Goal: Task Accomplishment & Management: Manage account settings

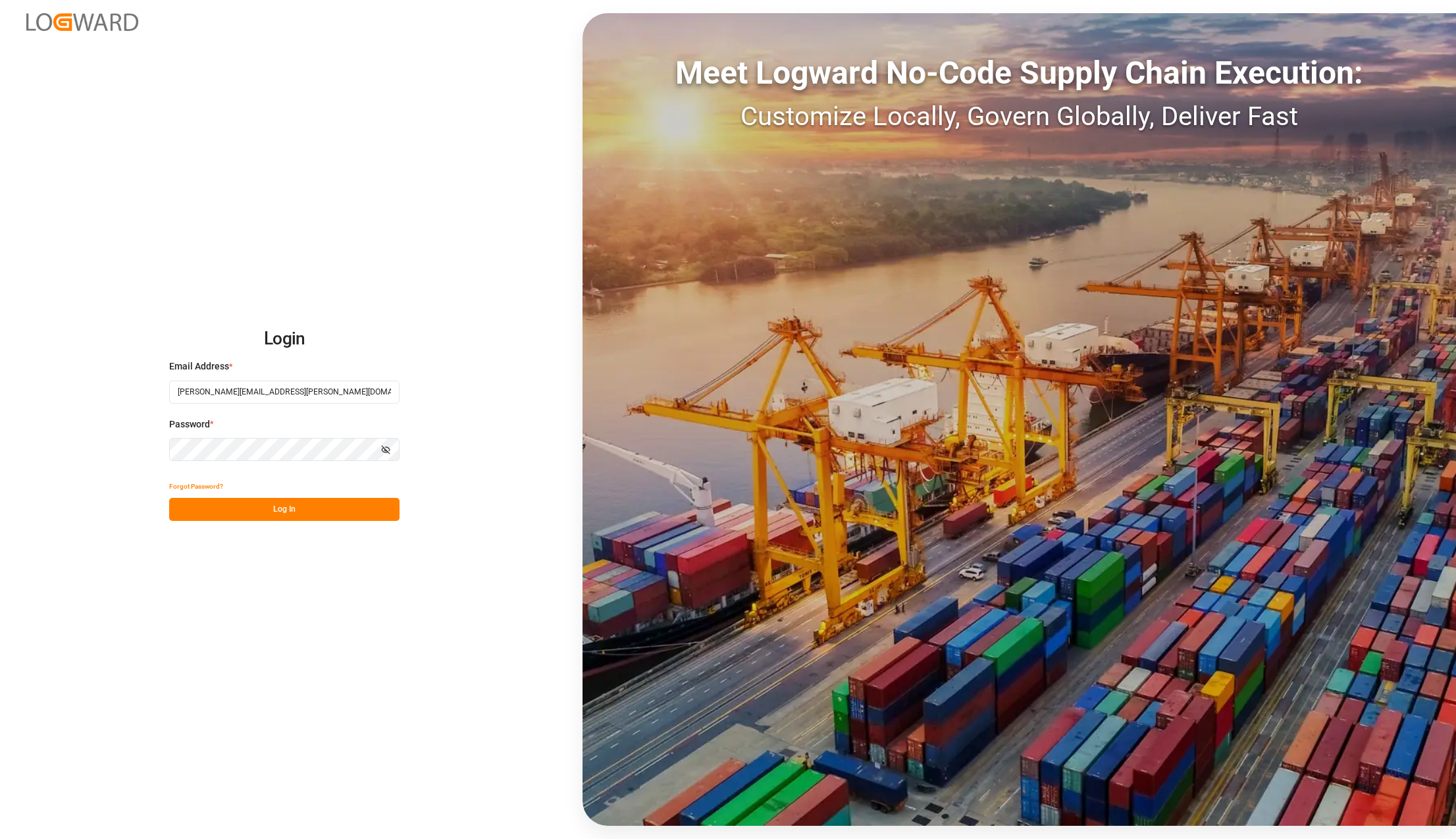
click at [262, 504] on button "Log In" at bounding box center [284, 509] width 230 height 23
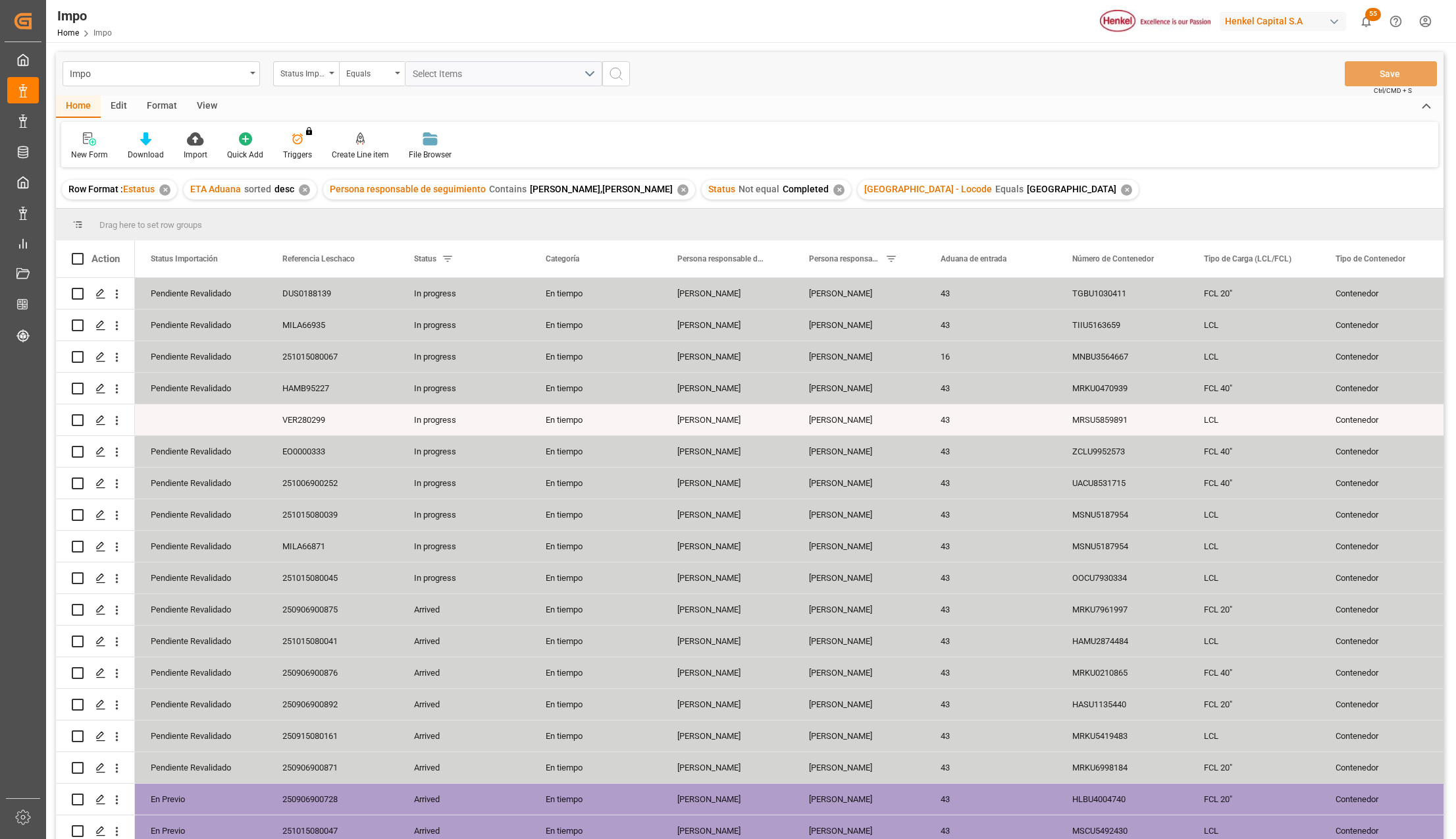
click at [207, 97] on div "View" at bounding box center [207, 106] width 40 height 22
click at [157, 142] on div at bounding box center [150, 138] width 66 height 14
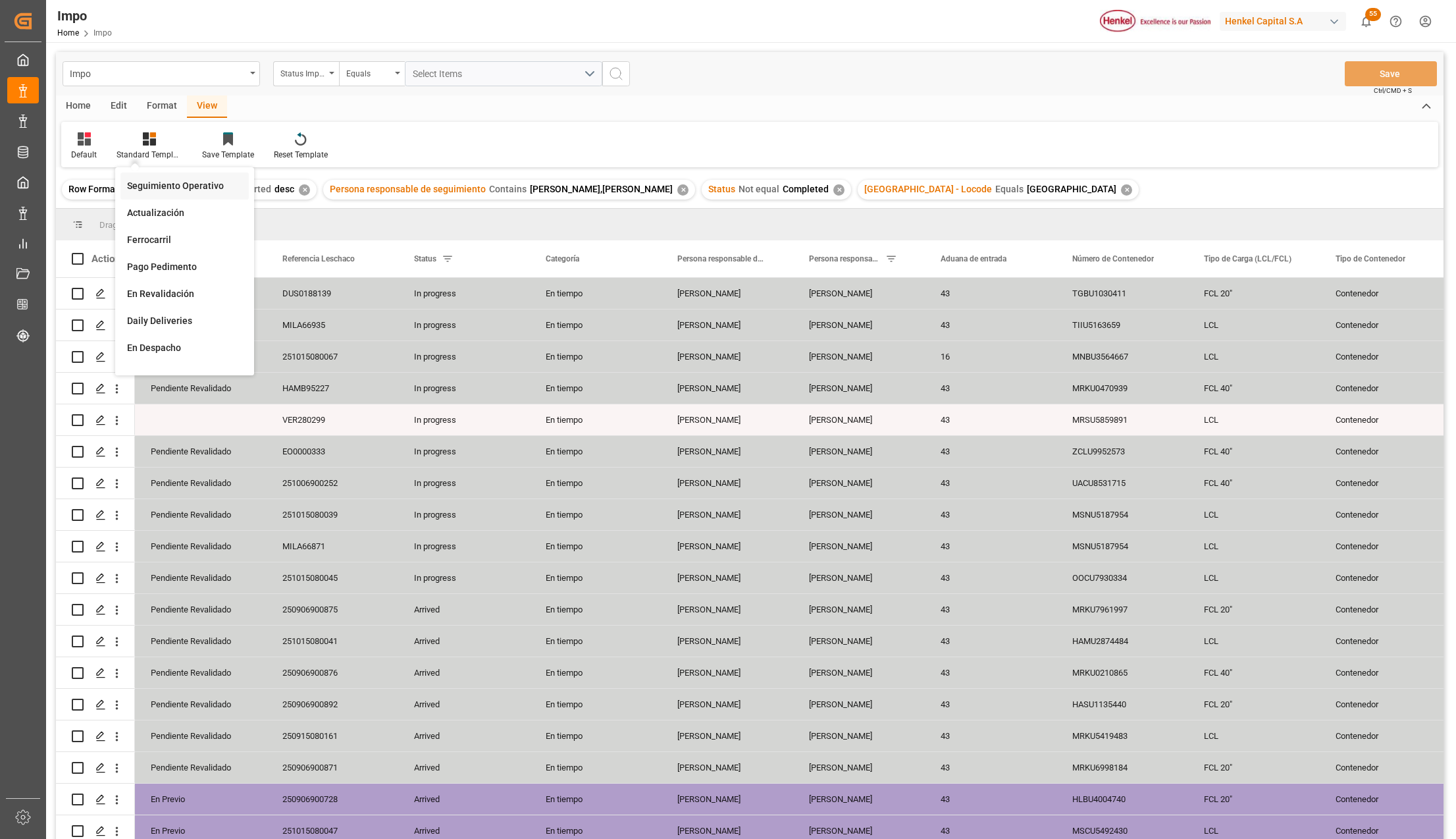
click at [177, 191] on div "Seguimiento Operativo" at bounding box center [185, 186] width 115 height 14
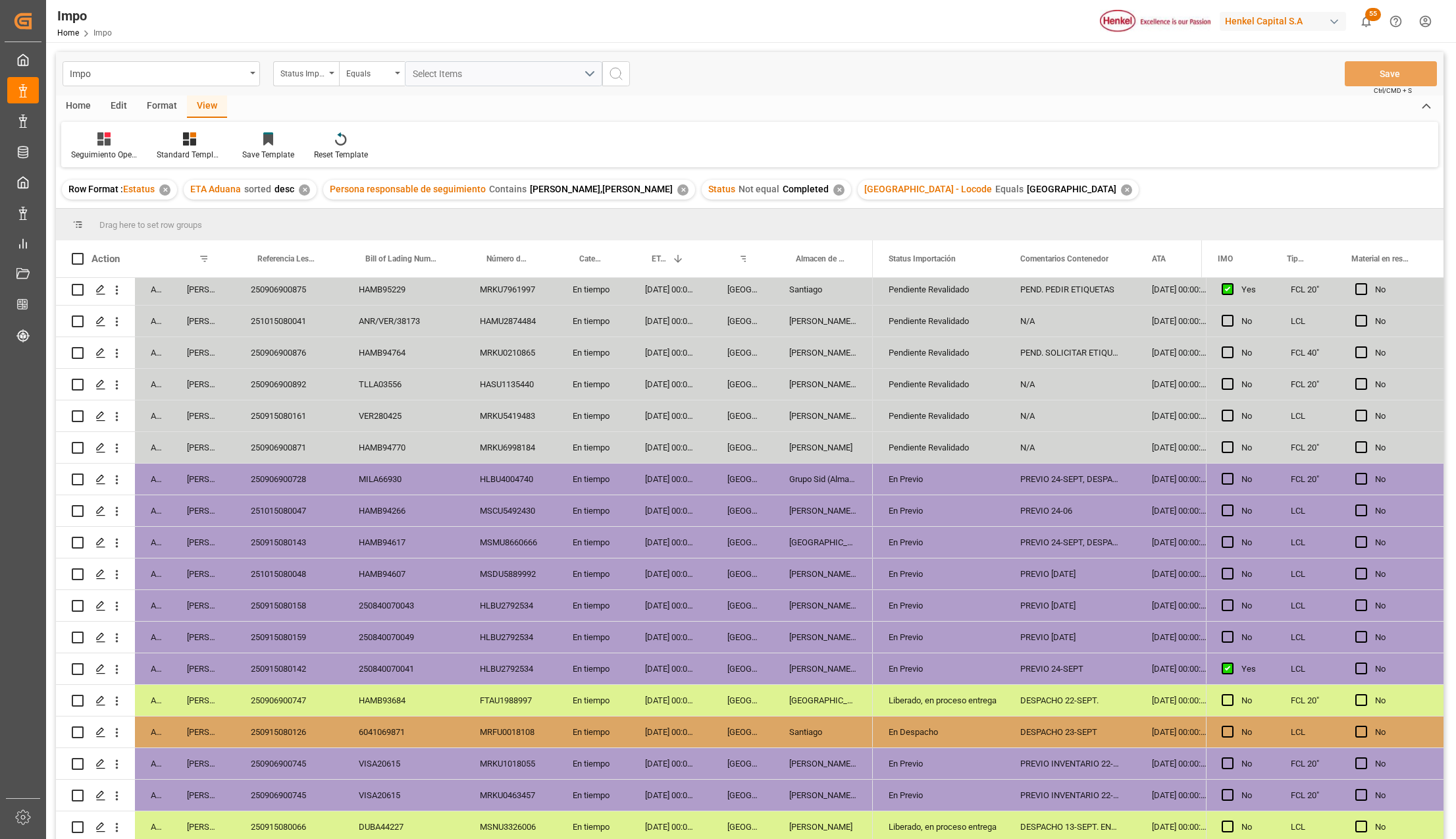
scroll to position [88, 0]
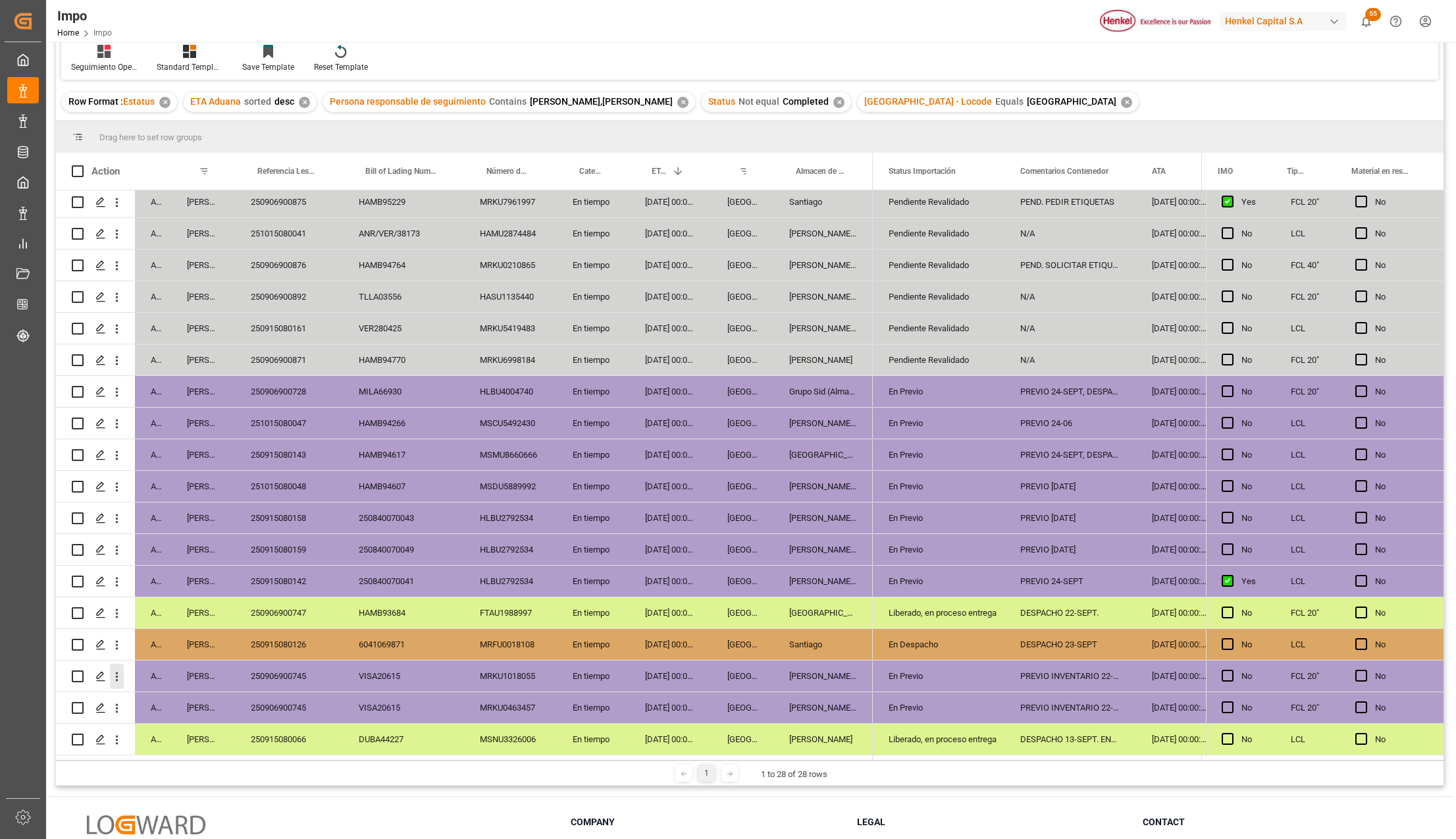
click at [116, 677] on icon "open menu" at bounding box center [117, 676] width 14 height 14
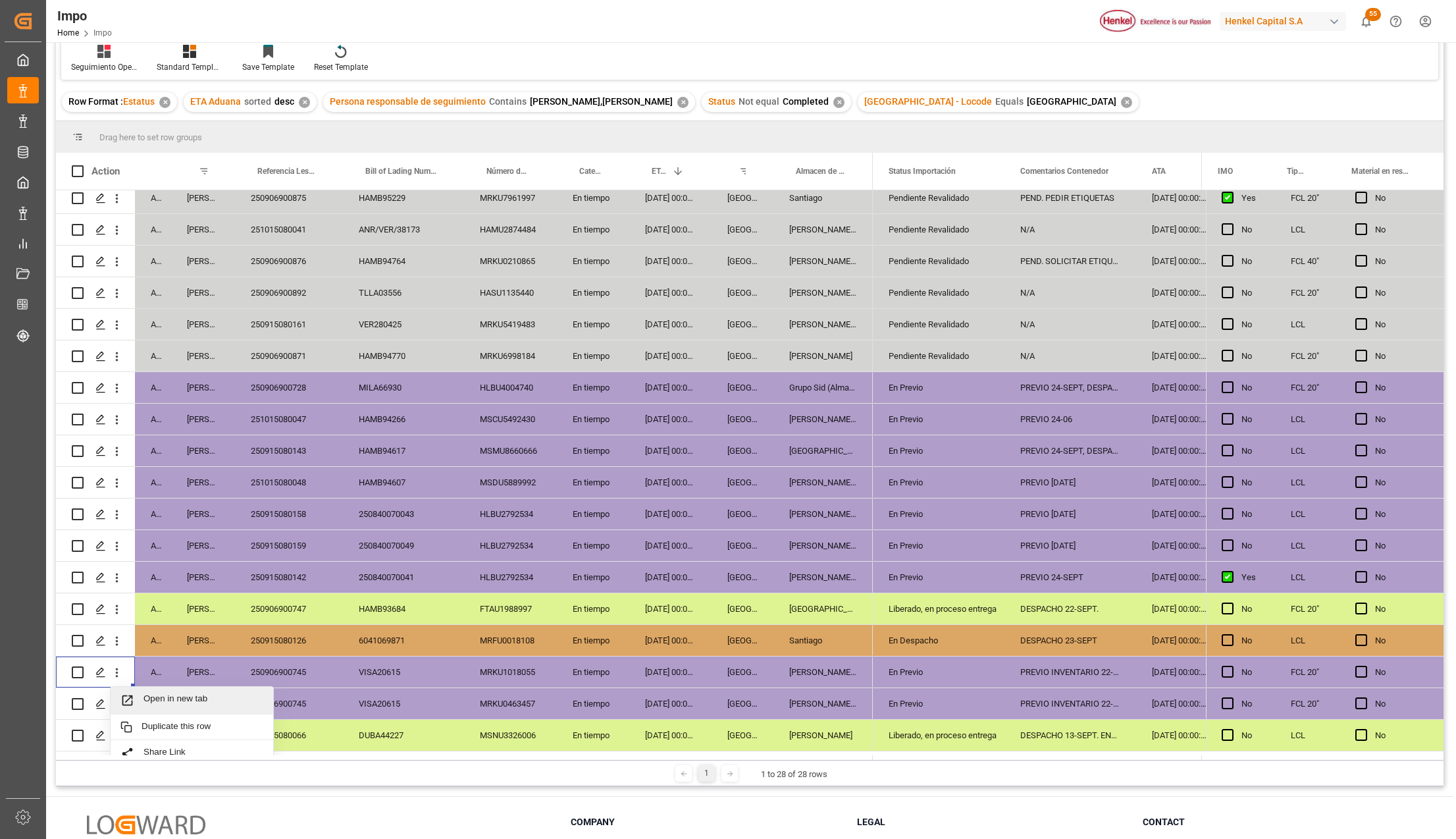
click at [137, 695] on span "Press SPACE to select this row." at bounding box center [131, 701] width 23 height 14
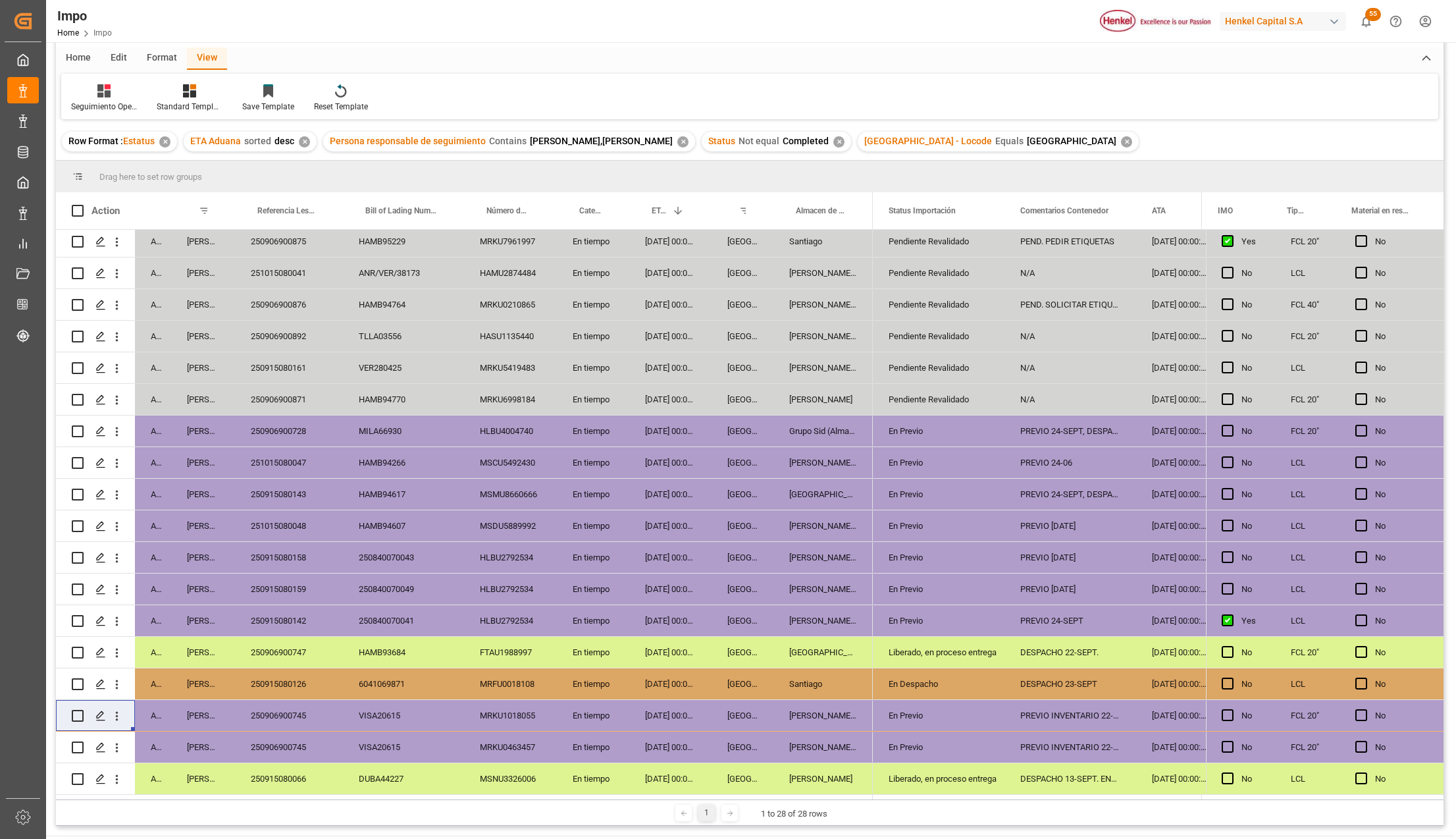
scroll to position [127, 0]
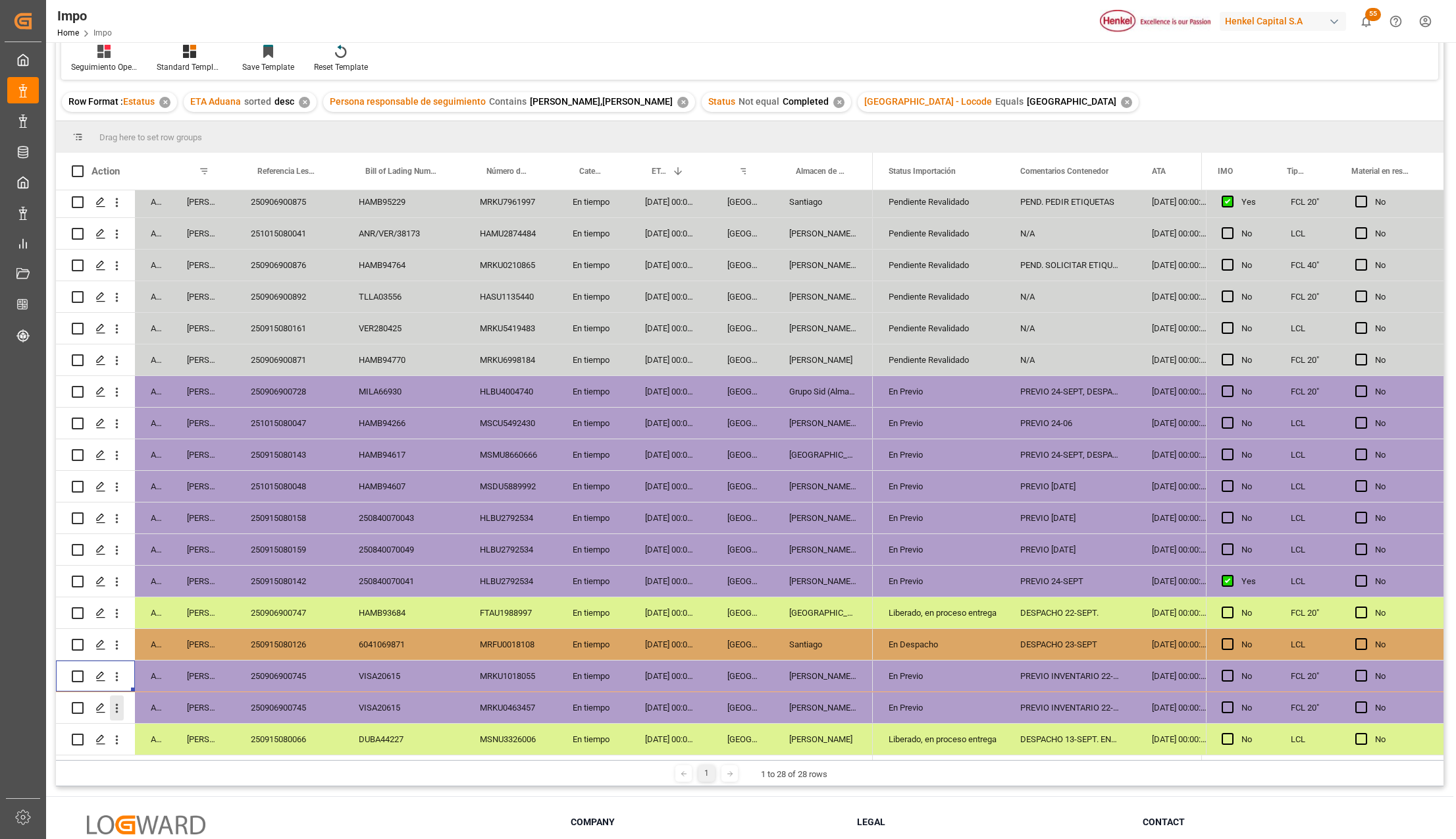
click at [116, 701] on icon "open menu" at bounding box center [117, 708] width 14 height 14
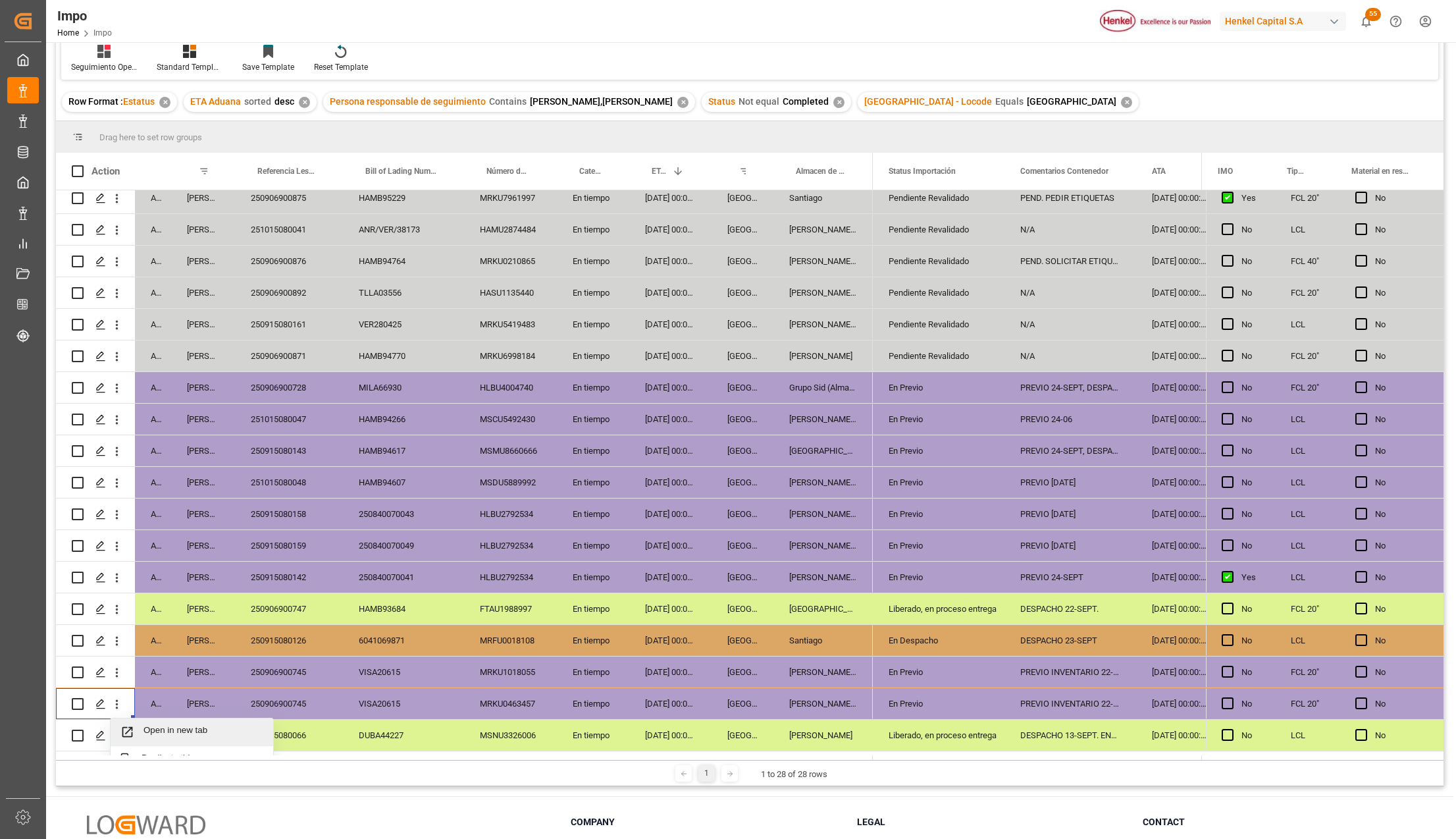
click at [152, 733] on span "Open in new tab" at bounding box center [203, 732] width 120 height 14
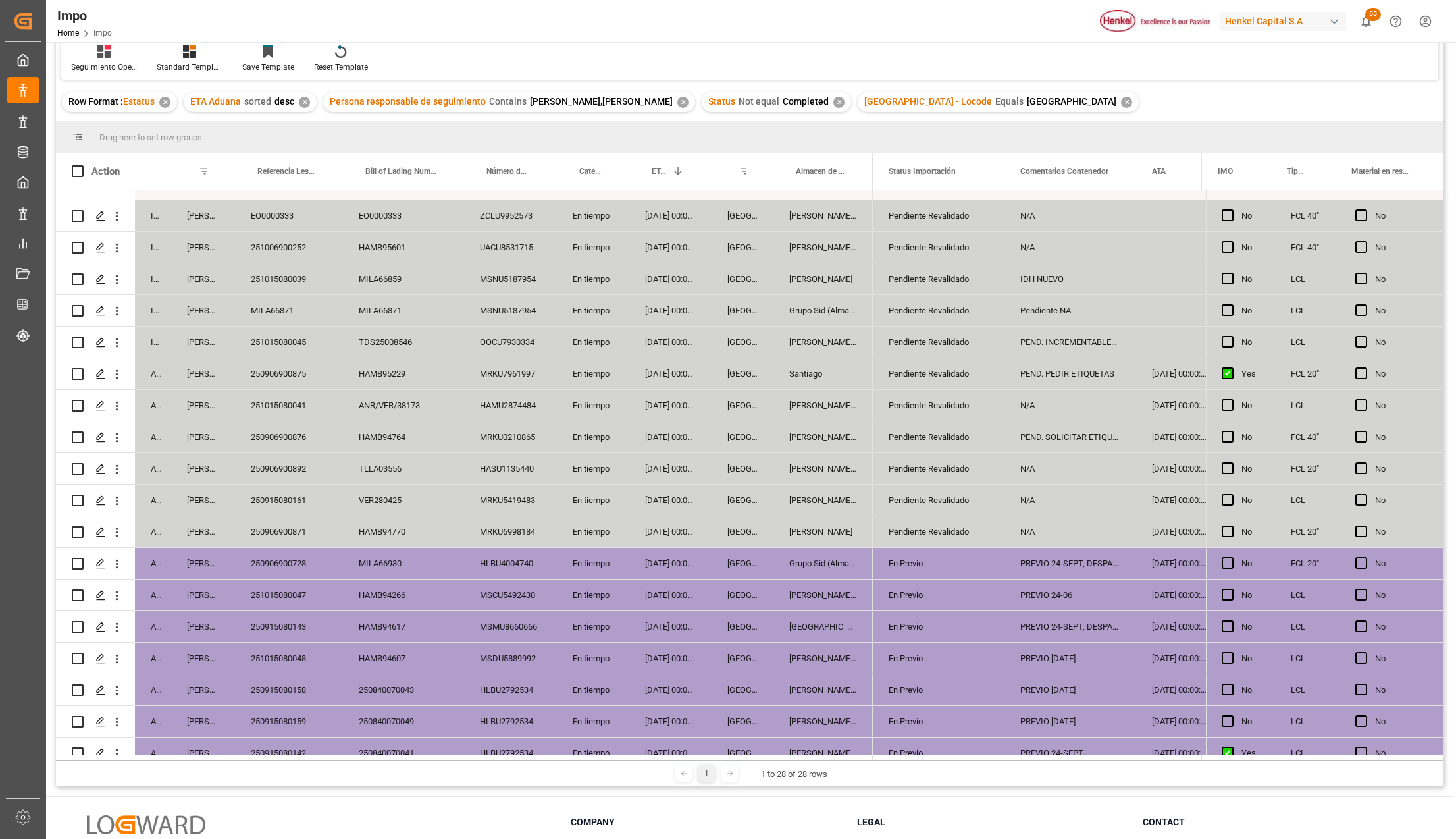
scroll to position [324, 0]
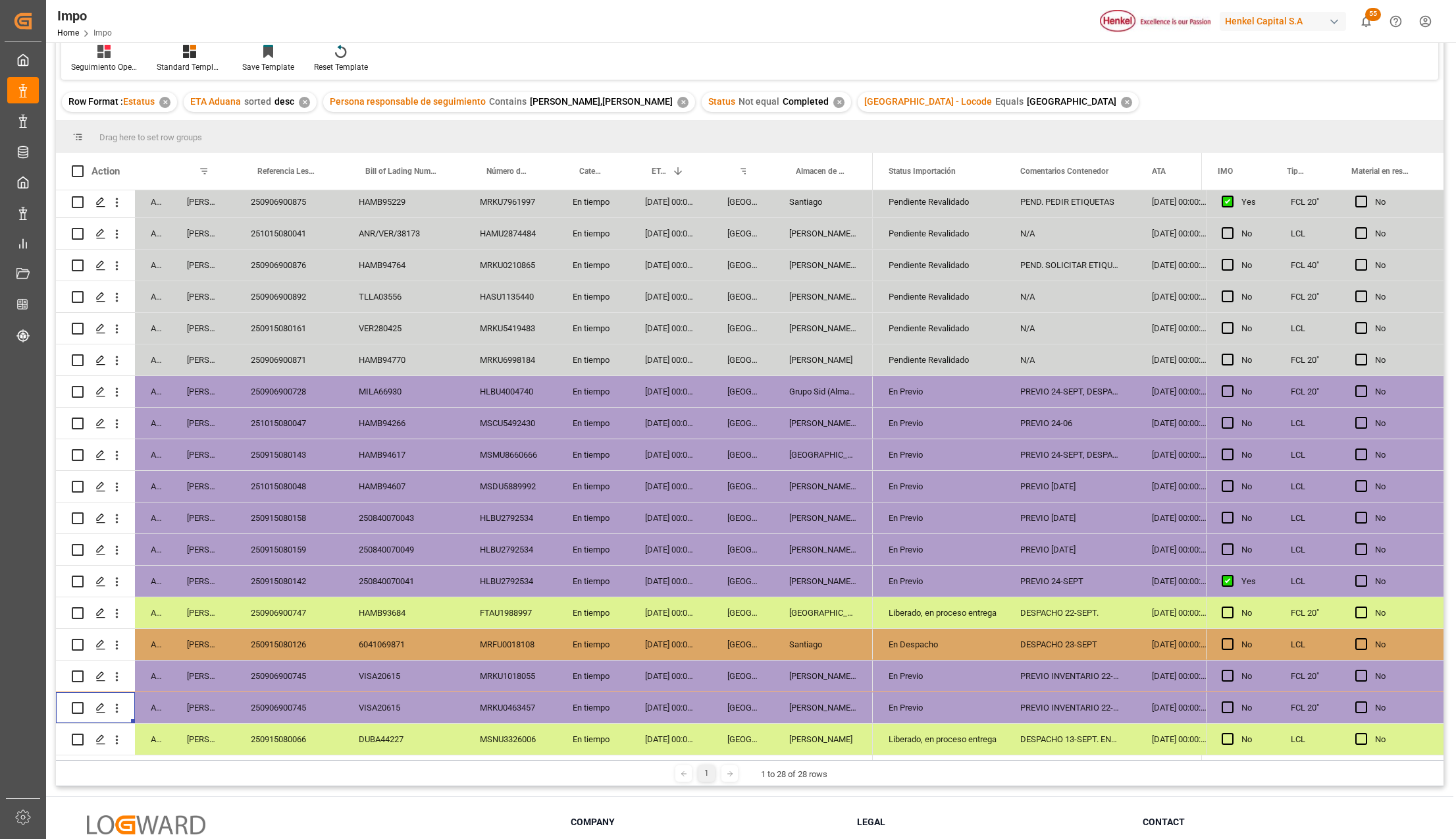
click at [690, 680] on div "15-09-2025 00:00:00" at bounding box center [671, 676] width 82 height 31
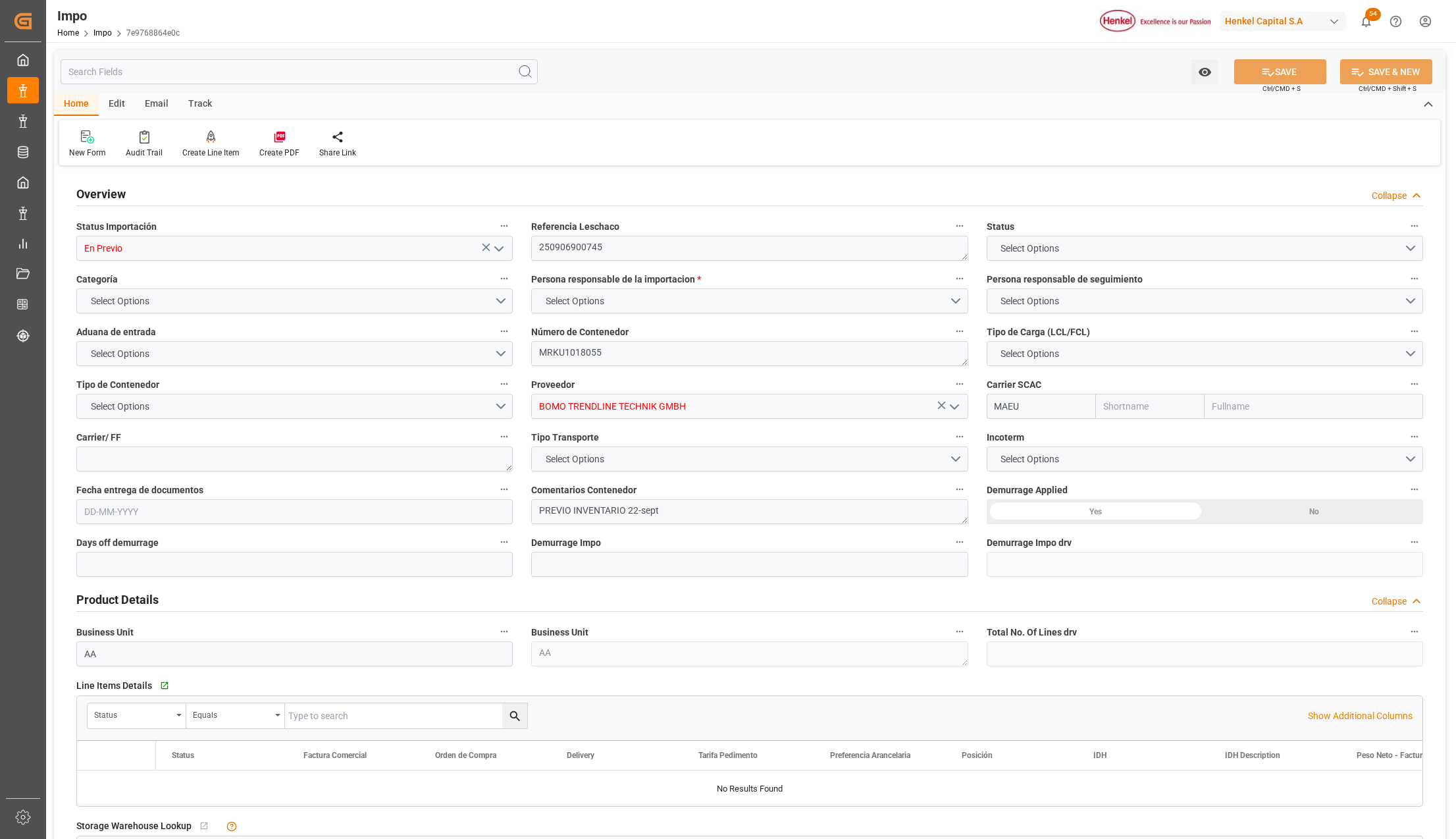
type input "En Previo"
type textarea "250906900745"
type textarea "MRKU1018055"
type input "BOMO TRENDLINE TECHNIK GMBH"
type input "MAEU"
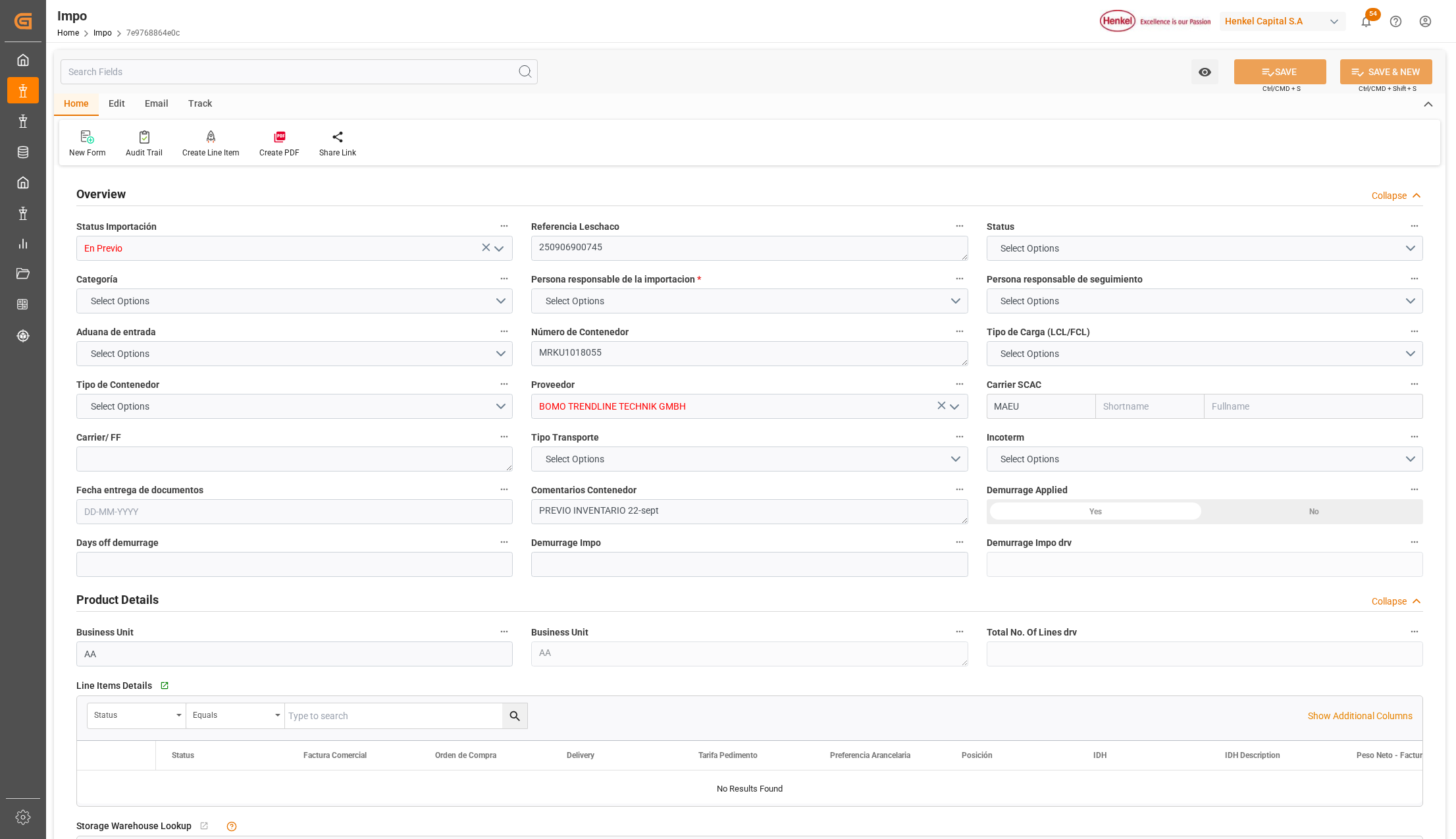
type textarea "PREVIO INVENTARIO 22-sept"
type input "AA"
type textarea "AA"
type input "Maersk"
type input "Maersk Line AS"
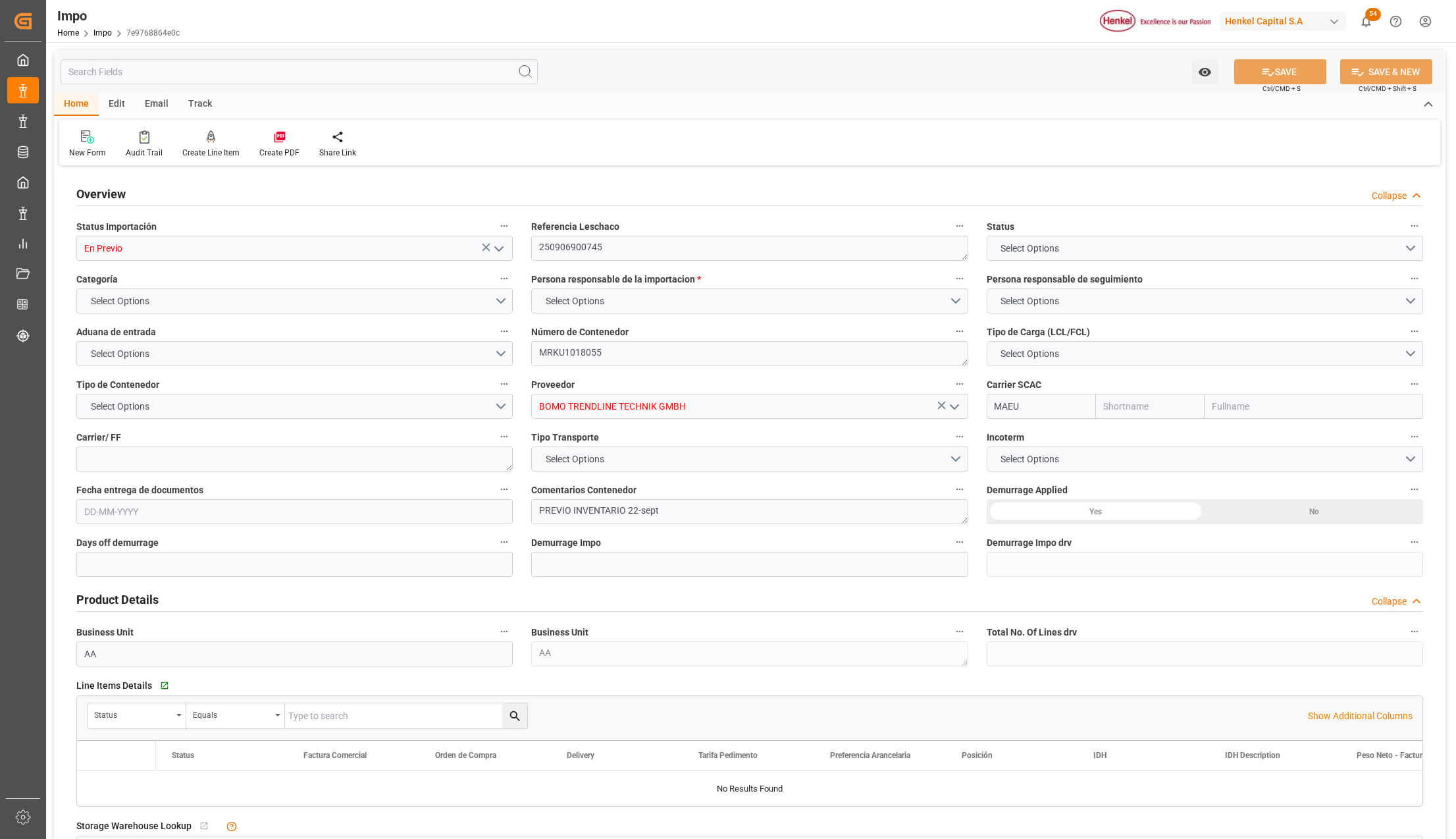
type input "2"
type input "50"
type input "21"
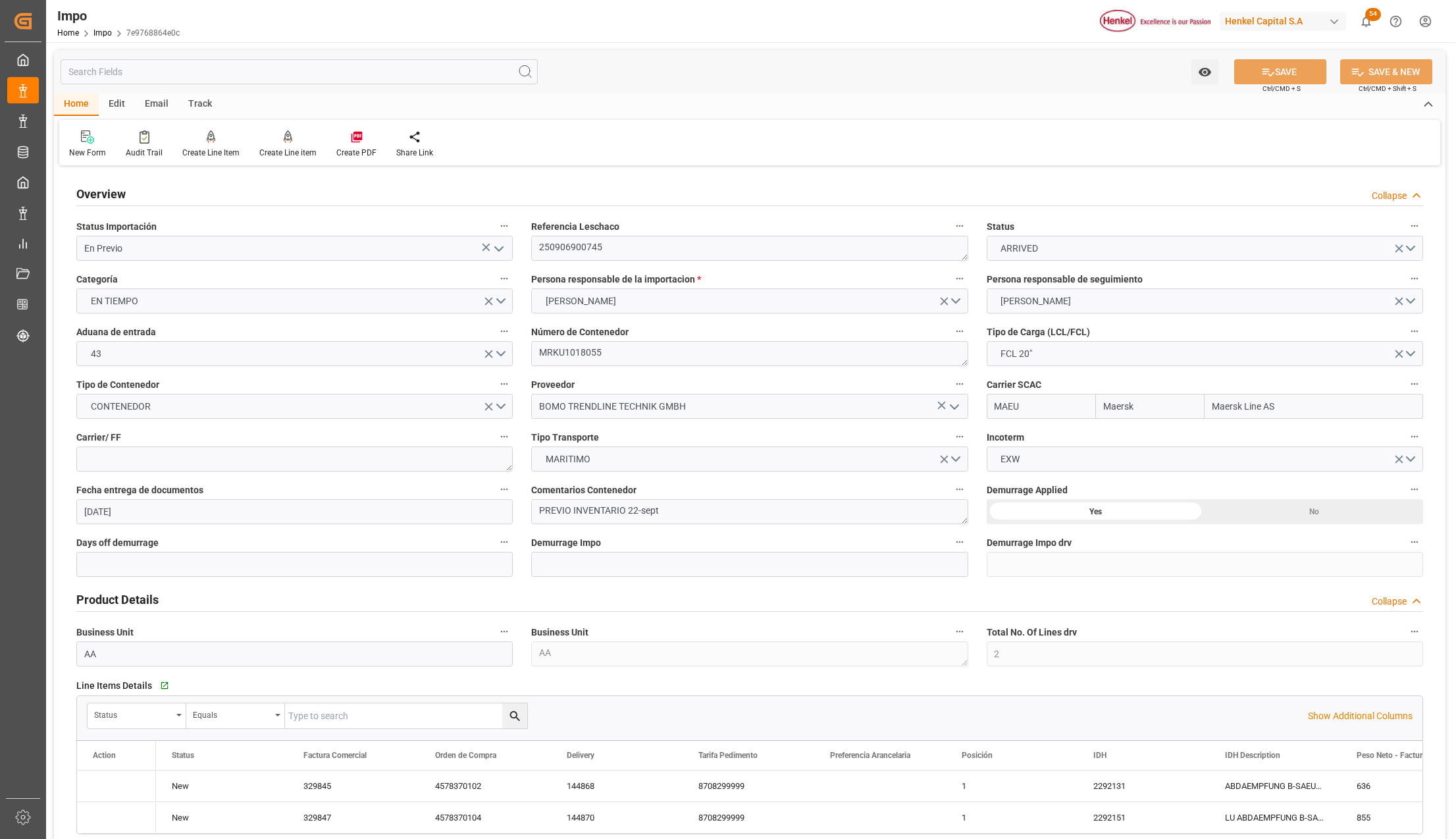
type input "[DATE]"
click at [497, 242] on icon "open menu" at bounding box center [499, 248] width 16 height 16
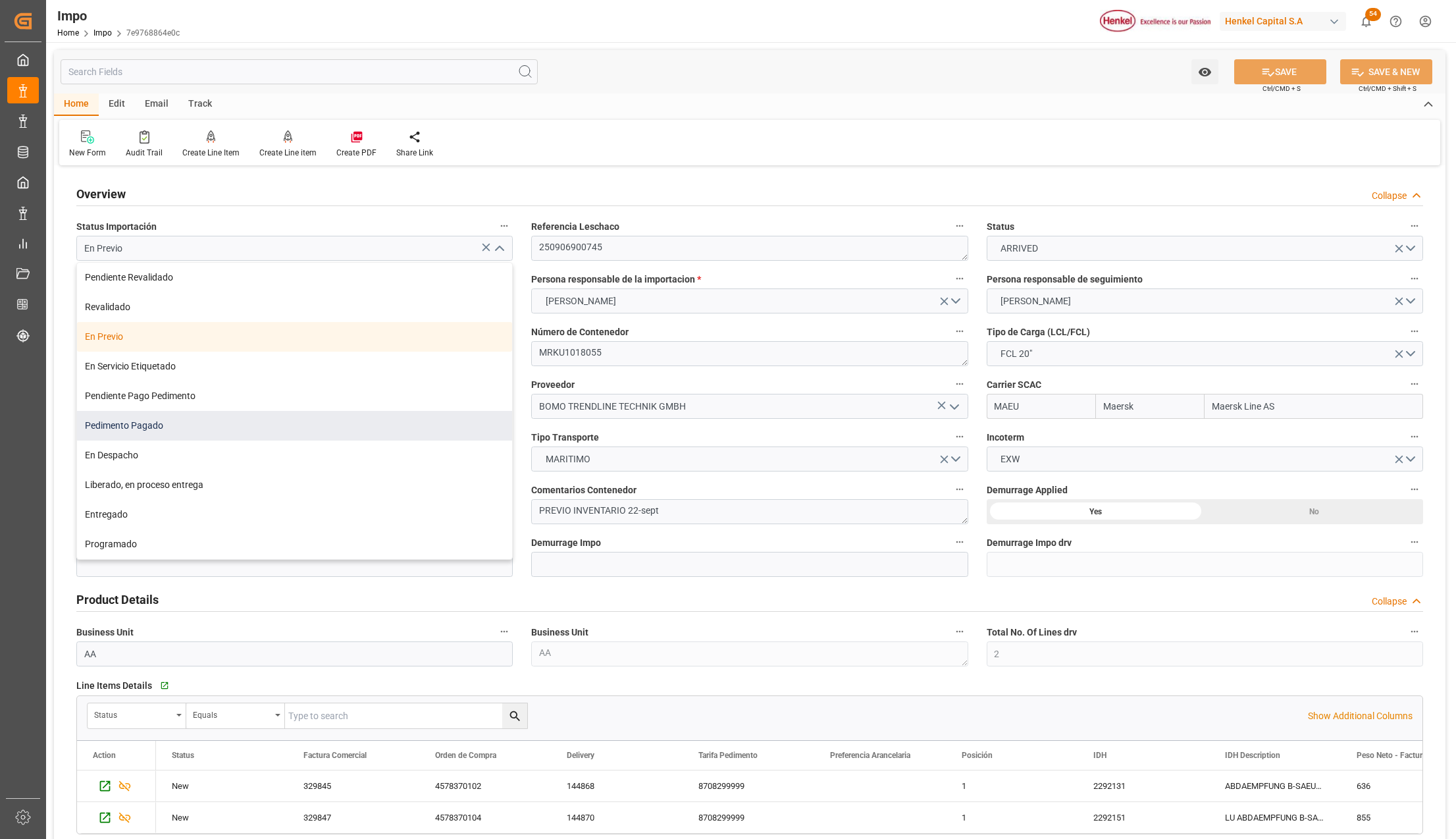
click at [127, 437] on div "Pedimento Pagado" at bounding box center [295, 426] width 435 height 30
type input "Pedimento Pagado"
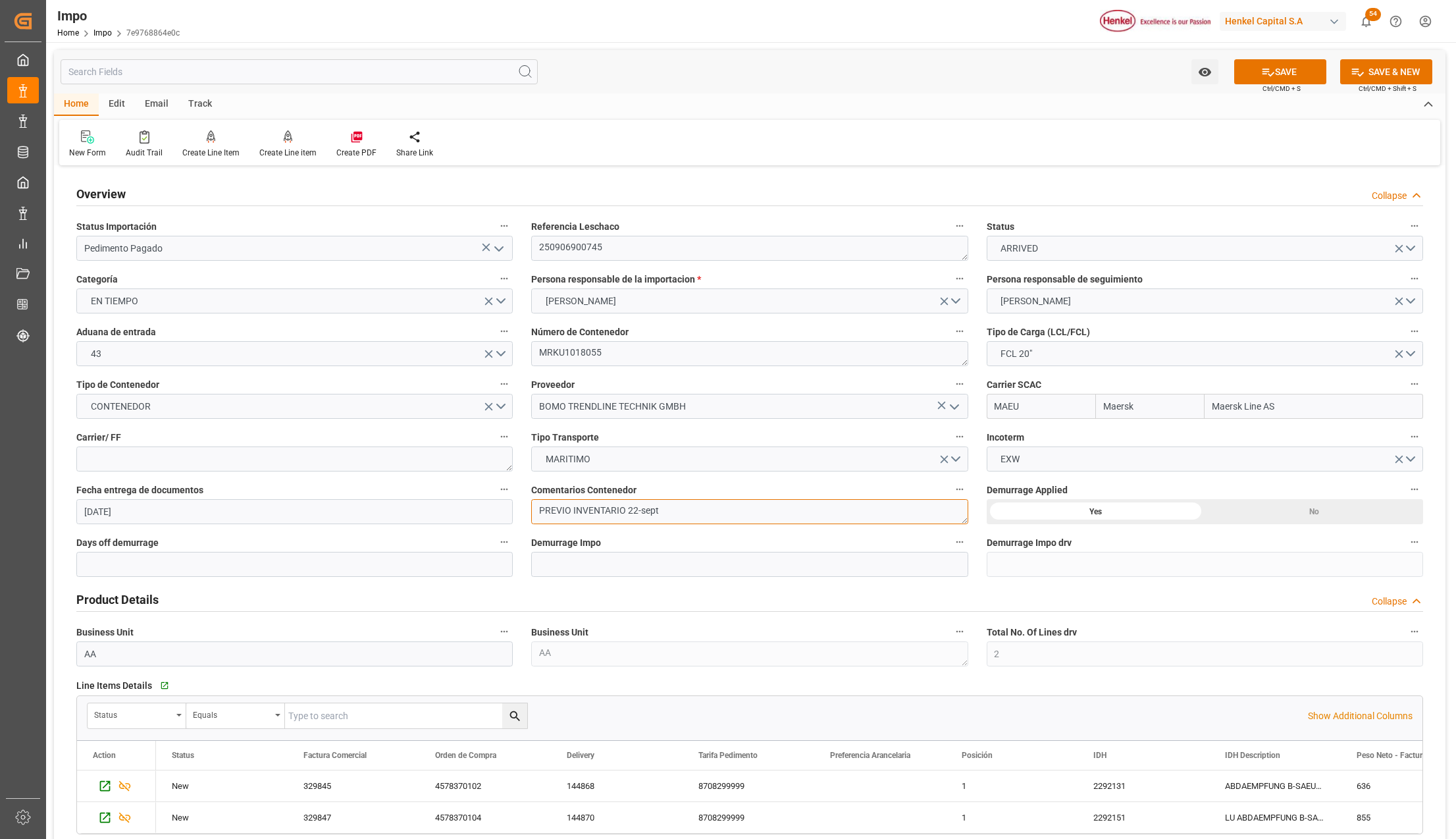
click at [632, 515] on textarea "PREVIO INVENTARIO 22-sept" at bounding box center [749, 511] width 436 height 25
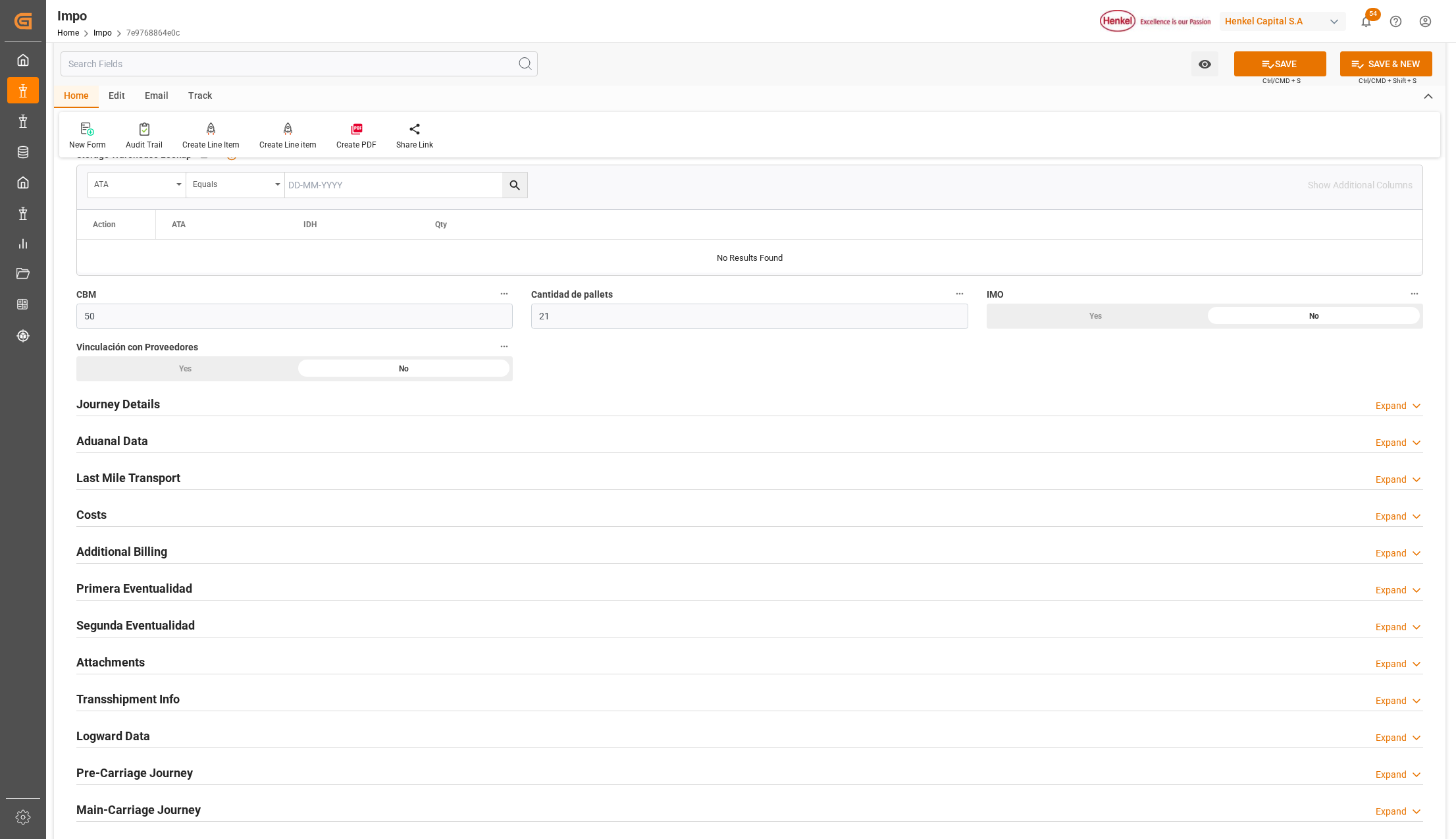
scroll to position [702, 0]
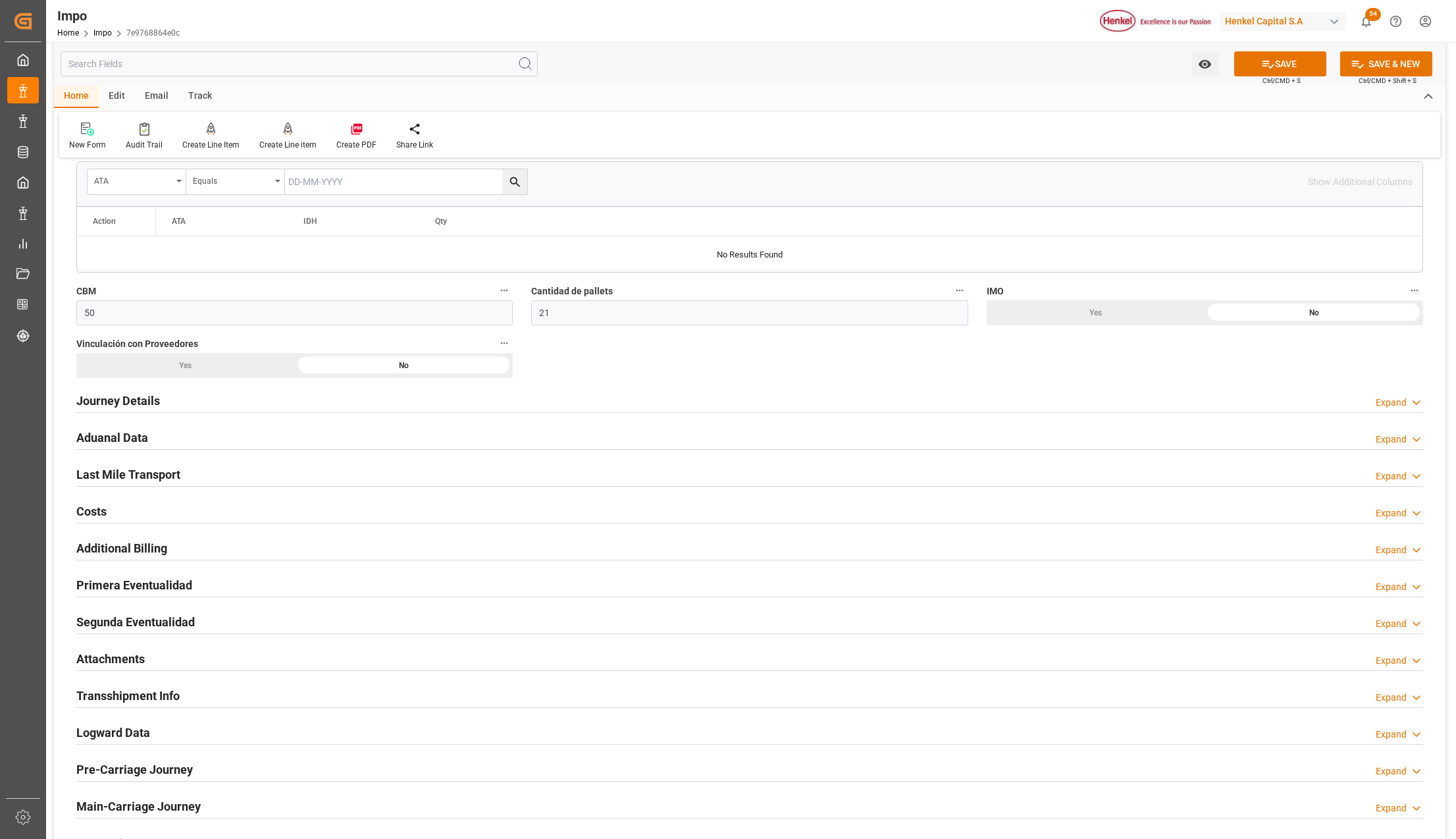
type textarea "PEND. [GEOGRAPHIC_DATA]"
click at [147, 594] on h2 "Primera Eventualidad" at bounding box center [134, 585] width 116 height 18
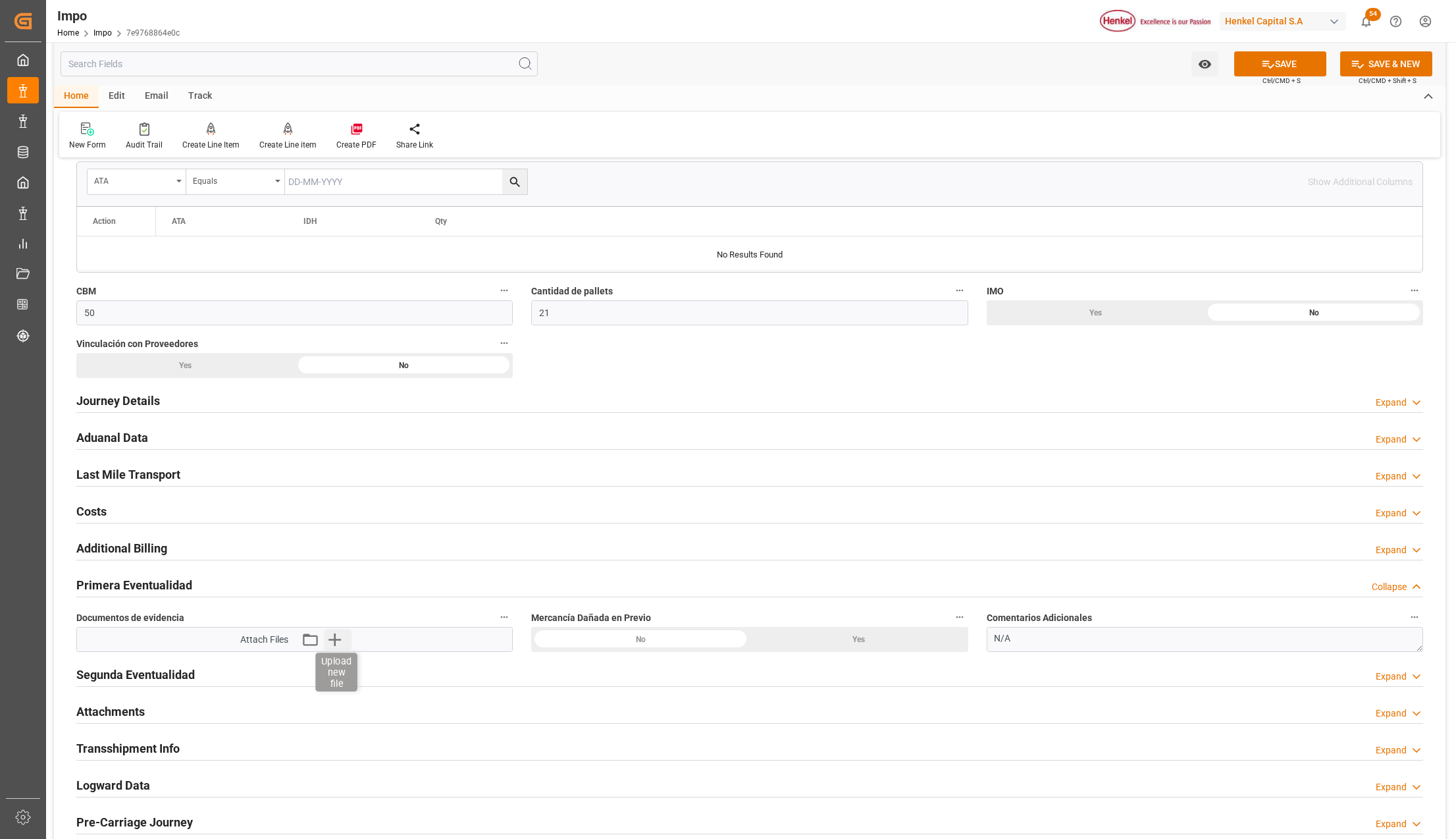
click at [337, 644] on icon "button" at bounding box center [335, 639] width 21 height 21
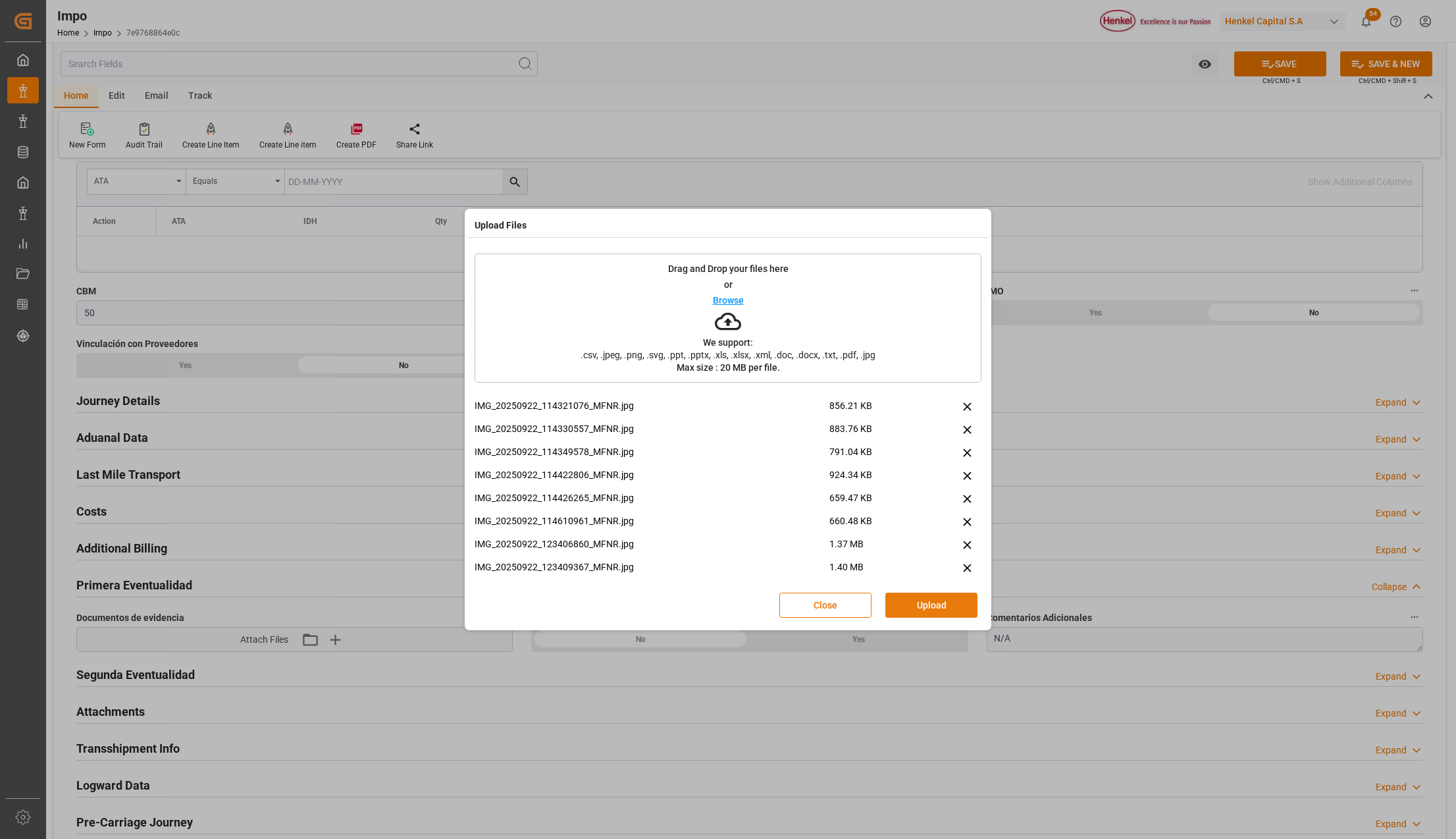
click at [904, 603] on button "Upload" at bounding box center [931, 605] width 92 height 25
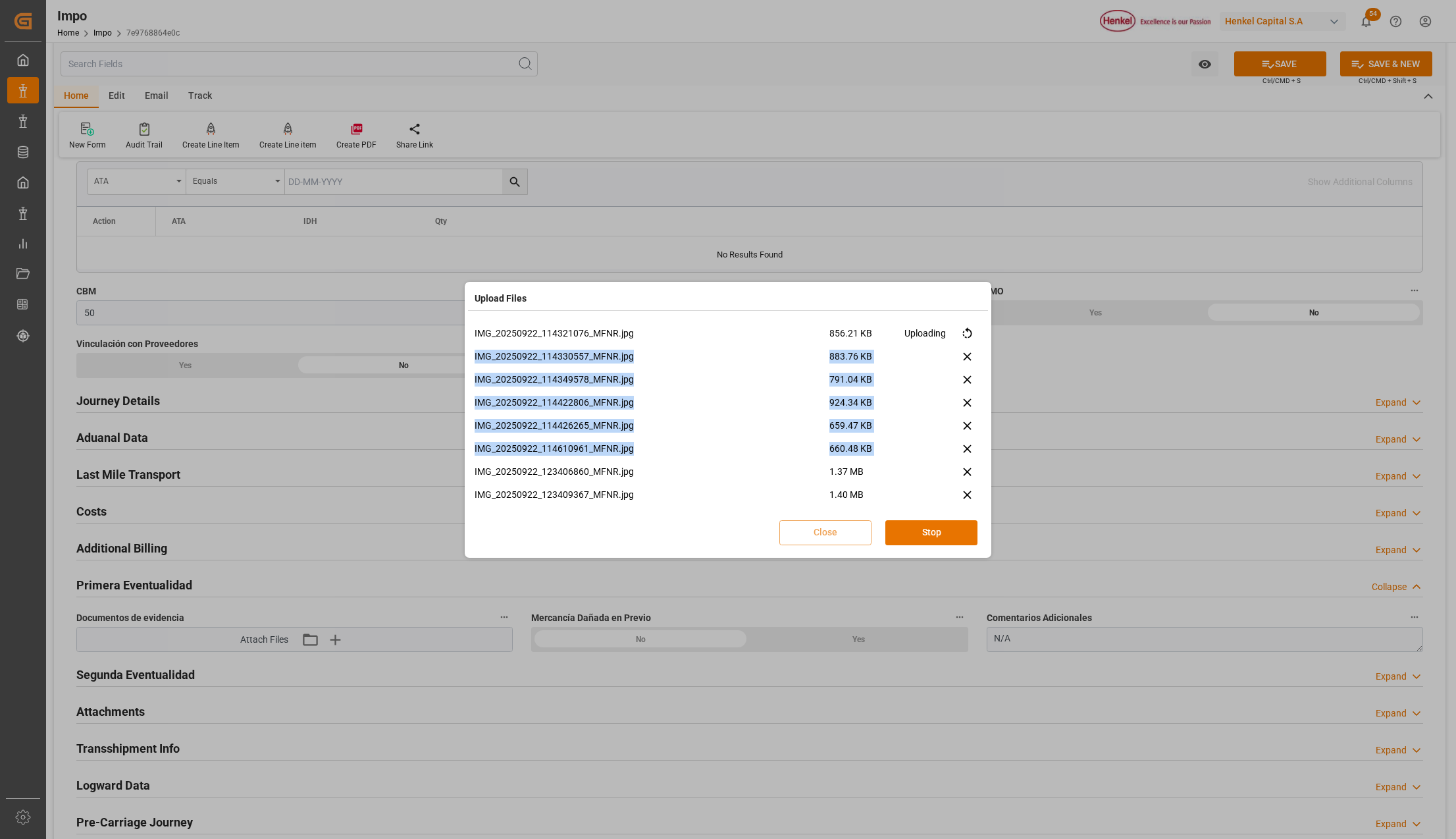
drag, startPoint x: 979, startPoint y: 338, endPoint x: 988, endPoint y: 424, distance: 86.5
click at [986, 440] on div "IMG_20250922_114321076_MFNR.jpg 856.21 KB Uploading IMG_20250922_114330557_MFNR…" at bounding box center [728, 437] width 520 height 234
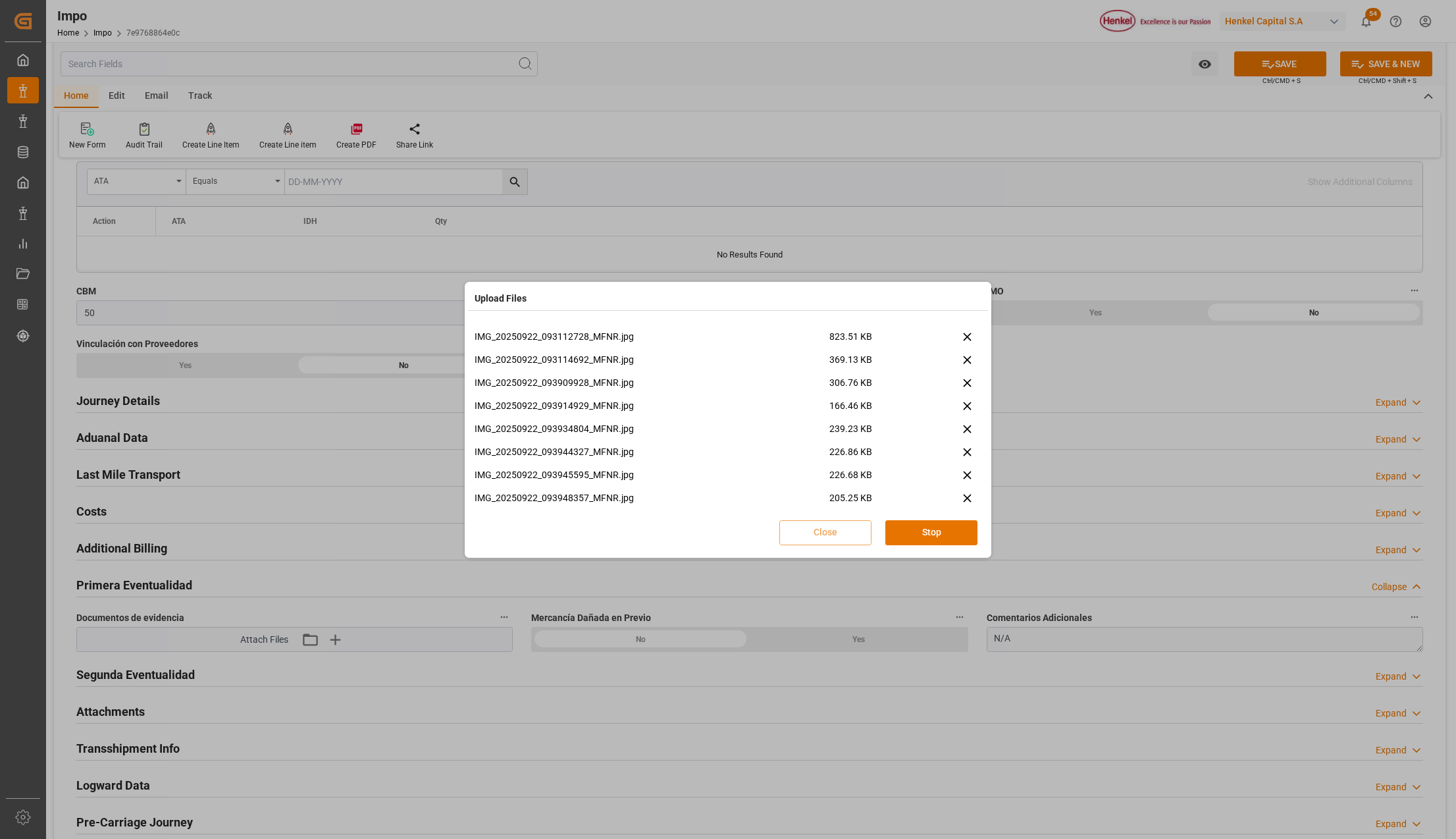
scroll to position [1576, 0]
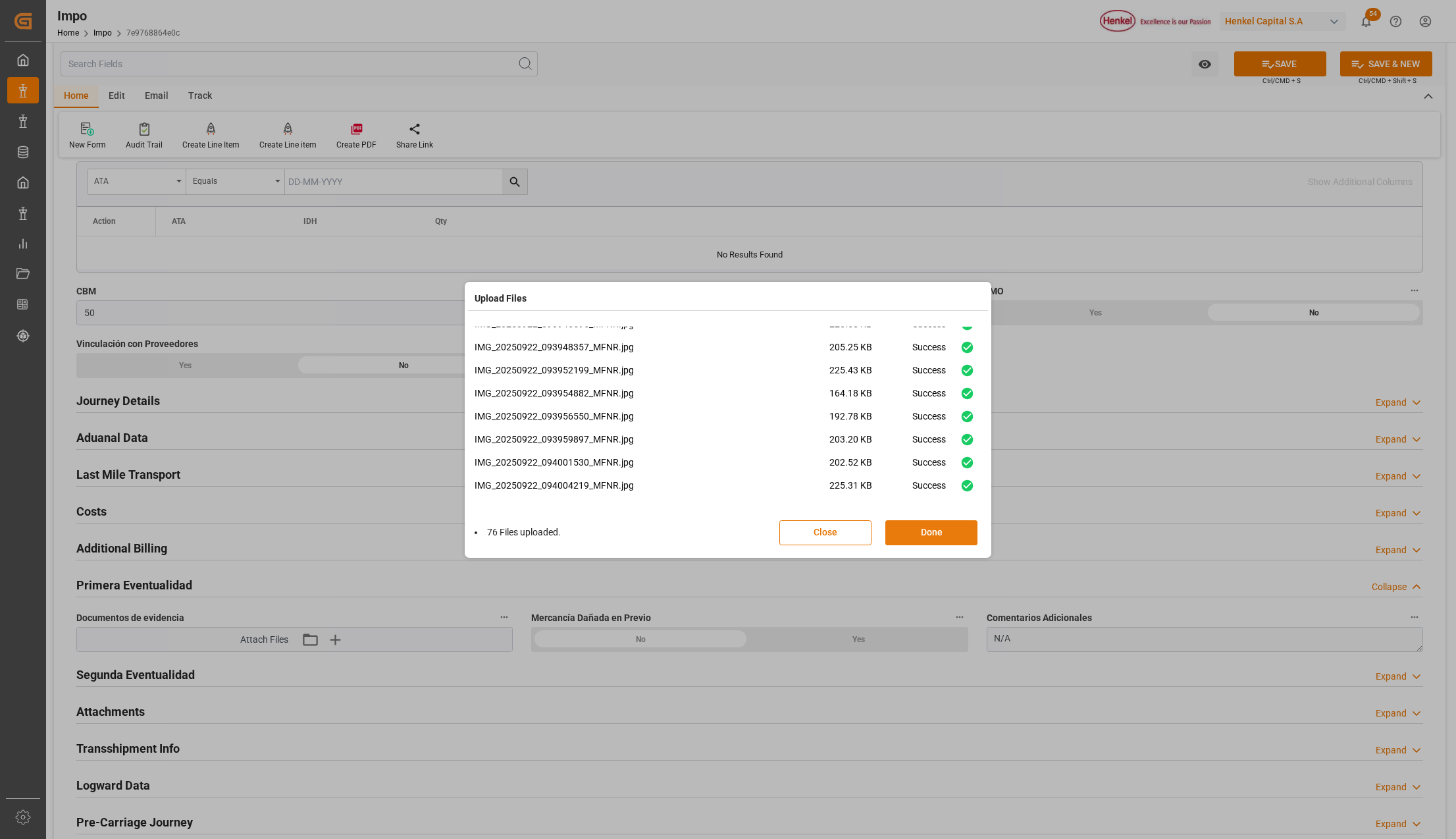
click at [932, 537] on button "Done" at bounding box center [931, 533] width 92 height 25
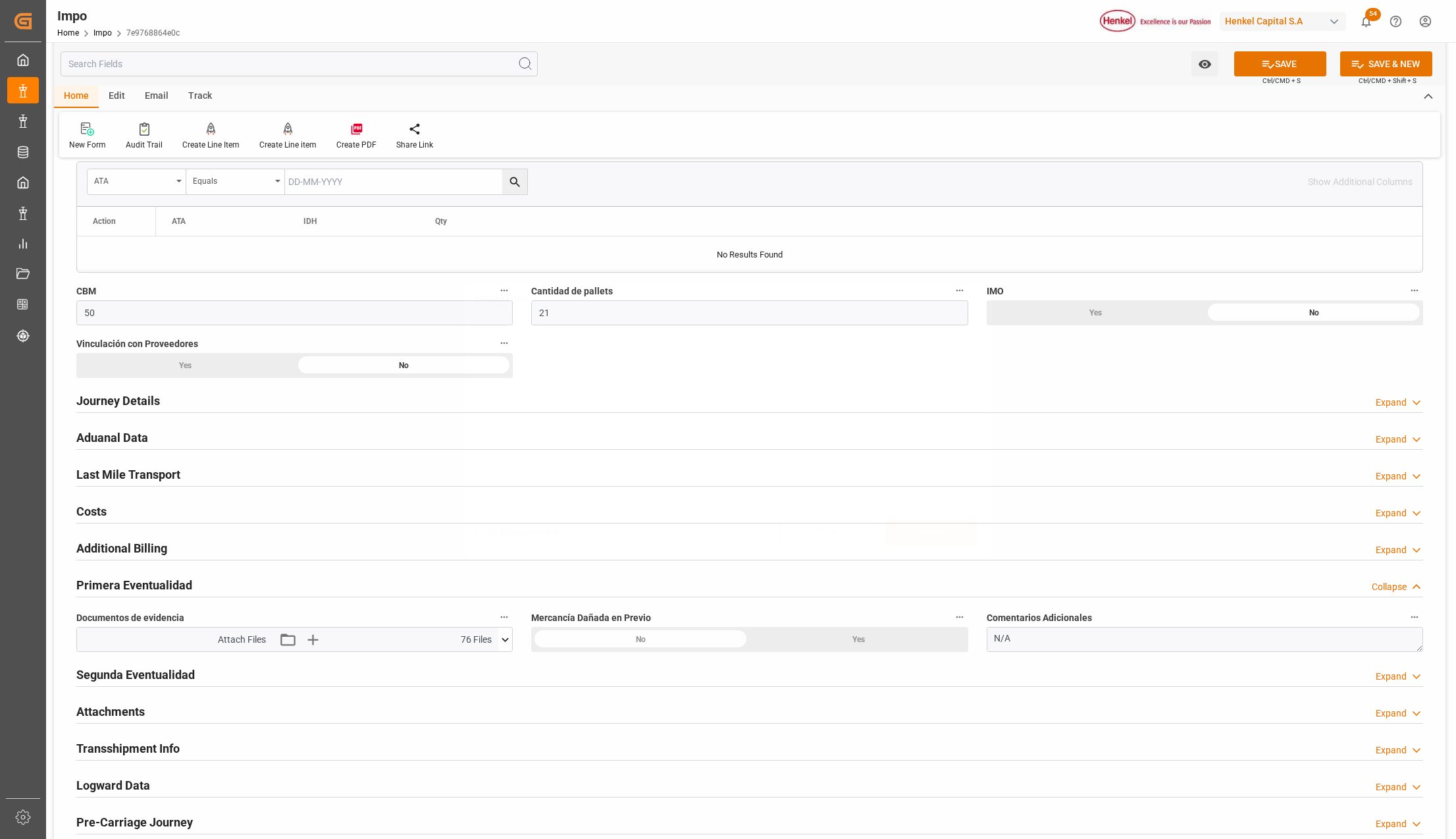
scroll to position [0, 0]
click at [314, 638] on icon "button" at bounding box center [312, 639] width 21 height 21
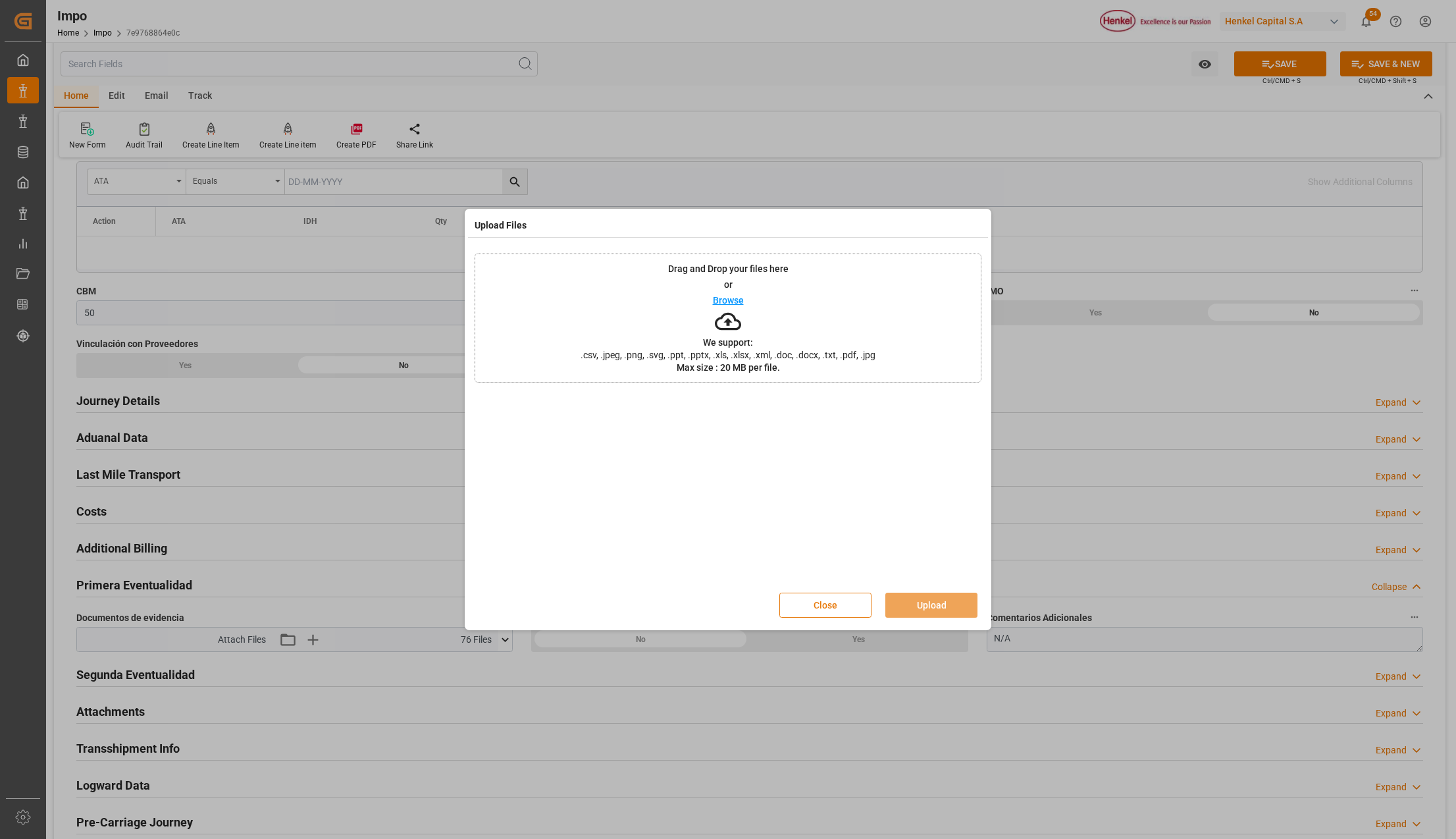
click at [838, 600] on button "Close" at bounding box center [825, 605] width 92 height 25
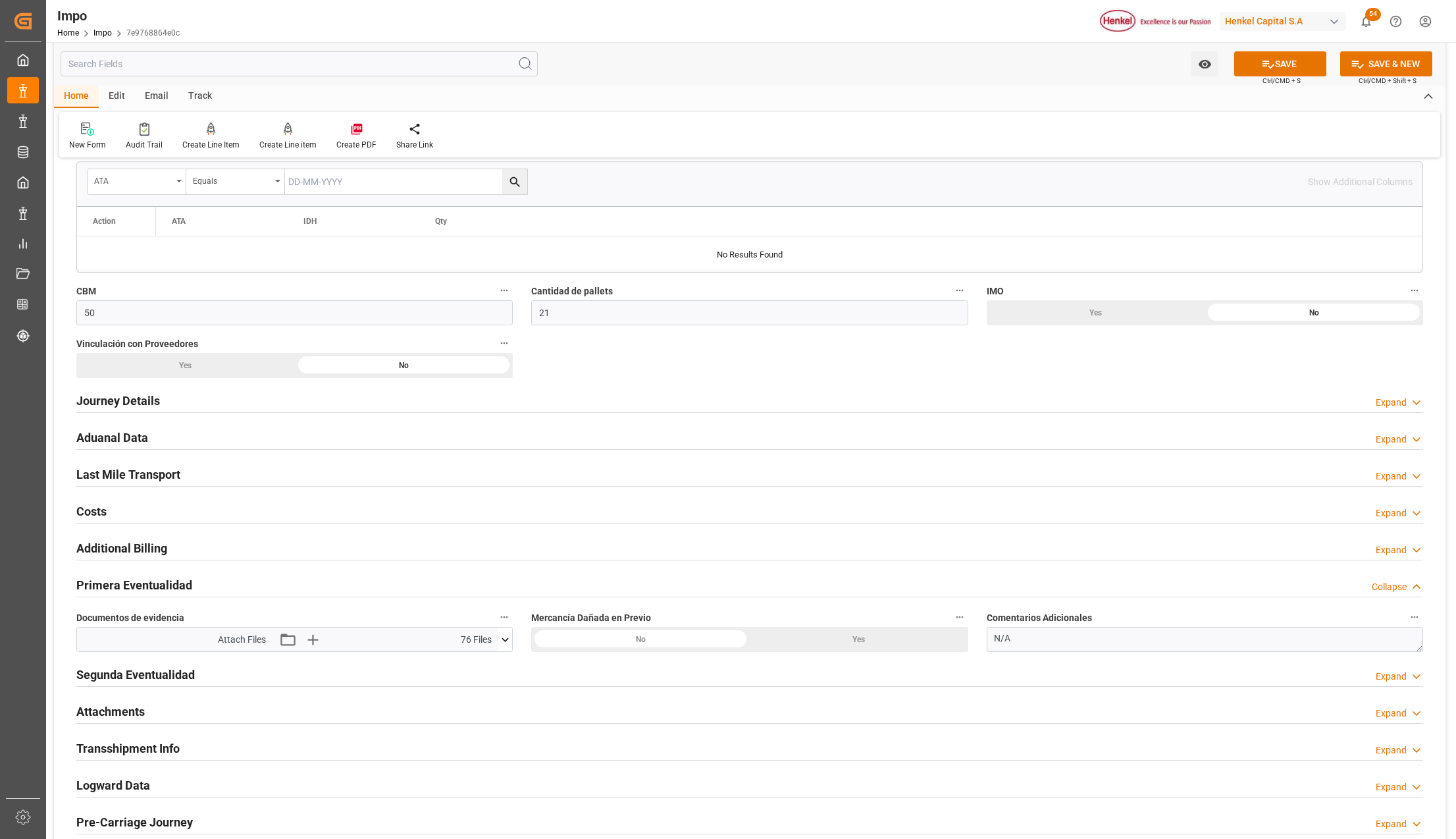
click at [142, 719] on h2 "Attachments" at bounding box center [111, 712] width 68 height 18
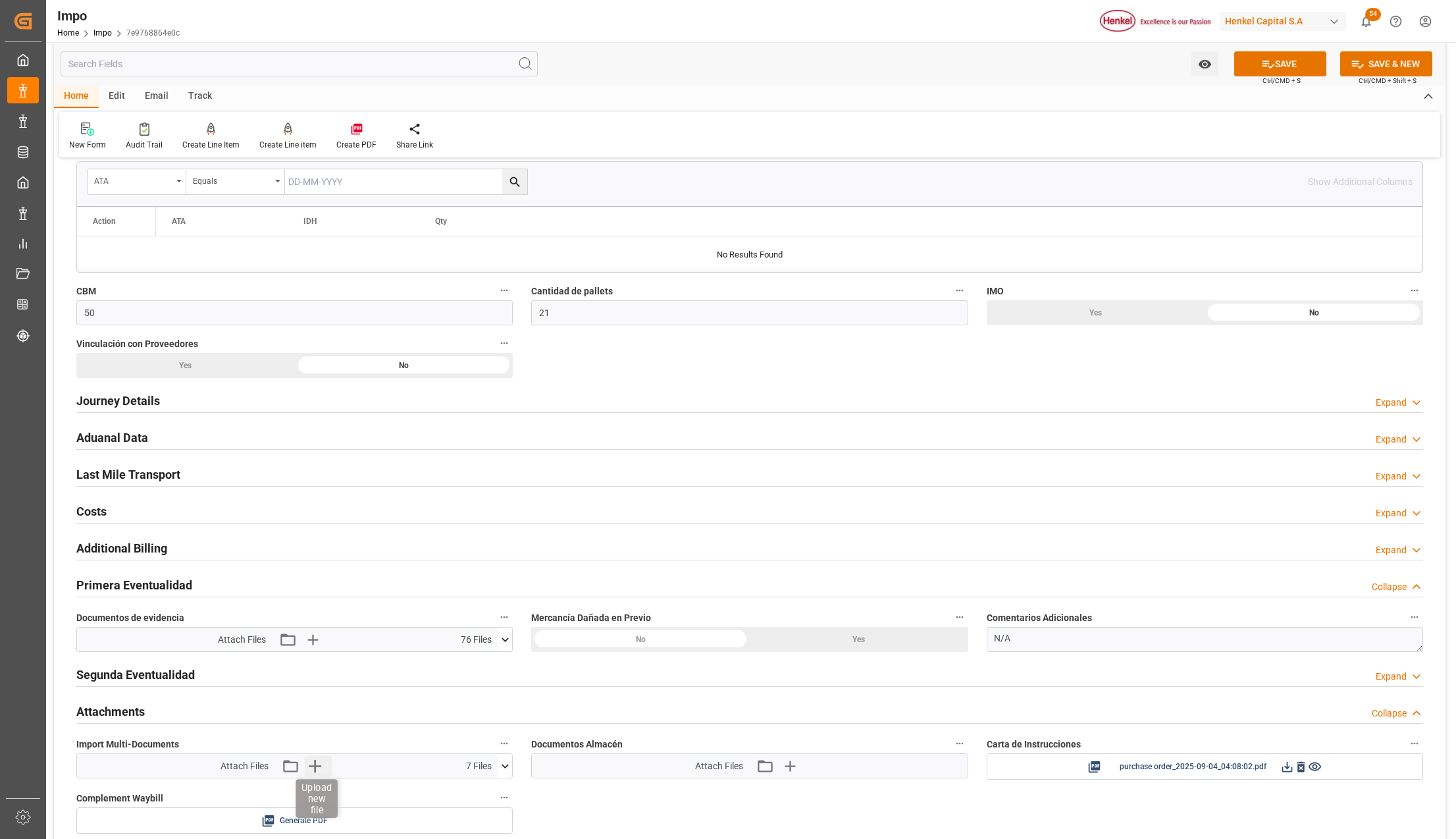
click at [314, 762] on icon "button" at bounding box center [314, 765] width 21 height 21
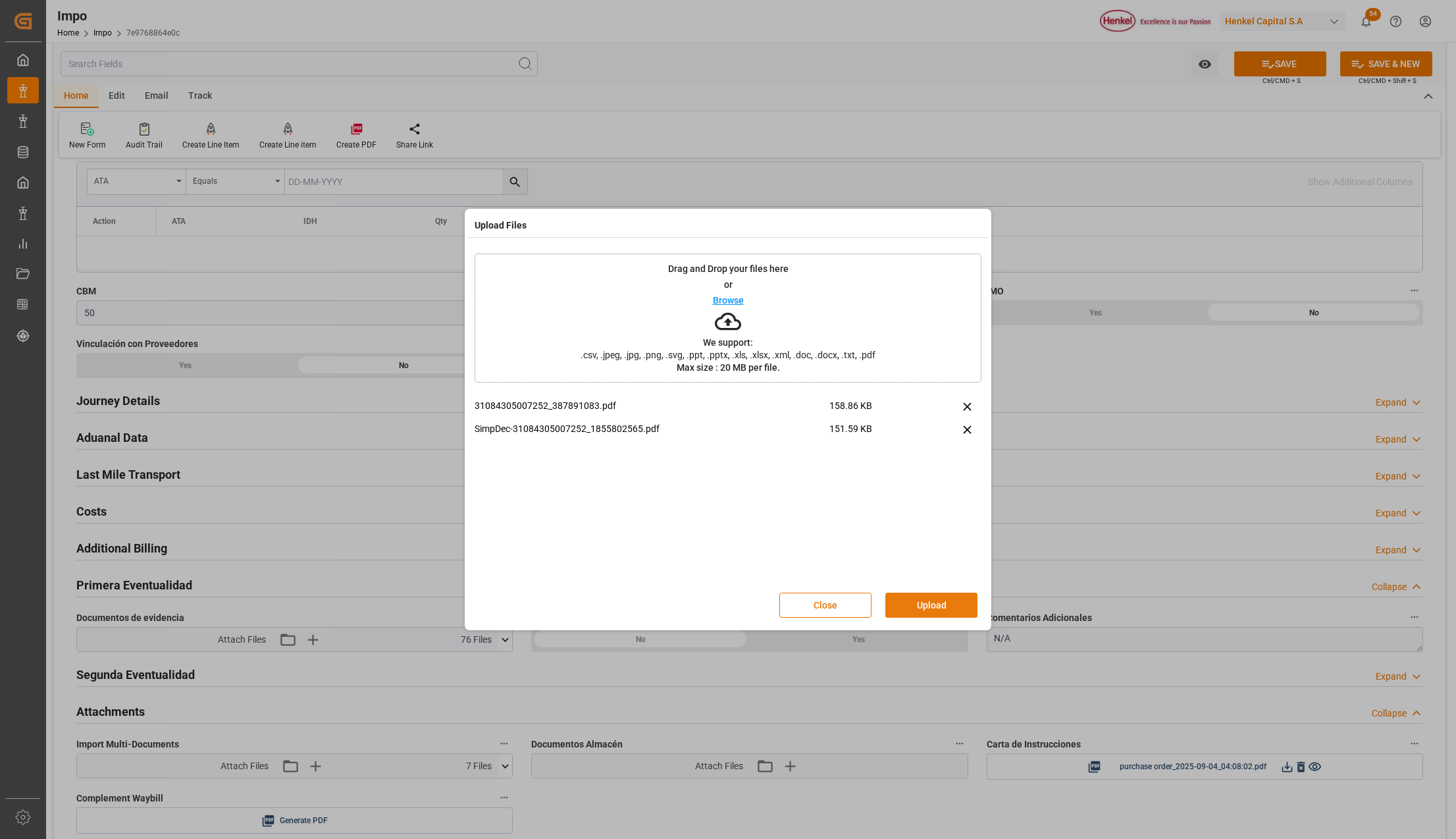
click at [957, 612] on button "Upload" at bounding box center [931, 605] width 92 height 25
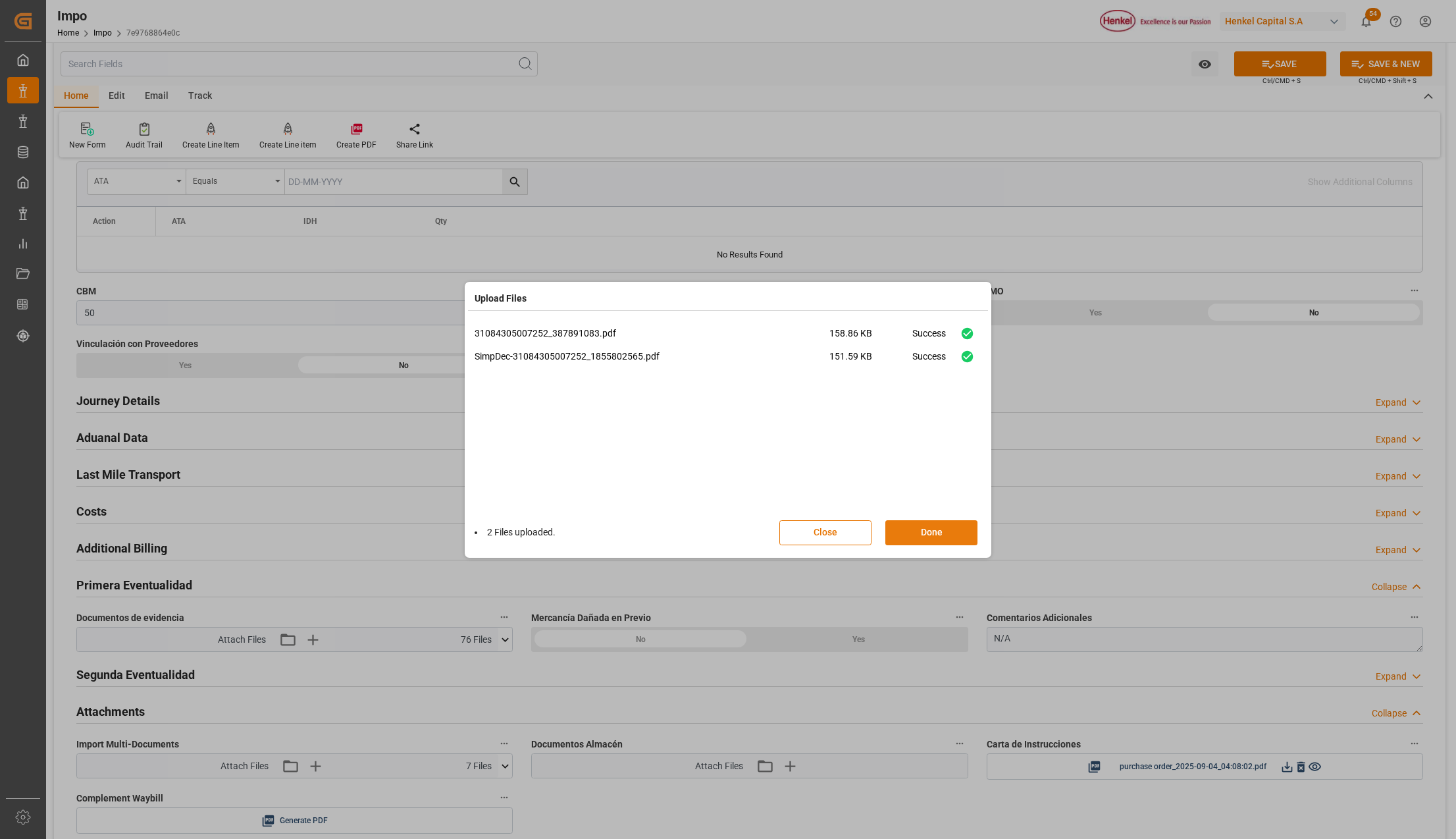
click at [931, 529] on button "Done" at bounding box center [931, 533] width 92 height 25
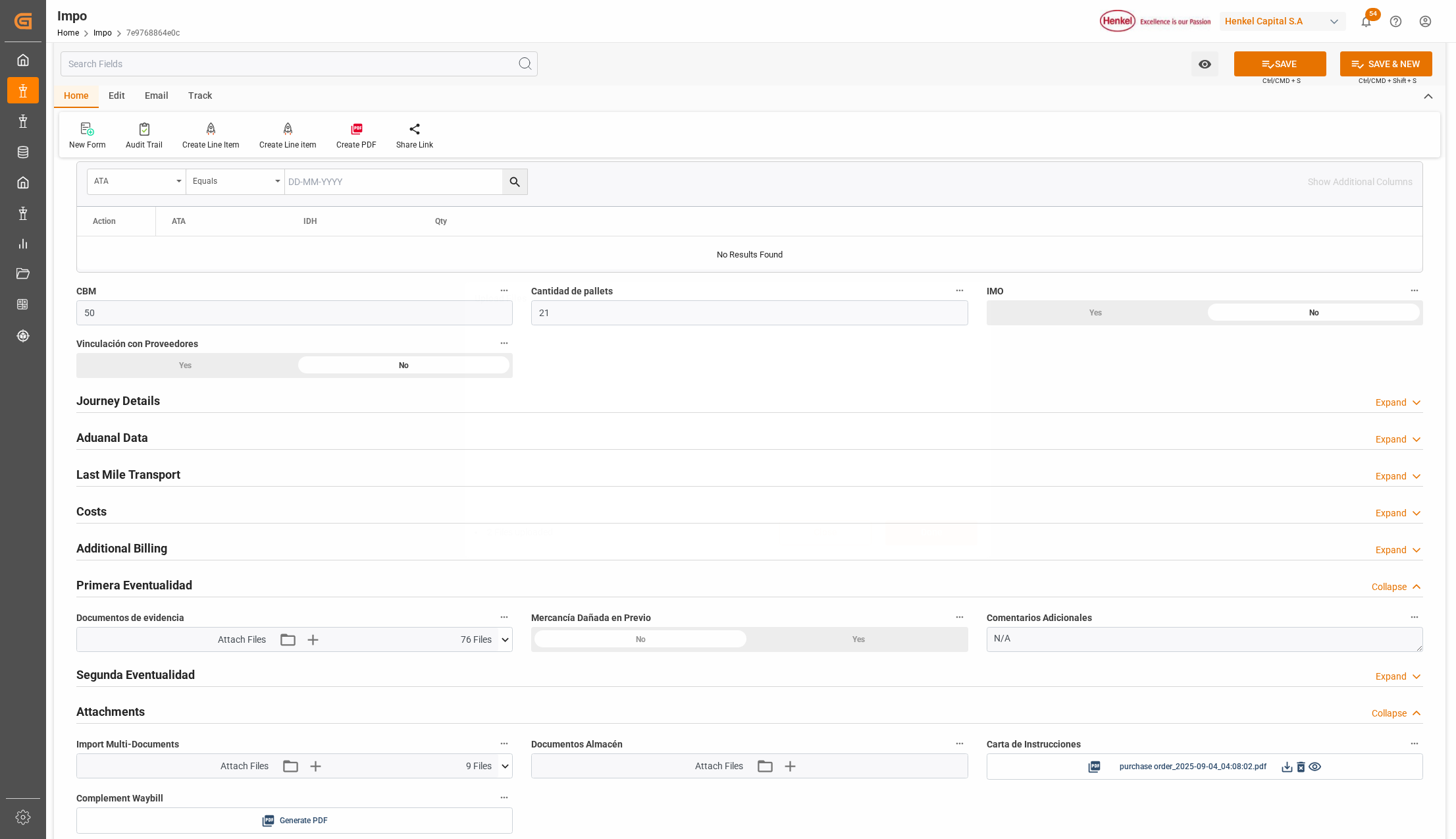
click at [1273, 63] on button "SAVE" at bounding box center [1280, 64] width 92 height 25
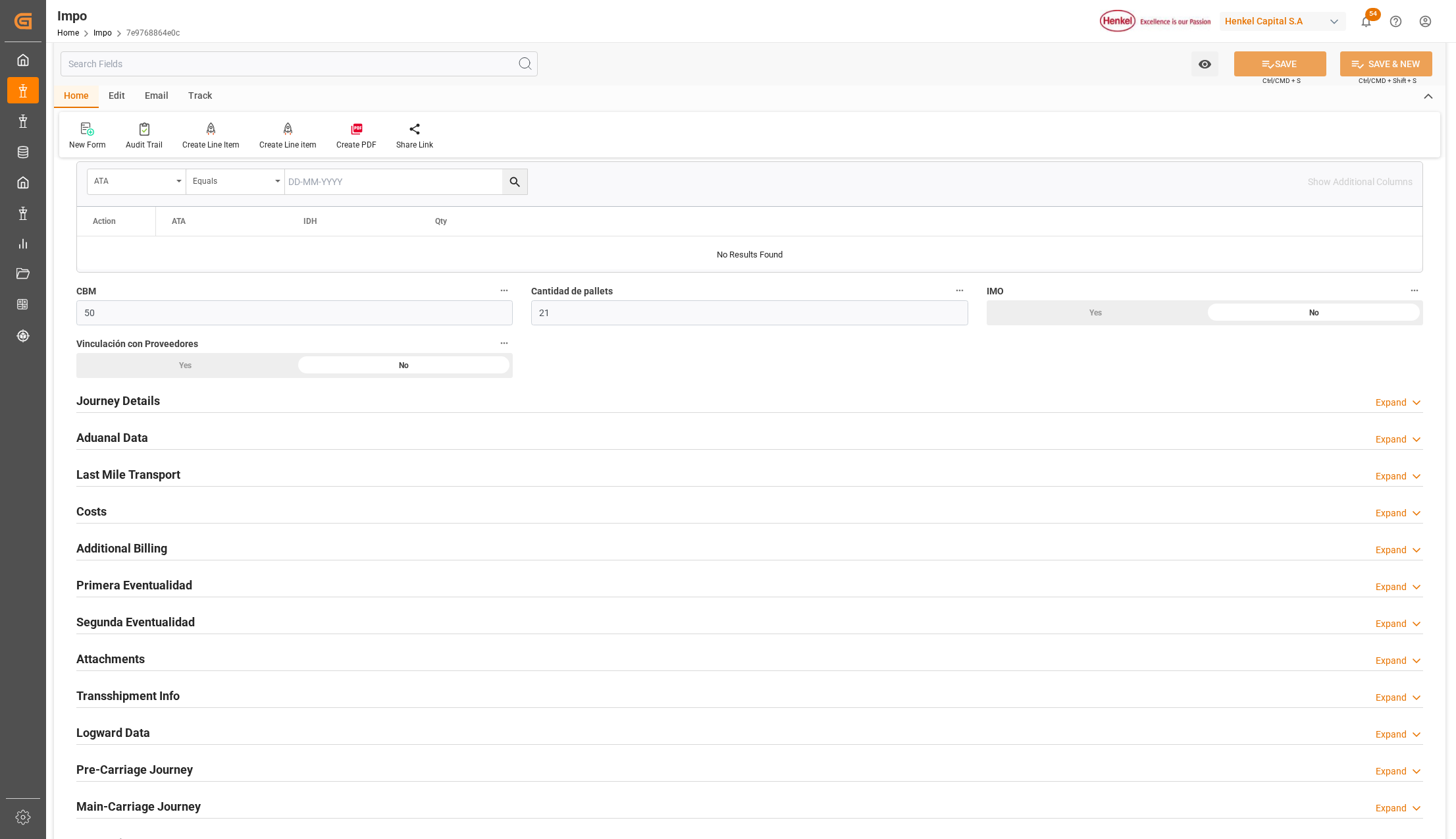
click at [125, 668] on h2 "Attachments" at bounding box center [111, 659] width 68 height 18
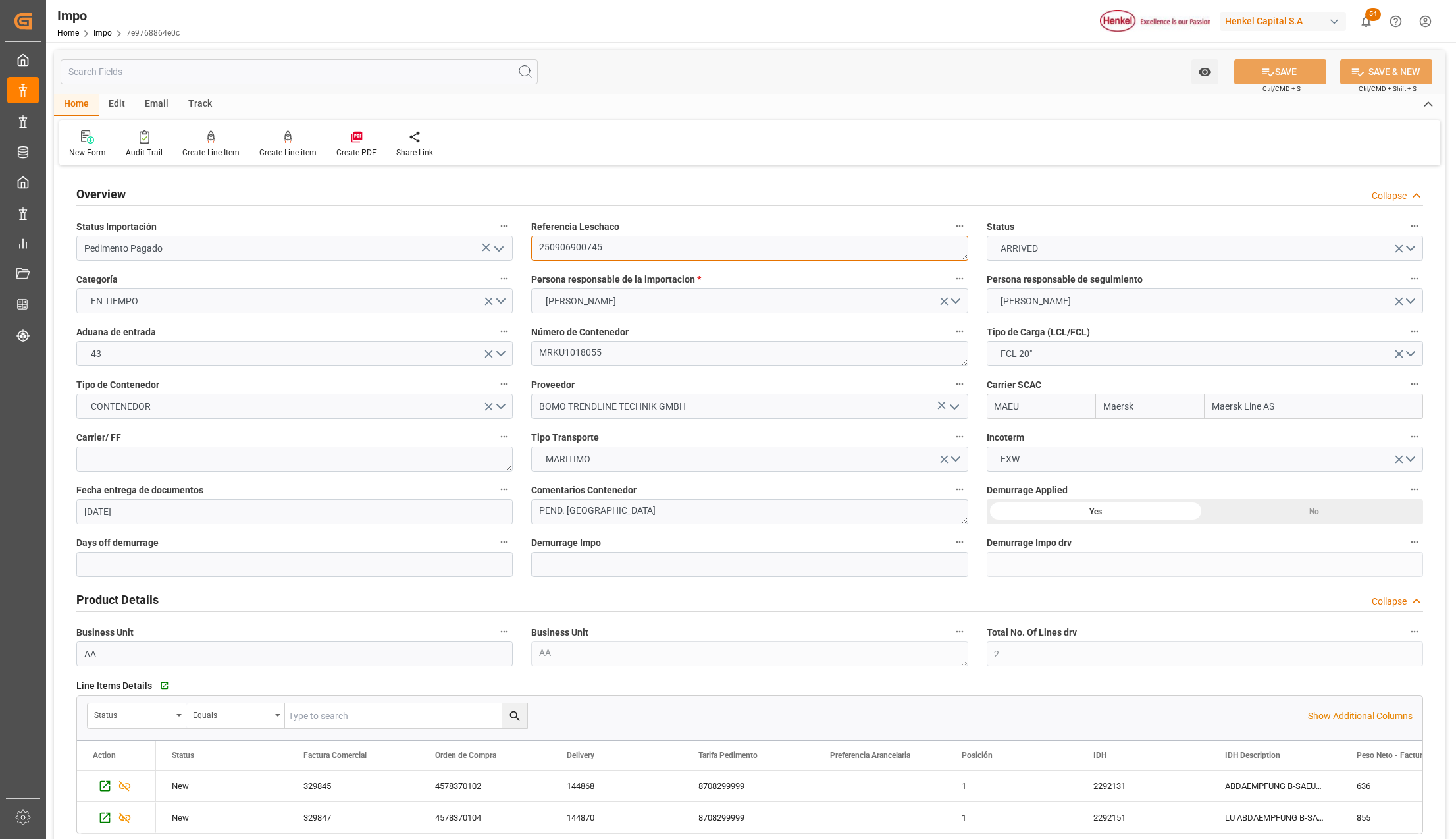
click at [559, 251] on textarea "250906900745" at bounding box center [749, 248] width 436 height 25
click at [1290, 83] on span "Ctrl/CMD + S" at bounding box center [1281, 88] width 38 height 10
click at [1022, 90] on div "Watch Option SAVE Ctrl/CMD + S SAVE & NEW Ctrl/CMD + Shift + S" at bounding box center [750, 72] width 1392 height 43
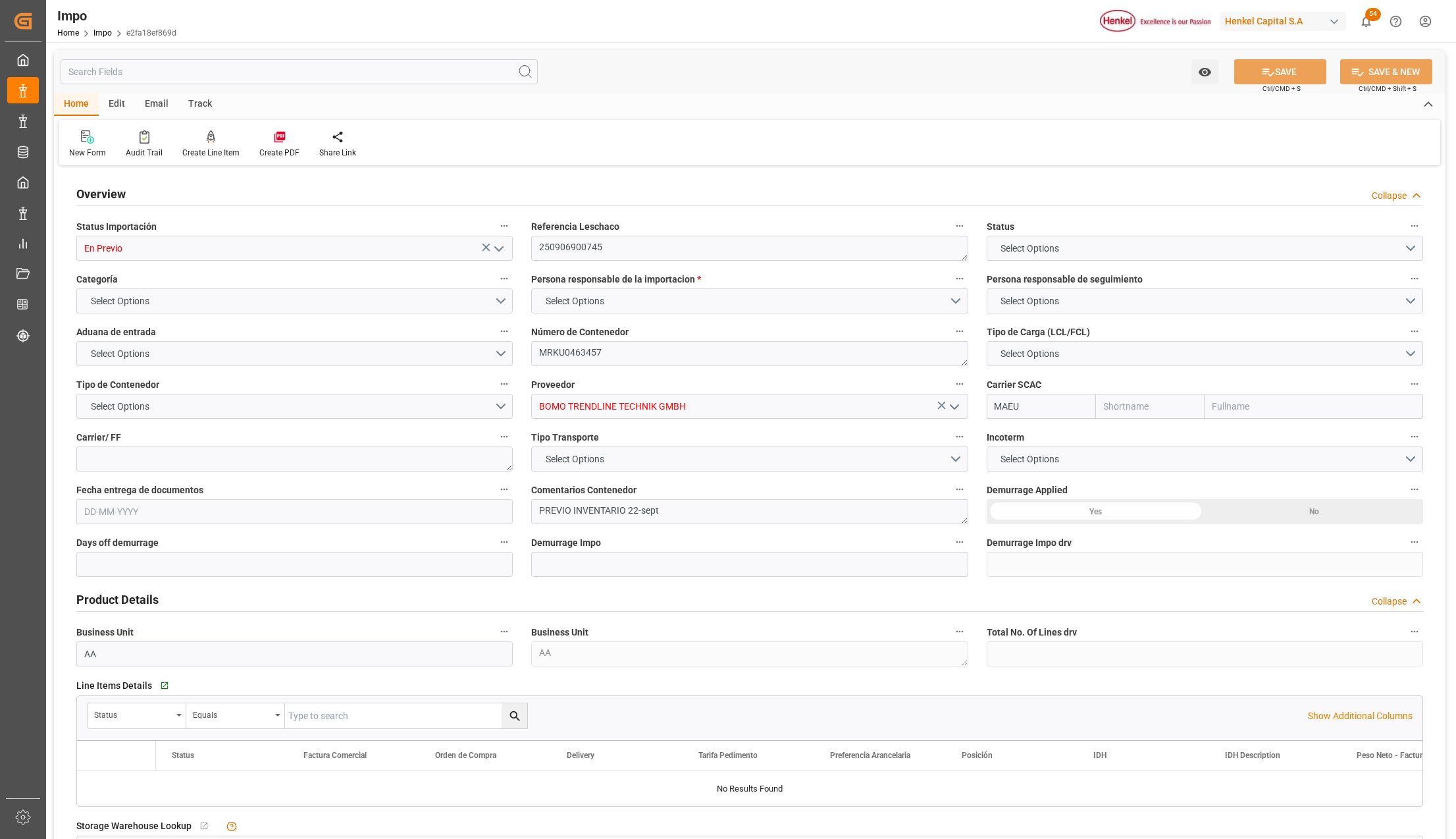
type input "Maersk"
type input "Maersk Line AS"
type input "1"
type input "50"
type input "21"
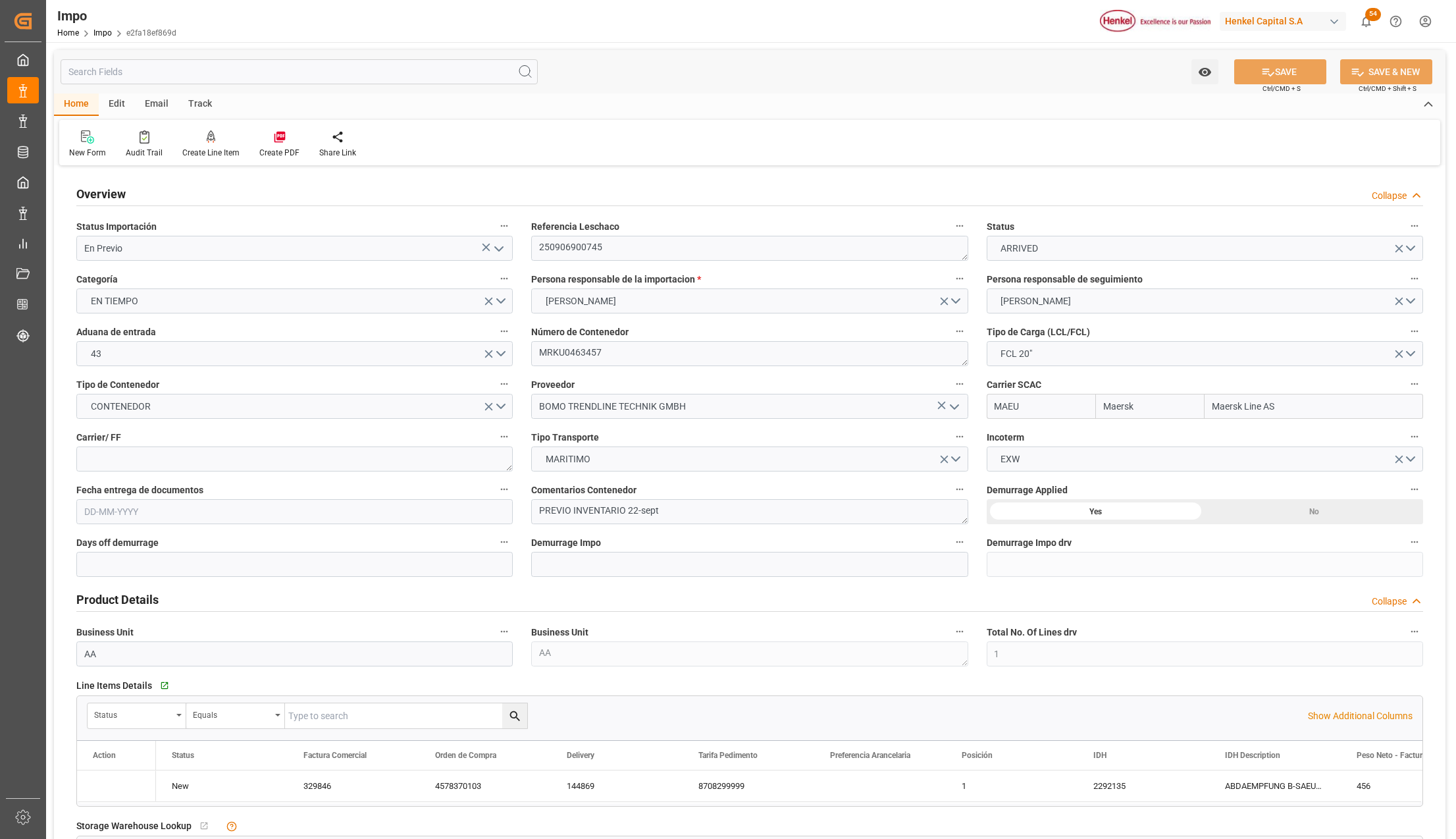
type input "[DATE]"
click at [572, 245] on textarea "250906900745" at bounding box center [749, 248] width 436 height 25
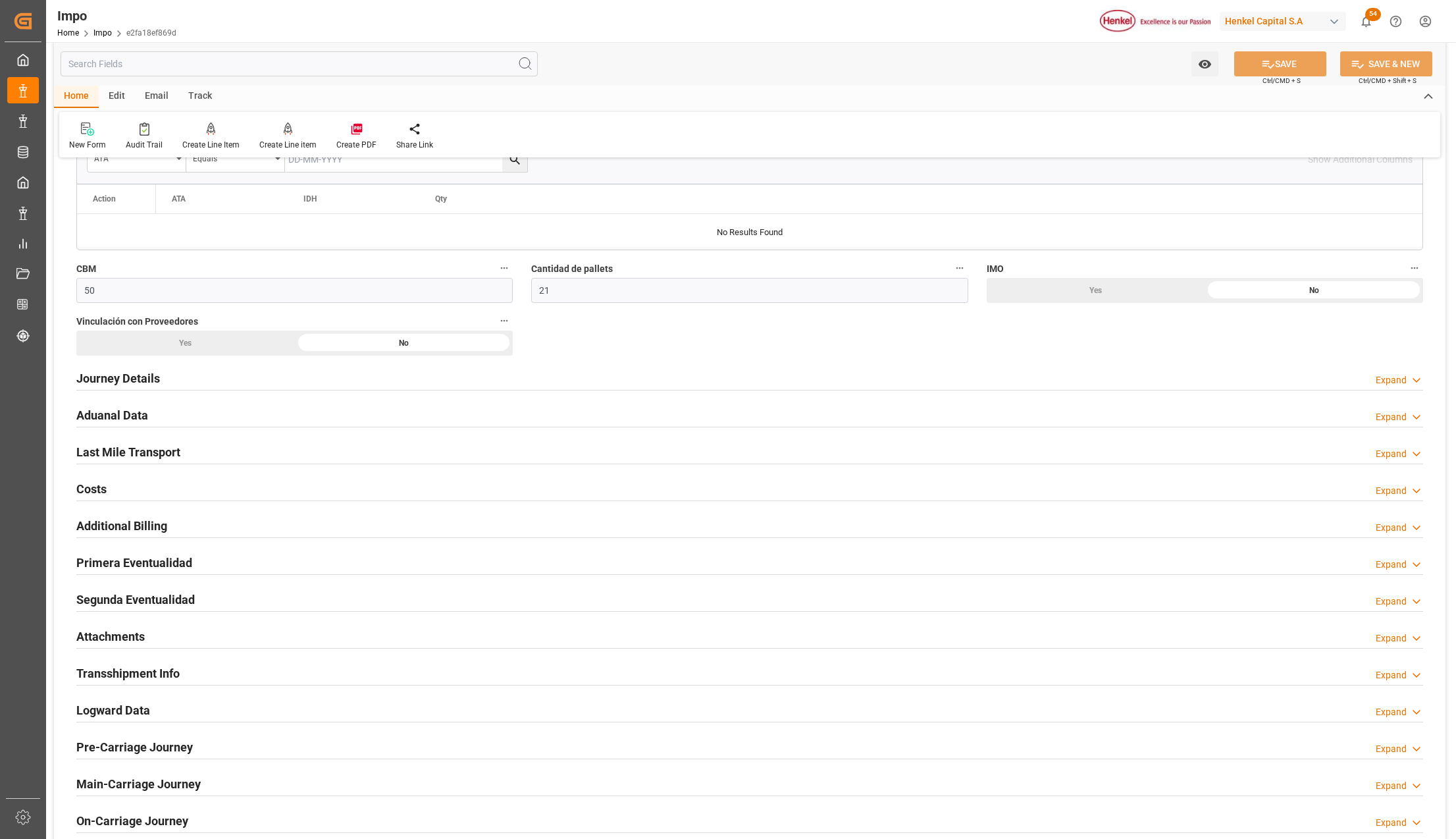
scroll to position [702, 0]
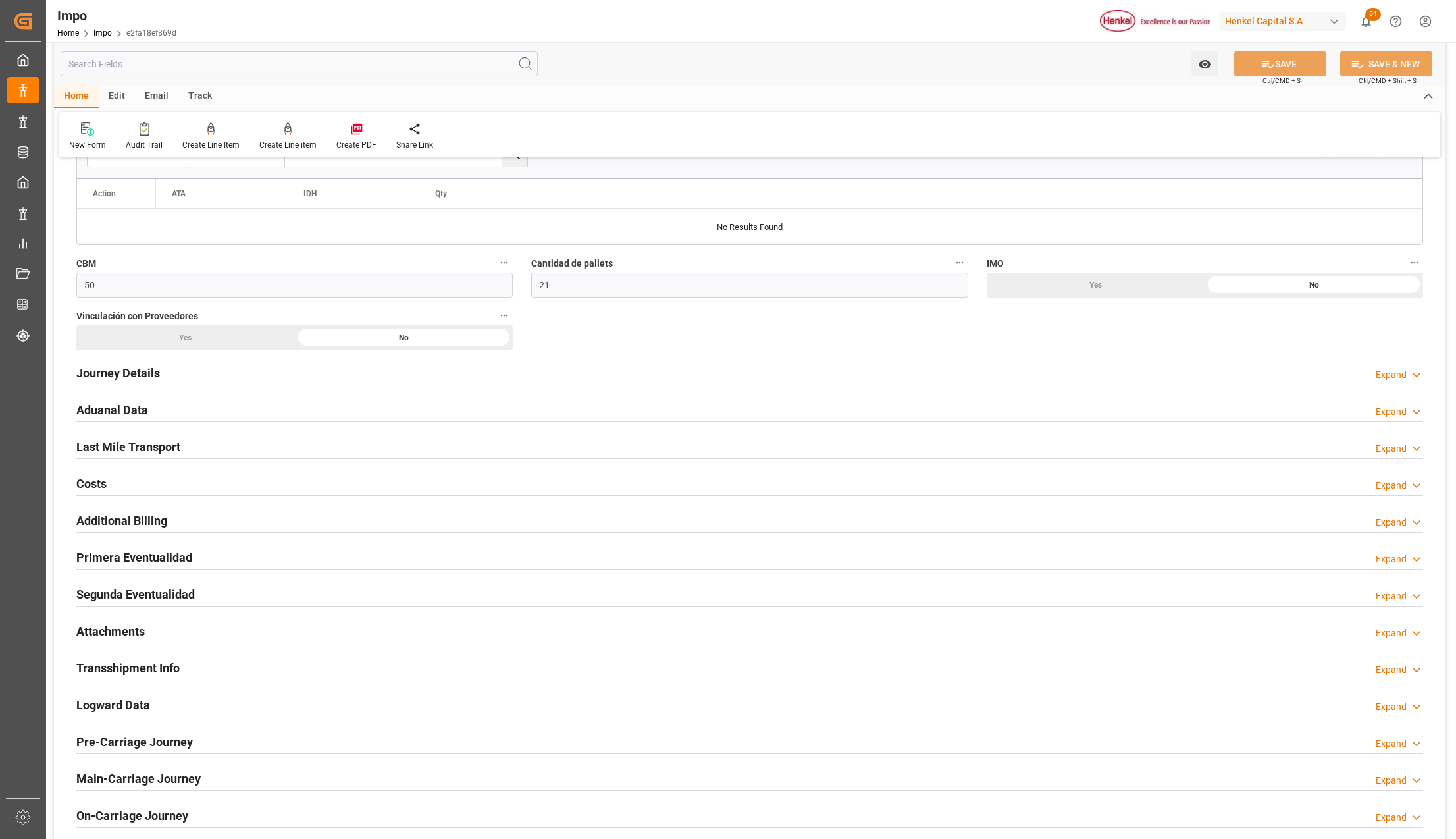
click at [141, 557] on h2 "Primera Eventualidad" at bounding box center [134, 557] width 116 height 18
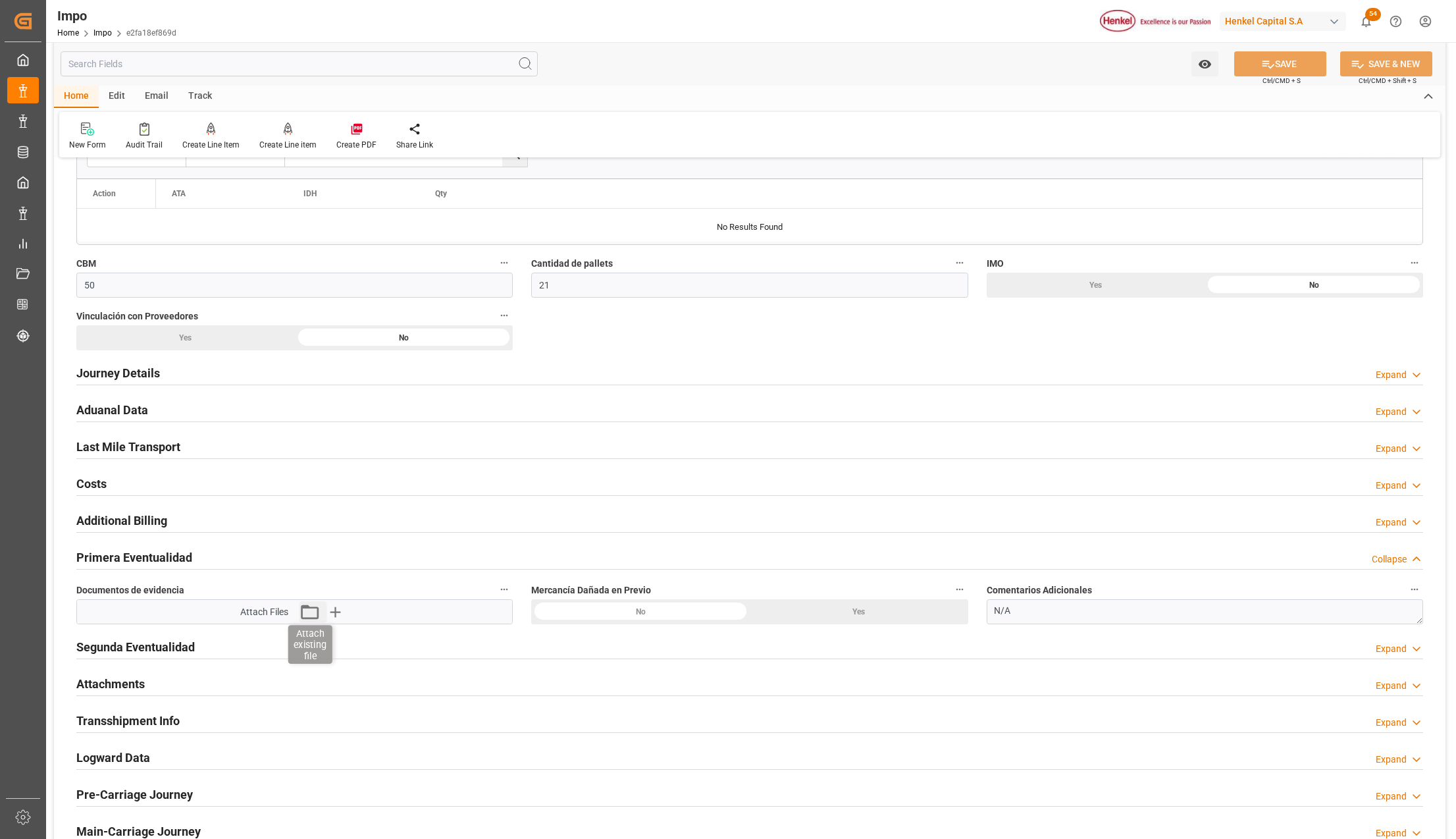
click at [312, 609] on icon "button" at bounding box center [310, 612] width 18 height 15
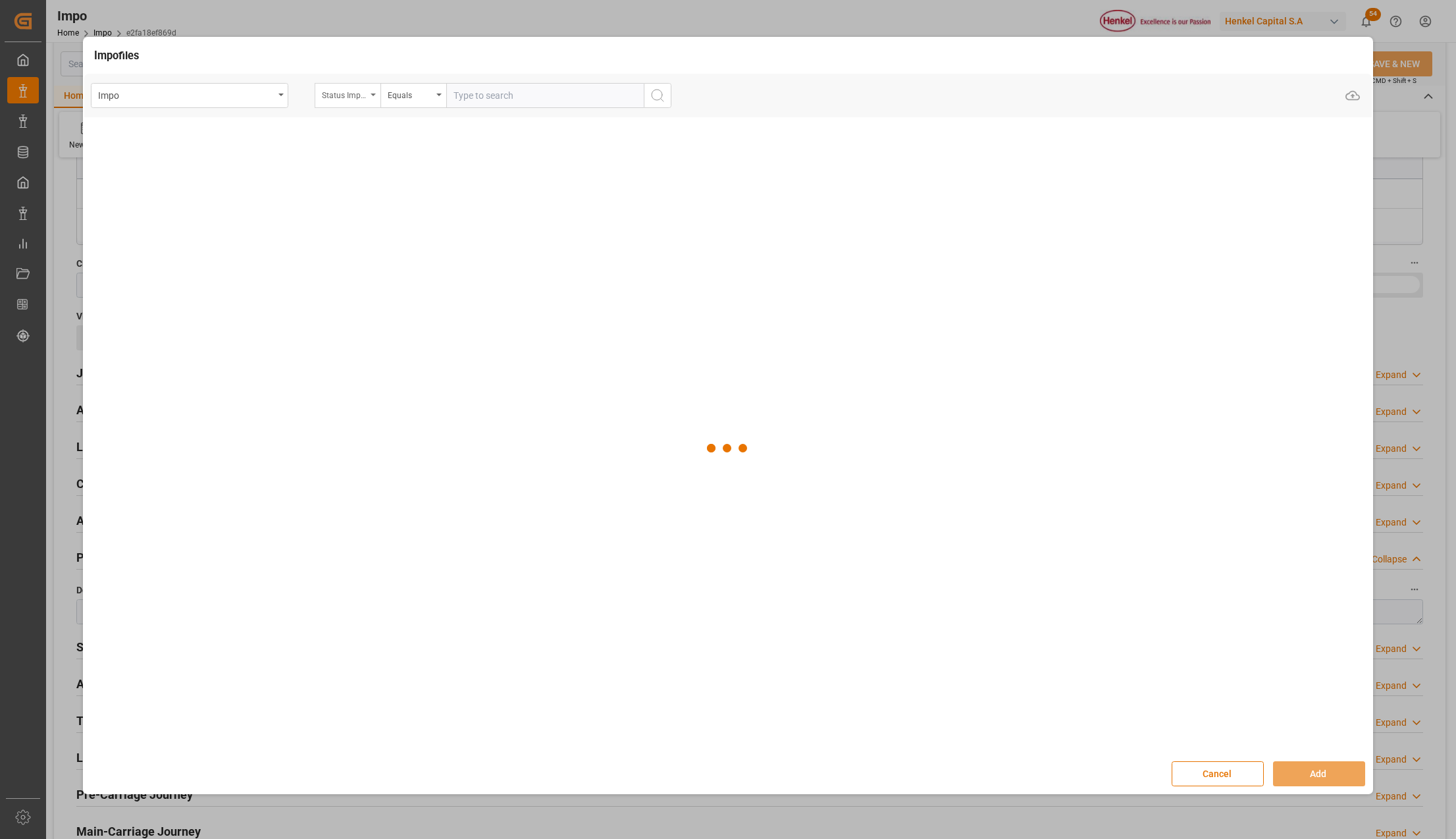
click at [376, 93] on div "Status Importación" at bounding box center [347, 95] width 66 height 25
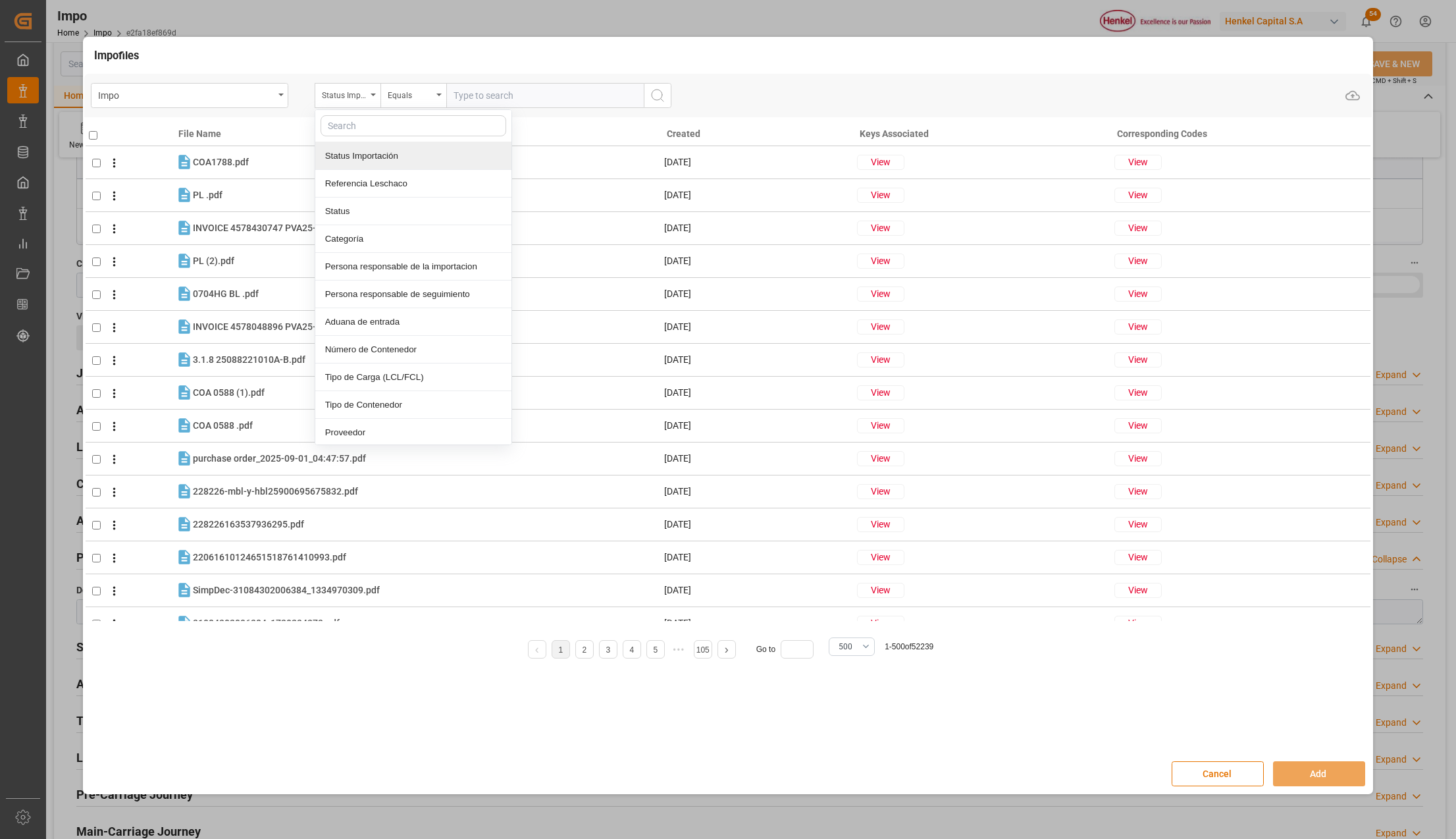
click at [351, 128] on input "text" at bounding box center [413, 126] width 186 height 21
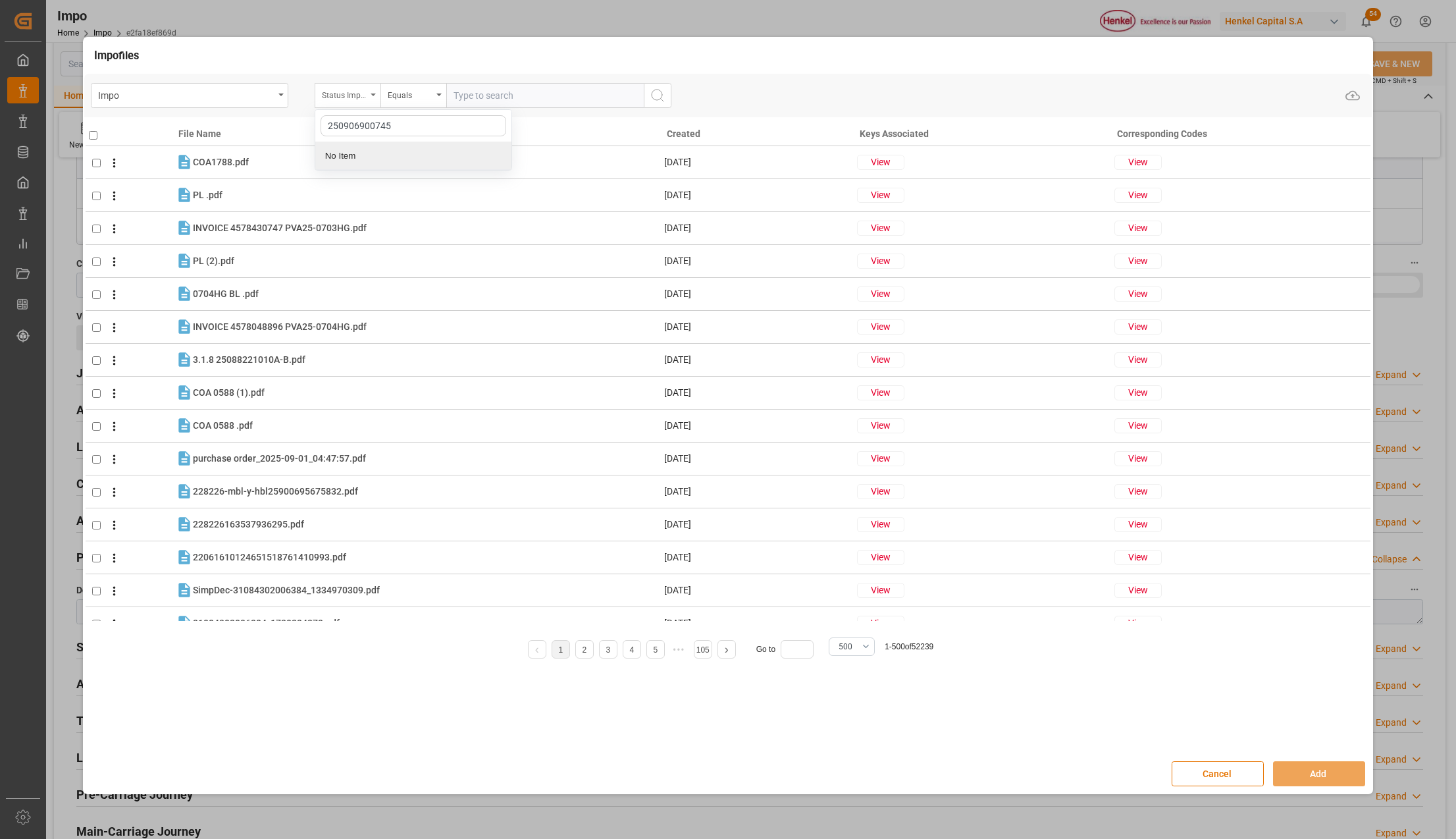
type input "250906900745"
click at [364, 92] on div "Status Importación" at bounding box center [344, 94] width 45 height 15
click at [367, 88] on div "Status Importación" at bounding box center [347, 95] width 66 height 25
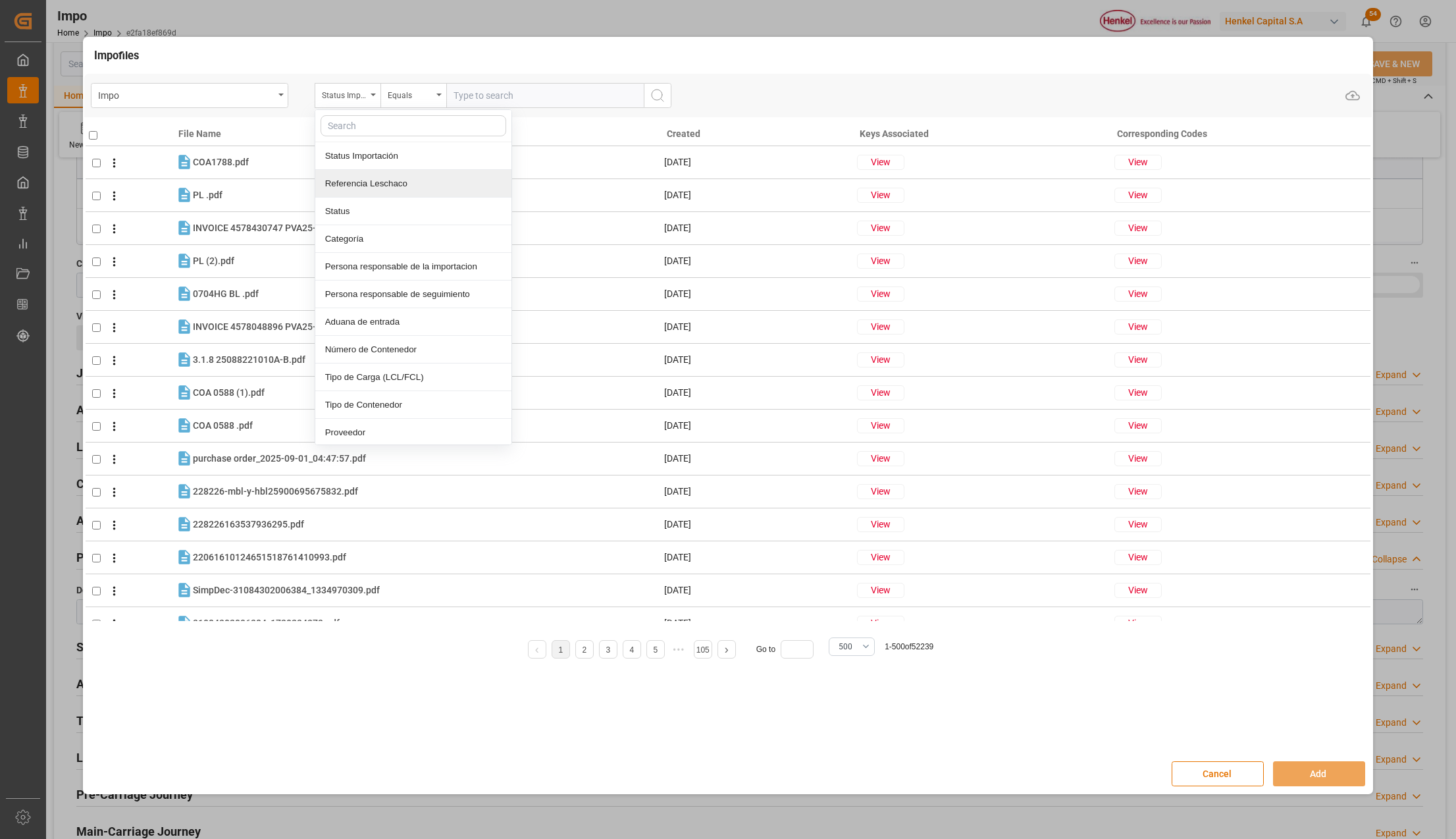
click at [355, 186] on div "Referencia Leschaco" at bounding box center [413, 184] width 196 height 28
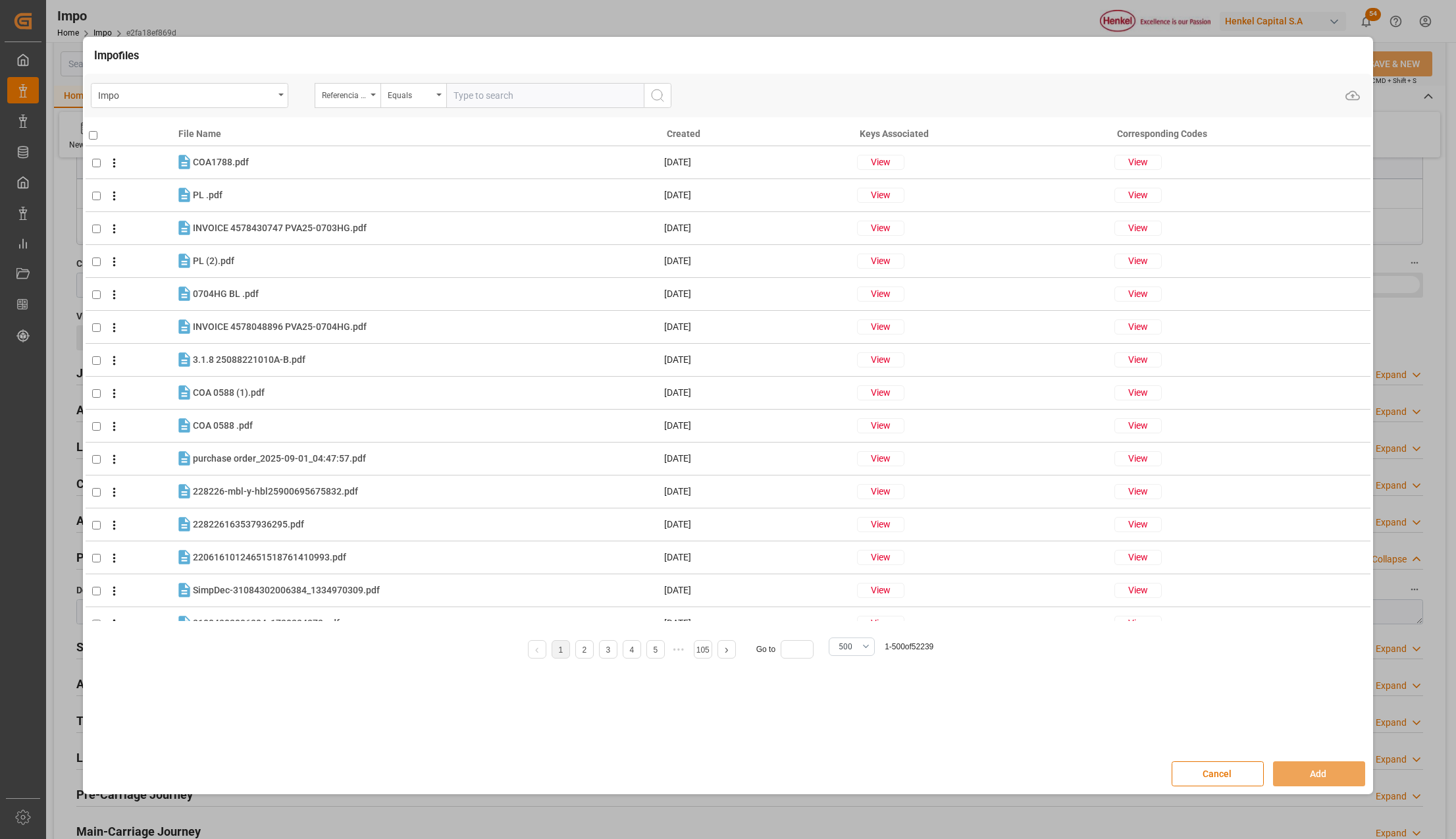
click at [463, 105] on input "text" at bounding box center [545, 95] width 198 height 25
paste input "250906900745"
type input "250906900745"
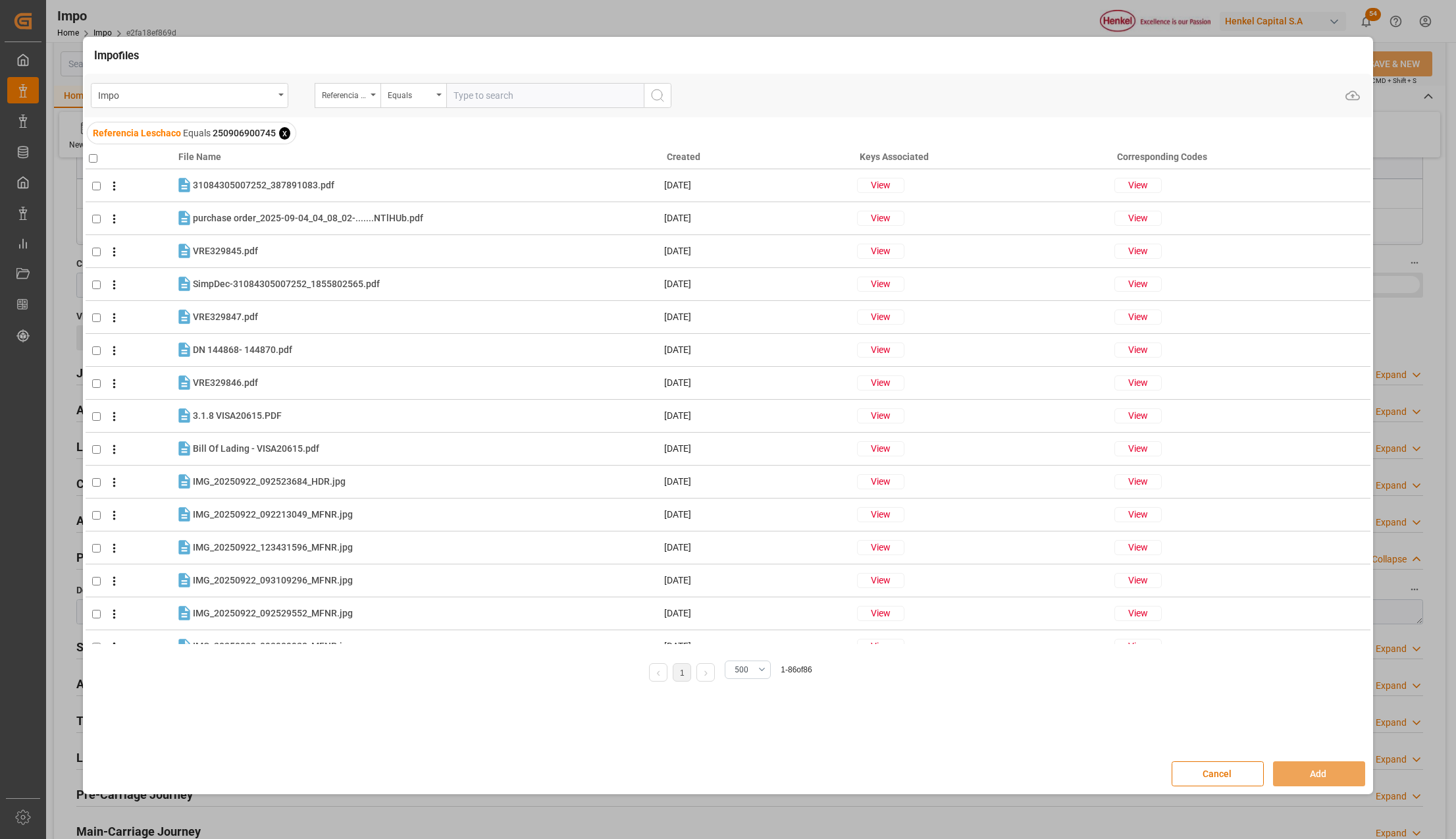
click at [91, 159] on input "checkbox" at bounding box center [93, 158] width 8 height 8
checkbox input "true"
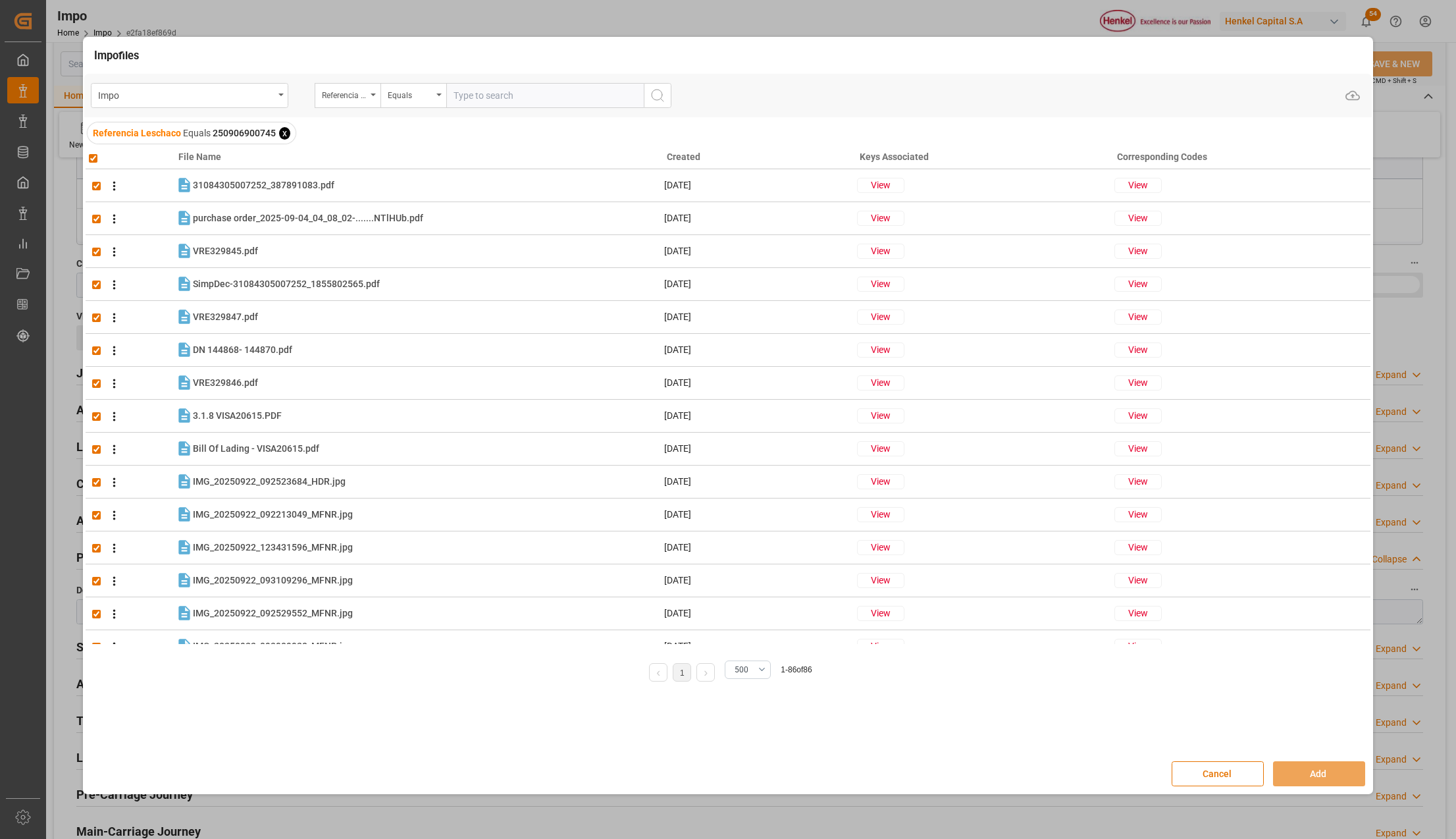
checkbox input "true"
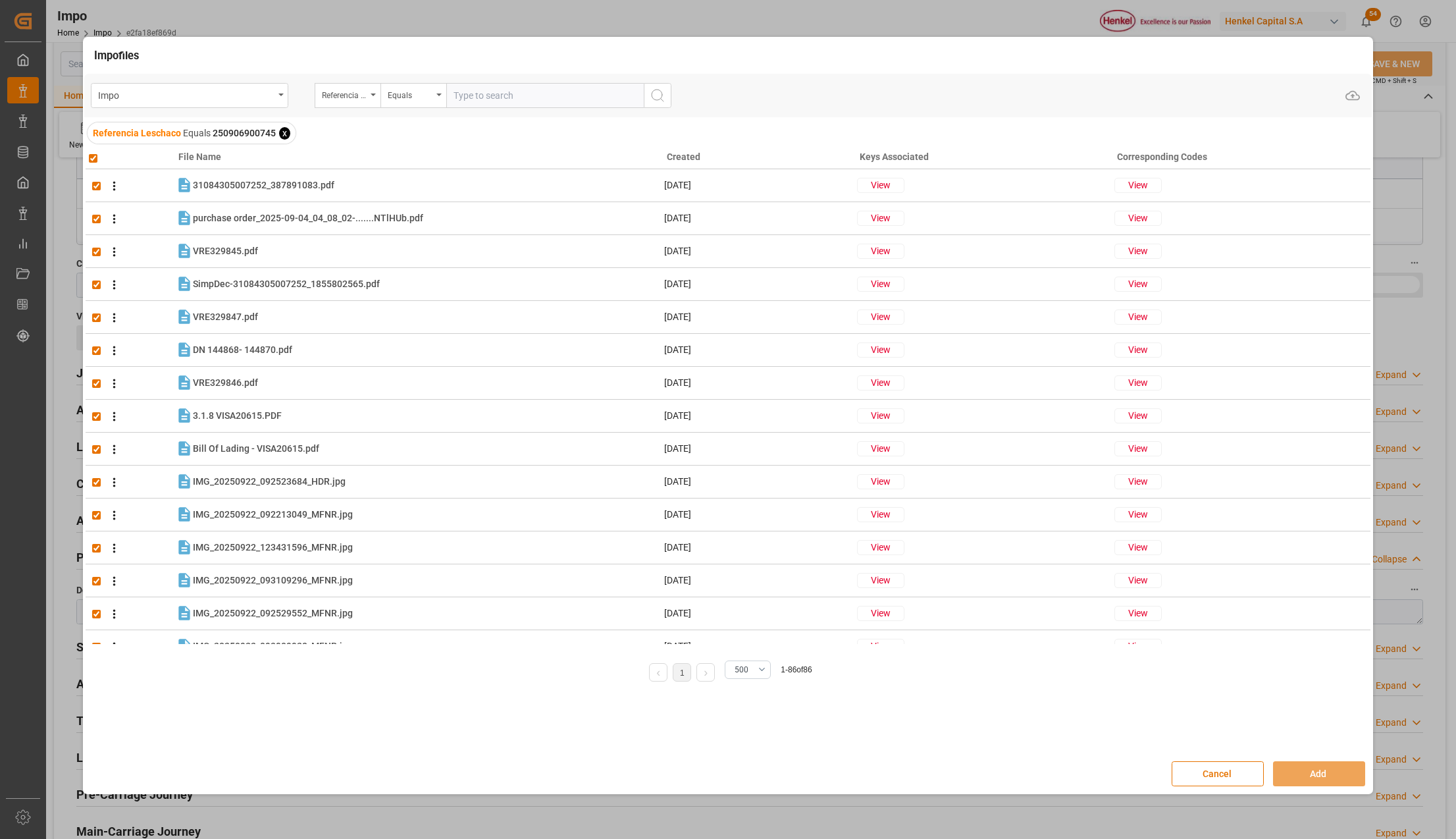
checkbox input "true"
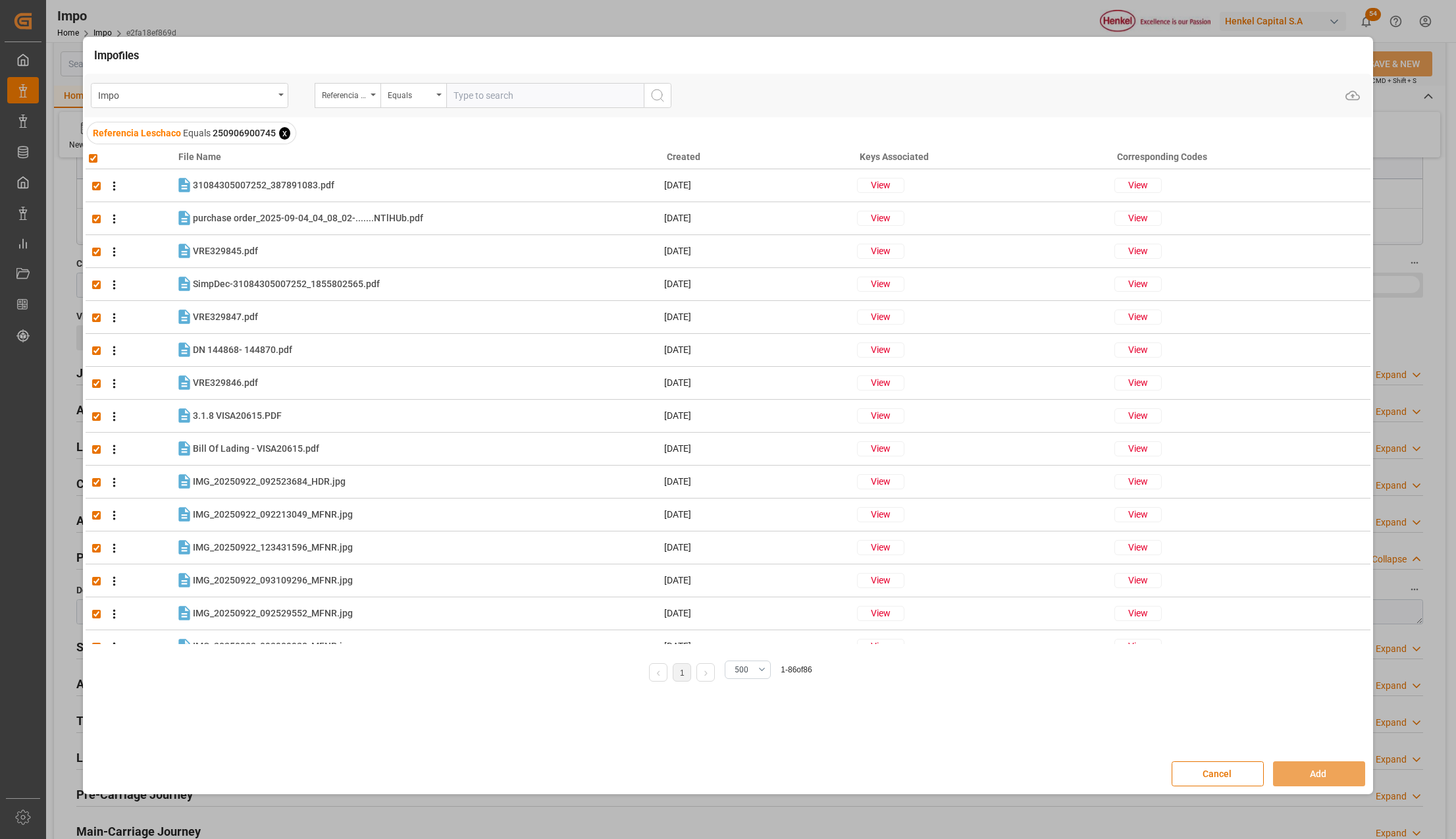
checkbox input "true"
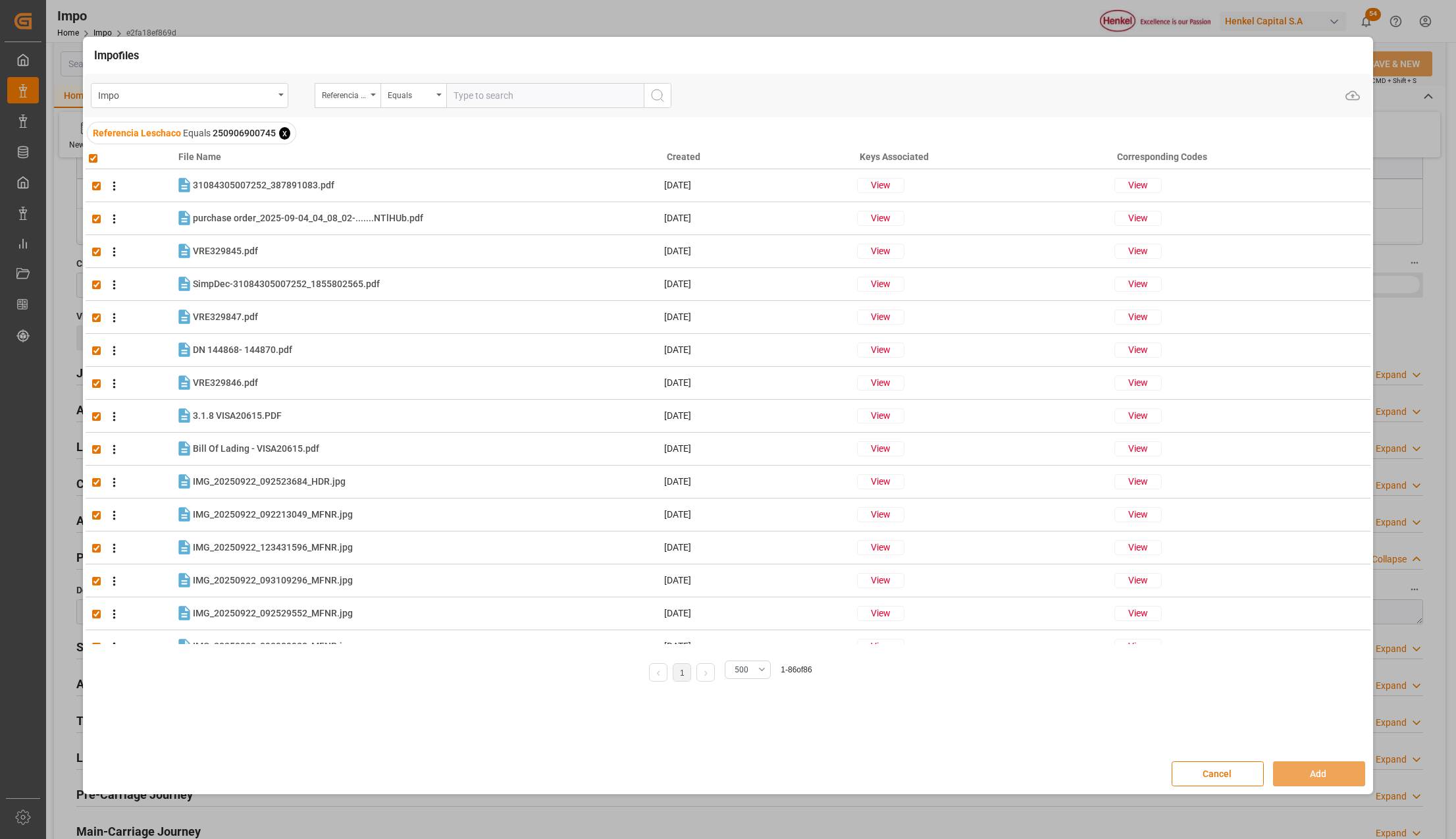
checkbox input "true"
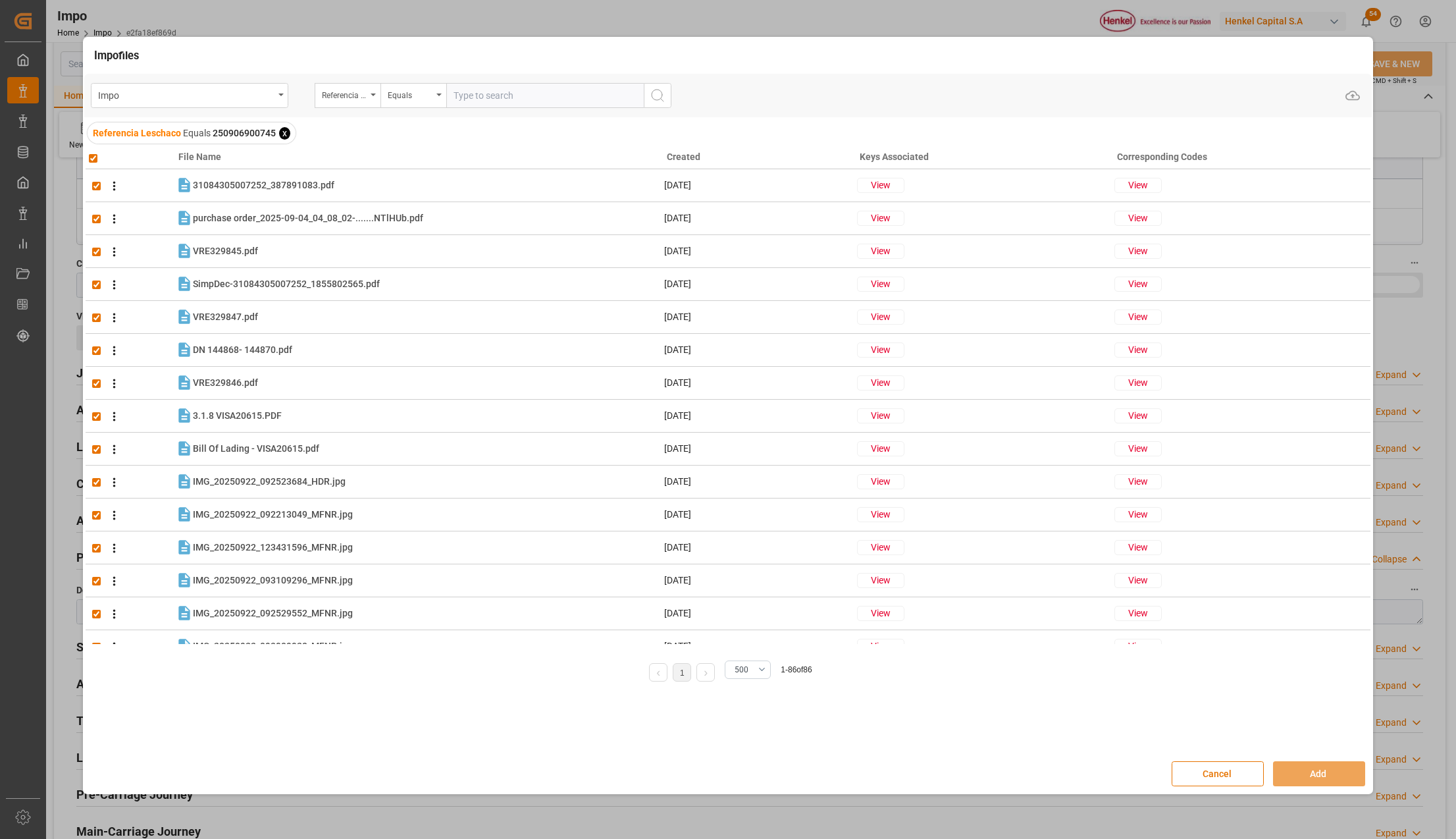
checkbox input "true"
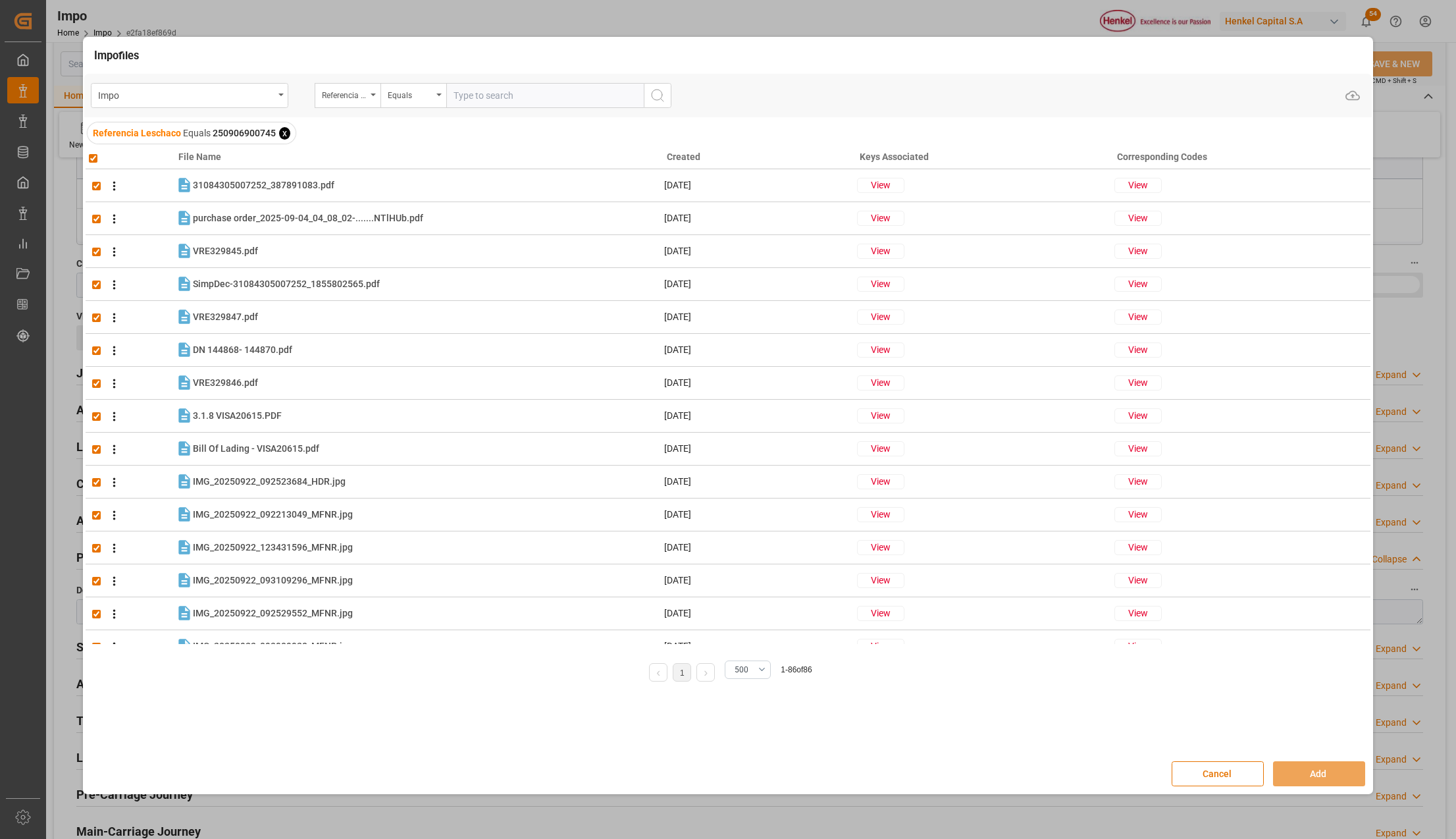
checkbox input "true"
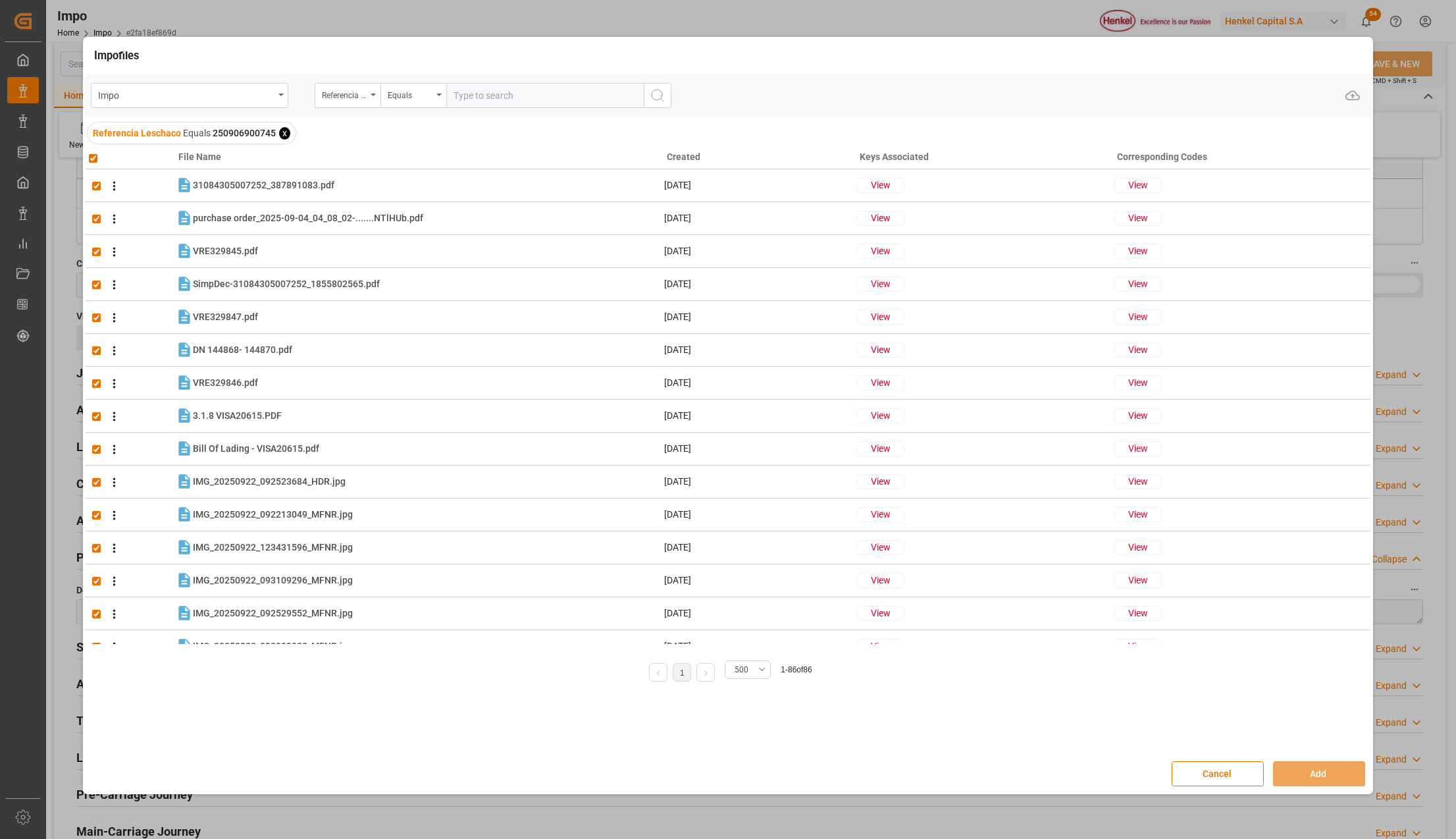
checkbox input "true"
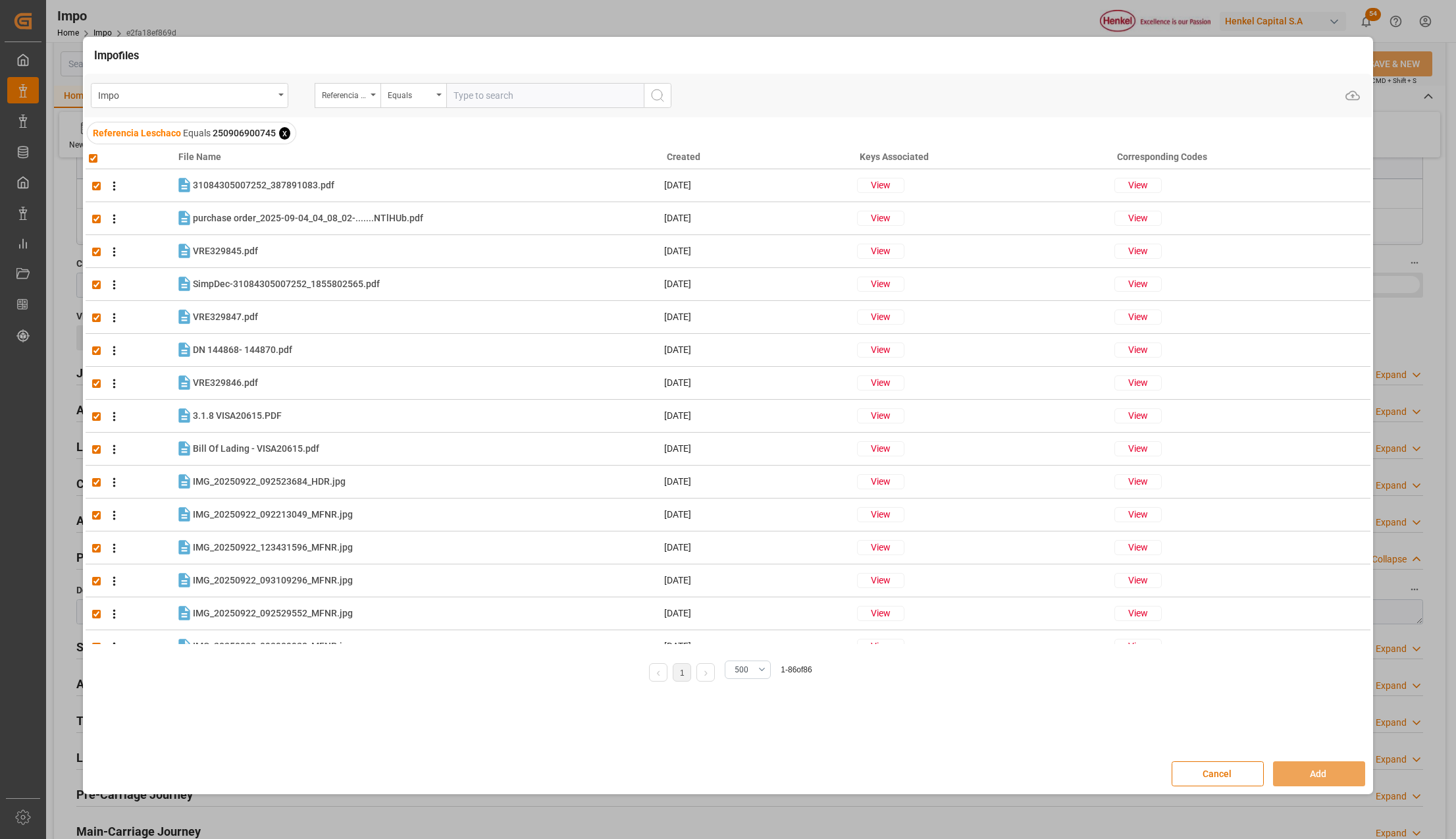
checkbox input "true"
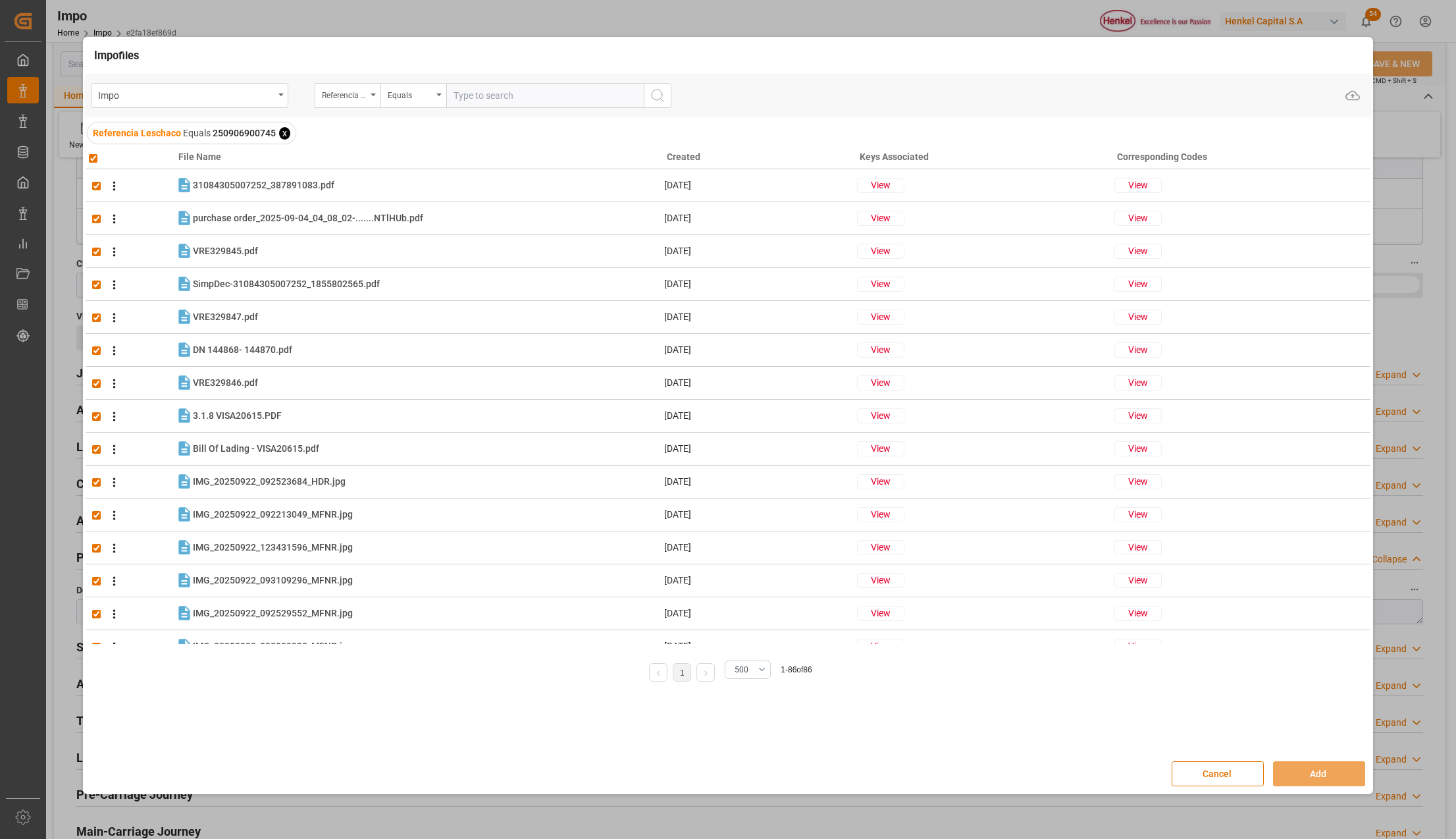
checkbox input "true"
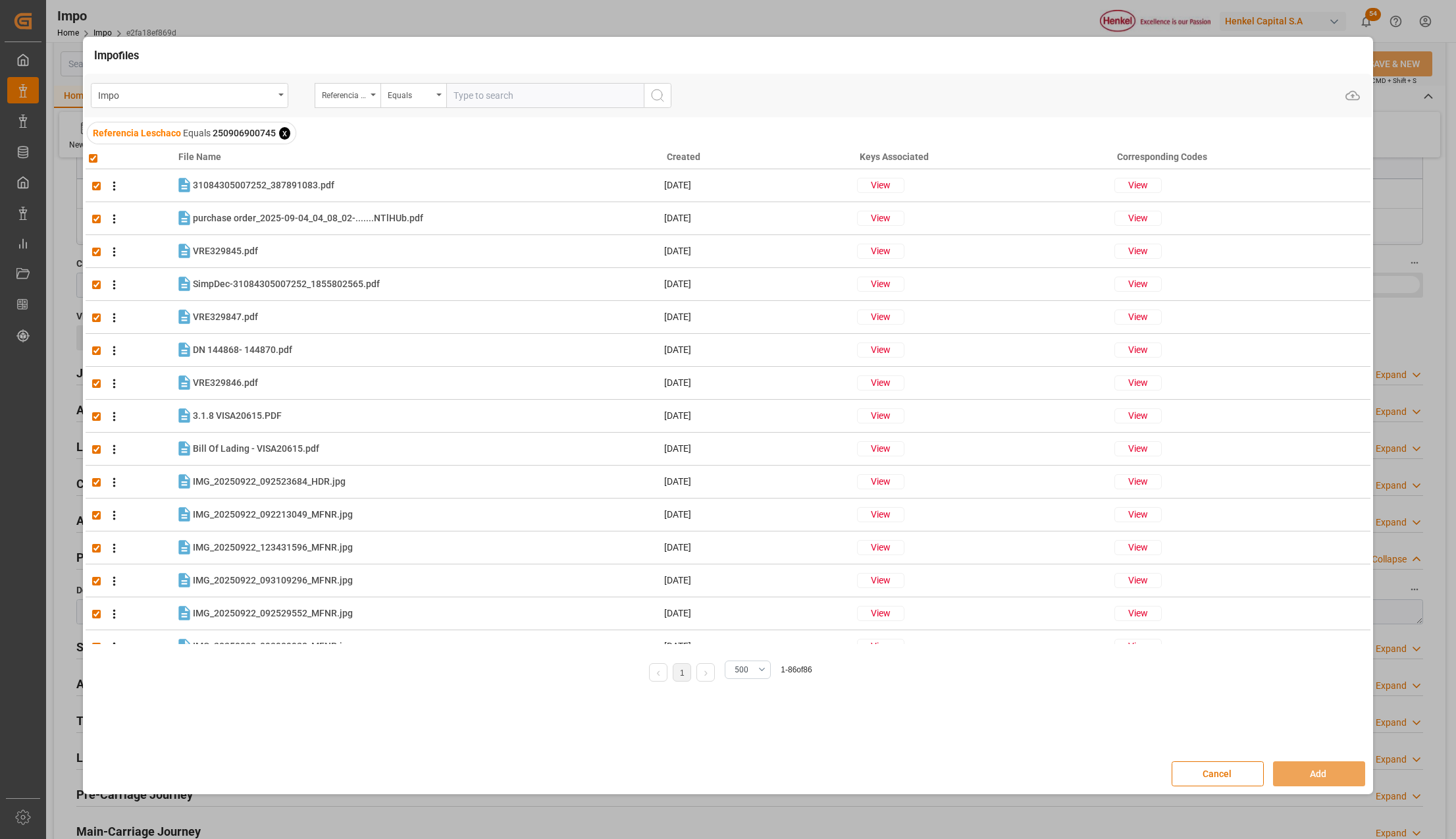
checkbox input "true"
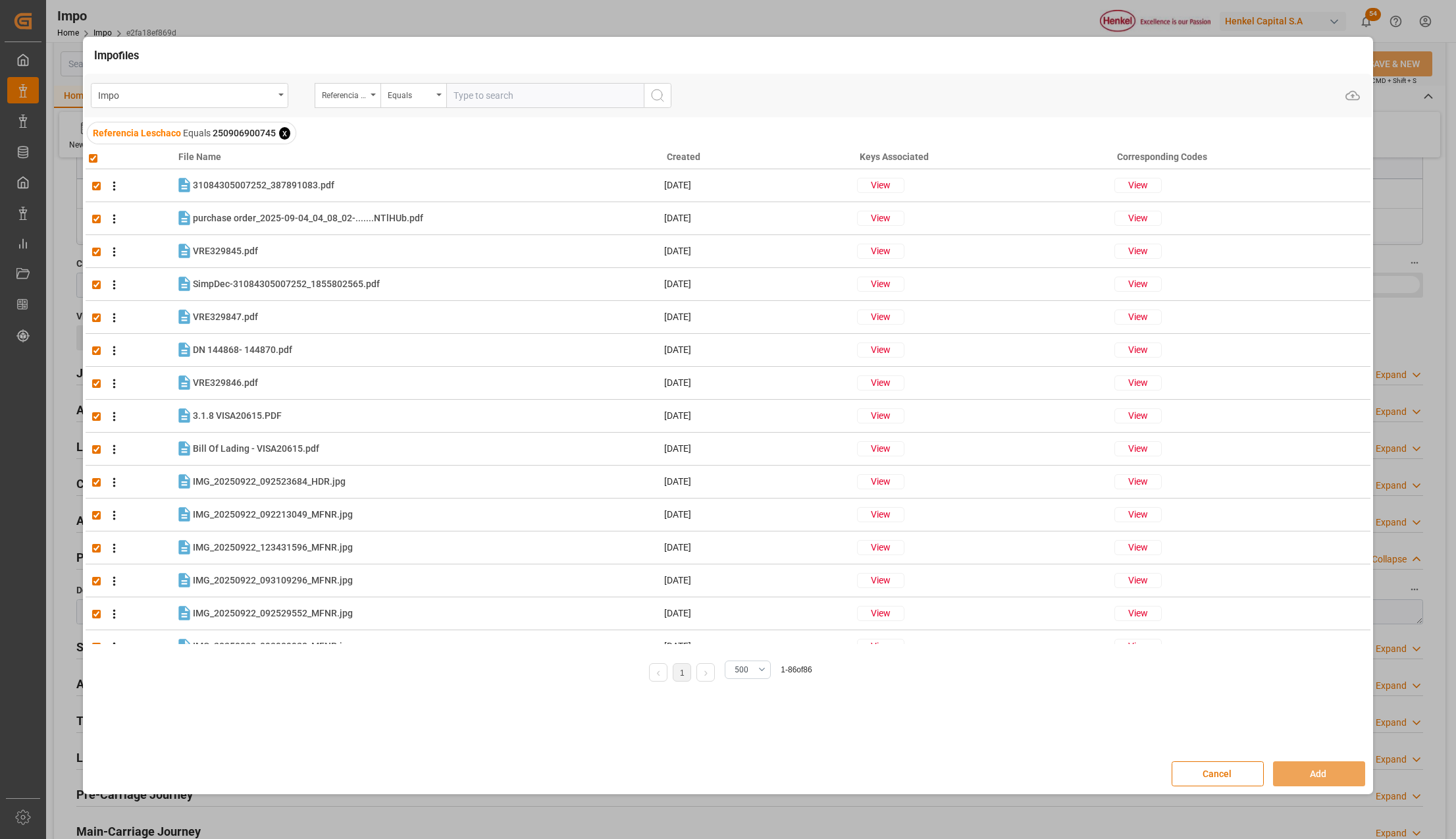
checkbox input "true"
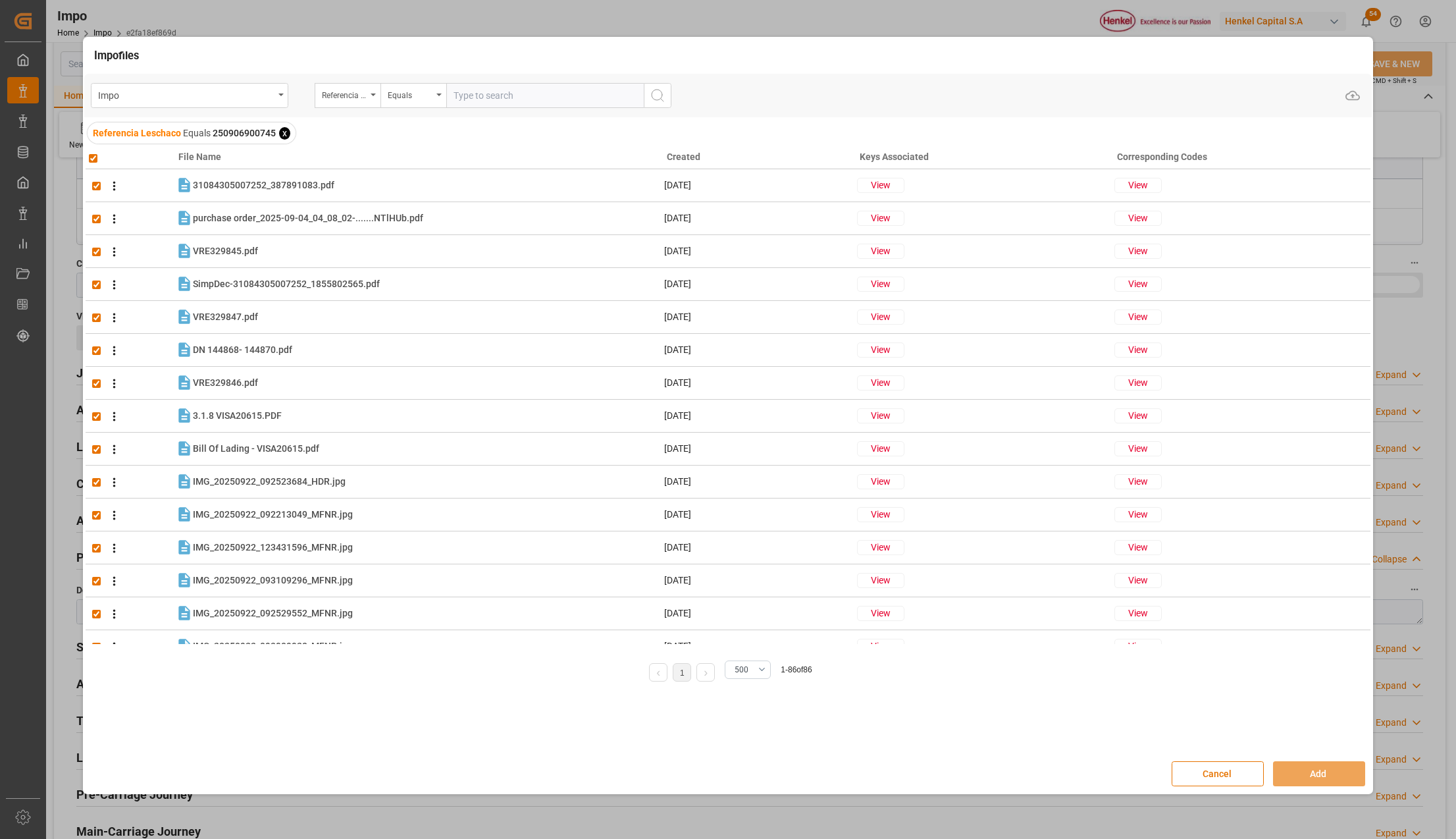
checkbox input "true"
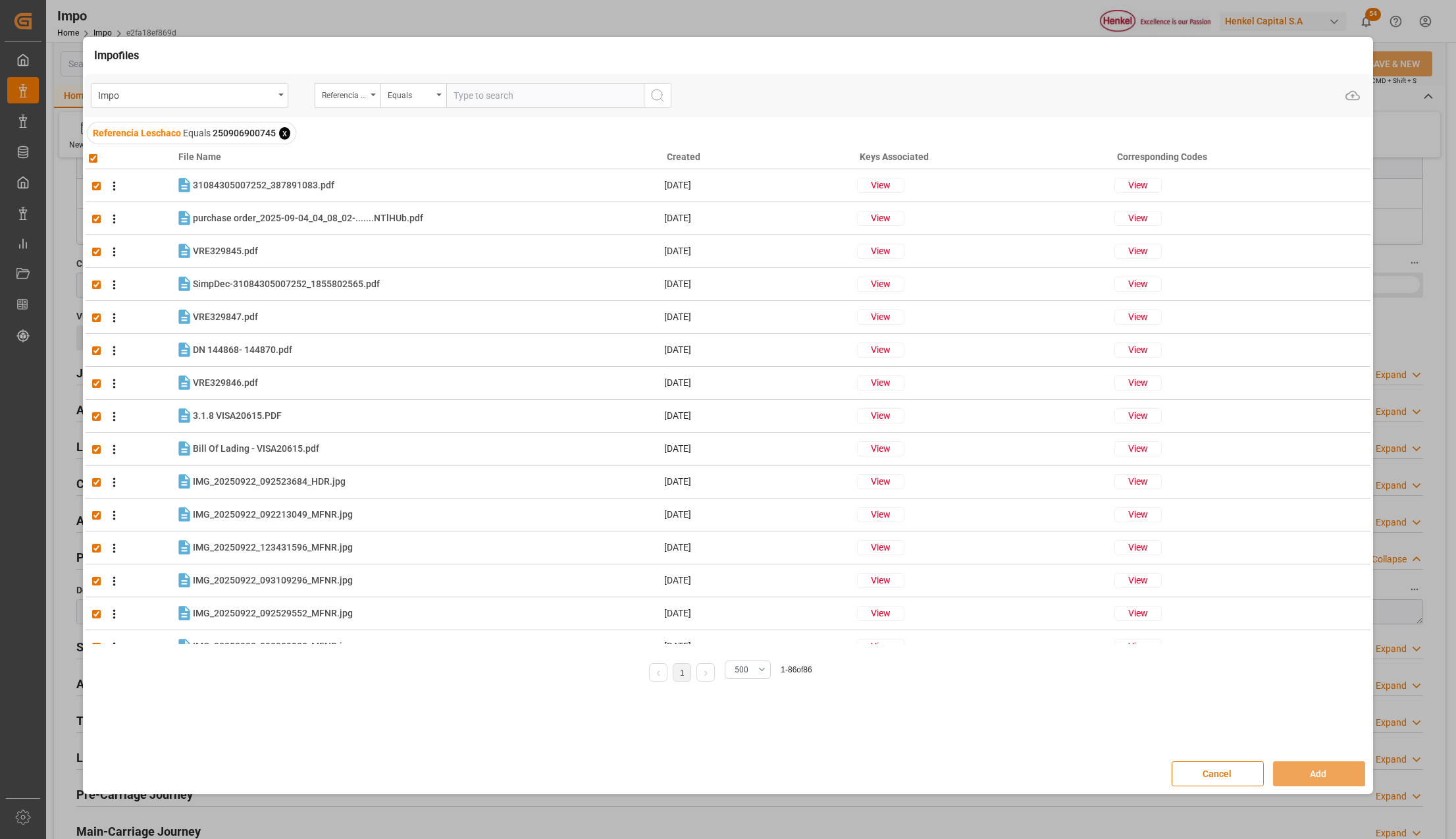
checkbox input "true"
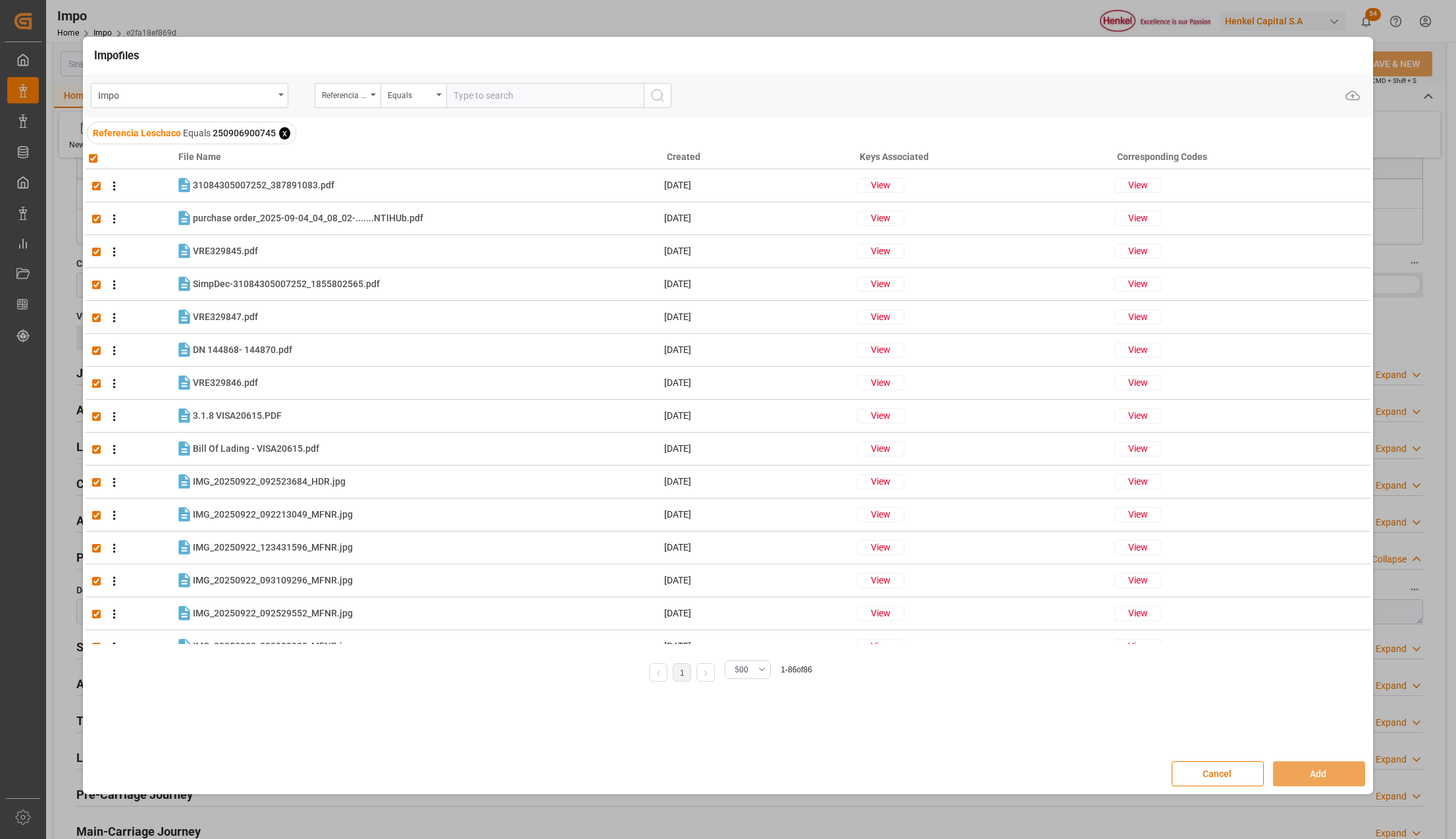
checkbox input "true"
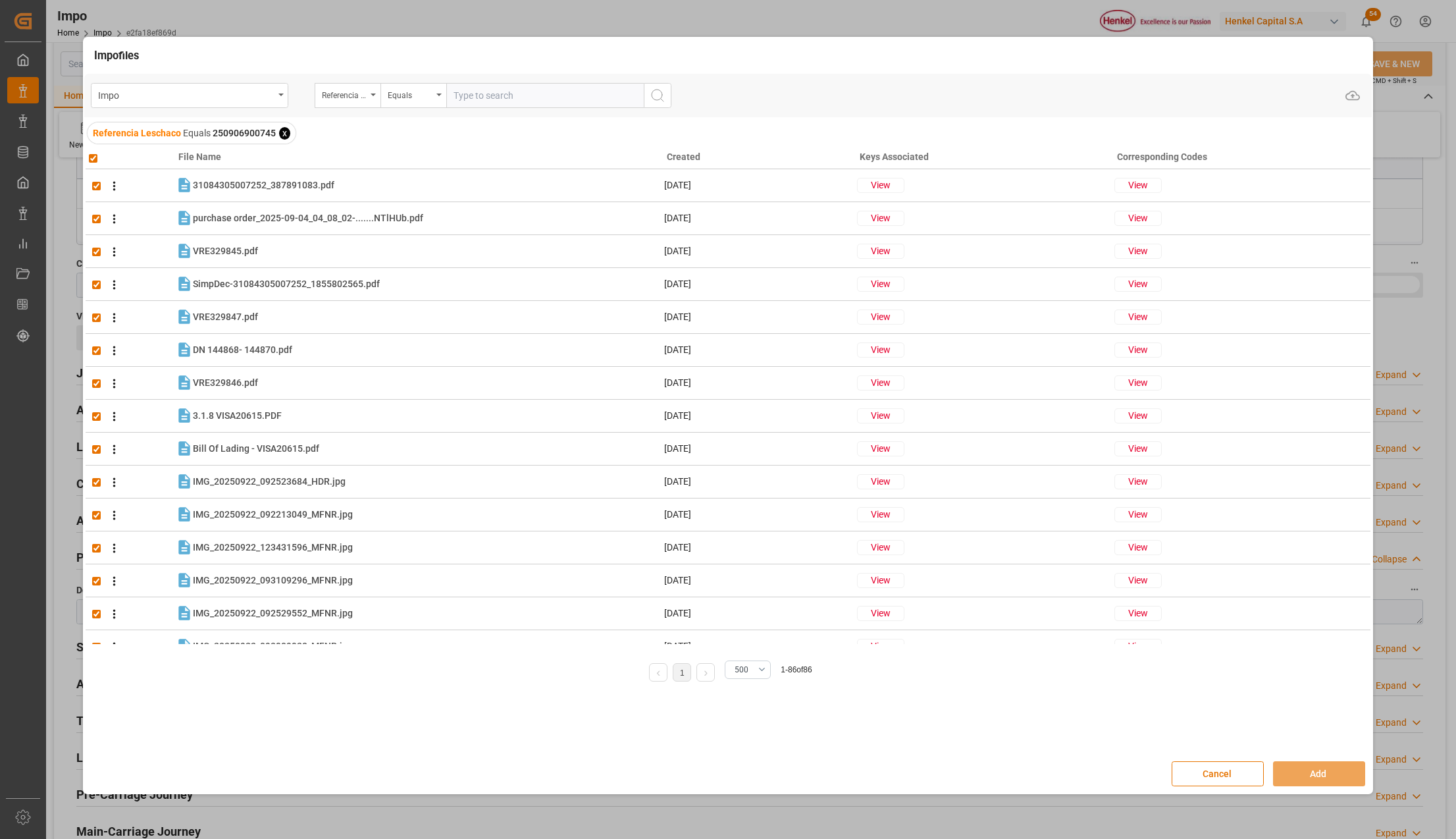
checkbox input "true"
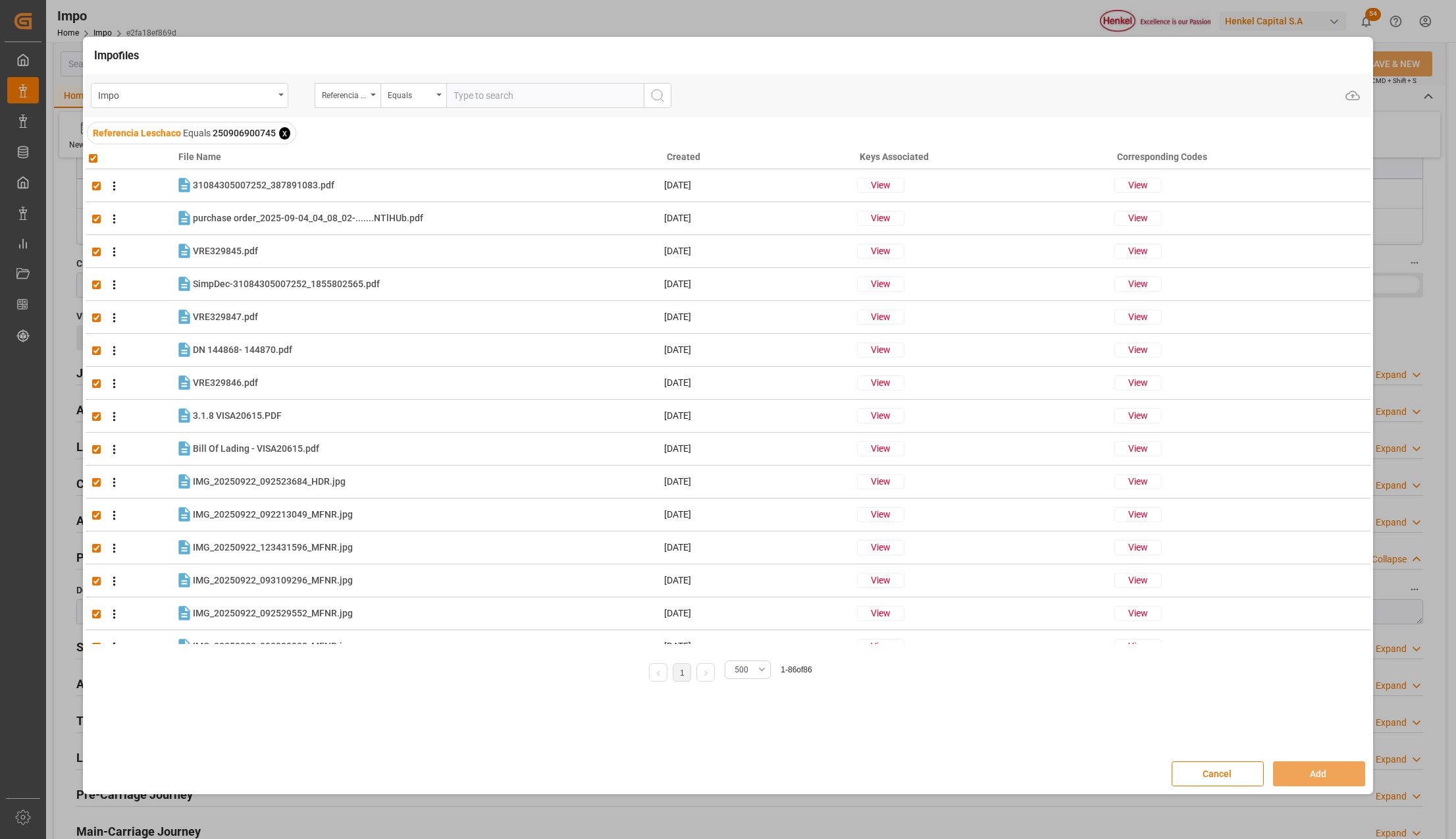
checkbox input "true"
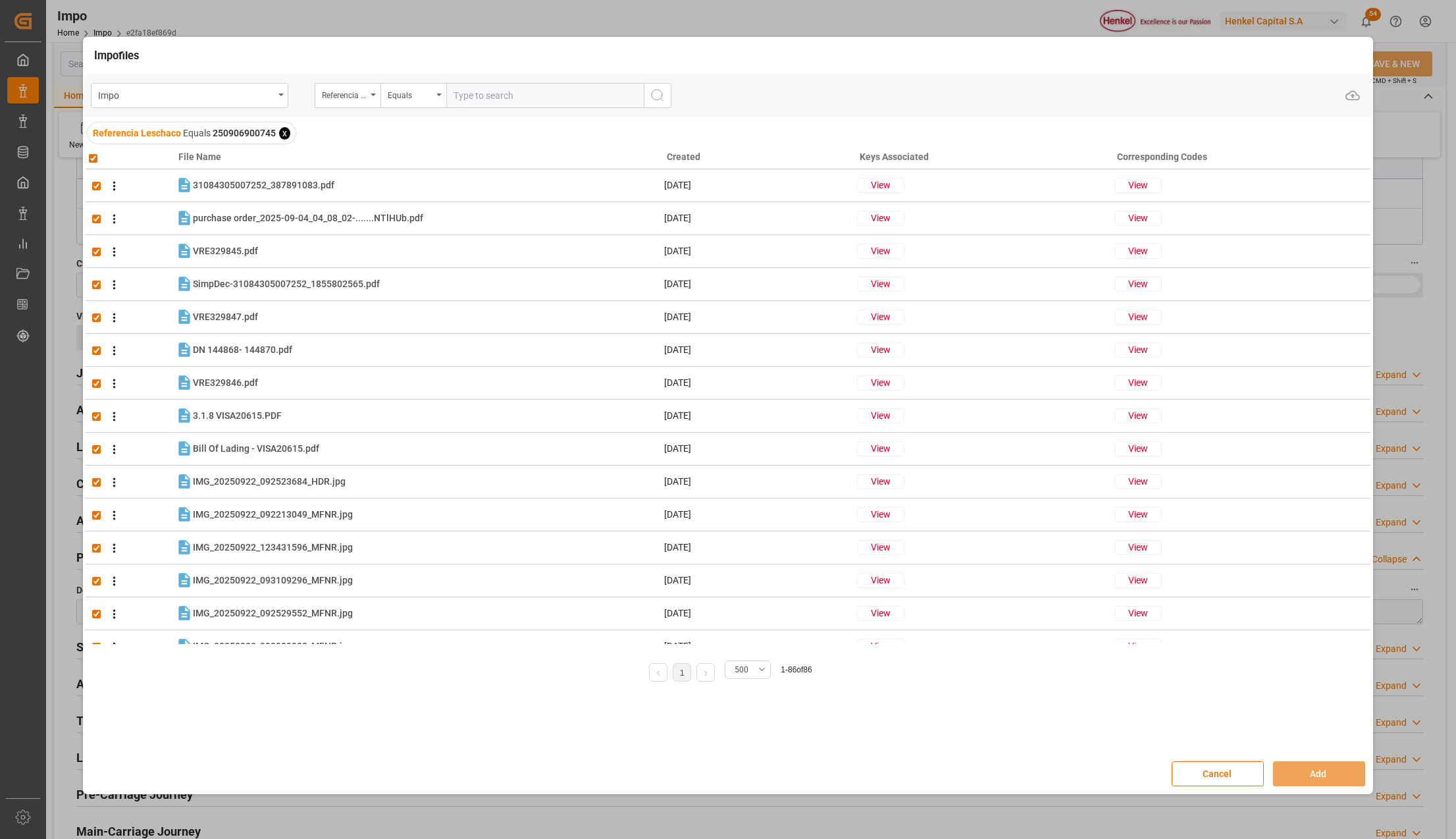
checkbox input "true"
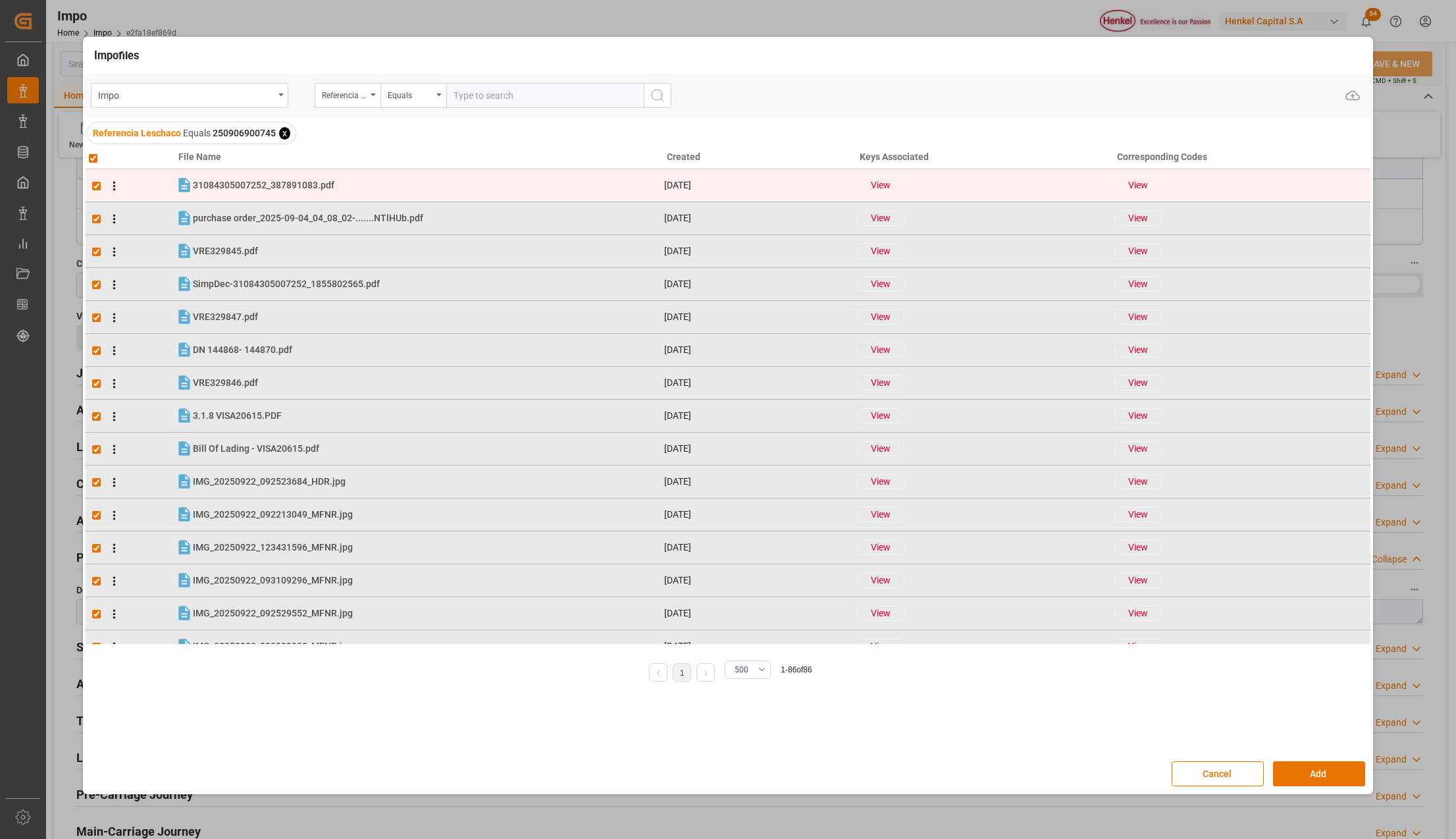
click at [93, 184] on input "checkbox" at bounding box center [96, 186] width 8 height 8
checkbox input "false"
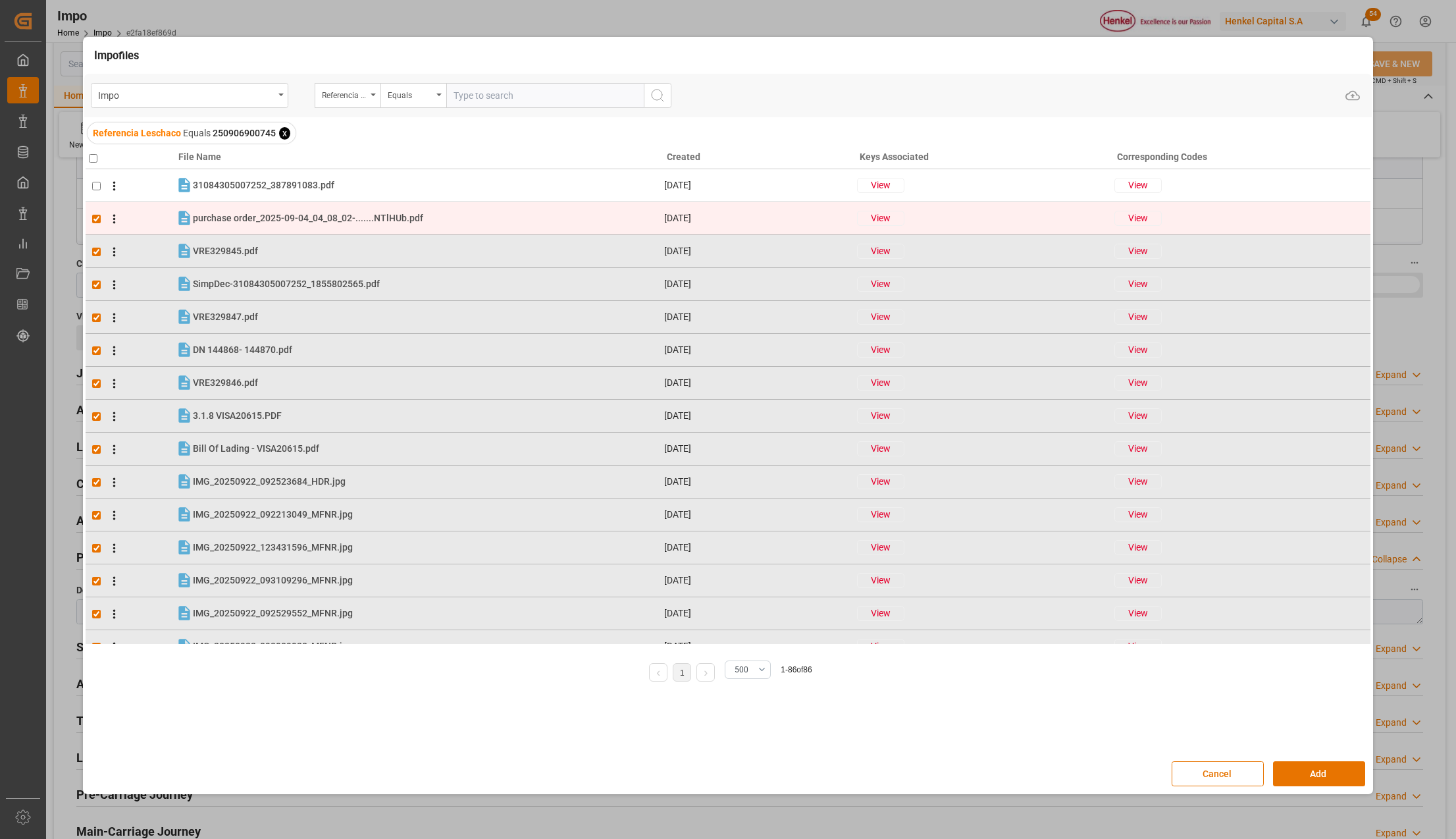
click at [98, 216] on input "checkbox" at bounding box center [96, 219] width 8 height 8
checkbox input "false"
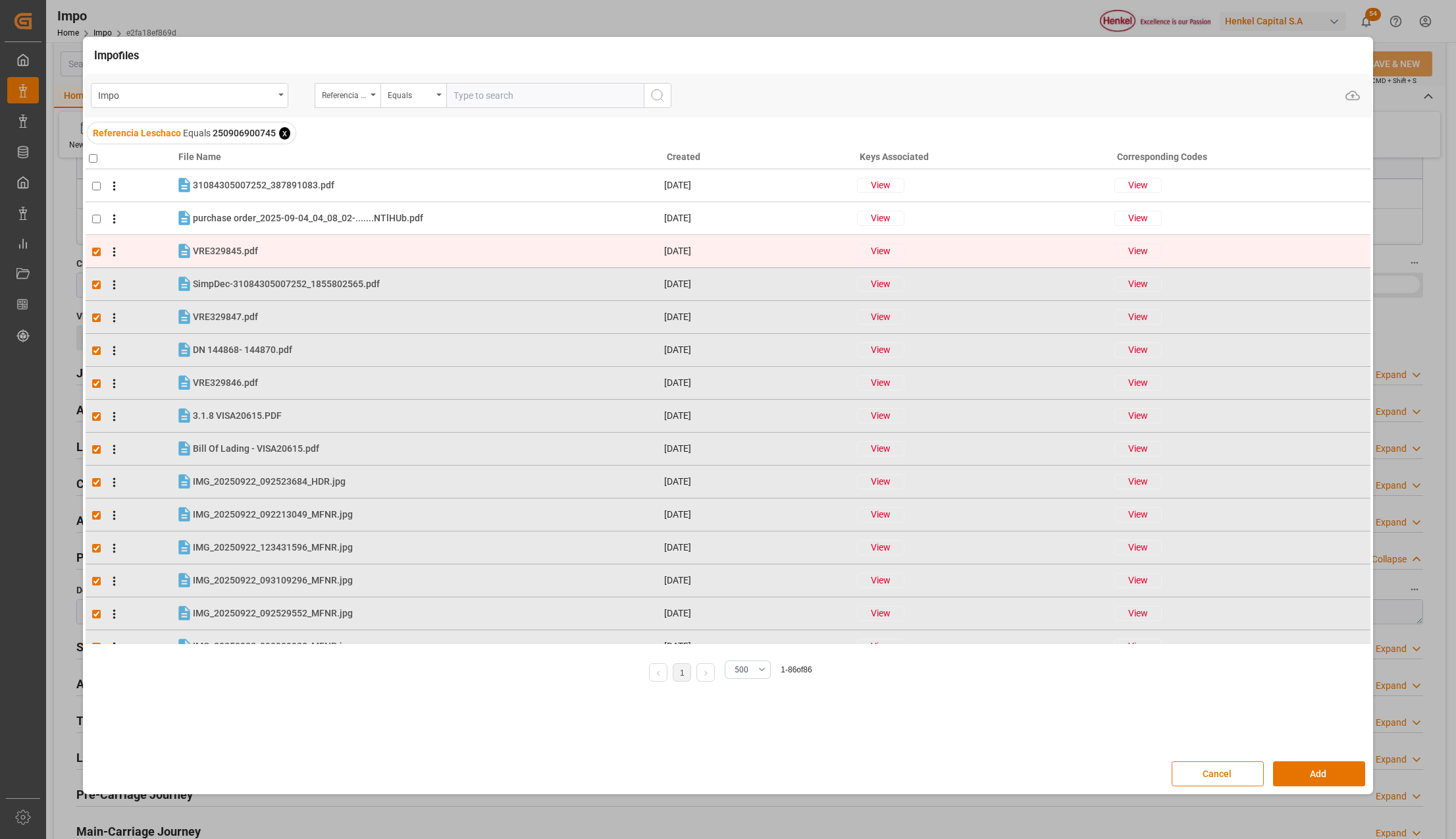
click at [95, 253] on input "checkbox" at bounding box center [96, 252] width 8 height 8
checkbox input "false"
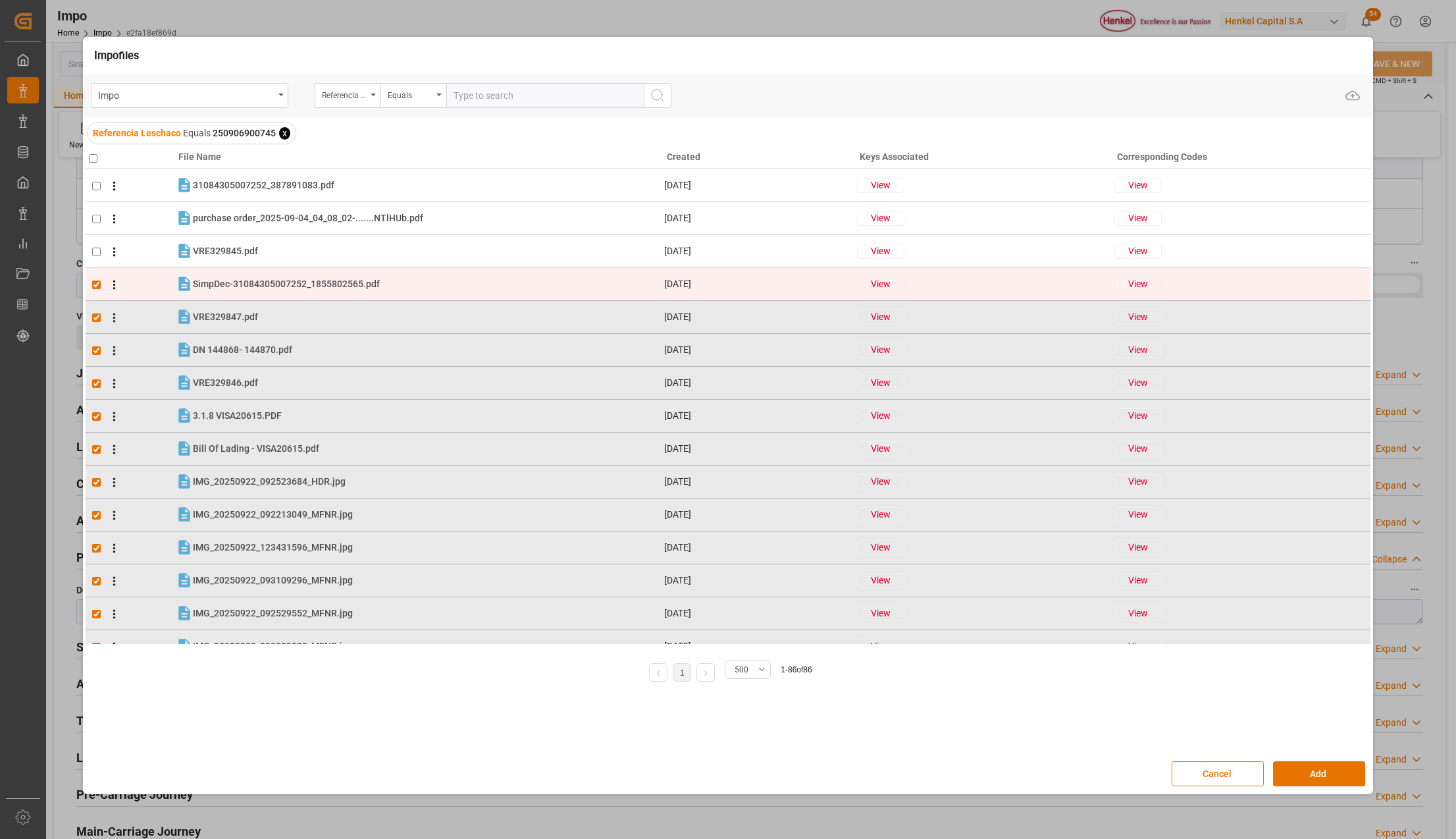
click at [95, 282] on input "checkbox" at bounding box center [96, 285] width 8 height 8
checkbox input "false"
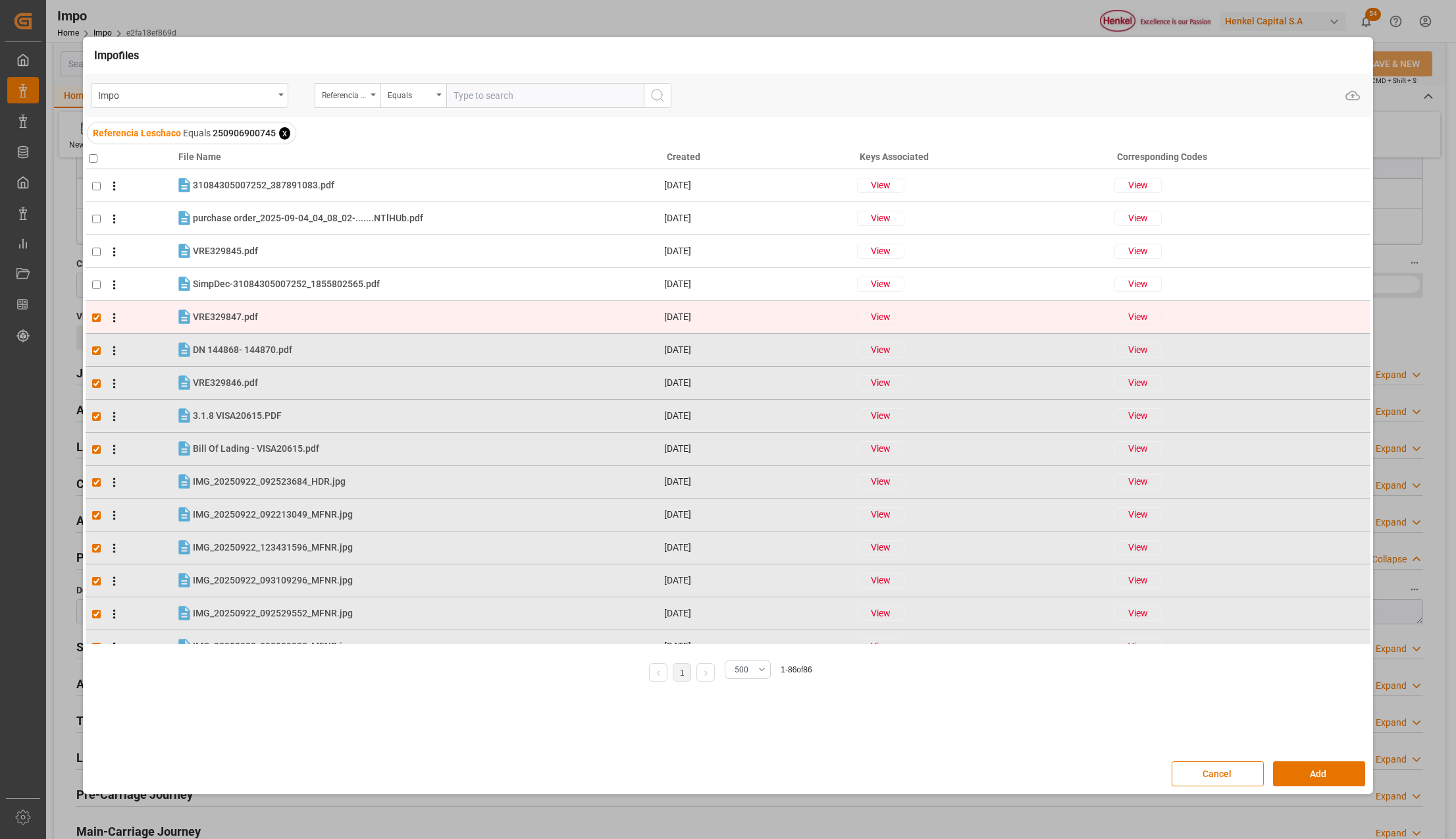
click at [99, 317] on input "checkbox" at bounding box center [96, 317] width 8 height 8
checkbox input "false"
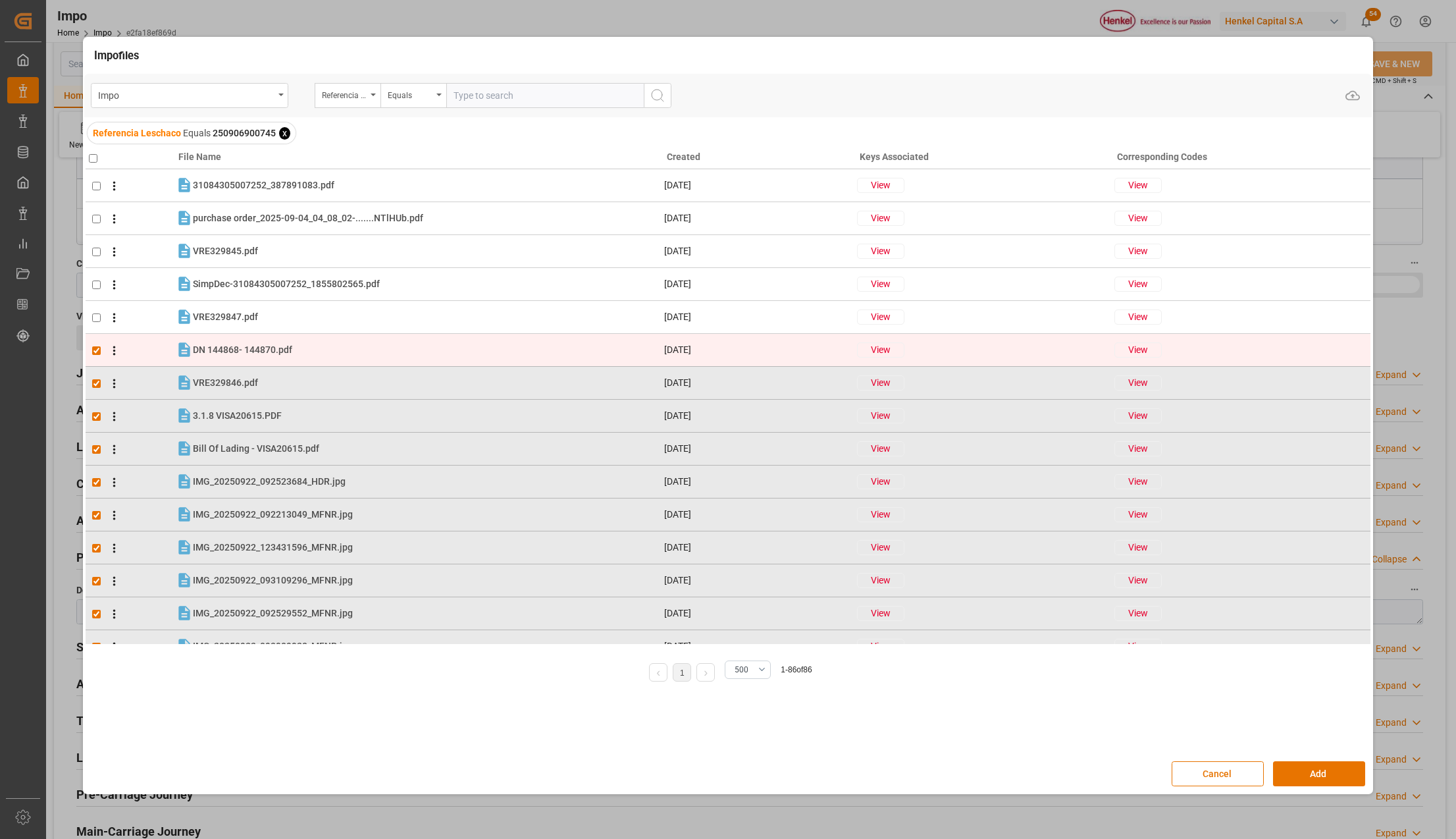
click at [93, 350] on input "checkbox" at bounding box center [96, 351] width 8 height 8
checkbox input "false"
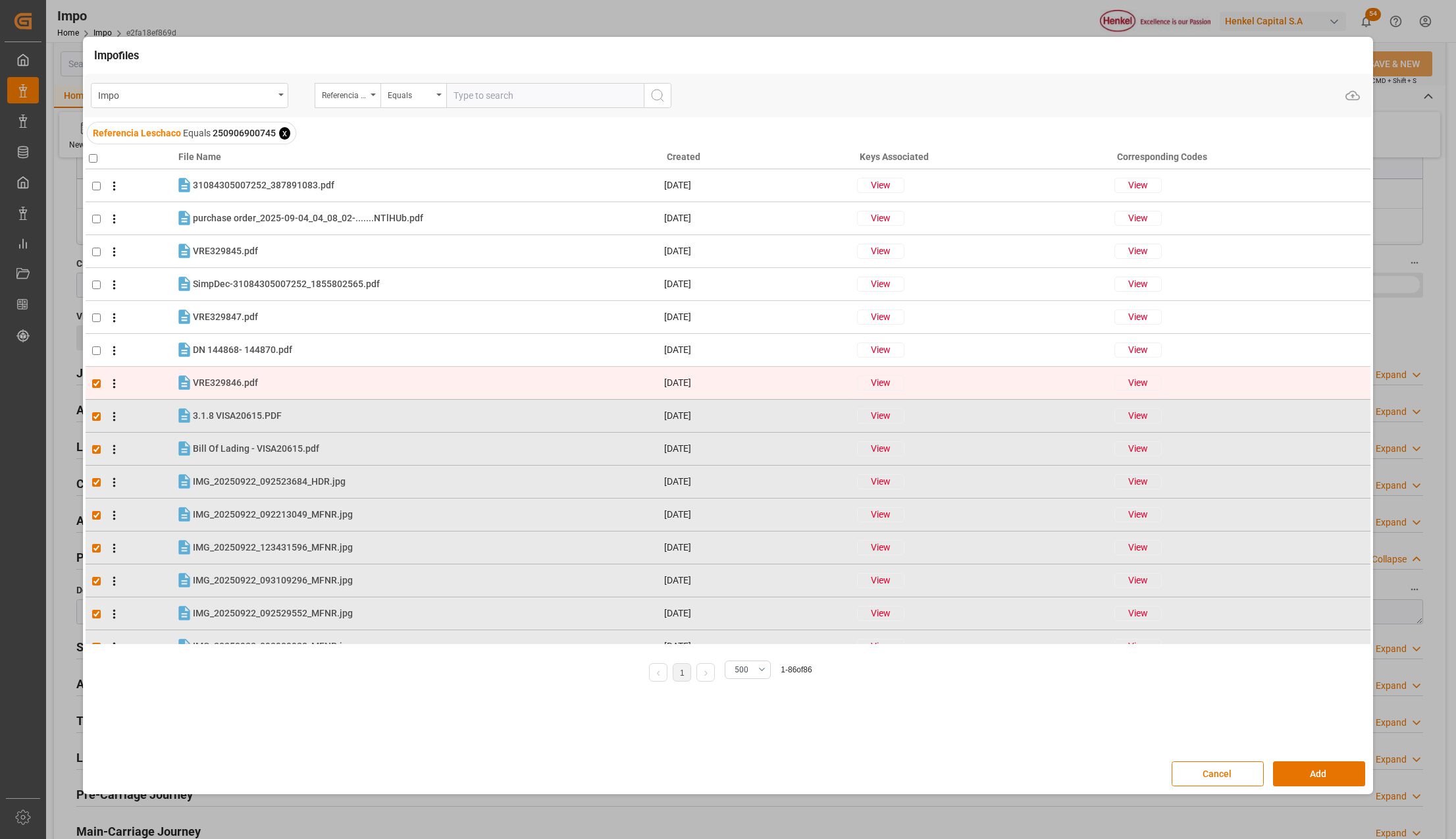
click at [92, 388] on td at bounding box center [131, 383] width 90 height 33
checkbox input "false"
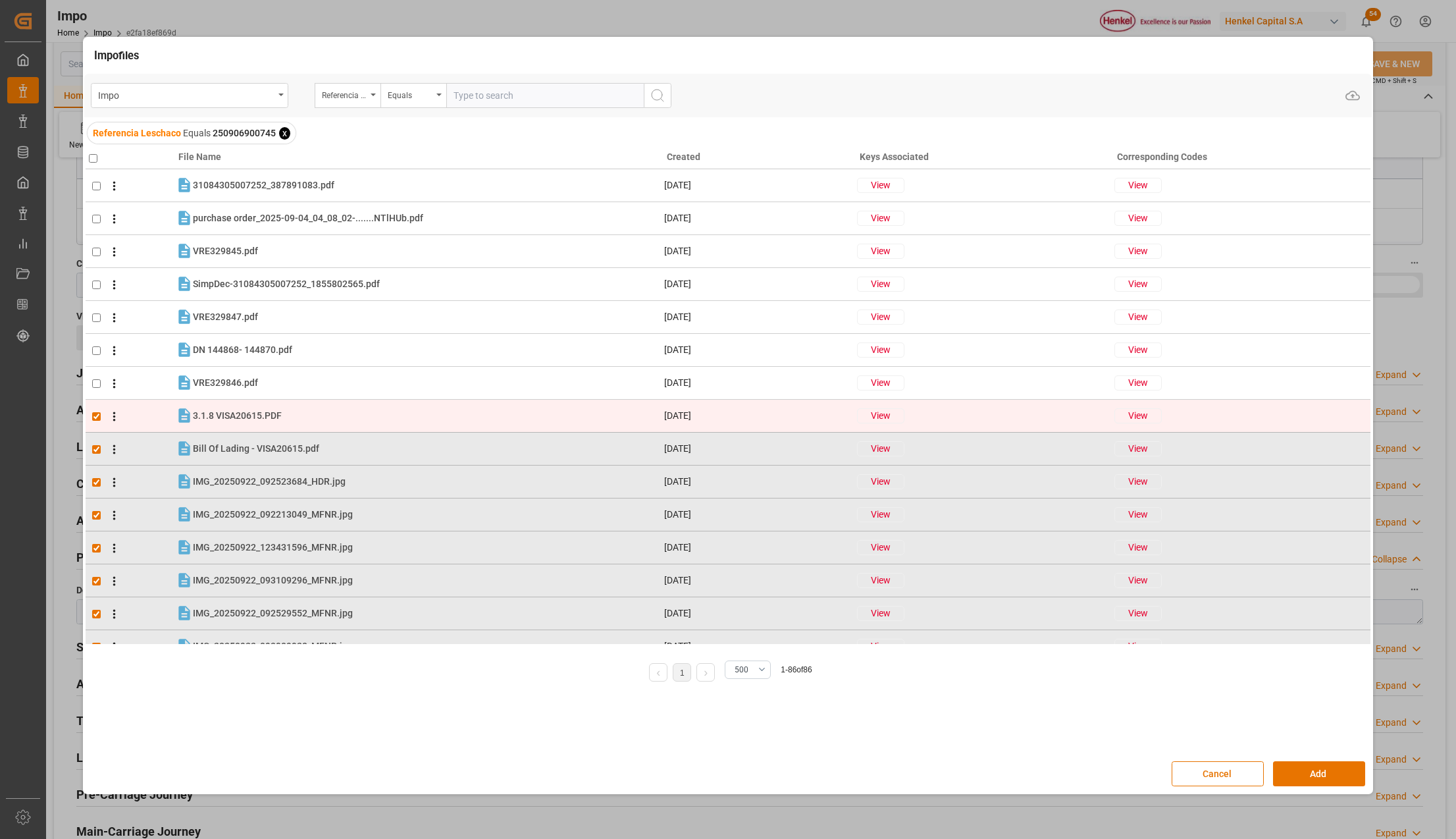
click at [92, 419] on input "checkbox" at bounding box center [96, 416] width 8 height 8
checkbox input "false"
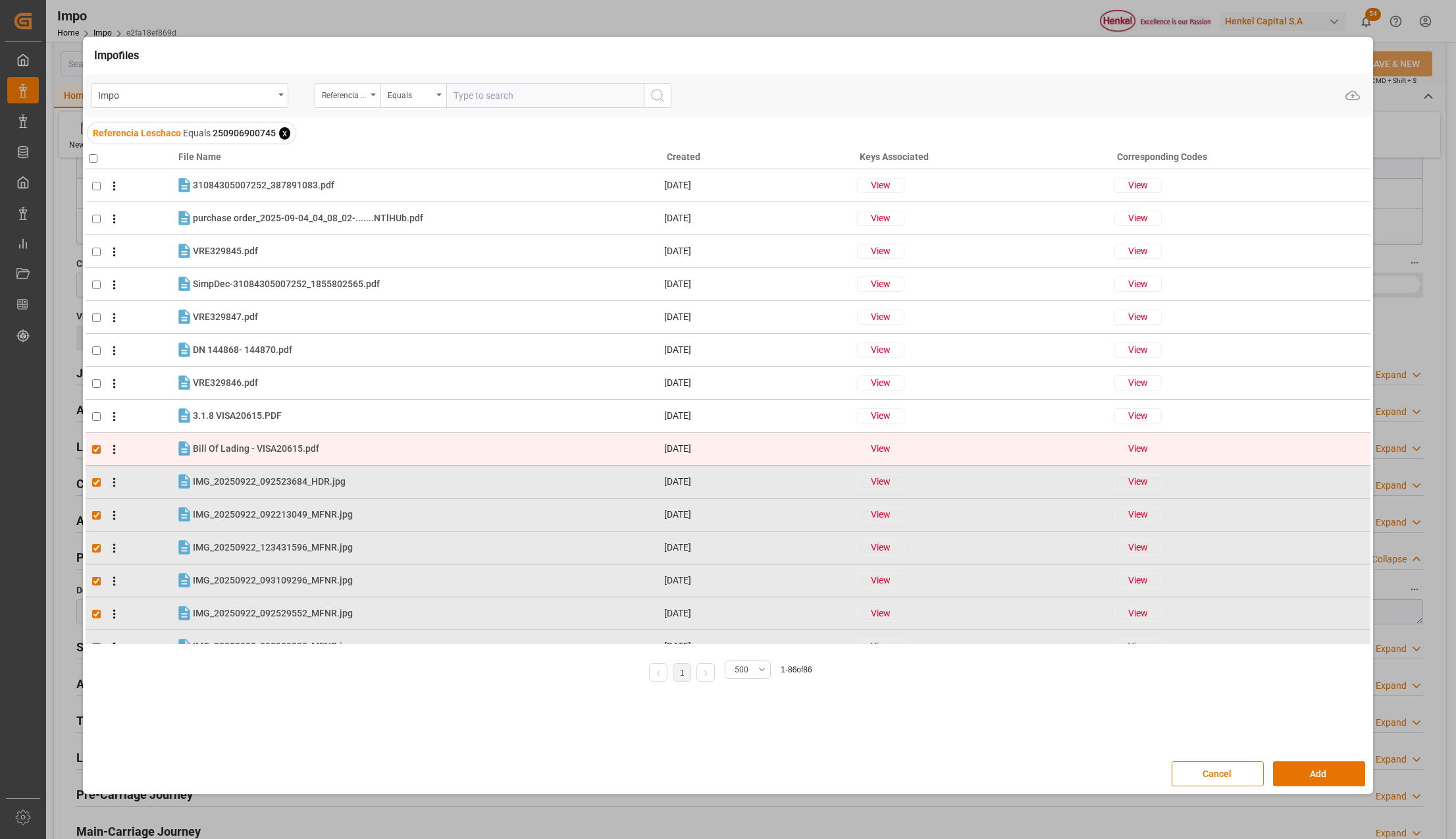
click at [95, 447] on input "checkbox" at bounding box center [96, 449] width 8 height 8
checkbox input "false"
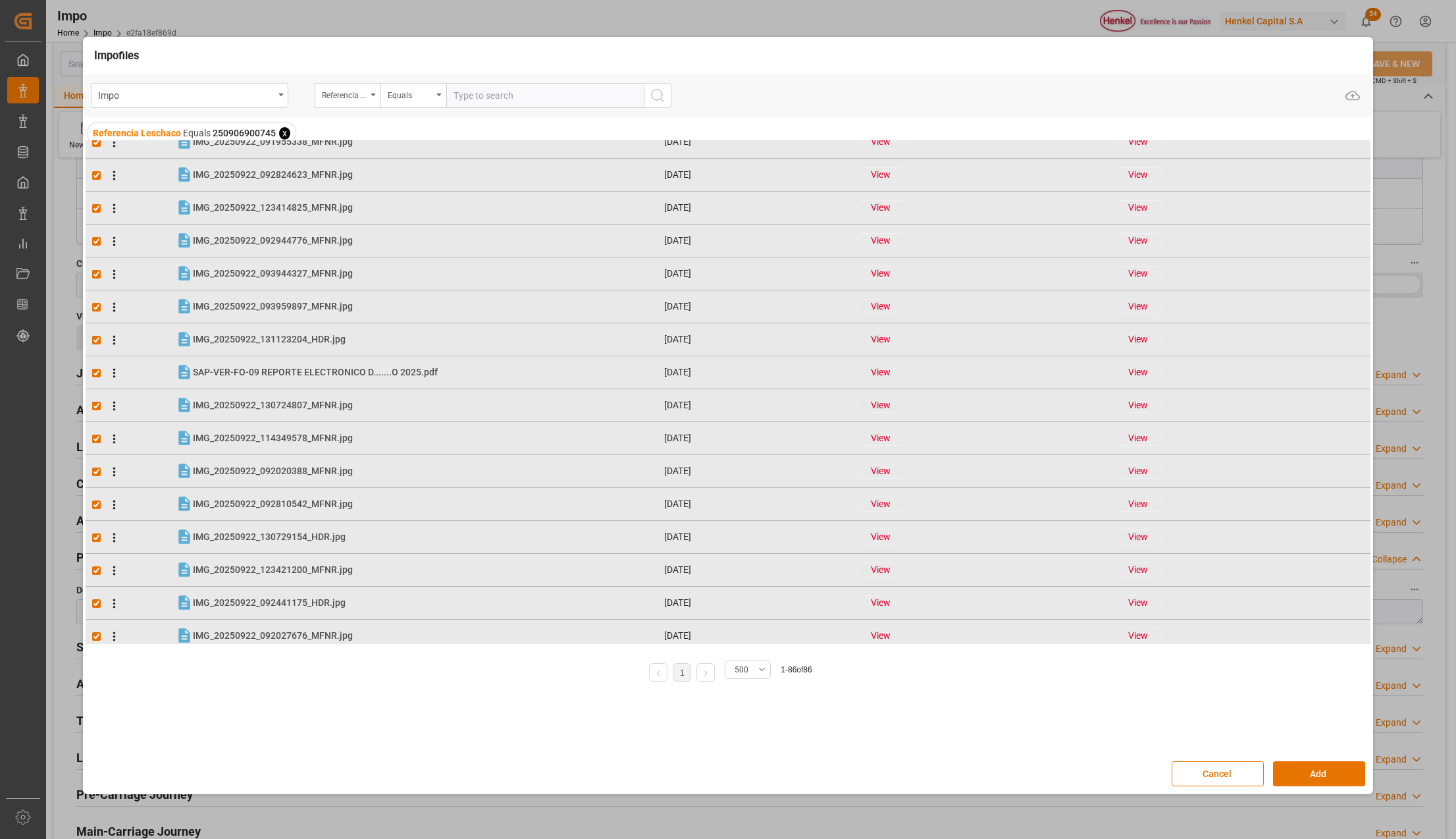
scroll to position [2356, 0]
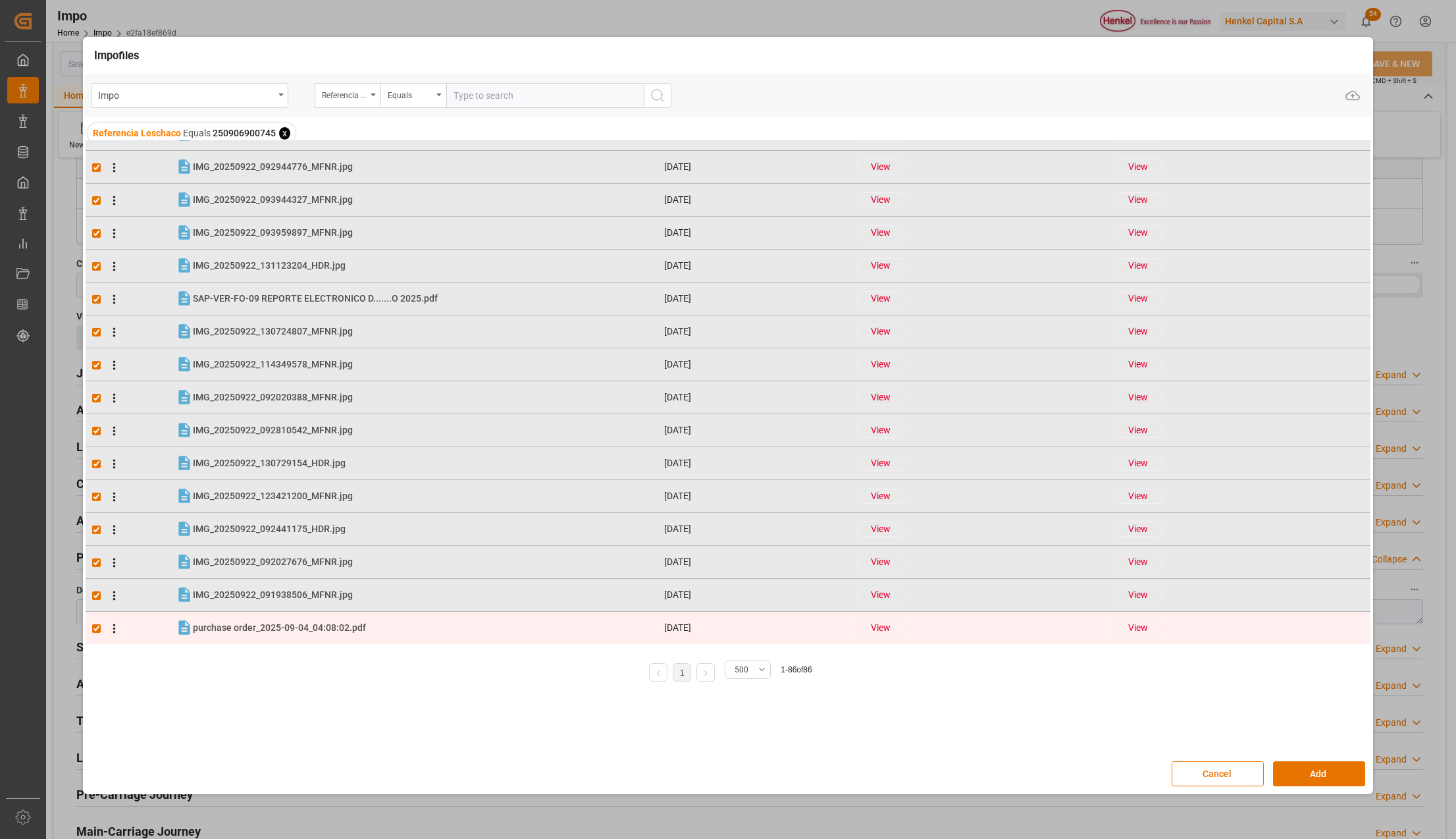
click at [95, 625] on input "checkbox" at bounding box center [96, 628] width 8 height 8
checkbox input "false"
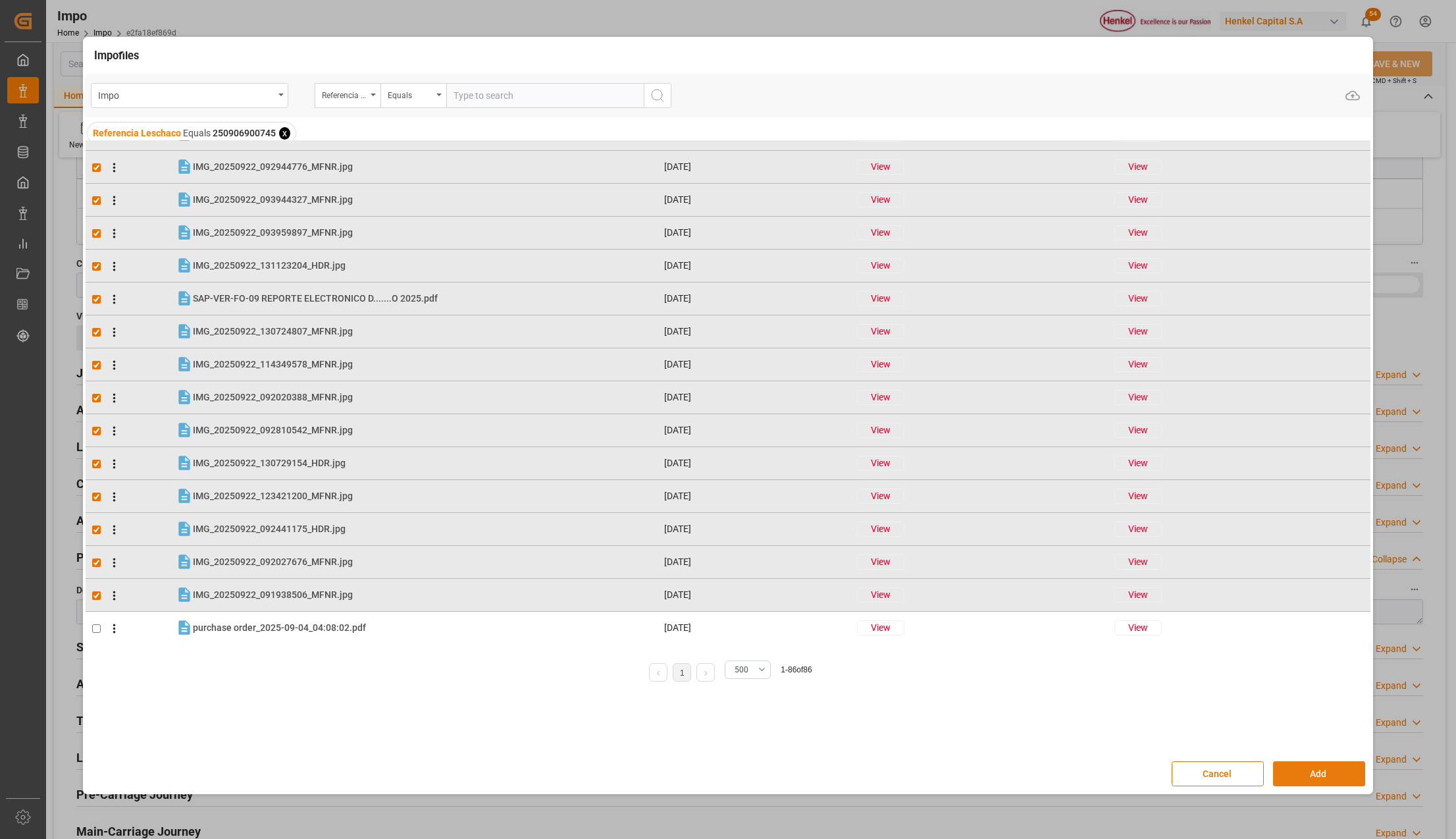
click at [1322, 769] on button "Add" at bounding box center [1319, 774] width 92 height 25
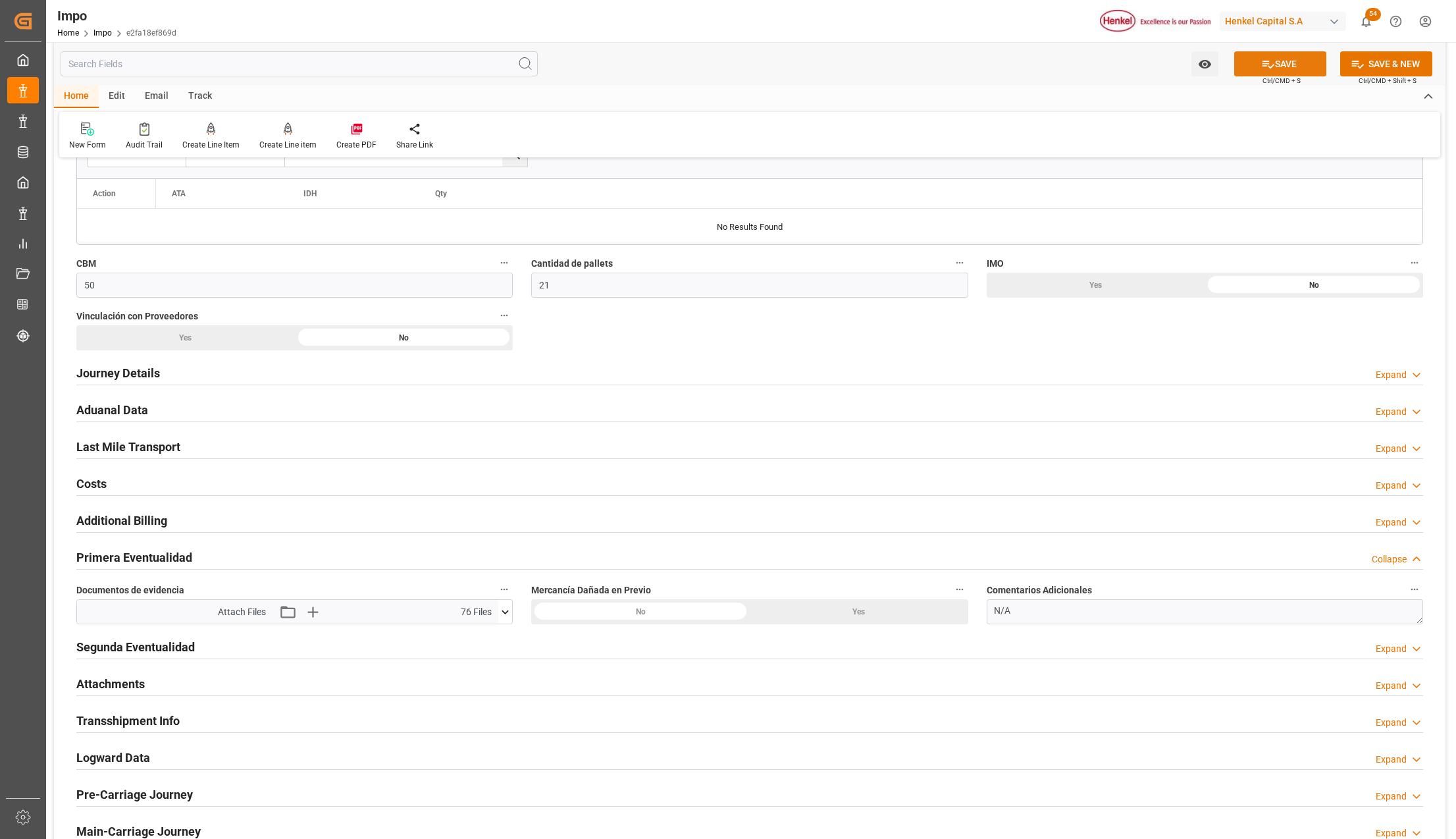
click at [1293, 59] on button "SAVE" at bounding box center [1280, 64] width 92 height 25
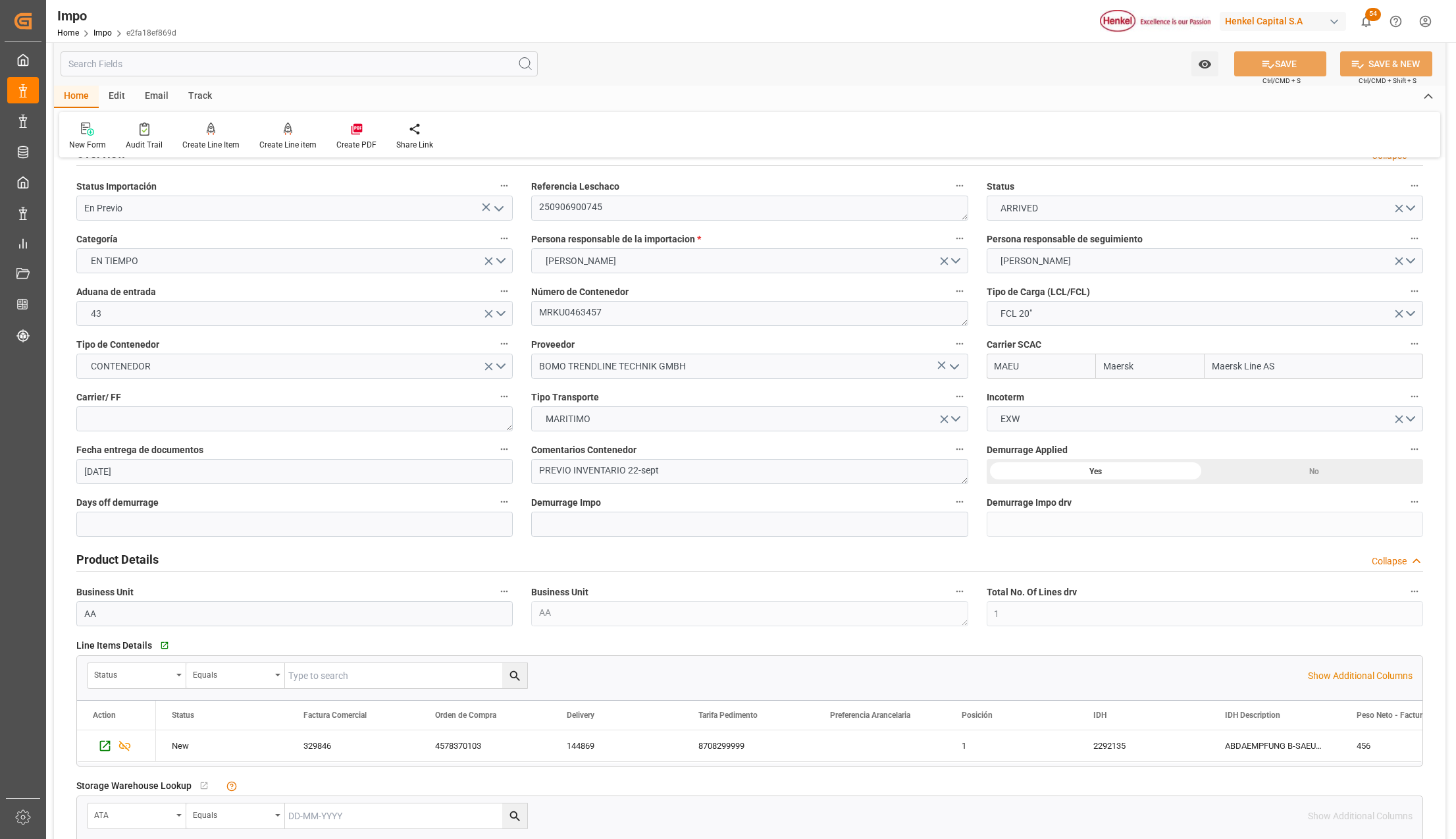
scroll to position [0, 0]
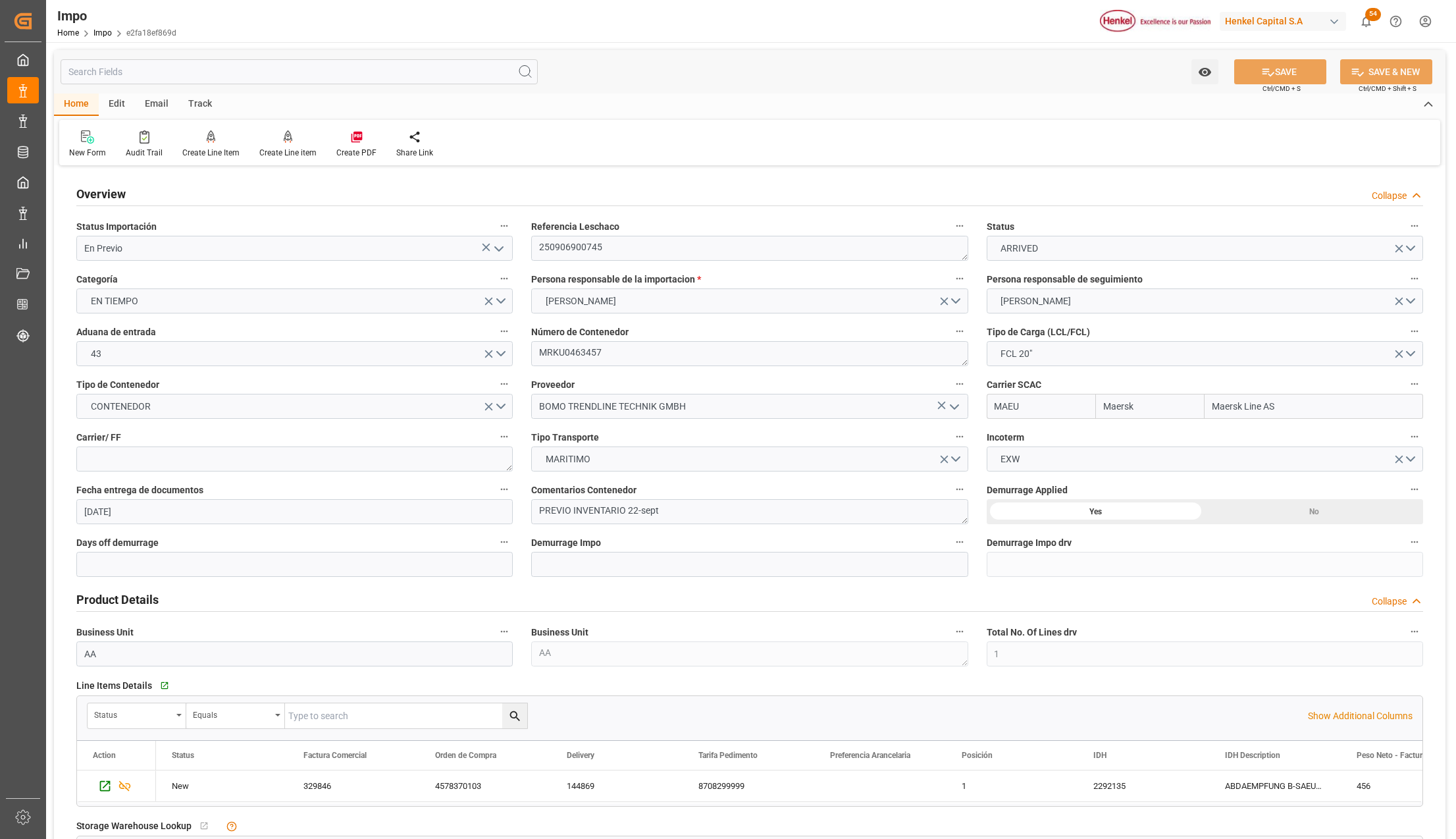
click at [501, 246] on icon "open menu" at bounding box center [499, 248] width 16 height 16
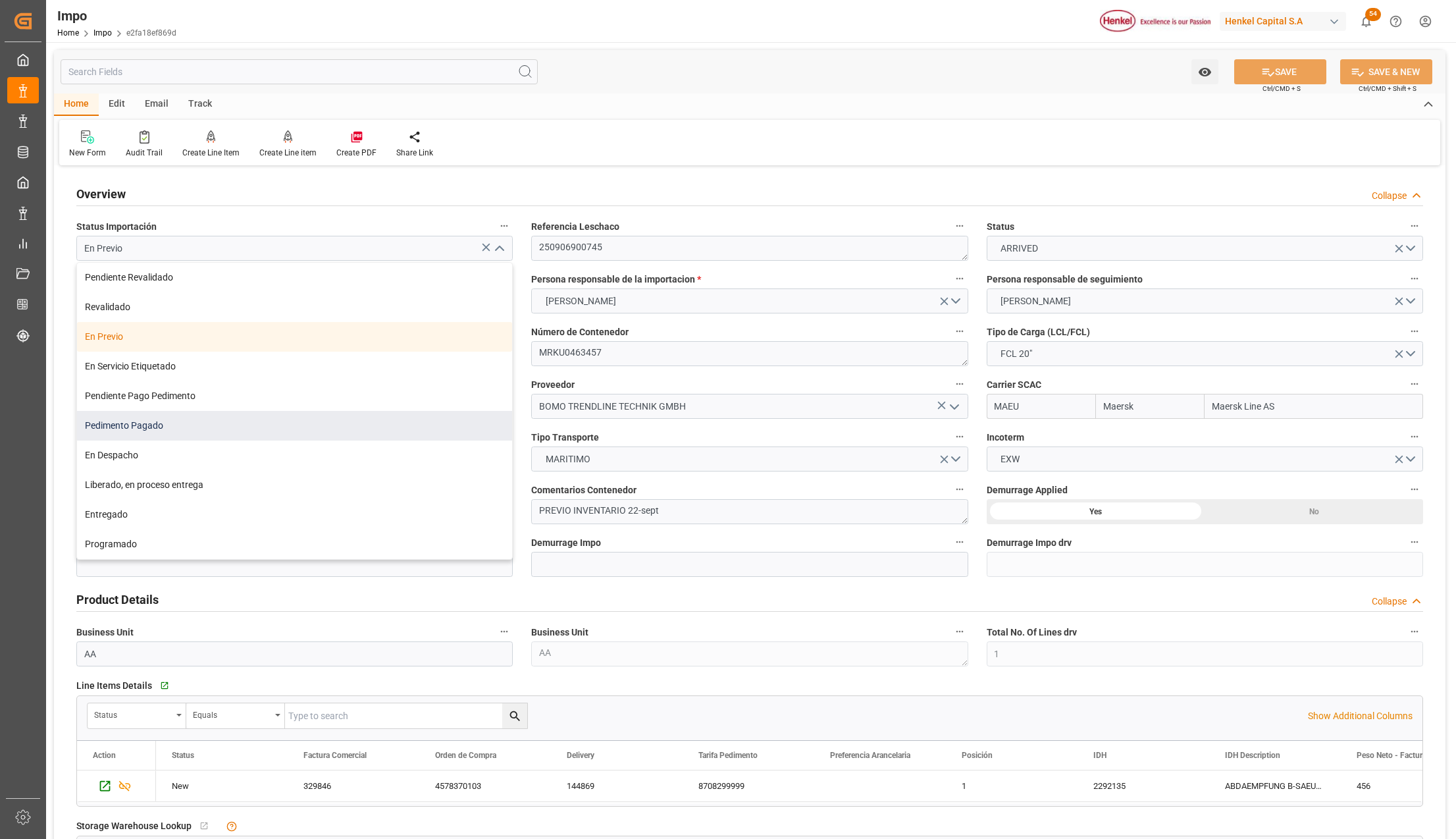
click at [143, 432] on div "Pedimento Pagado" at bounding box center [295, 426] width 435 height 30
type input "Pedimento Pagado"
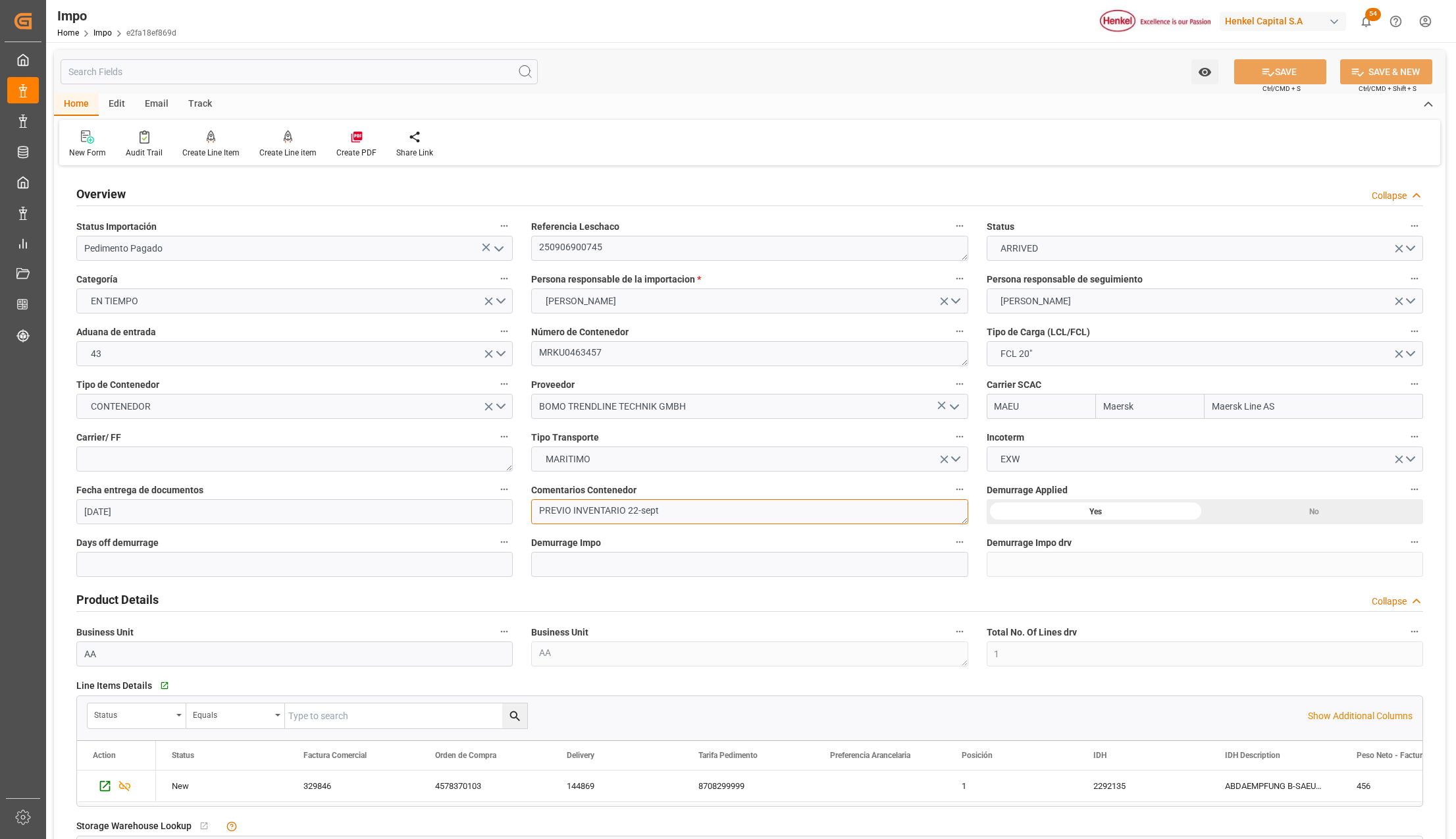
click at [573, 509] on textarea "PREVIO INVENTARIO 22-sept" at bounding box center [749, 511] width 436 height 25
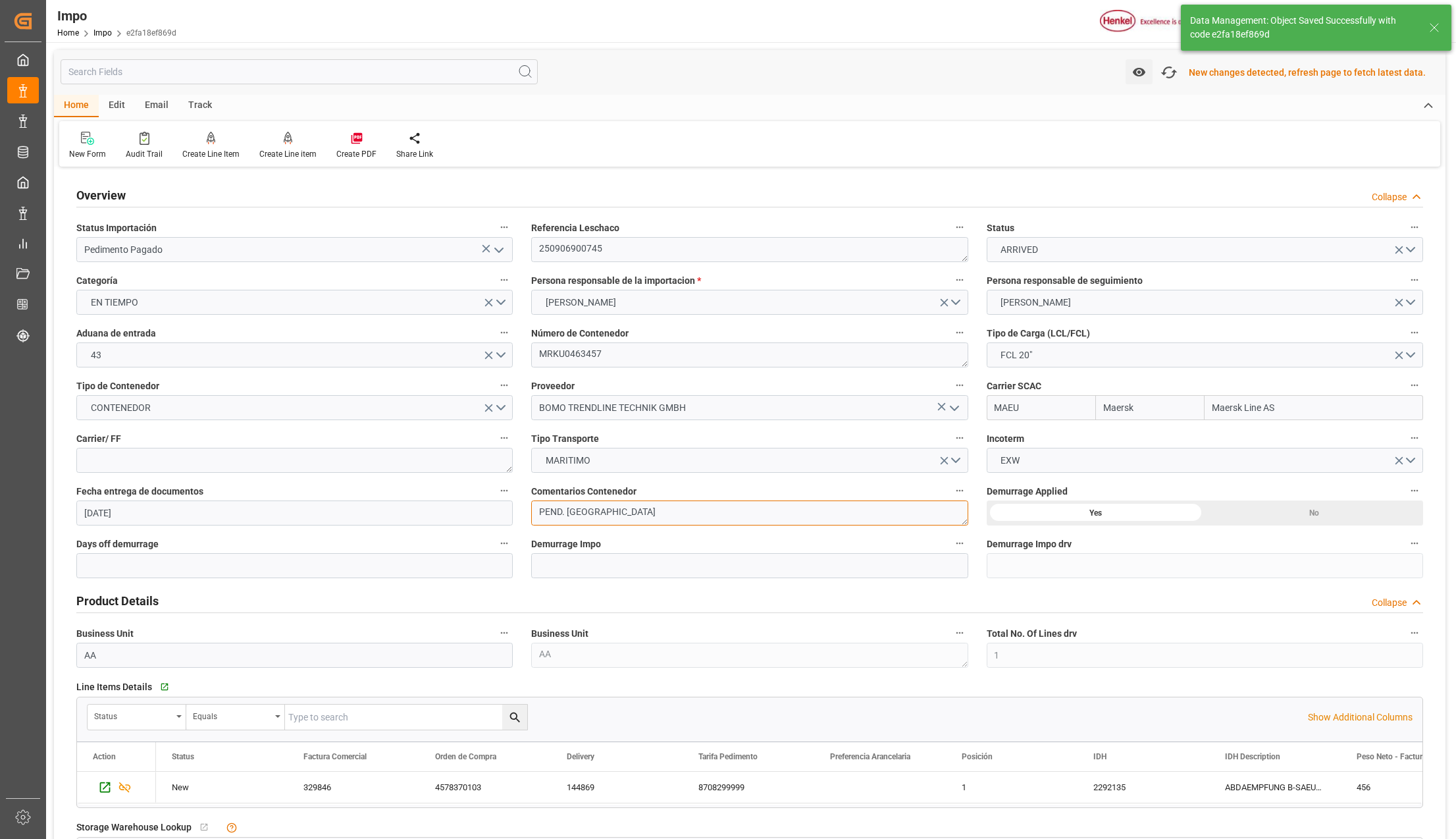
type textarea "PEND. DESPACHO"
click at [1169, 104] on div "Home Edit Email Track" at bounding box center [750, 106] width 1392 height 22
click at [1172, 74] on icon "button" at bounding box center [1169, 72] width 21 height 21
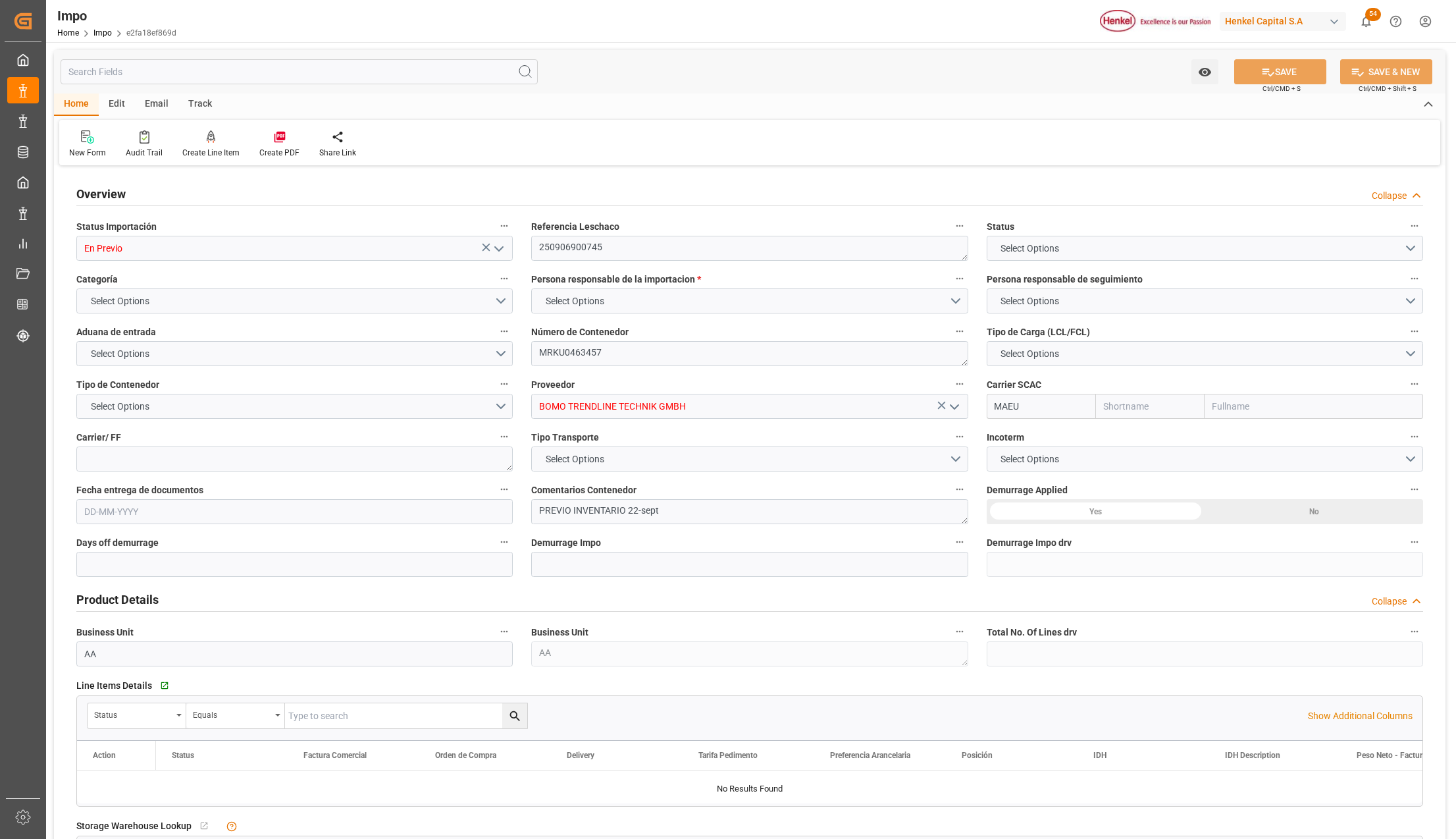
type input "Maersk"
type input "Maersk Line AS"
type input "1"
type input "50"
type input "21"
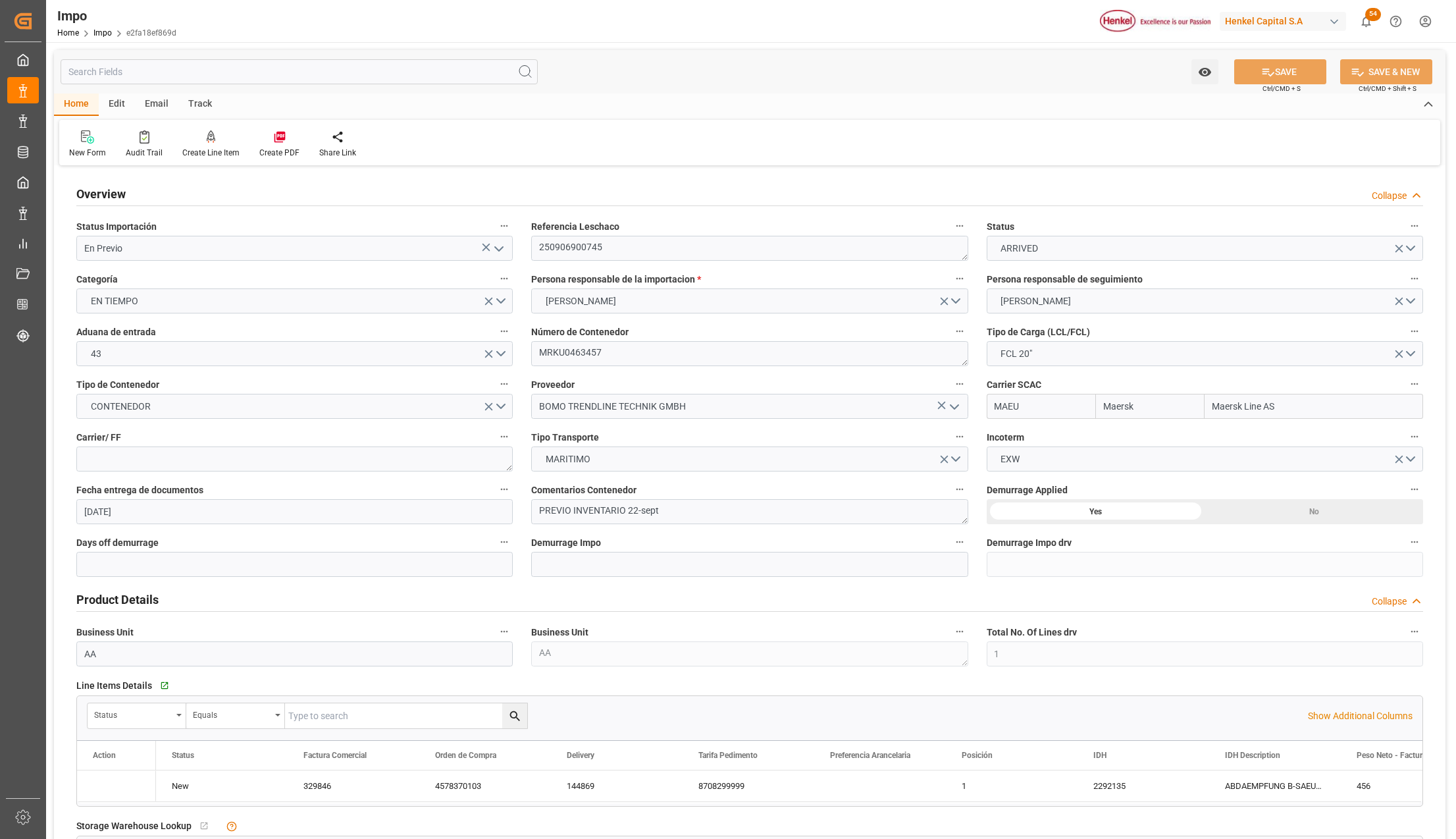
type input "[DATE]"
click at [500, 253] on icon "open menu" at bounding box center [499, 248] width 16 height 16
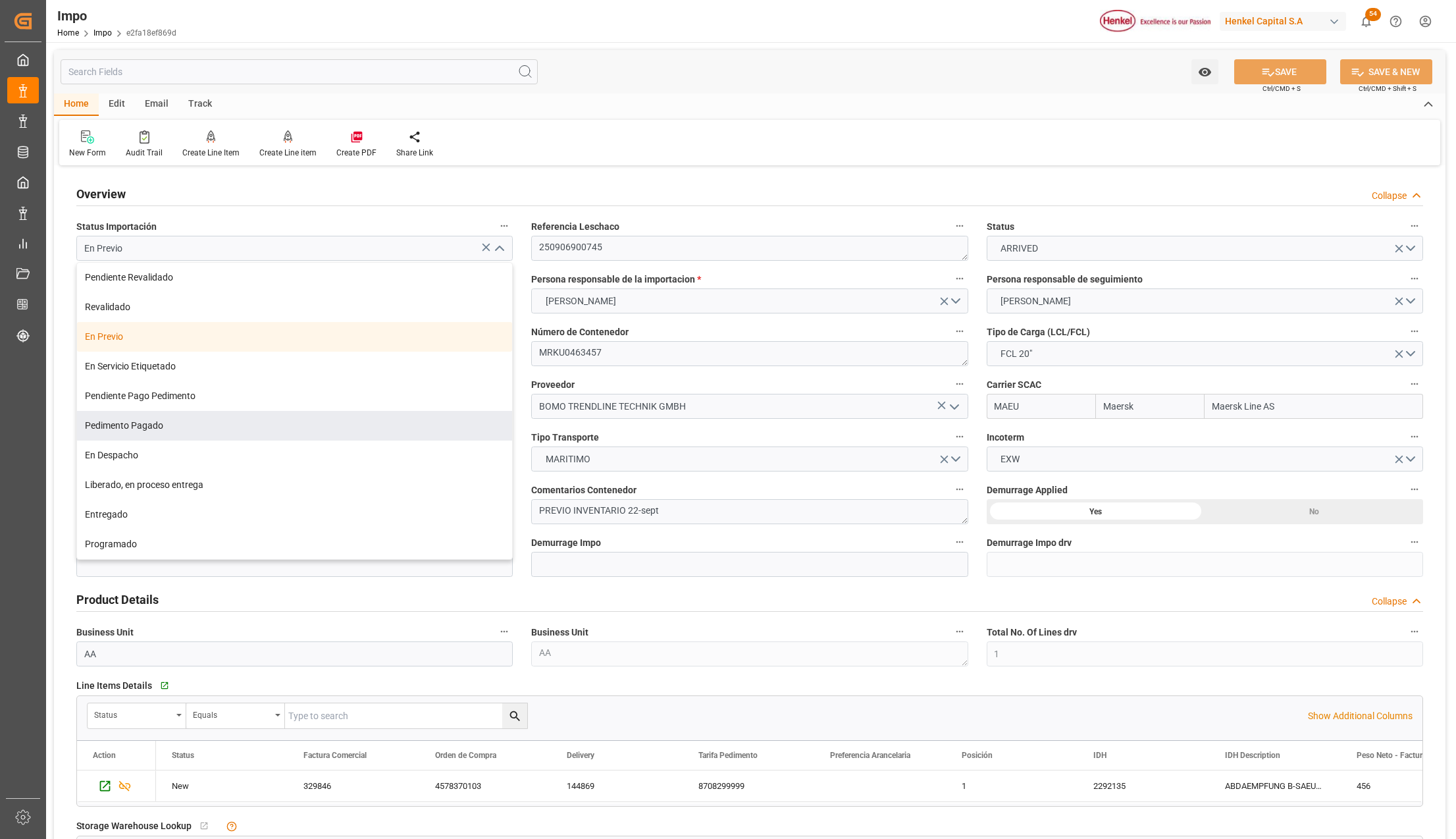
click at [215, 428] on div "Pedimento Pagado" at bounding box center [295, 426] width 435 height 30
type input "Pedimento Pagado"
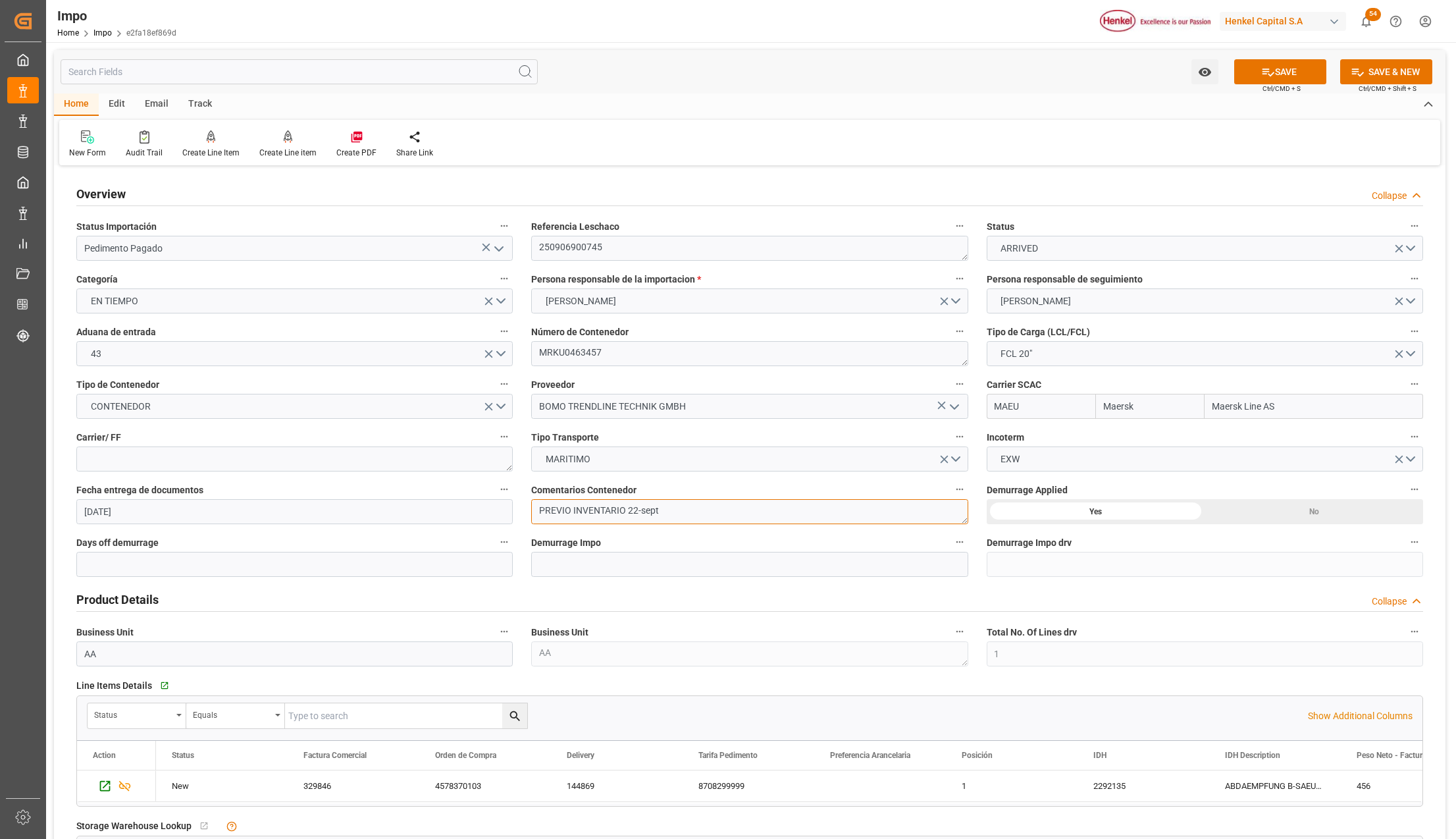
click at [568, 513] on textarea "PREVIO INVENTARIO 22-sept" at bounding box center [749, 511] width 436 height 25
type textarea "PEND. DESPACHO"
click at [1288, 71] on button "SAVE" at bounding box center [1280, 72] width 92 height 25
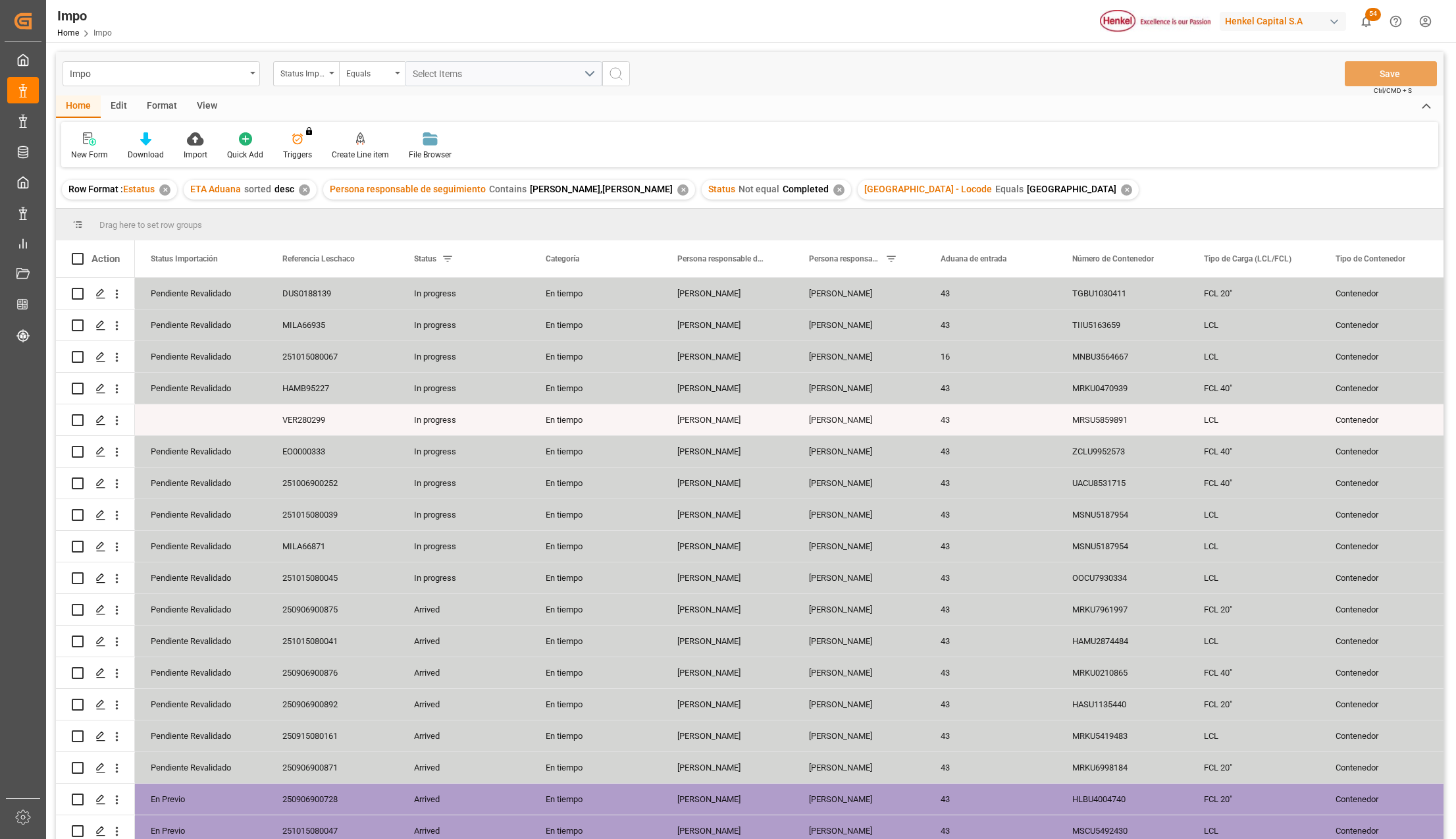
click at [195, 108] on div "View" at bounding box center [207, 106] width 40 height 22
click at [155, 149] on div "Standard Templates" at bounding box center [150, 154] width 66 height 12
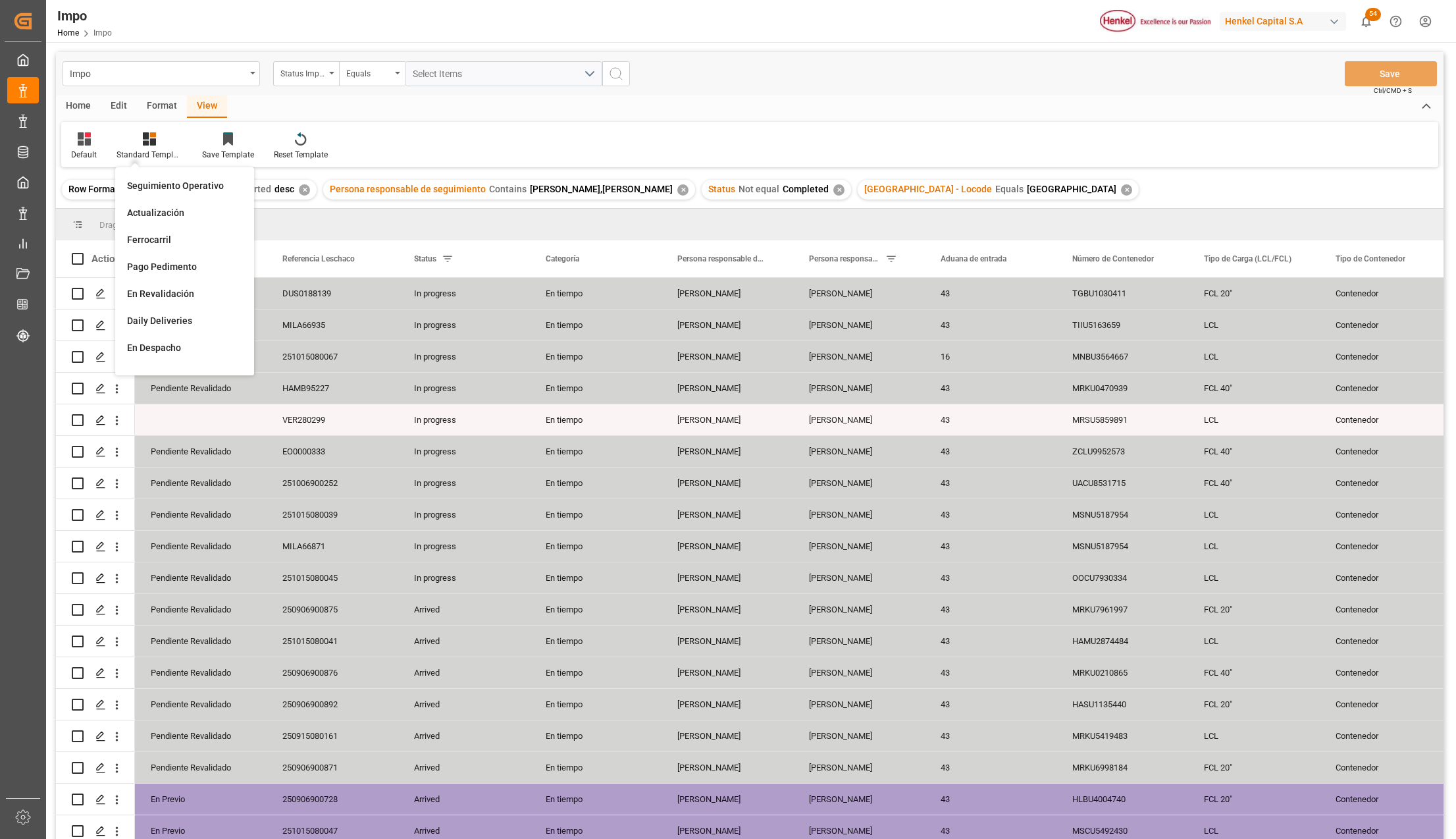
click at [184, 190] on div "Seguimiento Operativo" at bounding box center [185, 186] width 115 height 14
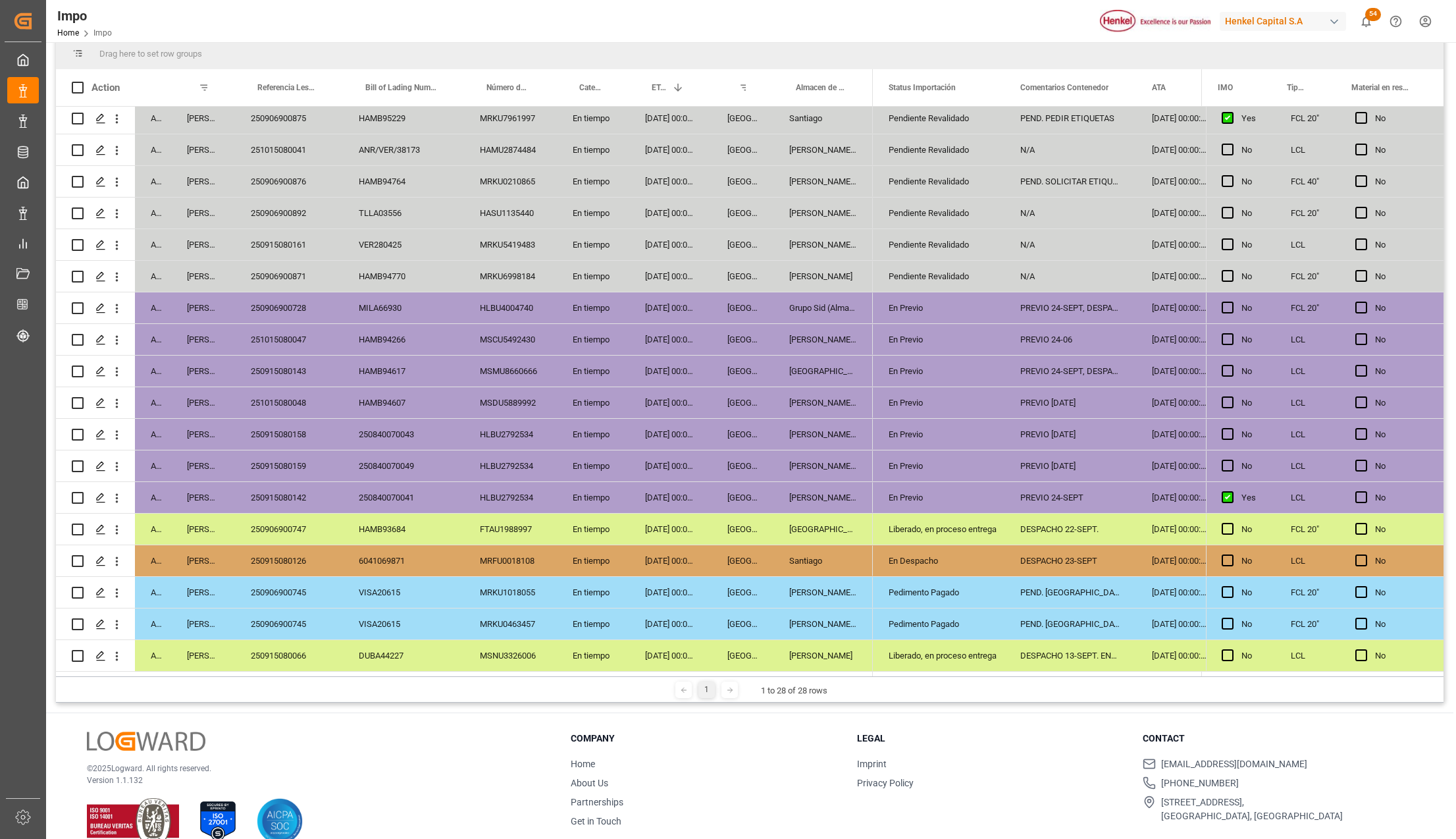
scroll to position [195, 0]
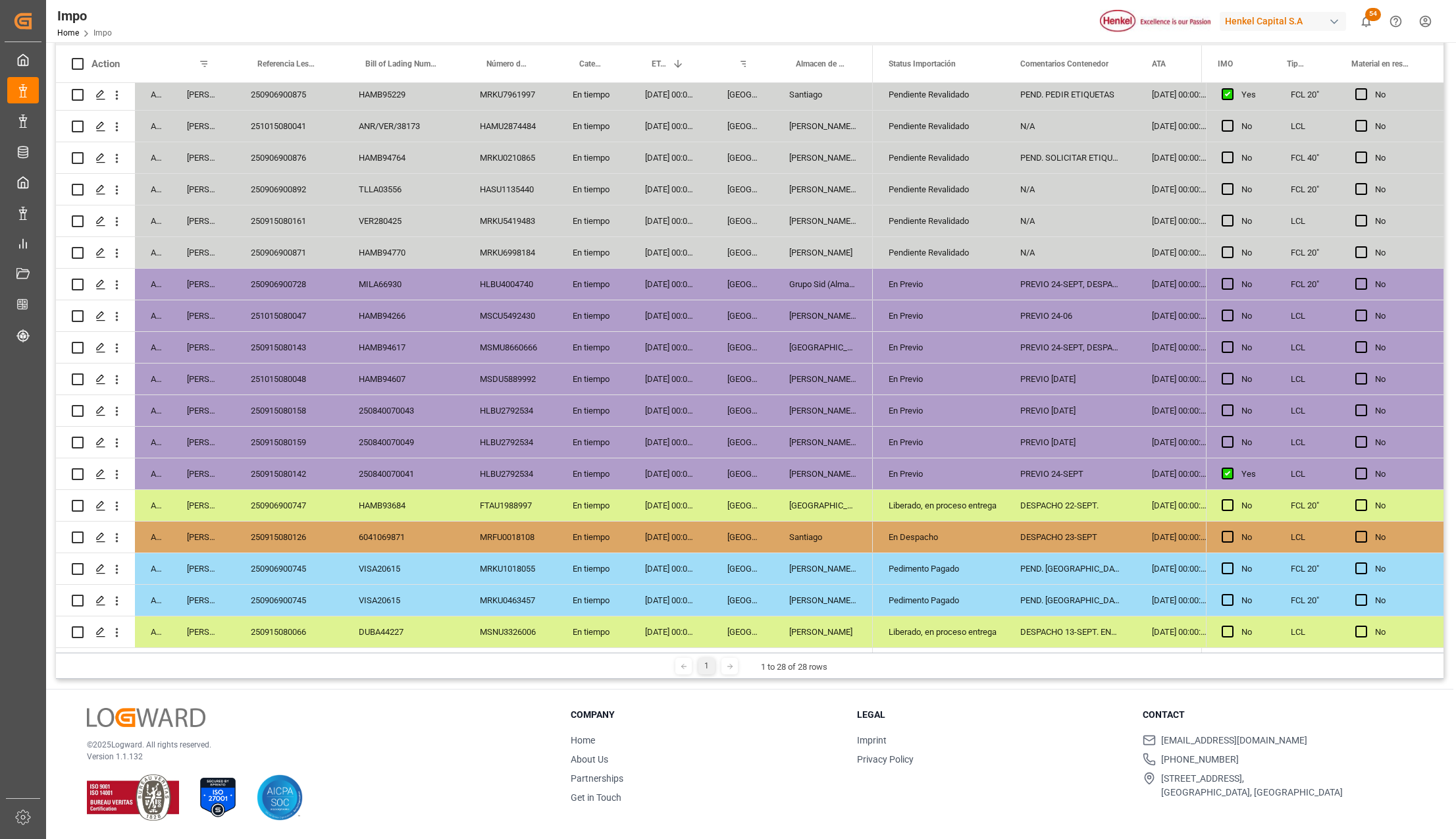
click at [901, 585] on div "Pedimento Pagado" at bounding box center [939, 600] width 100 height 31
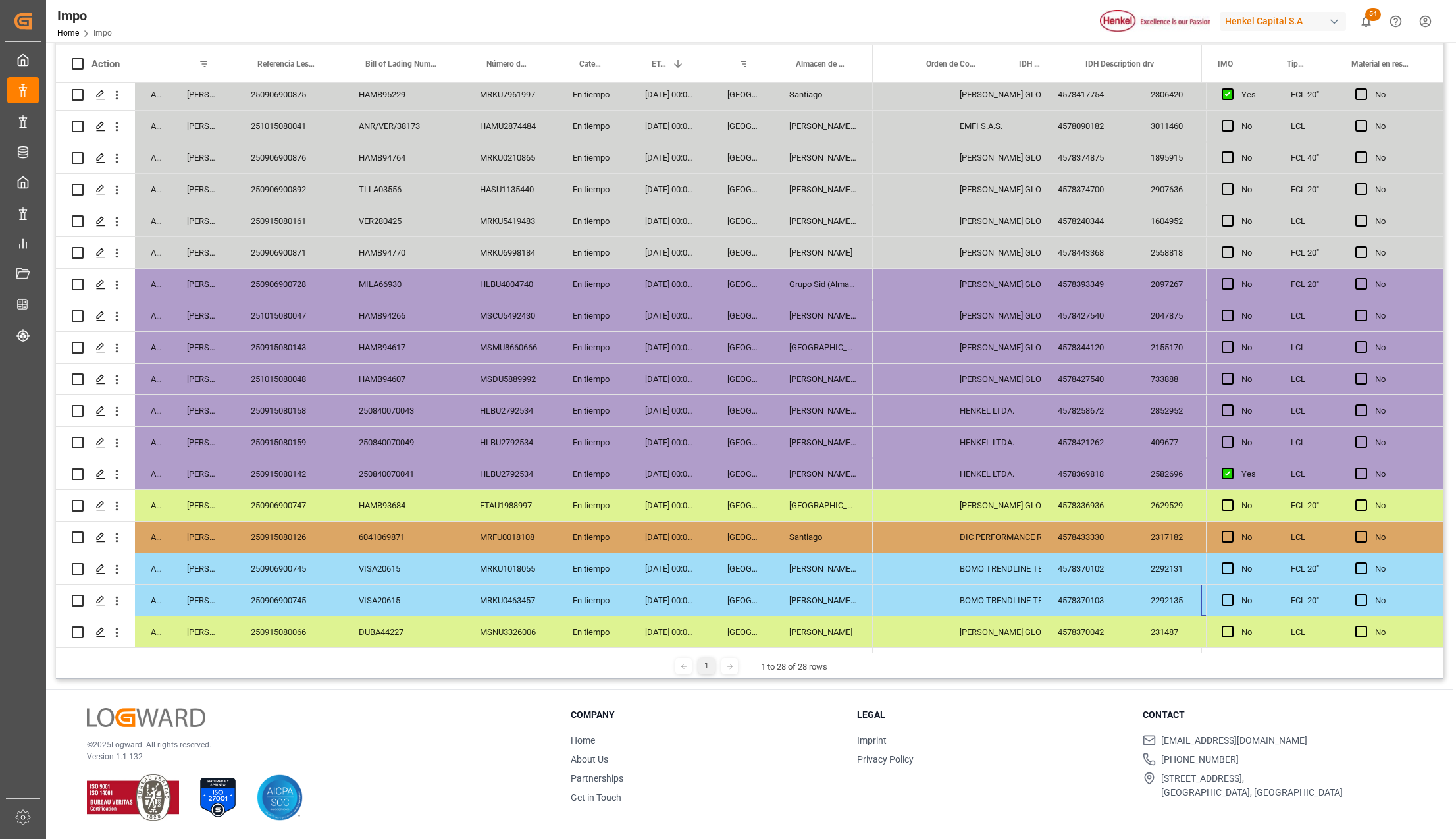
scroll to position [0, 0]
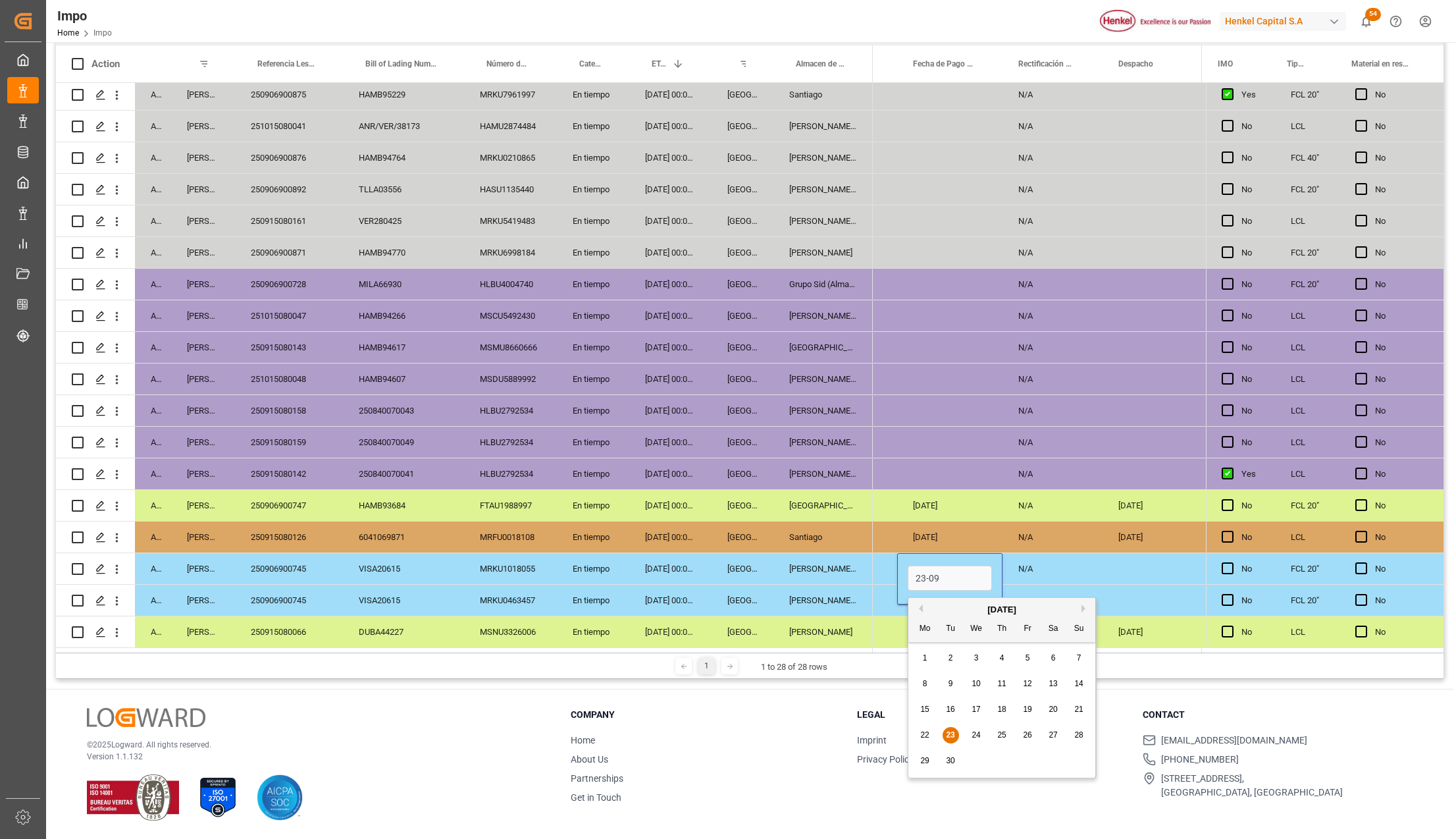
type input "[DATE]"
click at [972, 504] on div "[DATE]" at bounding box center [950, 505] width 105 height 31
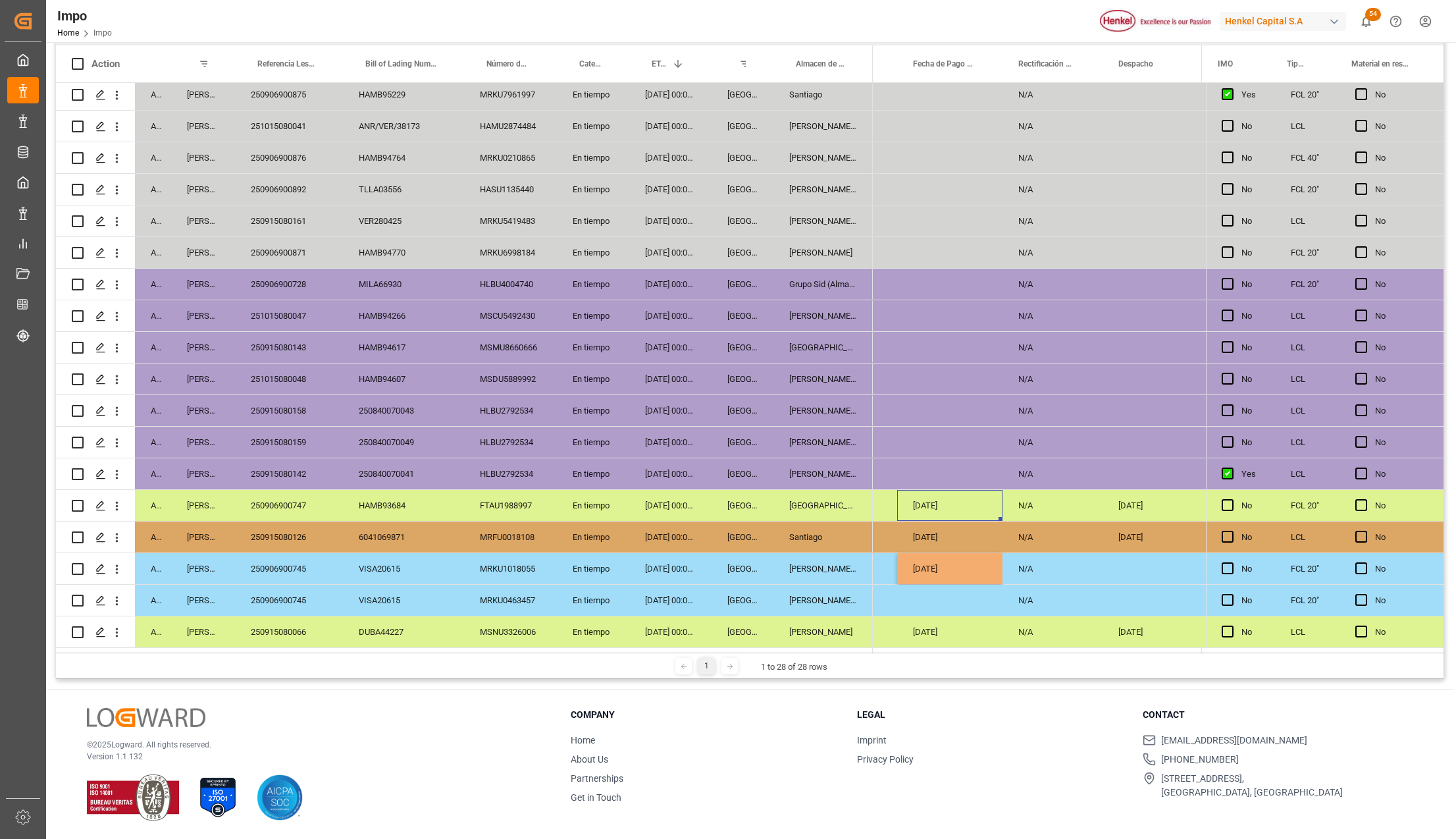
click at [975, 568] on div "[DATE]" at bounding box center [950, 568] width 105 height 31
click at [962, 585] on div "Press SPACE to select this row." at bounding box center [950, 600] width 105 height 31
click at [962, 594] on div "[DATE]" at bounding box center [950, 600] width 105 height 31
click at [943, 556] on div "[DATE]" at bounding box center [950, 568] width 105 height 31
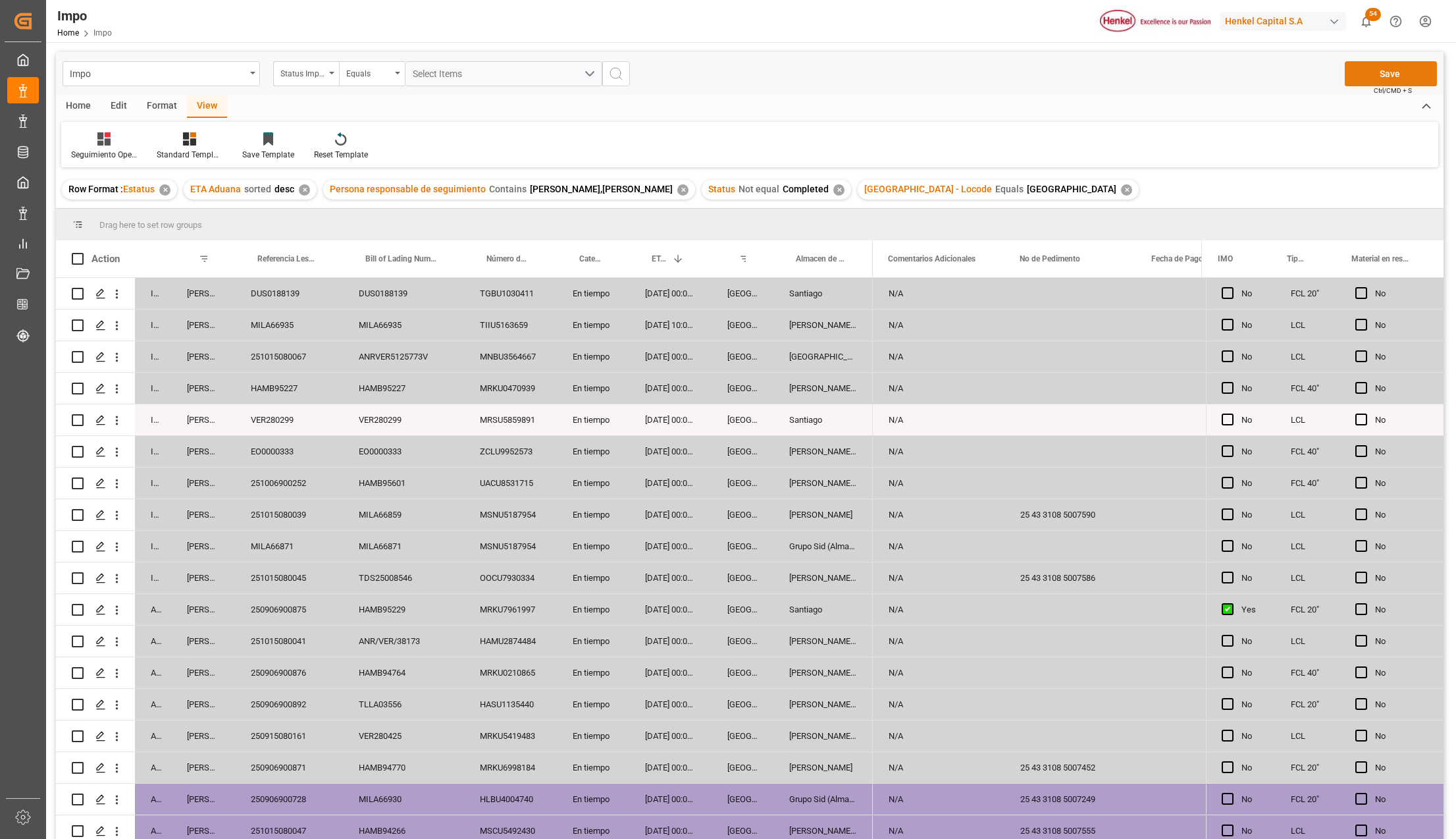
click at [1392, 67] on button "Save" at bounding box center [1391, 74] width 92 height 25
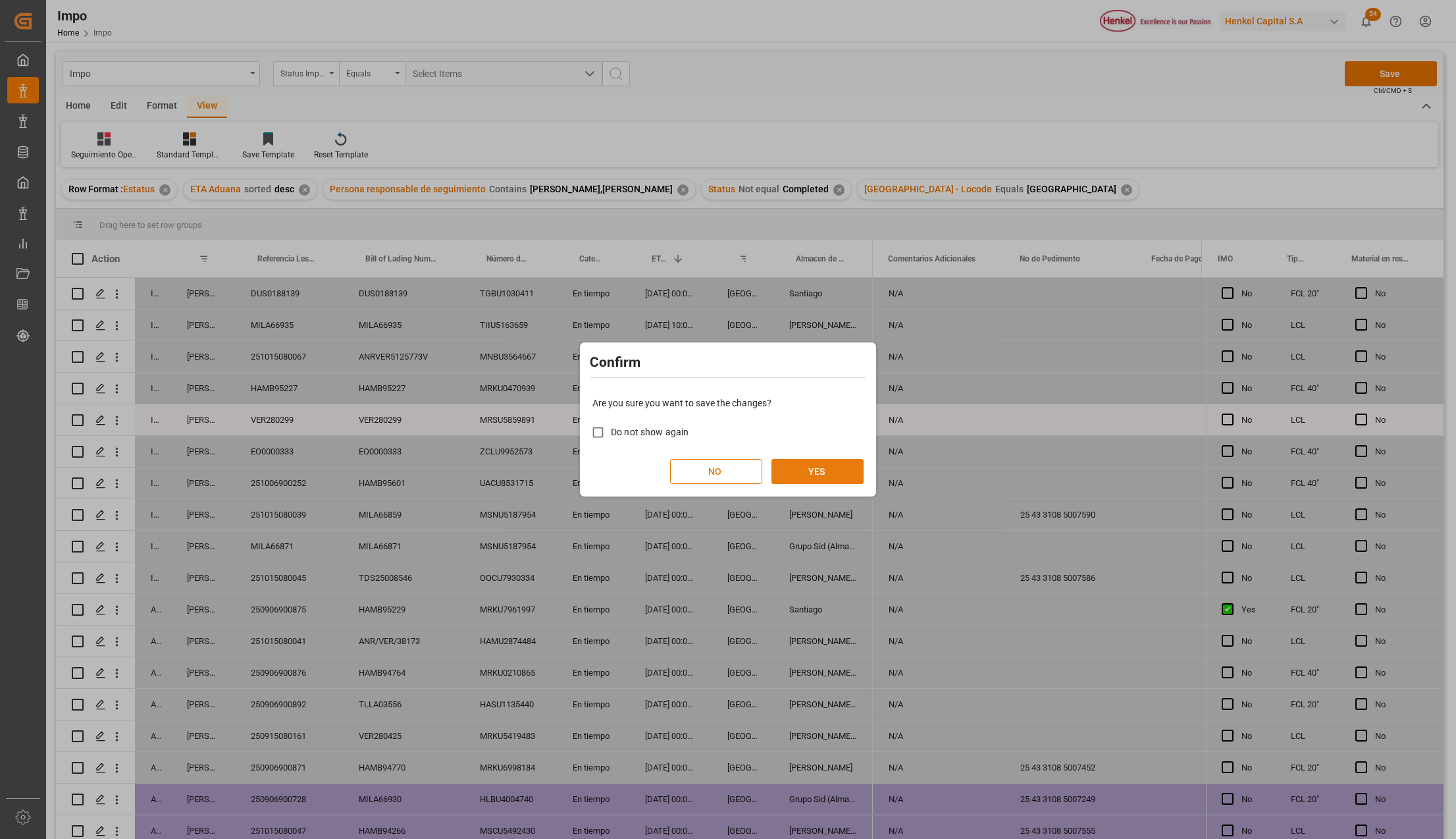
click at [832, 465] on button "YES" at bounding box center [817, 472] width 92 height 25
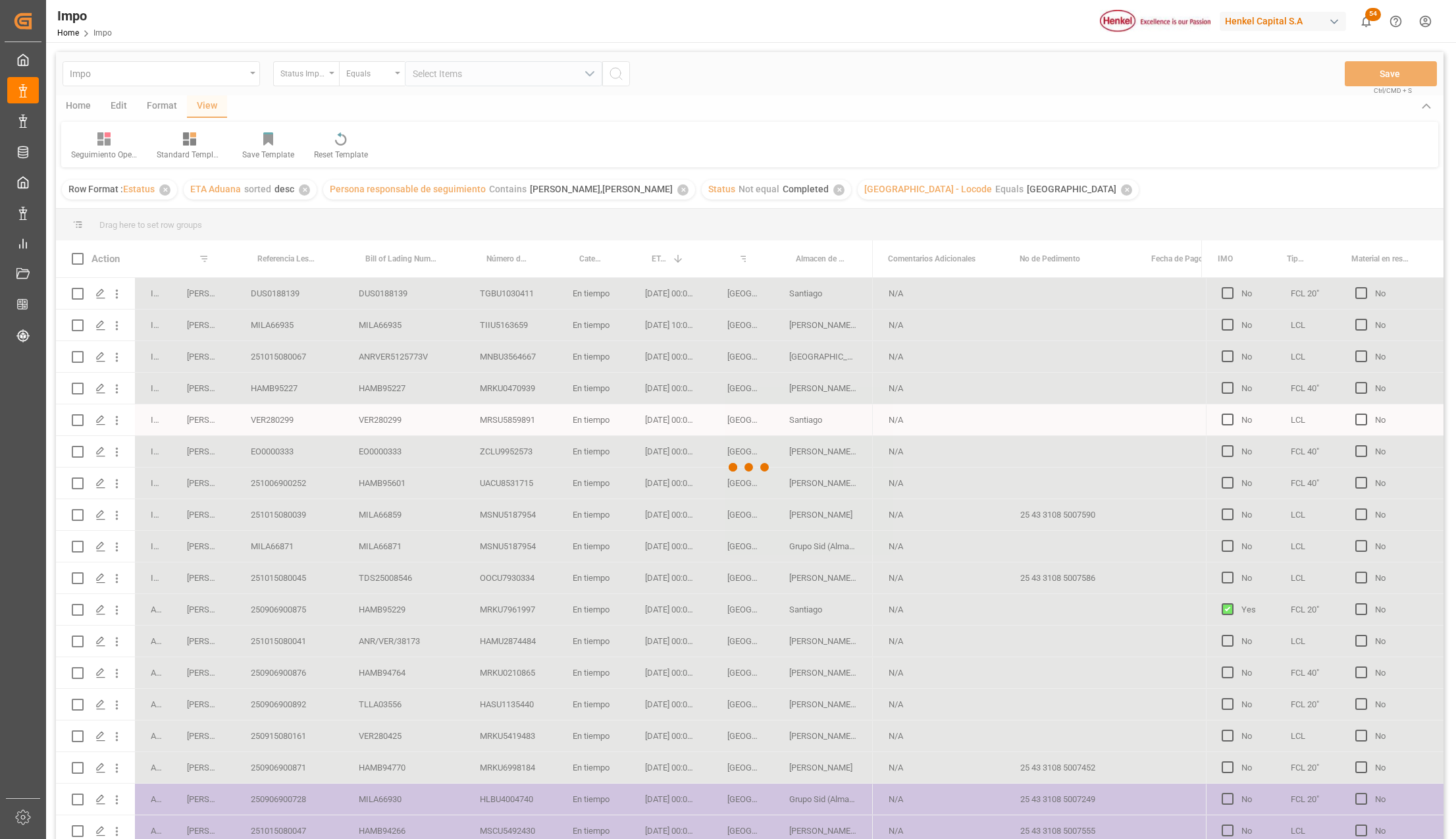
click at [863, 481] on div at bounding box center [749, 468] width 1388 height 831
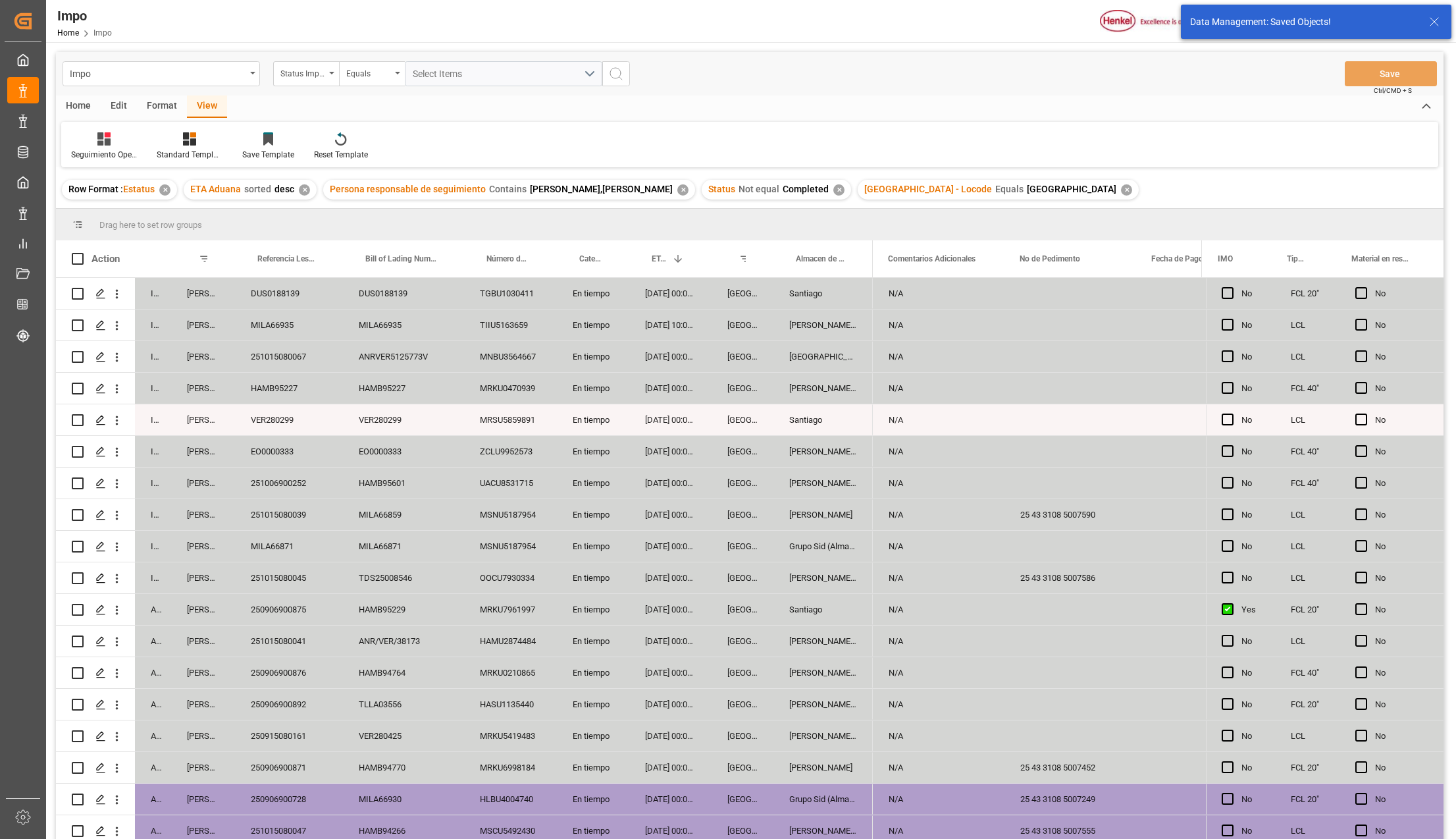
click at [1430, 22] on icon at bounding box center [1434, 22] width 16 height 16
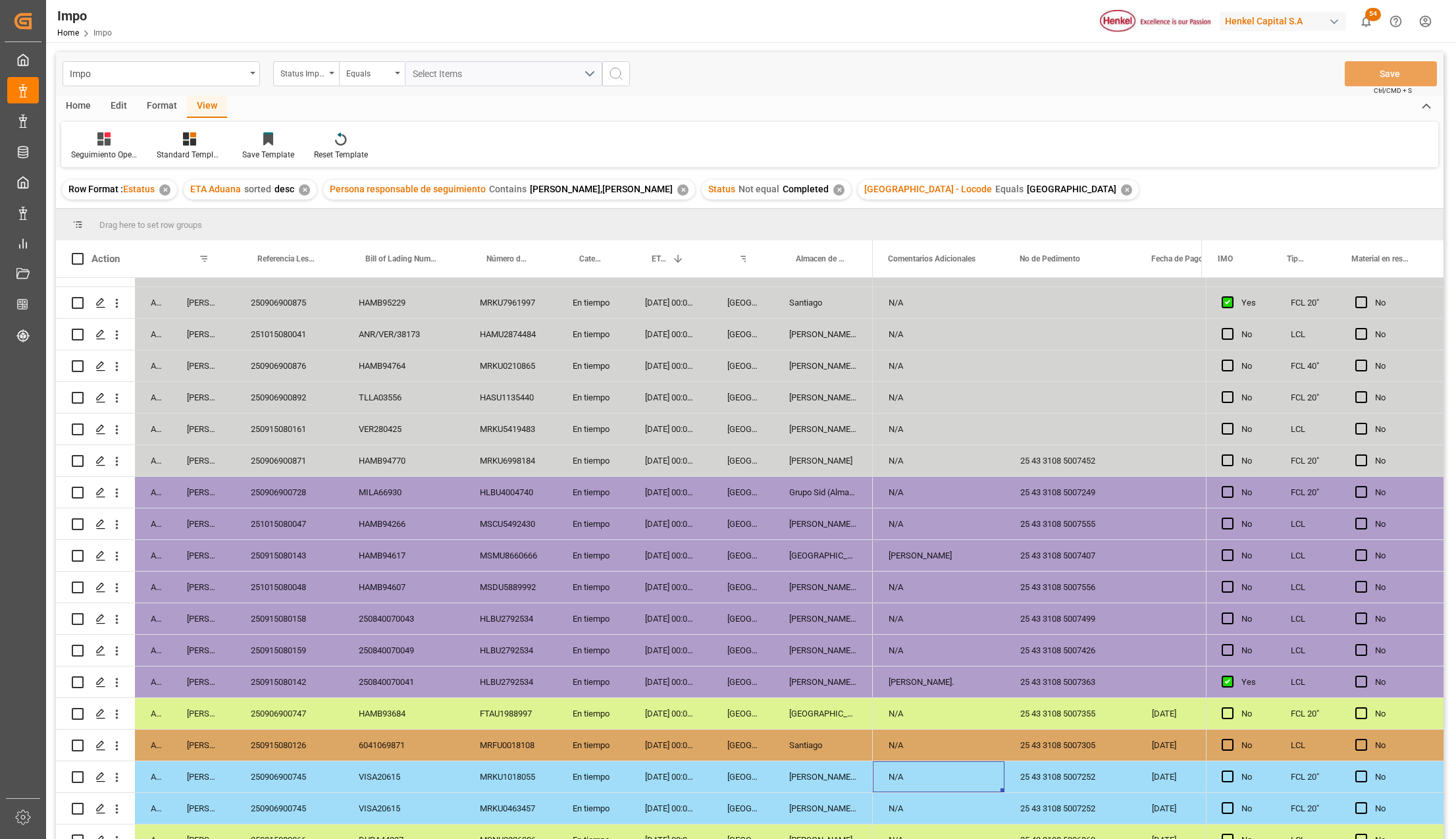
scroll to position [324, 0]
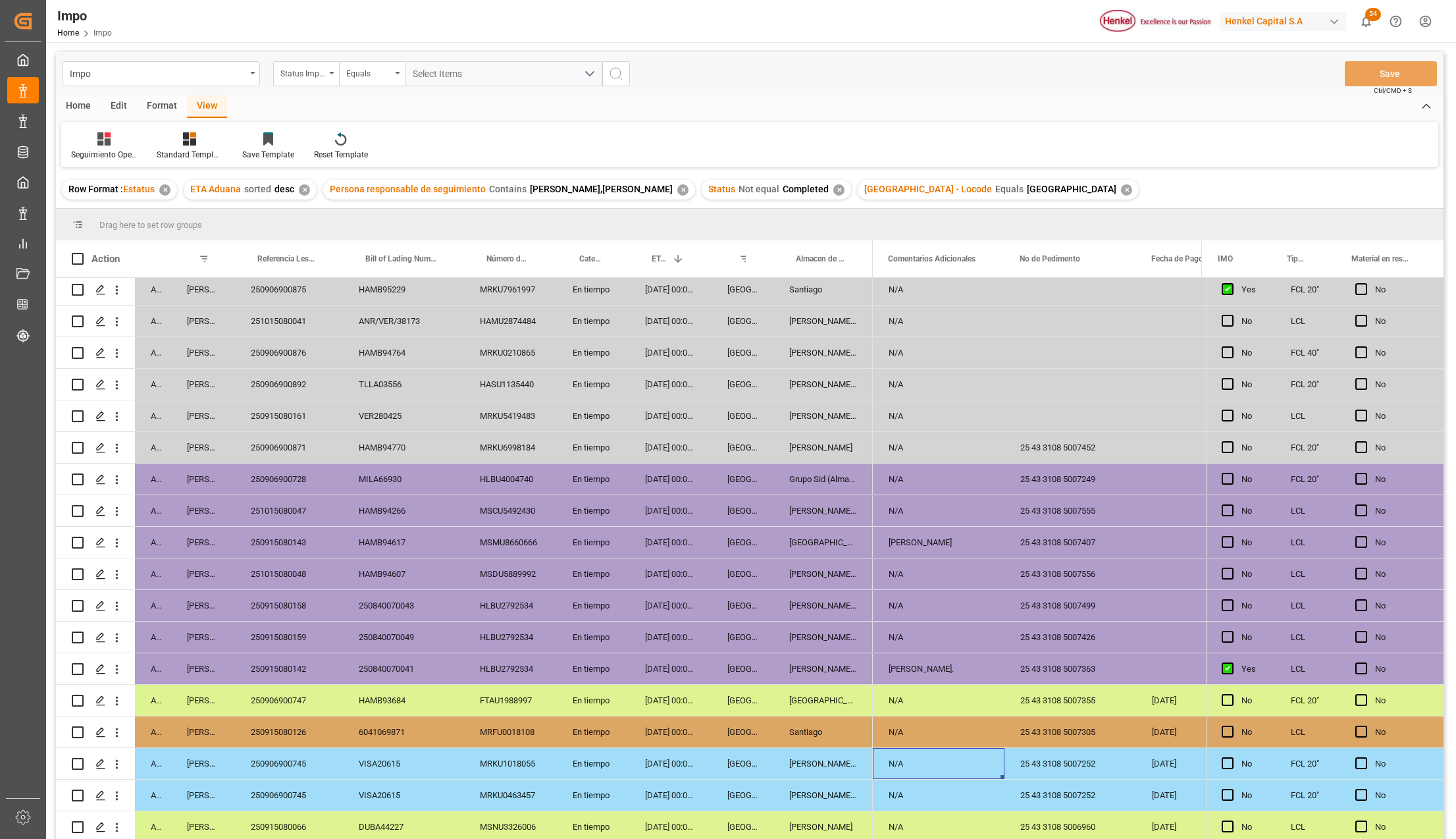
click at [757, 570] on div "[GEOGRAPHIC_DATA]" at bounding box center [742, 574] width 62 height 31
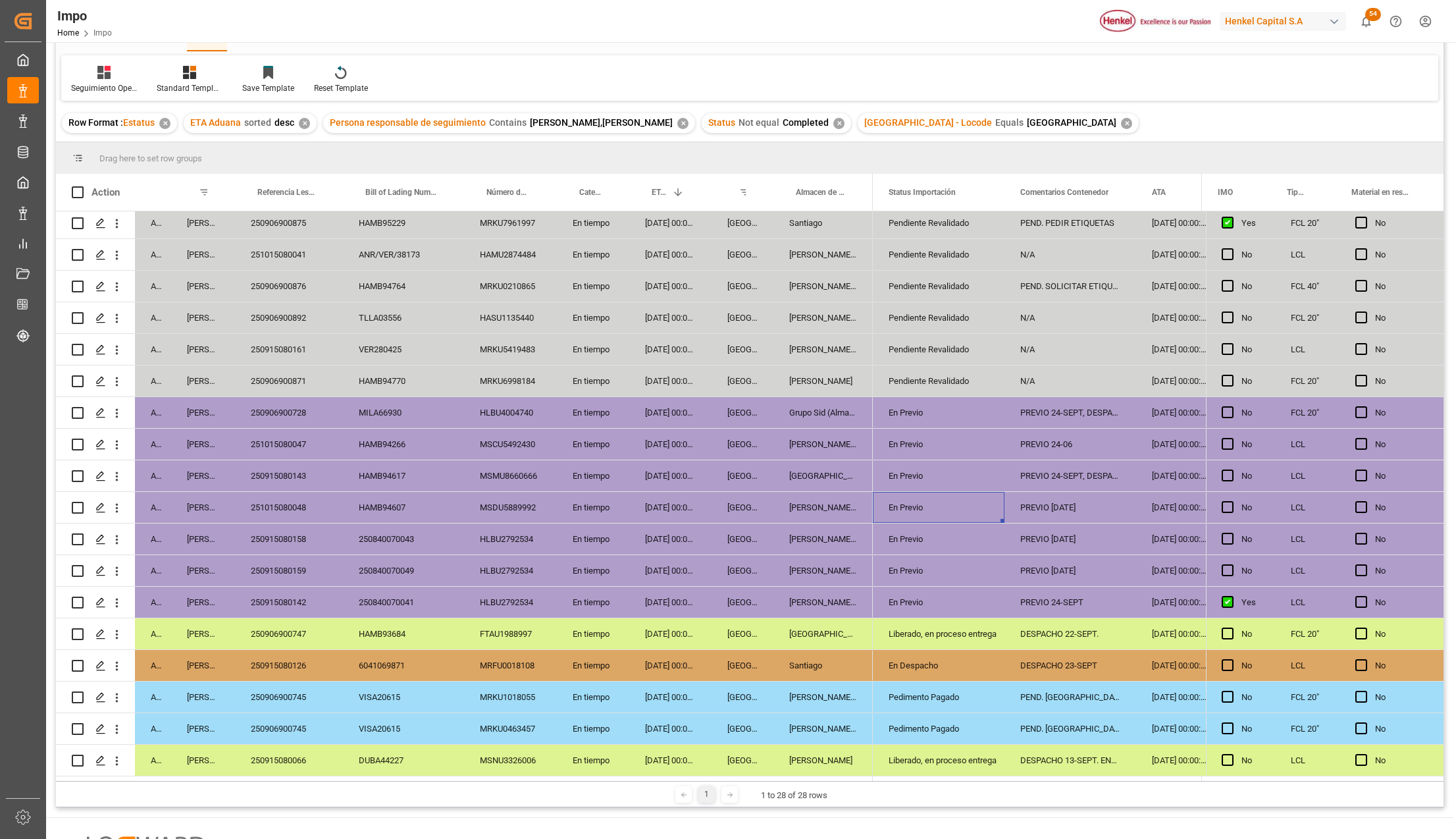
scroll to position [195, 0]
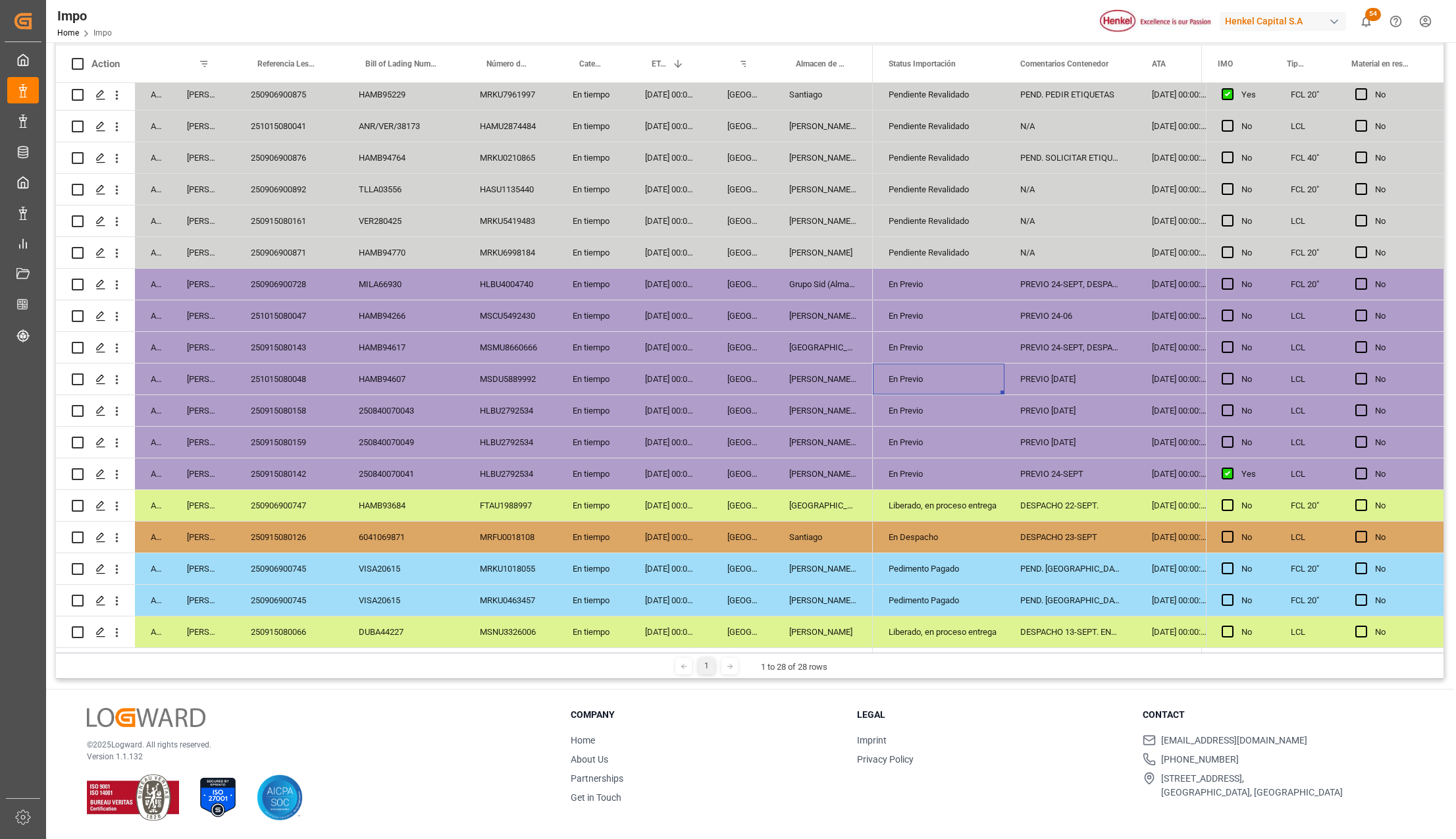
click at [911, 564] on div "Pedimento Pagado" at bounding box center [939, 569] width 100 height 31
click at [915, 605] on div "Pedimento Pagado" at bounding box center [939, 600] width 100 height 31
click at [918, 573] on div "Pedimento Pagado" at bounding box center [939, 569] width 100 height 31
click at [916, 543] on div "En Despacho" at bounding box center [939, 537] width 100 height 31
click at [283, 617] on div "250915080066" at bounding box center [289, 632] width 108 height 31
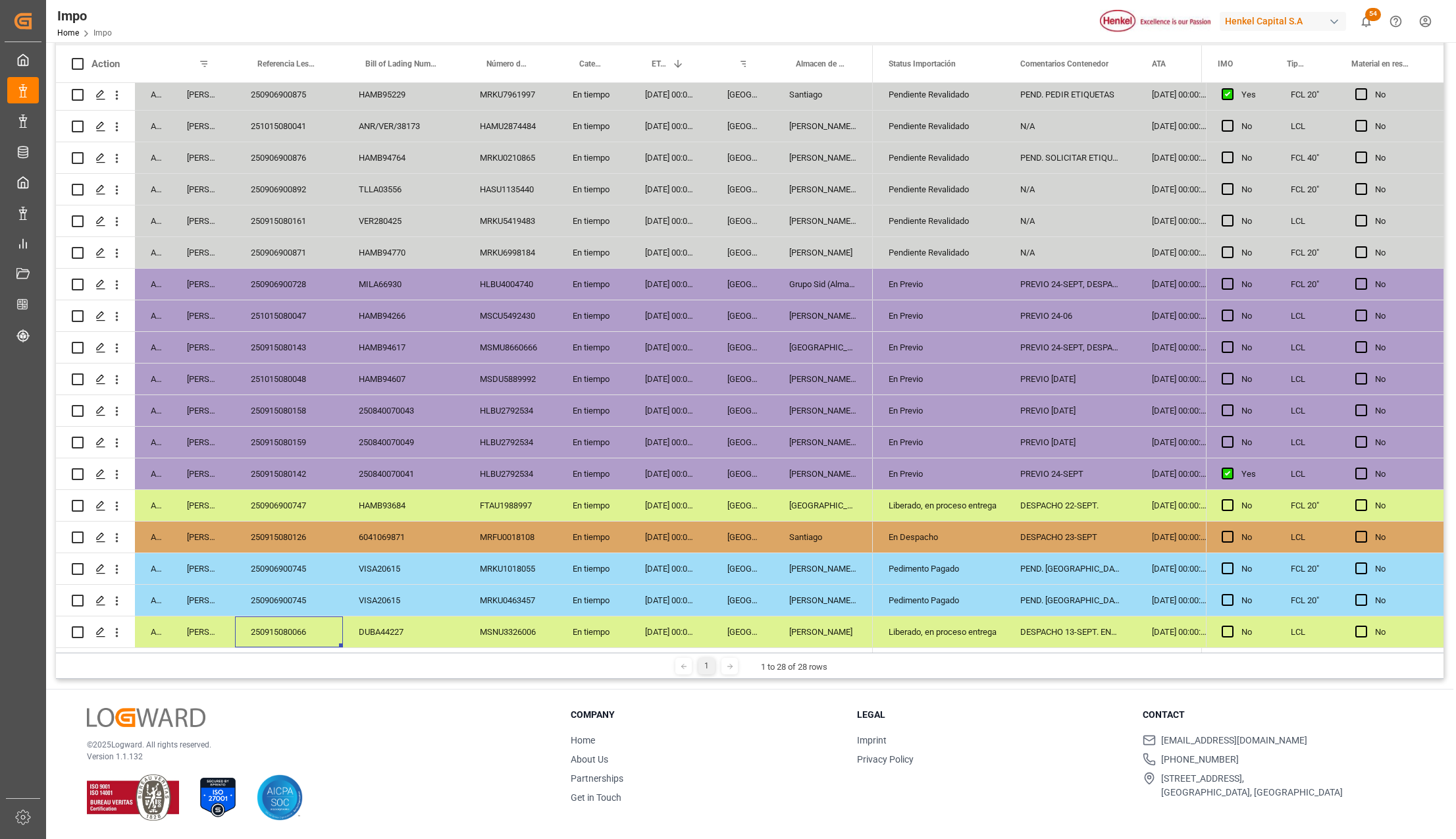
click at [930, 617] on div "Liberado, en proceso entrega" at bounding box center [939, 632] width 100 height 31
click at [1051, 503] on div "DESPACHO 22-SEPT." at bounding box center [1070, 505] width 131 height 31
click at [991, 633] on div "Liberado, en proceso entrega" at bounding box center [938, 632] width 131 height 31
click at [1044, 630] on div "DESPACHO 13-SEPT. ENTREGA 23-SEPT" at bounding box center [1070, 632] width 131 height 31
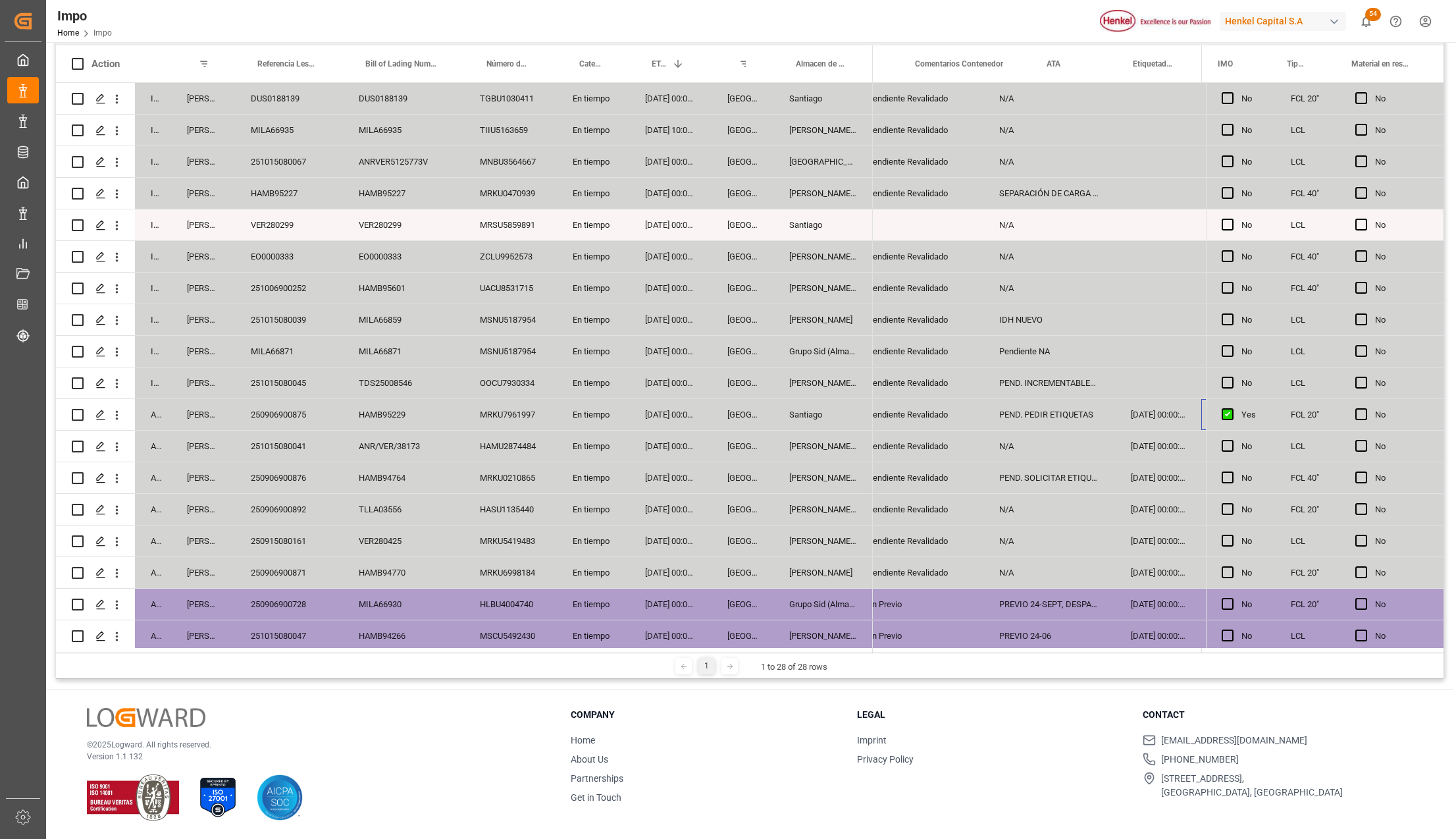
scroll to position [0, 105]
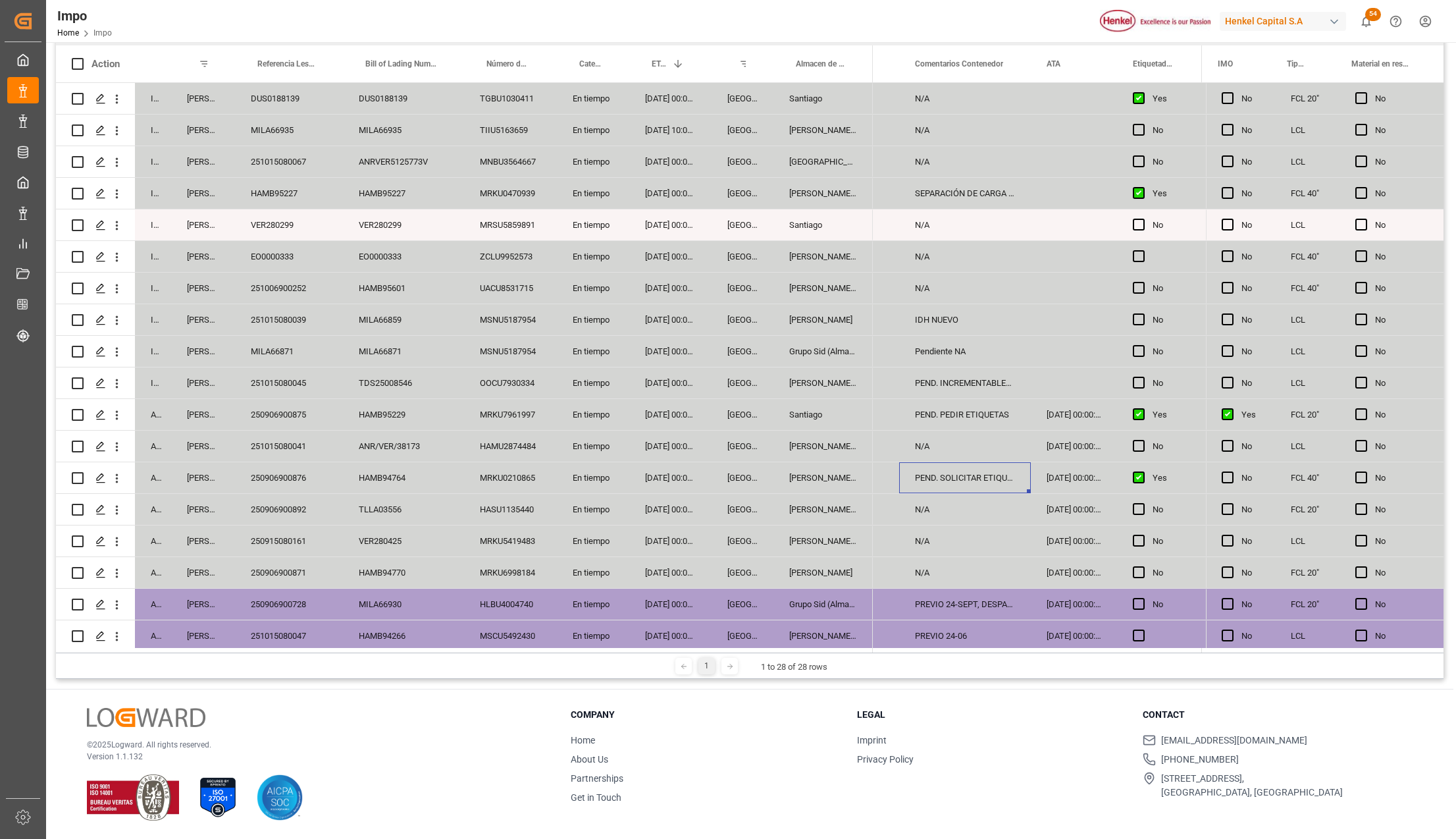
click at [295, 477] on div "250906900876" at bounding box center [289, 477] width 108 height 31
click at [1012, 477] on div "PEND. SOLICITAR ETIQUETAS" at bounding box center [965, 477] width 131 height 31
click at [1072, 485] on div "[DATE] 00:00:00" at bounding box center [1074, 477] width 86 height 31
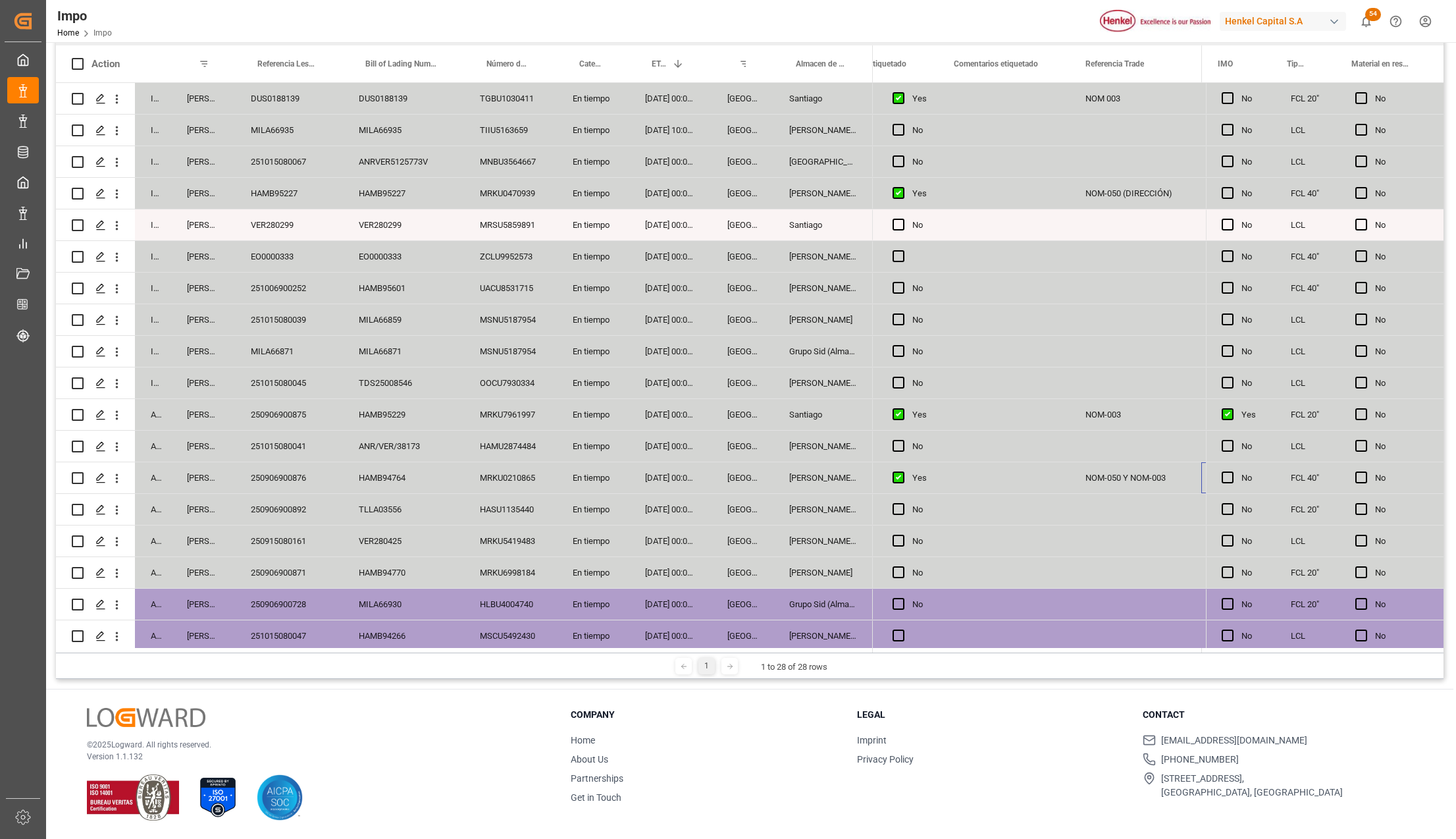
scroll to position [0, 477]
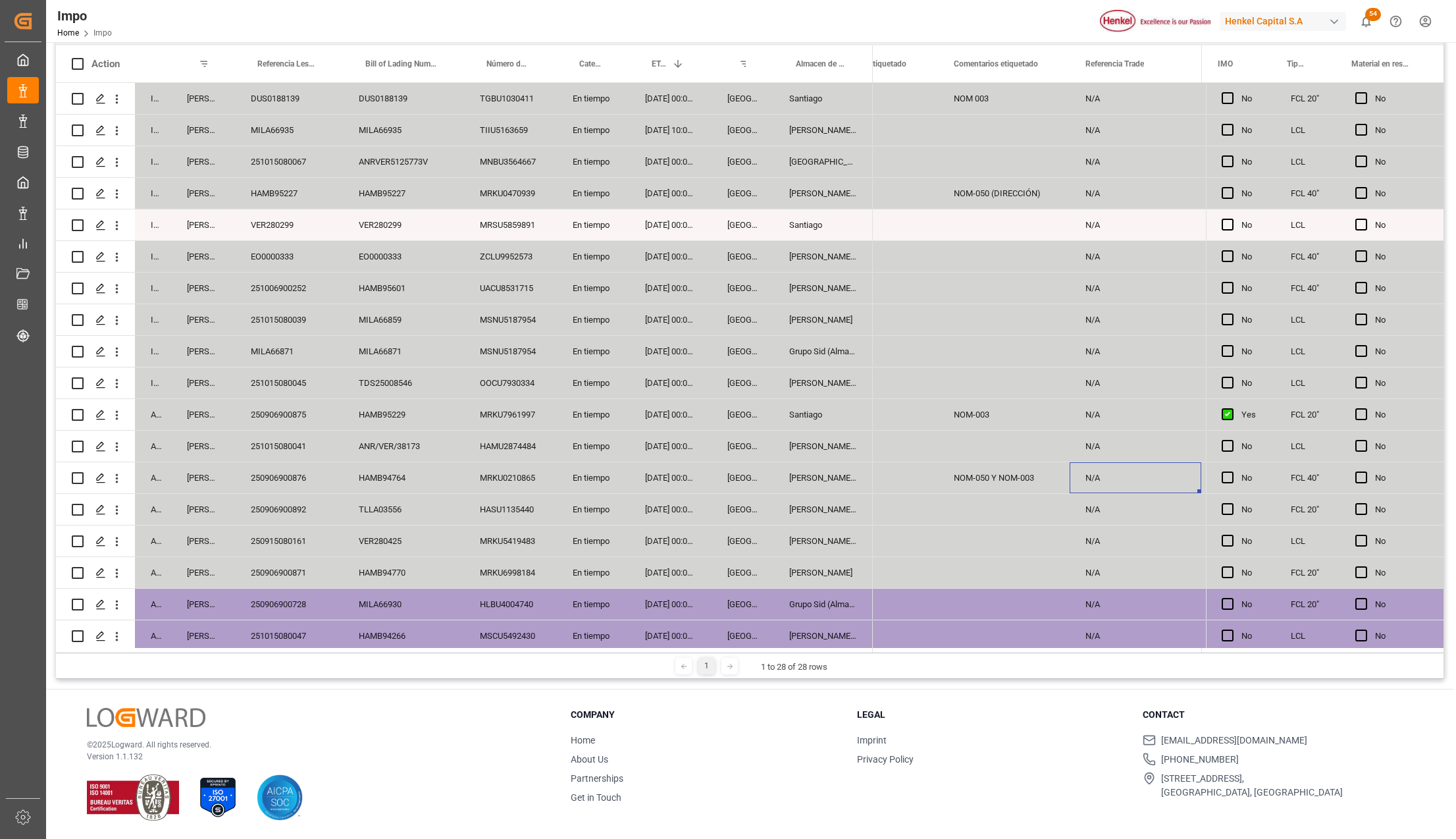
click at [988, 477] on div "NOM-050 Y NOM-003" at bounding box center [1004, 477] width 131 height 31
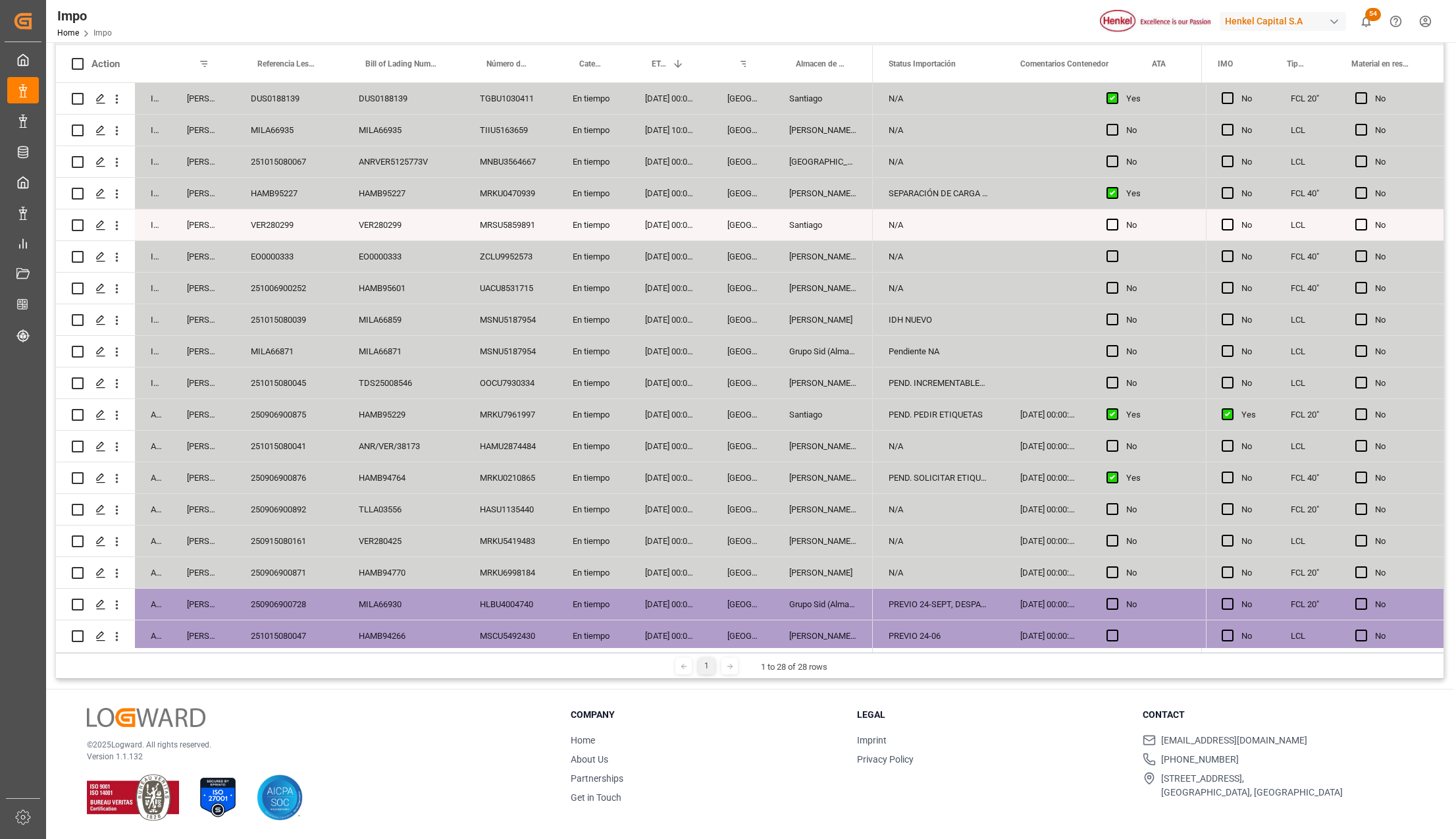
scroll to position [0, 0]
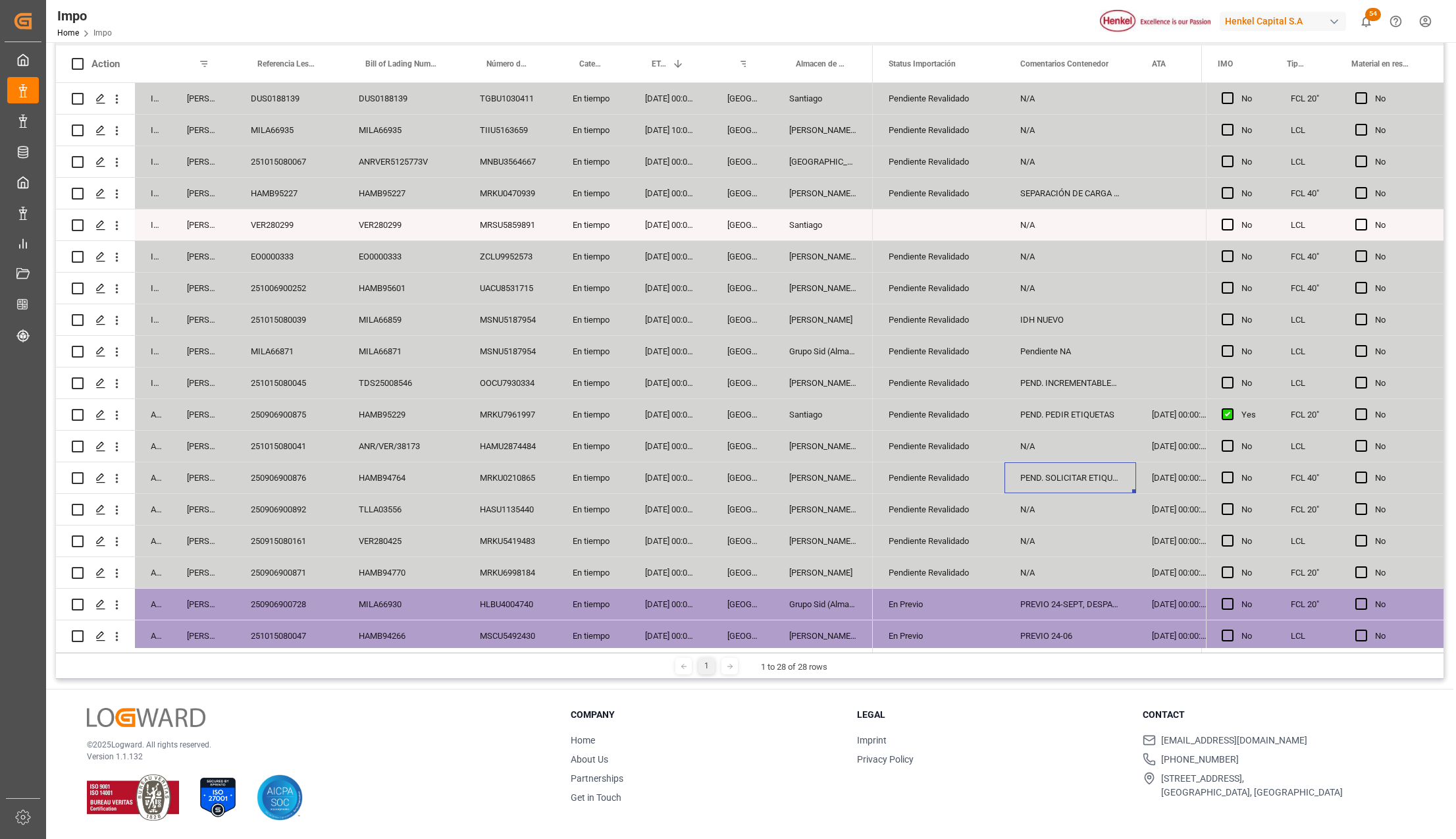
click at [1059, 480] on div "PEND. SOLICITAR ETIQUETAS" at bounding box center [1070, 477] width 131 height 31
click at [1059, 480] on input "PEND. SOLICITAR ETIQUETAS" at bounding box center [1070, 485] width 111 height 25
type input "ETIQ. SOLICITADAS"
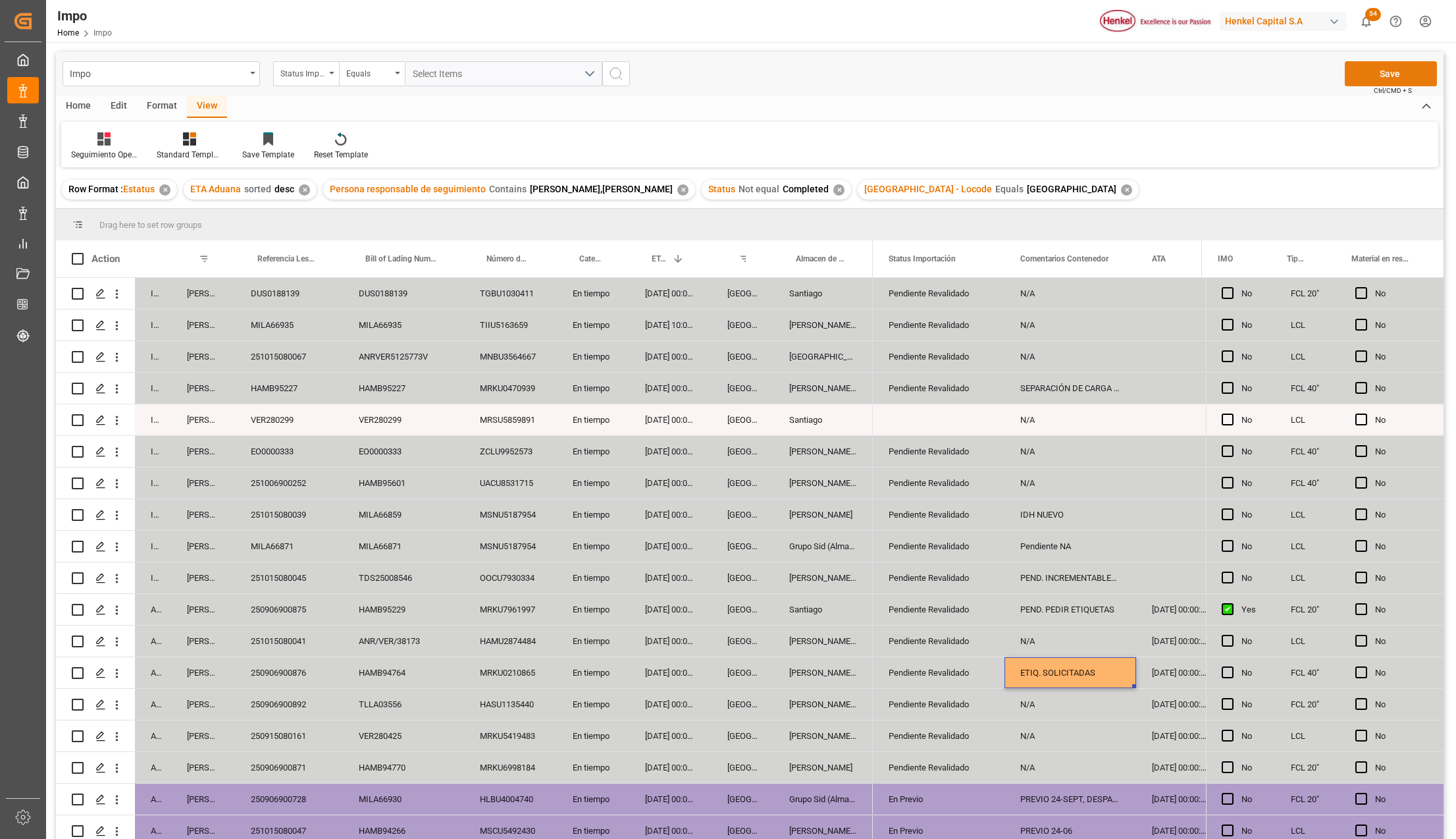
click at [1368, 63] on button "Save" at bounding box center [1391, 74] width 92 height 25
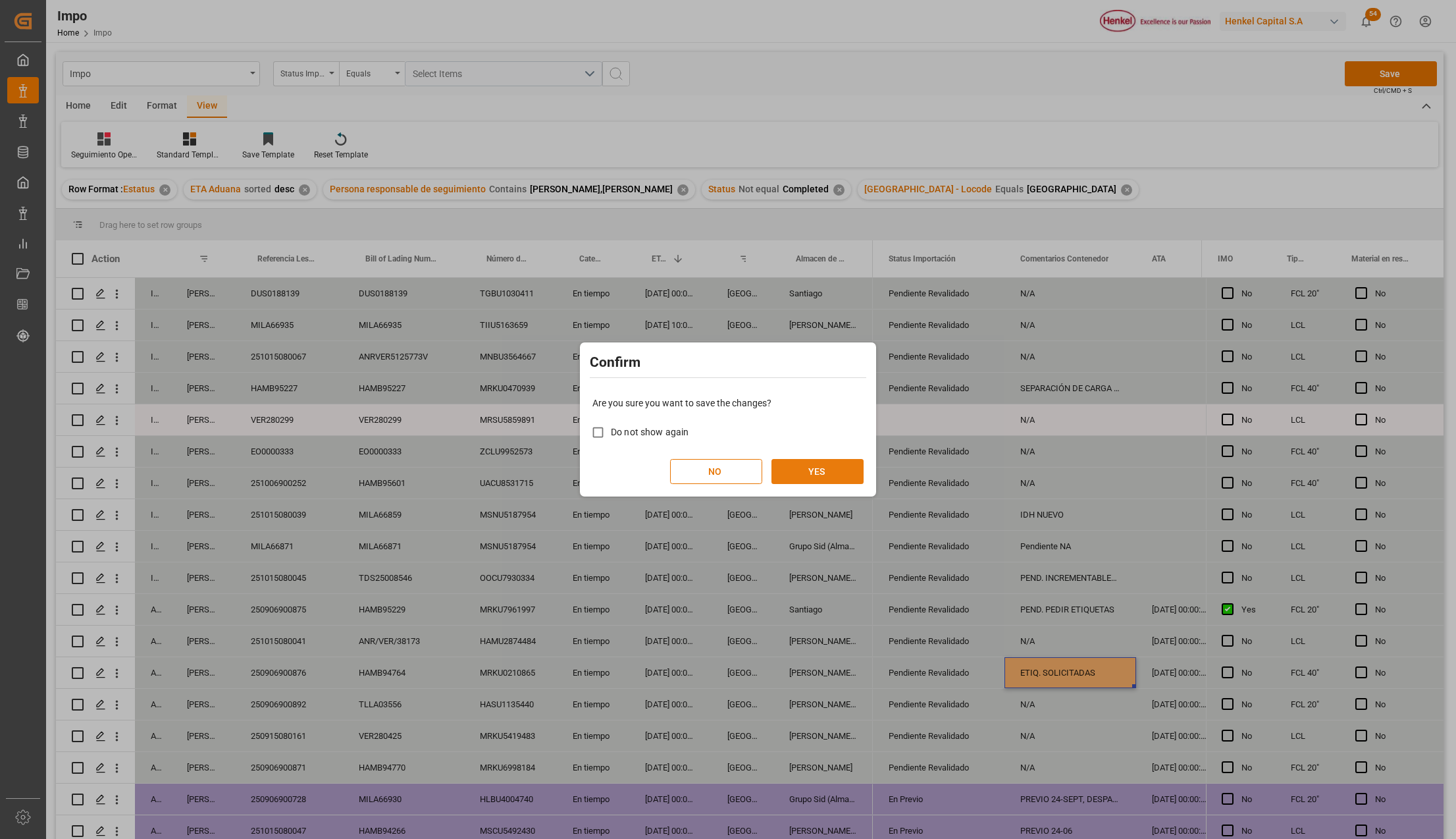
click at [822, 461] on button "YES" at bounding box center [817, 472] width 92 height 25
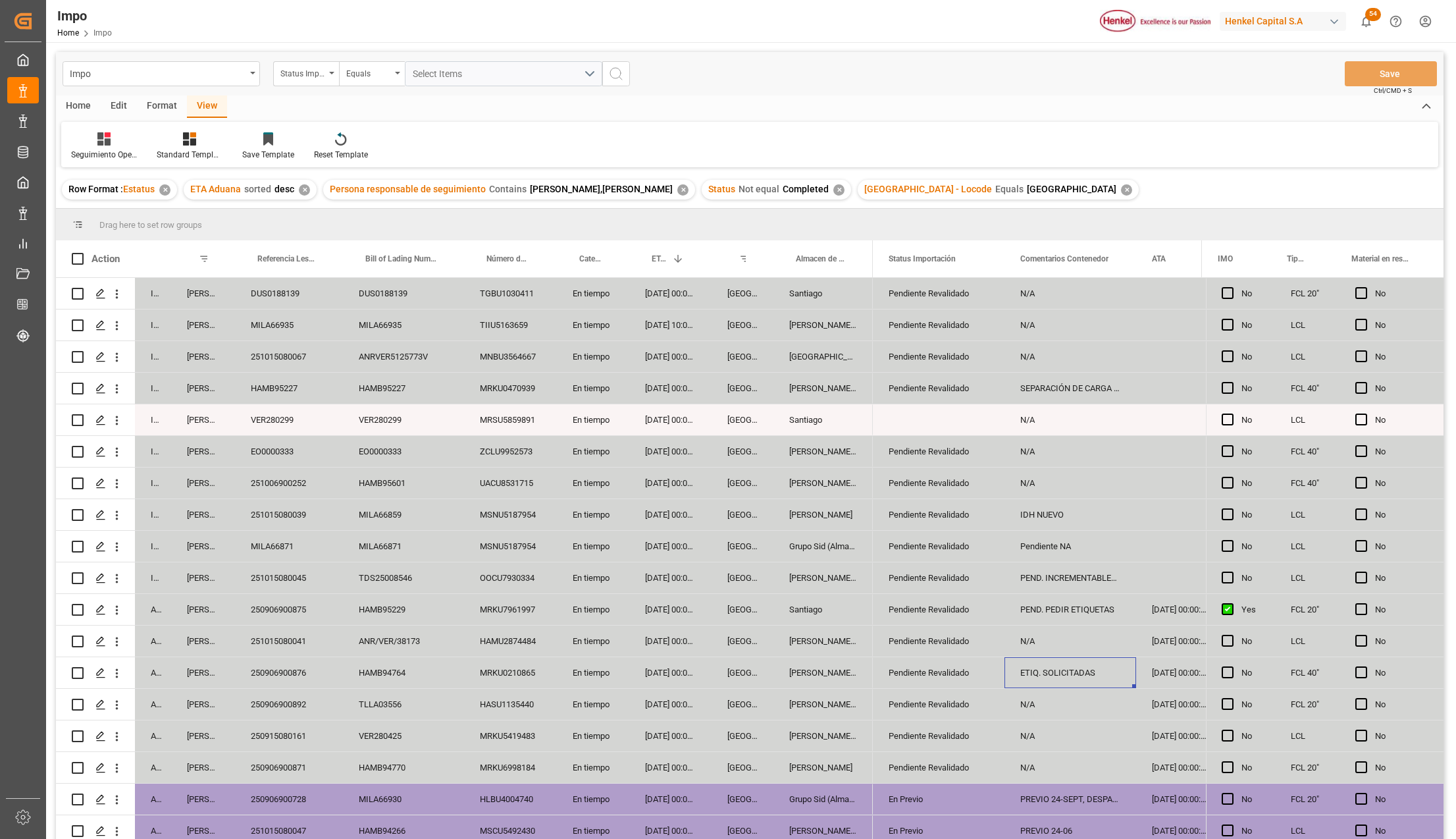
click at [817, 496] on div "[PERSON_NAME] Tlalnepantla" at bounding box center [823, 483] width 99 height 31
click at [1060, 678] on div "ETIQ. SOLICITADAS" at bounding box center [1070, 672] width 131 height 31
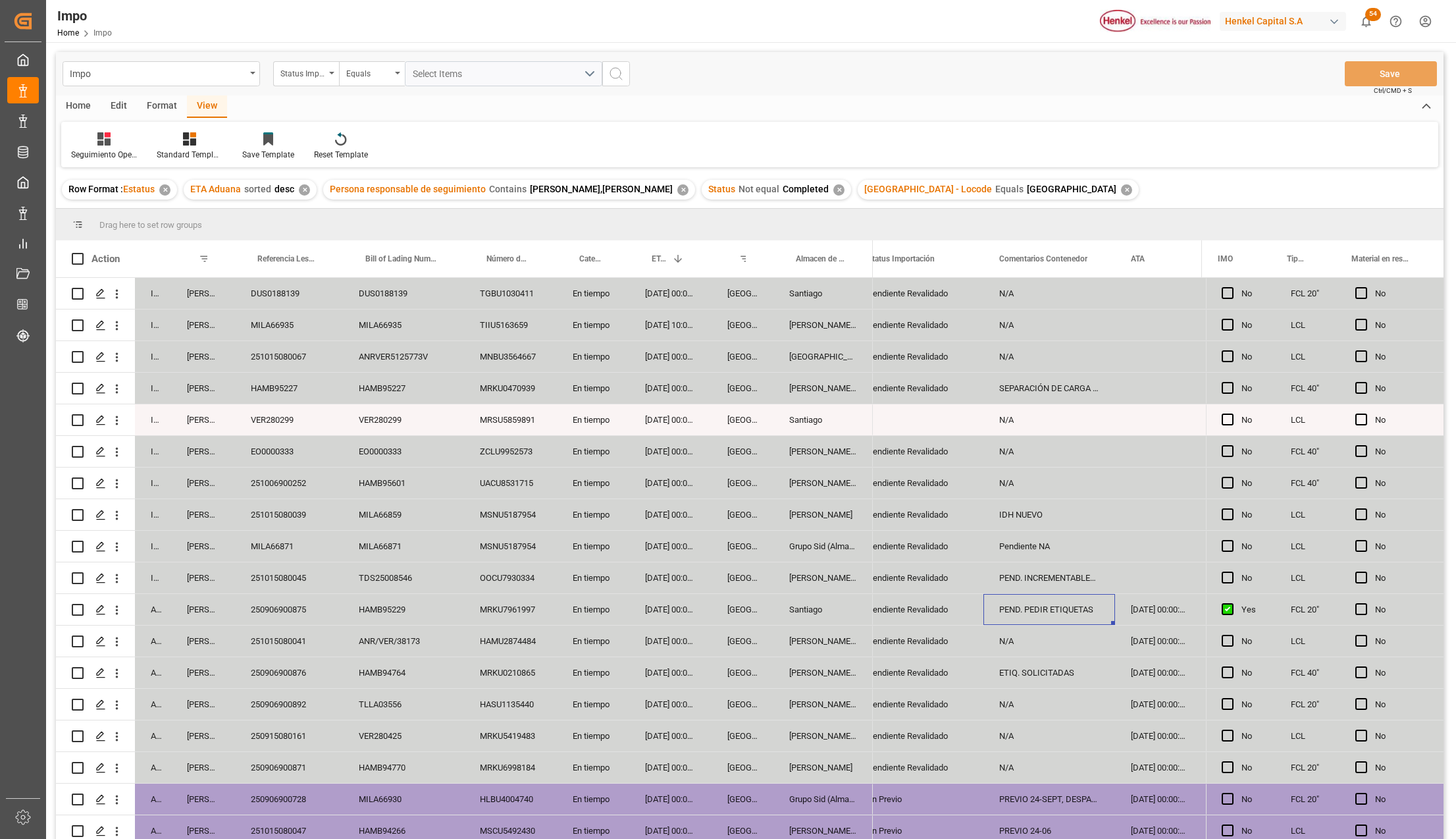
click at [310, 607] on div "250906900875" at bounding box center [289, 609] width 108 height 31
click at [885, 671] on div "Pendiente Revalidado" at bounding box center [918, 673] width 100 height 31
click at [1064, 599] on div "PEND. PEDIR ETIQUETAS" at bounding box center [1049, 609] width 131 height 31
click at [1068, 614] on input "PEND. PEDIR ETIQUETAS" at bounding box center [1049, 617] width 111 height 25
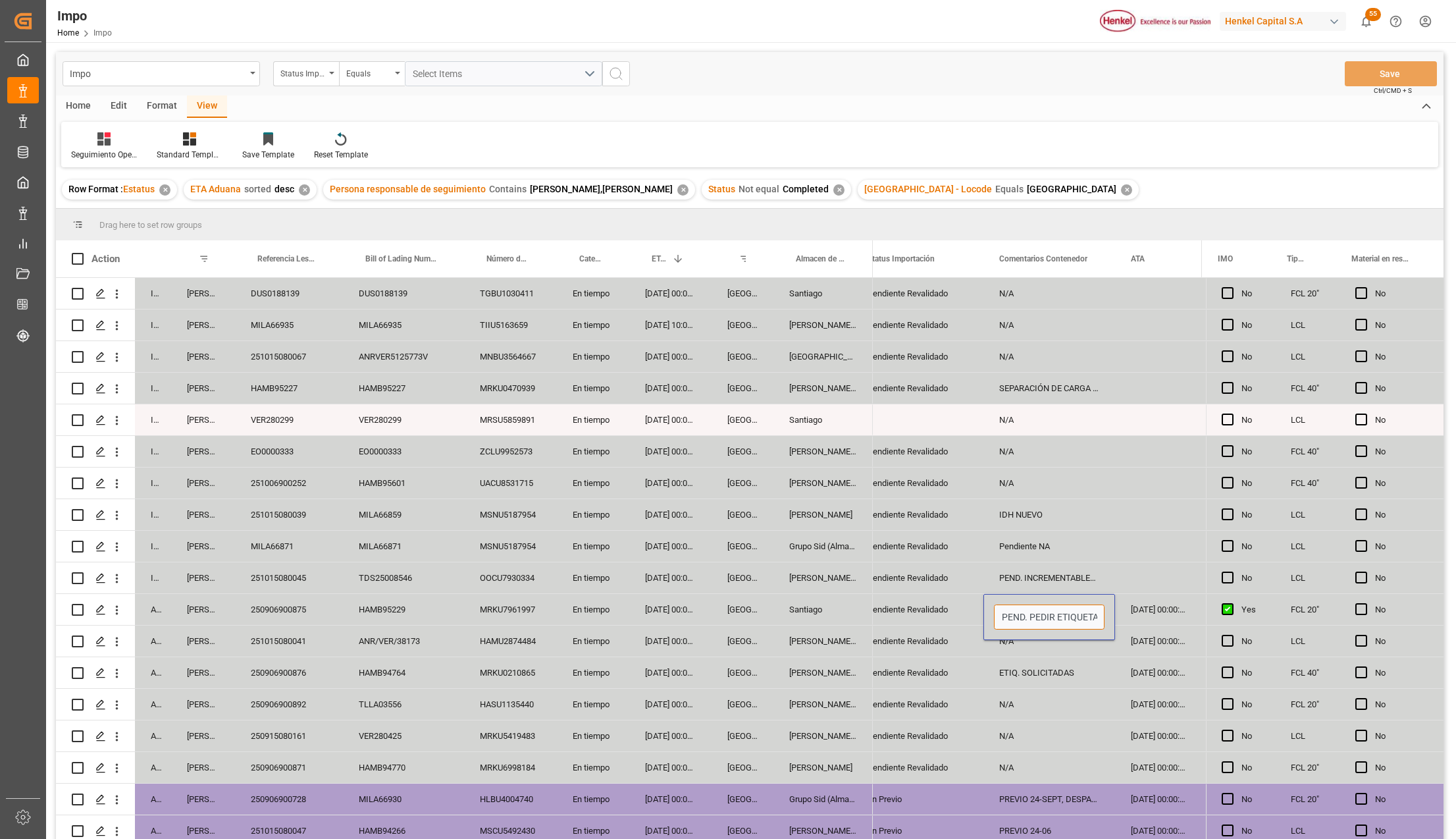
click at [1069, 614] on input "PEND. PEDIR ETIQUETAS" at bounding box center [1049, 617] width 111 height 25
type input "ETIQ. SOLICITADAS"
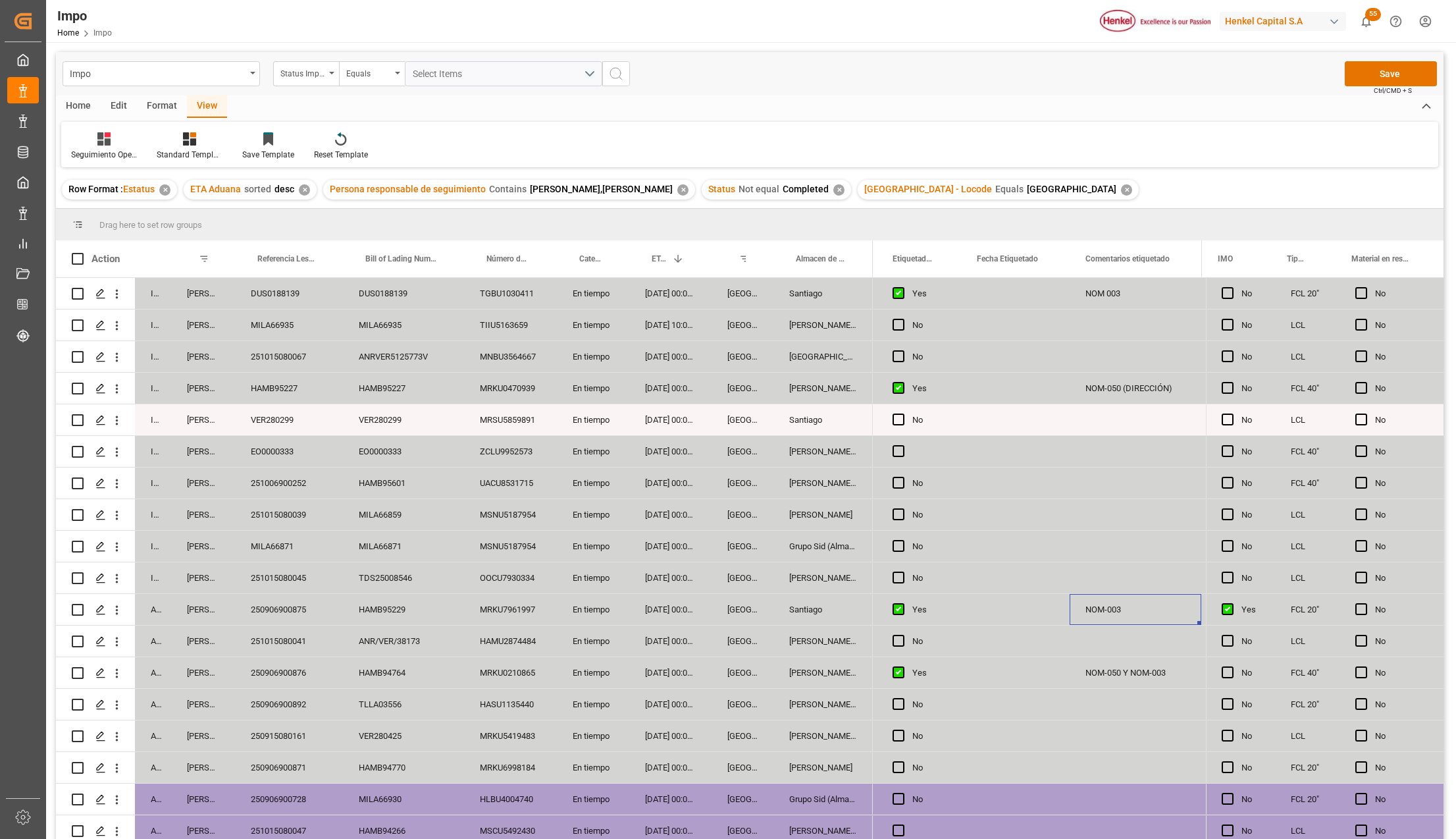
scroll to position [0, 477]
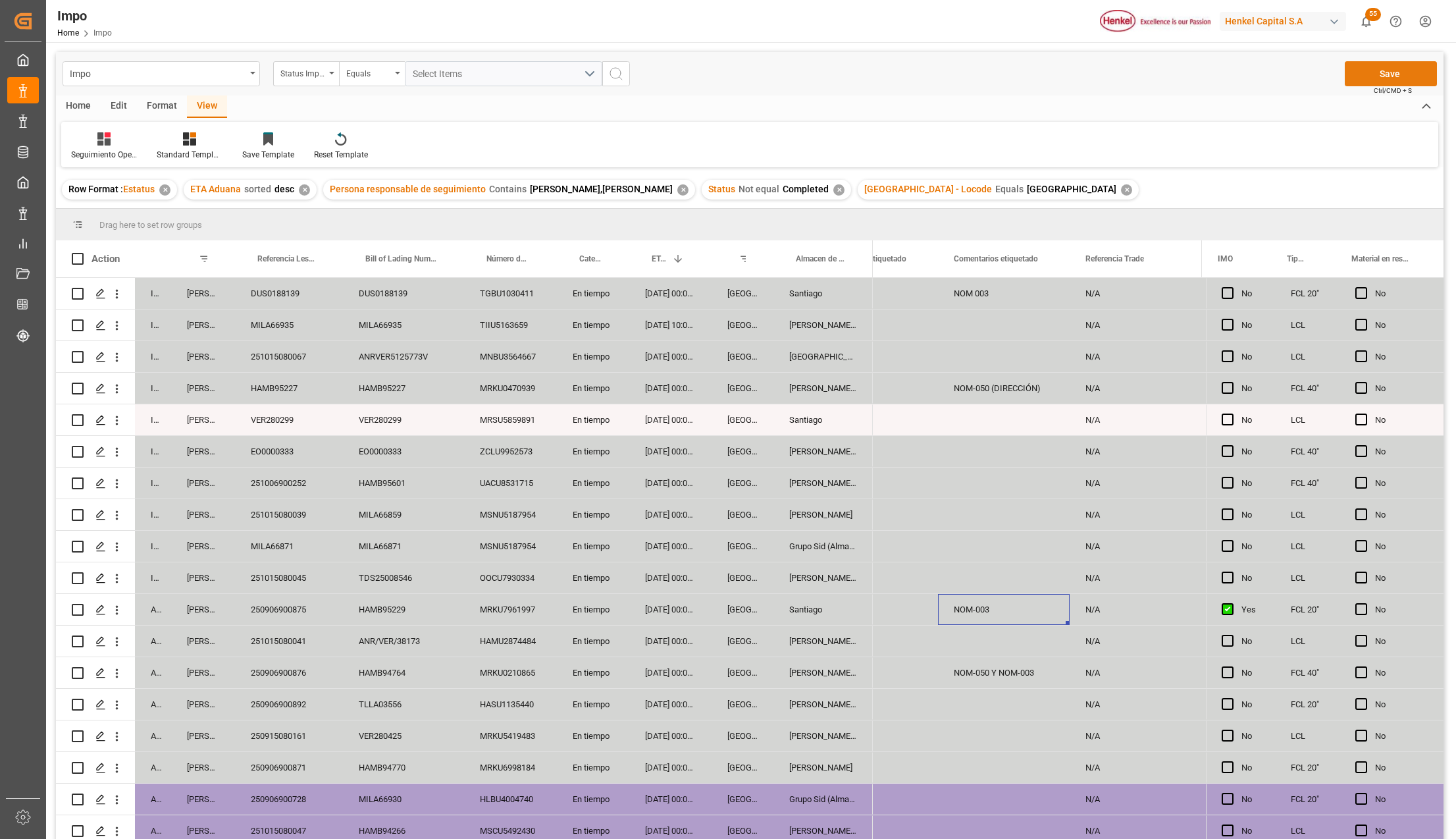
click at [1362, 77] on button "Save" at bounding box center [1391, 74] width 92 height 25
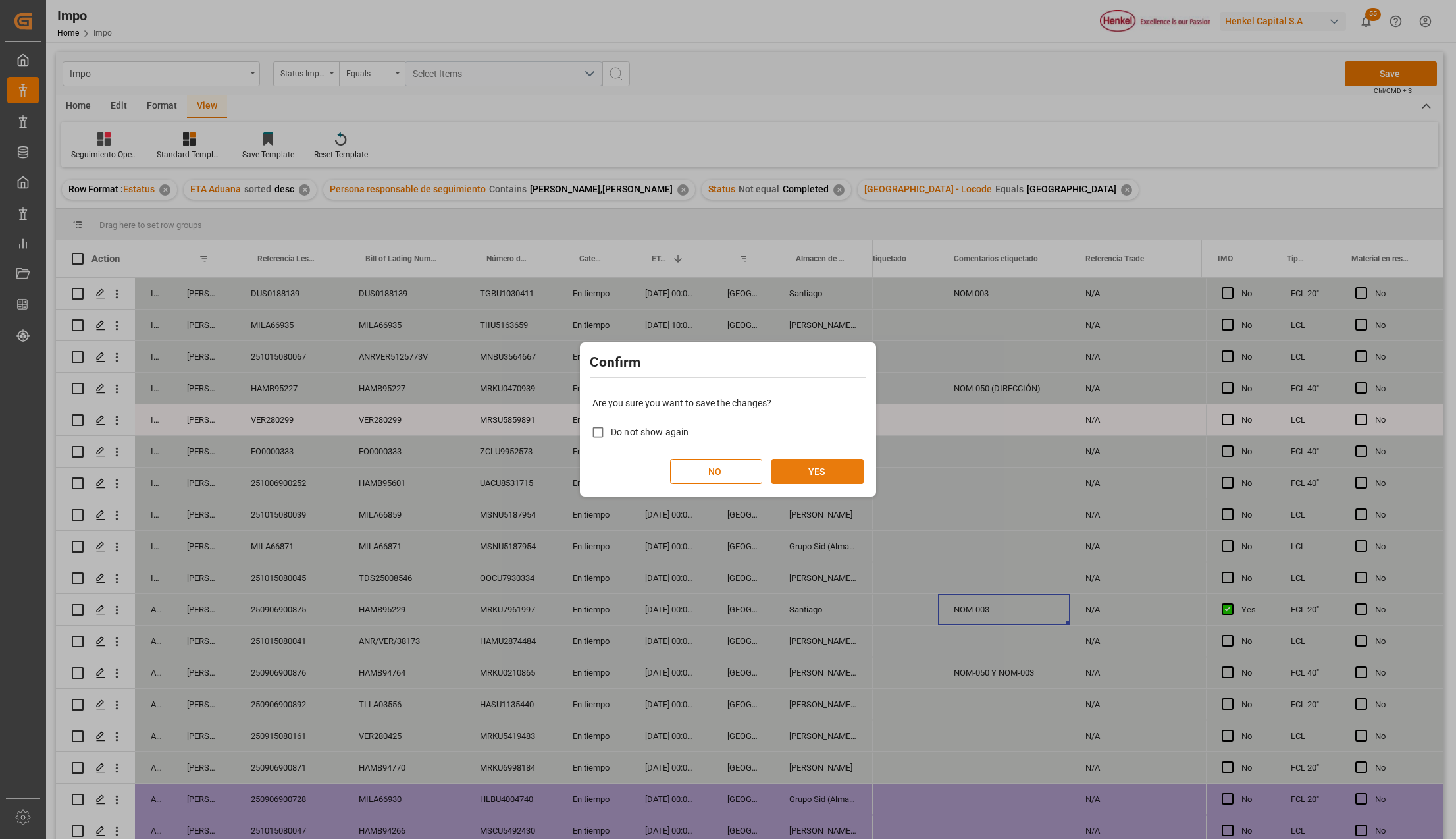
click at [824, 481] on button "YES" at bounding box center [817, 472] width 92 height 25
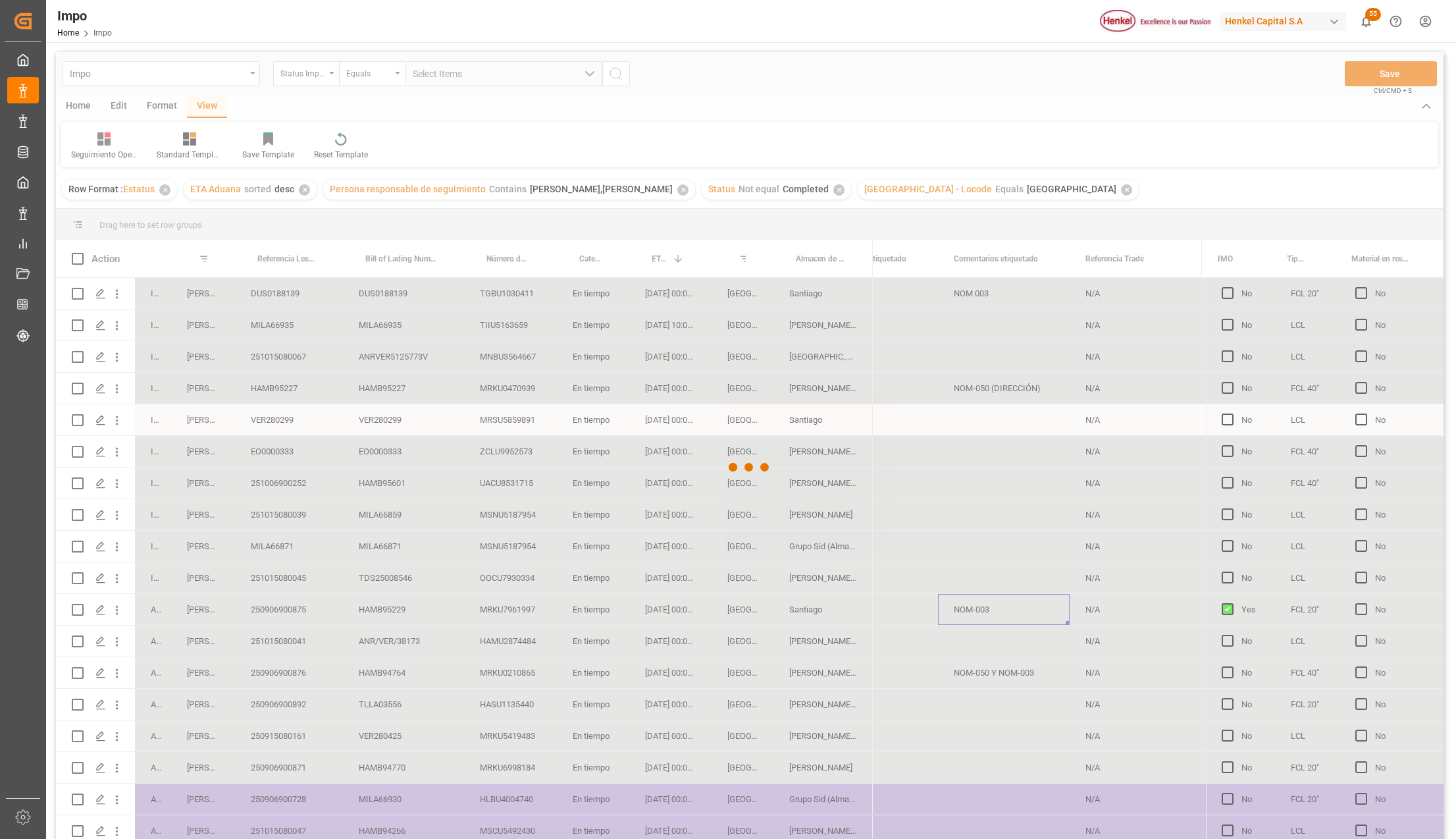
click at [807, 394] on div at bounding box center [749, 468] width 1388 height 831
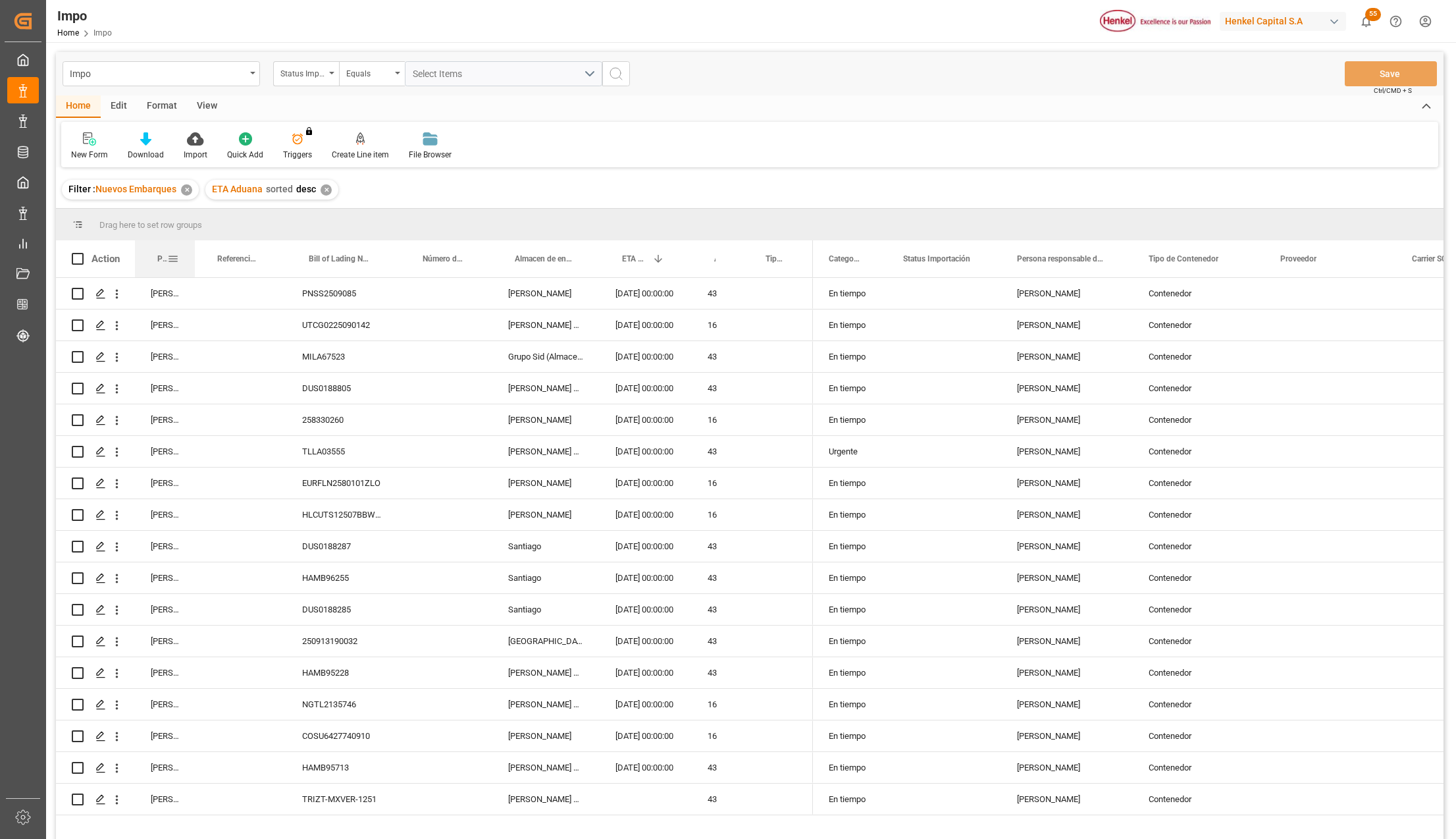
drag, startPoint x: 167, startPoint y: 259, endPoint x: 166, endPoint y: 233, distance: 26.0
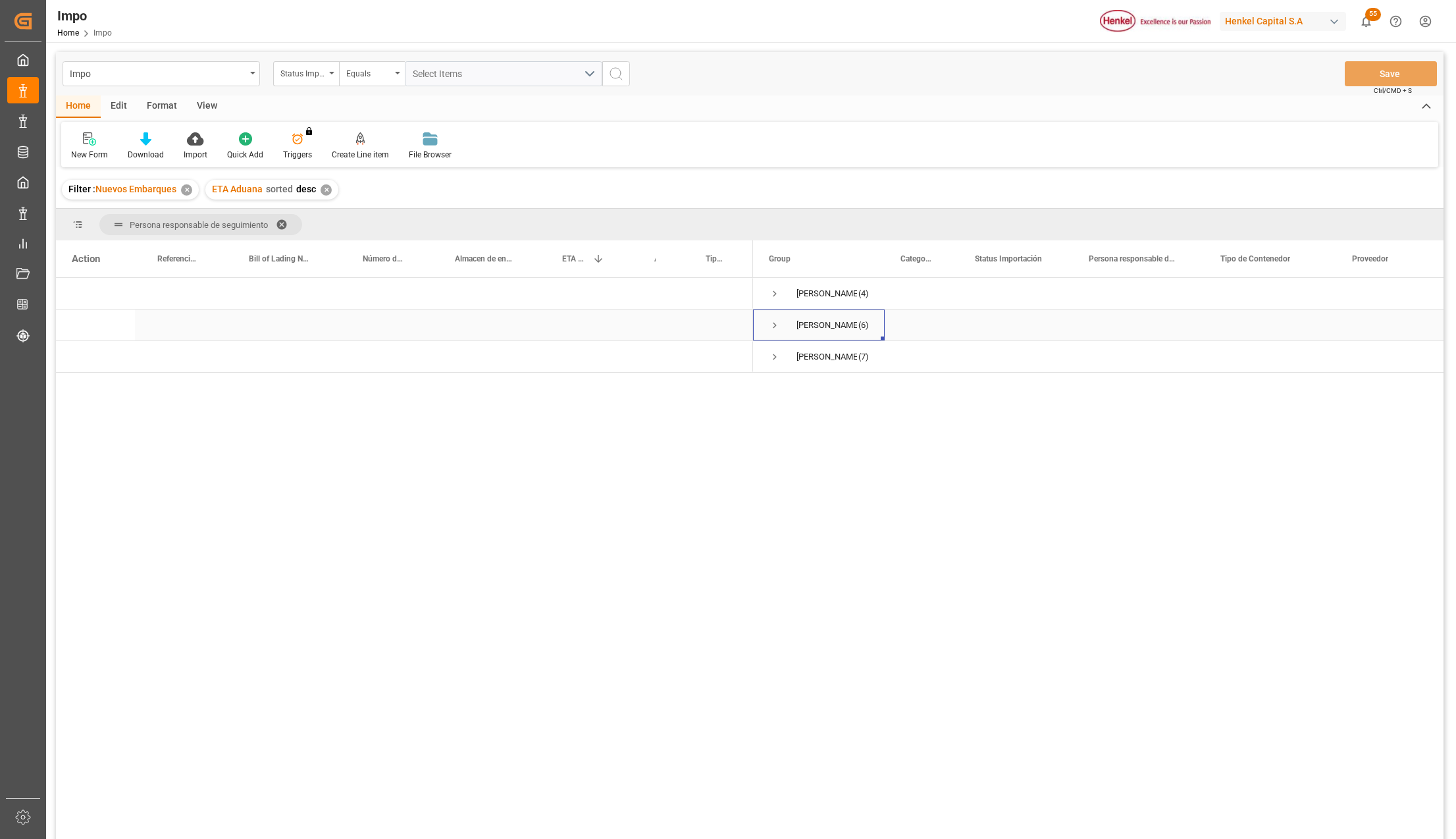
click at [769, 321] on span "Press SPACE to select this row." at bounding box center [774, 325] width 12 height 12
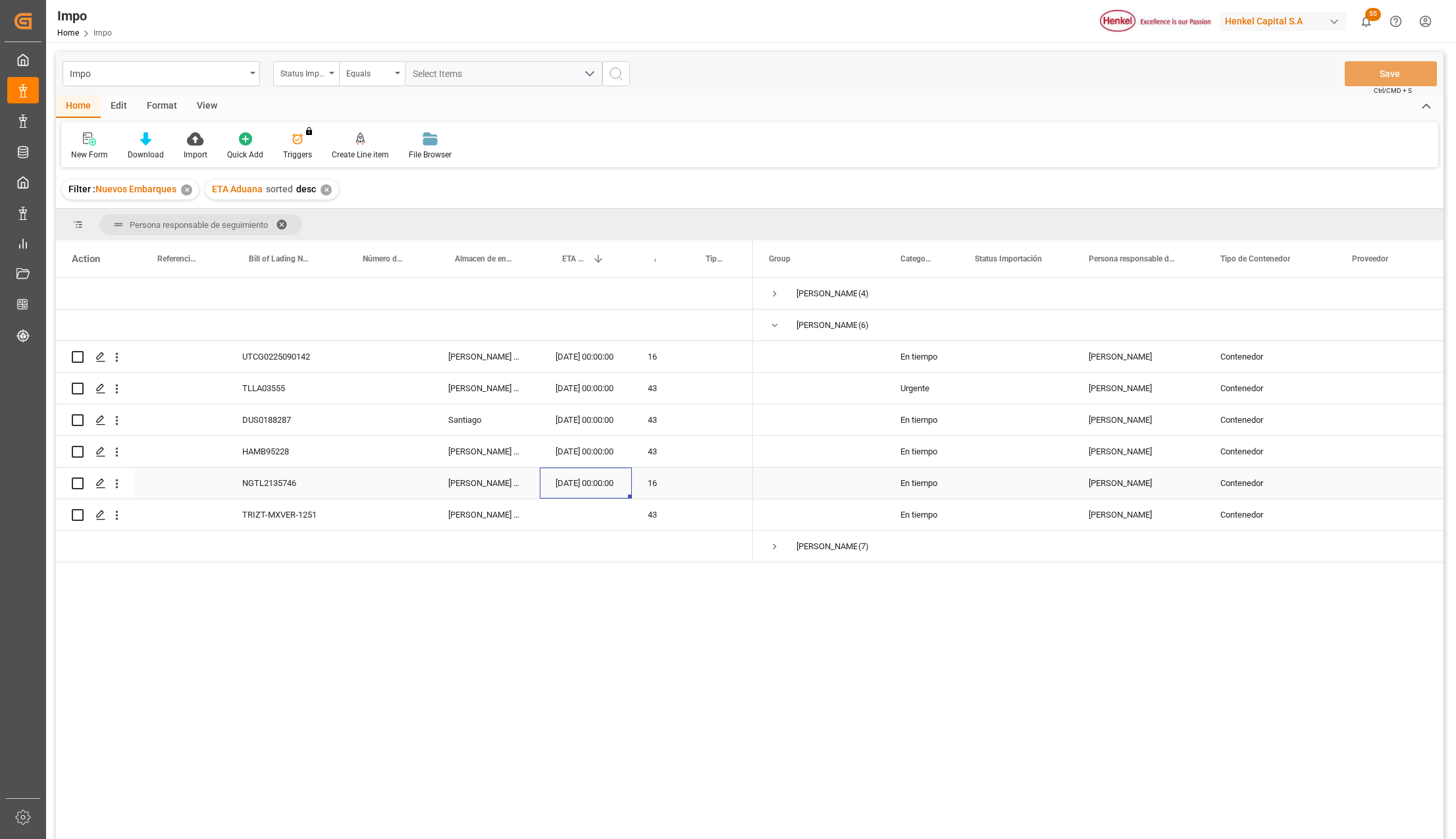
click at [561, 485] on div "[DATE] 00:00:00" at bounding box center [586, 483] width 92 height 31
click at [246, 474] on div "NGTL2135746" at bounding box center [284, 483] width 114 height 31
click at [119, 486] on icon "open menu" at bounding box center [117, 484] width 14 height 14
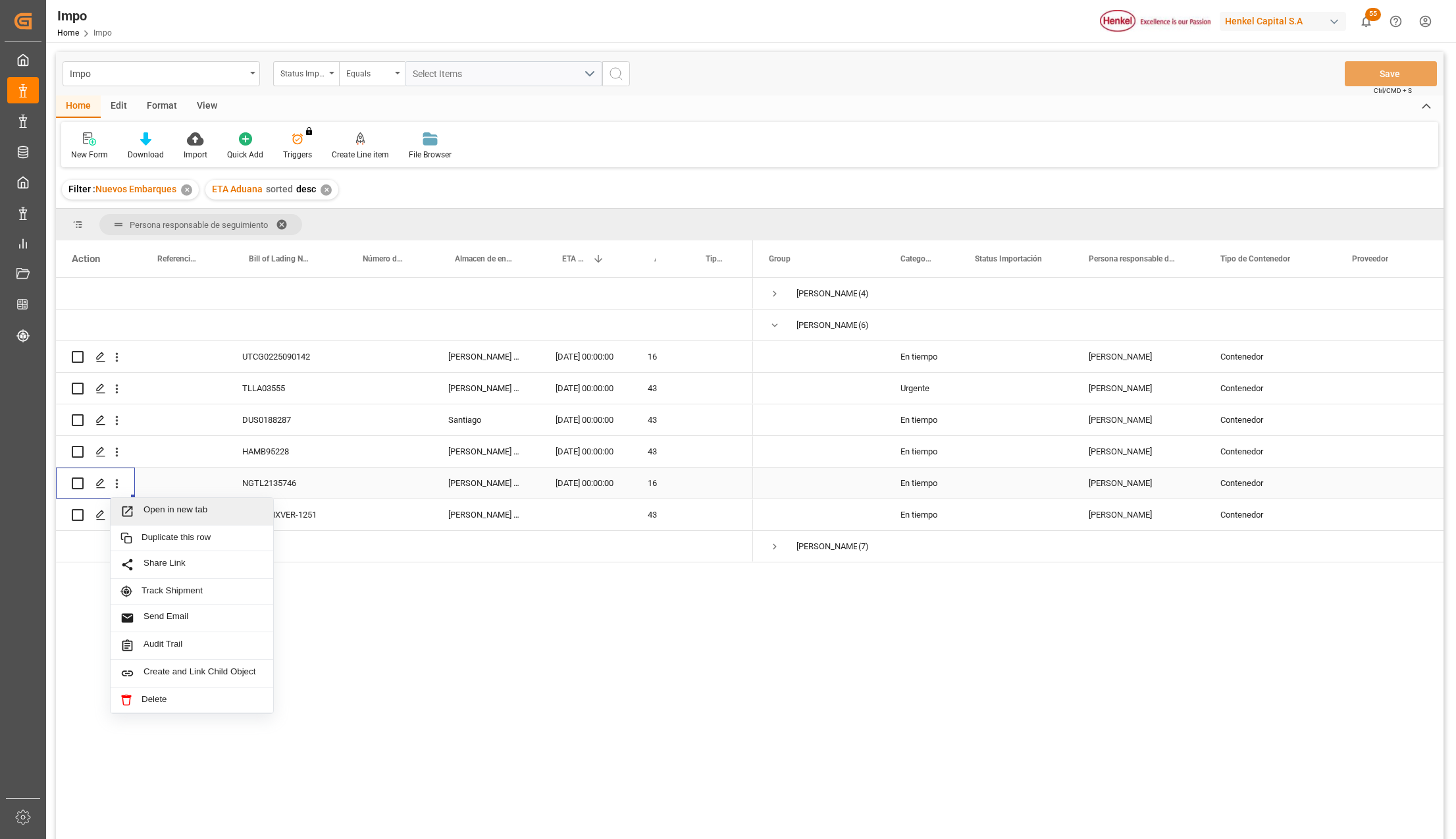
click at [133, 509] on icon "Press SPACE to select this row." at bounding box center [127, 511] width 14 height 14
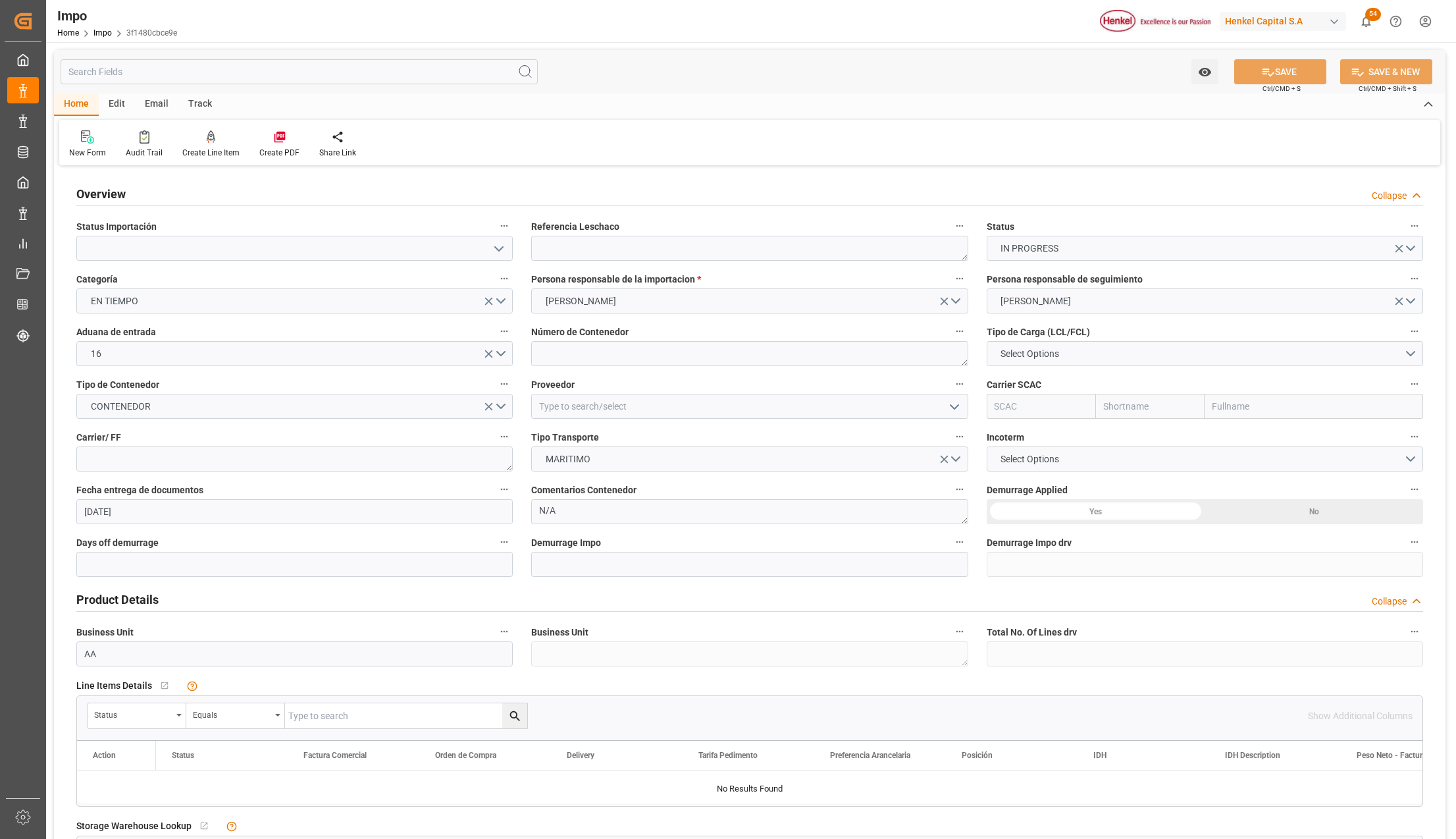
type input "[DATE]"
click at [503, 242] on icon "open menu" at bounding box center [499, 248] width 16 height 16
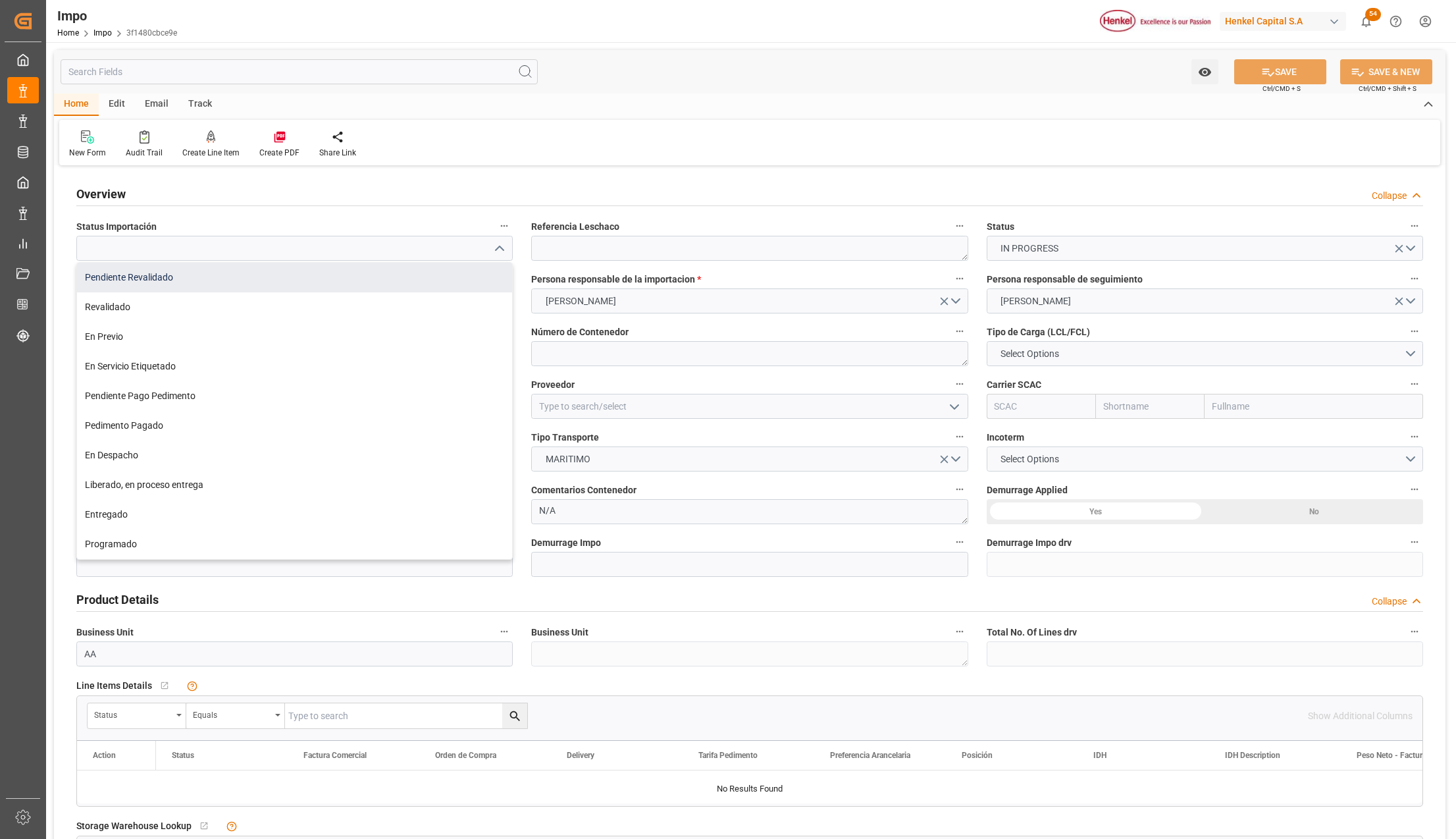
click at [256, 275] on div "Pendiente Revalidado" at bounding box center [295, 278] width 435 height 30
type input "Pendiente Revalidado"
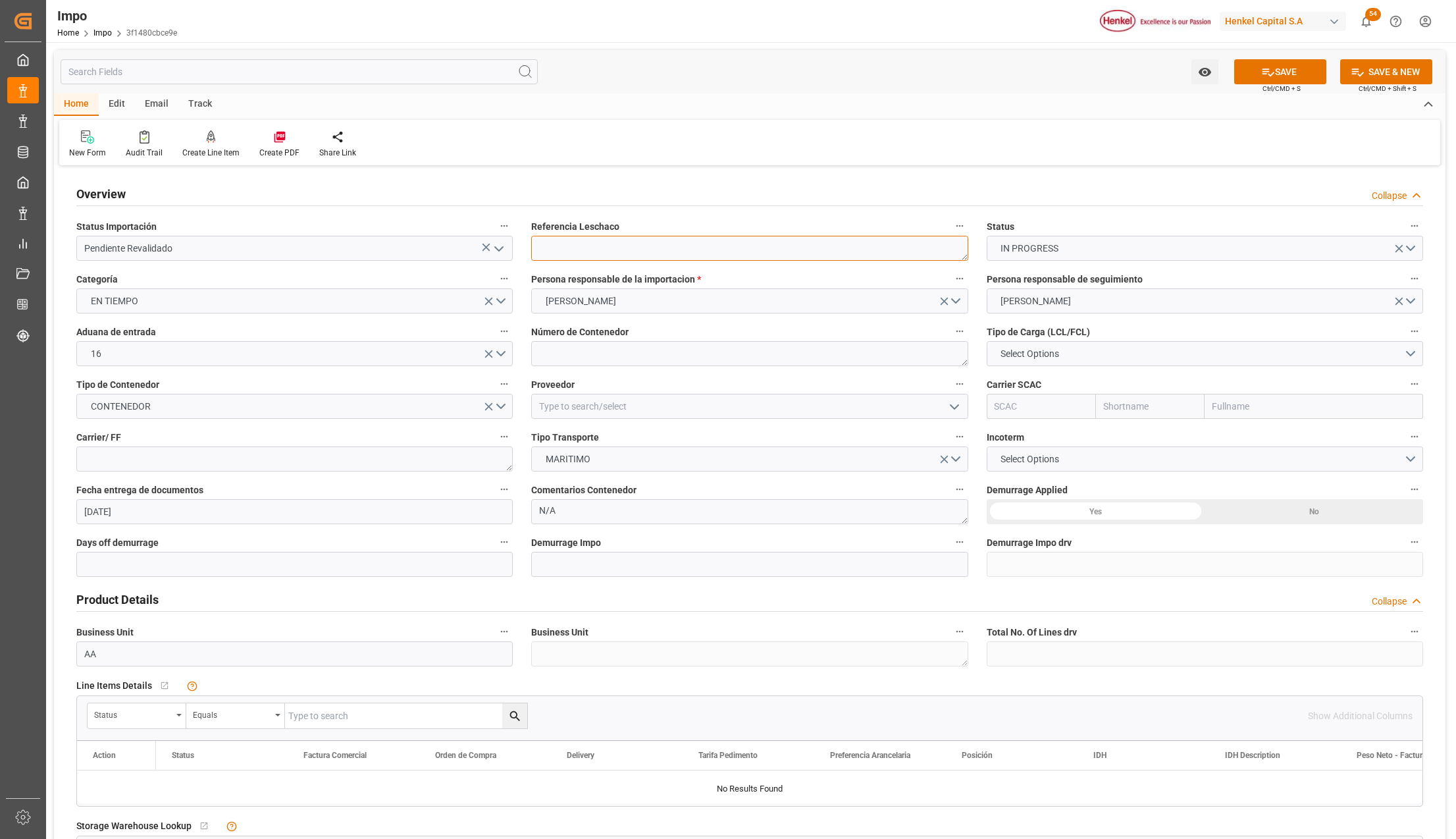
click at [614, 253] on textarea at bounding box center [749, 248] width 436 height 25
paste textarea "NGTL2135746"
type textarea "NGTL2135746"
click at [553, 359] on textarea at bounding box center [749, 353] width 436 height 25
click at [561, 354] on textarea at bounding box center [749, 353] width 436 height 25
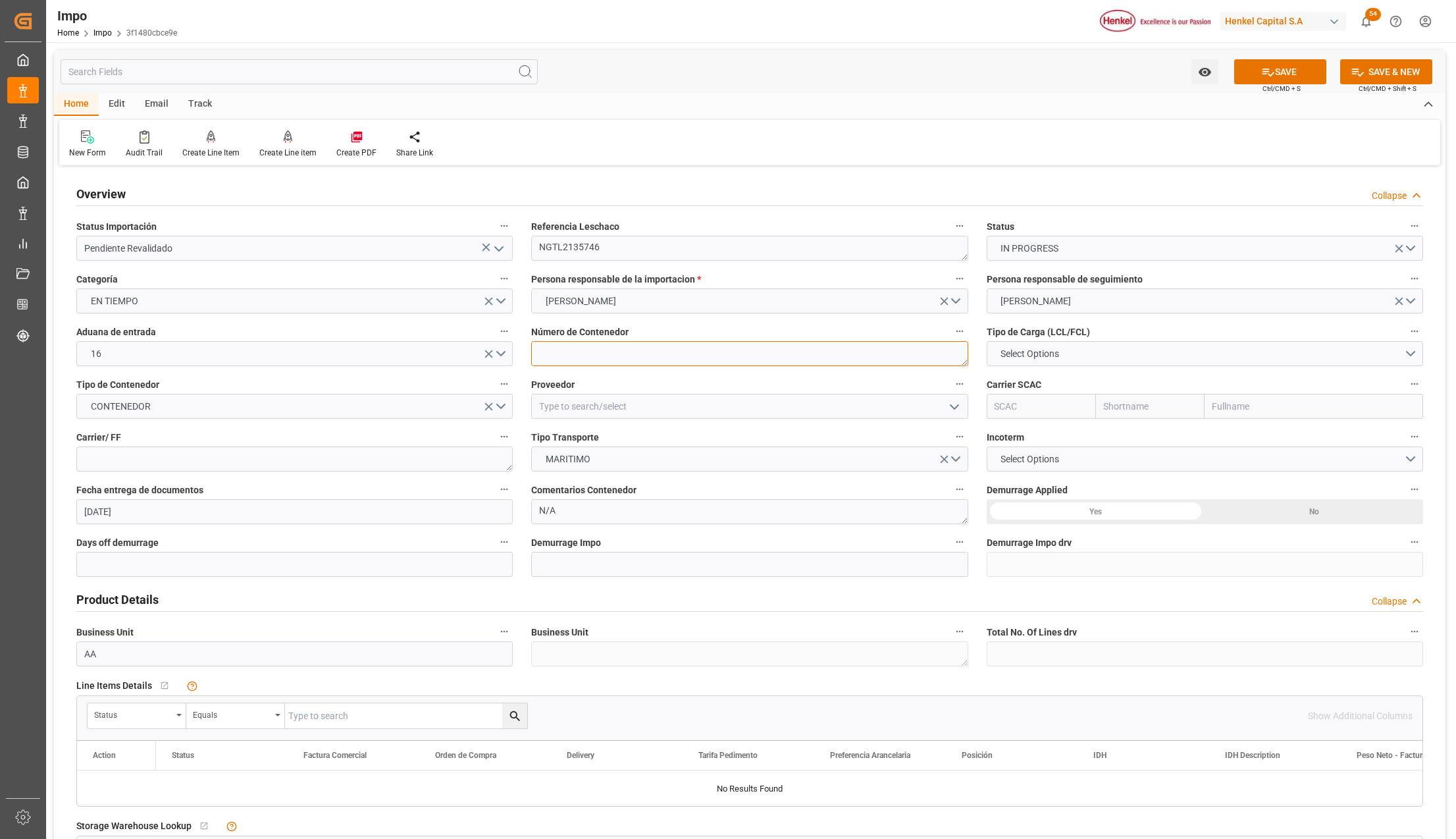
paste textarea "TGBU5148491"
type textarea "TGBU5148491"
click at [1077, 351] on button "Select Options" at bounding box center [1205, 353] width 436 height 25
click at [1019, 360] on div "LCL" at bounding box center [1206, 357] width 435 height 28
click at [138, 403] on span "CONTENEDOR" at bounding box center [120, 406] width 73 height 14
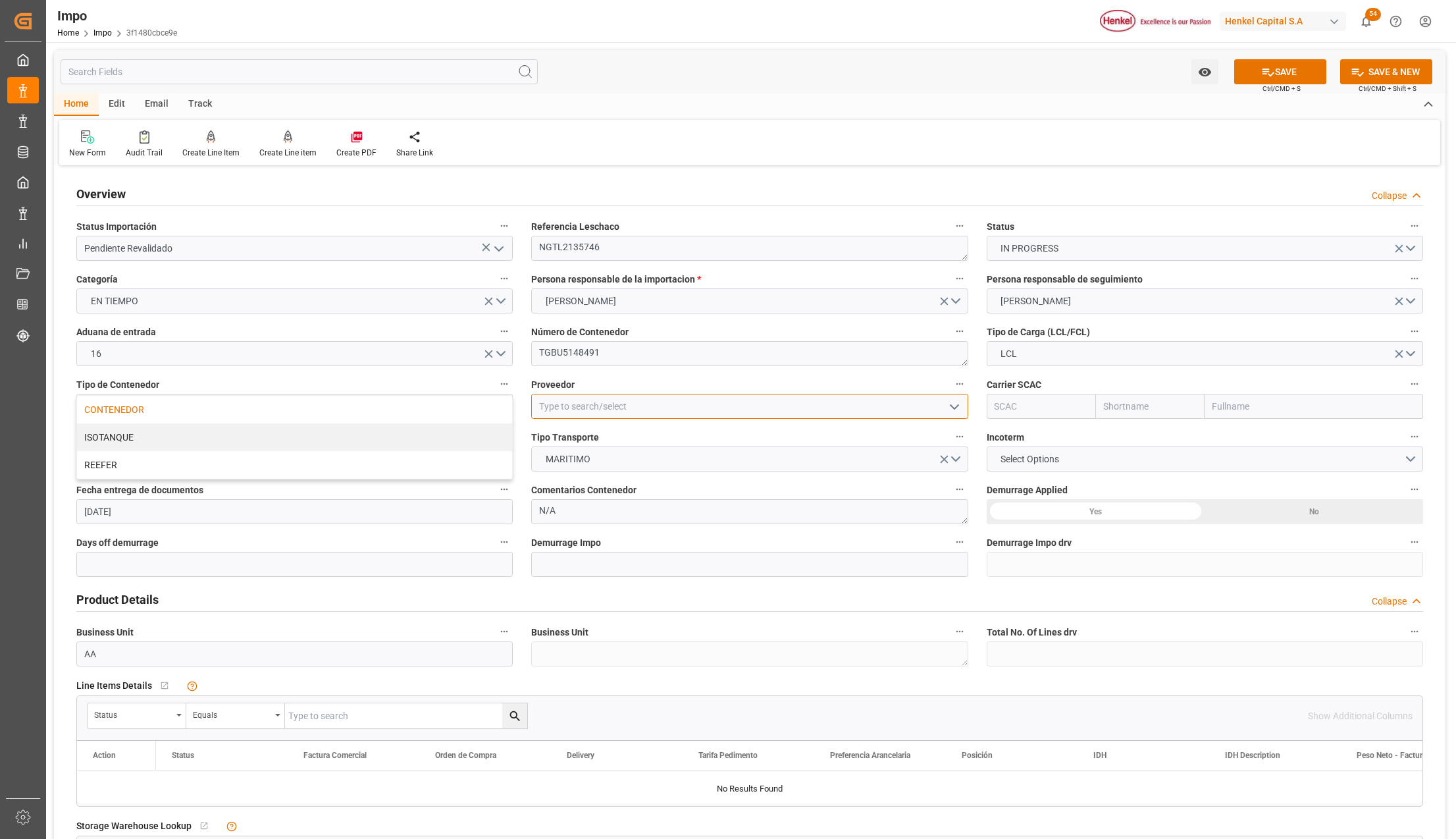
click at [622, 411] on input at bounding box center [749, 406] width 436 height 25
click at [952, 401] on icon "open menu" at bounding box center [954, 406] width 16 height 16
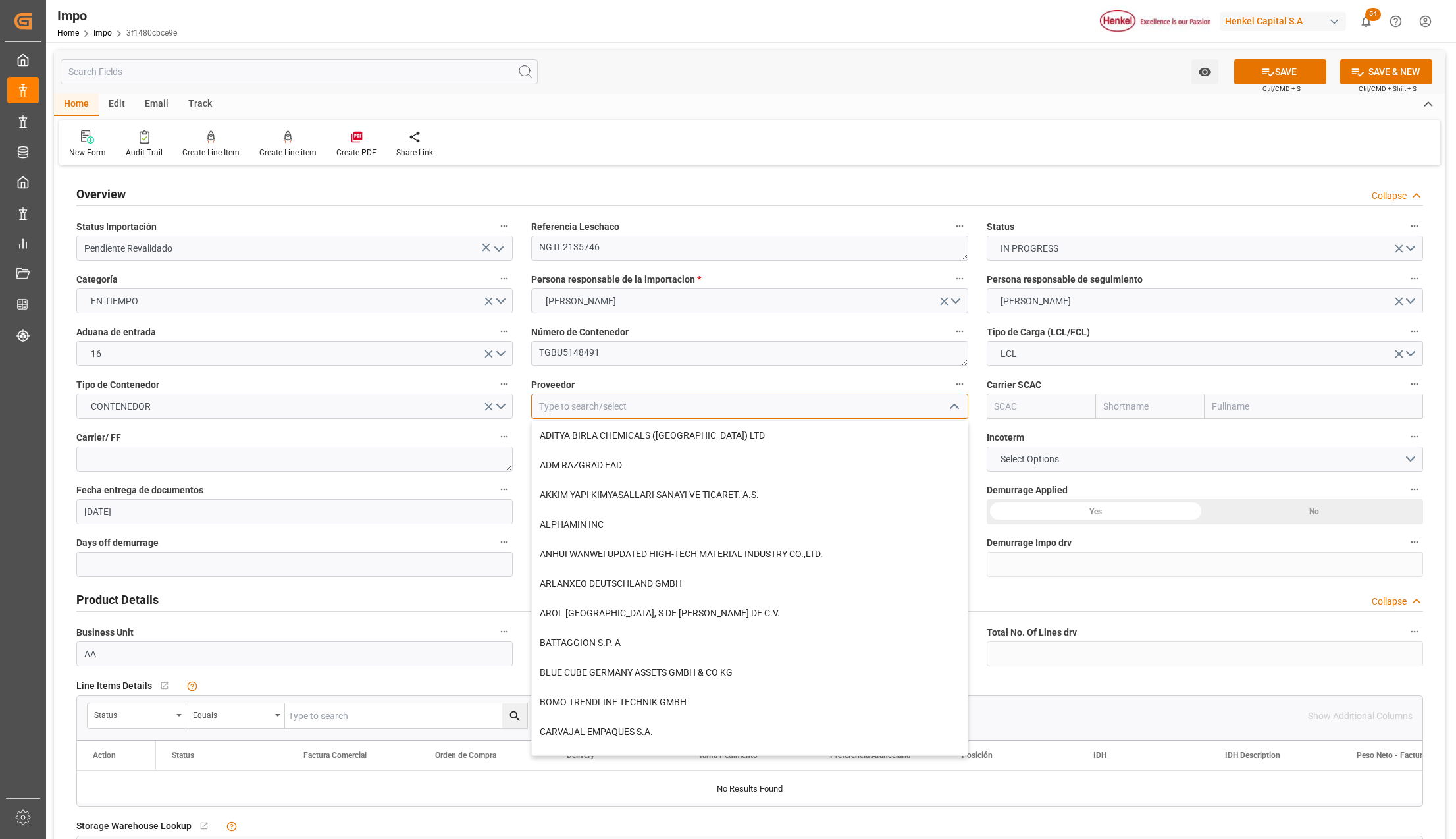
click at [659, 409] on input at bounding box center [749, 406] width 436 height 25
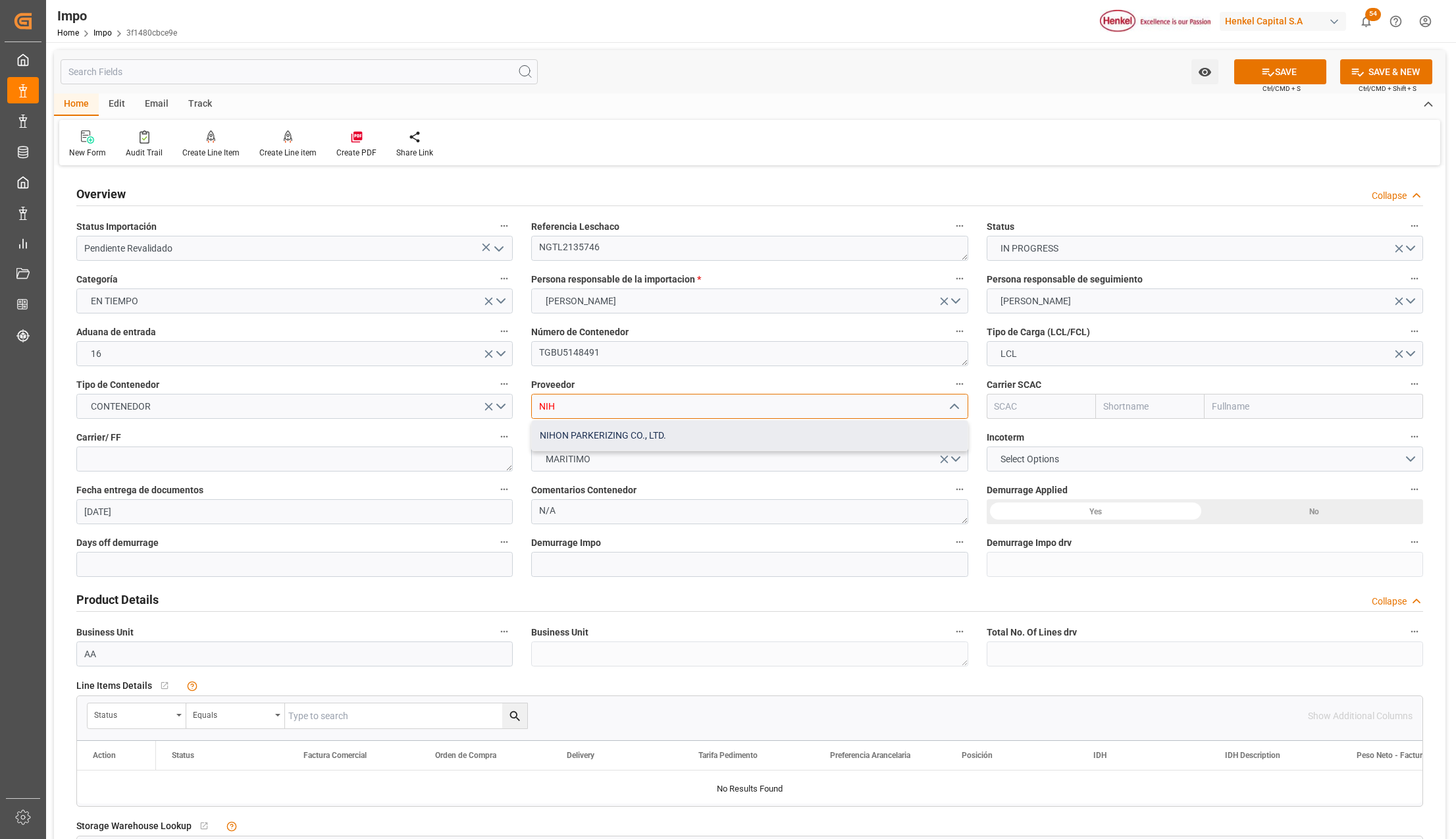
click at [644, 435] on div "NIHON PARKERIZING CO., LTD." at bounding box center [750, 436] width 435 height 30
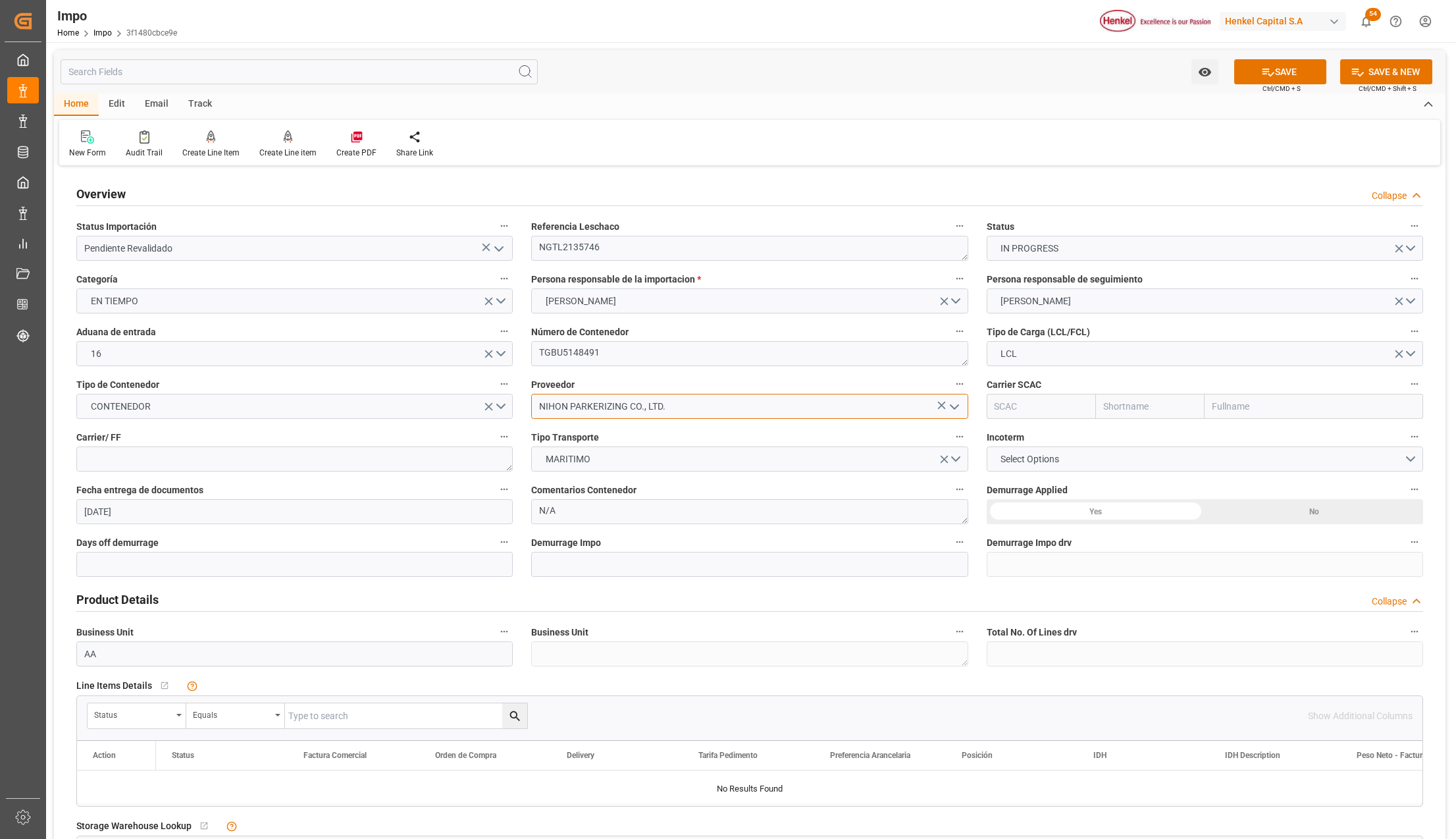
type input "NIHON PARKERIZING CO., LTD."
click at [1243, 410] on input "text" at bounding box center [1314, 406] width 218 height 25
type input "ONE"
click at [1235, 433] on b "Ocean Network Express" at bounding box center [1263, 435] width 99 height 10
type input "ONEY"
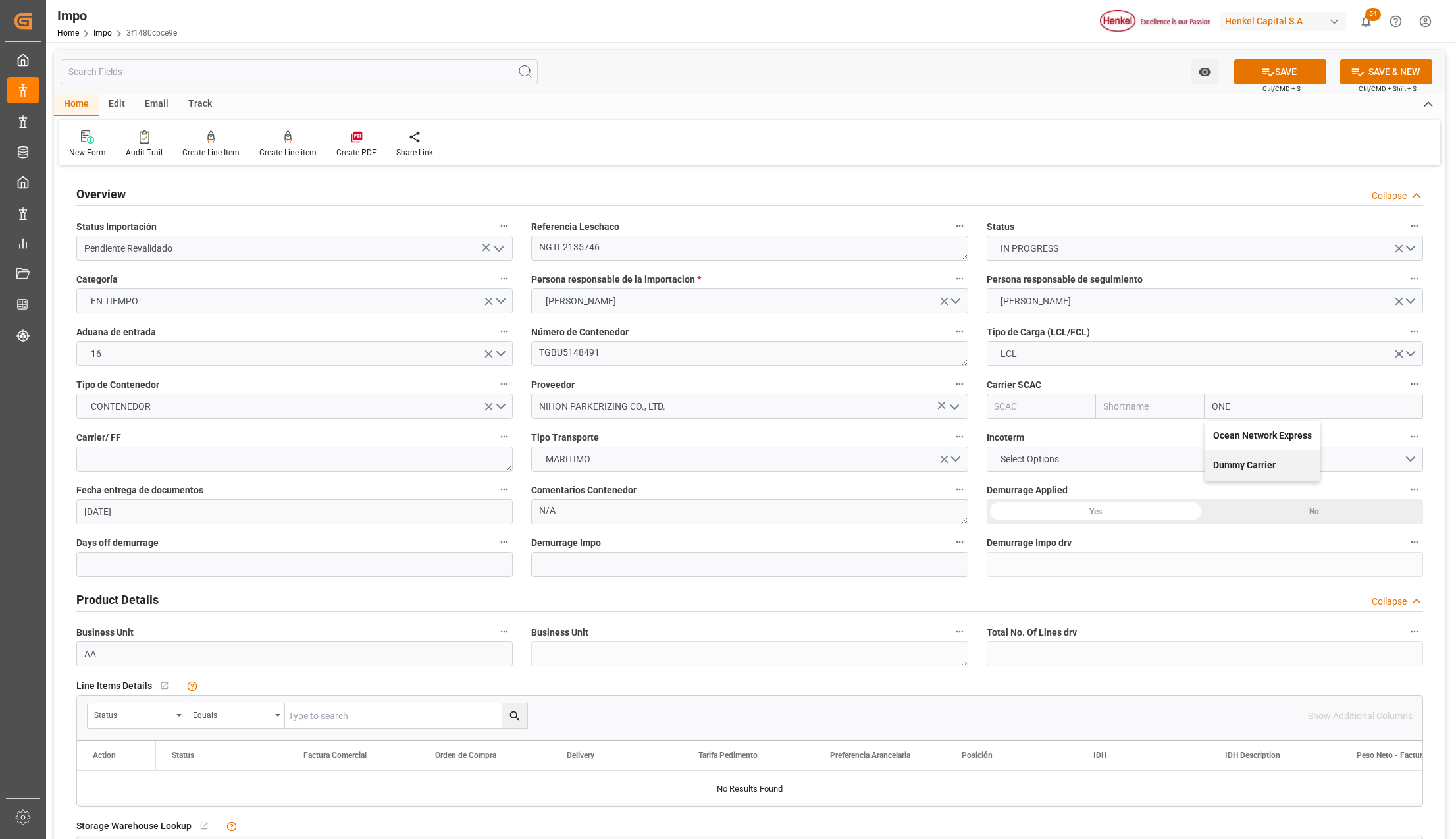
type input "ONE"
type input "Ocean Network Express"
click at [1030, 451] on button "Select Options" at bounding box center [1205, 459] width 436 height 25
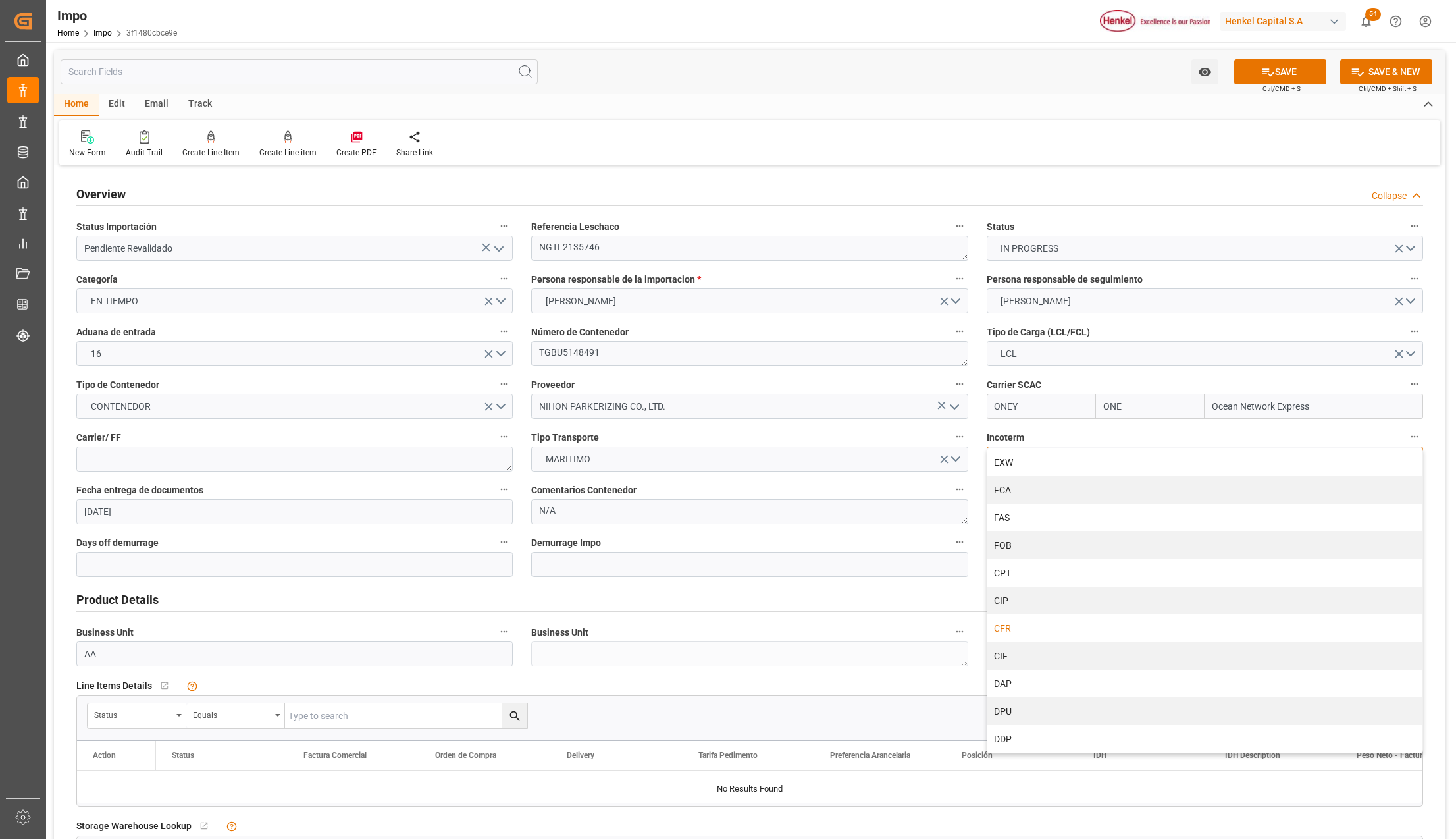
click at [1023, 620] on div "CFR" at bounding box center [1206, 628] width 435 height 28
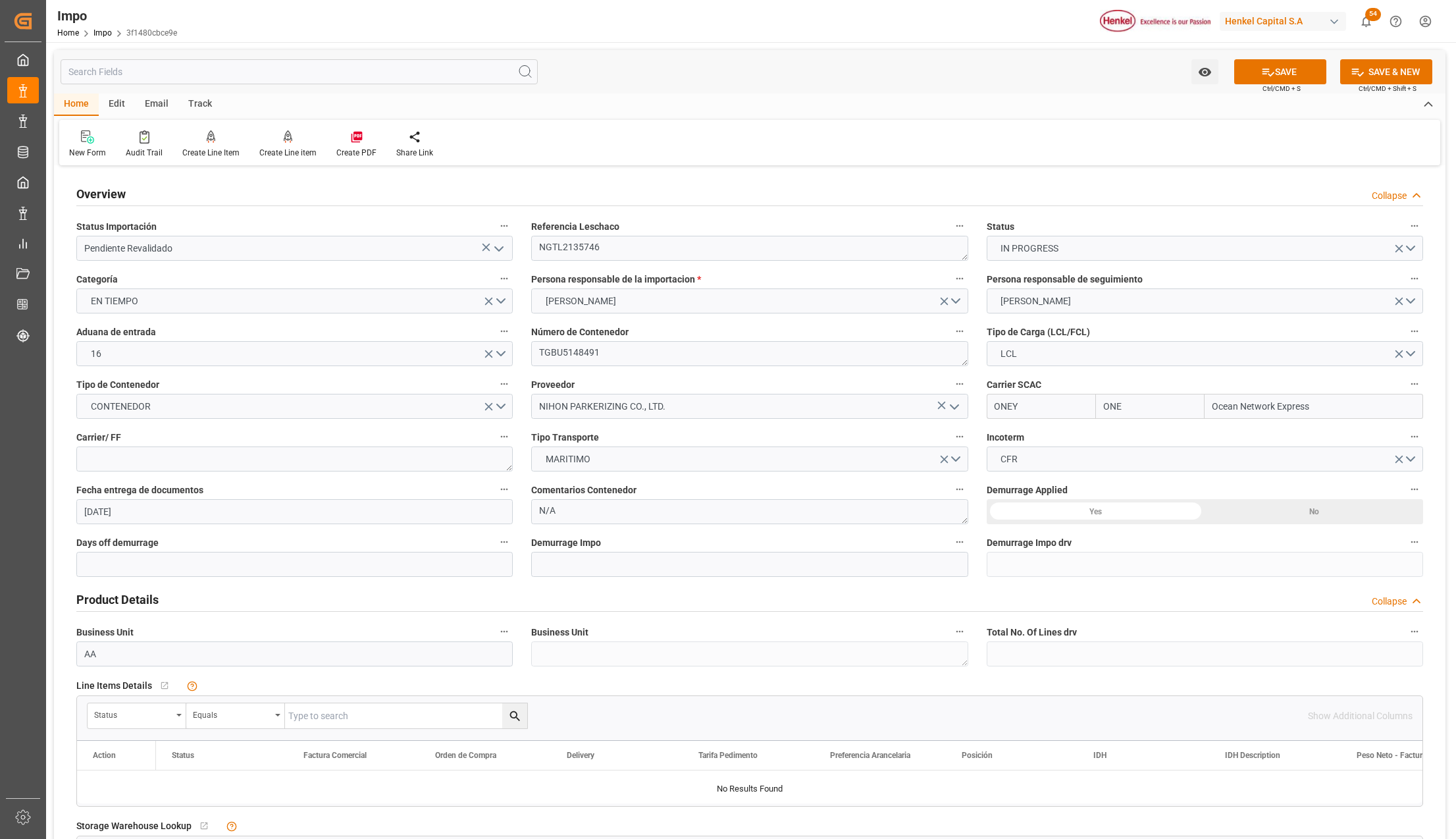
click at [1357, 511] on div "No" at bounding box center [1314, 511] width 218 height 25
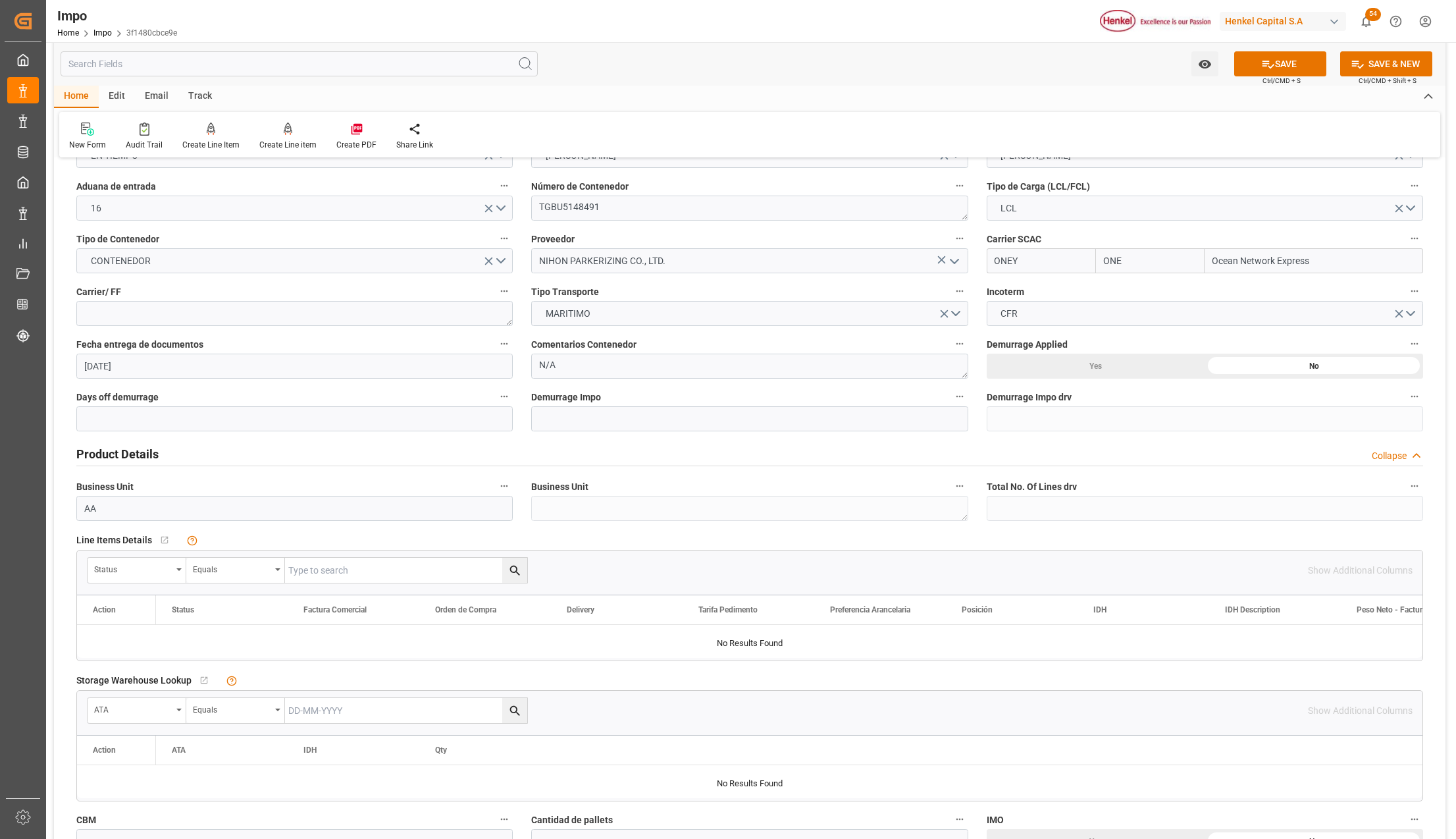
scroll to position [175, 0]
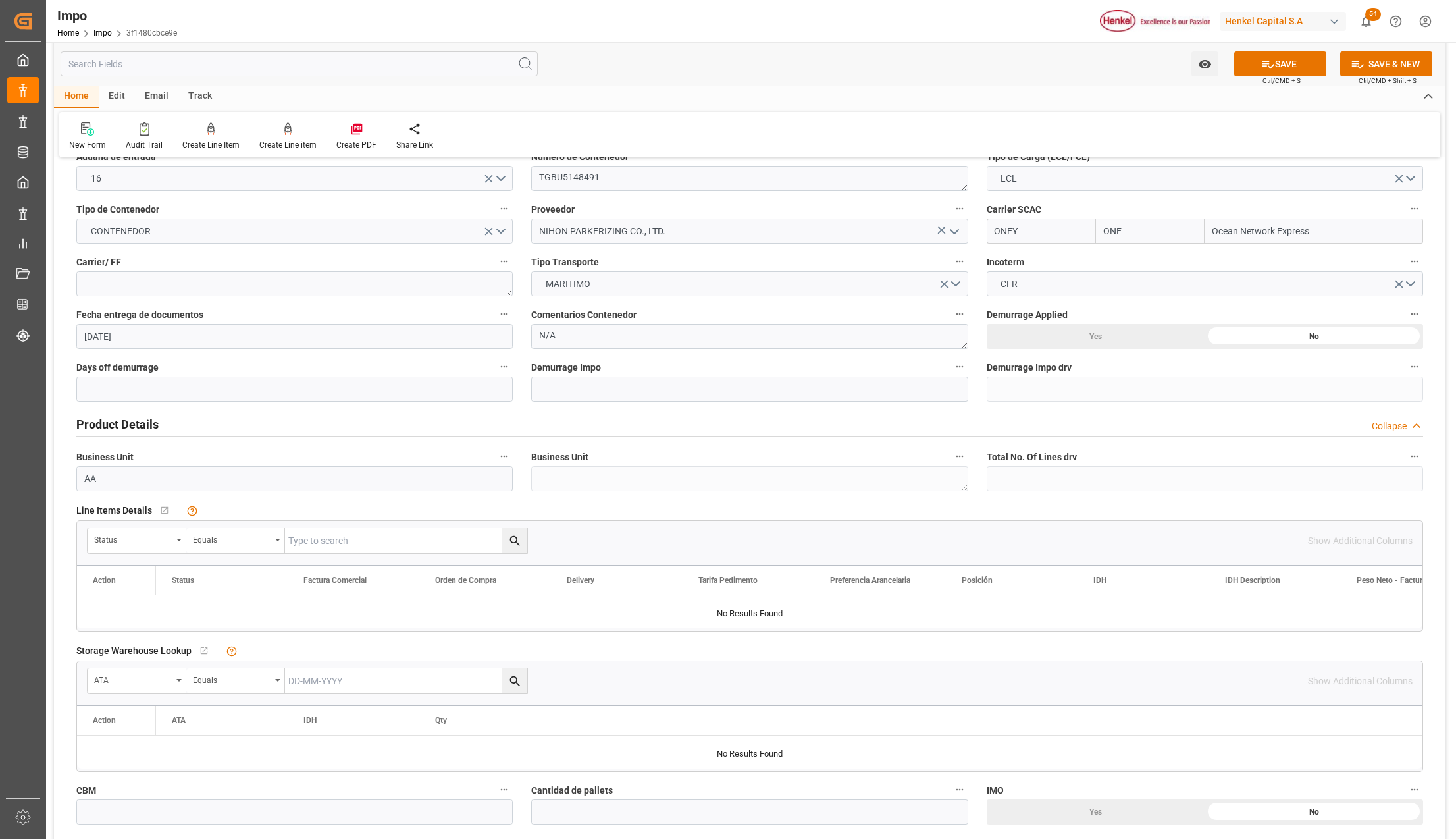
drag, startPoint x: 179, startPoint y: 540, endPoint x: 172, endPoint y: 605, distance: 65.4
click at [179, 540] on icon "open menu" at bounding box center [179, 540] width 6 height 3
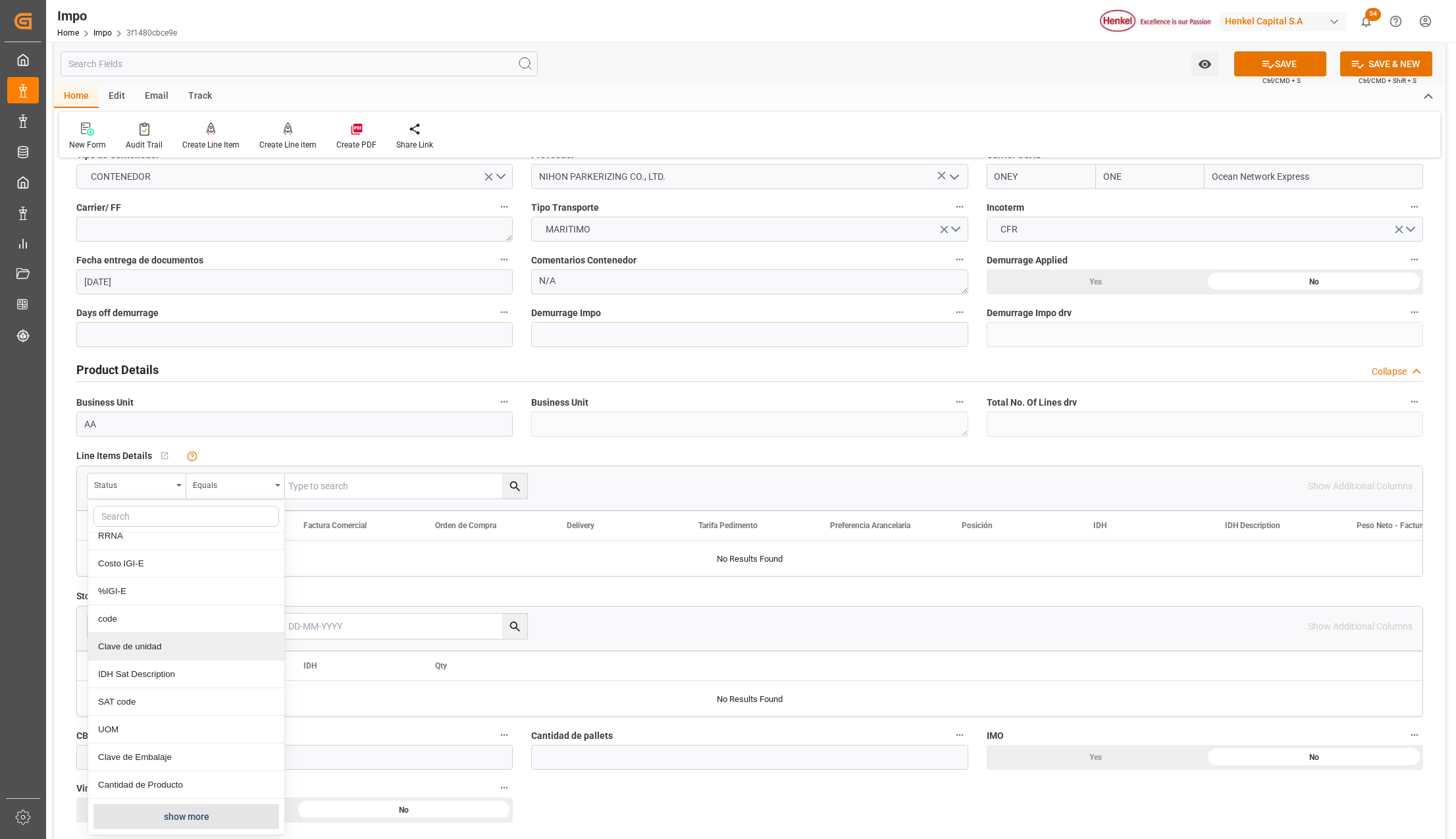
scroll to position [351, 0]
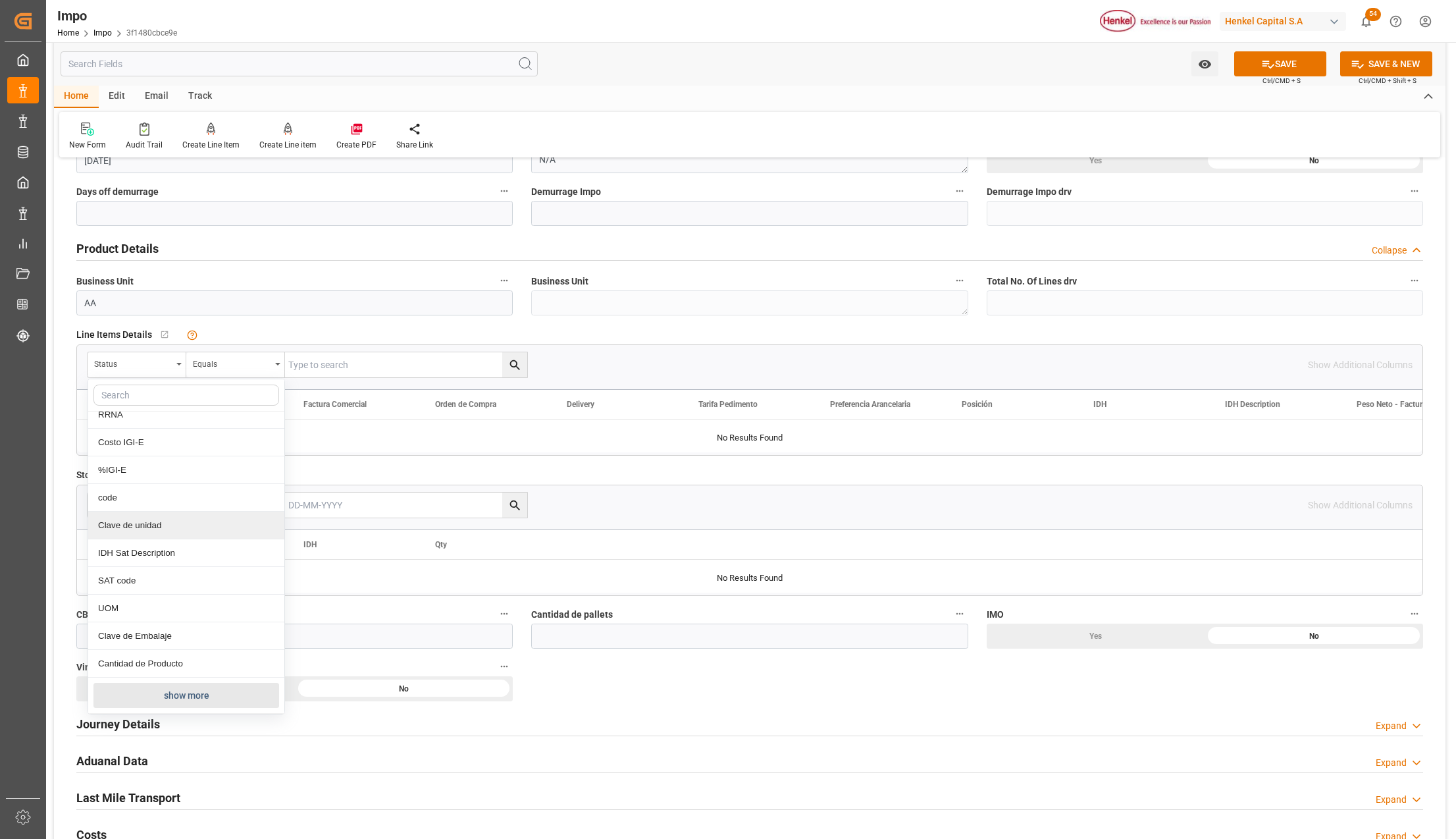
click at [175, 694] on button "show more" at bounding box center [186, 695] width 186 height 25
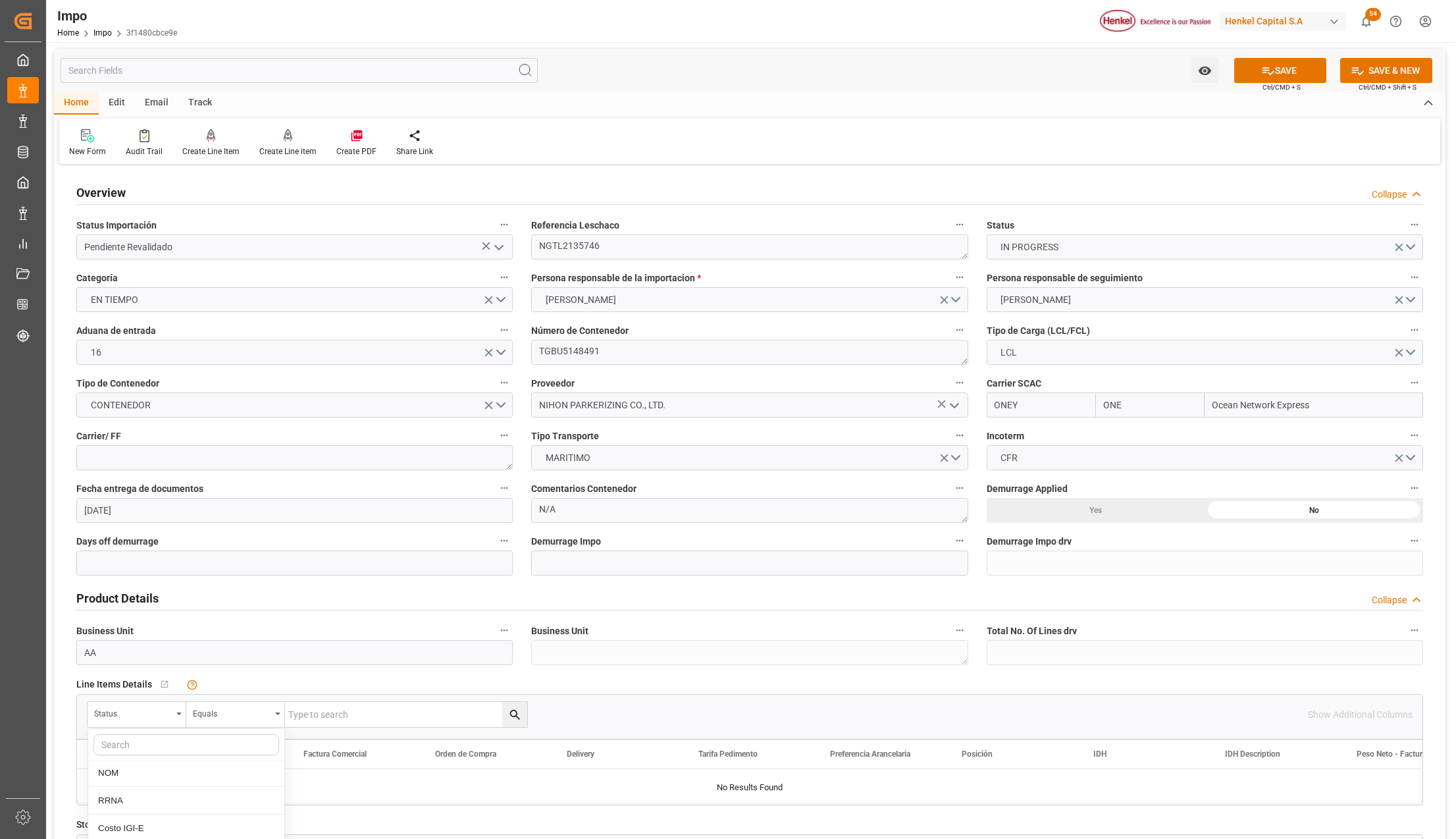
scroll to position [0, 0]
click at [578, 253] on textarea "NGTL2135746" at bounding box center [749, 248] width 436 height 25
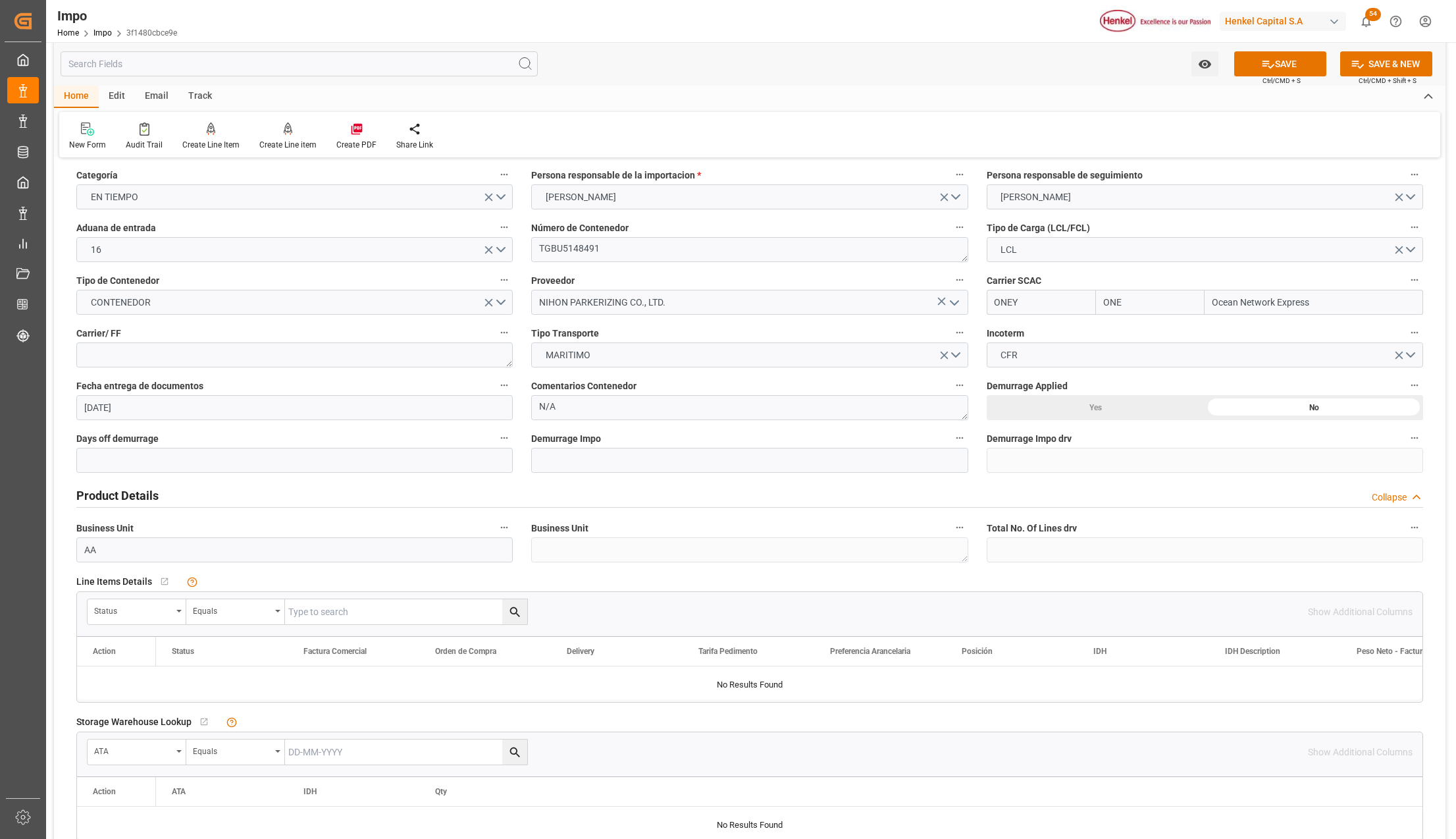
scroll to position [351, 0]
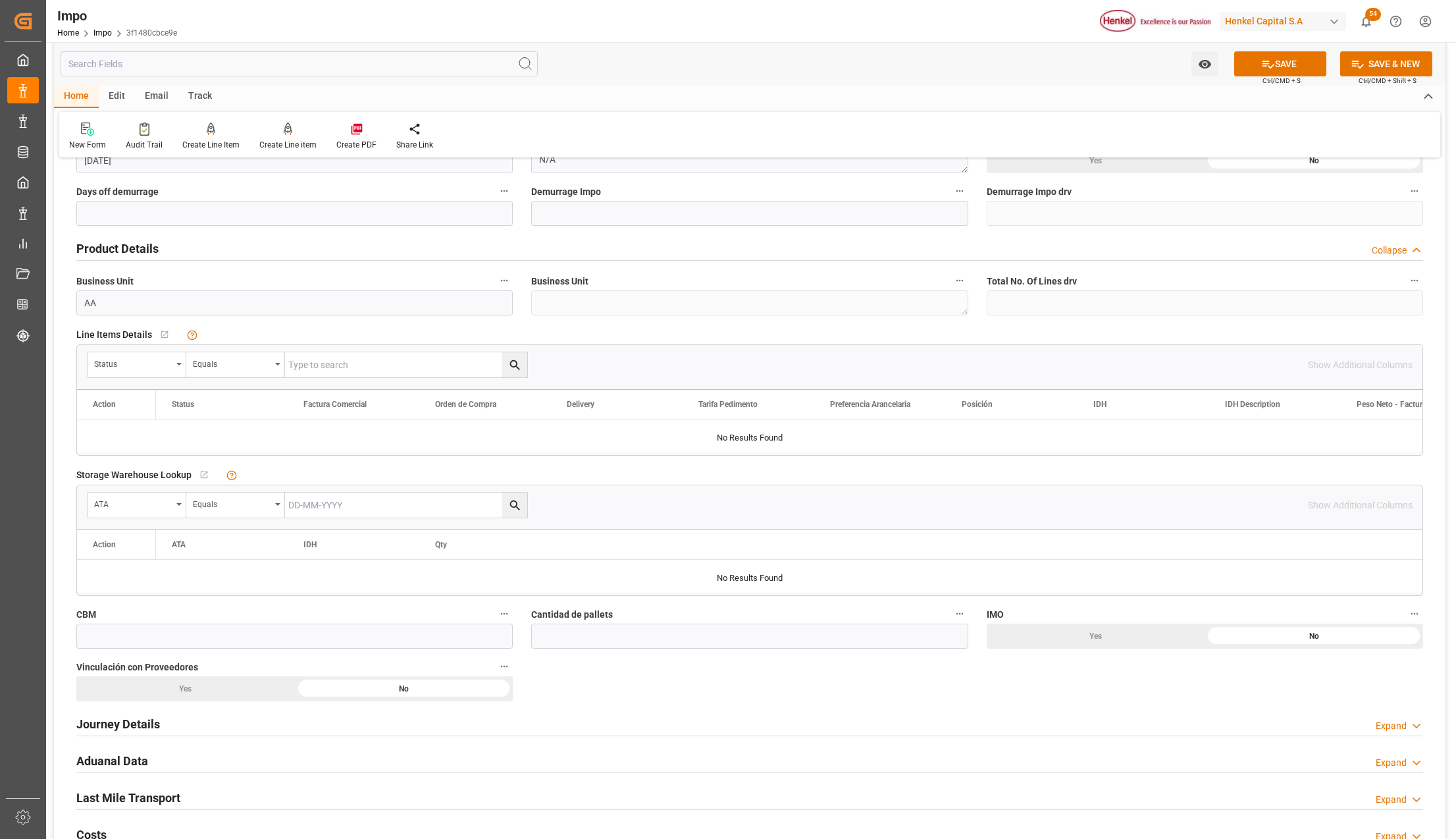
click at [183, 365] on div "Status" at bounding box center [137, 365] width 99 height 25
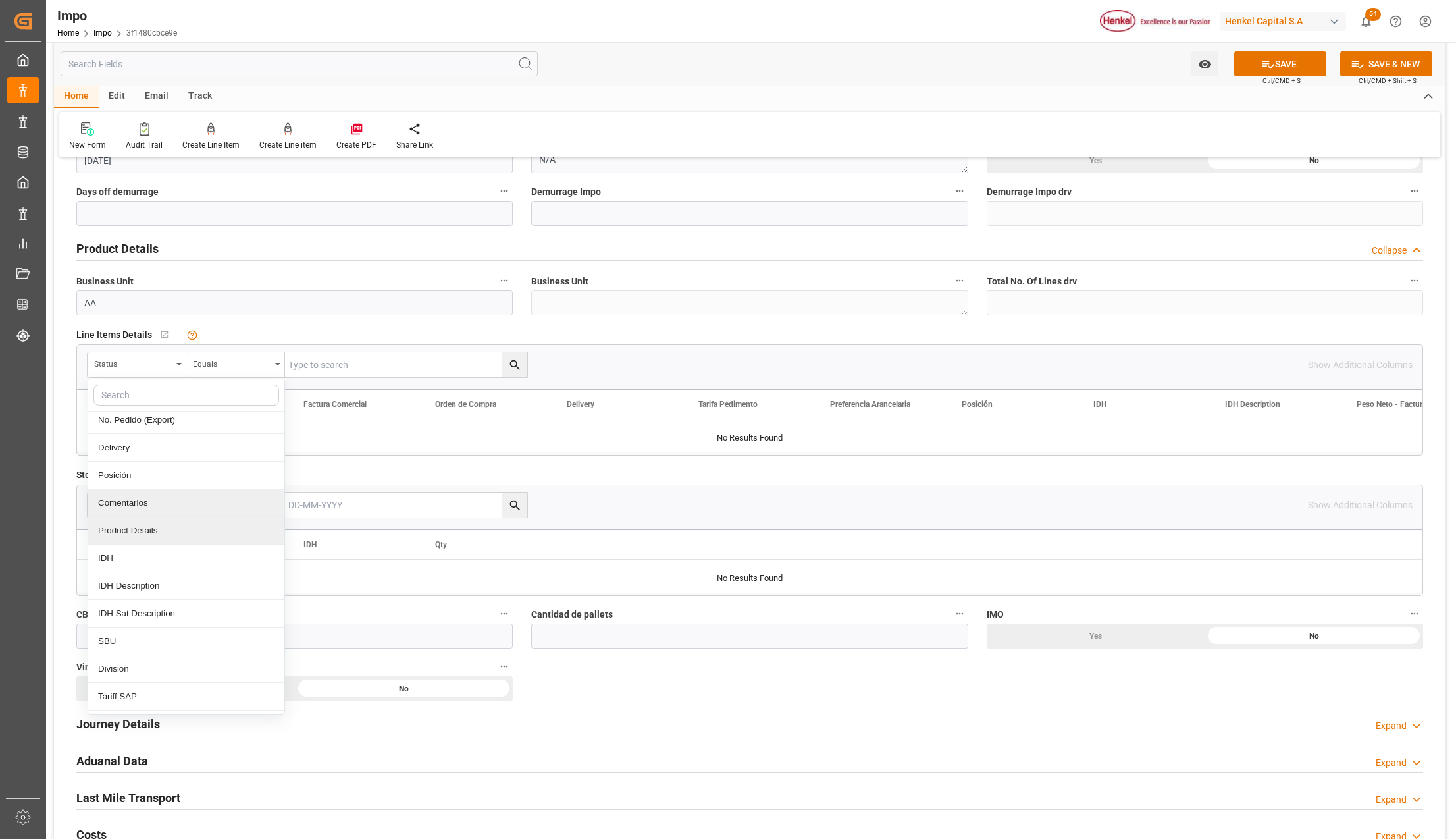
click at [134, 506] on div "Comentarios" at bounding box center [186, 503] width 196 height 28
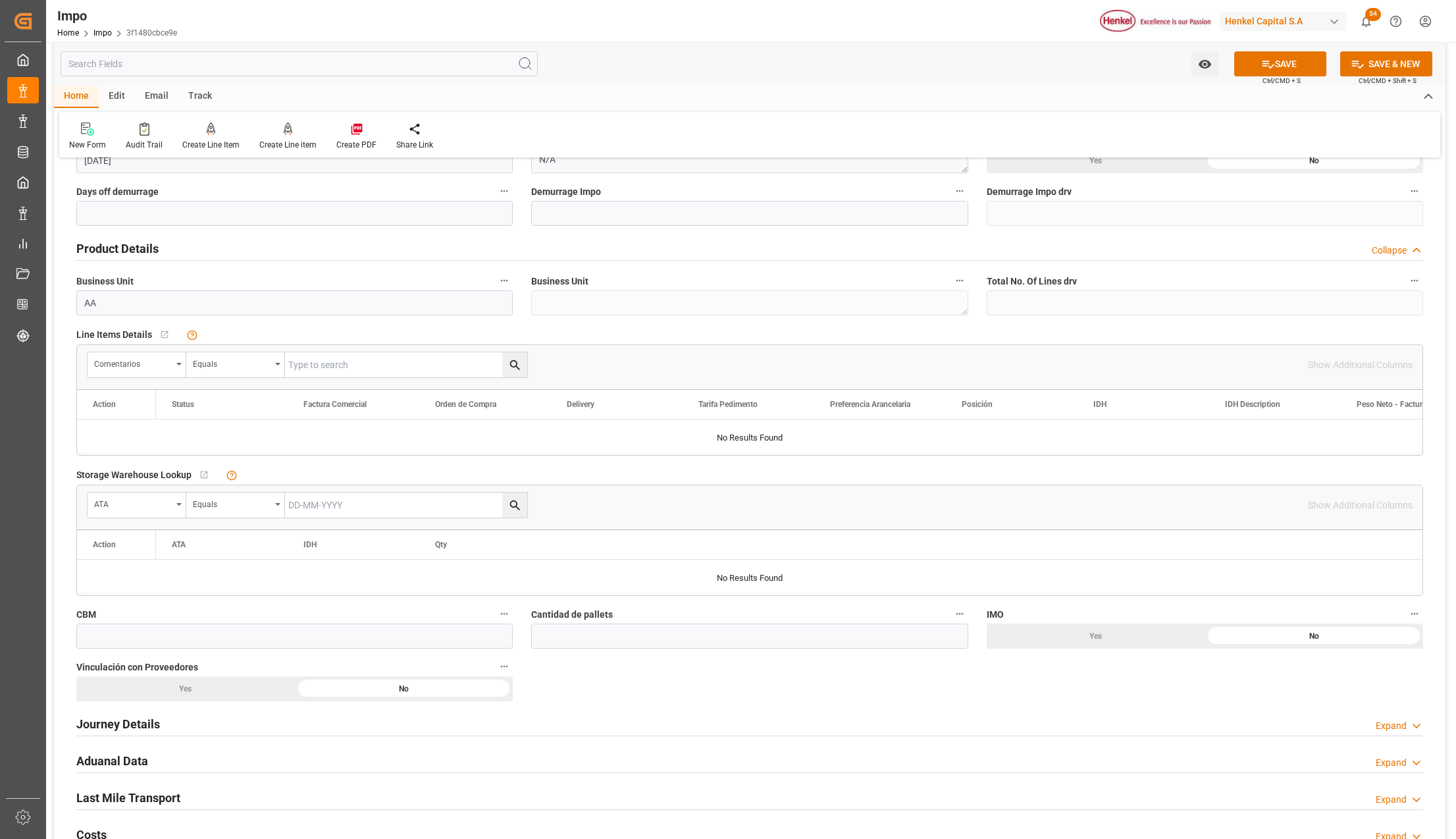
click at [310, 362] on input "text" at bounding box center [406, 365] width 242 height 25
paste input "NGTL2135746"
type input "NGTL2135746"
click at [514, 367] on icon "search button" at bounding box center [514, 365] width 10 height 10
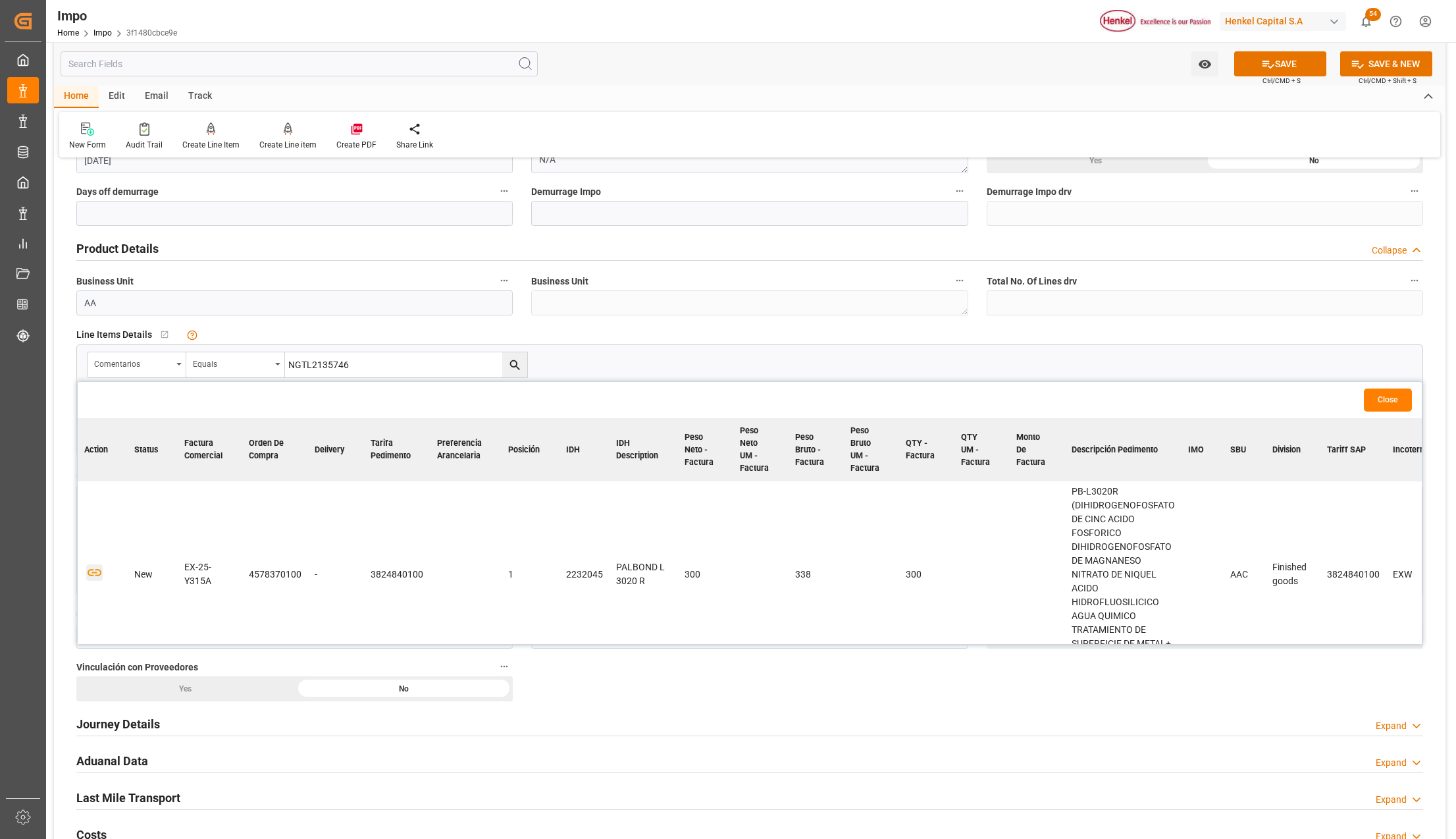
click at [95, 575] on icon "button" at bounding box center [95, 573] width 17 height 17
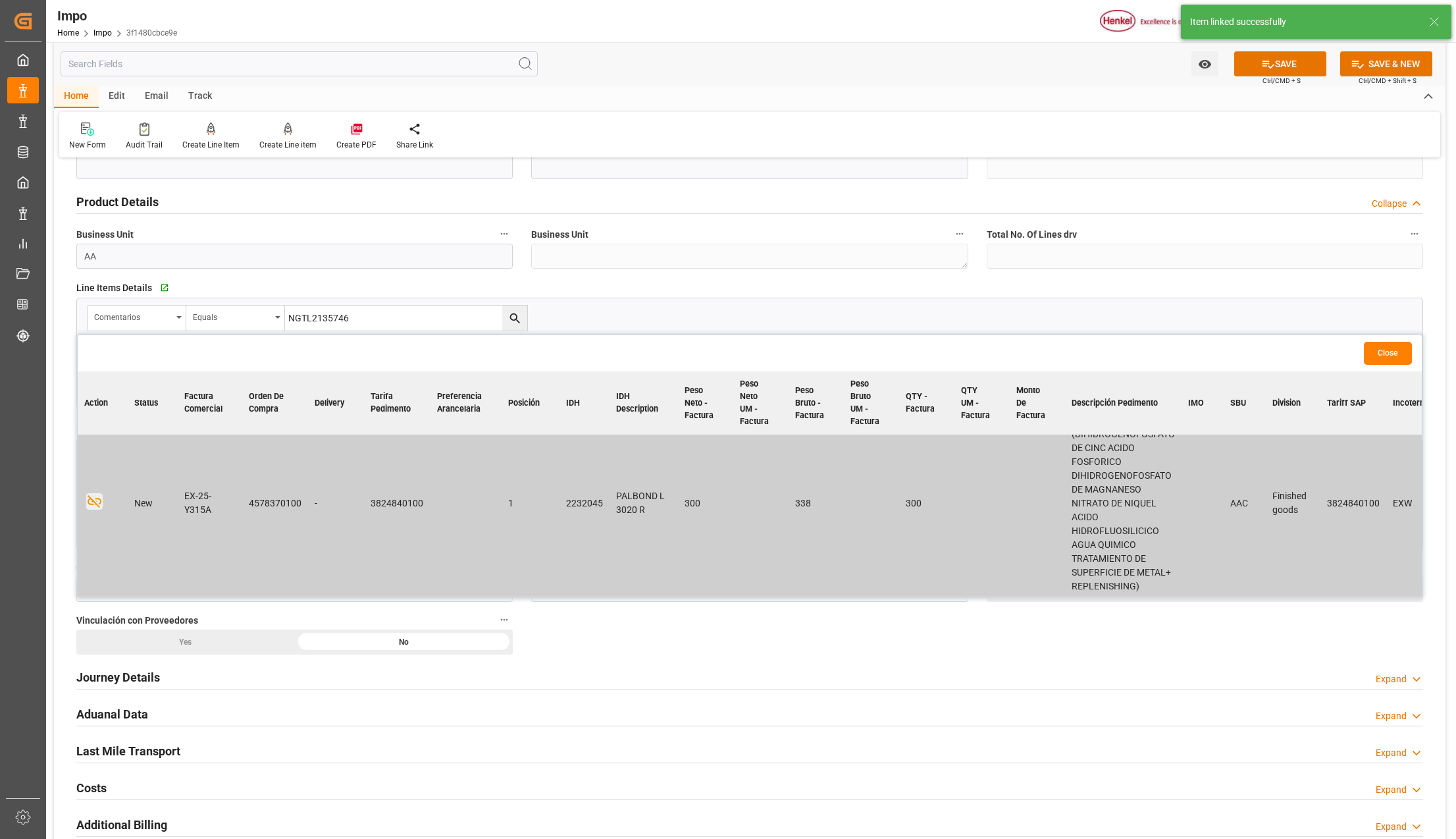
scroll to position [438, 0]
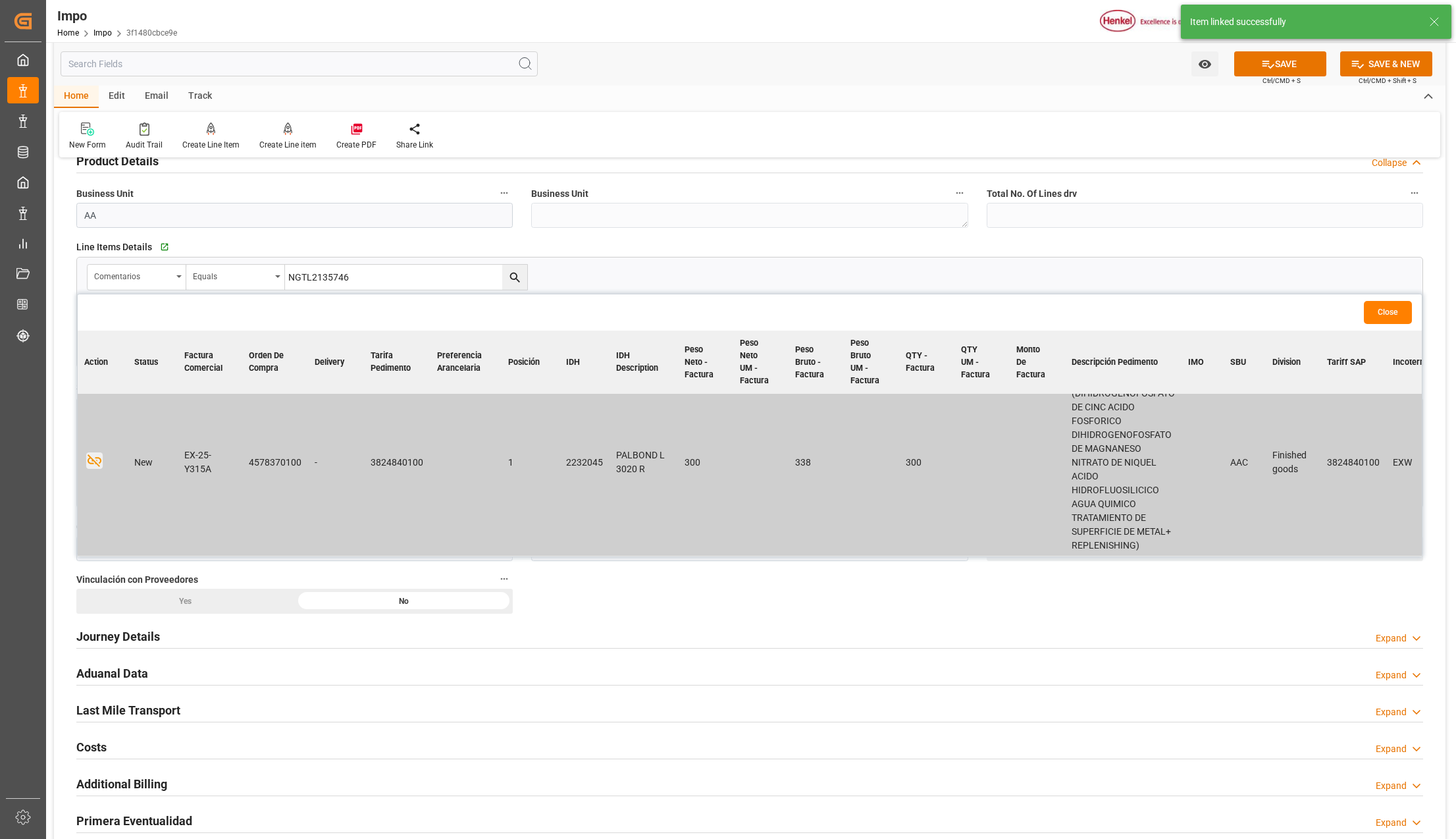
click at [1380, 322] on button "Close" at bounding box center [1388, 312] width 48 height 23
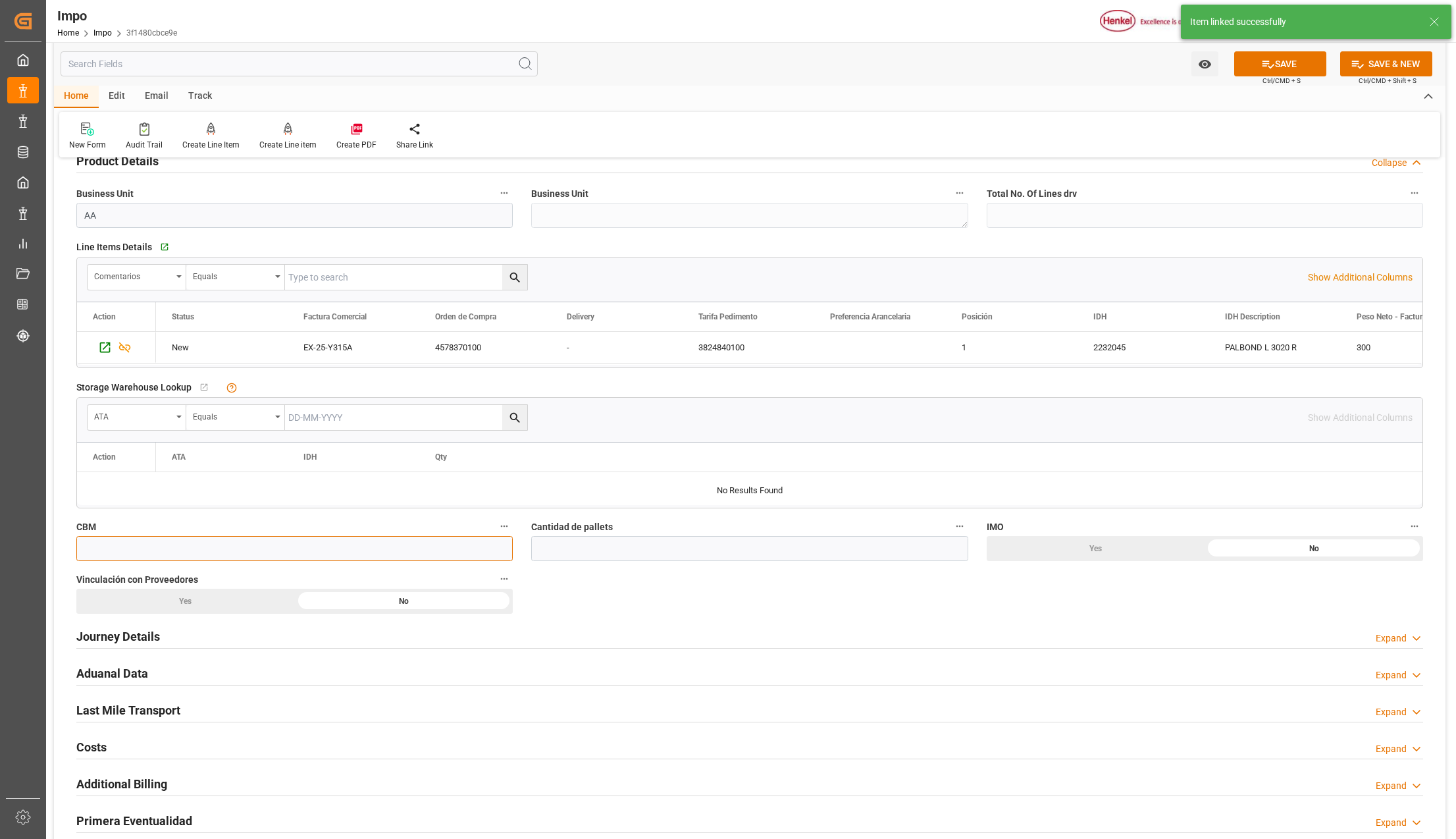
click at [208, 550] on input "text" at bounding box center [294, 548] width 436 height 25
click at [243, 546] on input "text" at bounding box center [294, 548] width 436 height 25
type input "1.125"
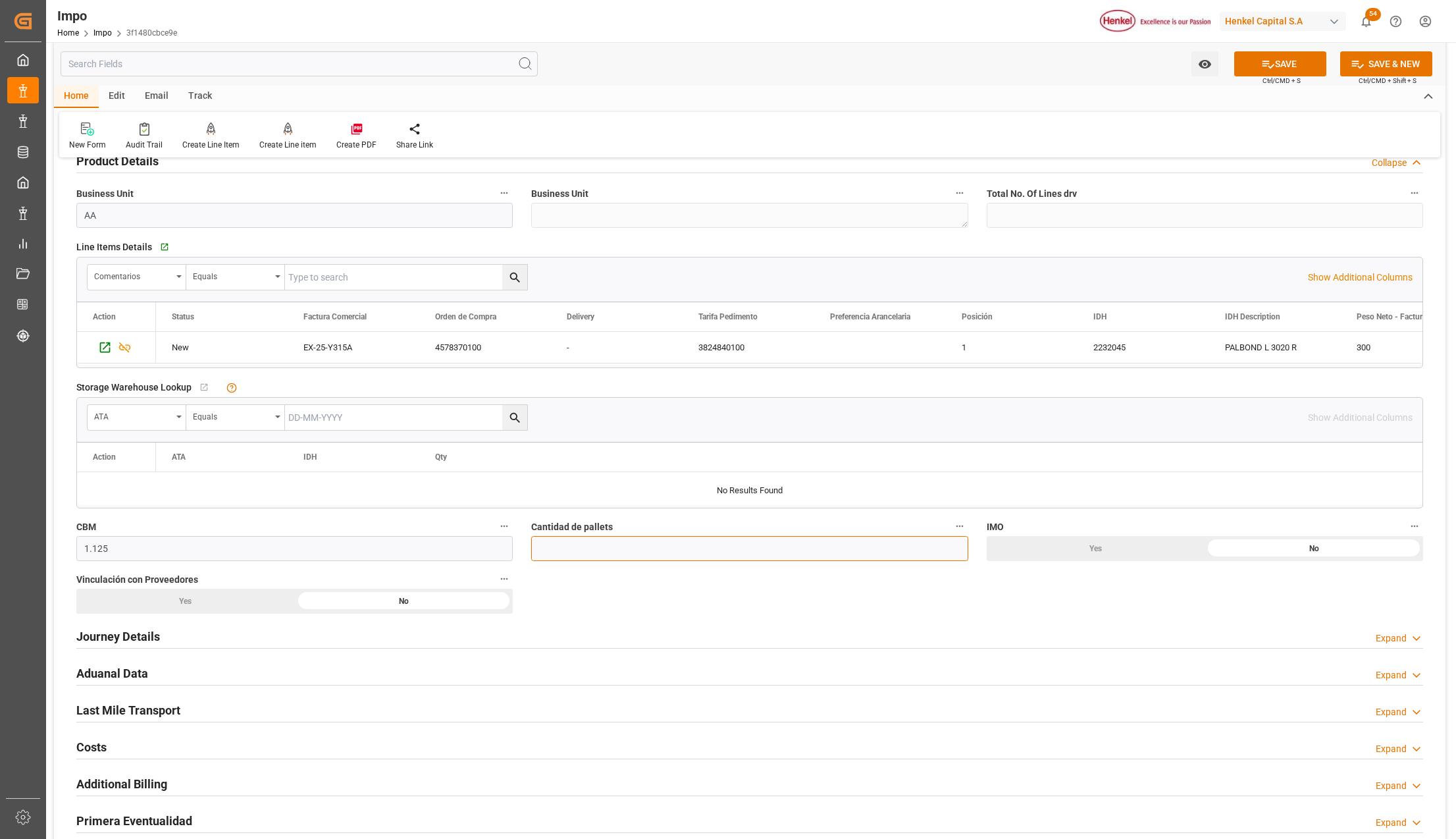
click at [655, 551] on input "text" at bounding box center [749, 548] width 436 height 25
type input "1"
click at [1157, 538] on div "Yes" at bounding box center [1096, 548] width 218 height 25
click at [132, 639] on h2 "Journey Details" at bounding box center [118, 637] width 83 height 18
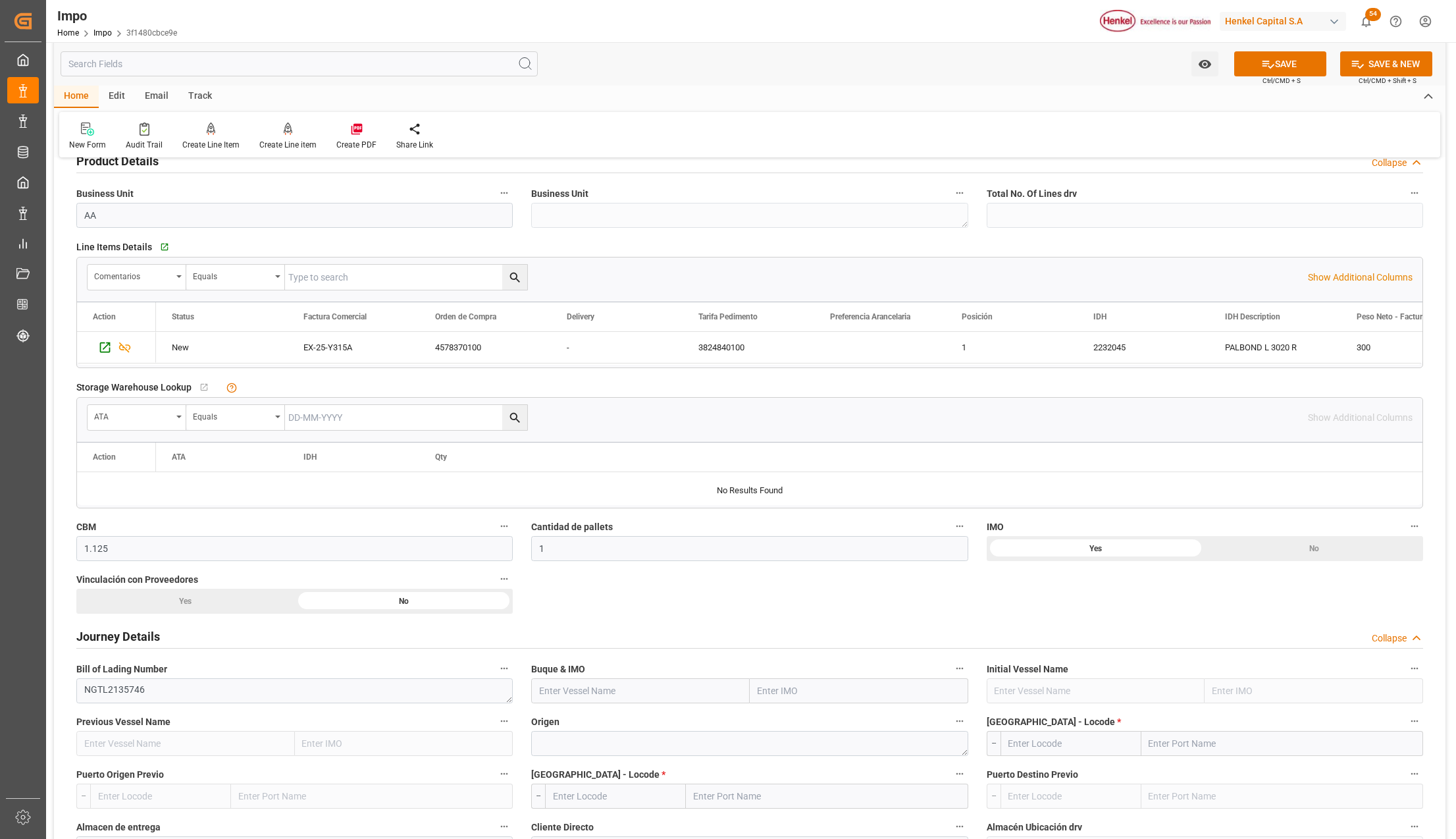
click at [817, 686] on input "text" at bounding box center [859, 691] width 218 height 25
type input "yokohama"
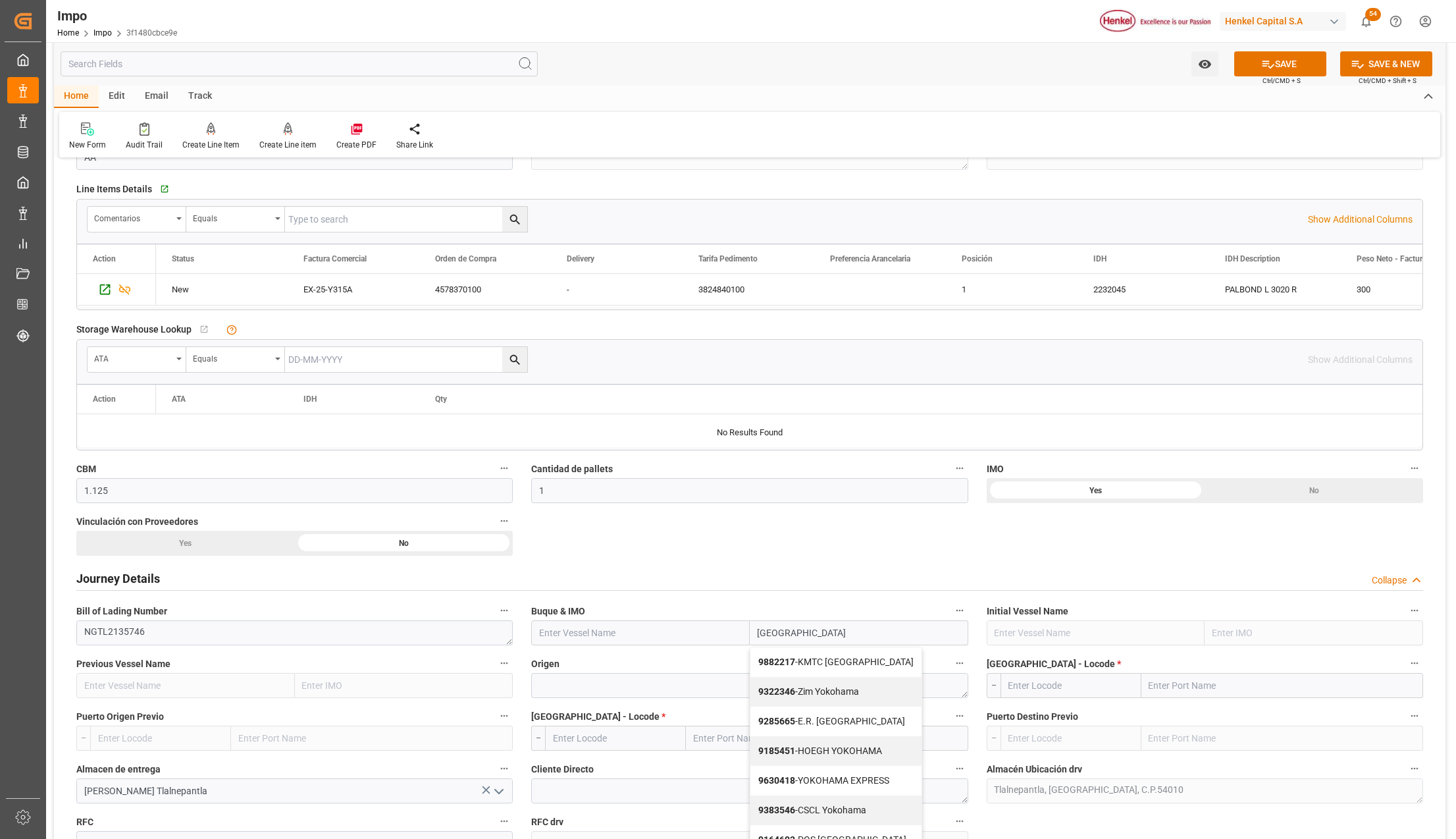
scroll to position [527, 0]
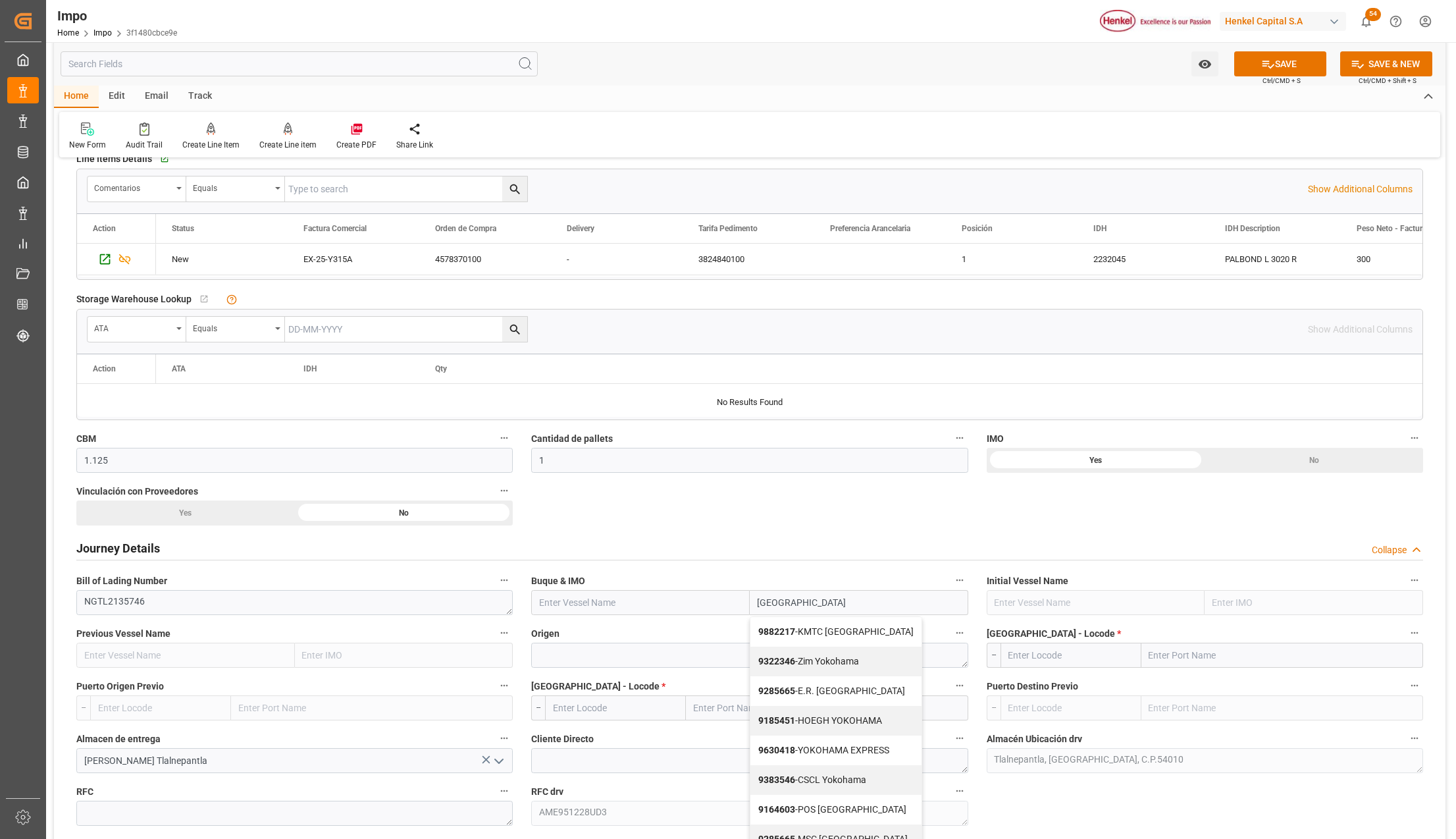
click at [874, 755] on span "9630418 - YOKOHAMA EXPRESS" at bounding box center [824, 749] width 131 height 10
type input "YOKOHAMA EXPRESS"
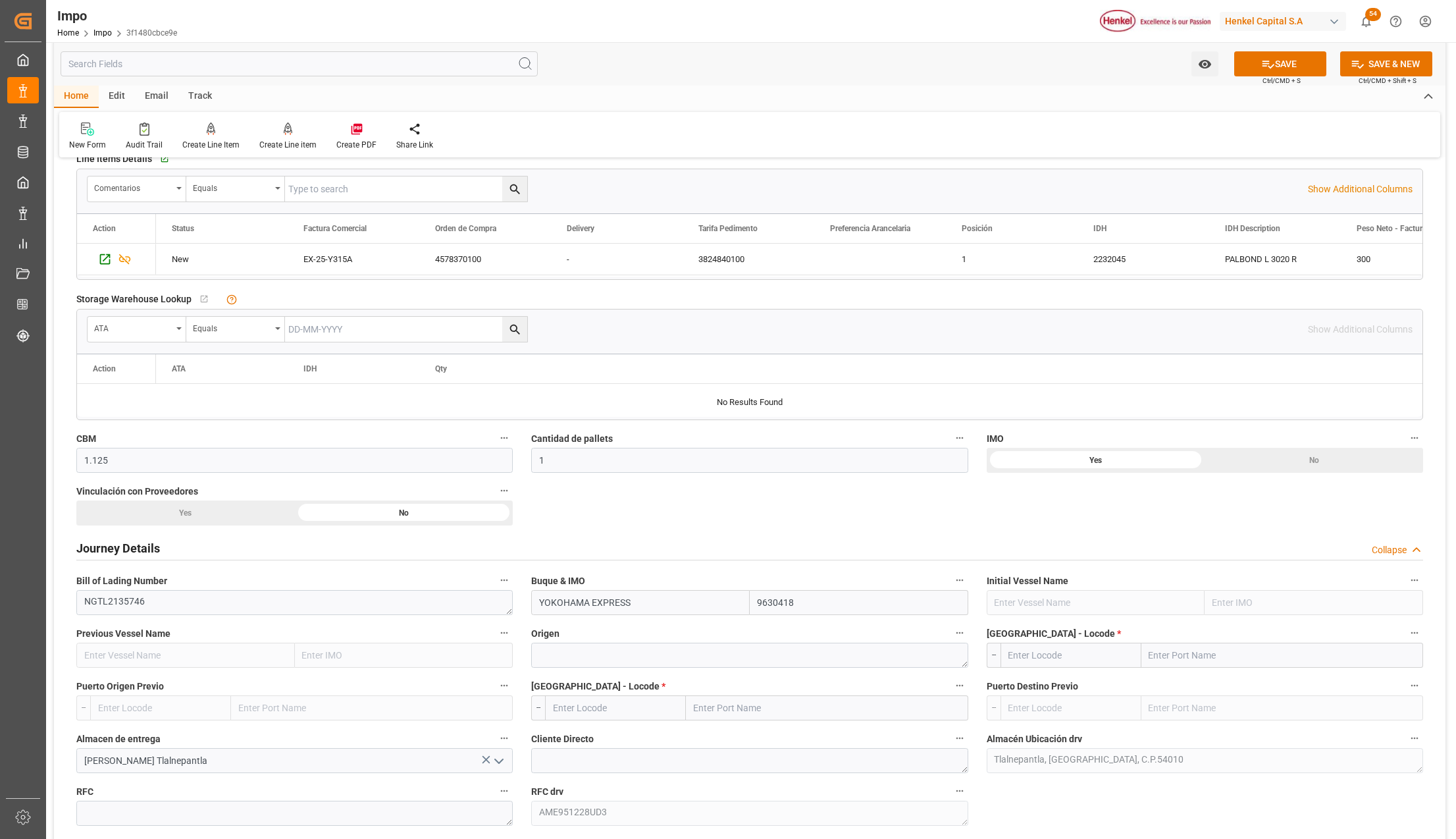
type input "9630418"
click at [571, 658] on textarea at bounding box center [749, 655] width 436 height 25
type textarea "JAPAN"
click at [1199, 659] on input "text" at bounding box center [1282, 655] width 282 height 25
click at [1156, 662] on input "text" at bounding box center [1282, 655] width 282 height 25
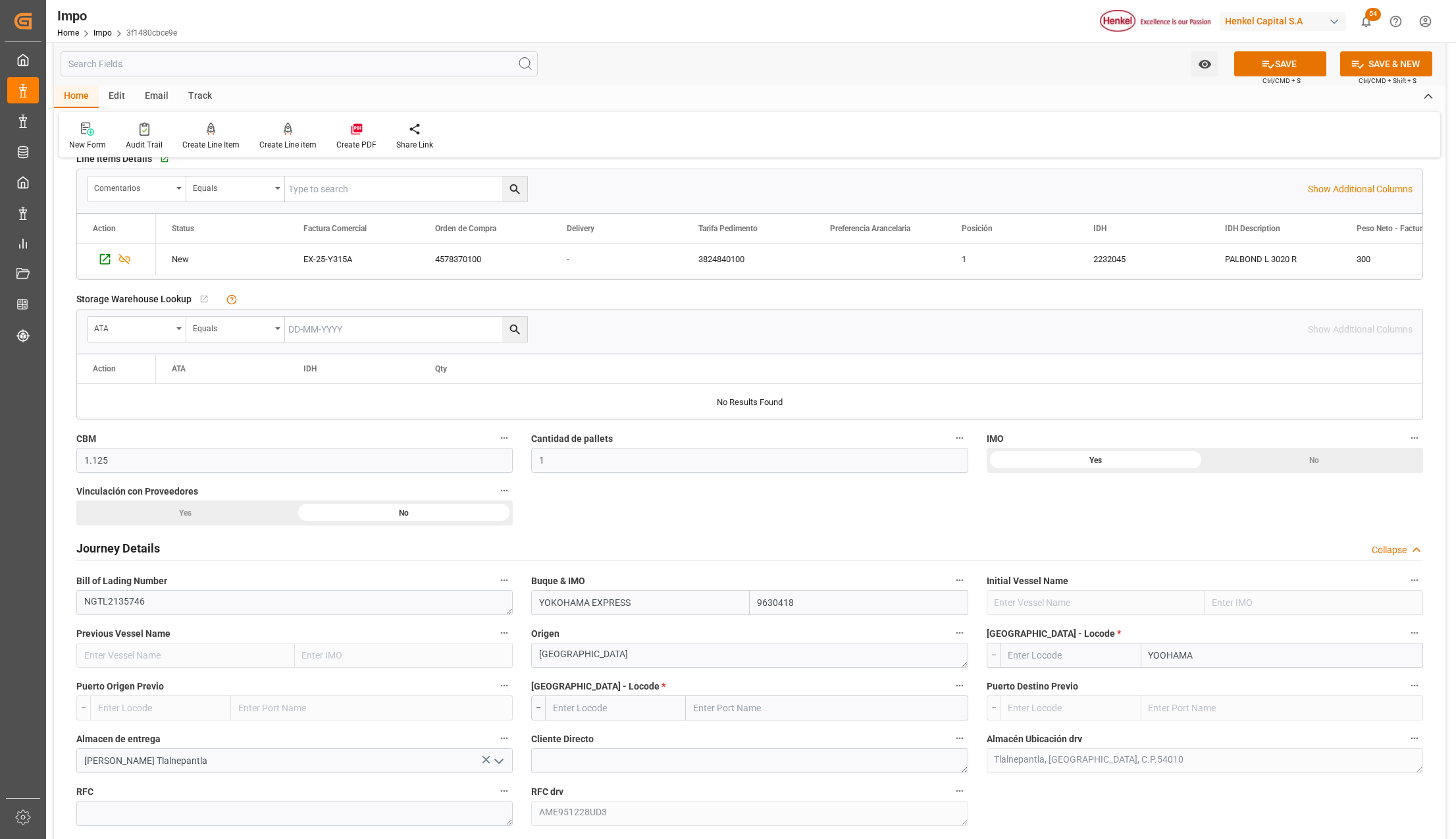
click at [1162, 656] on input "YOOHAMA" at bounding box center [1282, 655] width 282 height 25
type input "YOKOHAMA"
click at [1208, 693] on div "Yokohama - JPYOK" at bounding box center [1256, 684] width 229 height 30
type input "JPYOK"
type input "Yokohama"
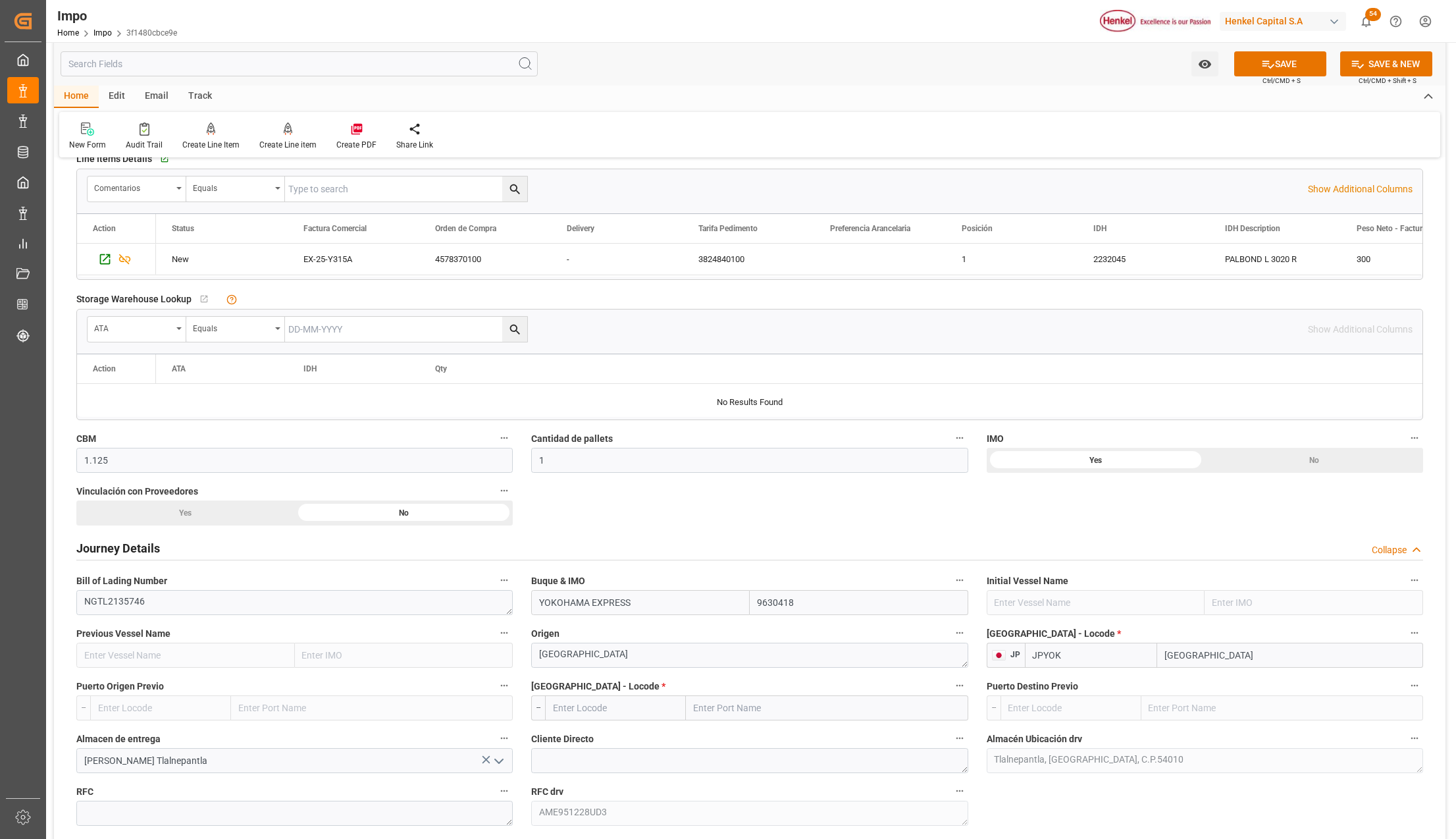
click at [708, 712] on input "text" at bounding box center [826, 708] width 282 height 25
type input "MANZANILLO"
click at [760, 732] on div "Manzanillo - MXZLO" at bounding box center [754, 737] width 136 height 30
type input "MXZLO"
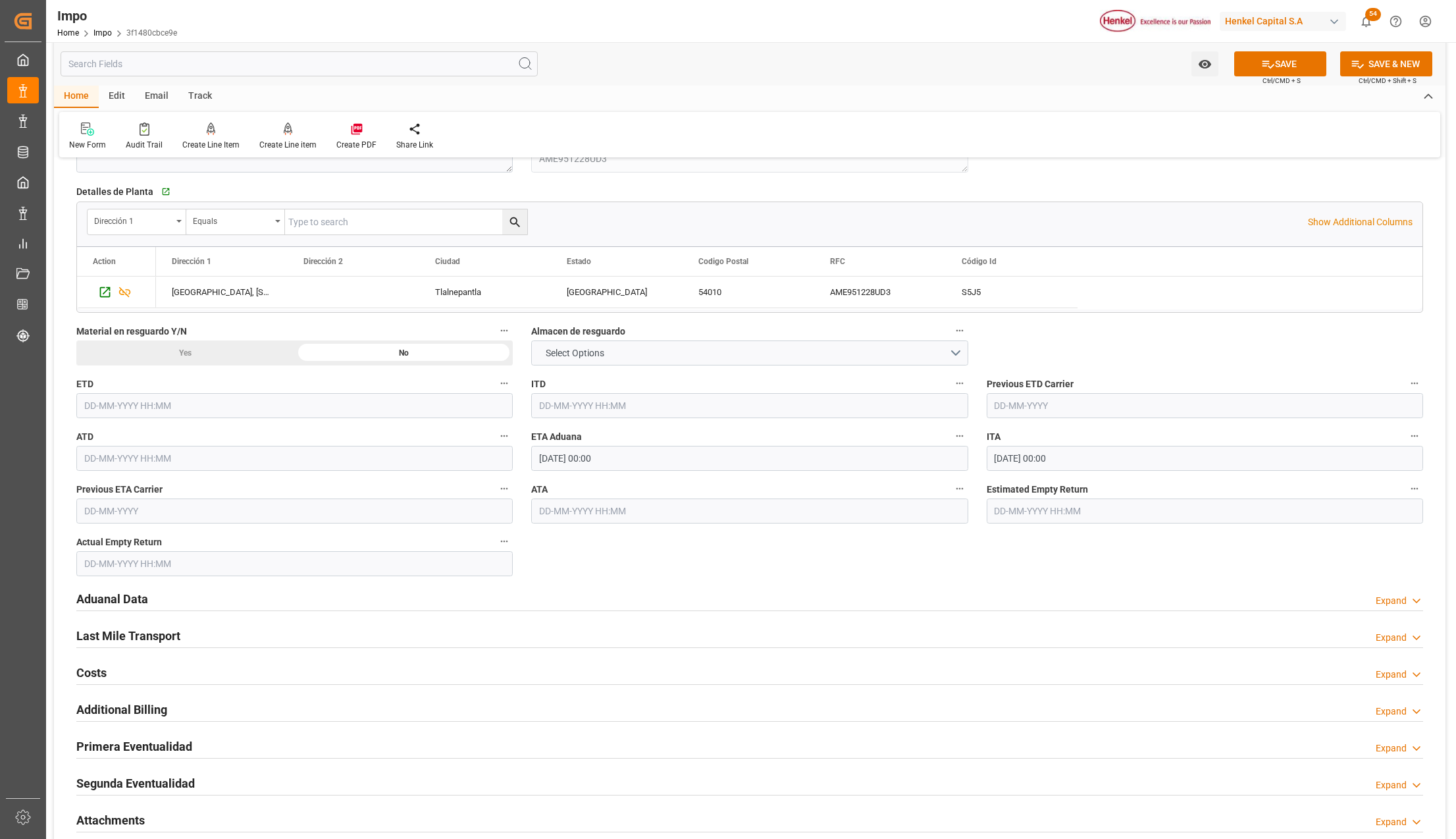
scroll to position [1229, 0]
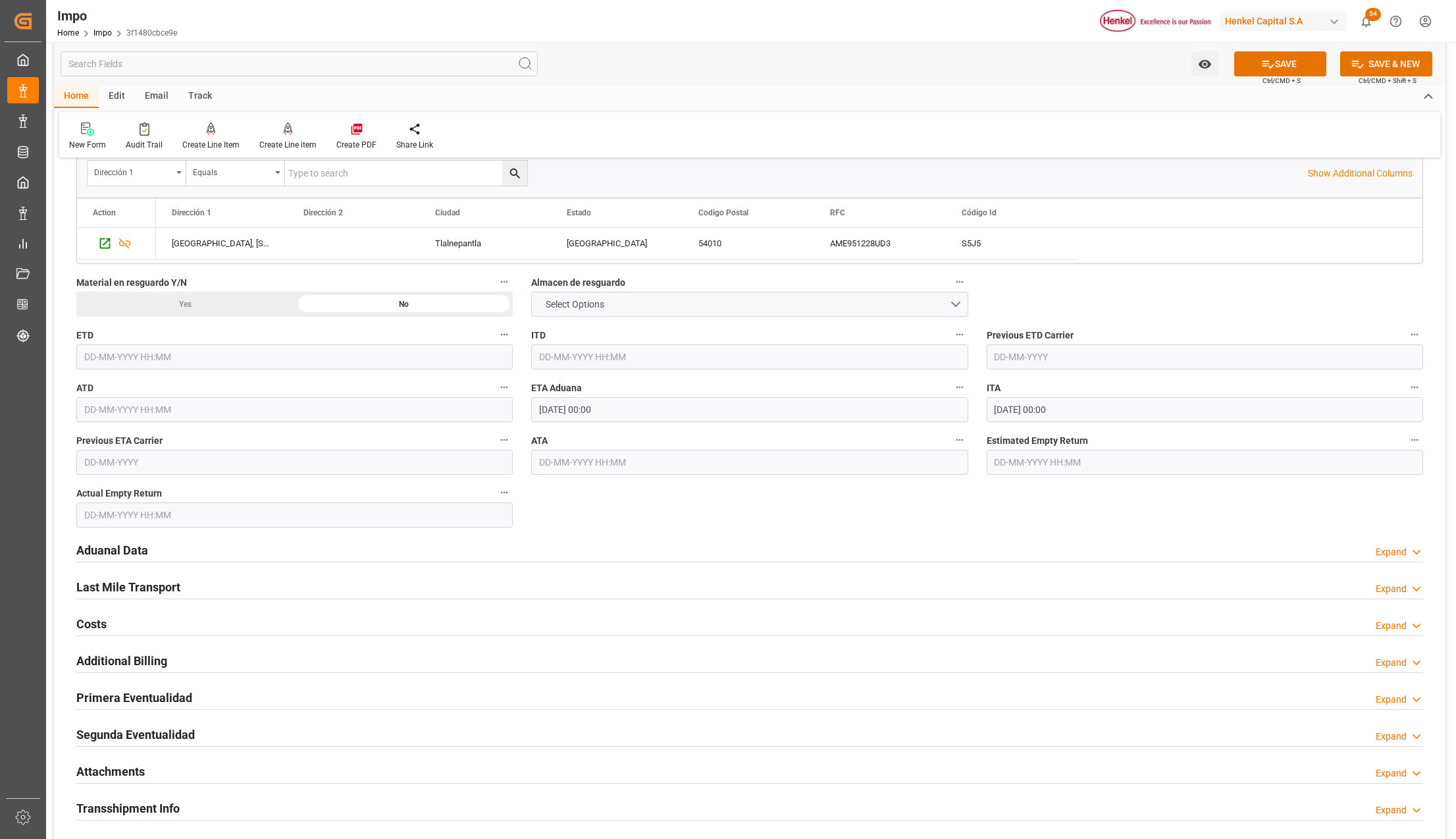
type input "Manzanillo"
click at [124, 553] on h2 "Aduanal Data" at bounding box center [112, 550] width 72 height 18
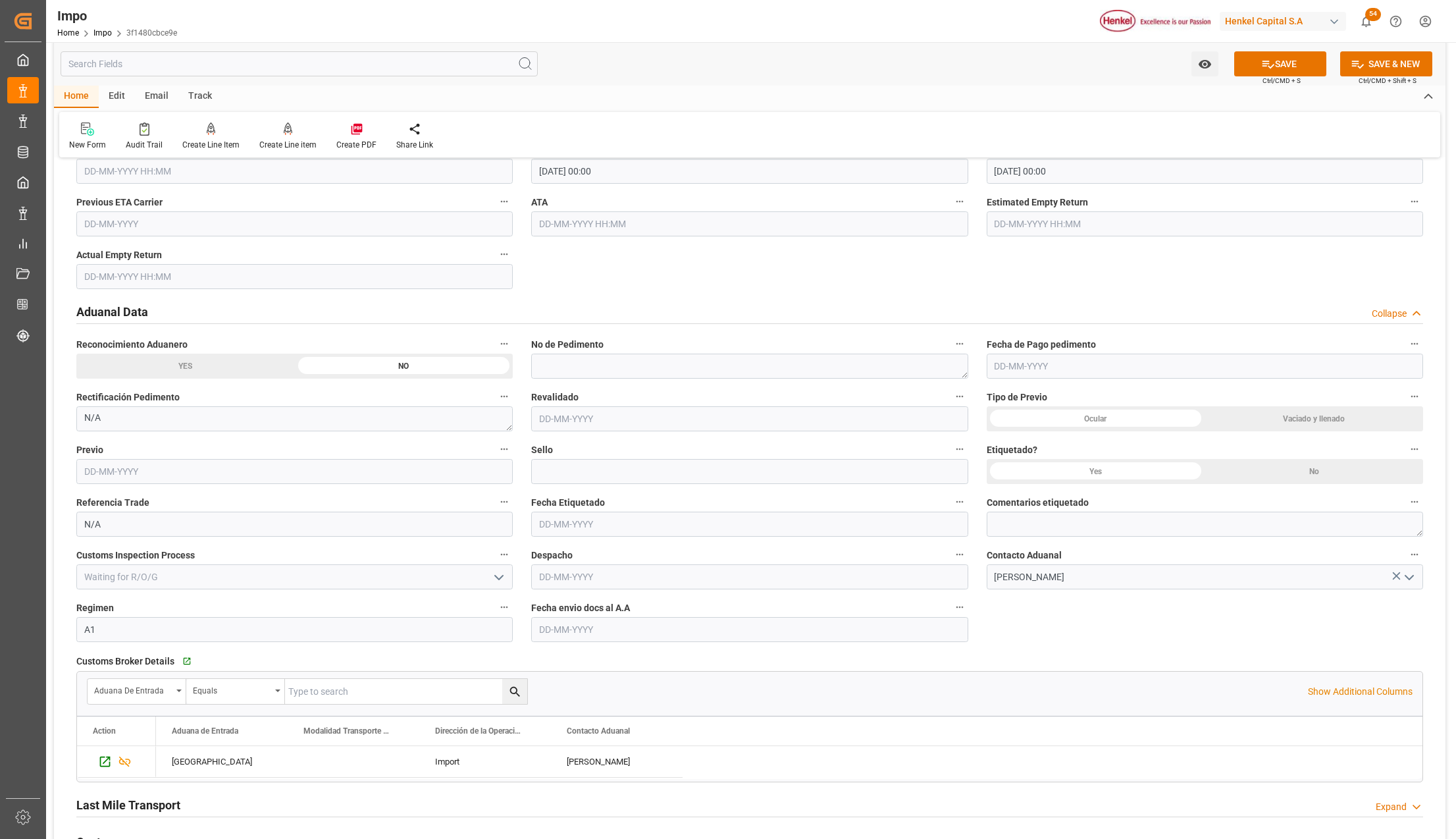
scroll to position [1492, 0]
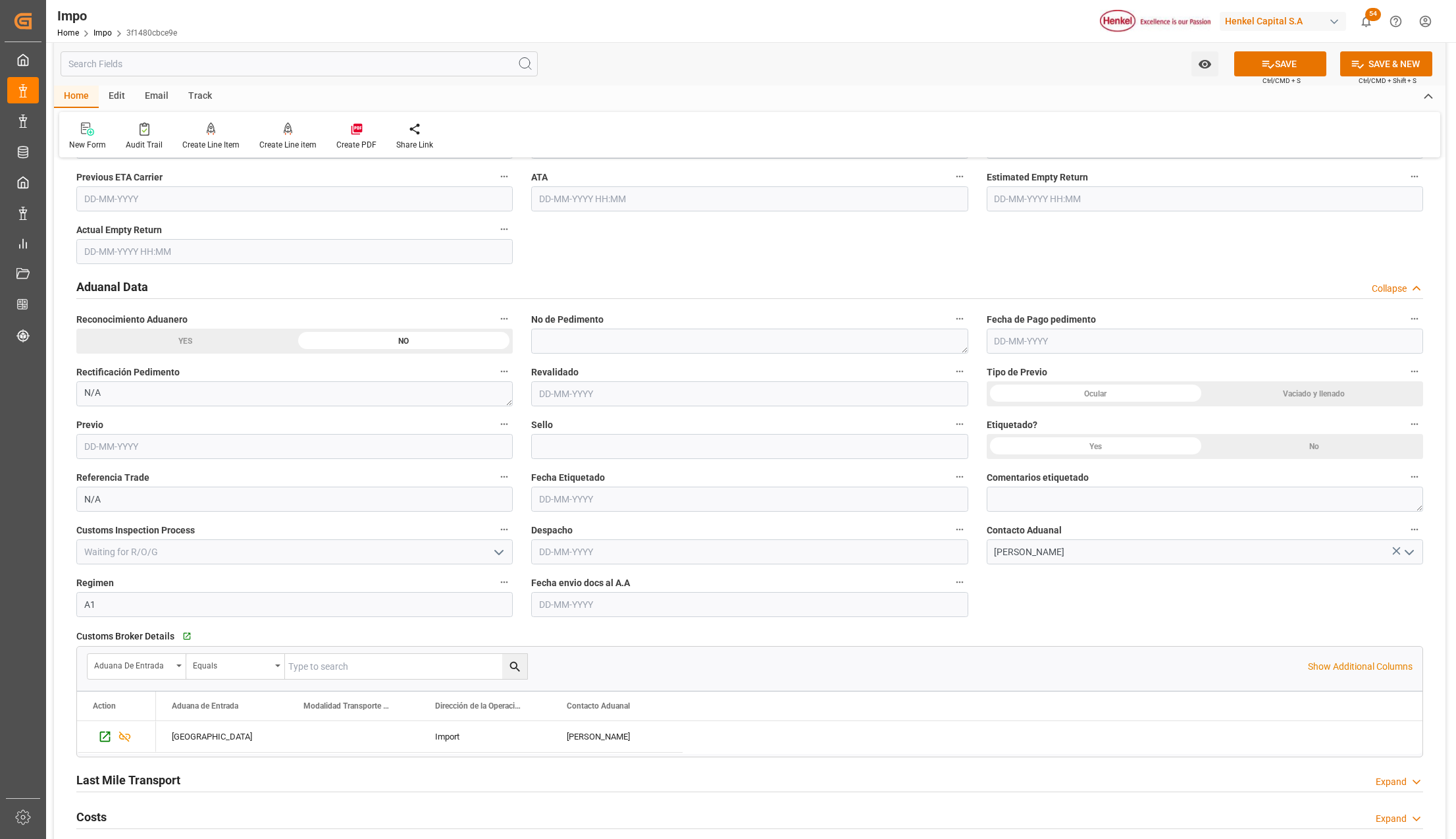
click at [566, 601] on input "text" at bounding box center [749, 605] width 436 height 25
type input "23-09-2025"
click at [1273, 68] on button "SAVE" at bounding box center [1280, 64] width 92 height 25
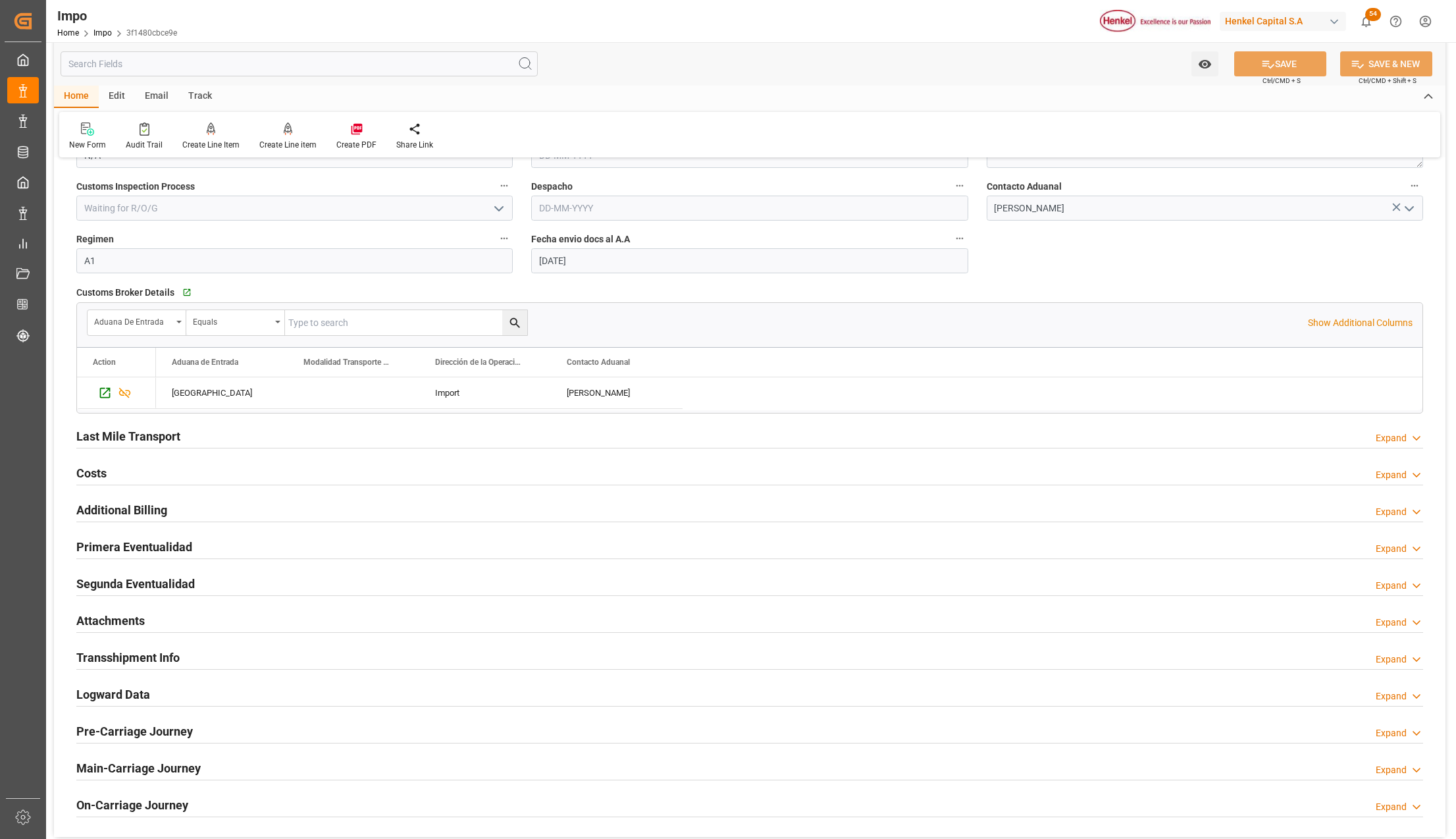
scroll to position [1844, 0]
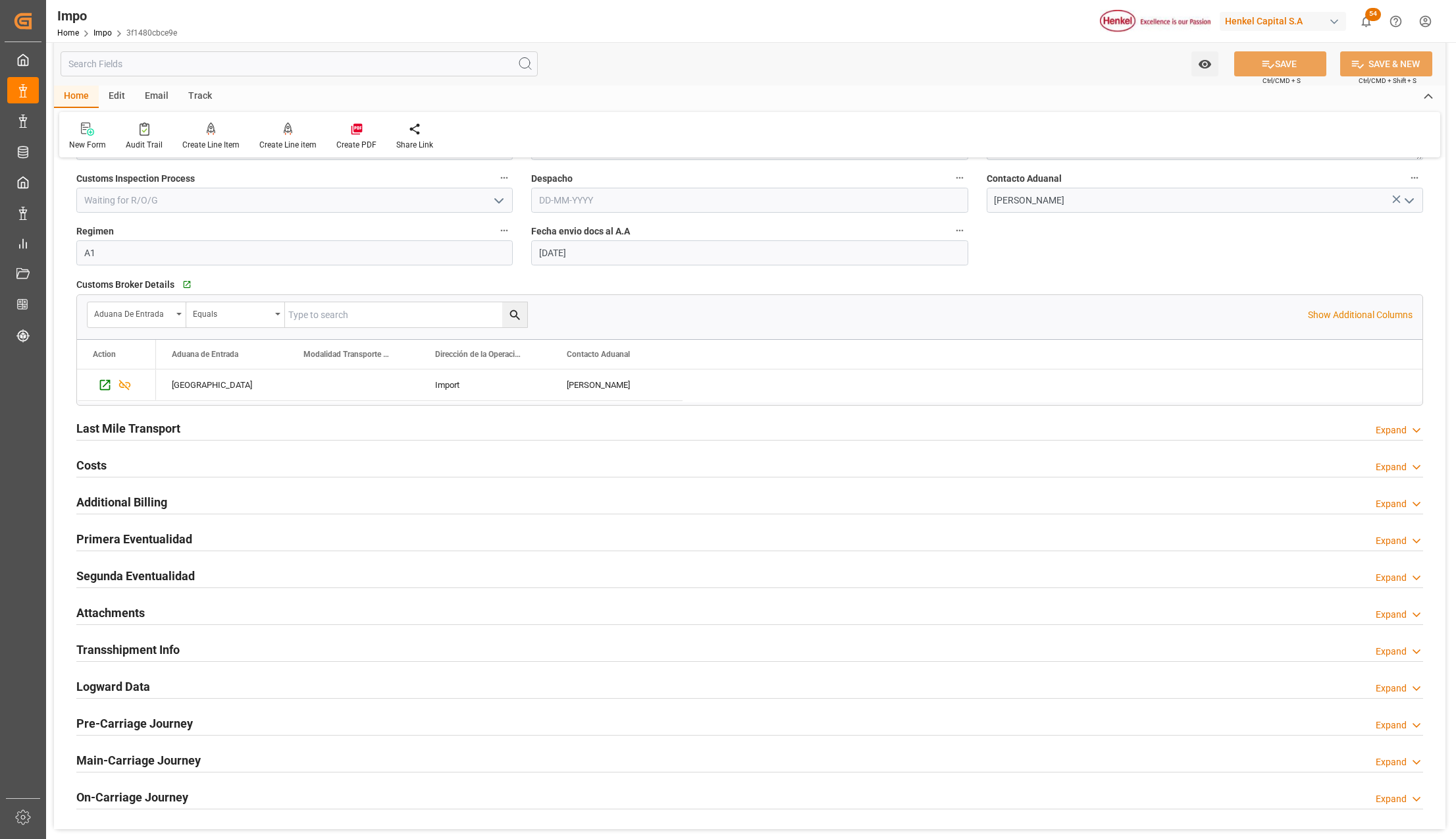
drag, startPoint x: 125, startPoint y: 616, endPoint x: 1084, endPoint y: 698, distance: 962.5
click at [124, 616] on h2 "Attachments" at bounding box center [111, 613] width 68 height 18
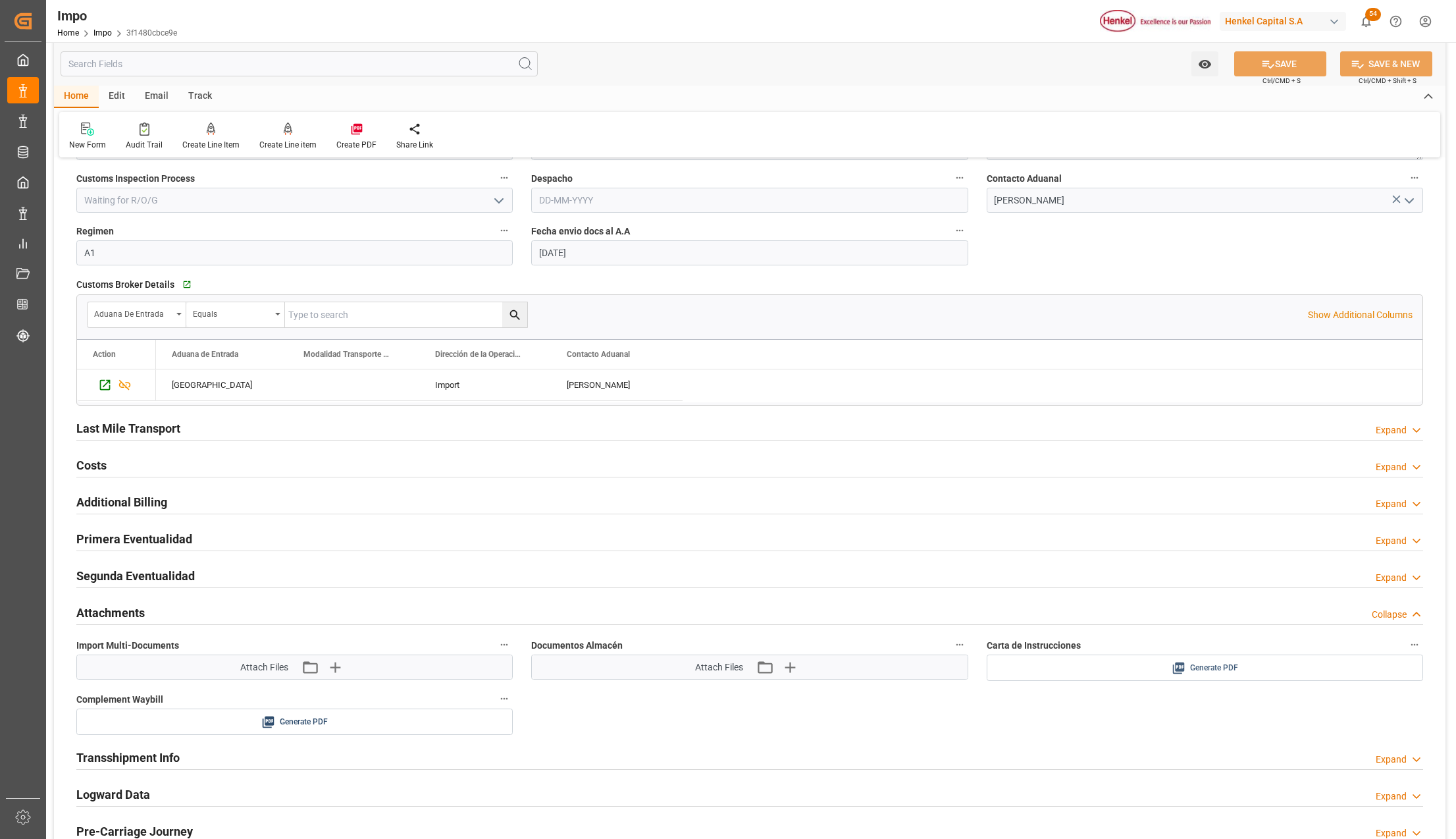
click at [1204, 676] on span "Generate PDF" at bounding box center [1214, 668] width 48 height 17
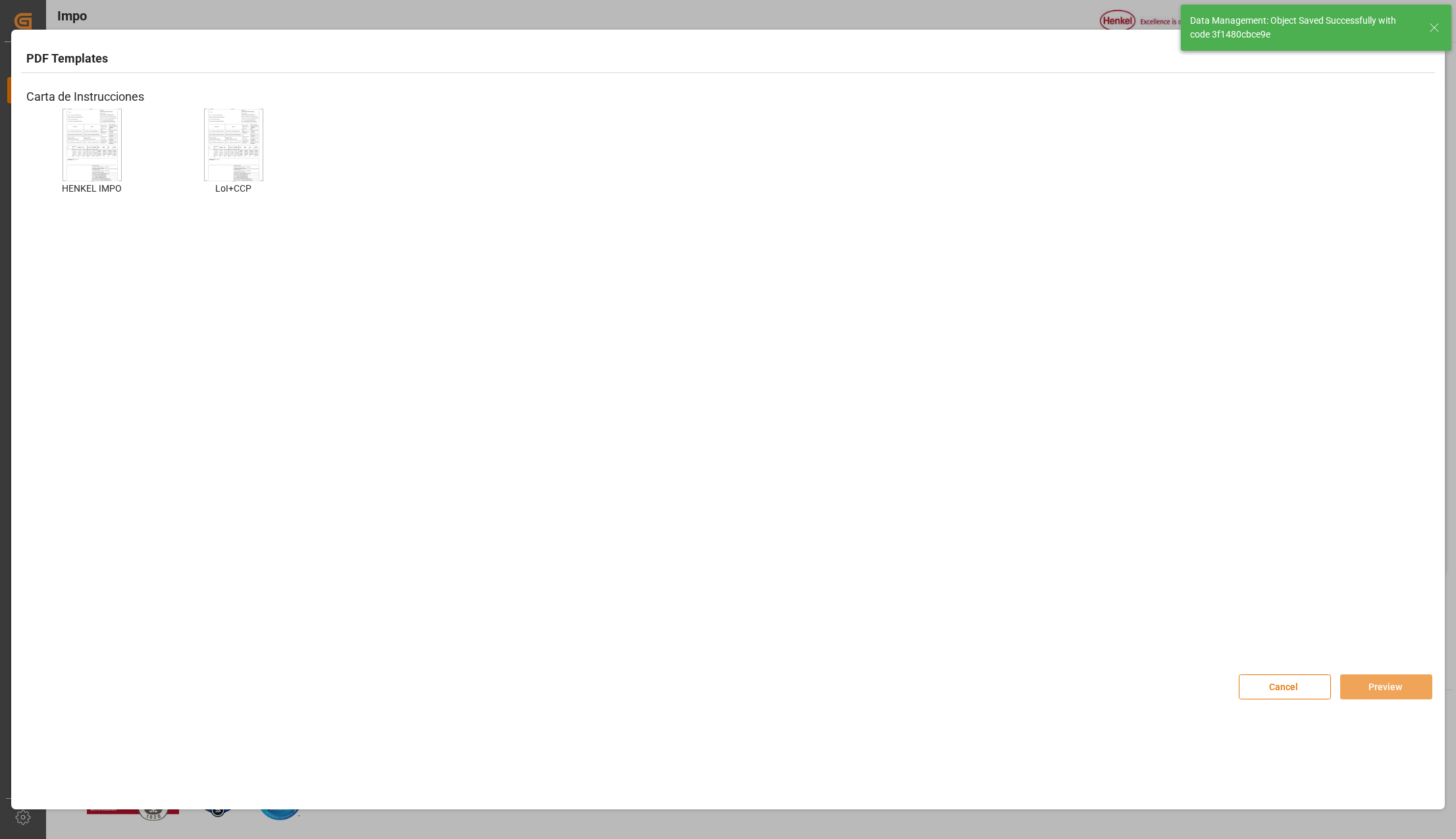
type textarea "AA"
type input "0"
type input "1"
click at [98, 140] on img at bounding box center [93, 144] width 53 height 74
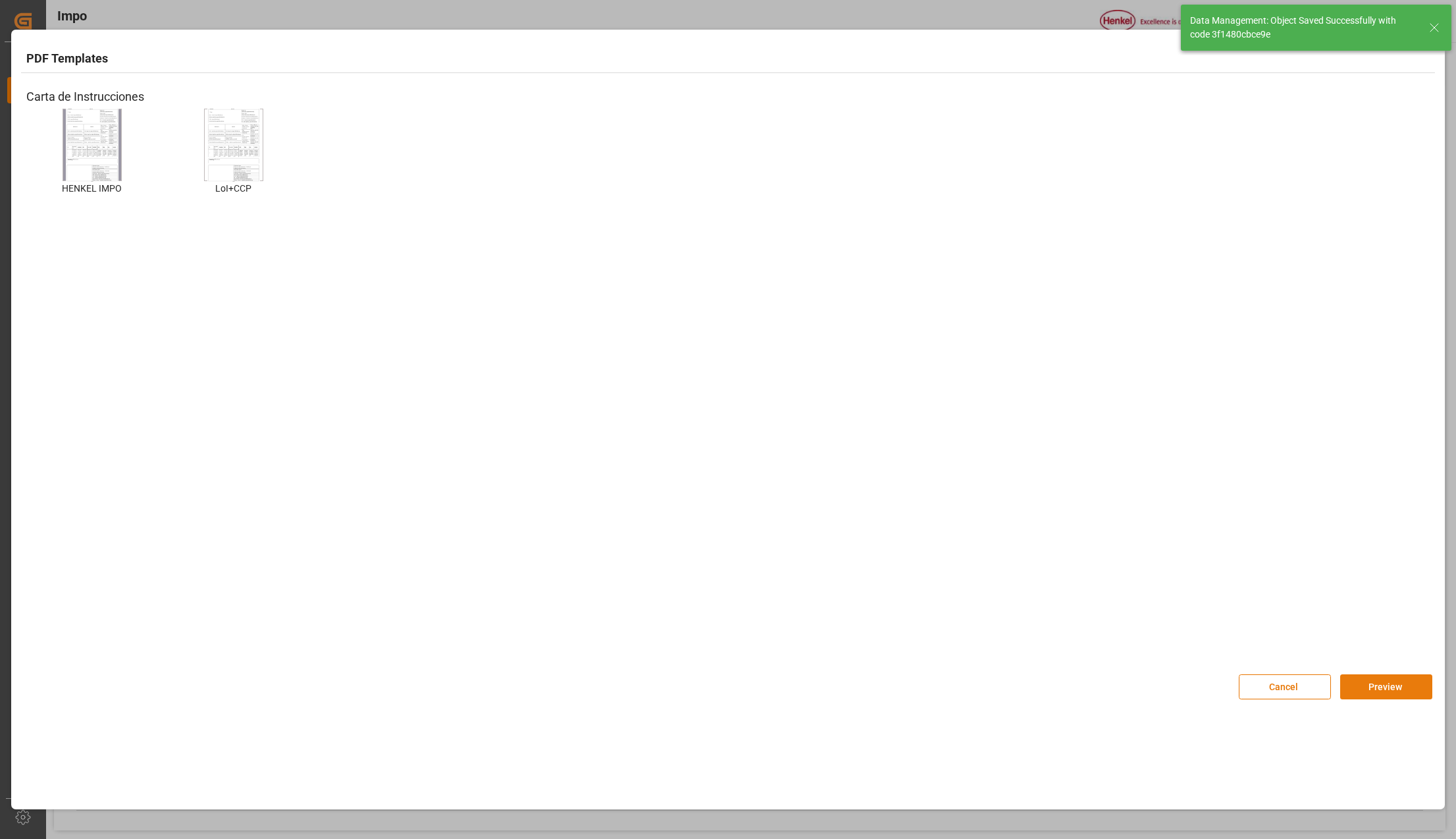
click at [1383, 686] on button "Preview" at bounding box center [1386, 687] width 92 height 25
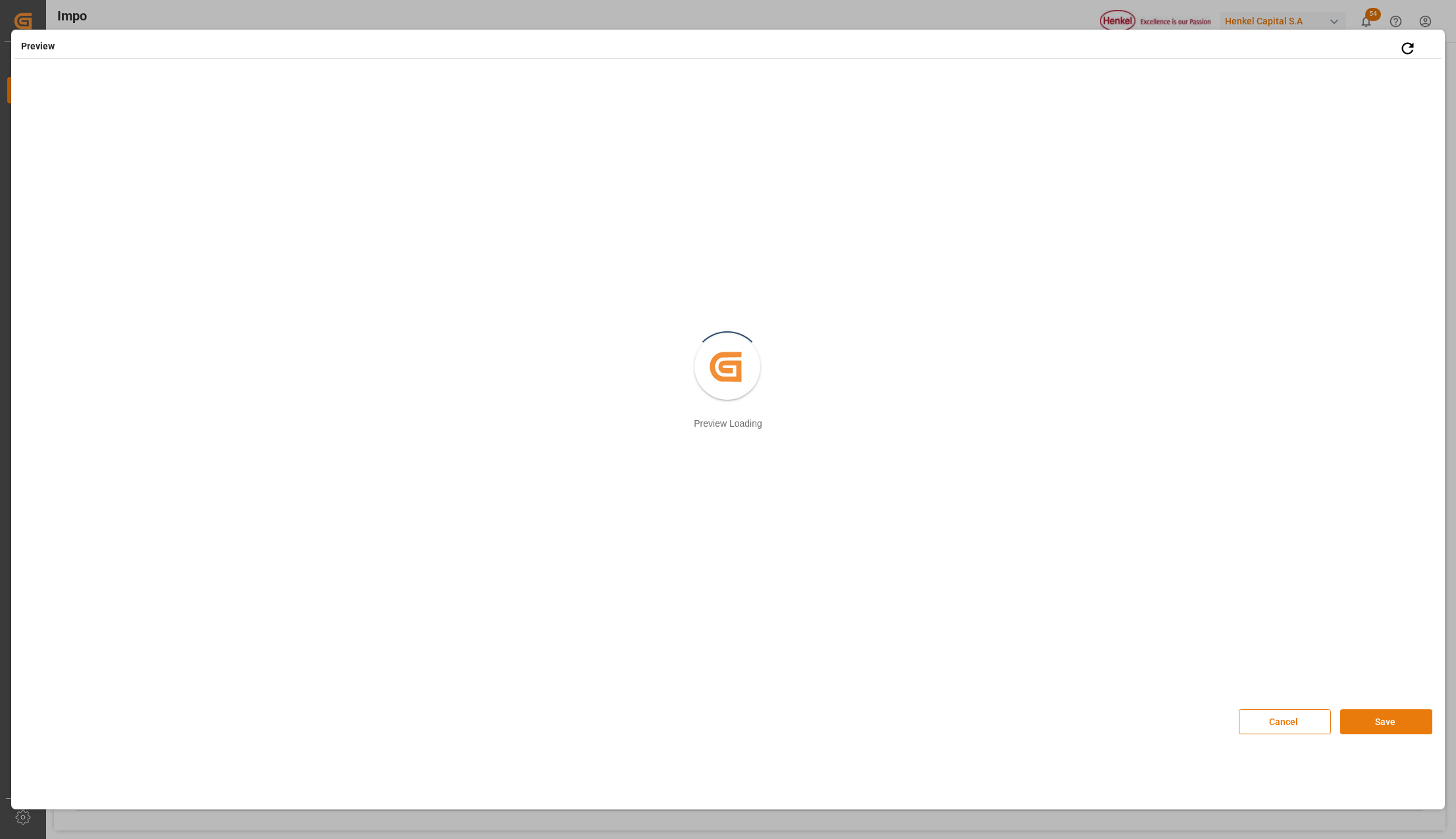
click at [1375, 709] on div "Cancel Save" at bounding box center [1336, 714] width 193 height 39
click at [1377, 710] on button "Save" at bounding box center [1386, 721] width 92 height 25
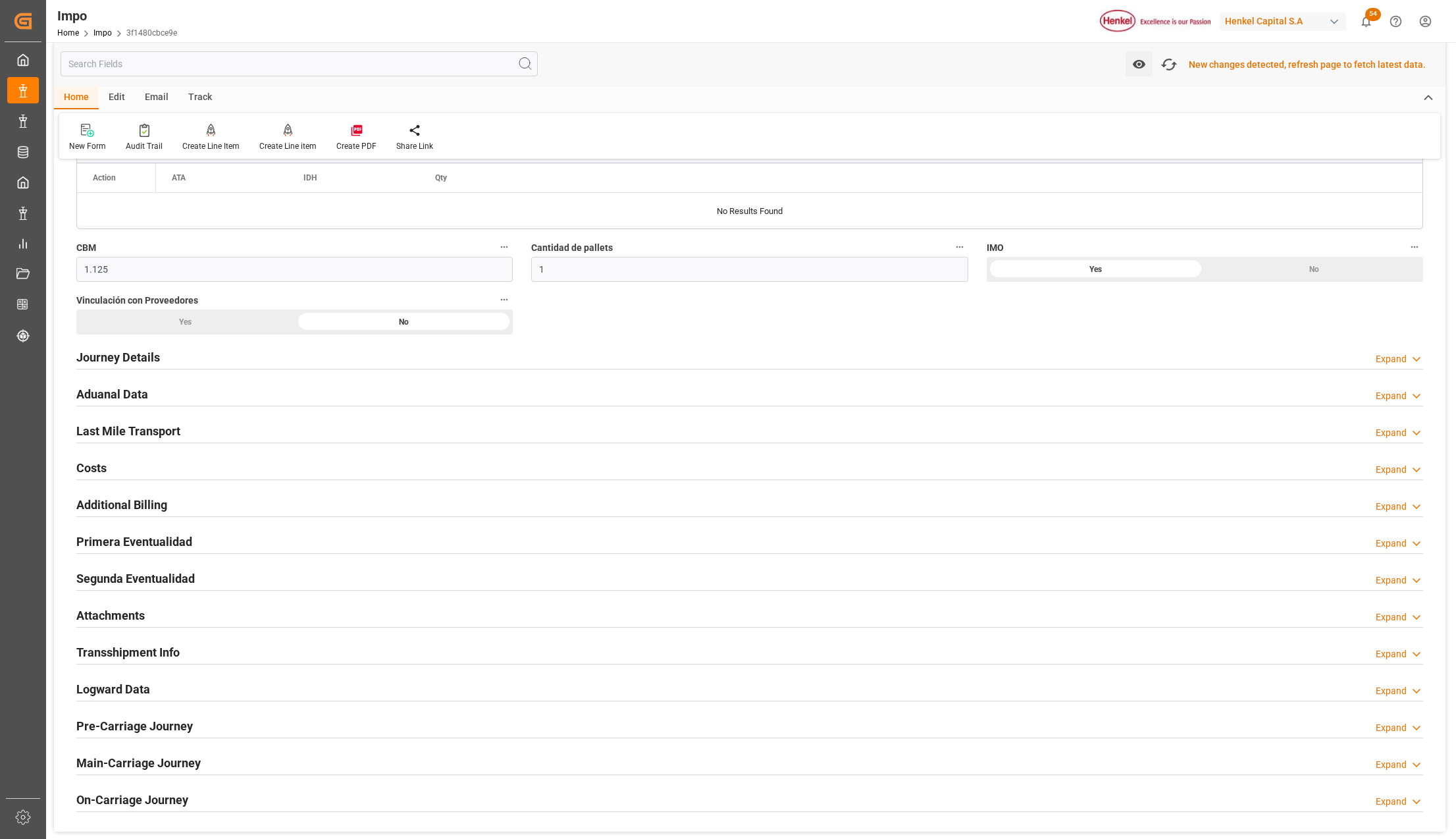
scroll to position [719, 0]
click at [127, 618] on h2 "Attachments" at bounding box center [111, 615] width 68 height 18
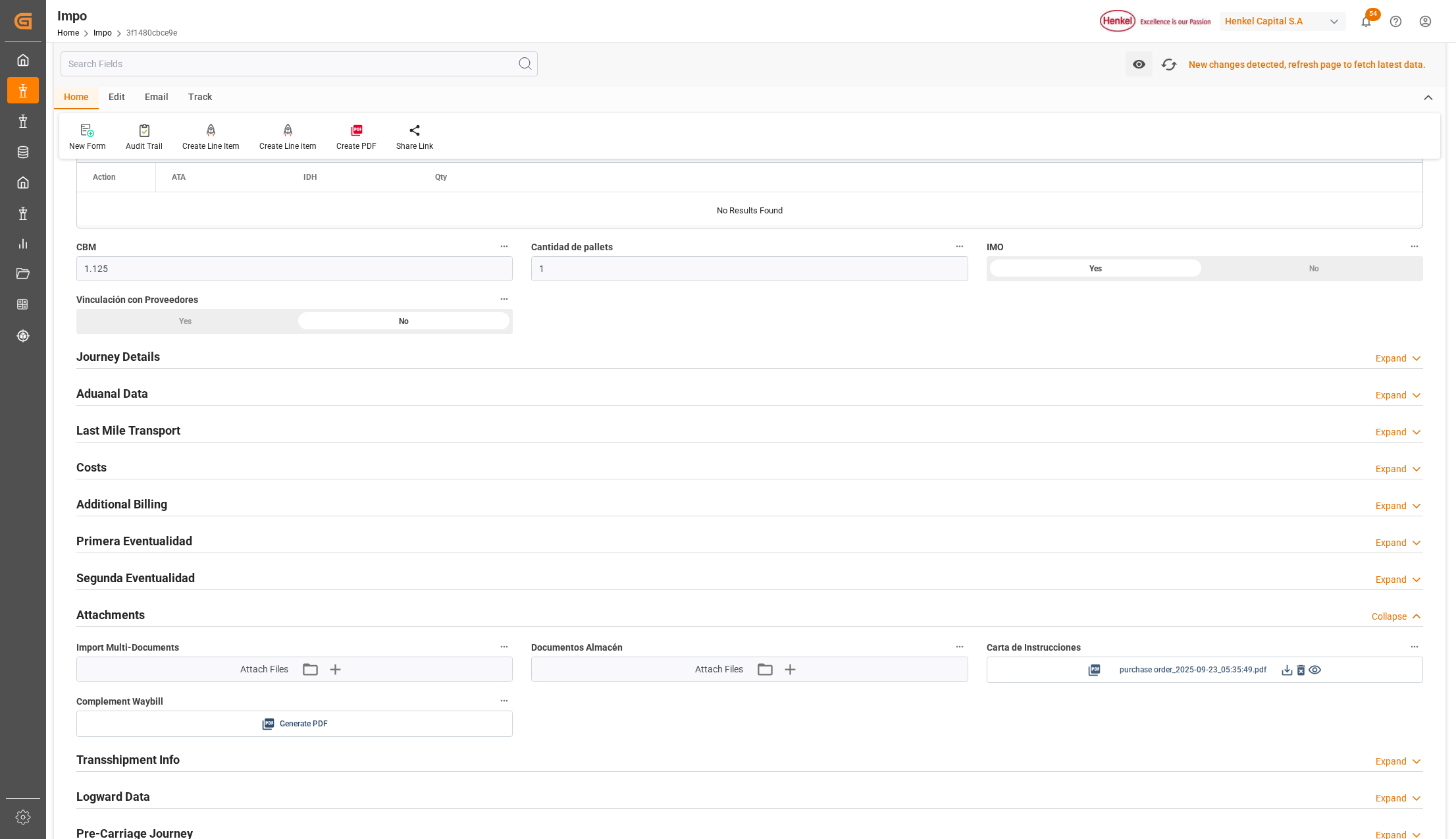
click at [1290, 674] on icon at bounding box center [1288, 670] width 14 height 14
click at [1168, 67] on icon "button" at bounding box center [1169, 64] width 19 height 15
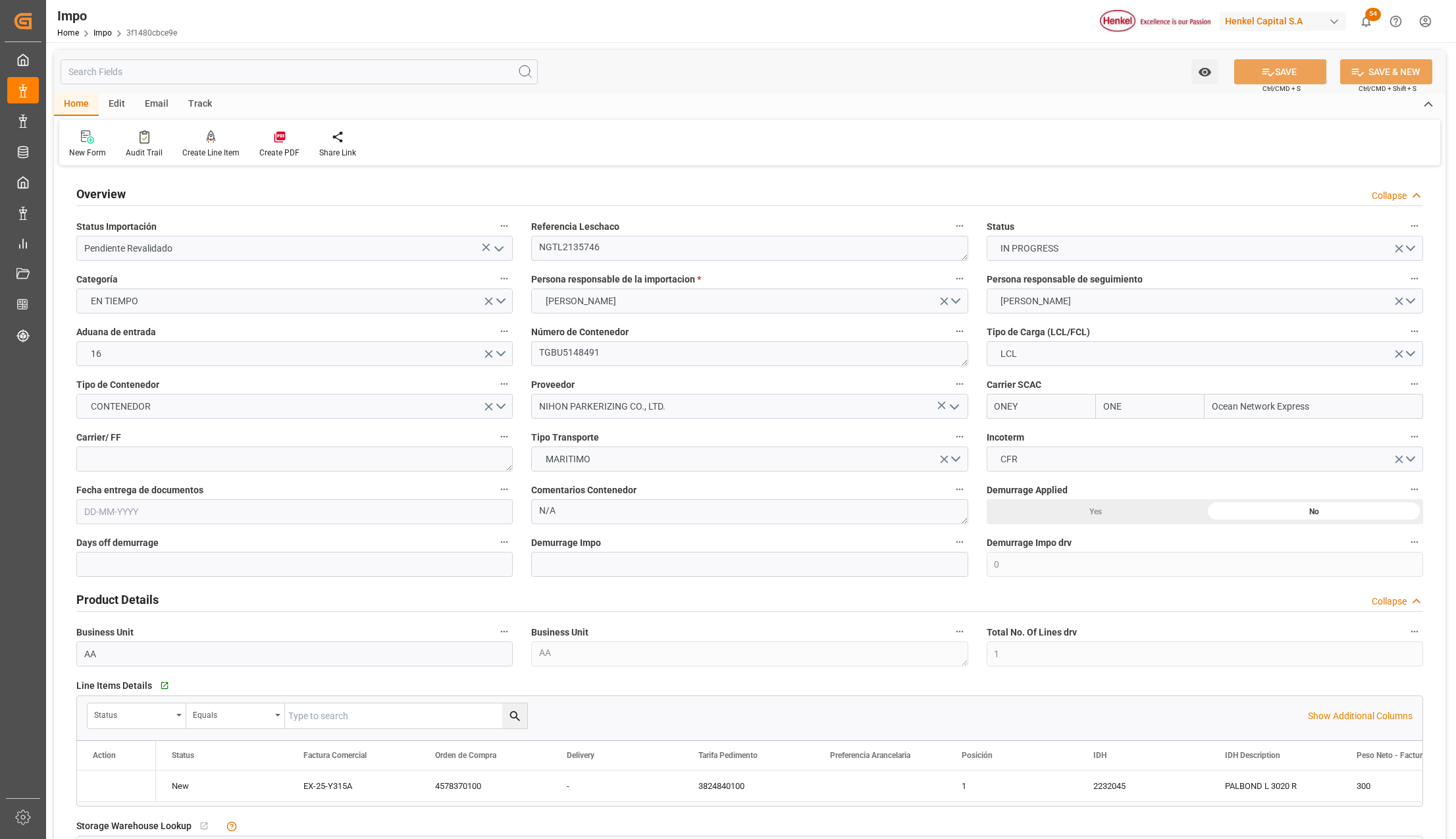
type input "ONE"
type input "Ocean Network Express"
type input "0"
type input "1"
type input "1.125"
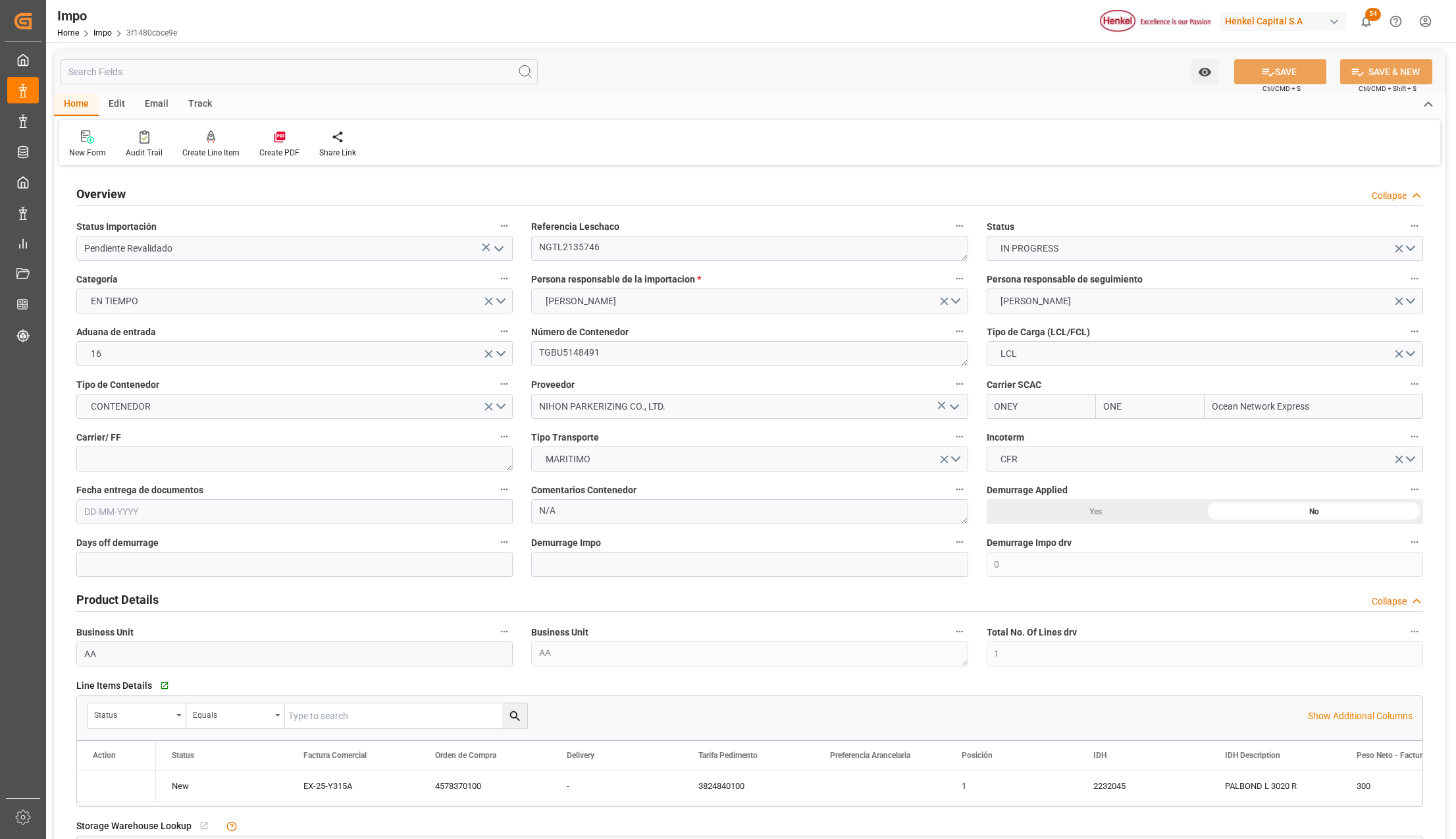
type input "1"
type input "[DATE]"
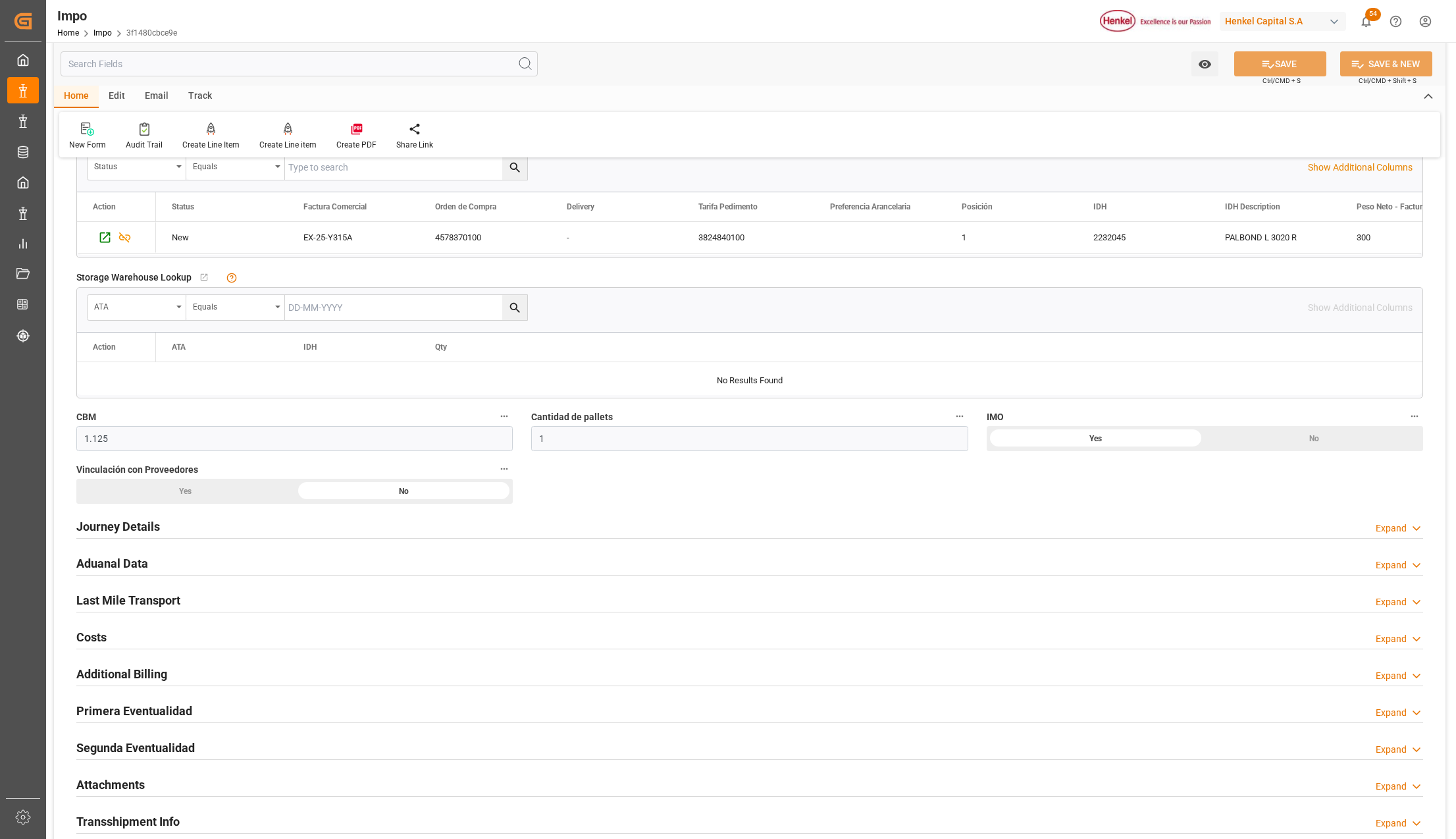
scroll to position [702, 0]
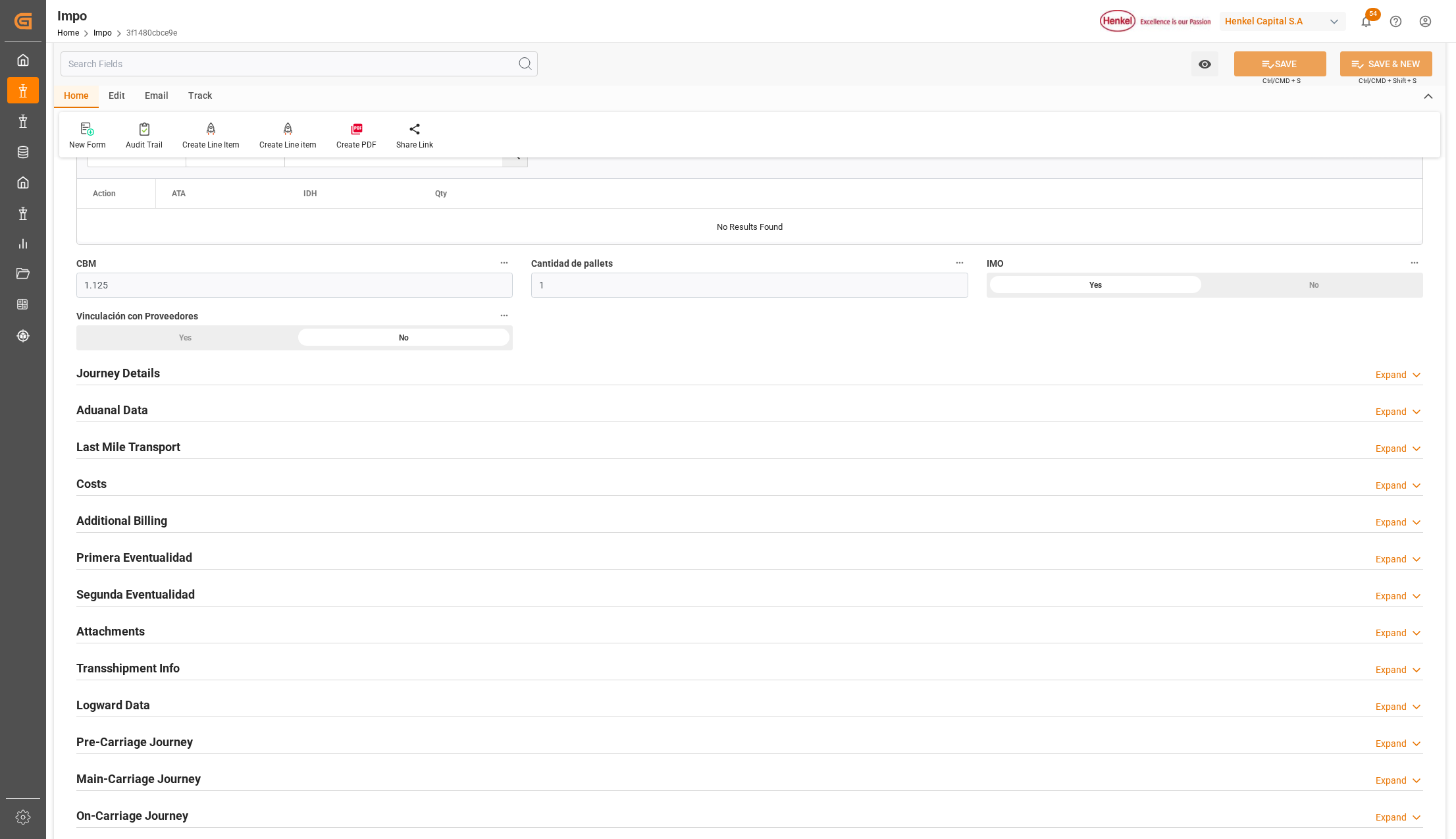
click at [117, 632] on h2 "Attachments" at bounding box center [111, 631] width 68 height 18
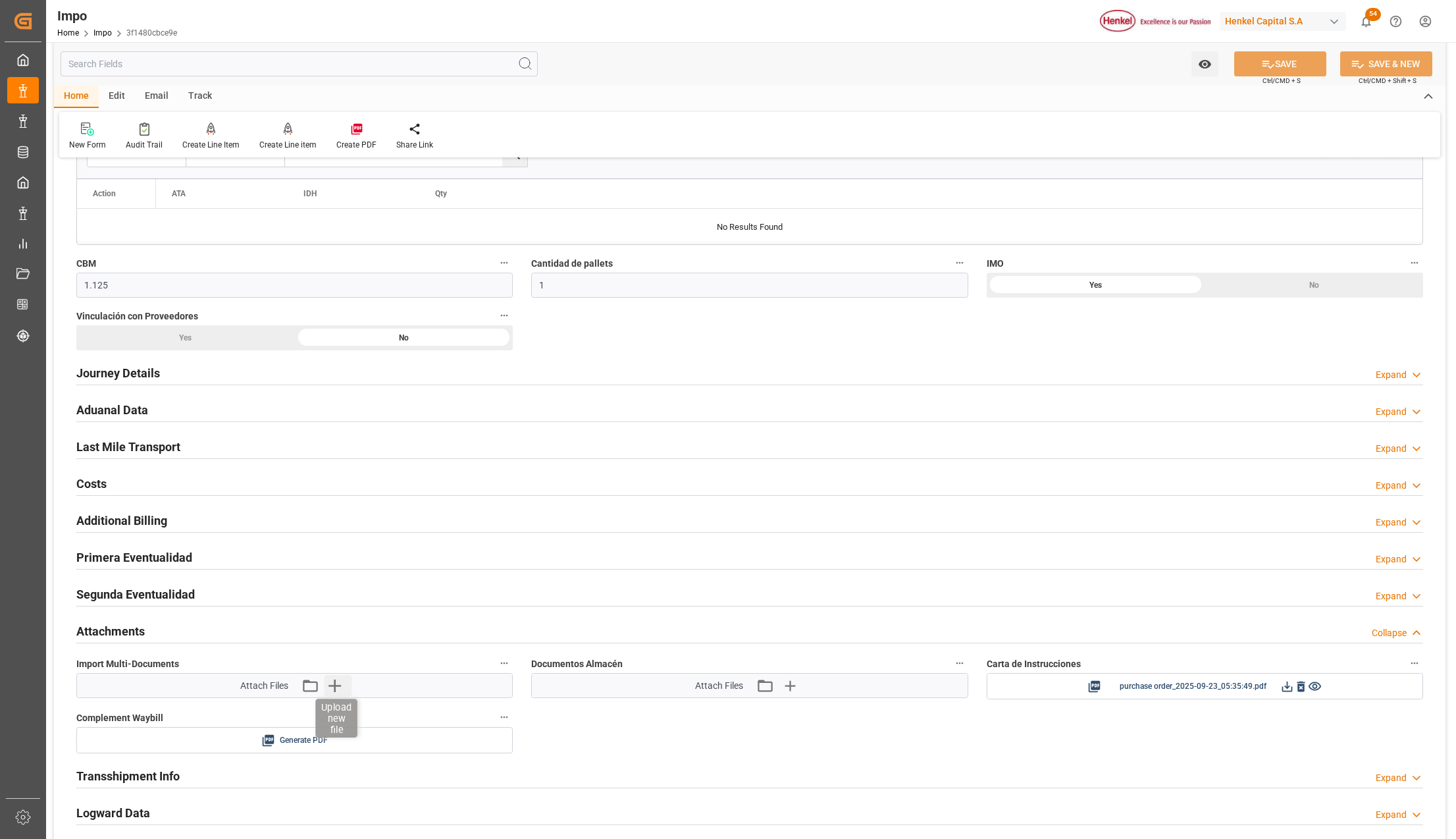
click at [329, 682] on icon "button" at bounding box center [335, 685] width 21 height 21
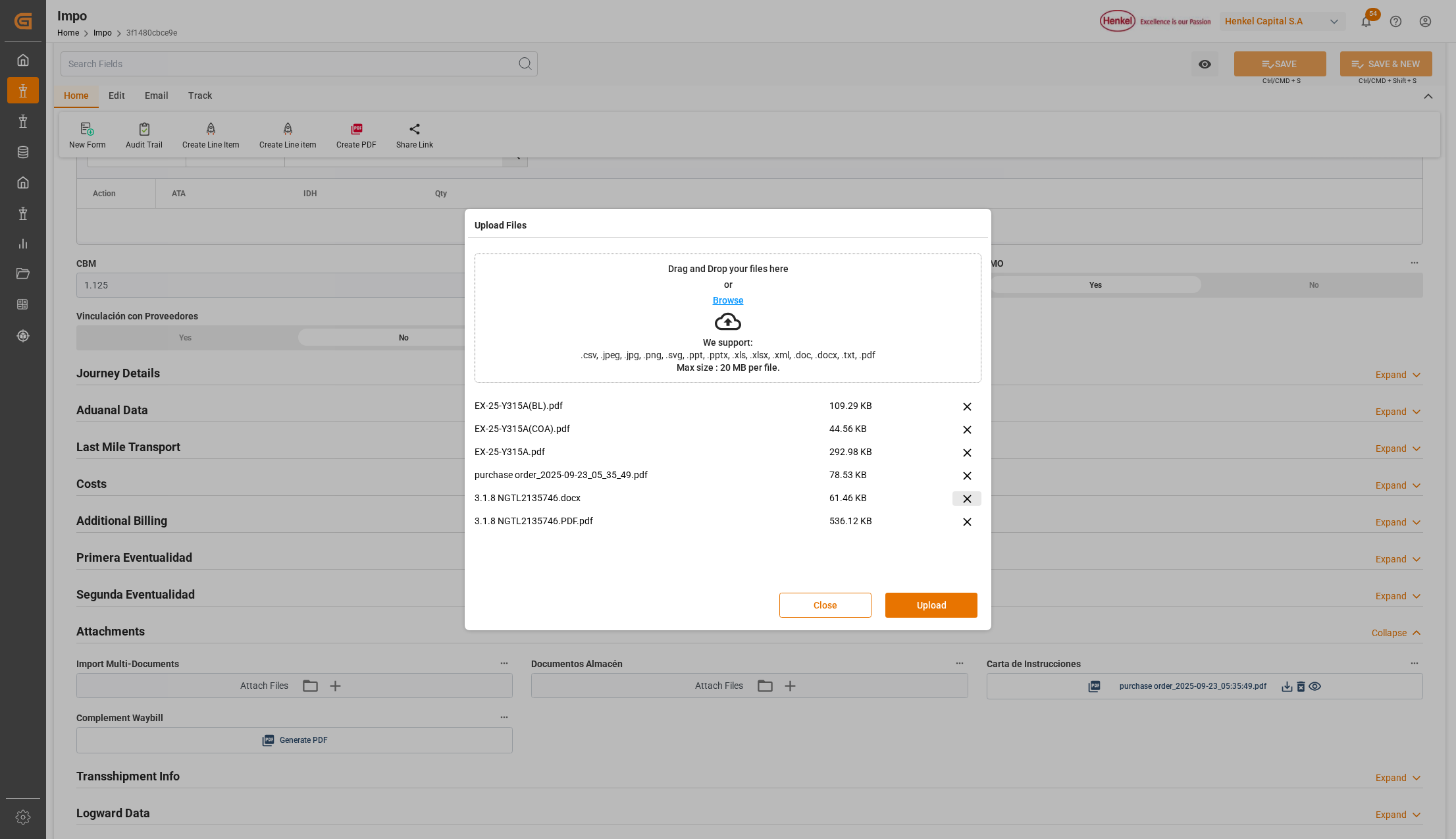
click at [962, 498] on icon at bounding box center [968, 499] width 14 height 14
click at [938, 602] on button "Upload" at bounding box center [931, 605] width 92 height 25
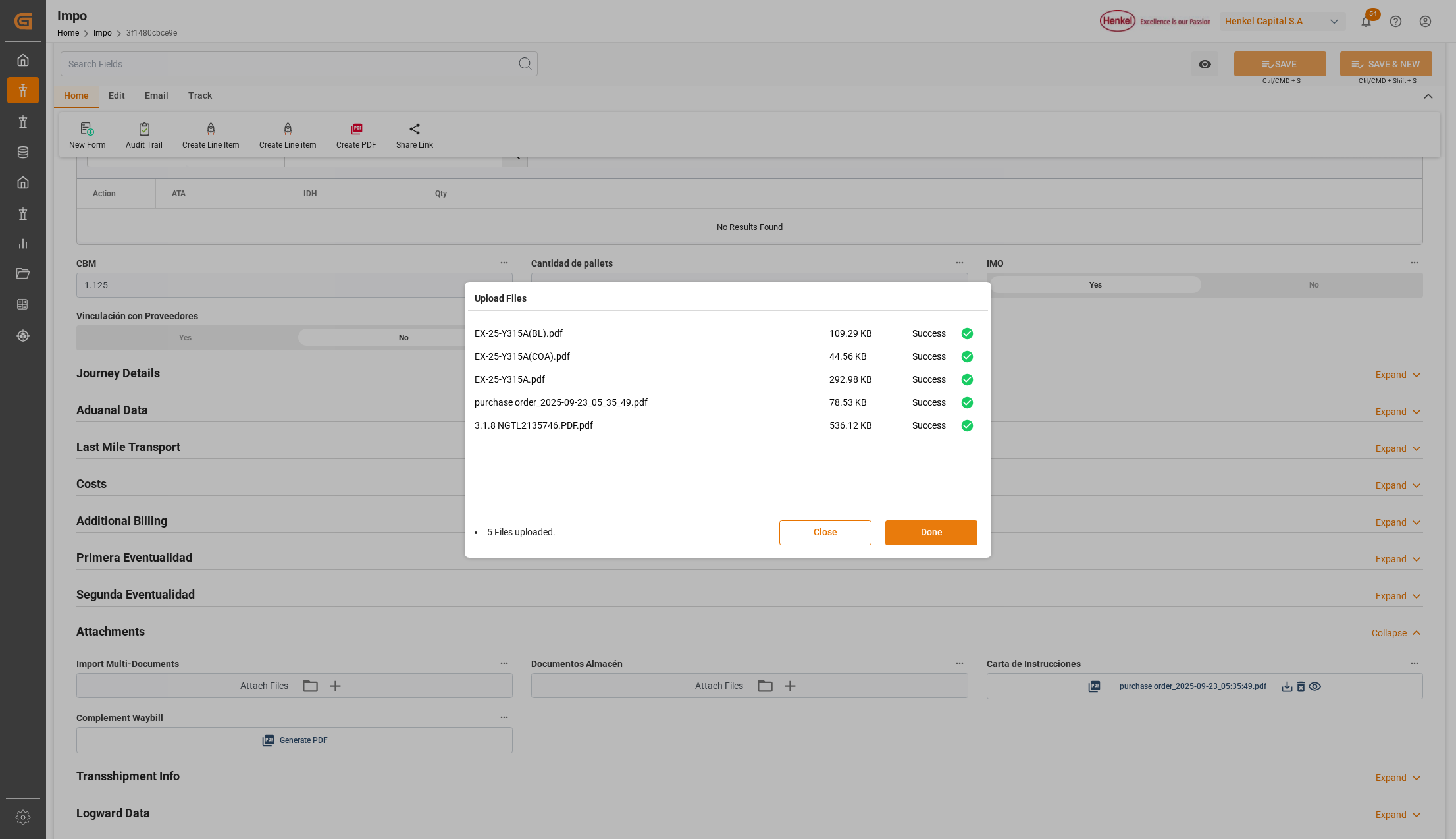
click at [951, 532] on button "Done" at bounding box center [931, 533] width 92 height 25
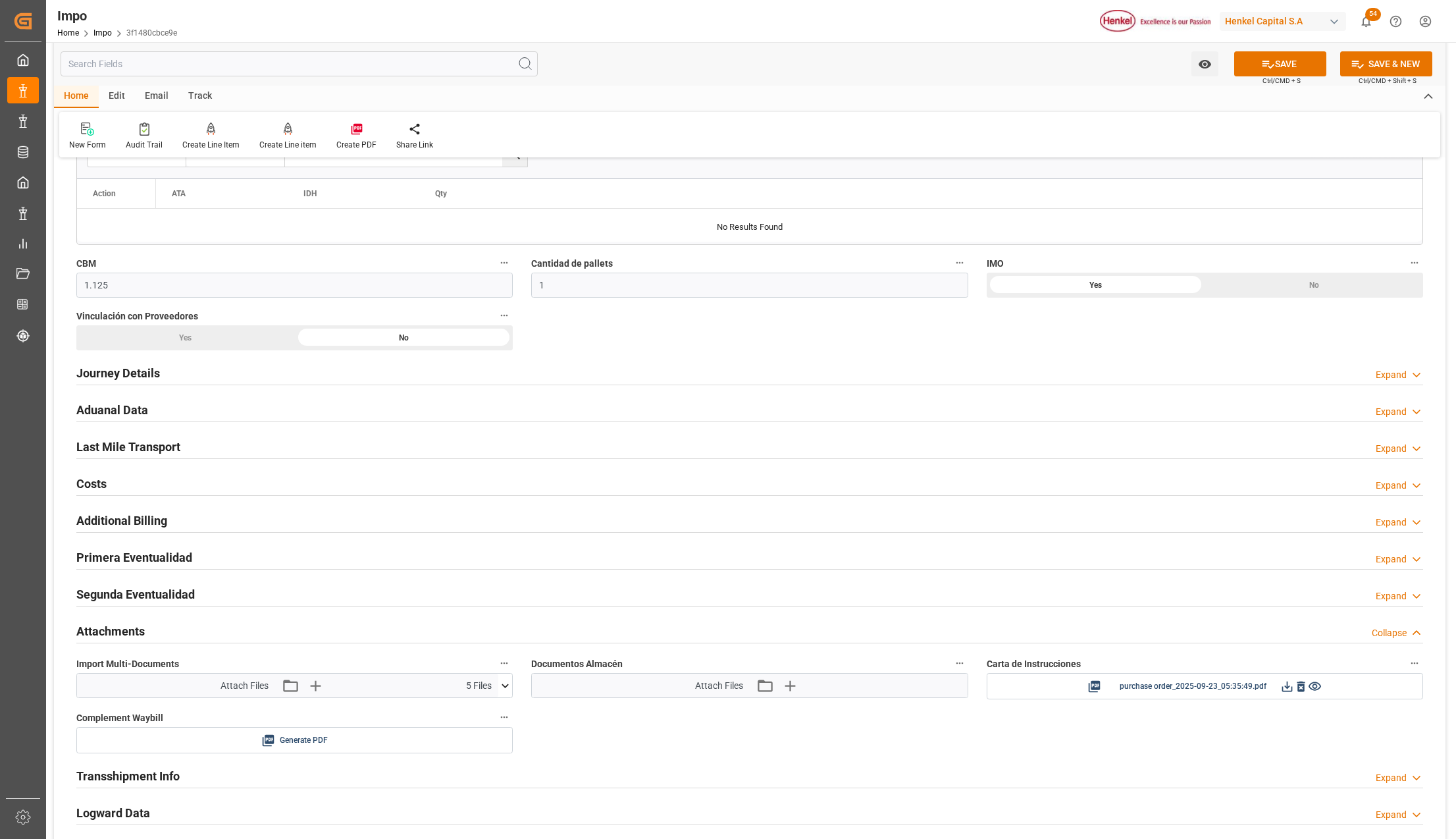
click at [1301, 79] on span "Ctrl/CMD + S" at bounding box center [1281, 81] width 38 height 10
click at [1306, 61] on button "SAVE" at bounding box center [1280, 64] width 92 height 25
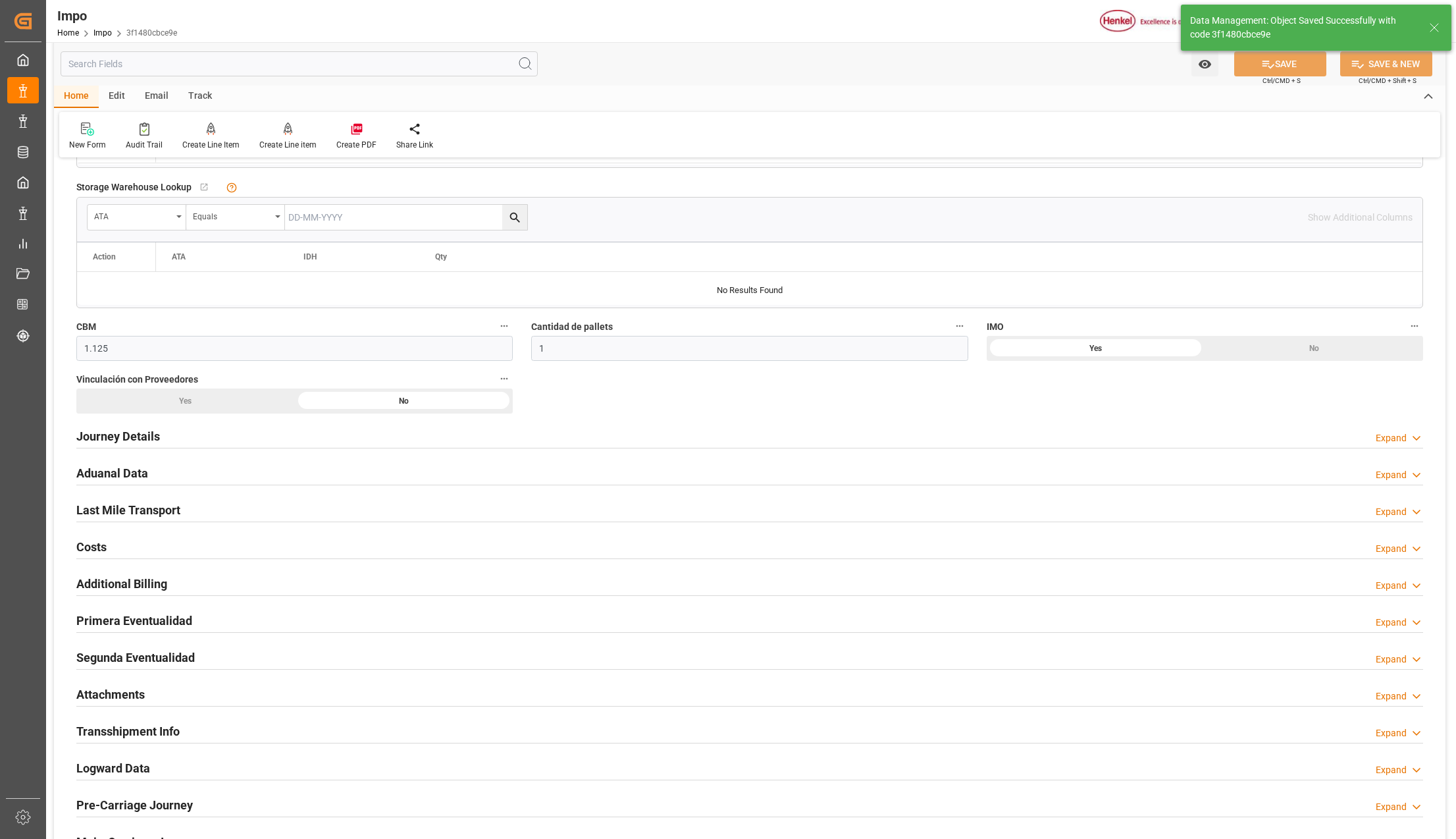
scroll to position [438, 0]
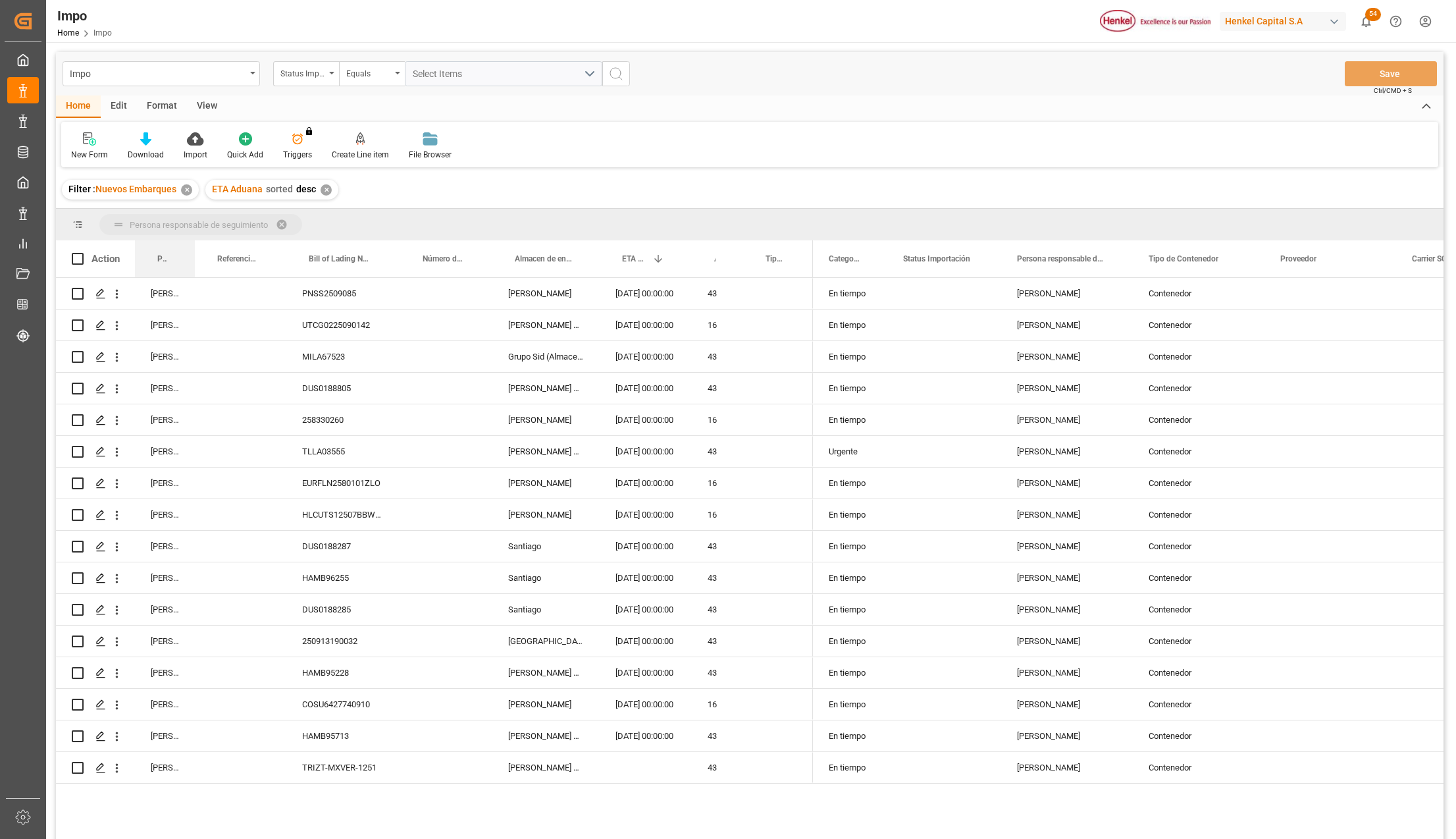
drag, startPoint x: 159, startPoint y: 262, endPoint x: 171, endPoint y: 224, distance: 39.8
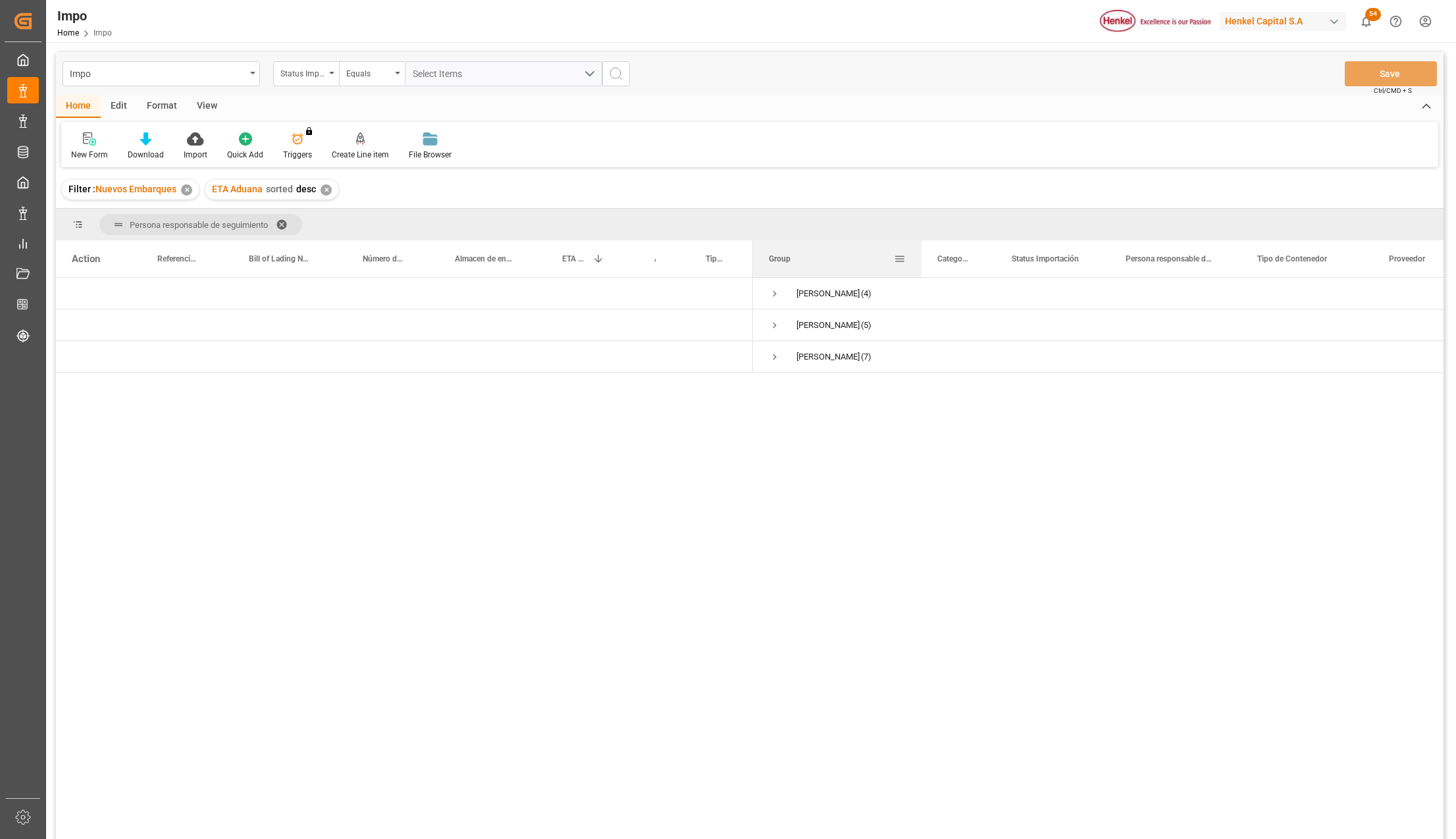
drag, startPoint x: 883, startPoint y: 248, endPoint x: 920, endPoint y: 249, distance: 37.0
click at [920, 249] on div at bounding box center [922, 258] width 6 height 37
click at [777, 321] on span "Press SPACE to select this row." at bounding box center [774, 325] width 12 height 12
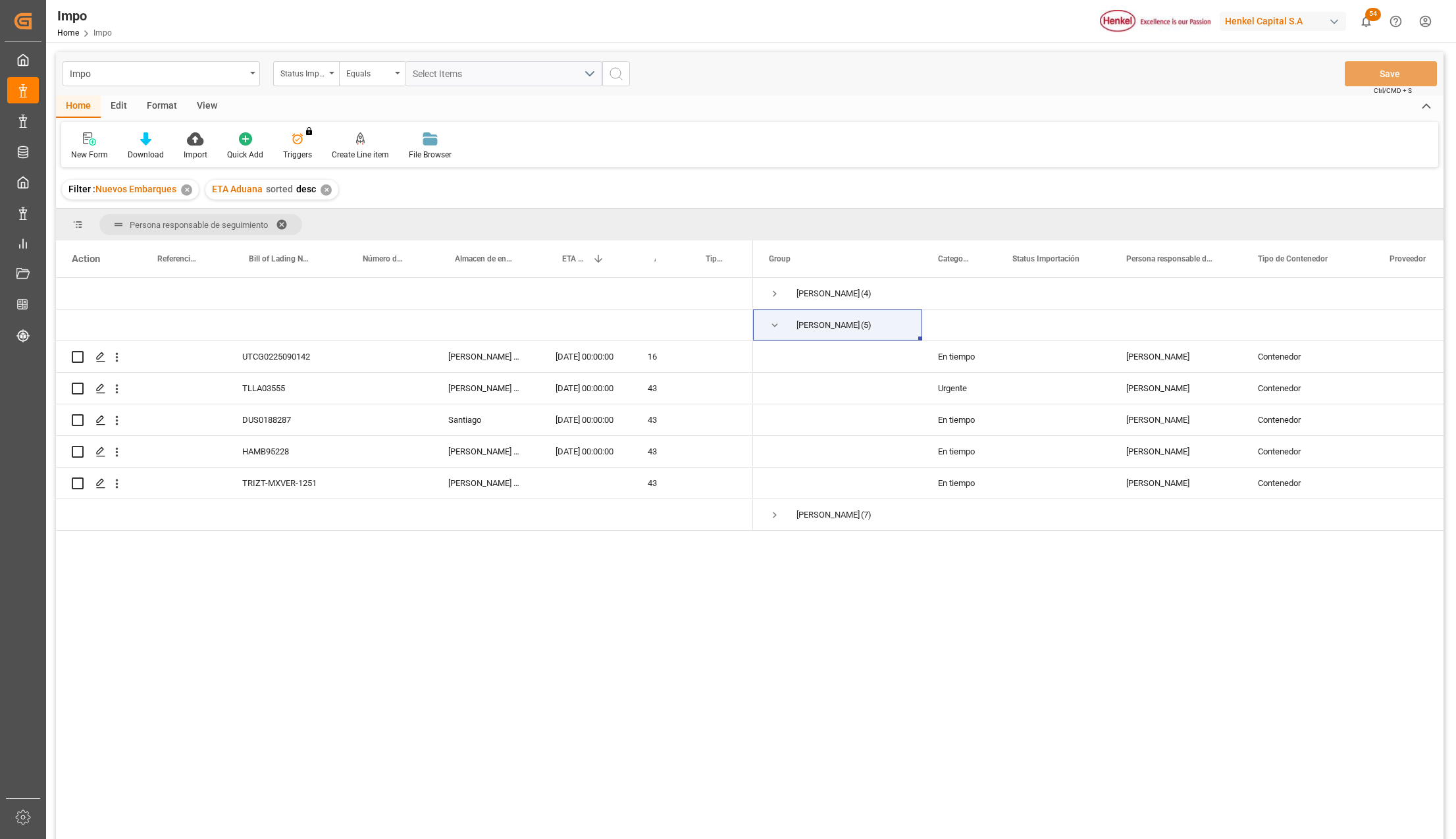
click at [546, 631] on div "UTCG0225090142 [PERSON_NAME] Tlalnepantla [DATE] 00:00:00 16 TLLA03555 [PERSON_…" at bounding box center [749, 560] width 1388 height 565
click at [564, 451] on div "[DATE] 00:00:00" at bounding box center [586, 451] width 92 height 31
click at [497, 459] on div "[PERSON_NAME] Tlalnepantla" at bounding box center [486, 451] width 107 height 31
click at [289, 493] on div "TRIZT-MXVER-1251" at bounding box center [284, 483] width 114 height 31
click at [270, 445] on div "HAMB95228" at bounding box center [284, 451] width 114 height 31
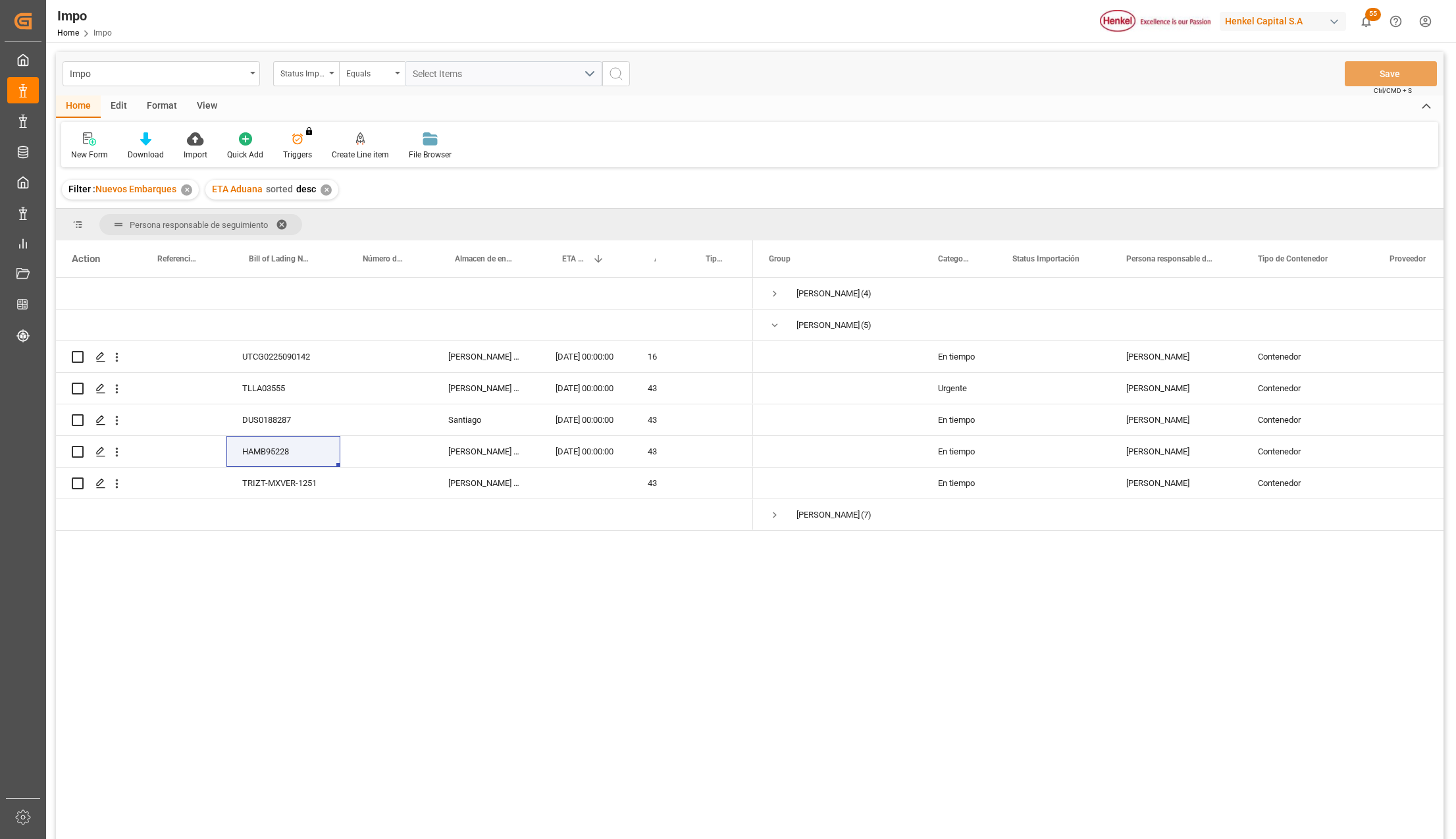
click at [325, 690] on div "UTCG0225090142 [PERSON_NAME] Tlalnepantla [DATE] 00:00:00 16 TLLA03555 [PERSON_…" at bounding box center [749, 560] width 1388 height 565
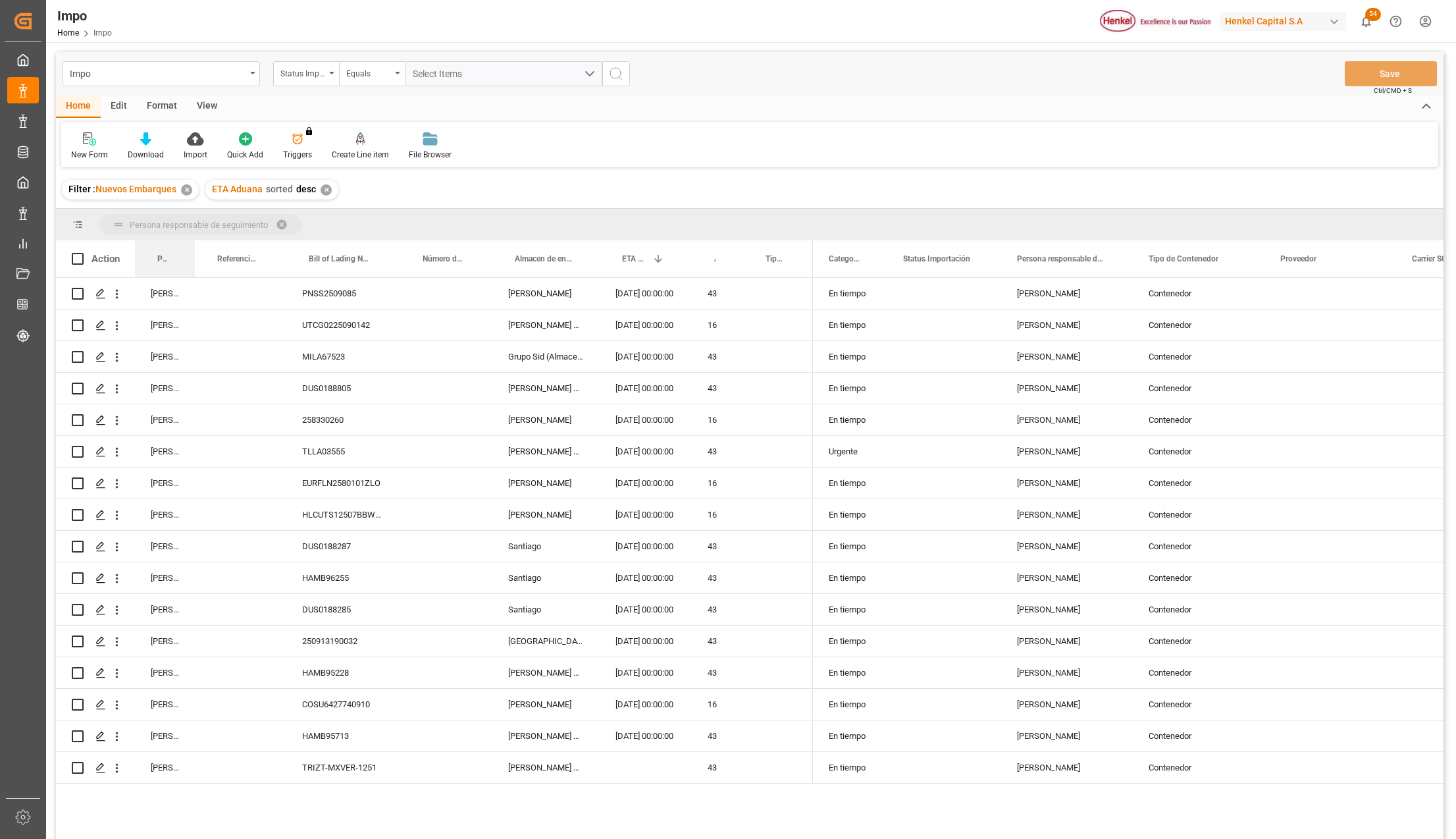
drag, startPoint x: 153, startPoint y: 258, endPoint x: 161, endPoint y: 234, distance: 25.3
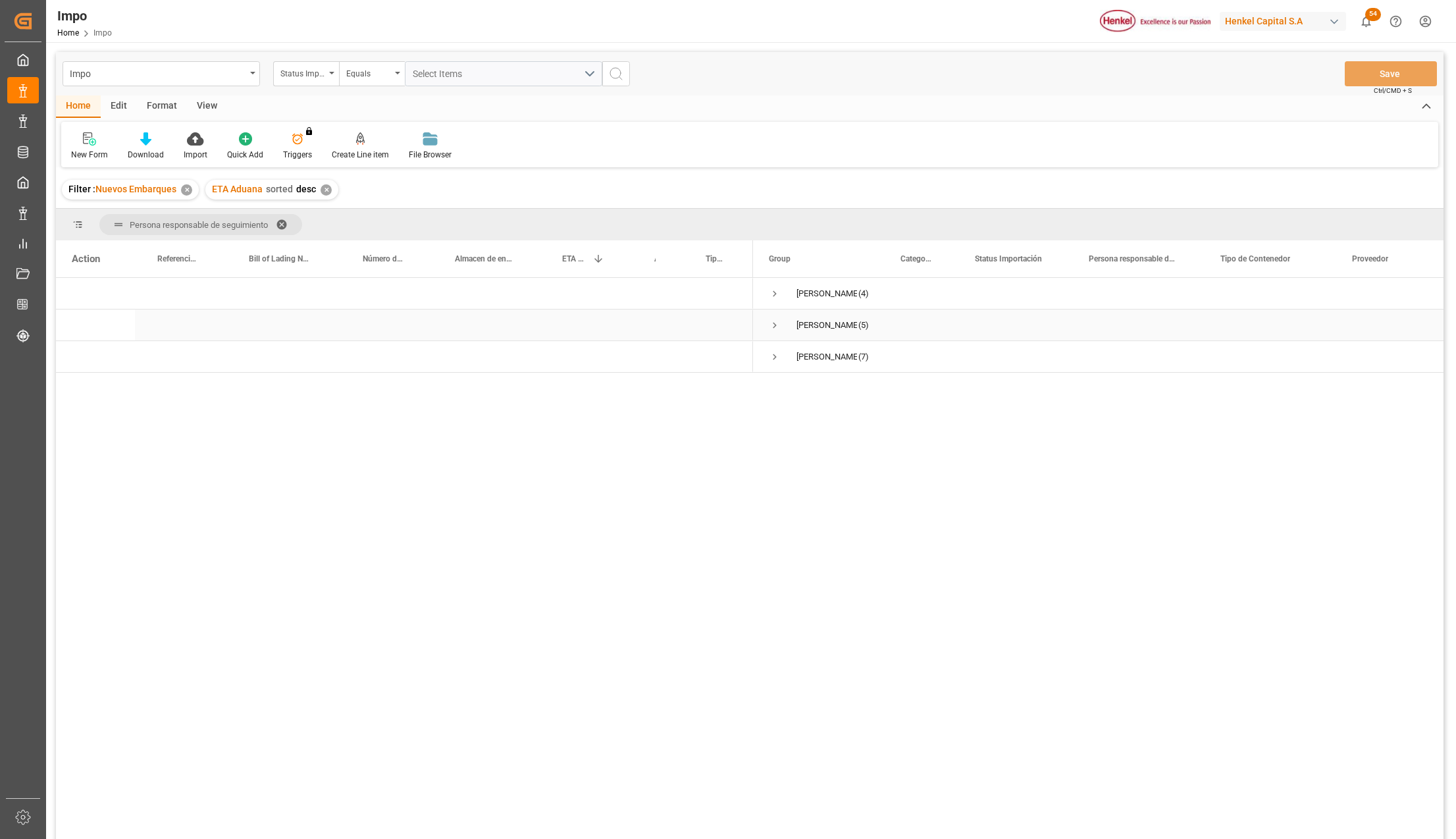
click at [777, 326] on span "Press SPACE to select this row." at bounding box center [774, 325] width 12 height 12
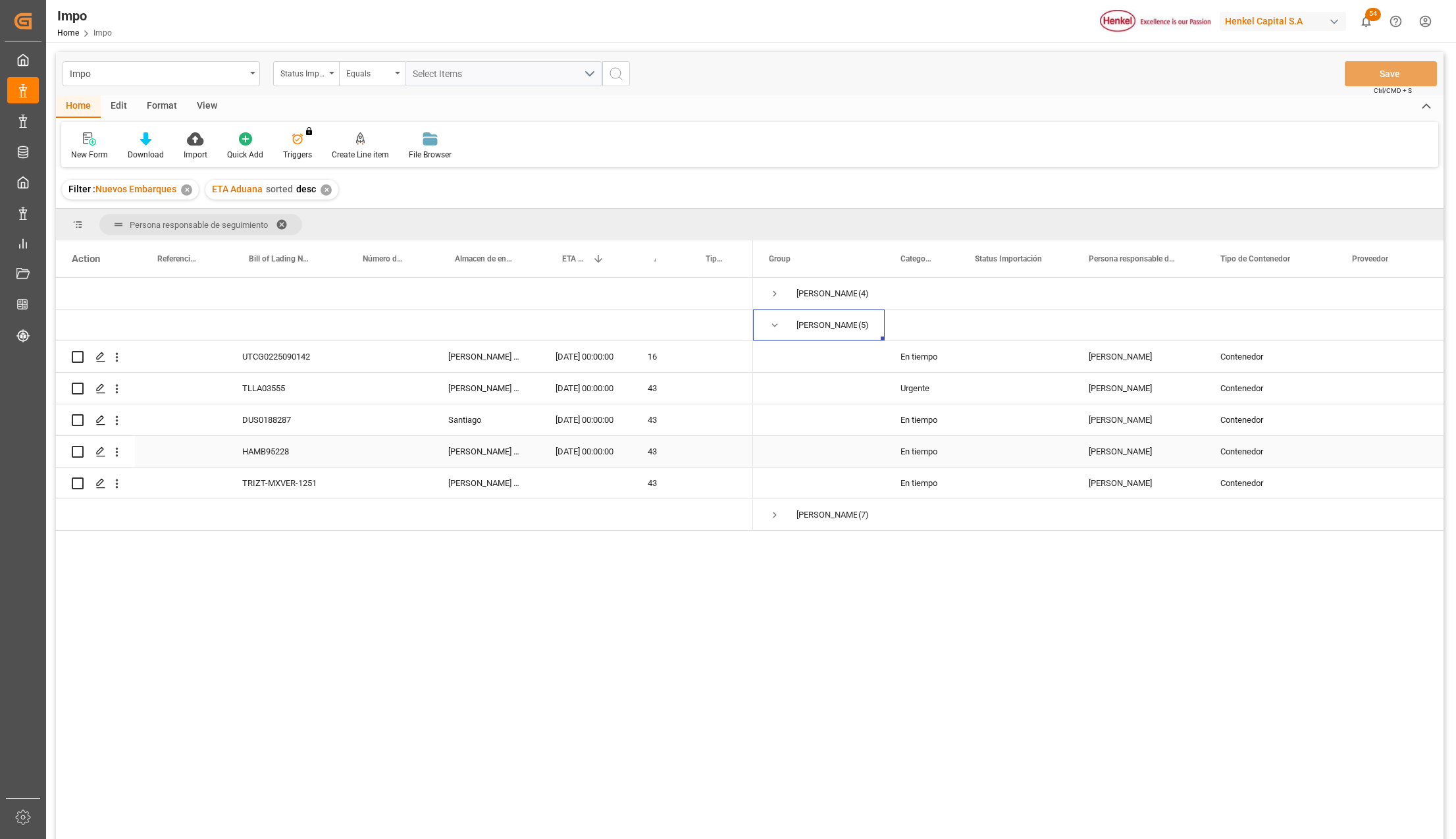
click at [280, 448] on div "HAMB95228" at bounding box center [284, 451] width 114 height 31
click at [118, 449] on icon "open menu" at bounding box center [117, 452] width 14 height 14
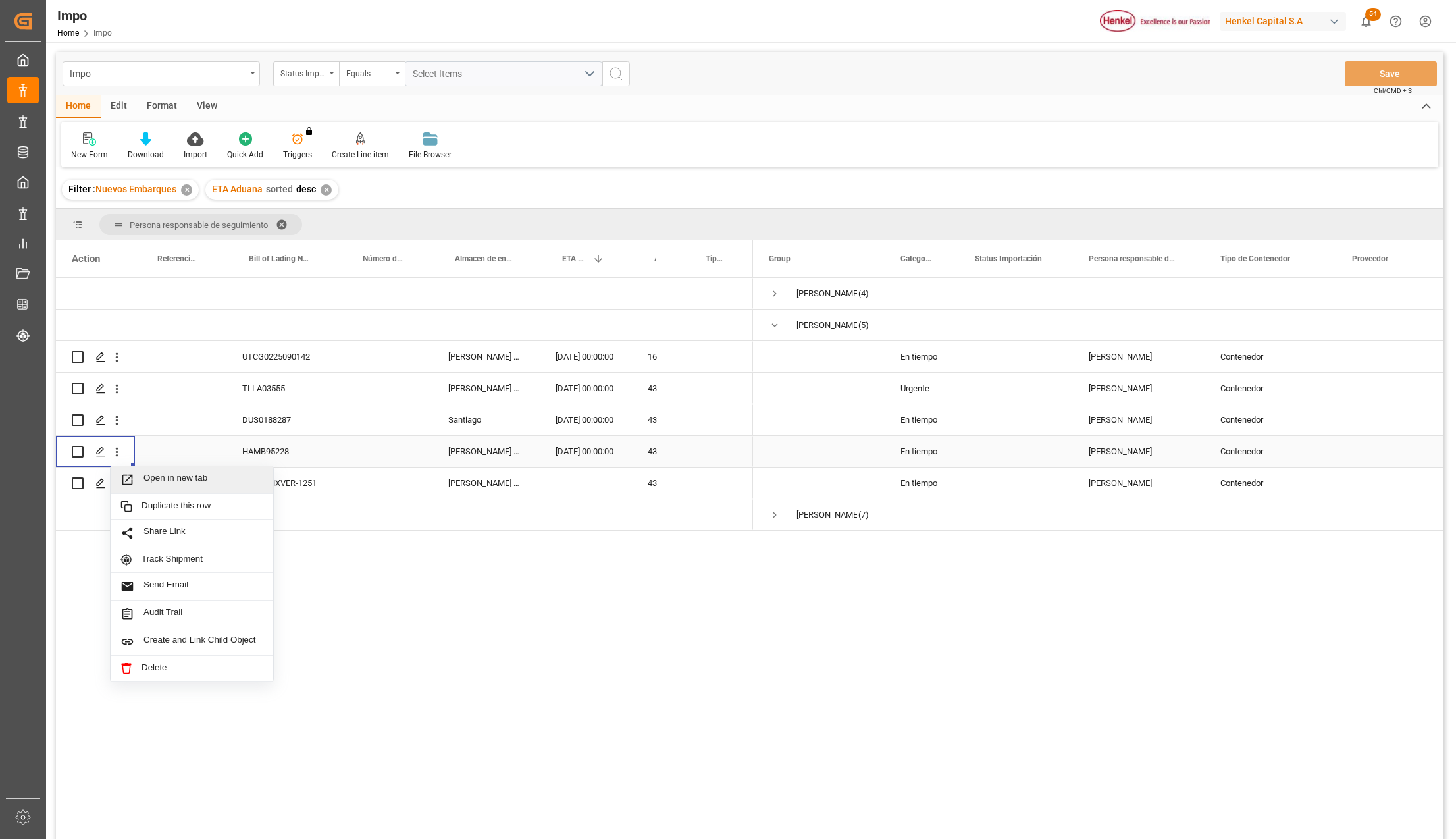
click at [141, 477] on span "Press SPACE to select this row." at bounding box center [131, 479] width 23 height 14
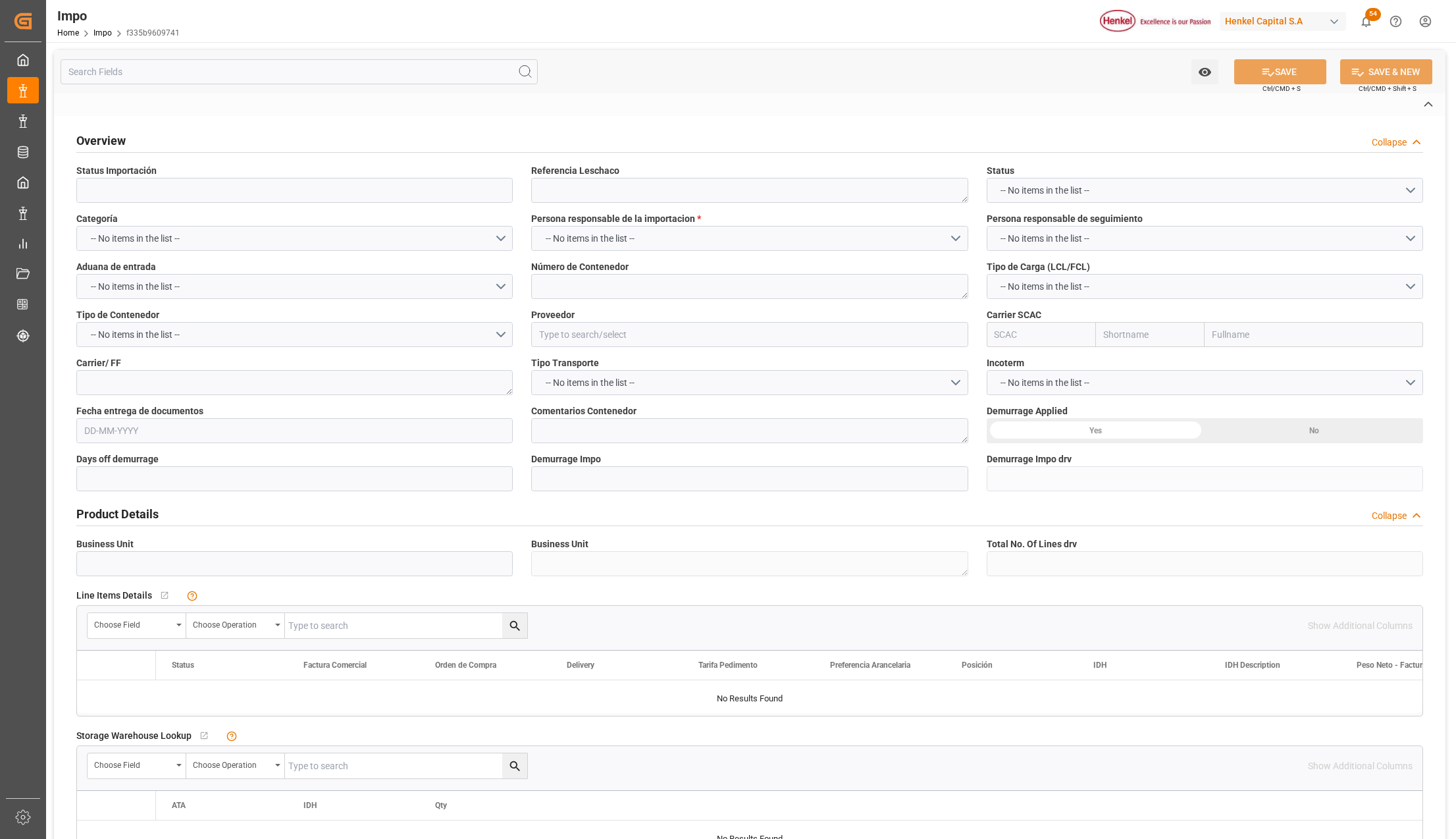
type textarea "N/A"
type input "AA"
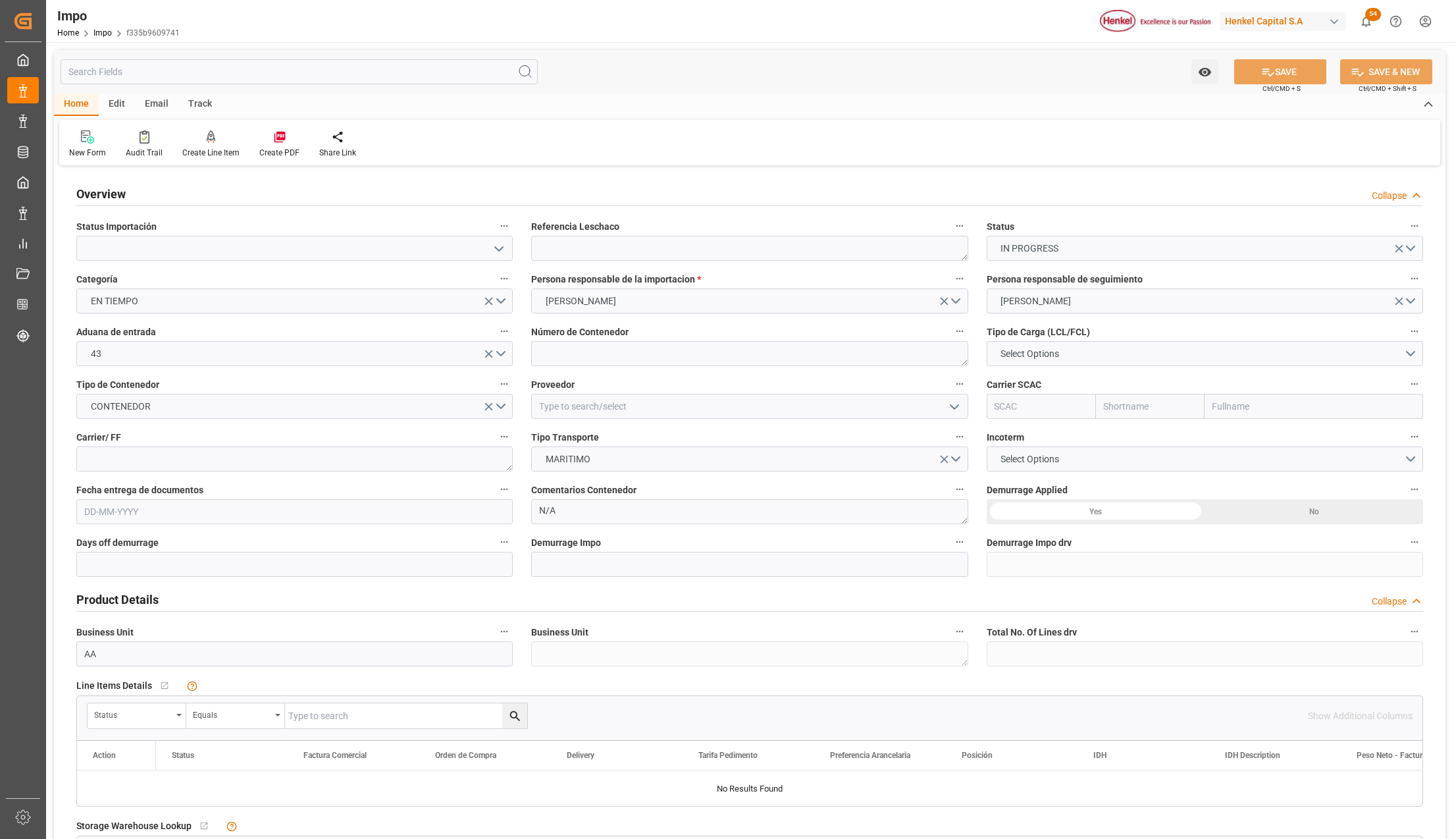
type input "[DATE]"
click at [503, 237] on input at bounding box center [294, 248] width 436 height 25
click at [499, 249] on icon "open menu" at bounding box center [499, 248] width 16 height 16
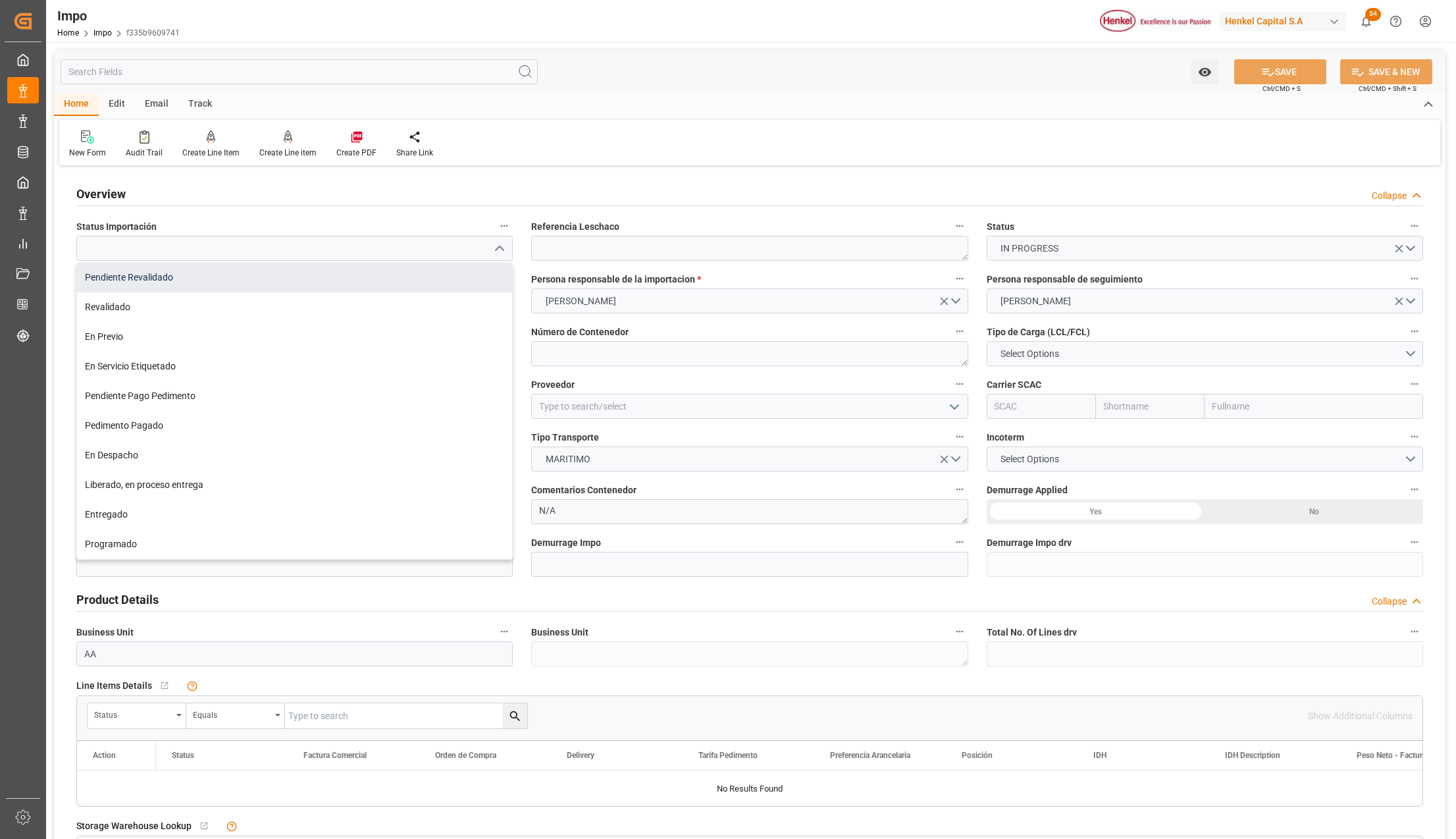
click at [114, 280] on div "Pendiente Revalidado" at bounding box center [295, 278] width 435 height 30
type input "Pendiente Revalidado"
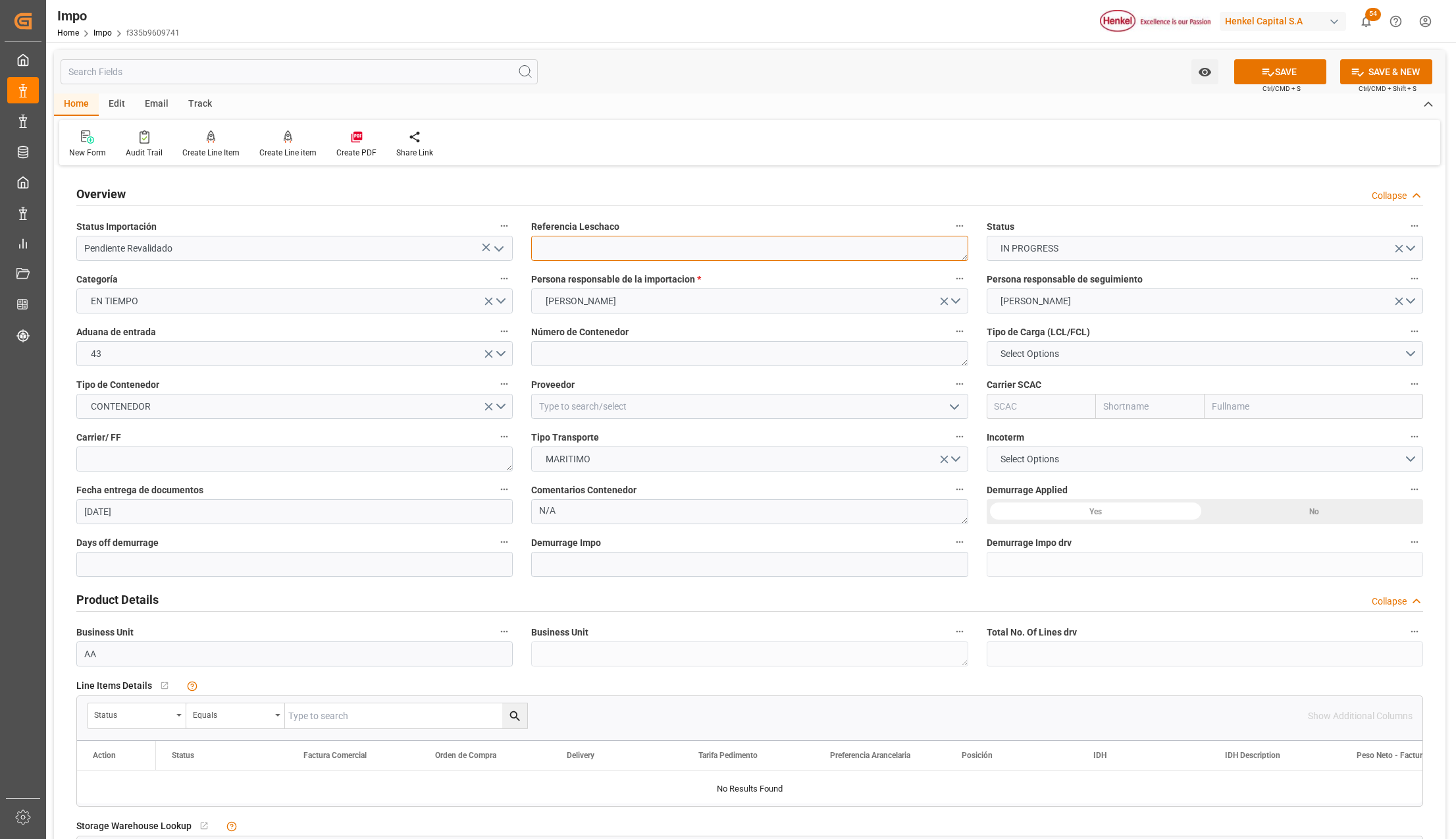
drag, startPoint x: 574, startPoint y: 240, endPoint x: 538, endPoint y: 267, distance: 45.0
click at [574, 240] on textarea at bounding box center [749, 248] width 436 height 25
click at [573, 239] on textarea at bounding box center [749, 248] width 436 height 25
click at [599, 252] on textarea at bounding box center [749, 248] width 436 height 25
paste textarea "HAMB95228"
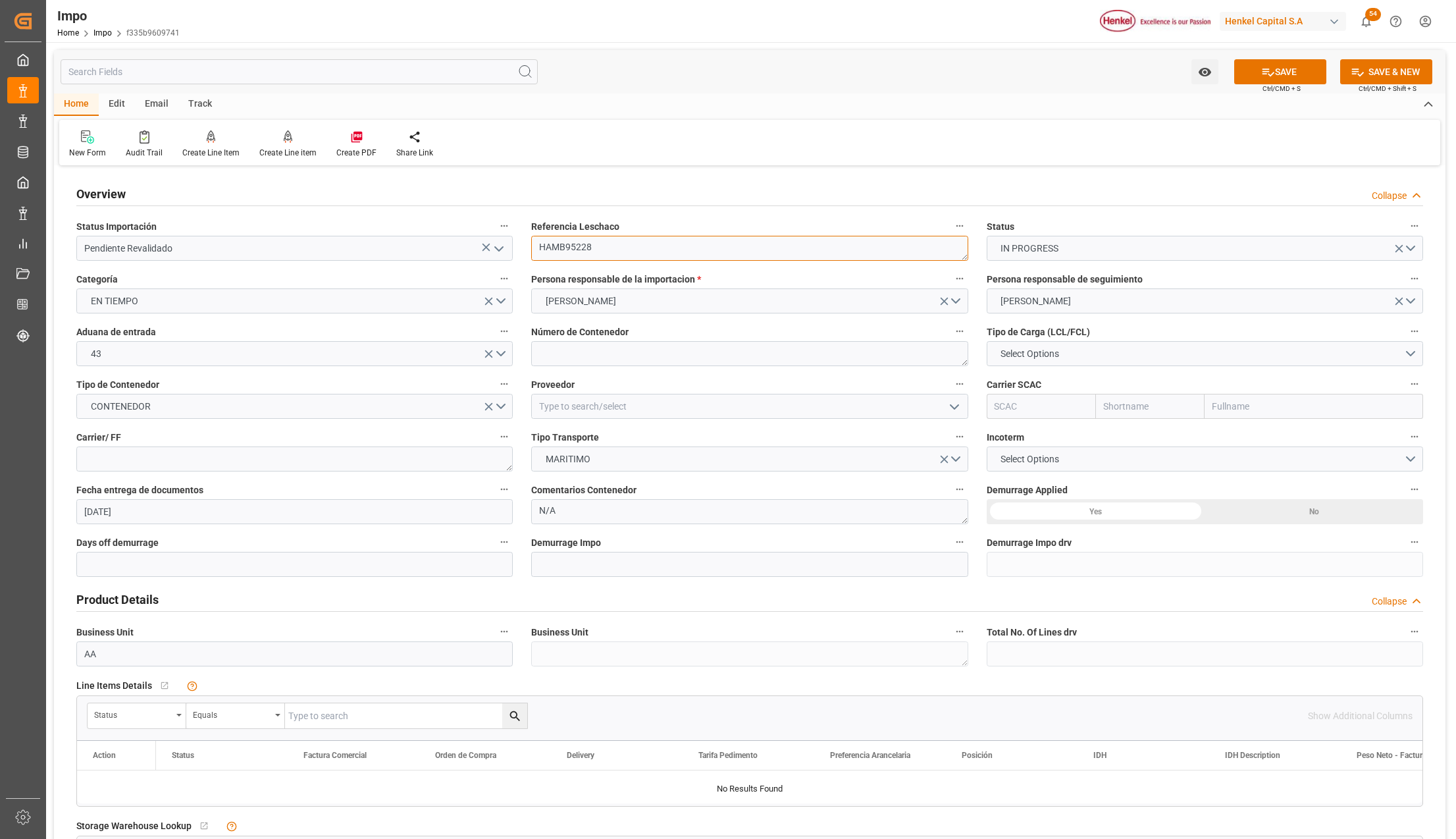
type textarea "HAMB95228"
drag, startPoint x: 591, startPoint y: 350, endPoint x: 823, endPoint y: 392, distance: 235.8
click at [591, 350] on textarea at bounding box center [749, 353] width 436 height 25
paste textarea "MRKU0842126"
type textarea "MRKU0842126"
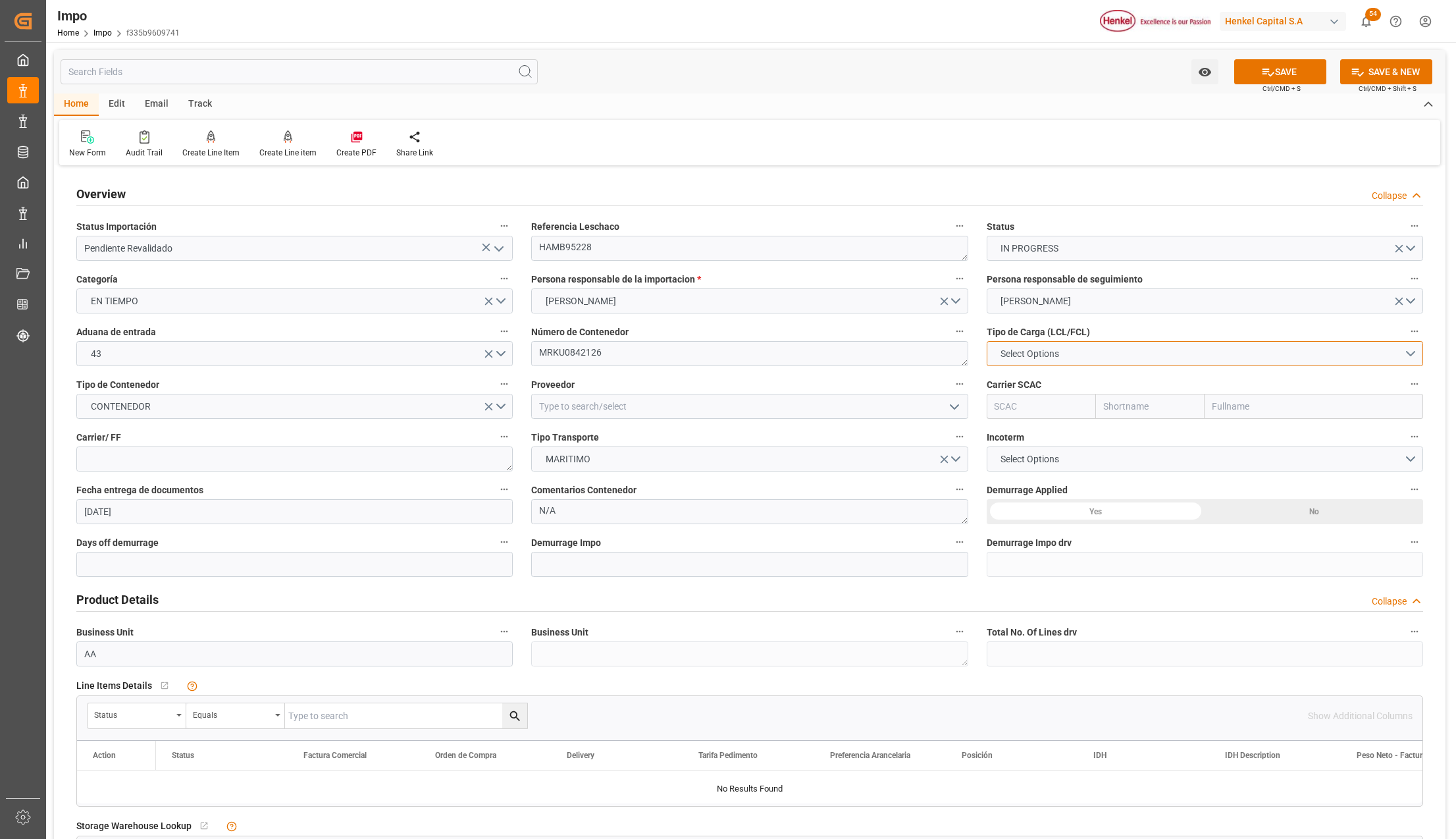
click at [998, 354] on span "Select Options" at bounding box center [1030, 354] width 72 height 14
click at [1012, 408] on div "FCL 40"" at bounding box center [1206, 413] width 435 height 28
click at [659, 413] on input at bounding box center [749, 406] width 436 height 25
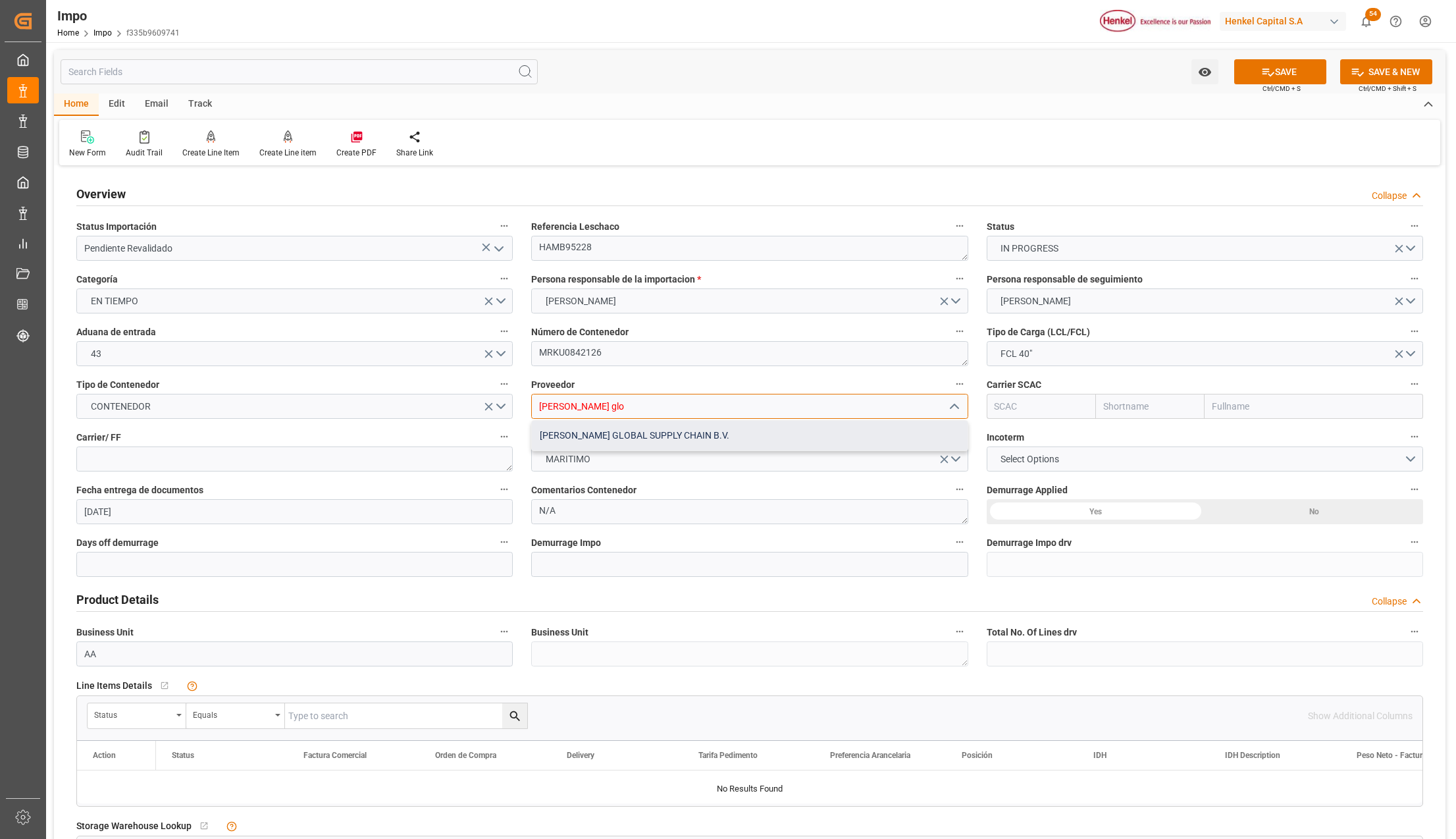
click at [593, 432] on div "[PERSON_NAME] GLOBAL SUPPLY CHAIN B.V." at bounding box center [750, 436] width 435 height 30
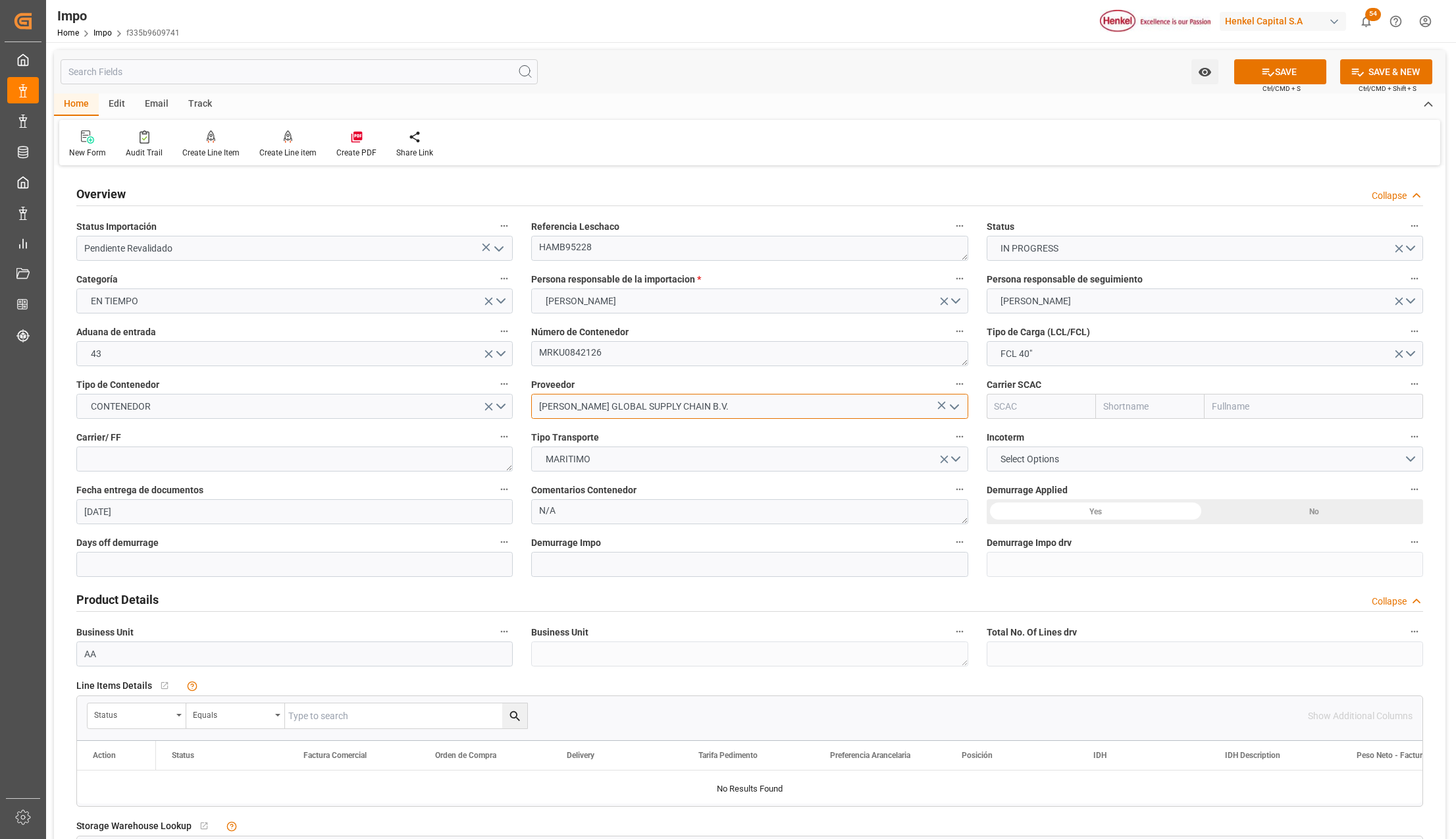
type input "[PERSON_NAME] GLOBAL SUPPLY CHAIN B.V."
click at [1213, 406] on input "text" at bounding box center [1314, 406] width 218 height 25
type input "MAERSK"
click at [1241, 437] on b "Maersk Line AS" at bounding box center [1246, 435] width 65 height 10
type input "MAEU"
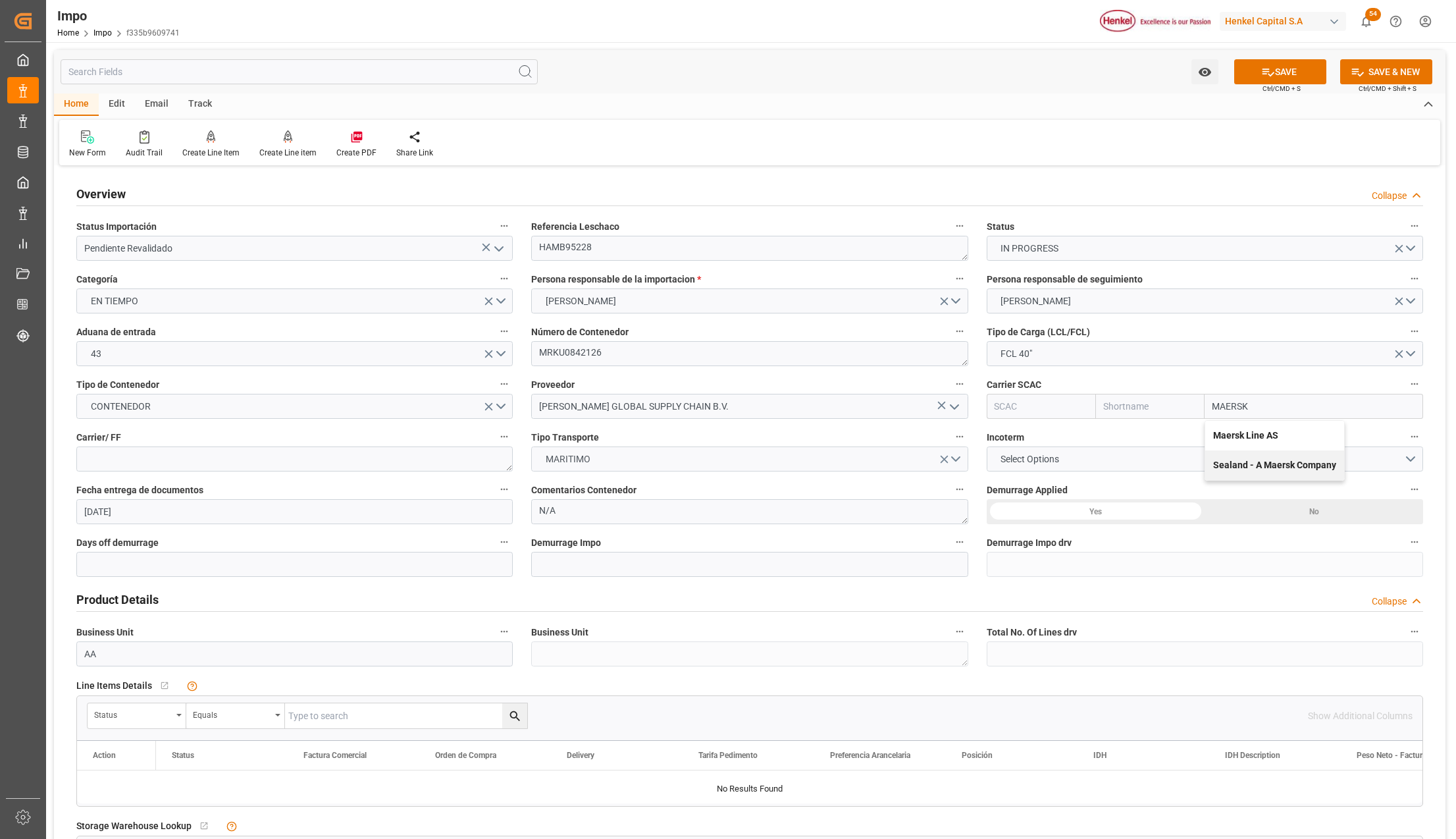
type input "Maersk"
type input "Maersk Line AS"
click at [1044, 456] on span "Select Options" at bounding box center [1030, 459] width 72 height 14
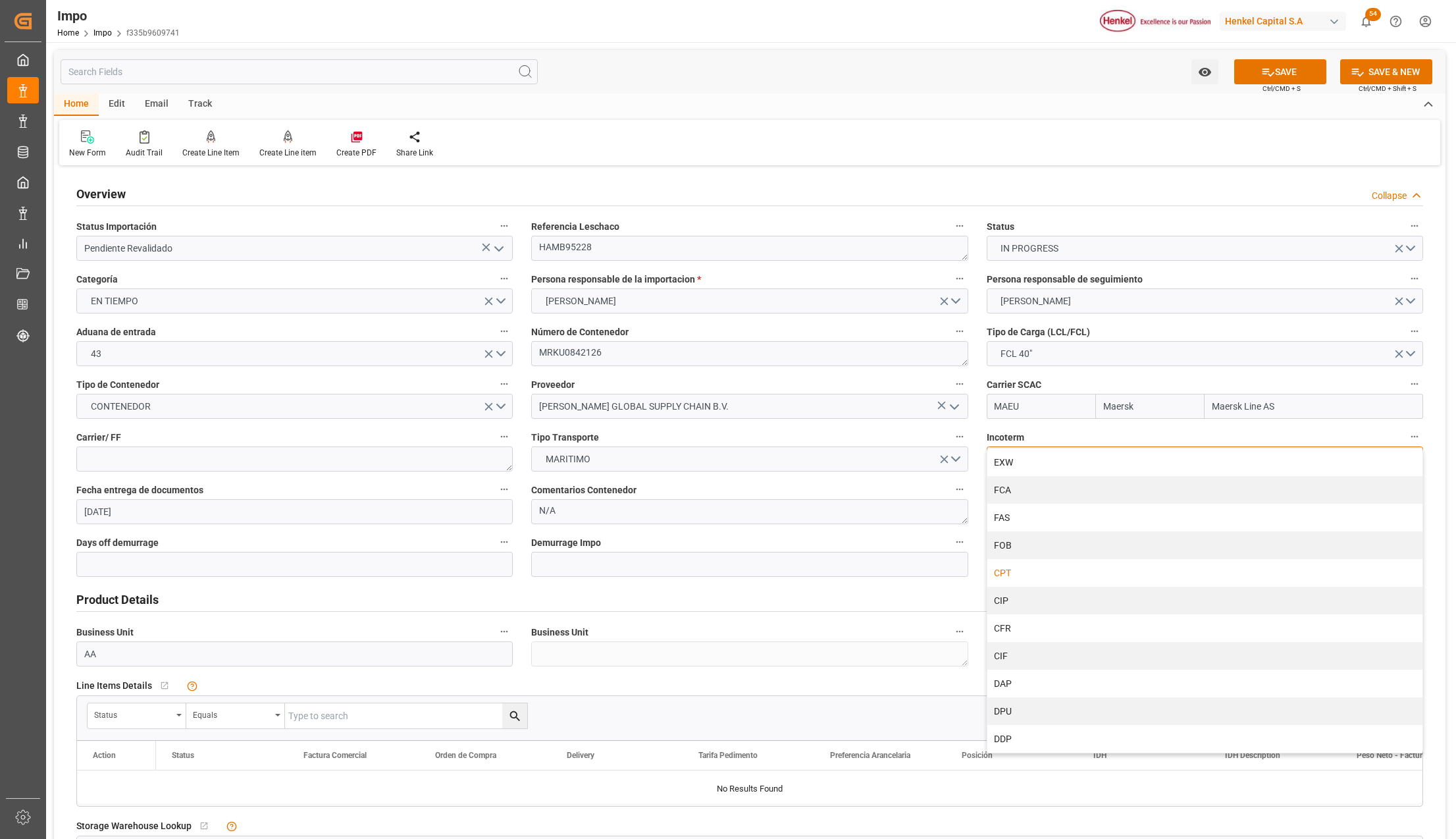
click at [1017, 570] on div "CPT" at bounding box center [1206, 573] width 435 height 28
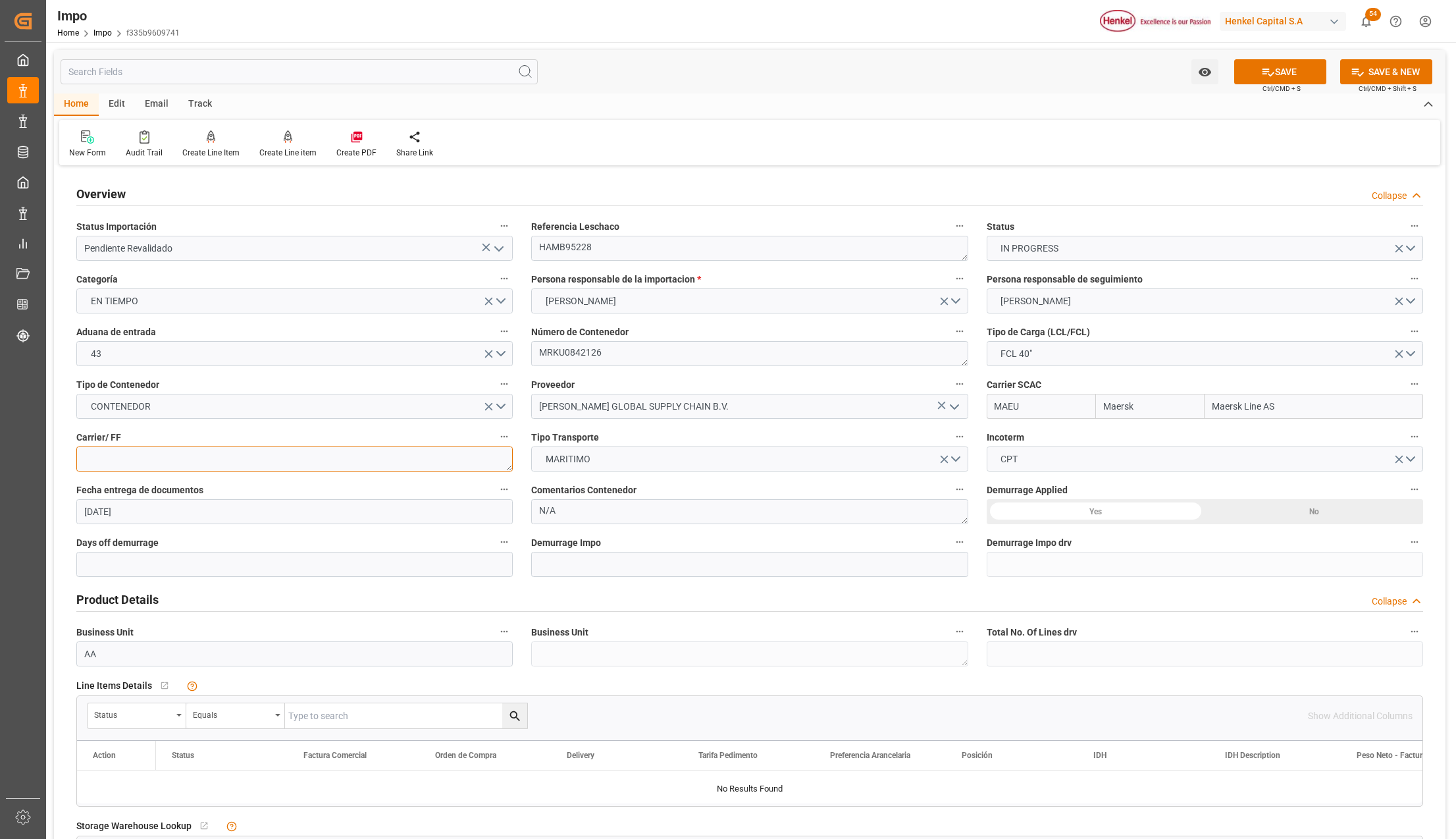
click at [137, 466] on textarea at bounding box center [294, 459] width 436 height 25
type textarea "DHL"
click at [1167, 504] on div "Yes" at bounding box center [1096, 511] width 218 height 25
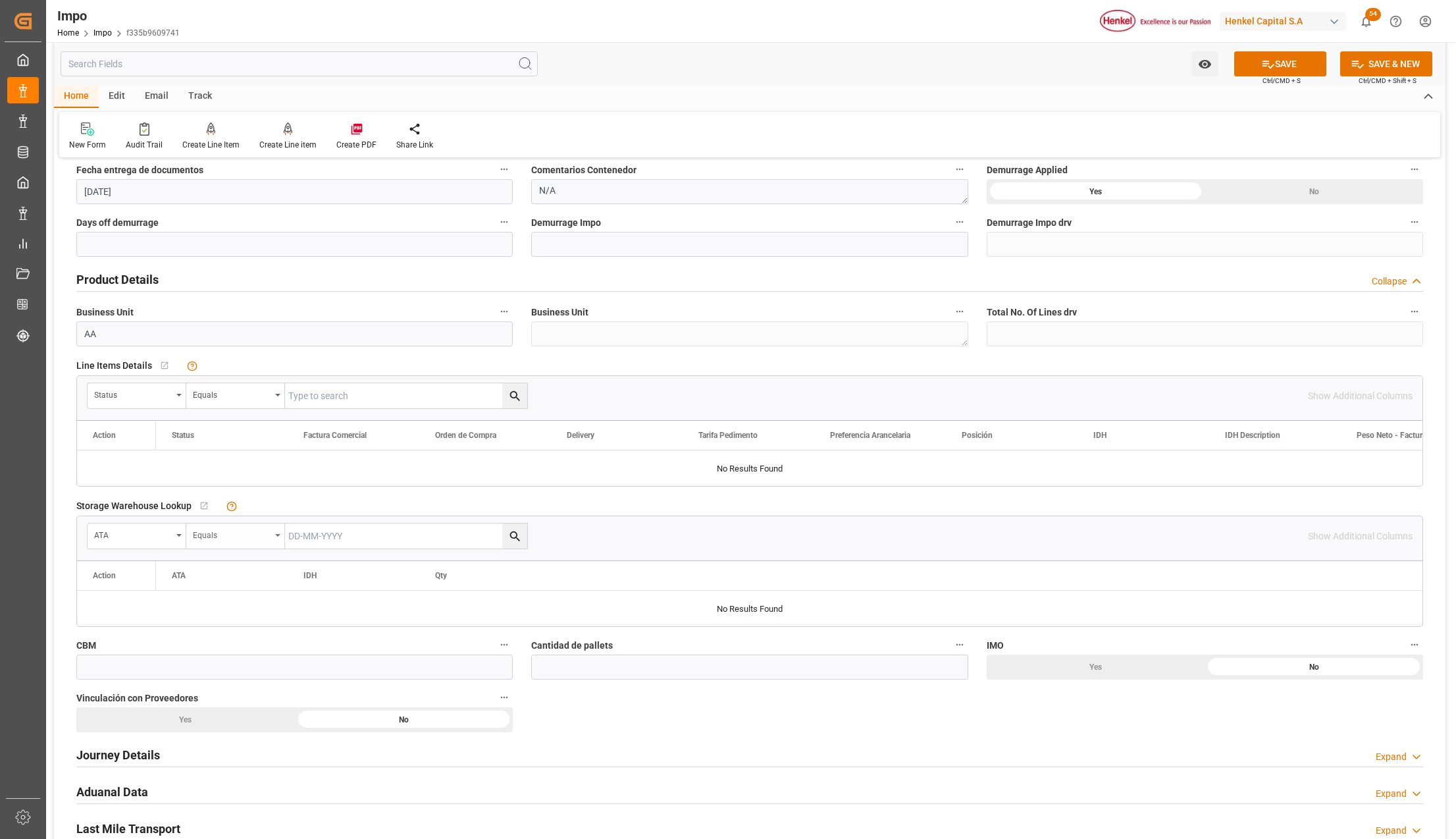
scroll to position [351, 0]
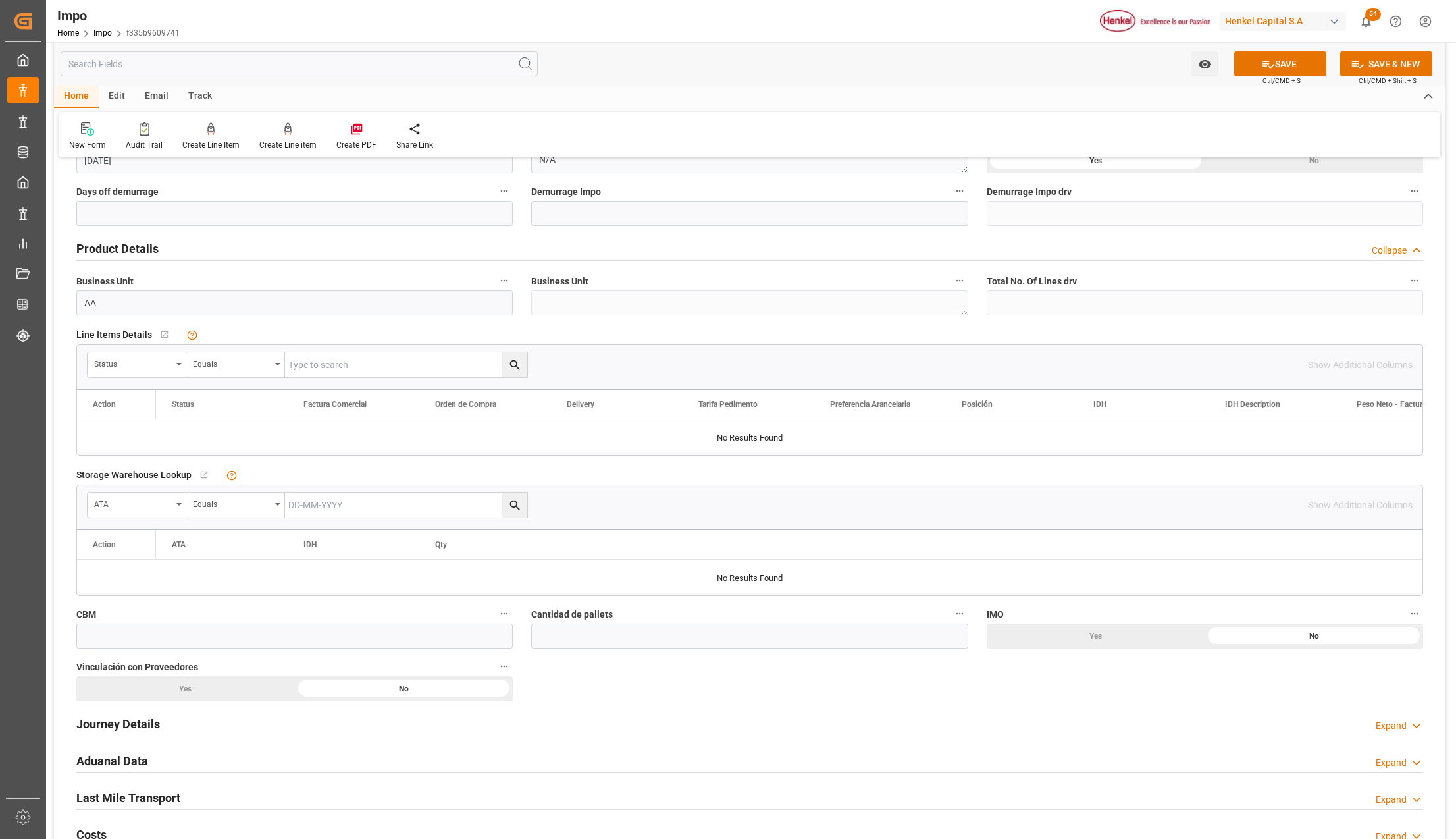
click at [179, 365] on icon "open menu" at bounding box center [179, 364] width 6 height 3
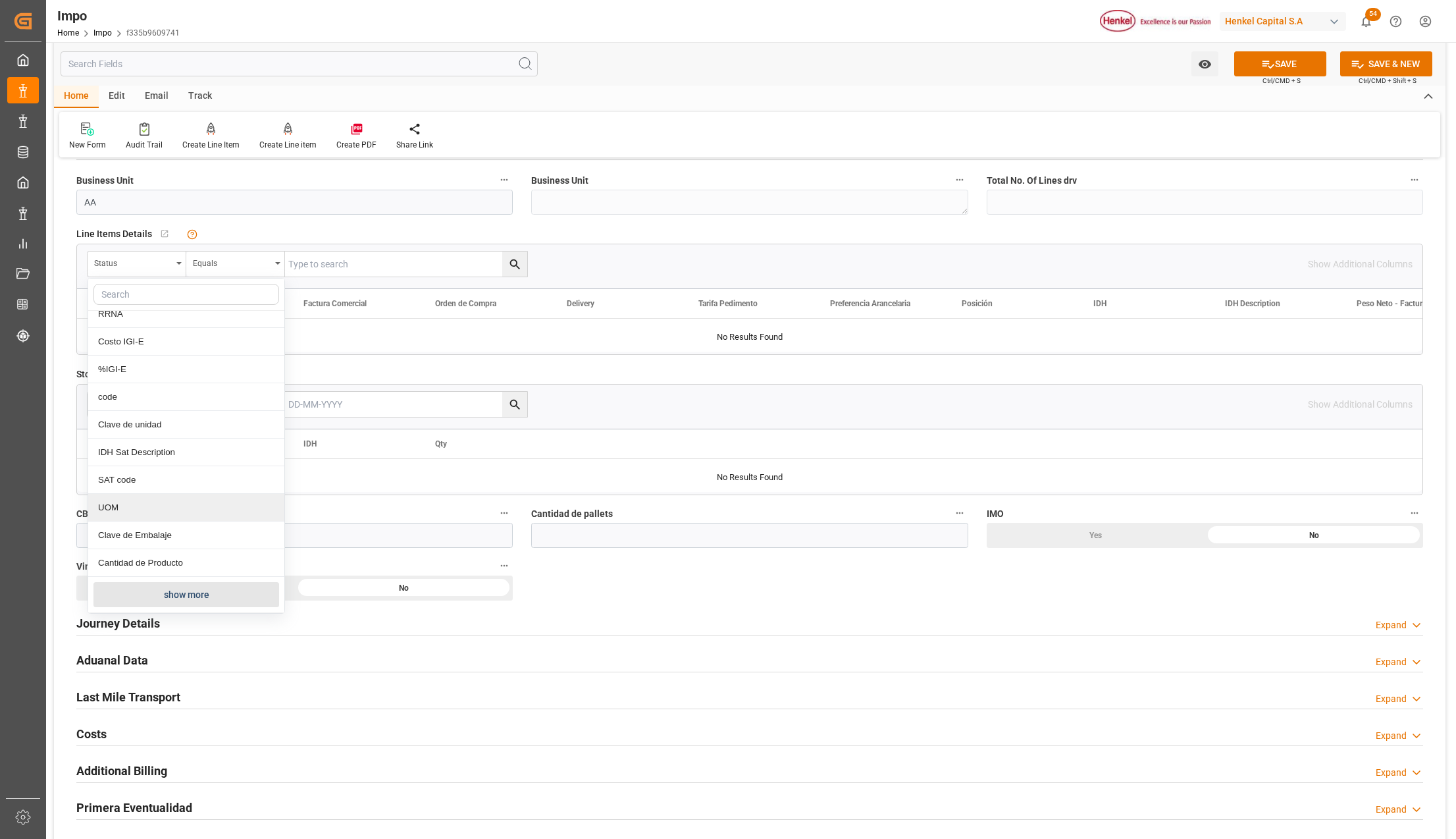
scroll to position [614, 0]
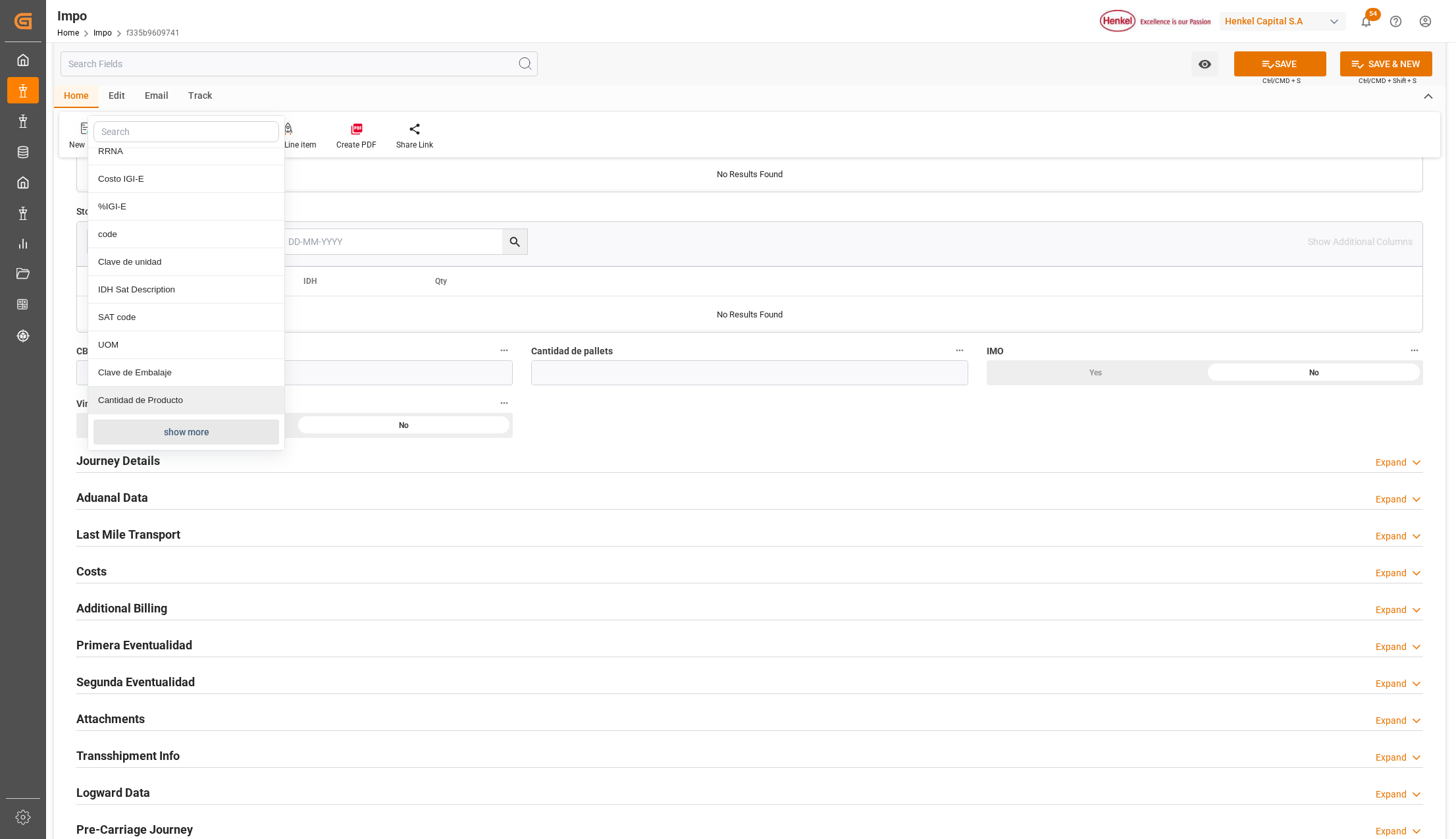
click at [161, 428] on button "show more" at bounding box center [186, 432] width 186 height 25
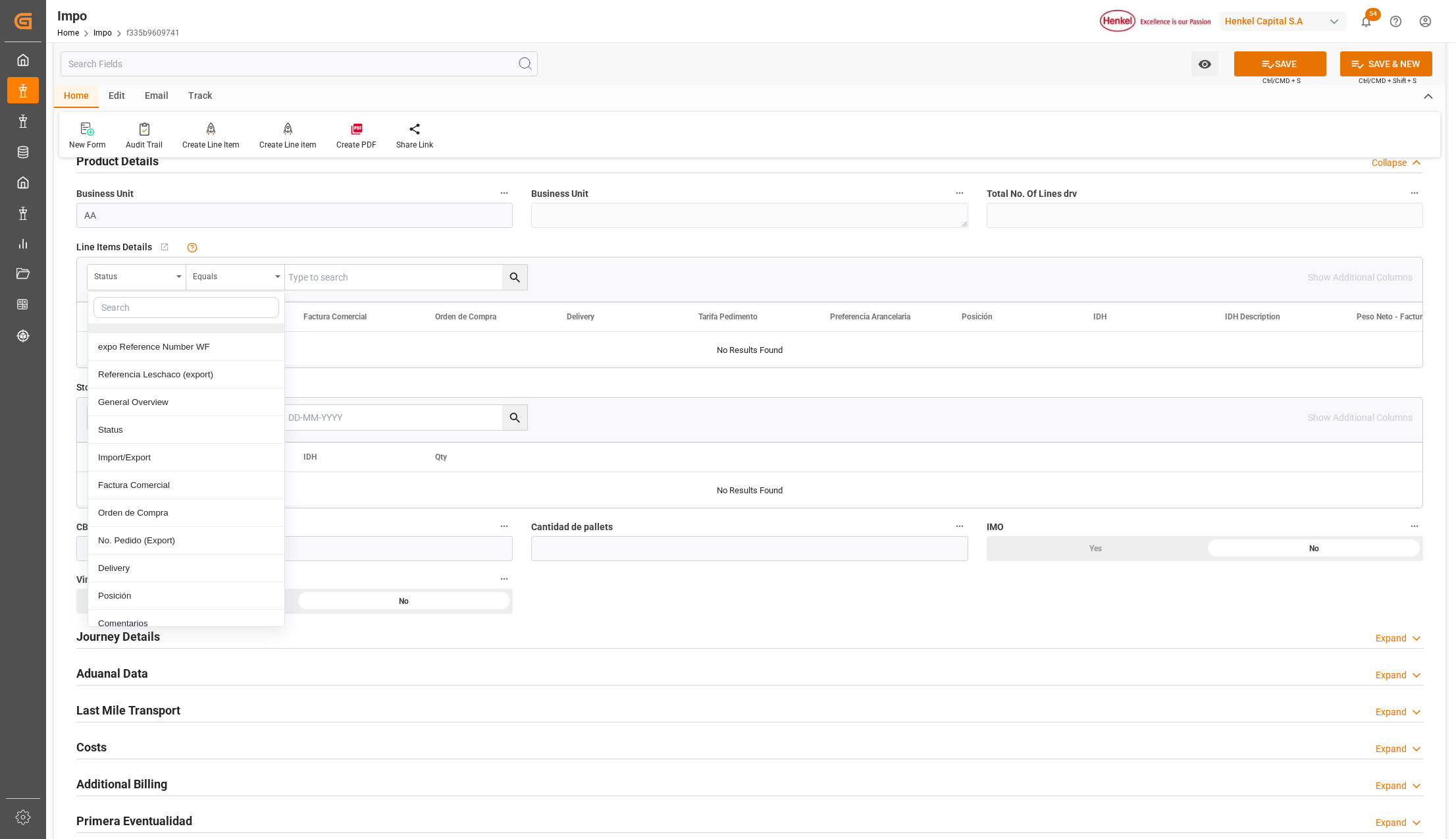
scroll to position [88, 0]
click at [141, 582] on div "Comentarios" at bounding box center [186, 582] width 196 height 28
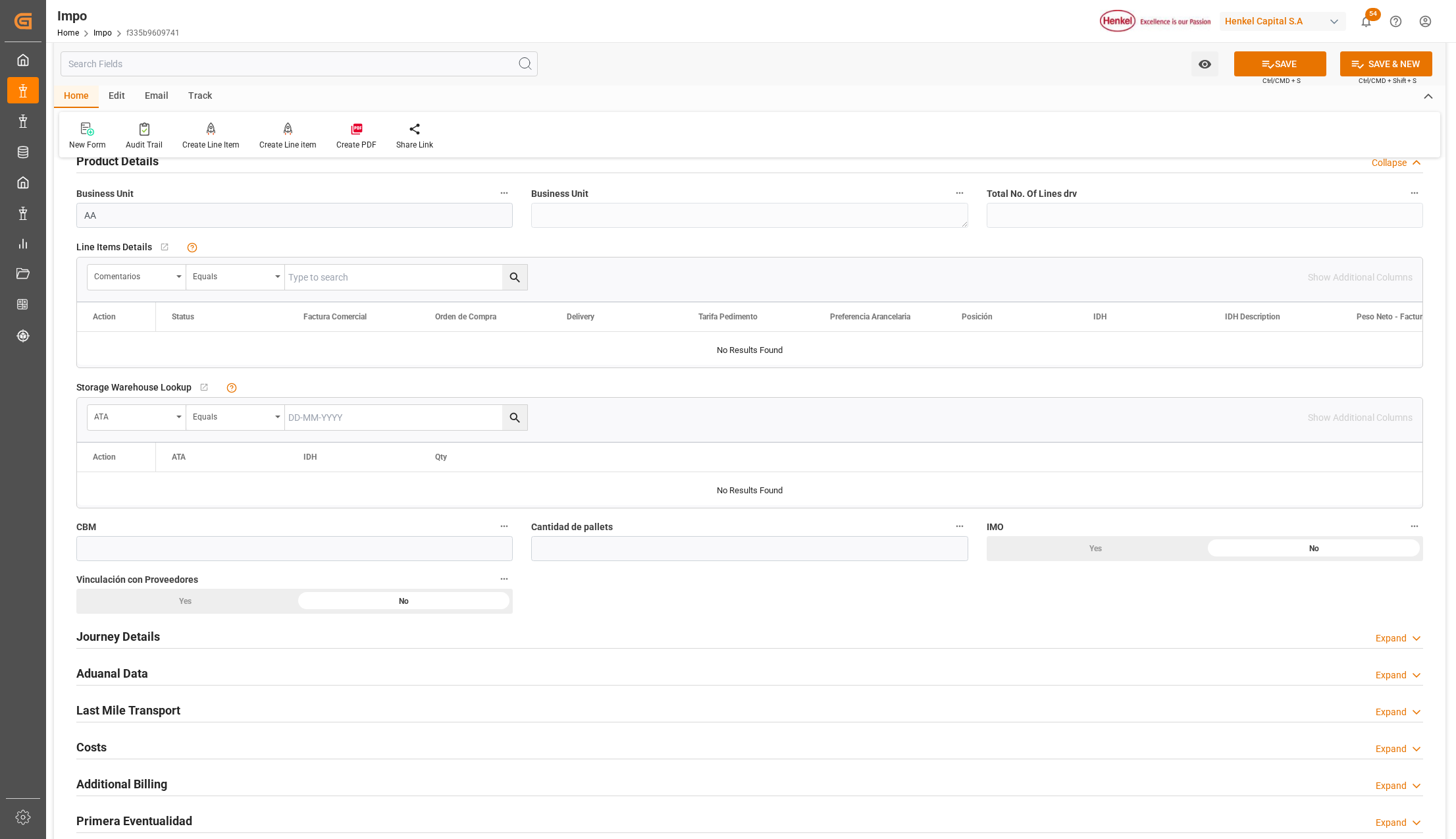
click at [313, 276] on input "text" at bounding box center [406, 277] width 242 height 25
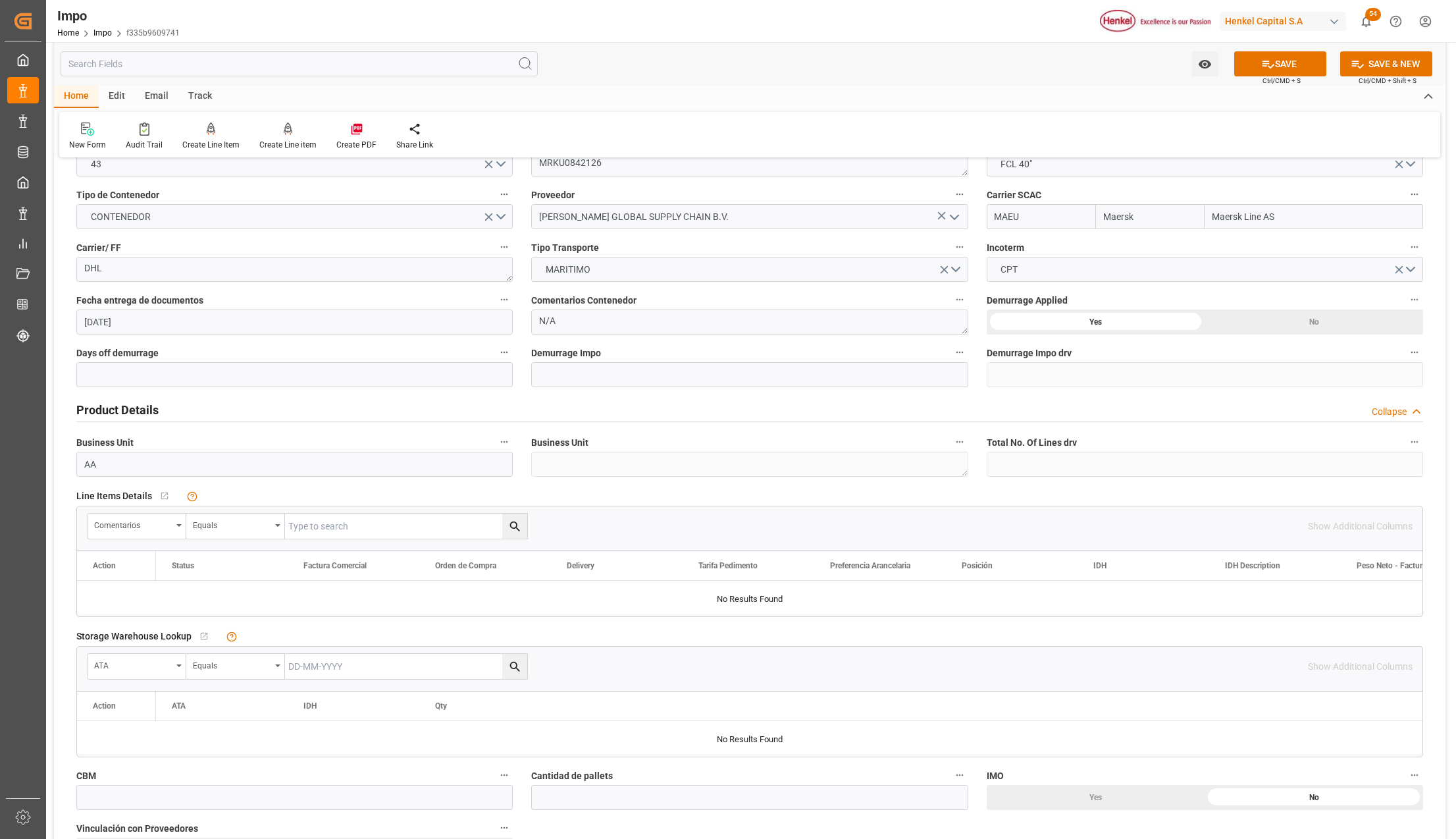
scroll to position [0, 0]
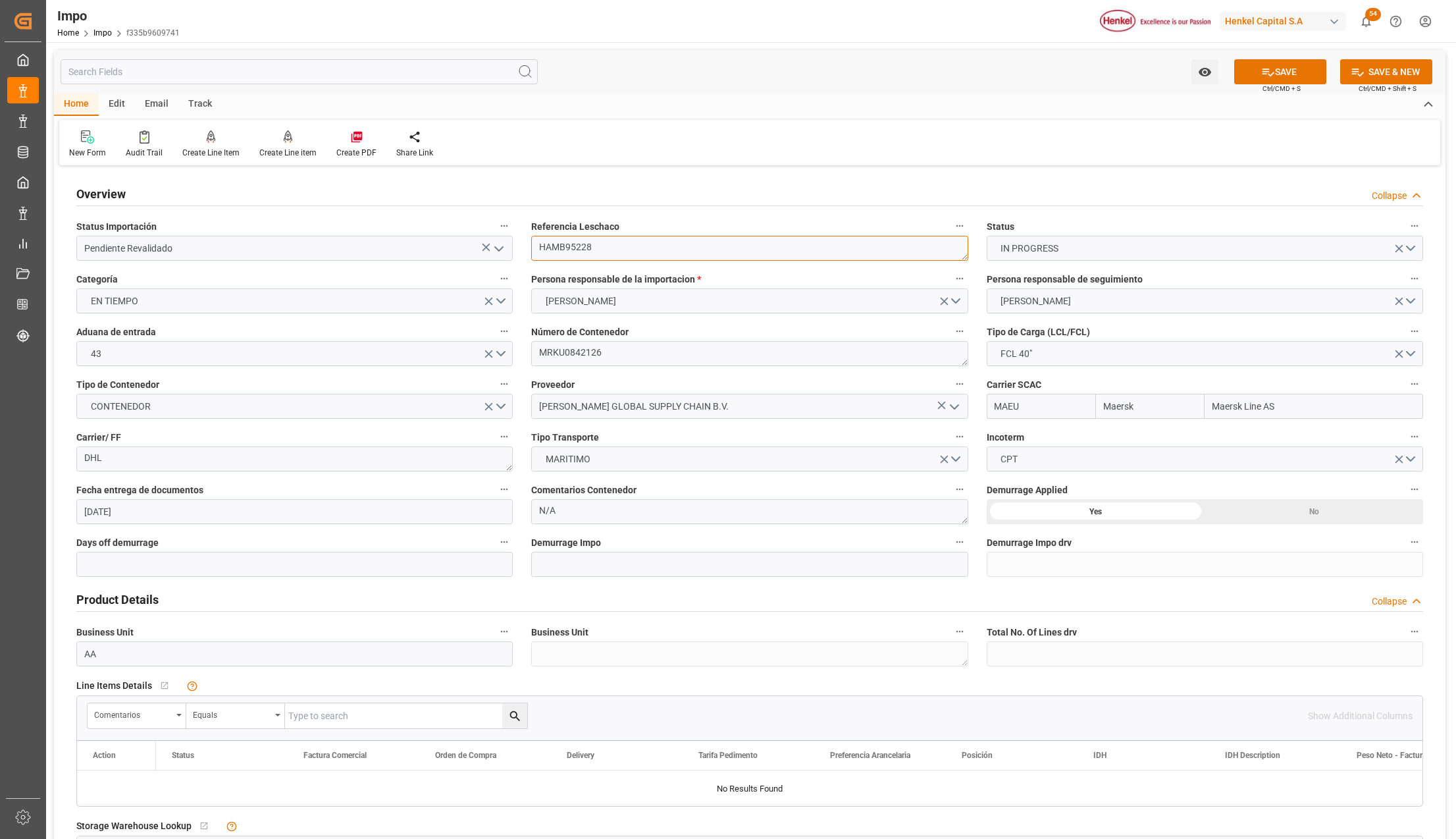
click at [587, 252] on textarea "HAMB95228" at bounding box center [749, 248] width 436 height 25
click at [327, 717] on input "text" at bounding box center [406, 716] width 242 height 25
paste input "HAMB95228"
type input "HAMB95228"
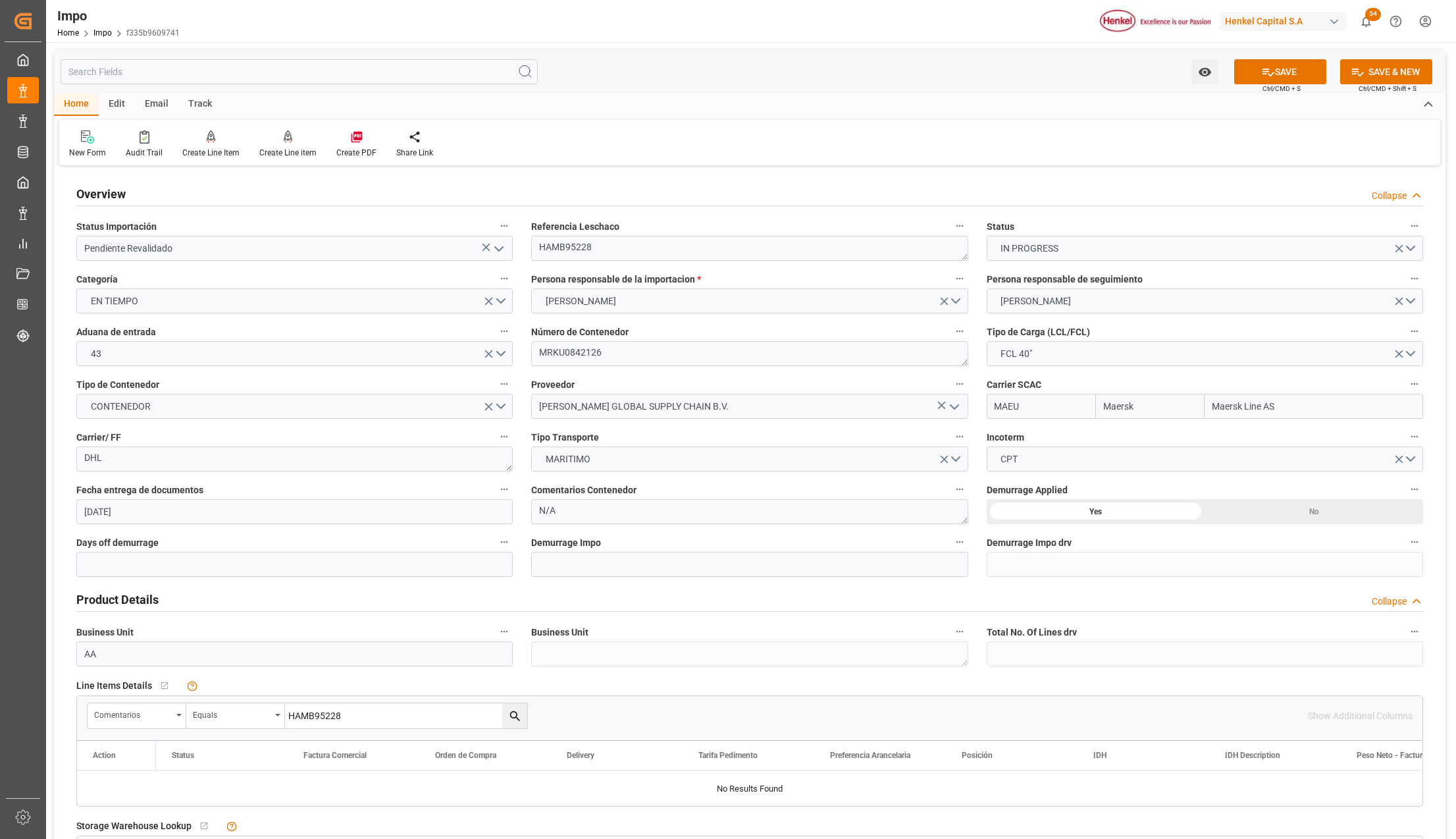
click at [524, 719] on button "search button" at bounding box center [515, 716] width 25 height 25
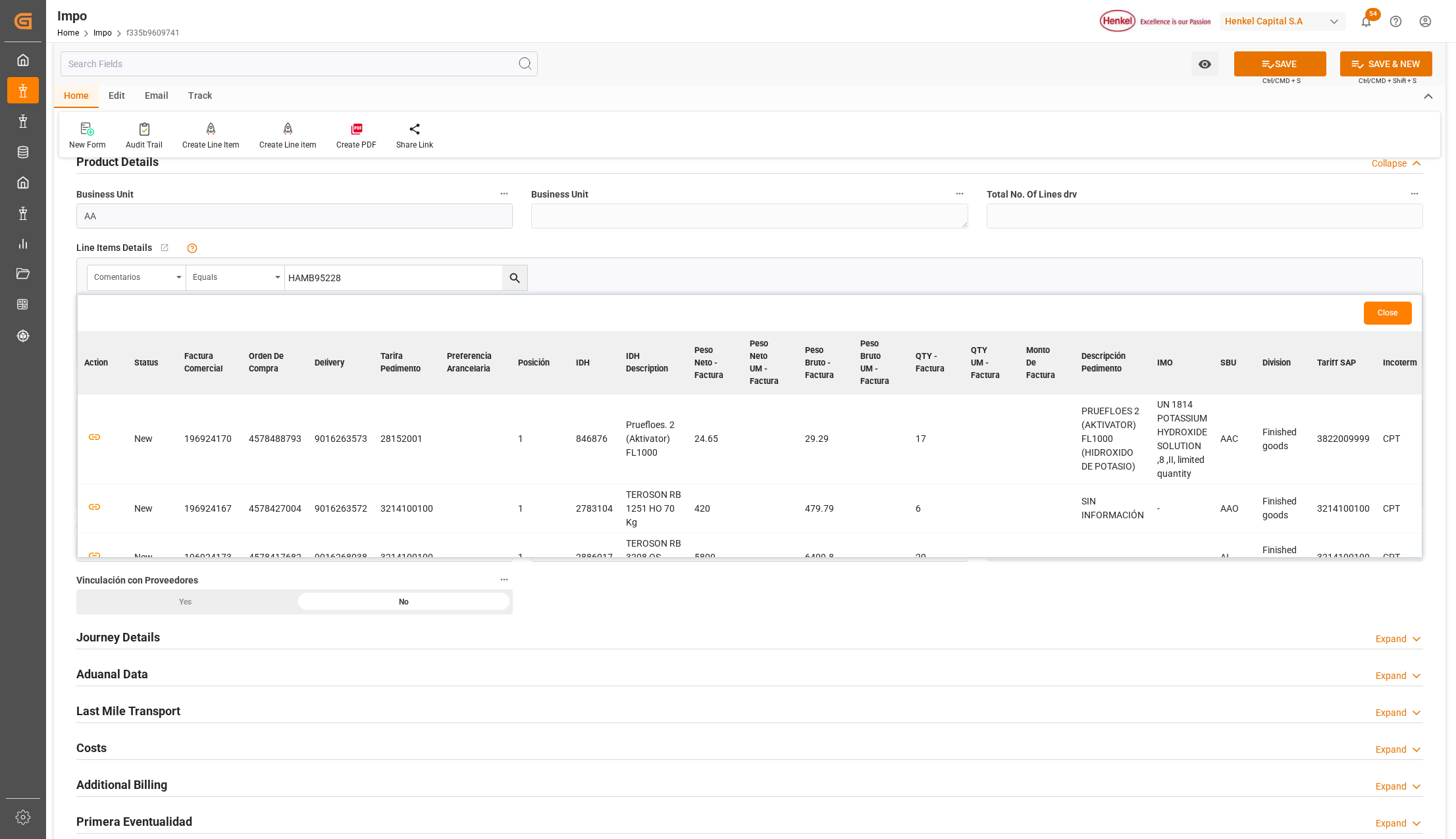
scroll to position [438, 0]
click at [97, 438] on icon "button" at bounding box center [95, 436] width 17 height 17
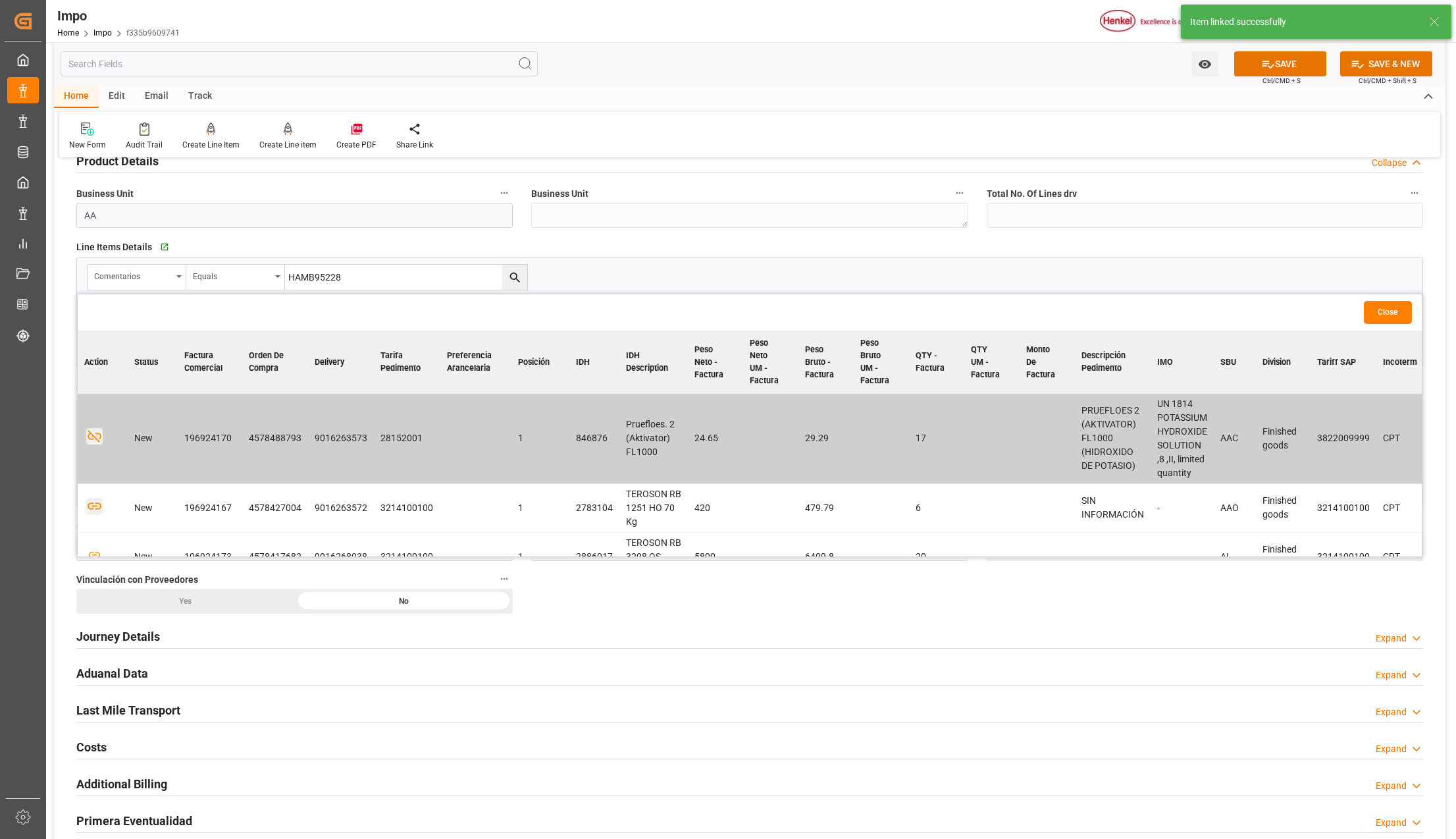
click at [98, 509] on icon "button" at bounding box center [95, 506] width 17 height 17
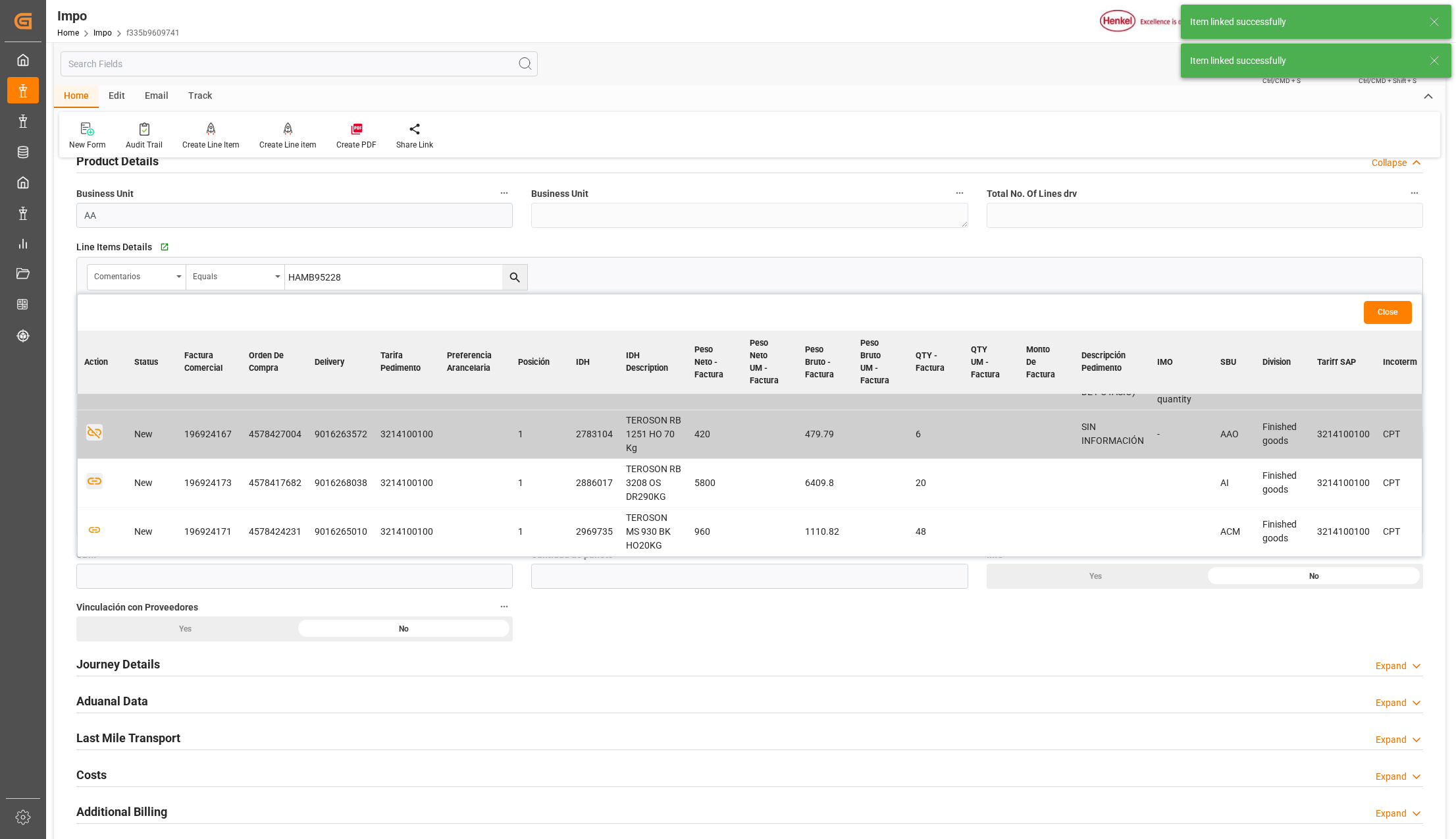
click at [96, 477] on icon "button" at bounding box center [95, 481] width 17 height 17
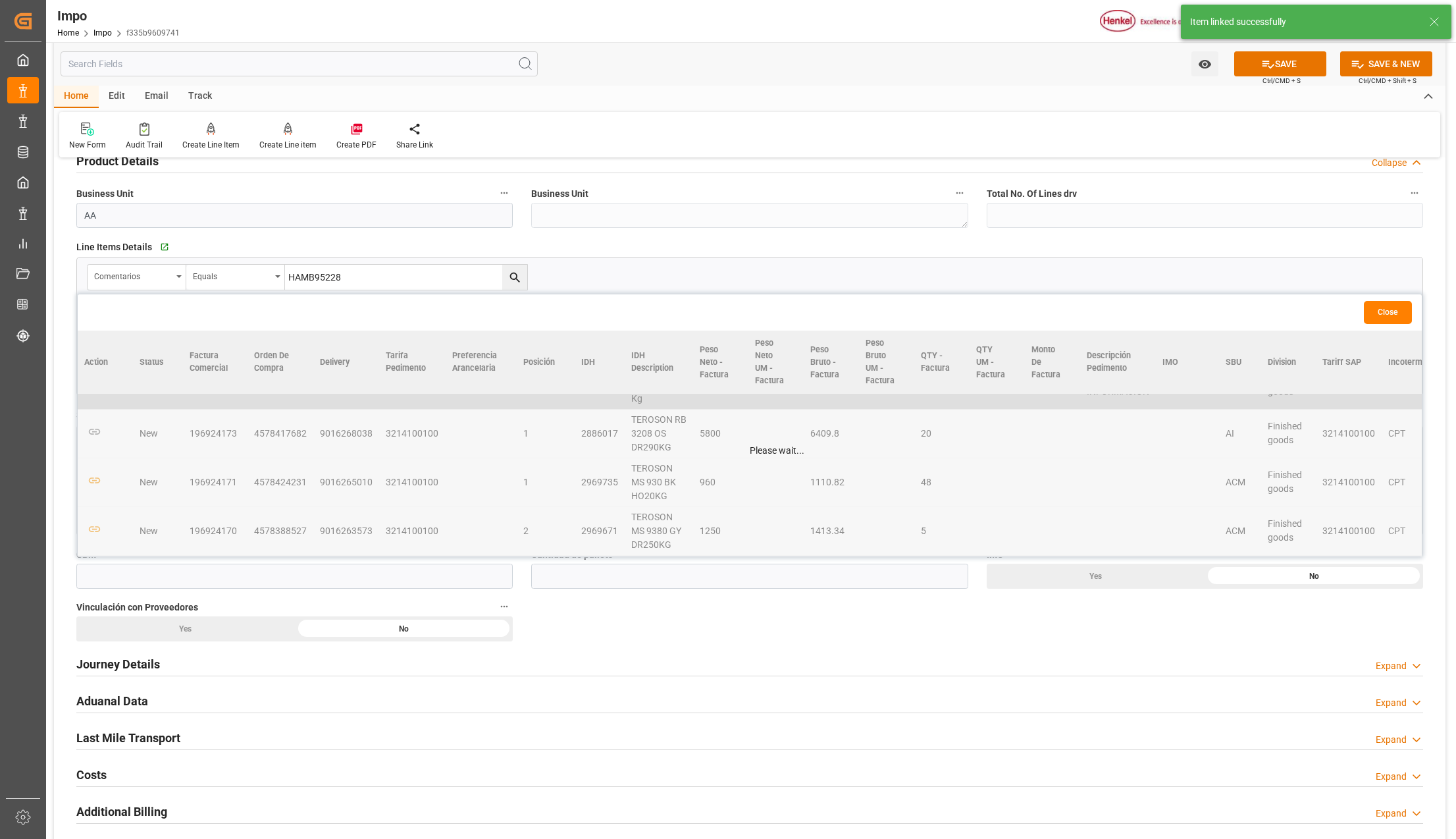
scroll to position [175, 0]
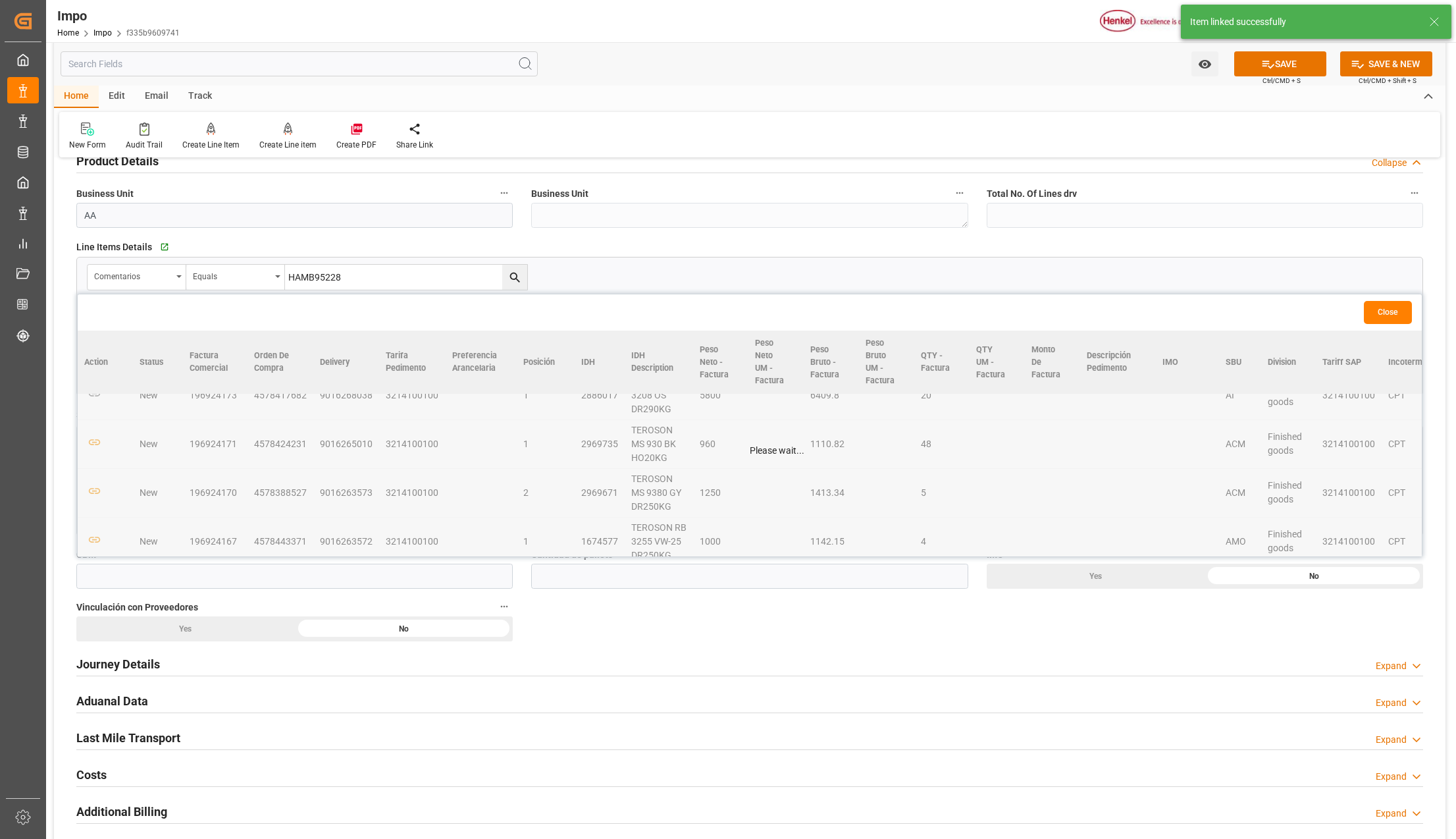
click at [95, 444] on table "Action Status Factura Comercial Orden de Compra Delivery Tarifa Pedimento Prefe…" at bounding box center [1172, 385] width 2189 height 460
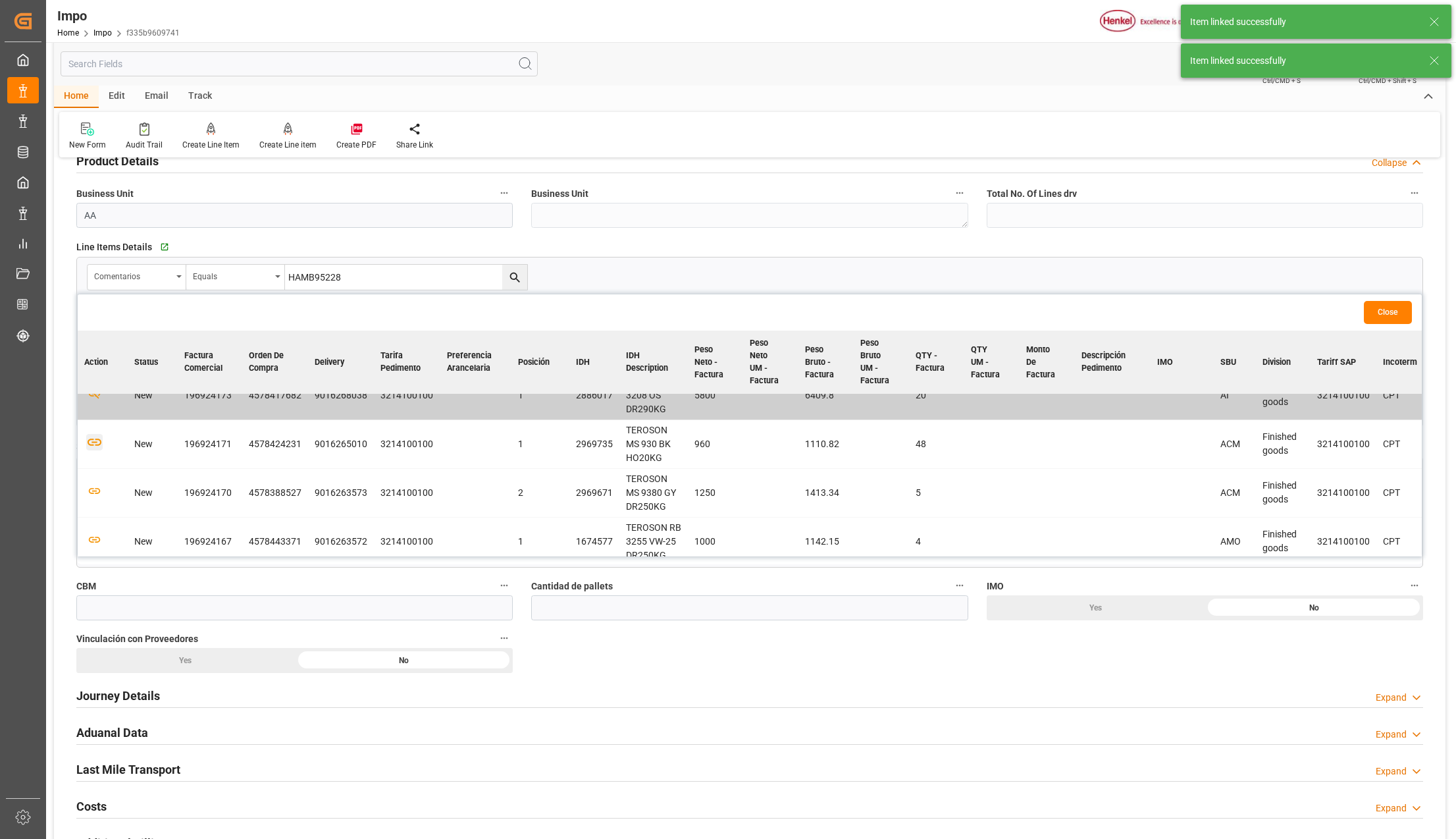
click at [95, 444] on icon "button" at bounding box center [95, 442] width 17 height 17
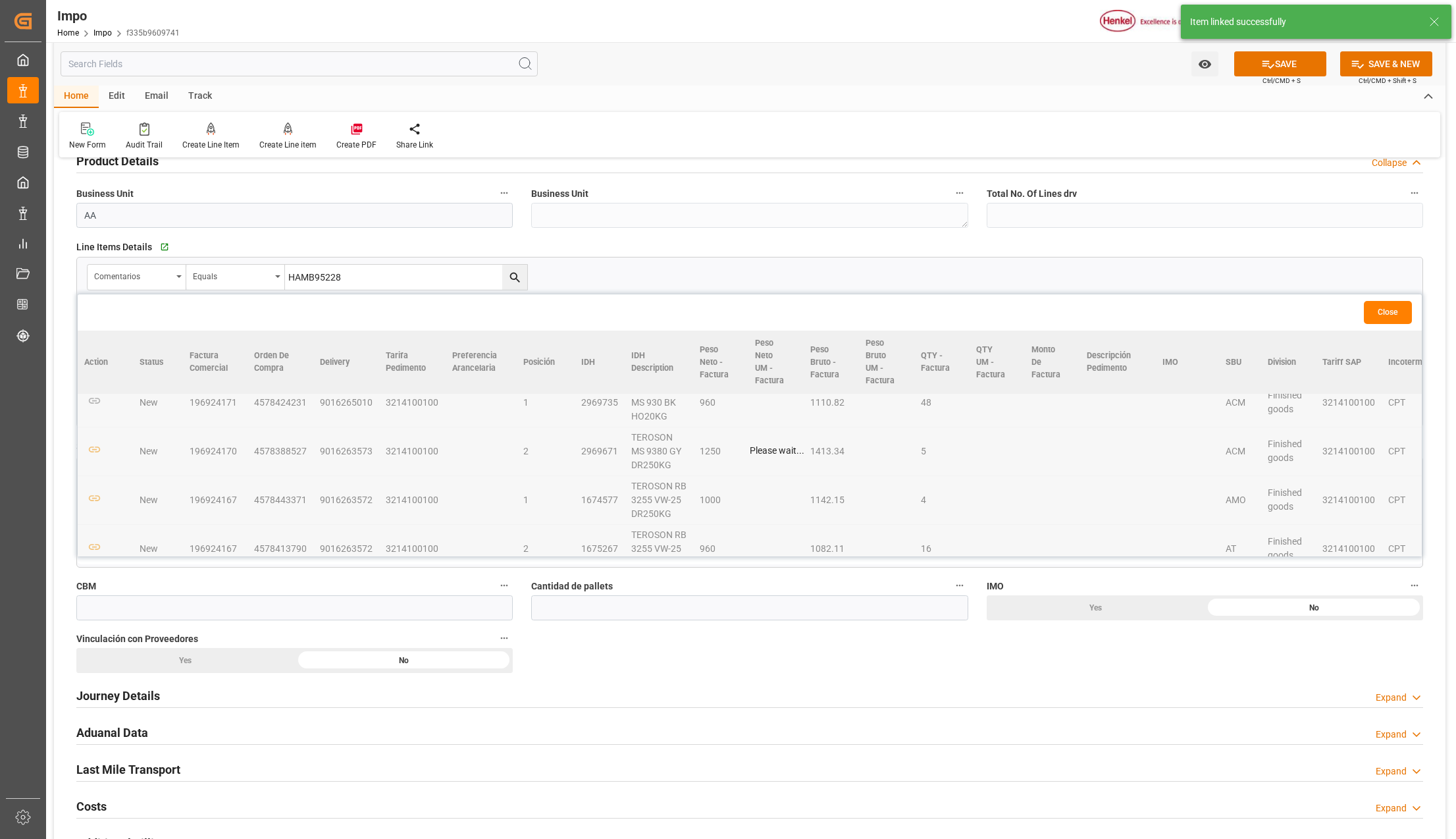
scroll to position [239, 0]
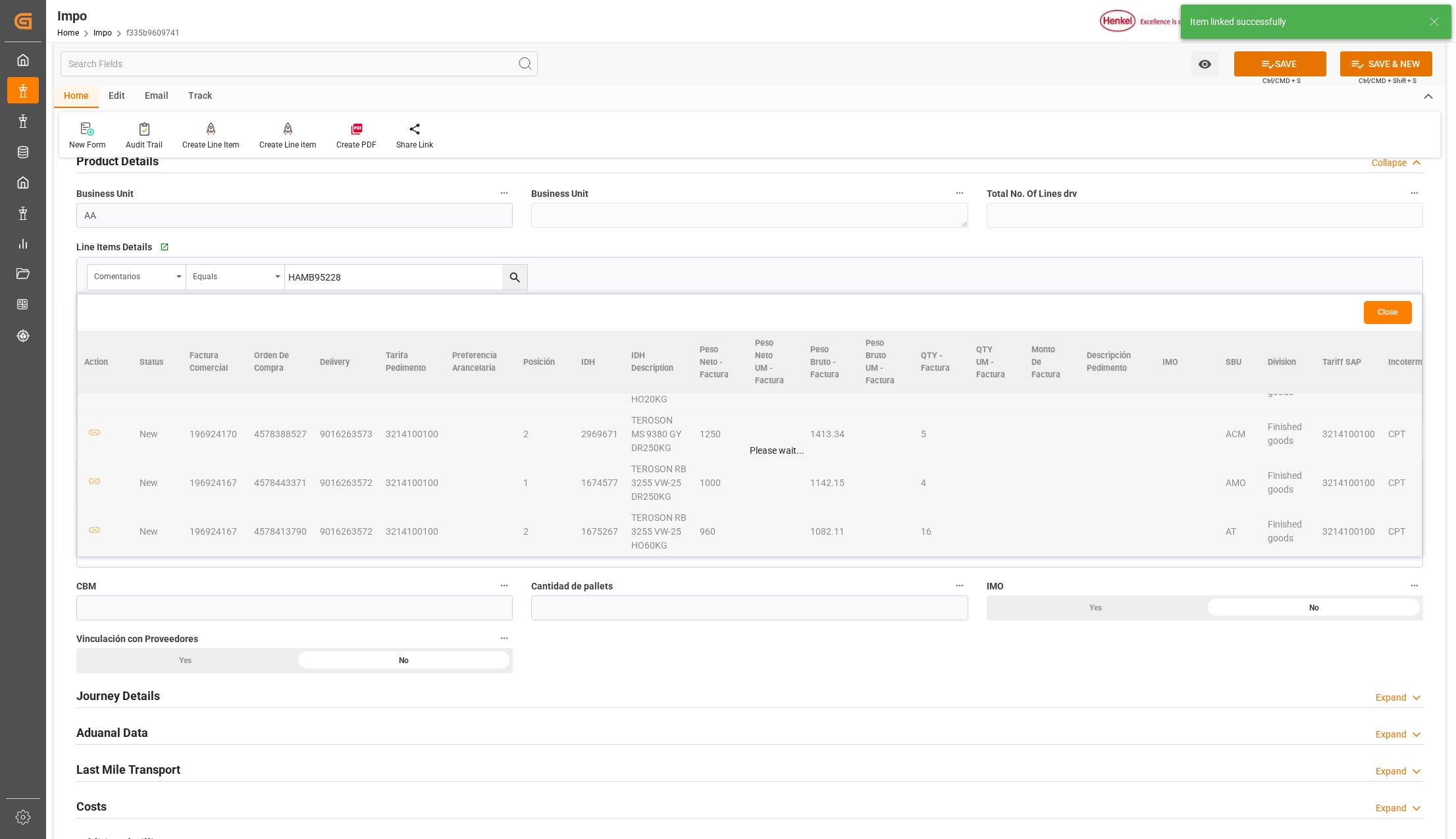
click at [95, 426] on table "Action Status Factura Comercial Orden de Compra Delivery Tarifa Pedimento Prefe…" at bounding box center [1172, 326] width 2189 height 460
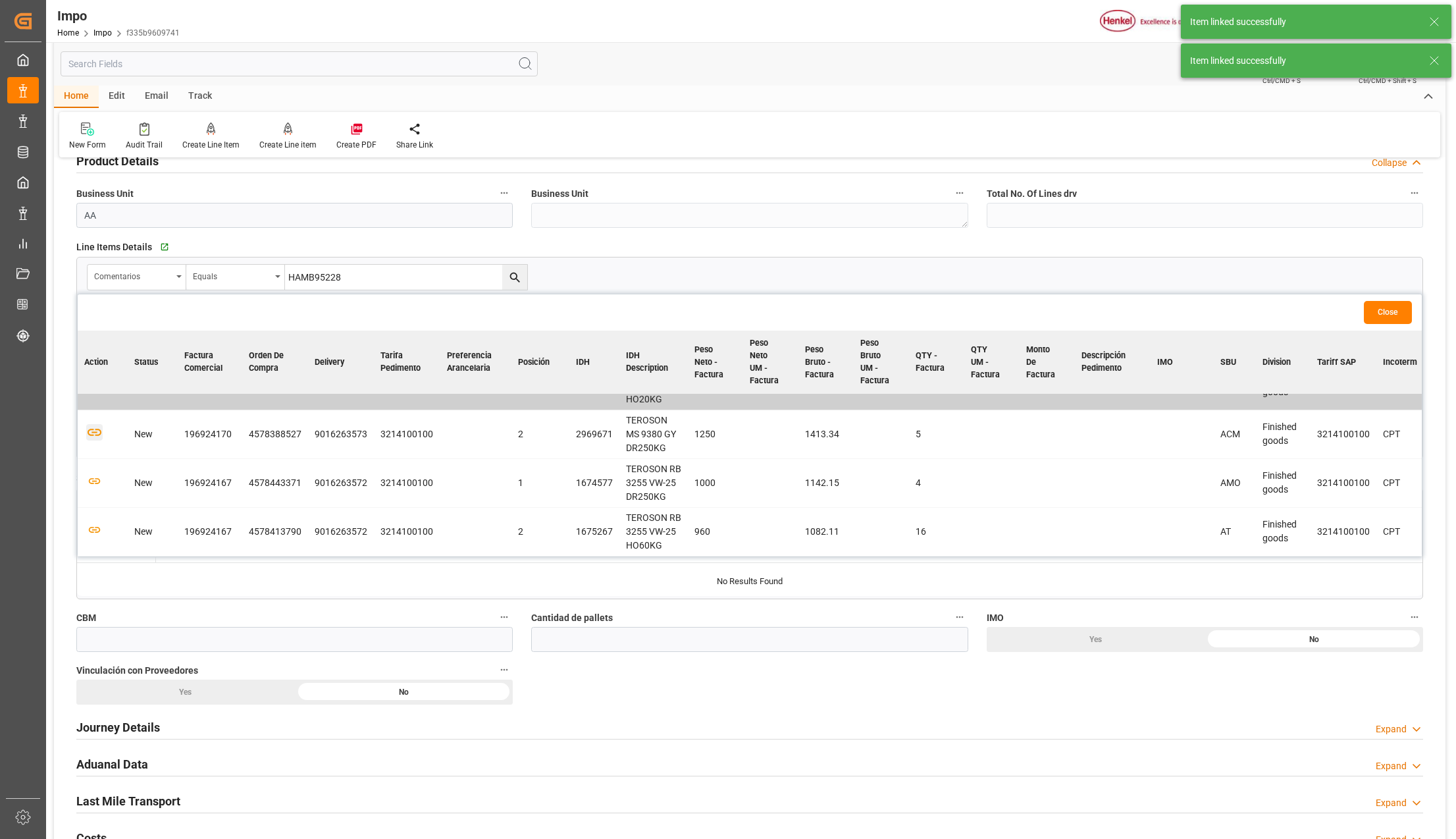
click at [95, 426] on icon "button" at bounding box center [95, 432] width 17 height 17
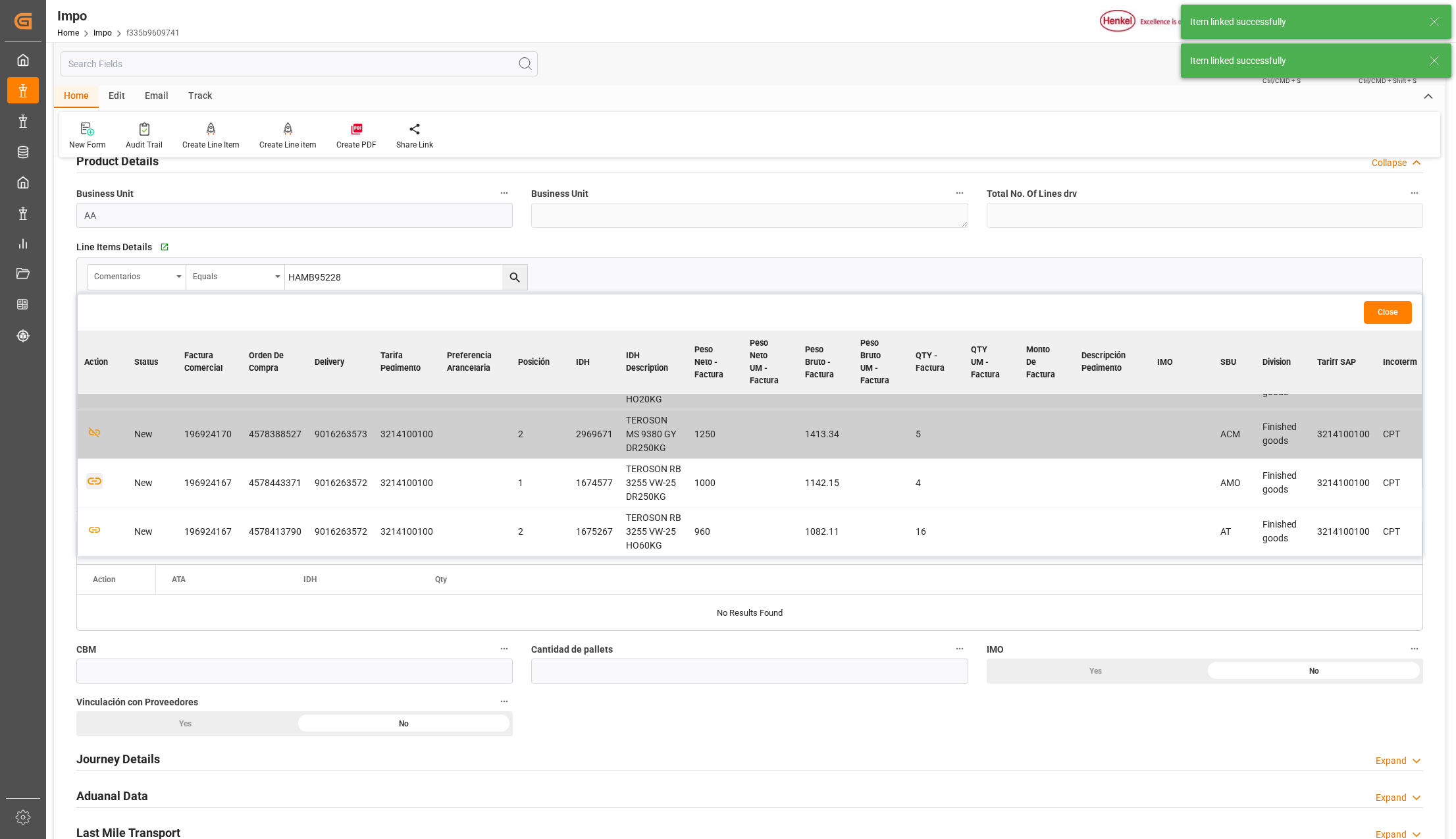
click at [95, 474] on icon "button" at bounding box center [95, 481] width 17 height 17
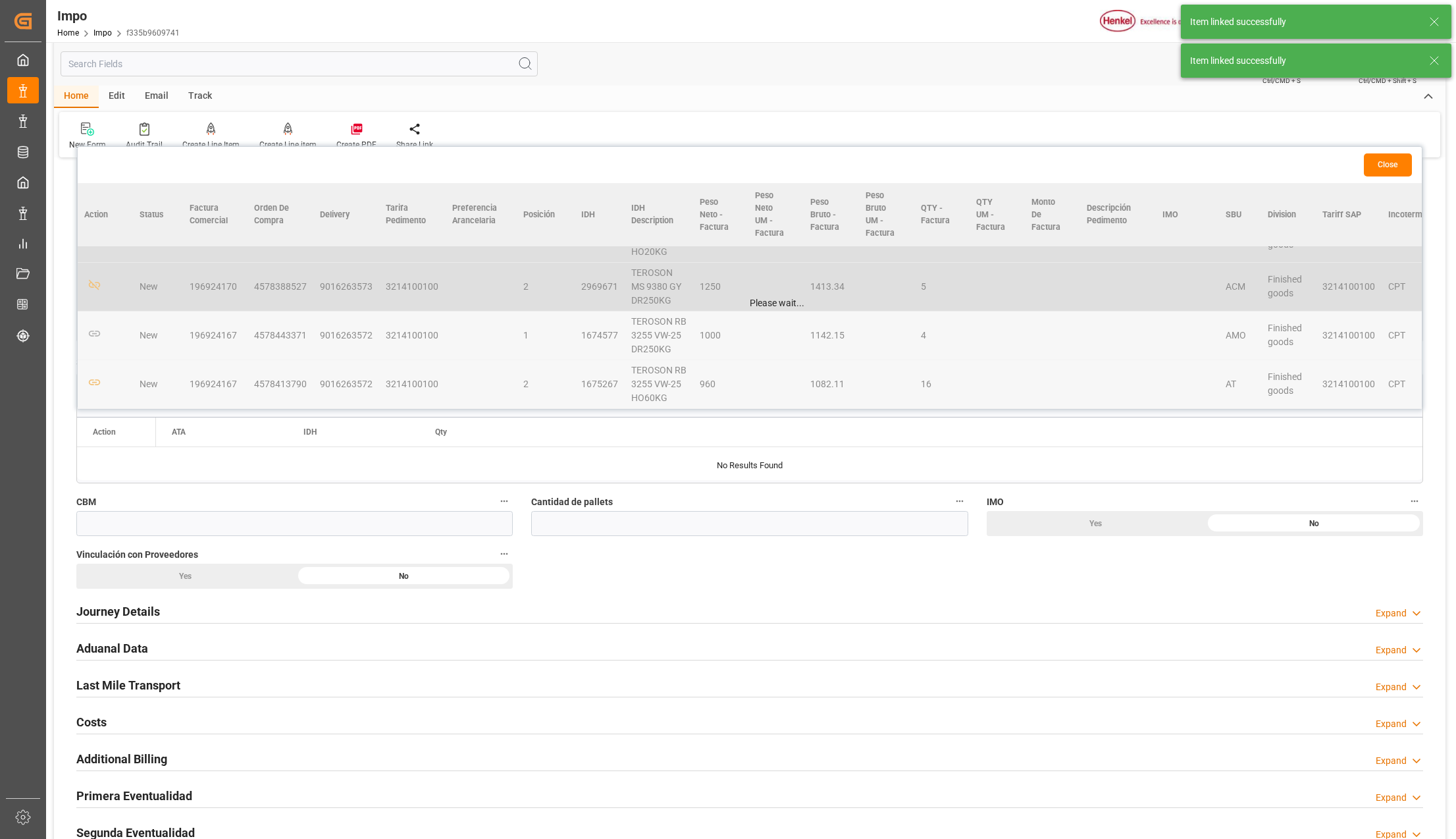
scroll to position [614, 0]
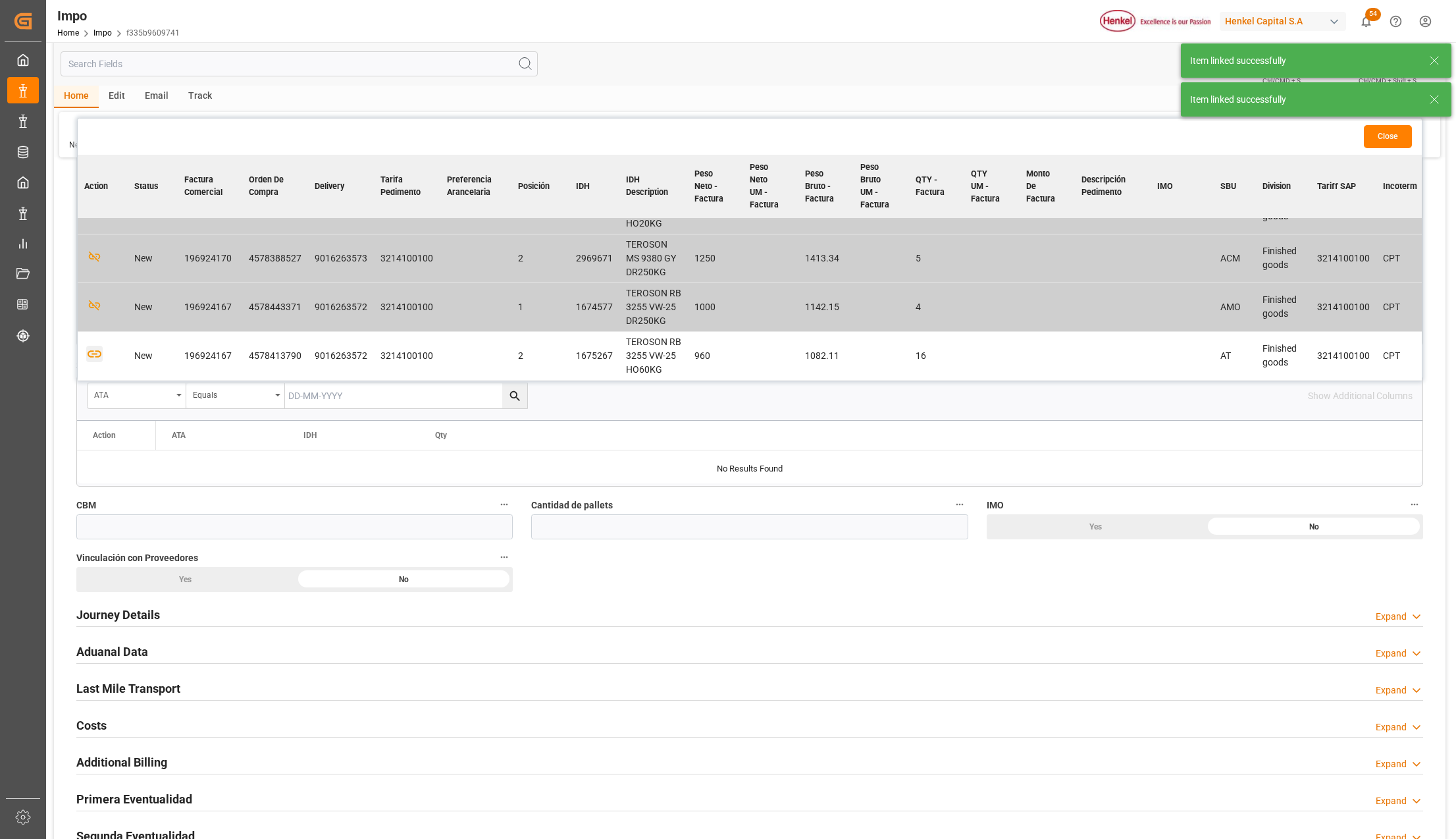
click at [96, 349] on icon "button" at bounding box center [95, 354] width 17 height 17
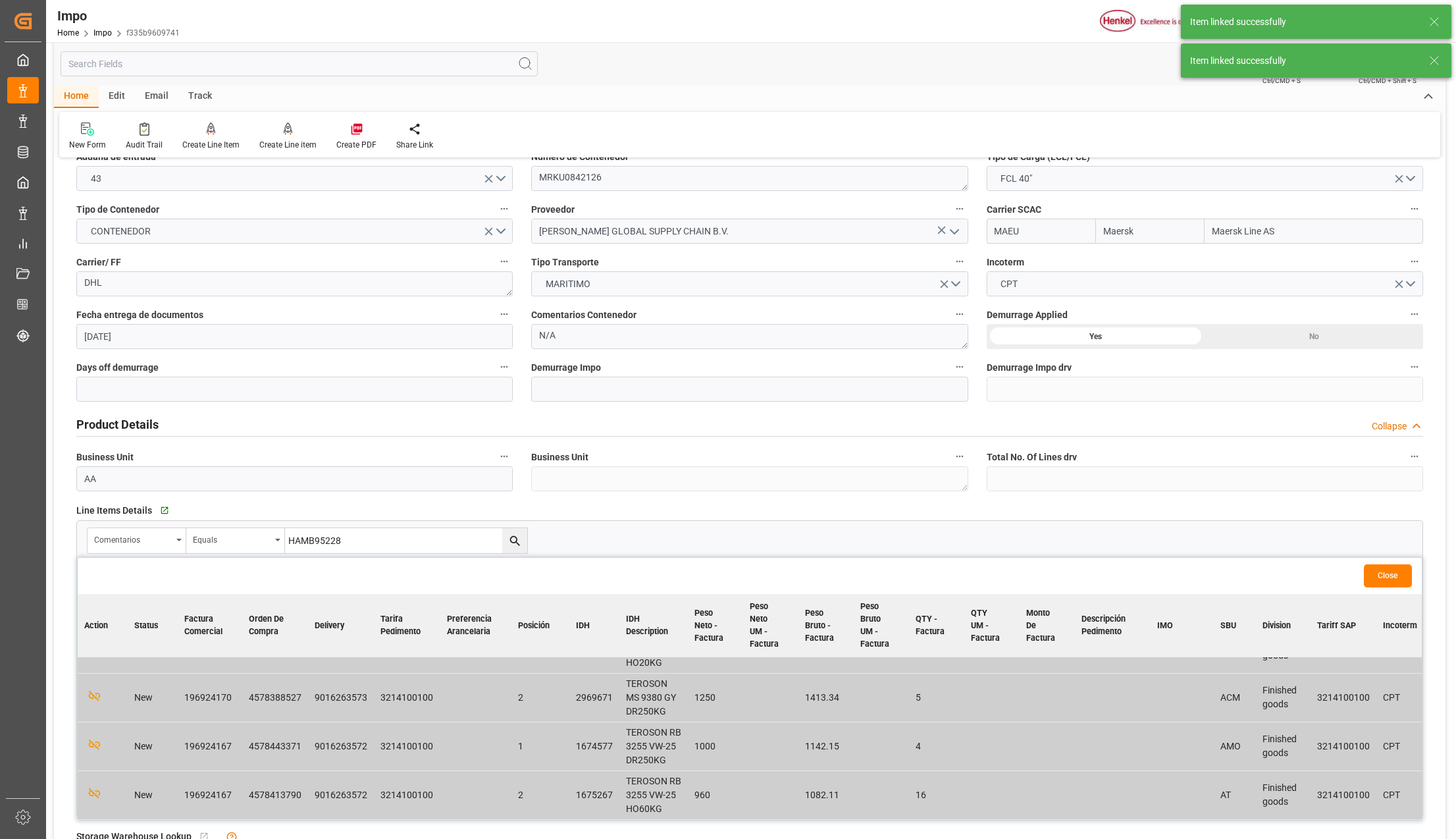
scroll to position [225, 0]
click at [1392, 580] on button "Close" at bounding box center [1388, 575] width 48 height 23
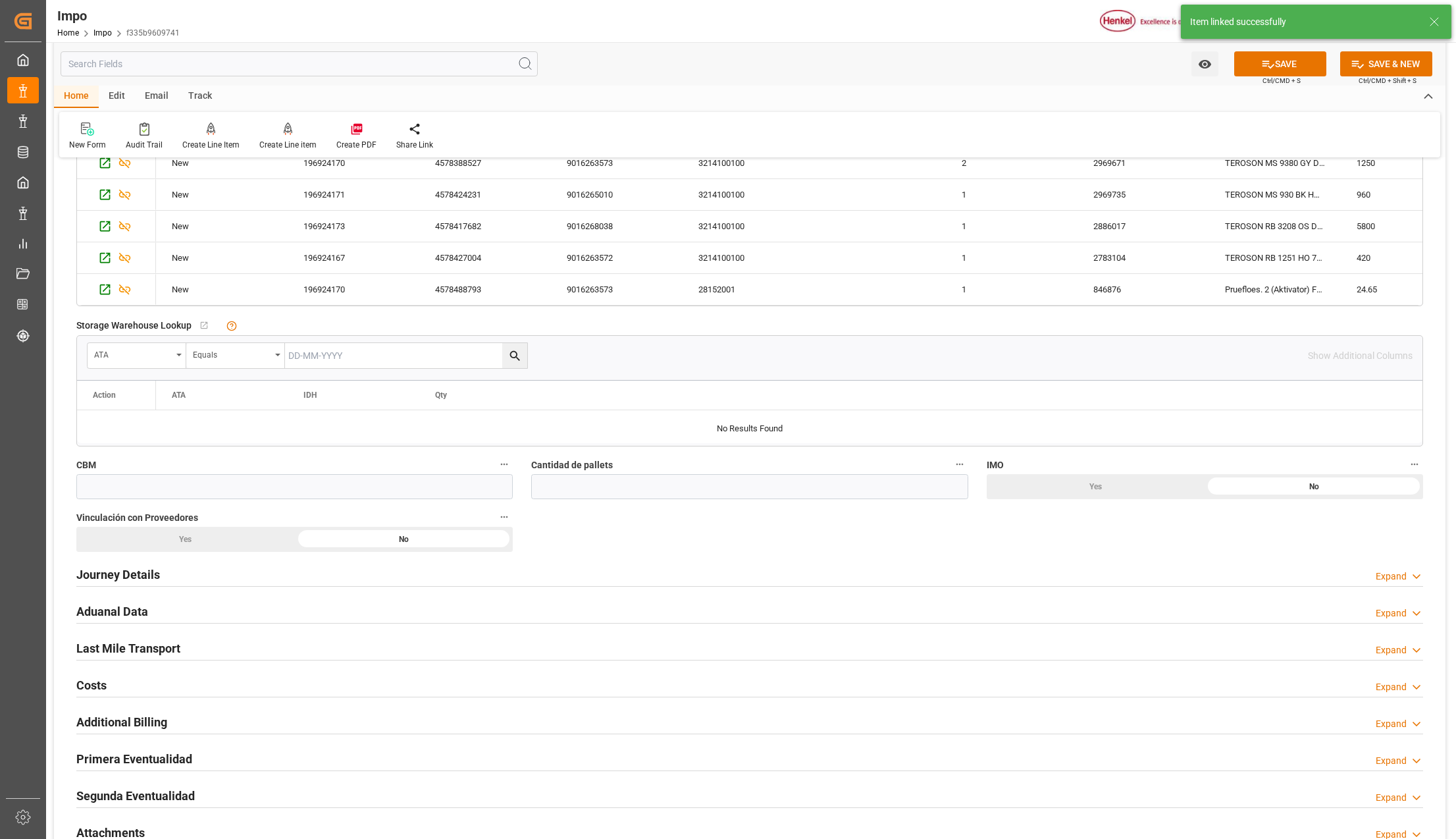
scroll to position [702, 0]
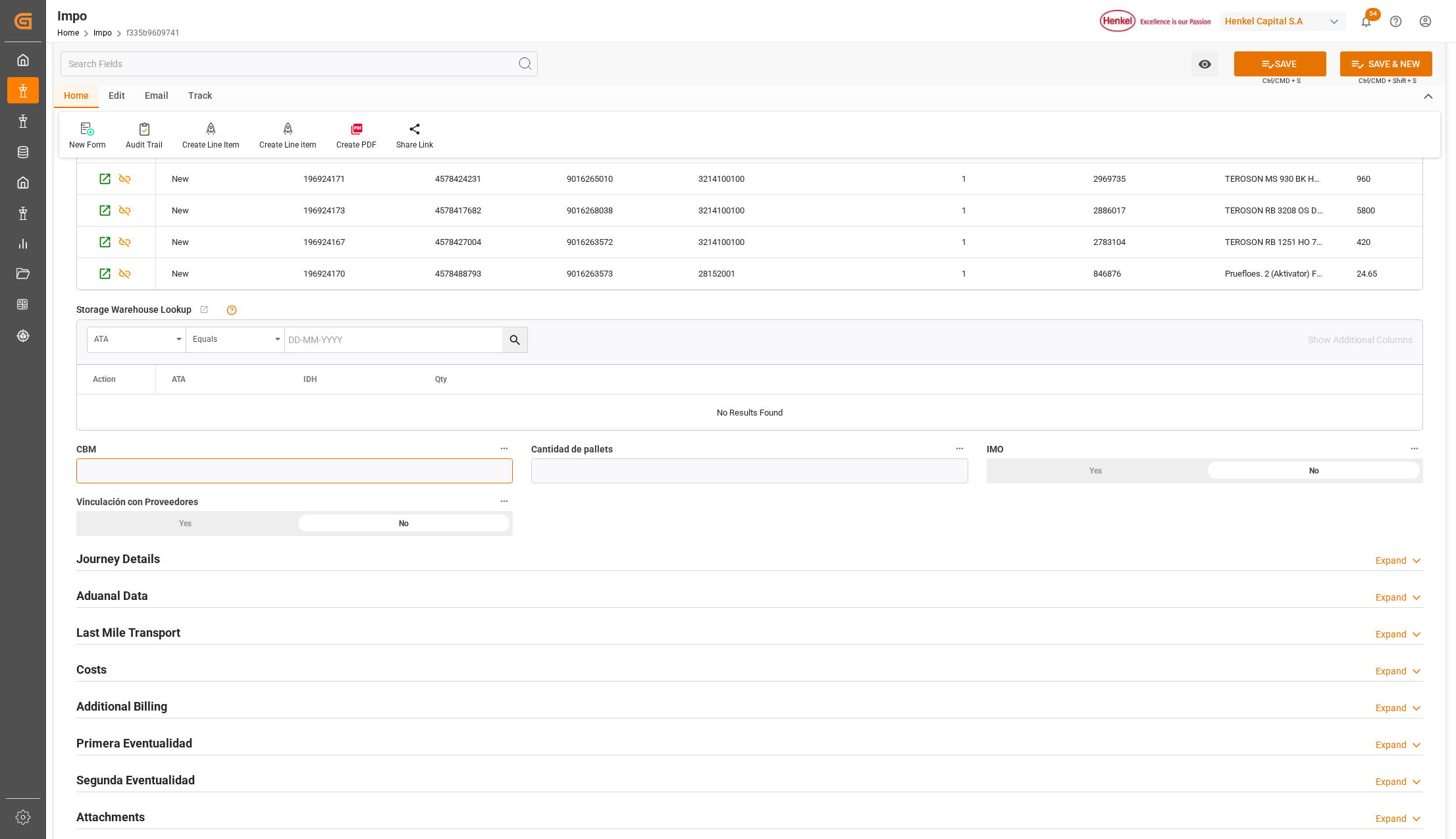
click at [250, 472] on input "text" at bounding box center [294, 471] width 436 height 25
type input "50"
click at [543, 475] on input "text" at bounding box center [749, 471] width 436 height 25
type input "22"
click at [1146, 472] on div "Yes" at bounding box center [1096, 471] width 218 height 25
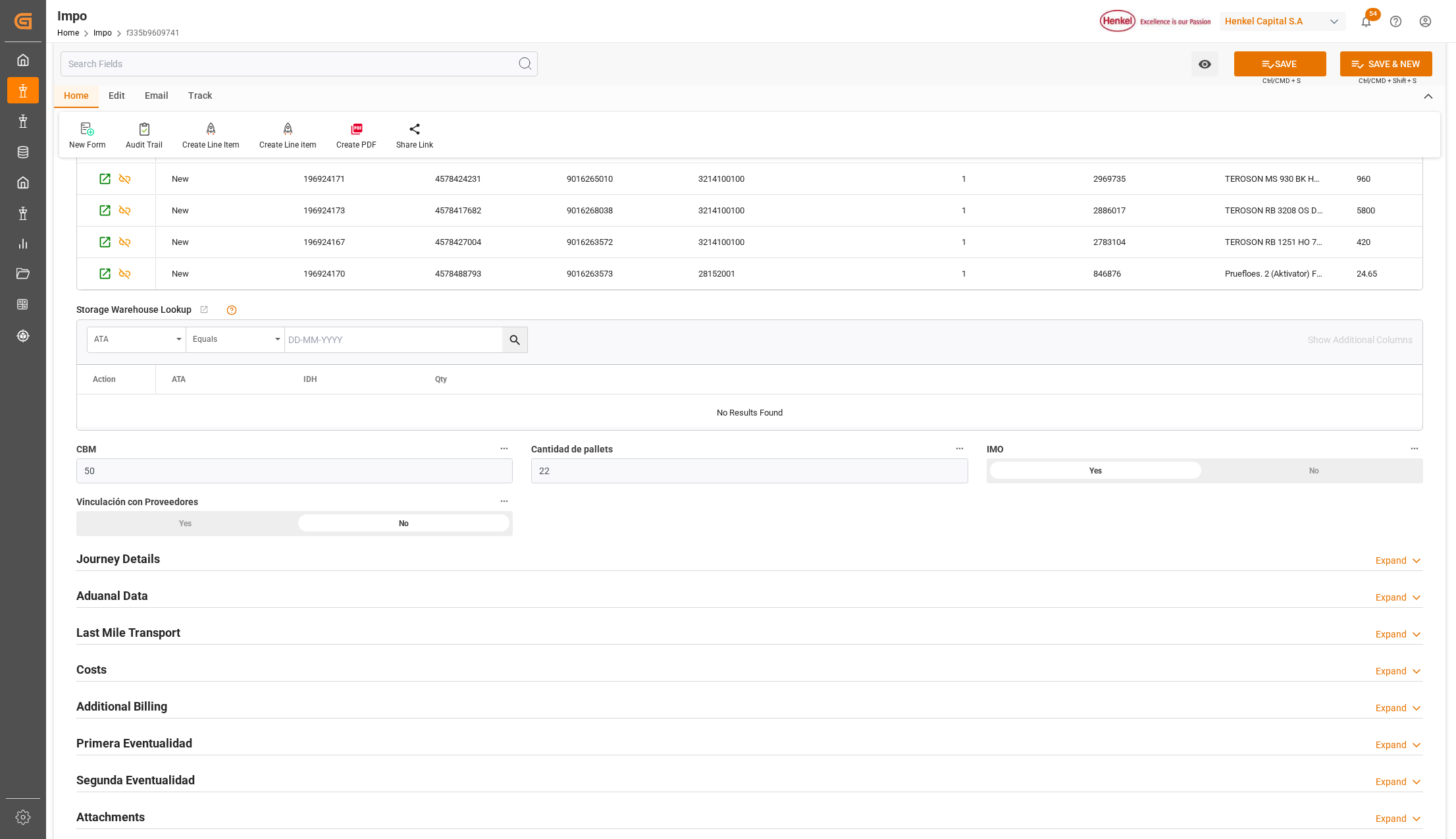
click at [202, 525] on div "Yes" at bounding box center [186, 523] width 218 height 25
click at [140, 561] on h2 "Journey Details" at bounding box center [118, 559] width 83 height 18
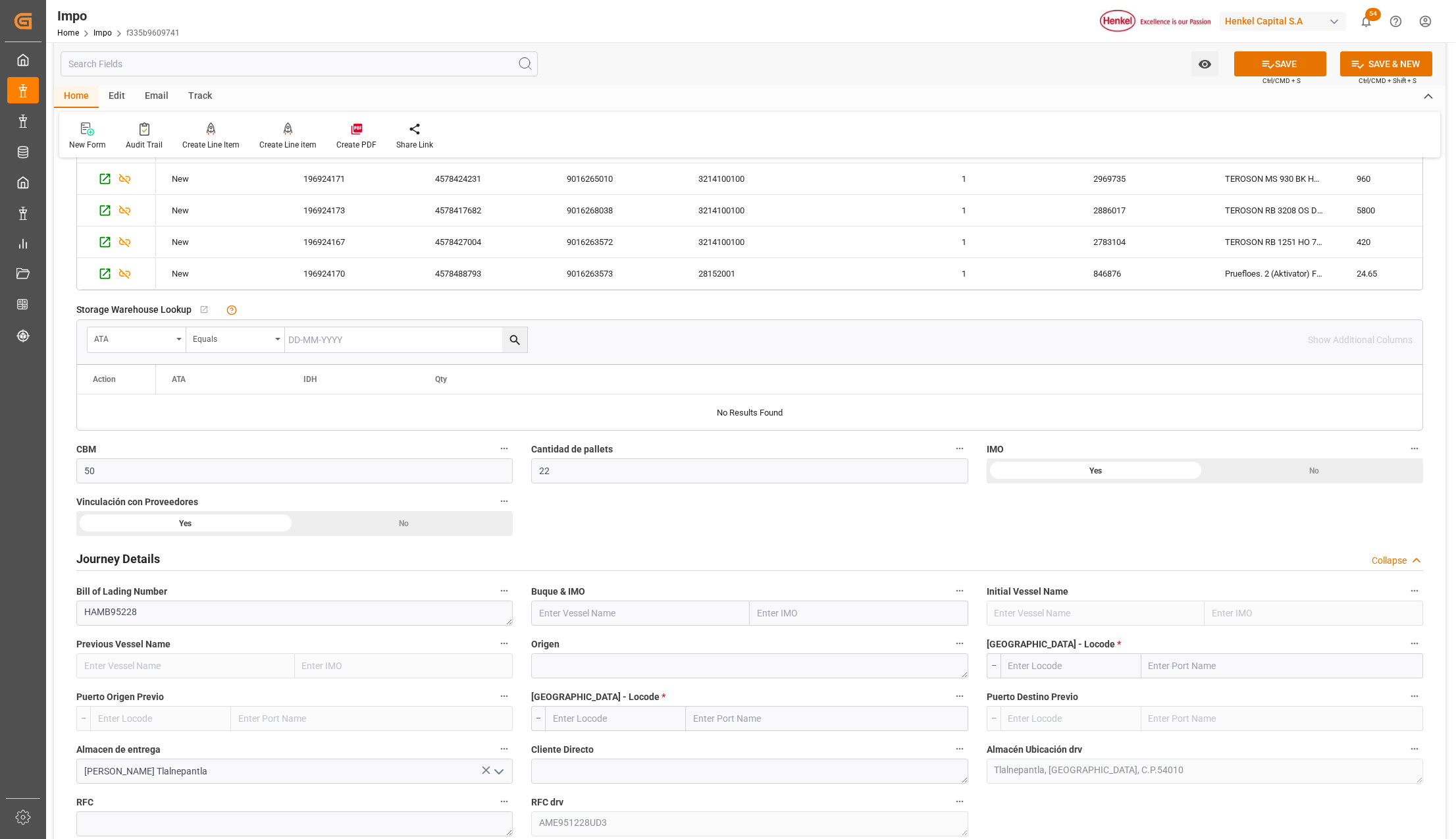
click at [783, 624] on input "text" at bounding box center [859, 613] width 218 height 25
click at [792, 607] on input "text" at bounding box center [859, 613] width 218 height 25
click at [788, 636] on div "9261451 - PORTO KAGIO" at bounding box center [808, 642] width 115 height 30
type input "9261451"
type input "PORTO KAGIO"
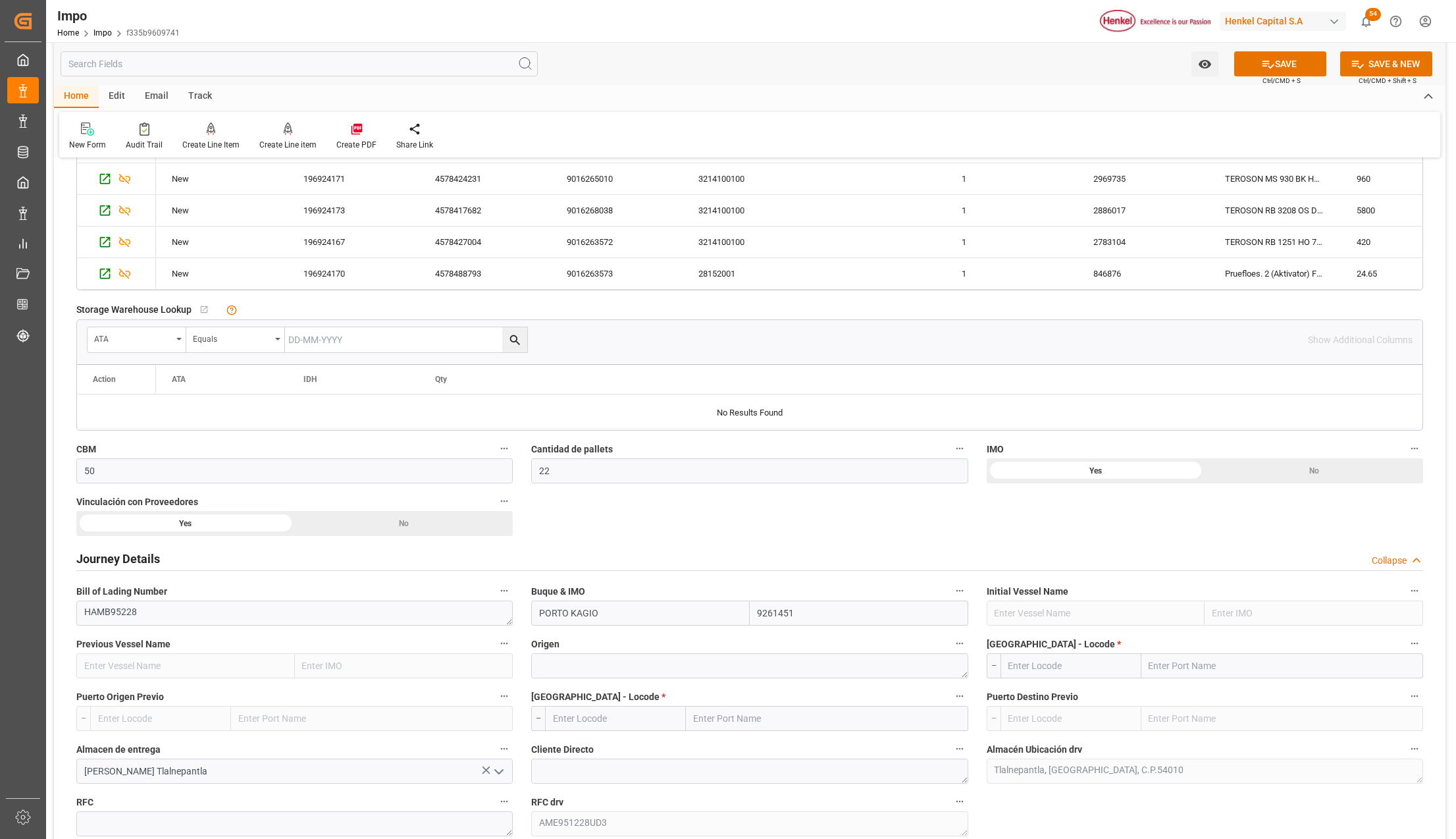
type input "9261451"
click at [600, 668] on textarea at bounding box center [749, 666] width 436 height 25
type textarea "[GEOGRAPHIC_DATA]"
click at [1189, 665] on input "text" at bounding box center [1282, 666] width 282 height 25
type input "M"
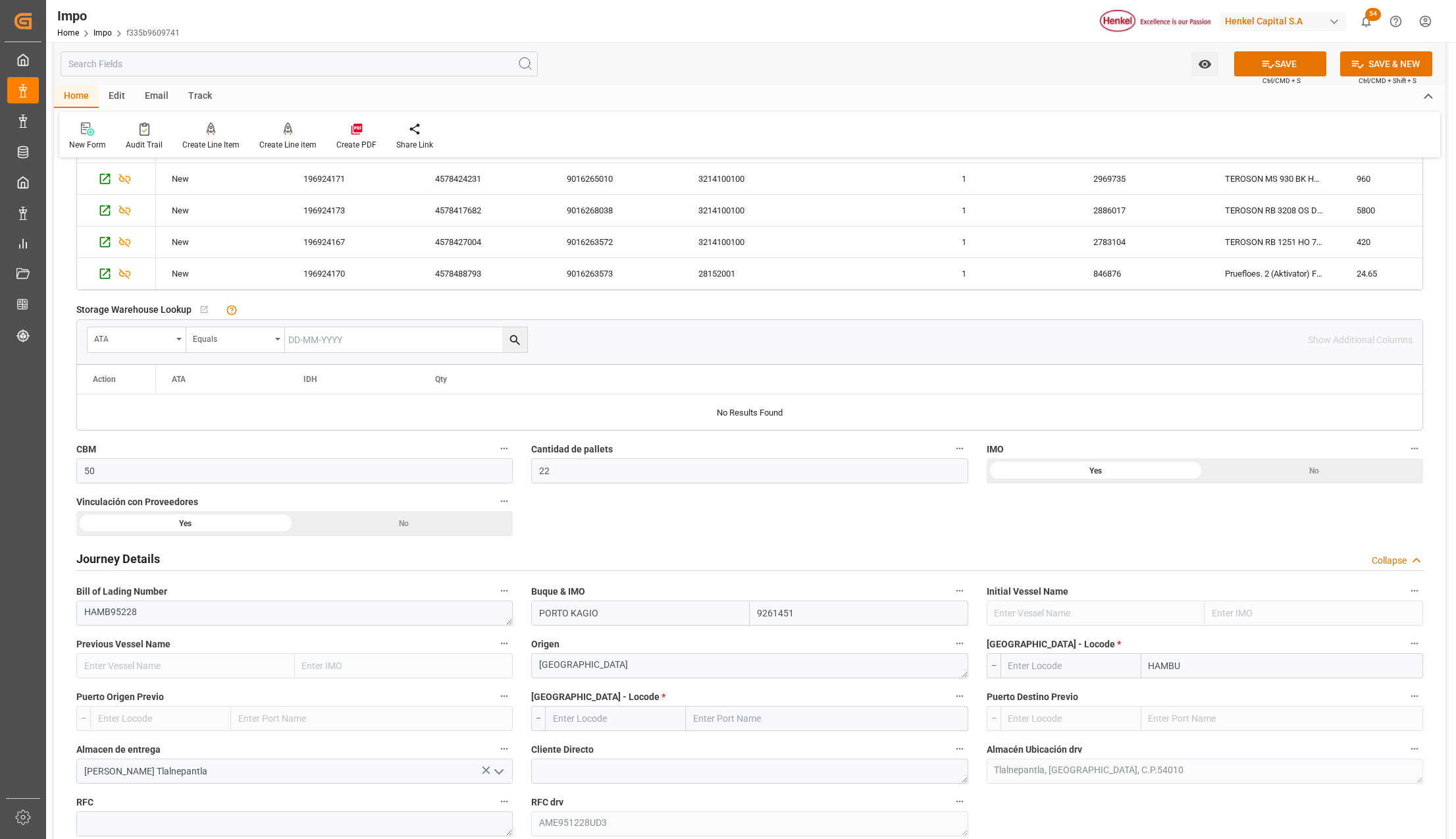
type input "HAMBUR"
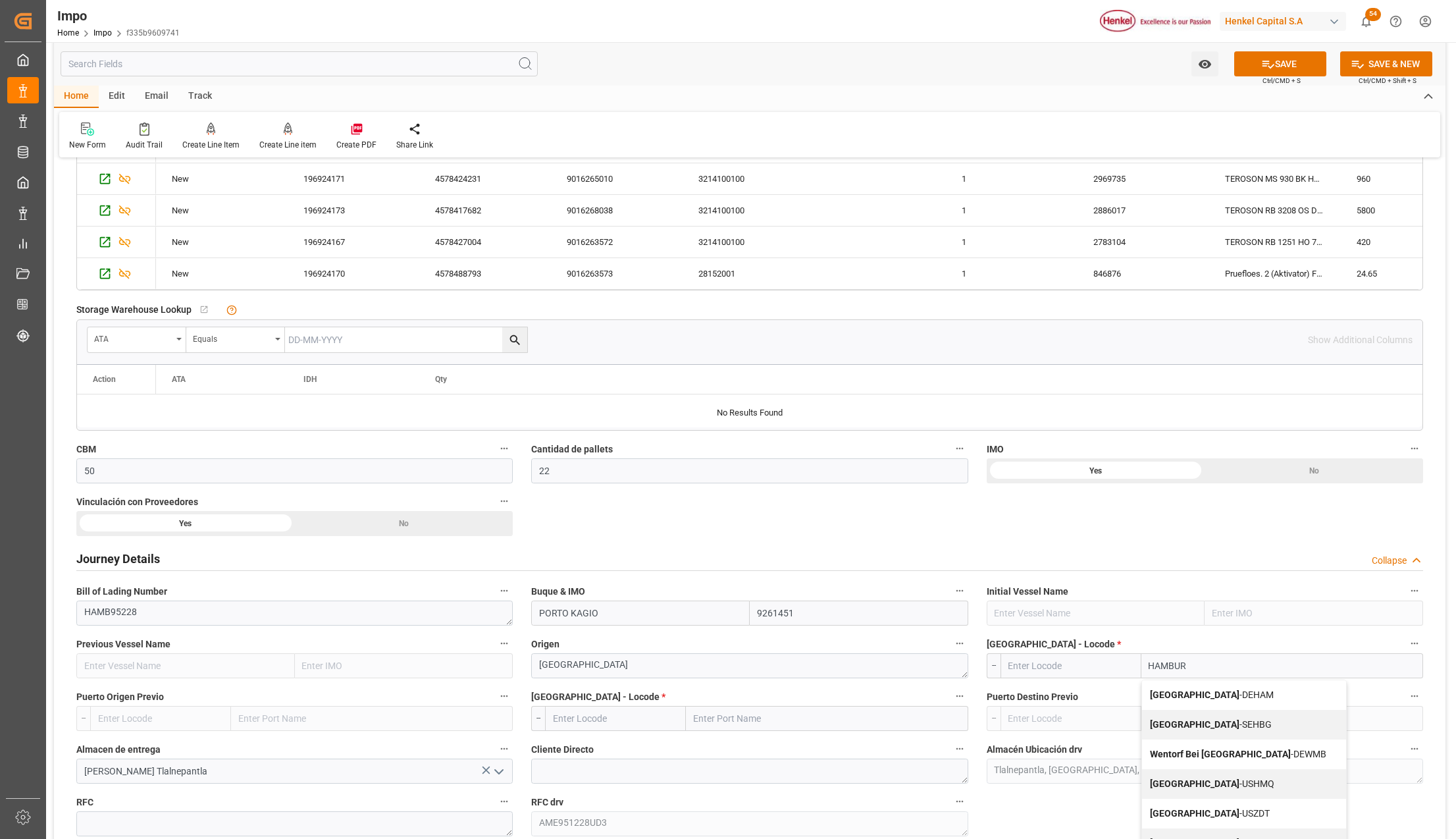
click at [1183, 700] on b "[GEOGRAPHIC_DATA]" at bounding box center [1194, 694] width 90 height 10
type input "DEHAM"
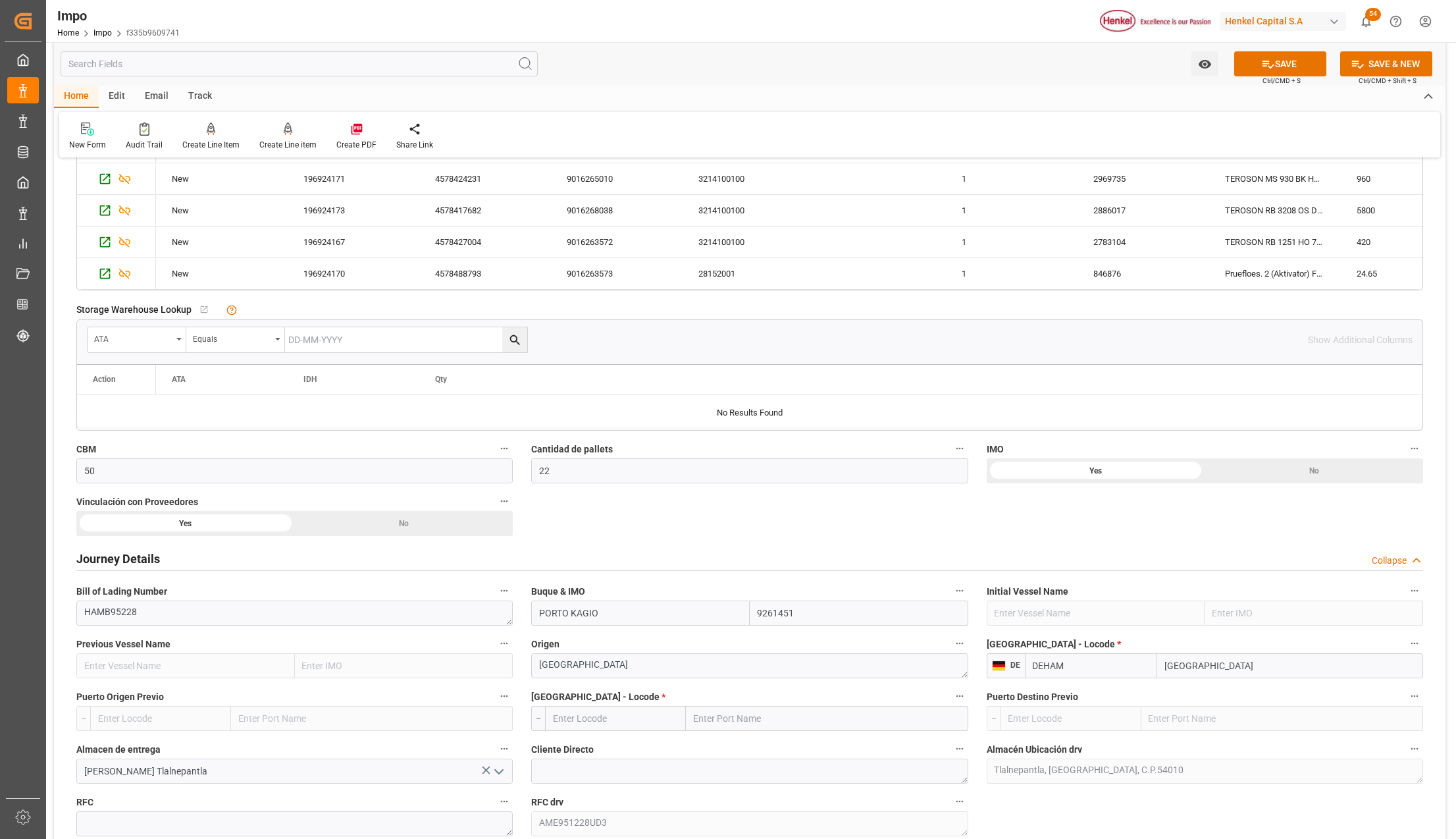
type input "[GEOGRAPHIC_DATA]"
click at [757, 718] on input "text" at bounding box center [826, 718] width 282 height 25
type input "VERACRUZ"
click at [743, 756] on div "Veracruz - MXVER" at bounding box center [756, 747] width 139 height 30
type input "MXVER"
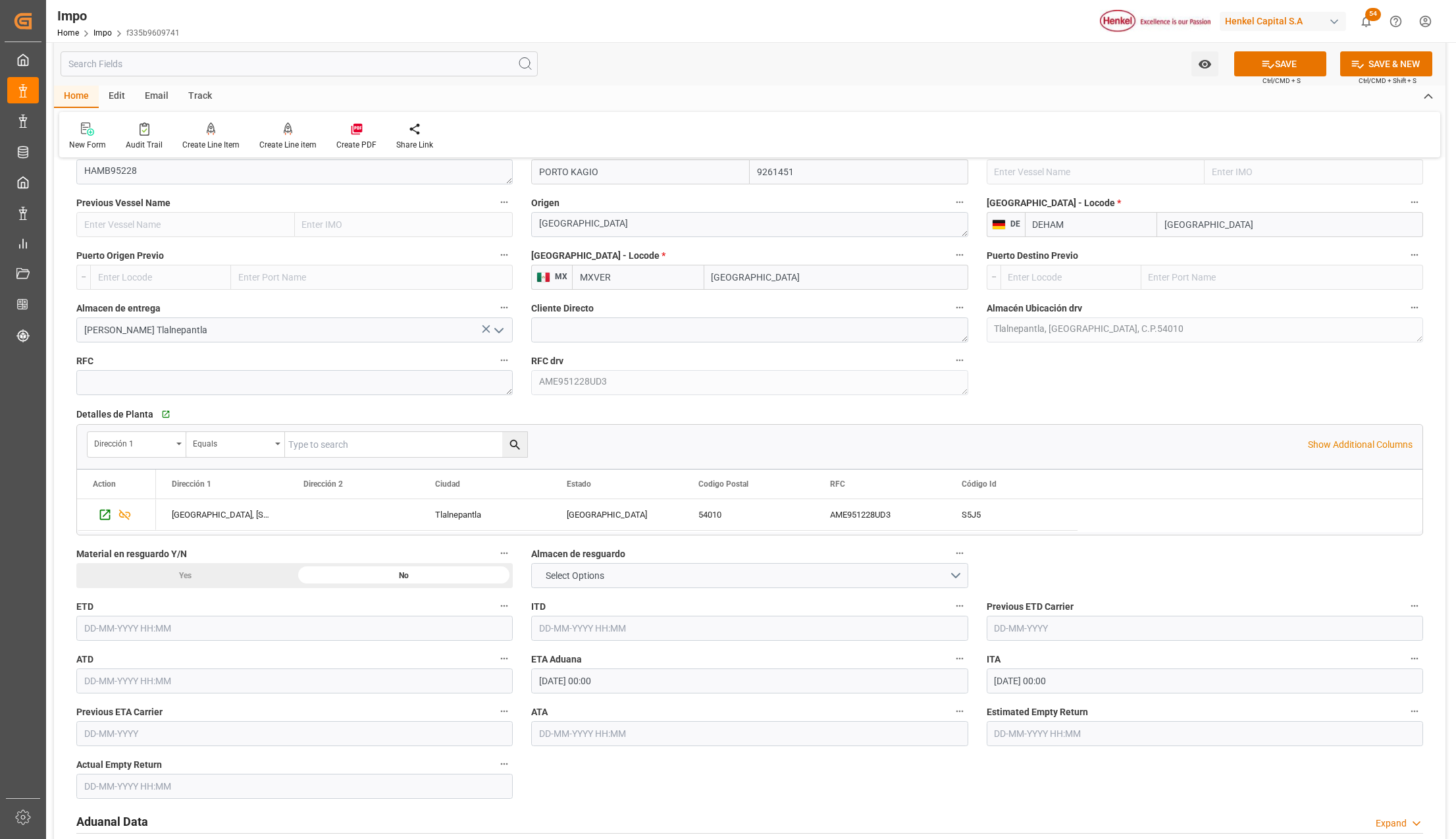
scroll to position [1229, 0]
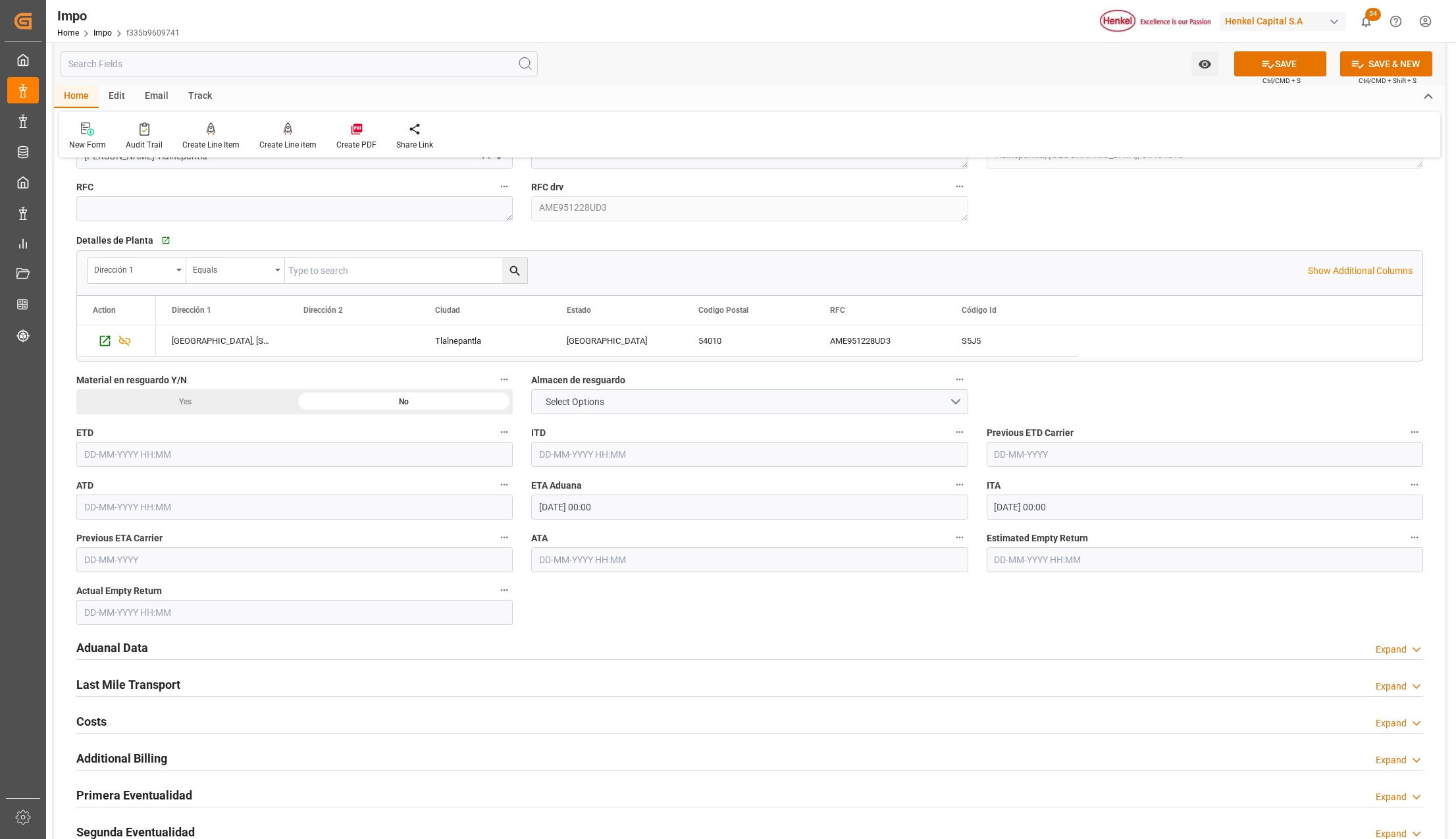
type input "[GEOGRAPHIC_DATA]"
click at [129, 646] on h2 "Aduanal Data" at bounding box center [112, 648] width 72 height 18
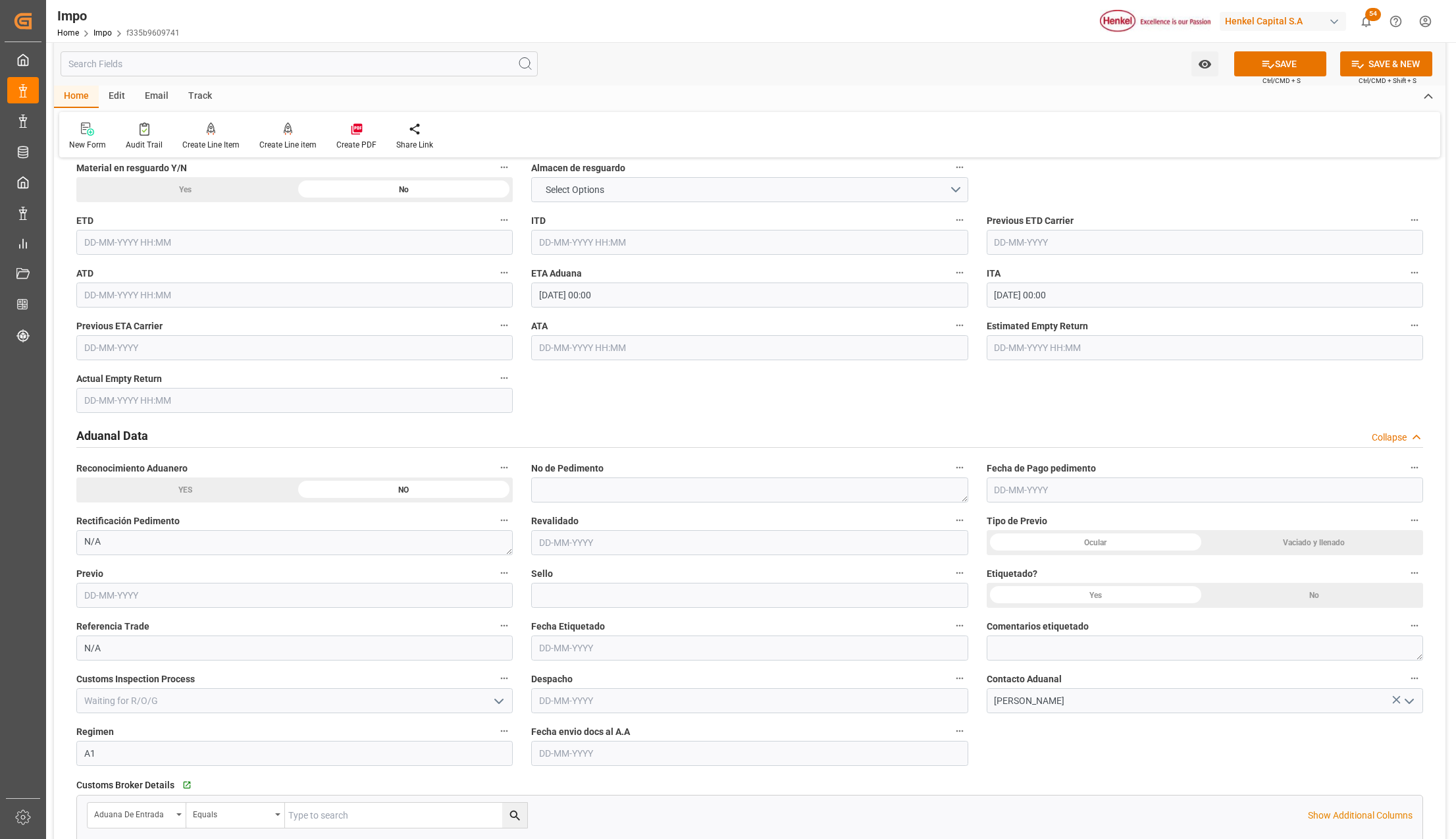
scroll to position [1580, 0]
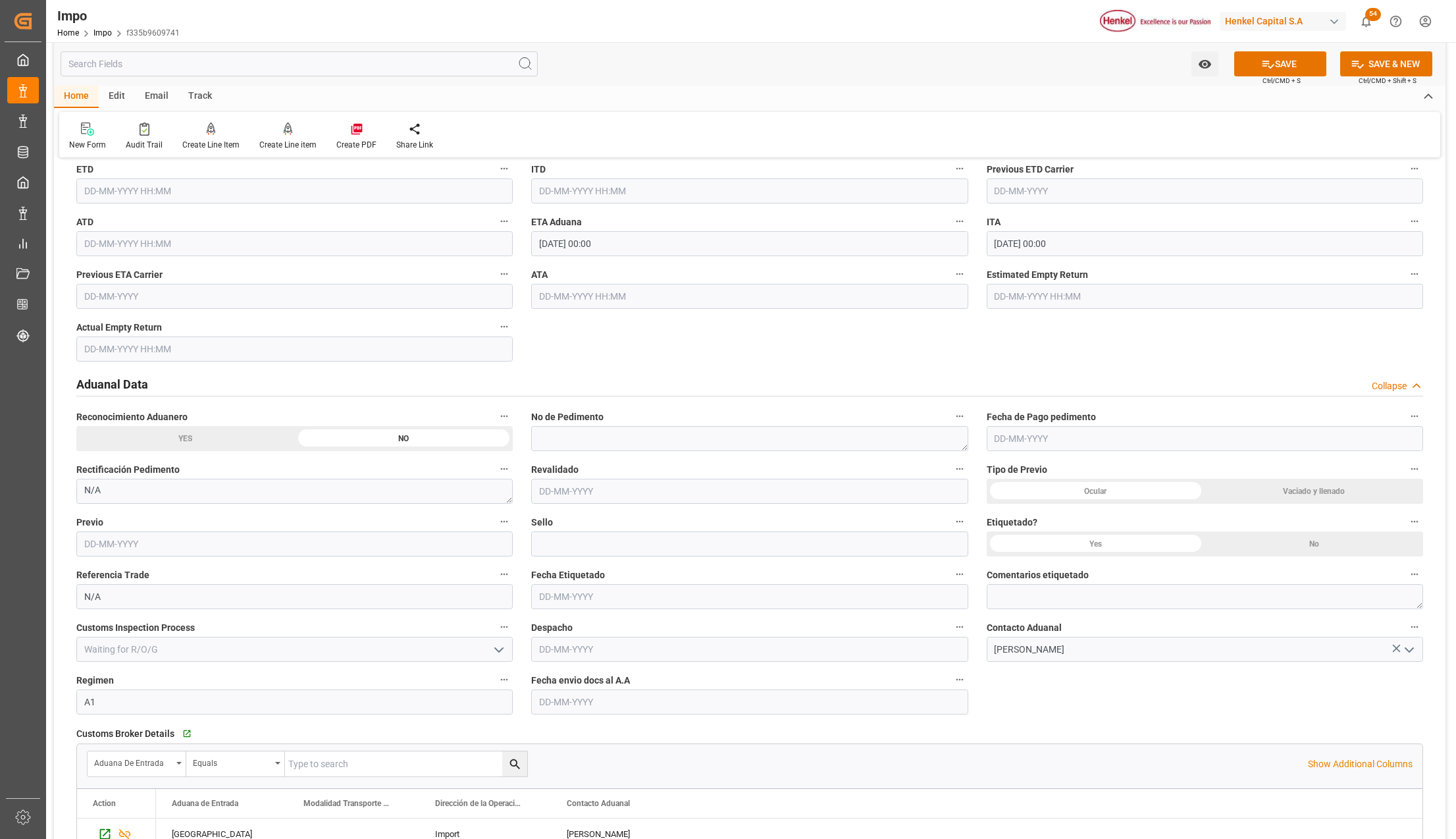
click at [543, 705] on input "text" at bounding box center [749, 702] width 436 height 25
type input "23-09-2025"
click at [1265, 51] on div "SAVE Ctrl/CMD + S" at bounding box center [1281, 64] width 120 height 25
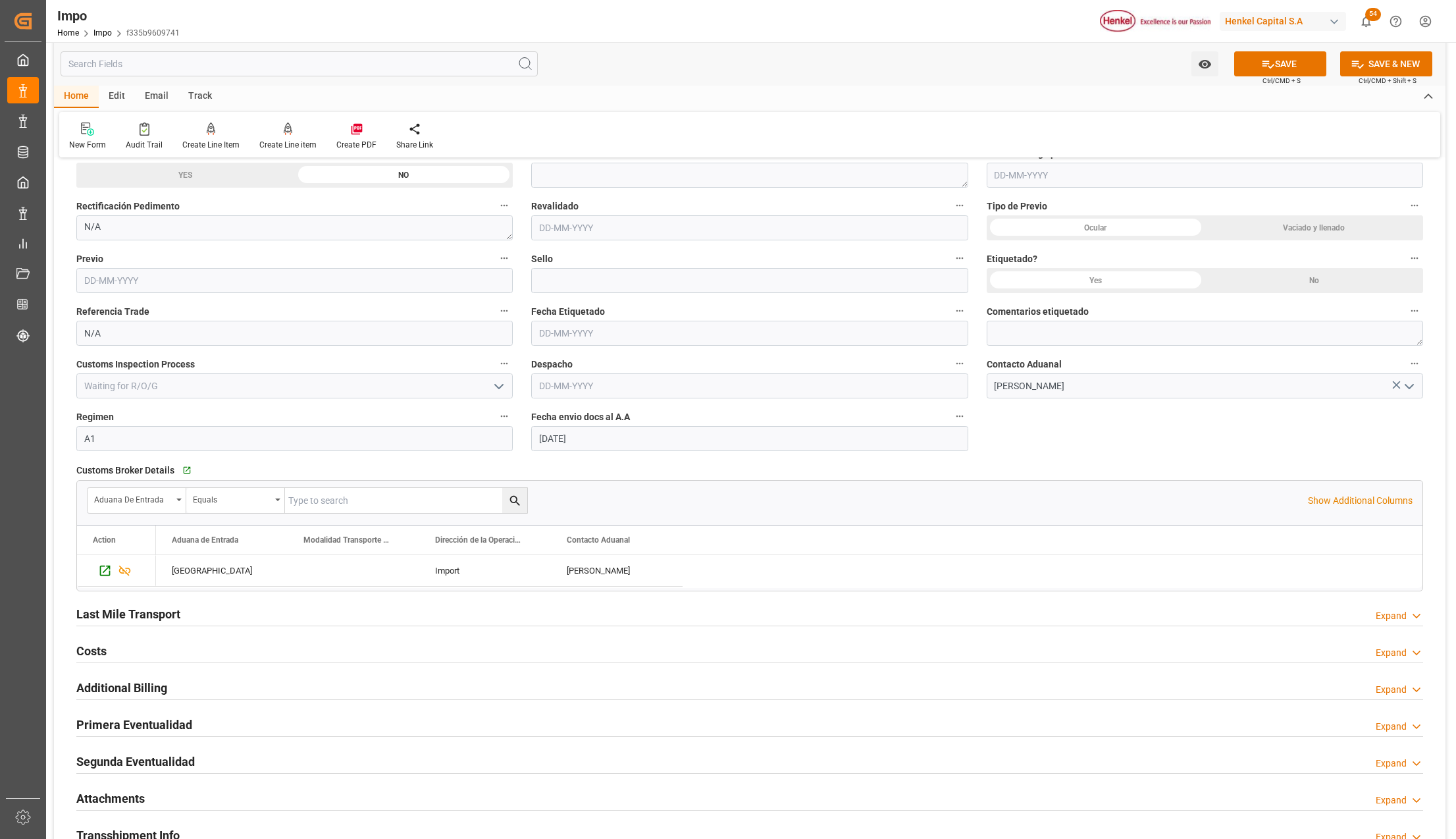
scroll to position [1931, 0]
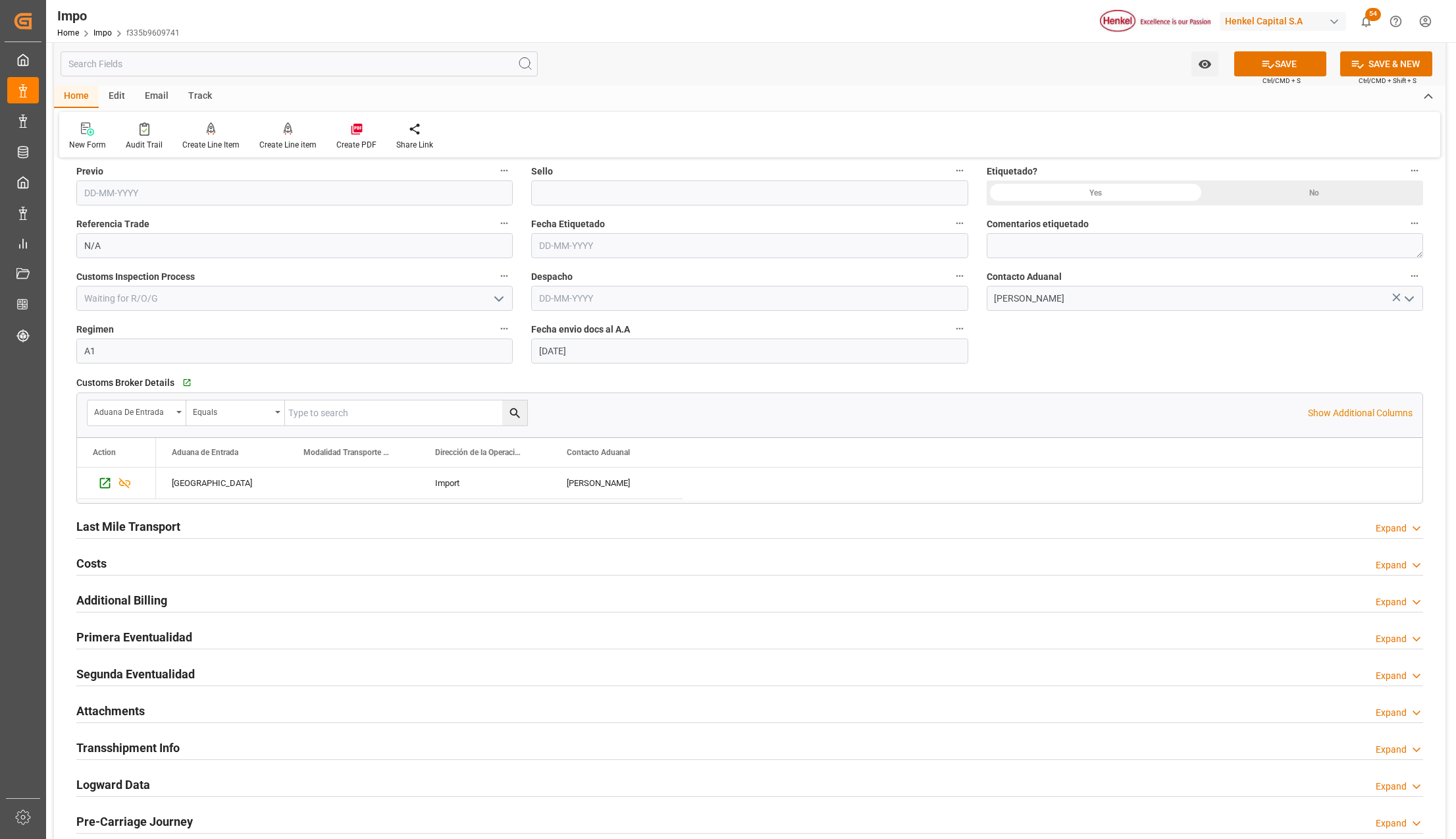
click at [99, 701] on div "Attachments Expand" at bounding box center [750, 711] width 1366 height 37
click at [102, 719] on h2 "Attachments" at bounding box center [111, 711] width 68 height 18
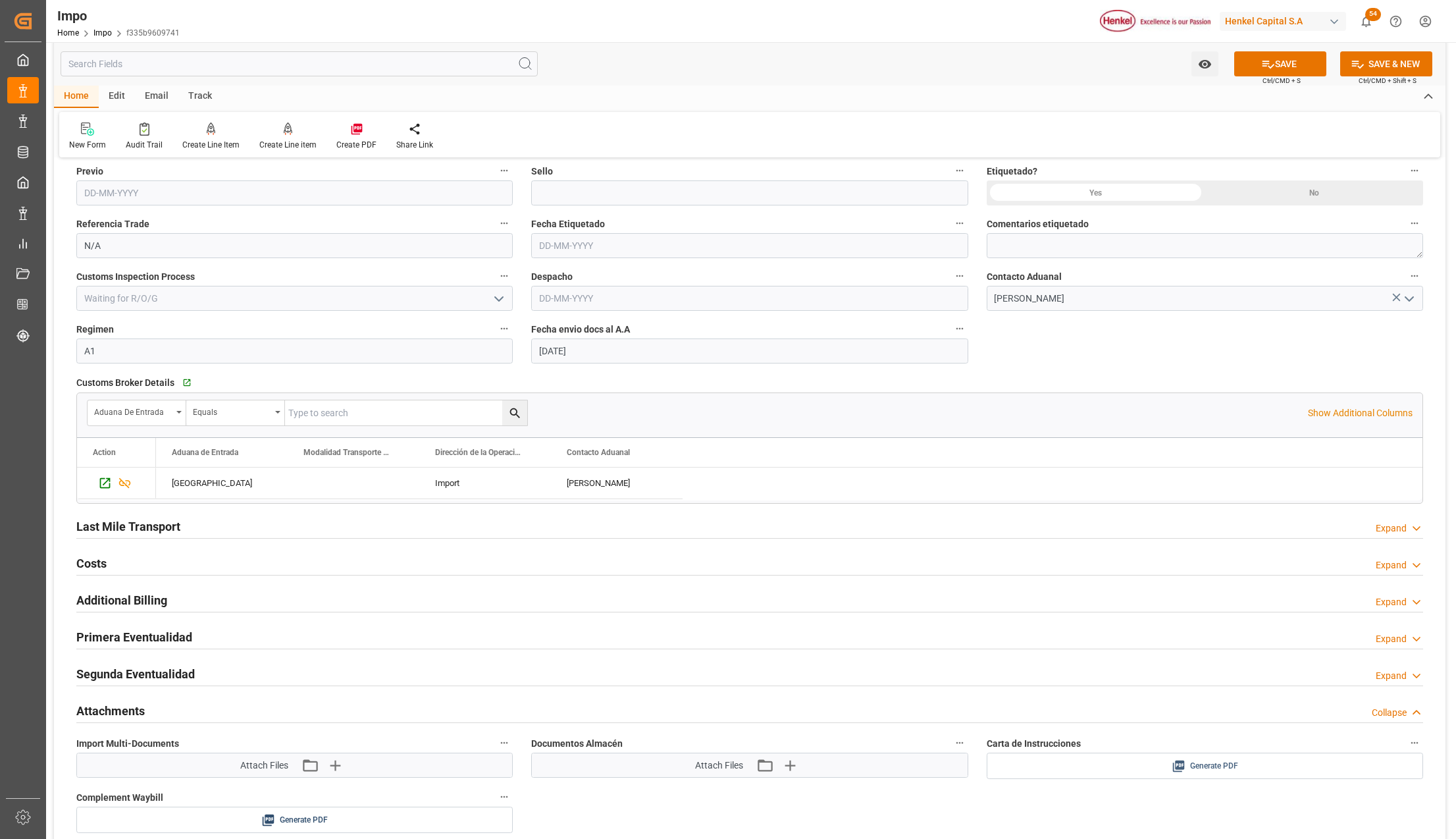
click at [1142, 774] on div "Generate PDF" at bounding box center [1205, 766] width 417 height 17
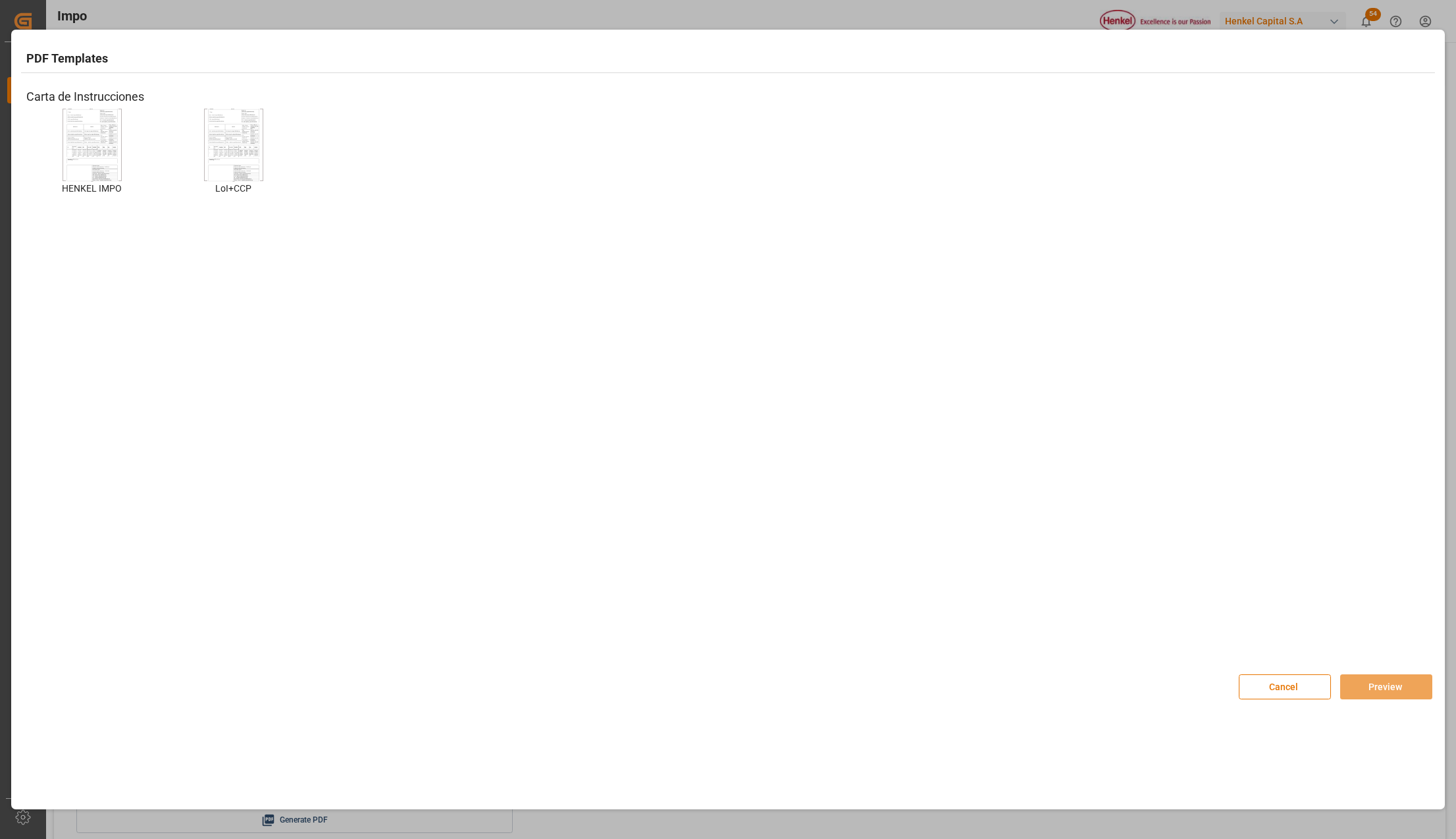
click at [120, 121] on div at bounding box center [92, 145] width 59 height 72
click at [1396, 683] on button "Preview" at bounding box center [1386, 687] width 92 height 25
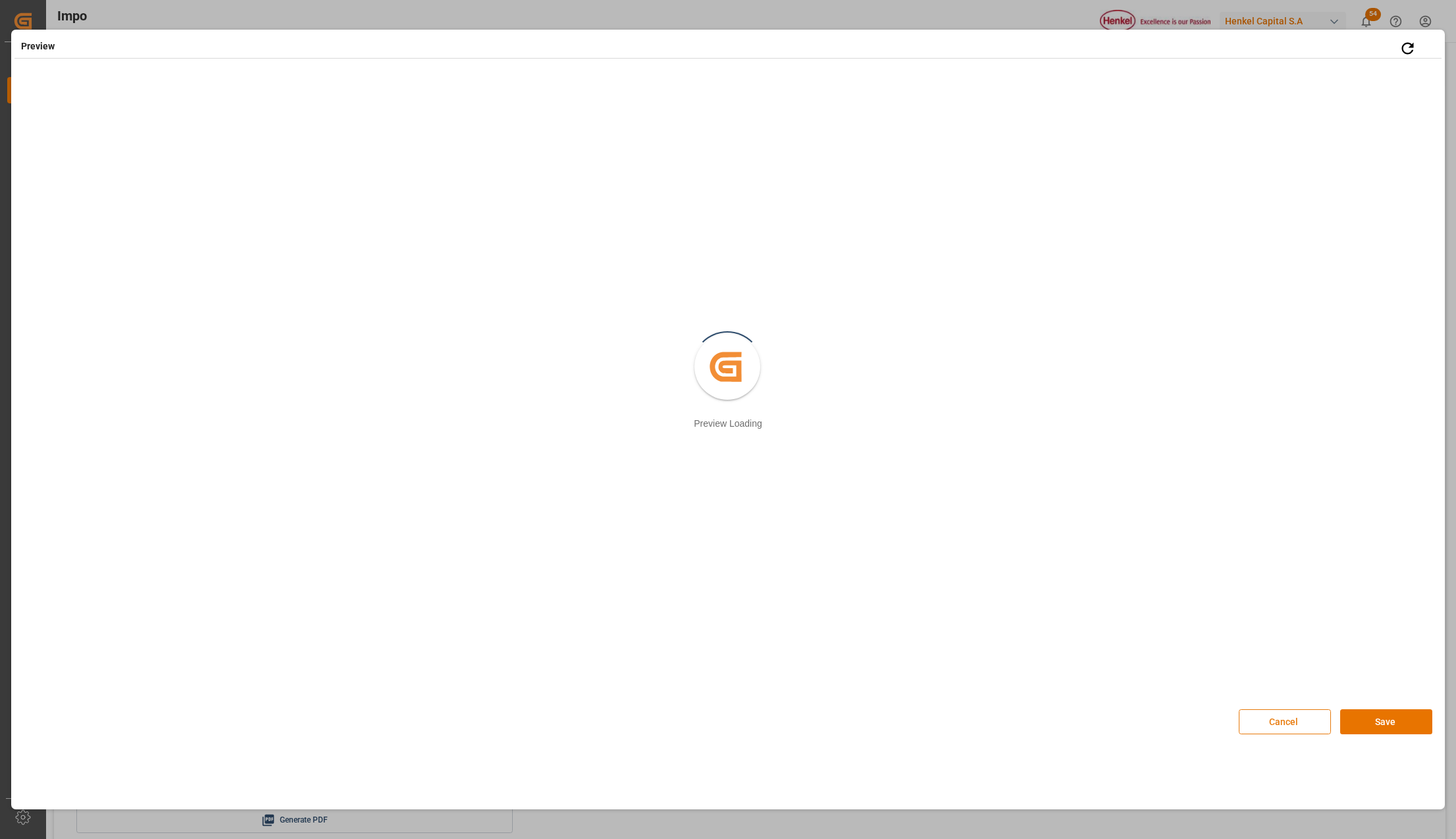
click at [1245, 714] on button "Cancel" at bounding box center [1285, 721] width 92 height 25
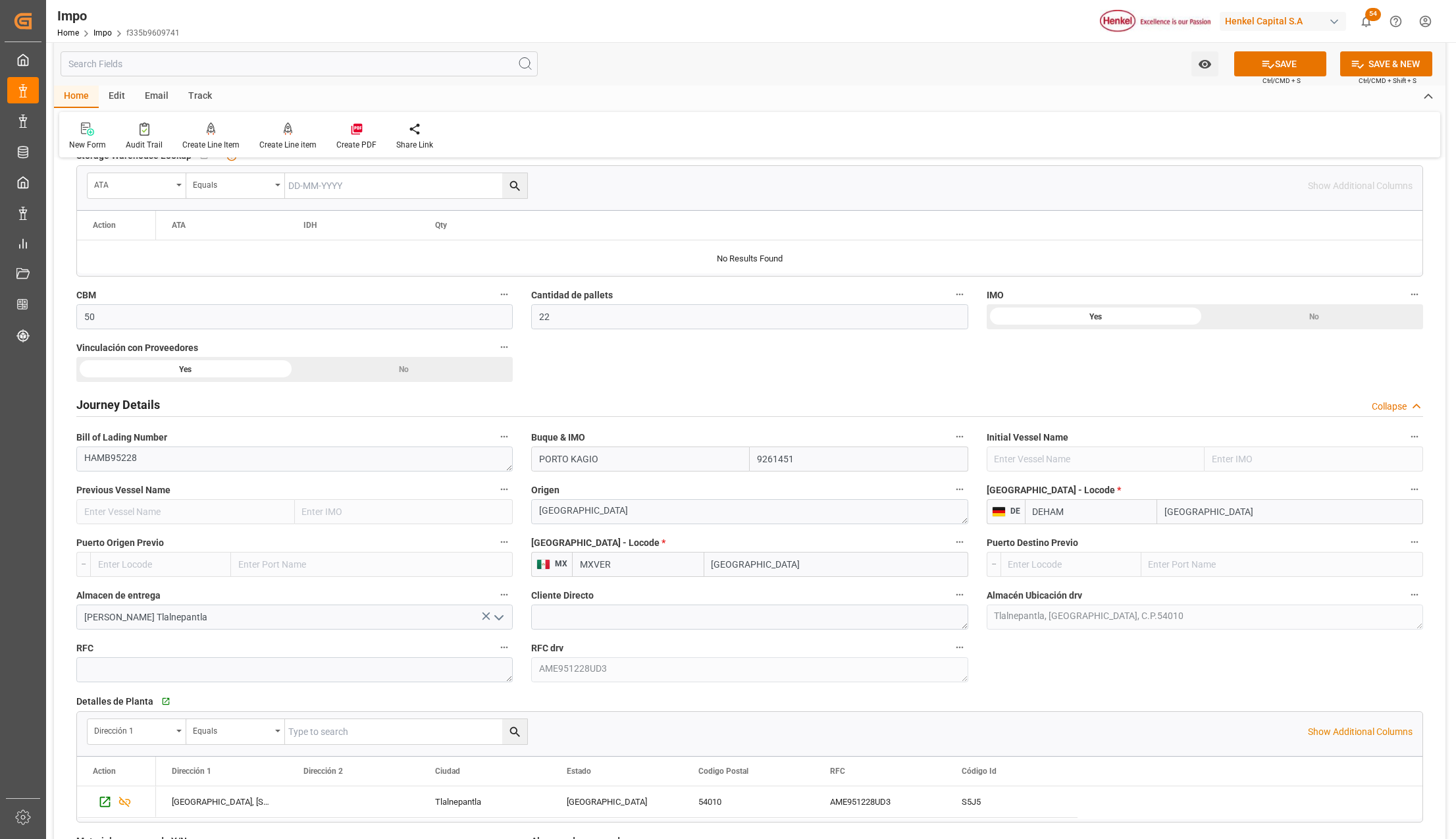
scroll to position [790, 0]
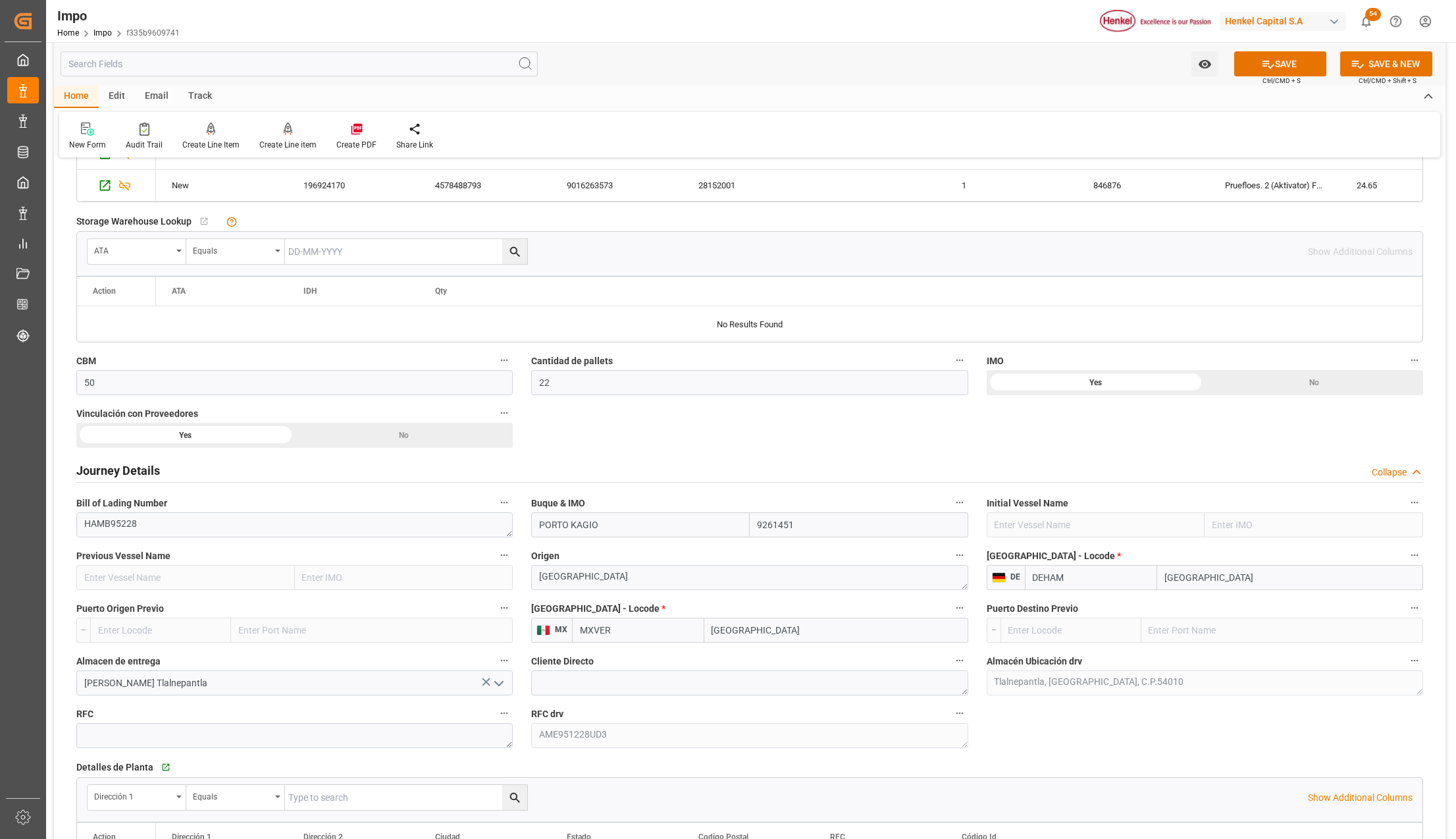
click at [187, 444] on div "Yes" at bounding box center [186, 436] width 218 height 25
click at [1263, 64] on icon at bounding box center [1268, 64] width 14 height 14
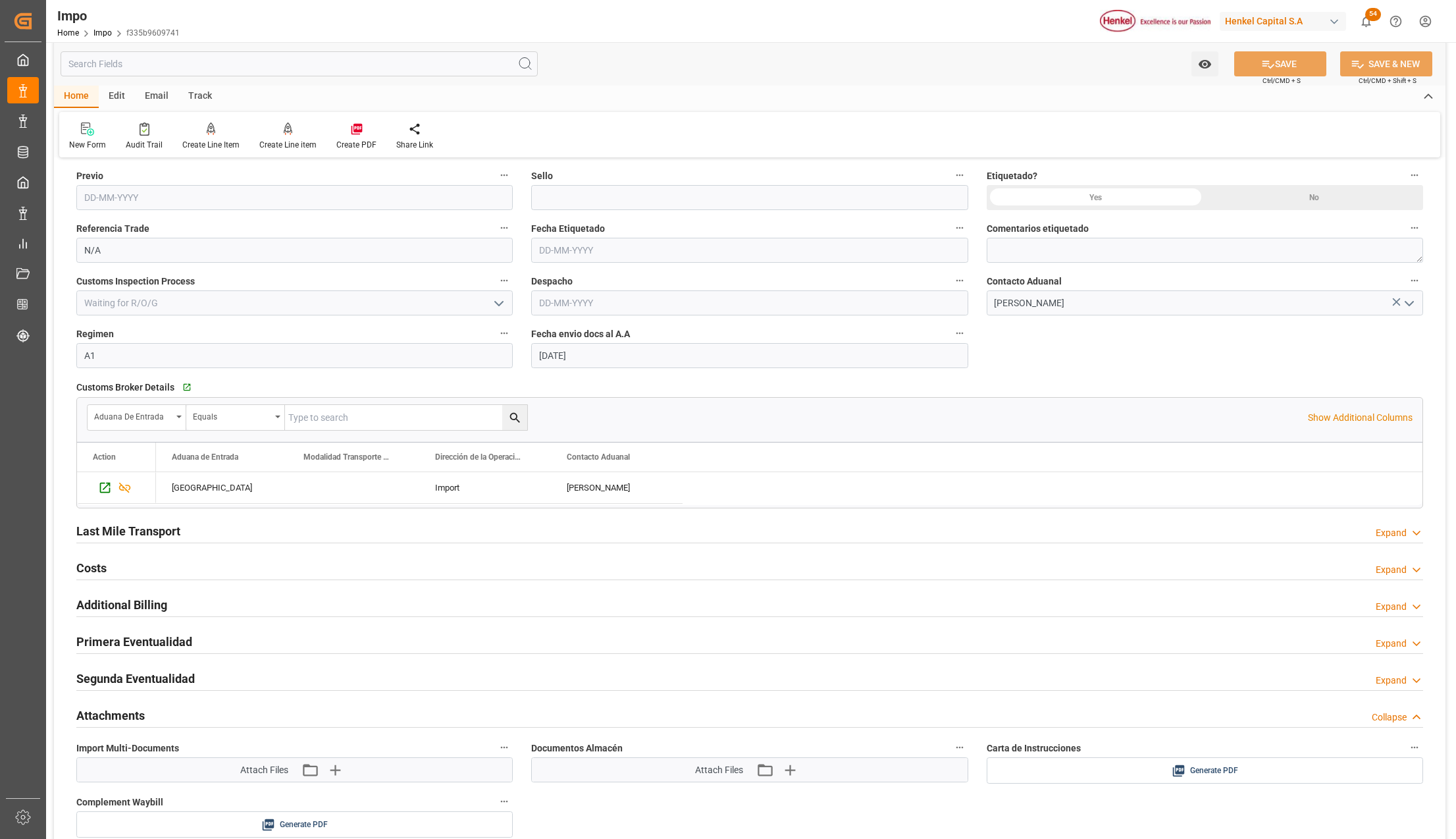
scroll to position [2107, 0]
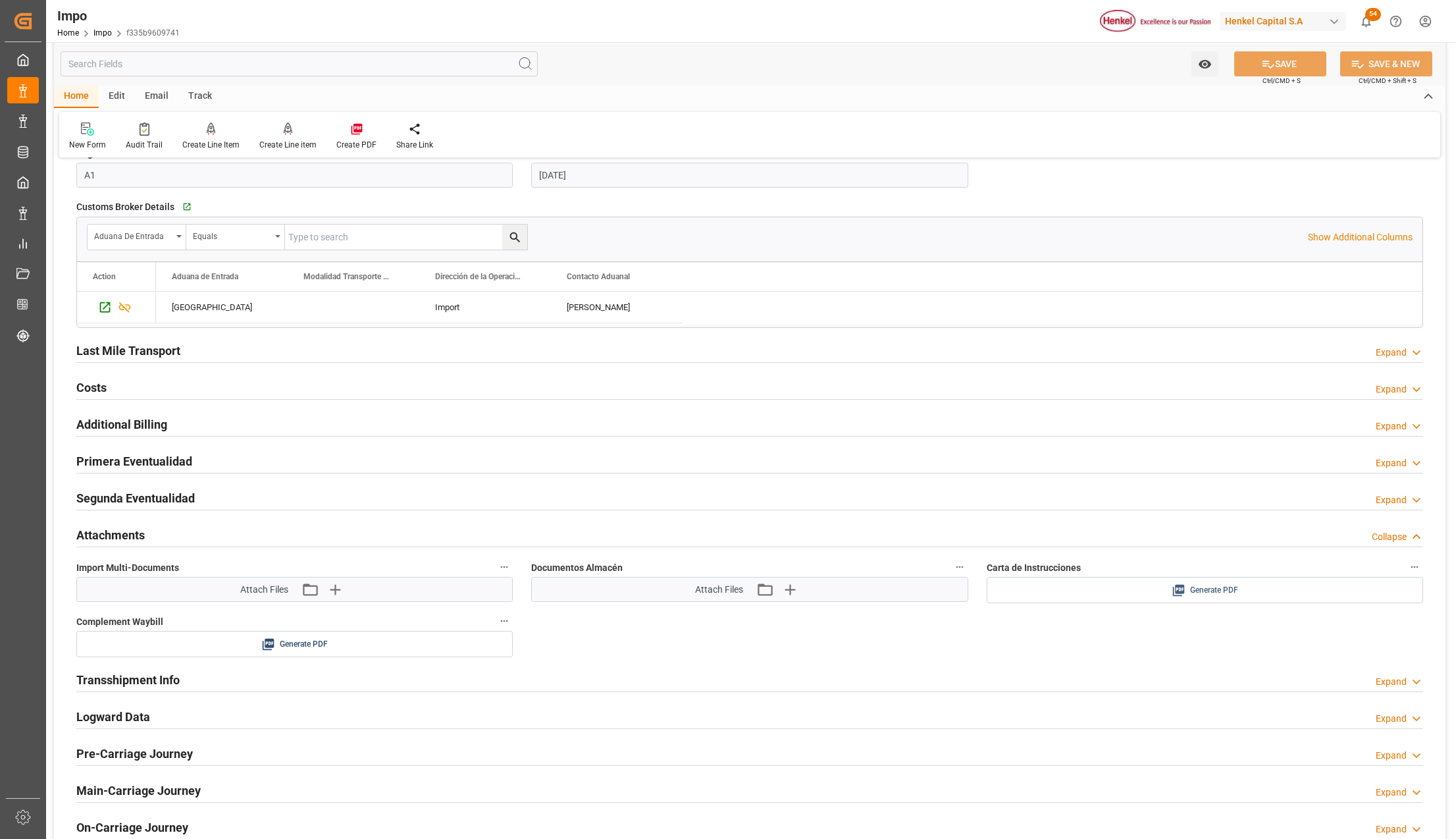
click at [1149, 594] on div "Generate PDF" at bounding box center [1205, 591] width 417 height 17
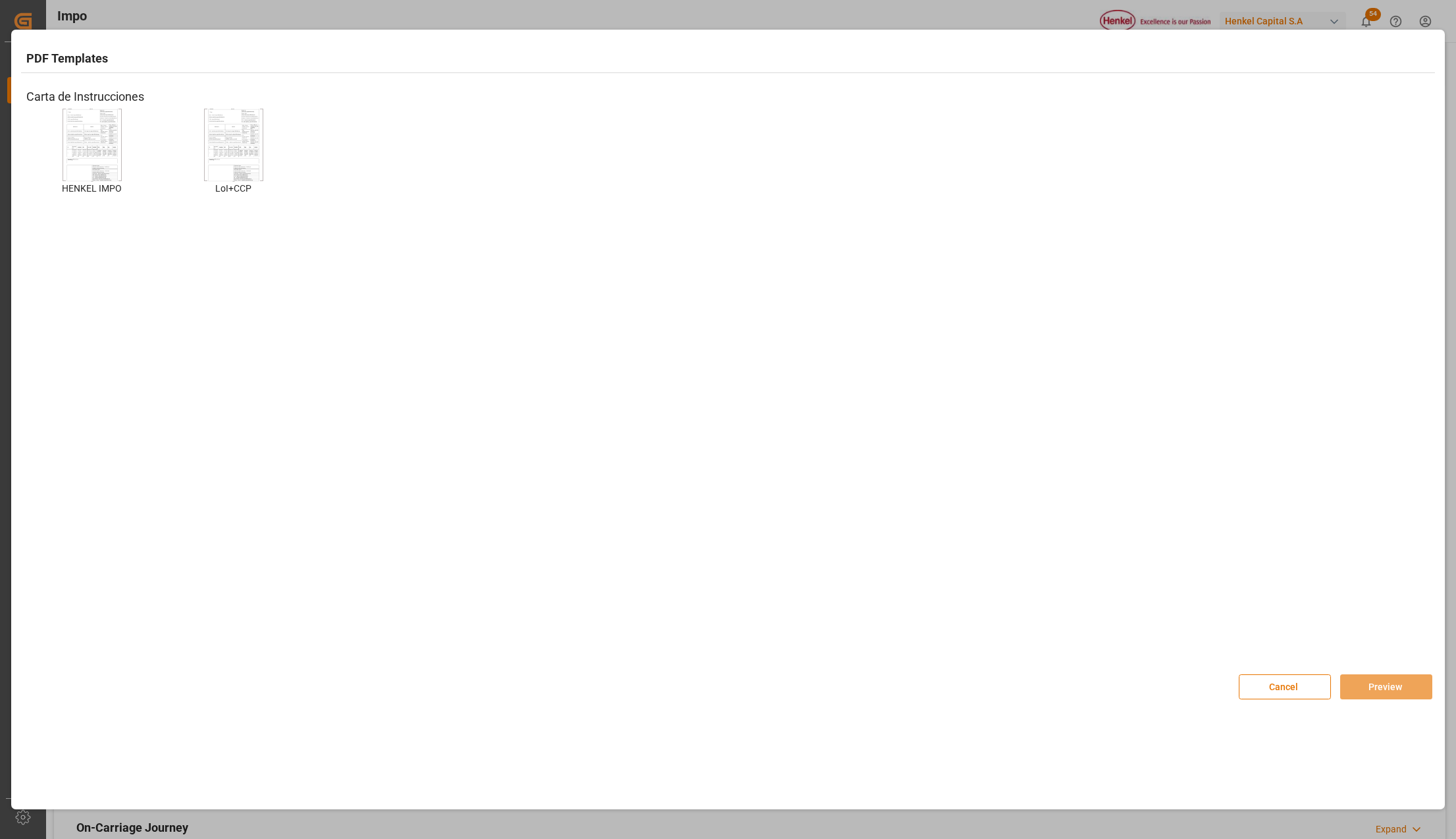
click at [111, 141] on img at bounding box center [93, 144] width 53 height 74
click at [1391, 686] on button "Preview" at bounding box center [1386, 687] width 92 height 25
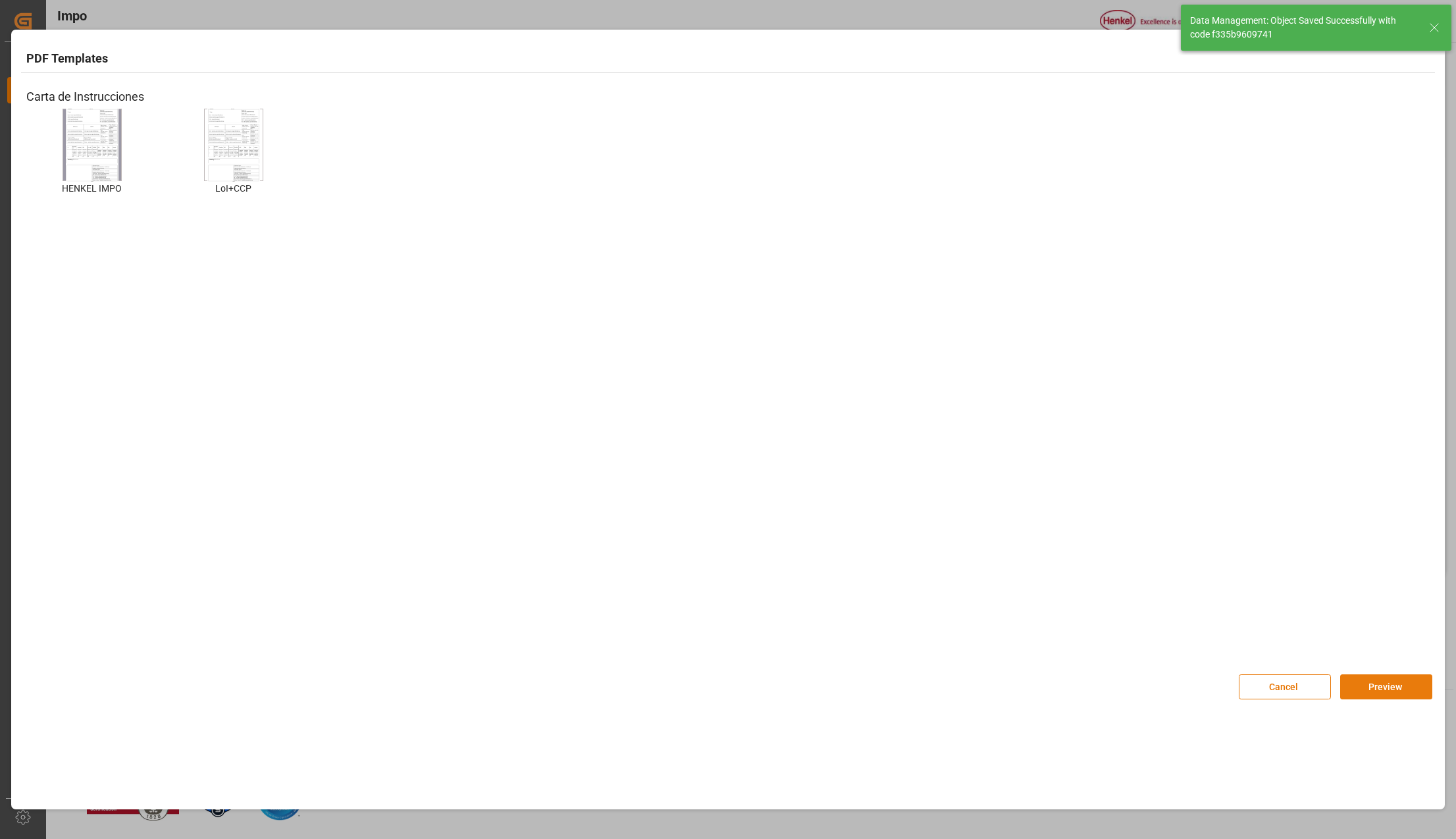
type textarea "AA"
type input "7"
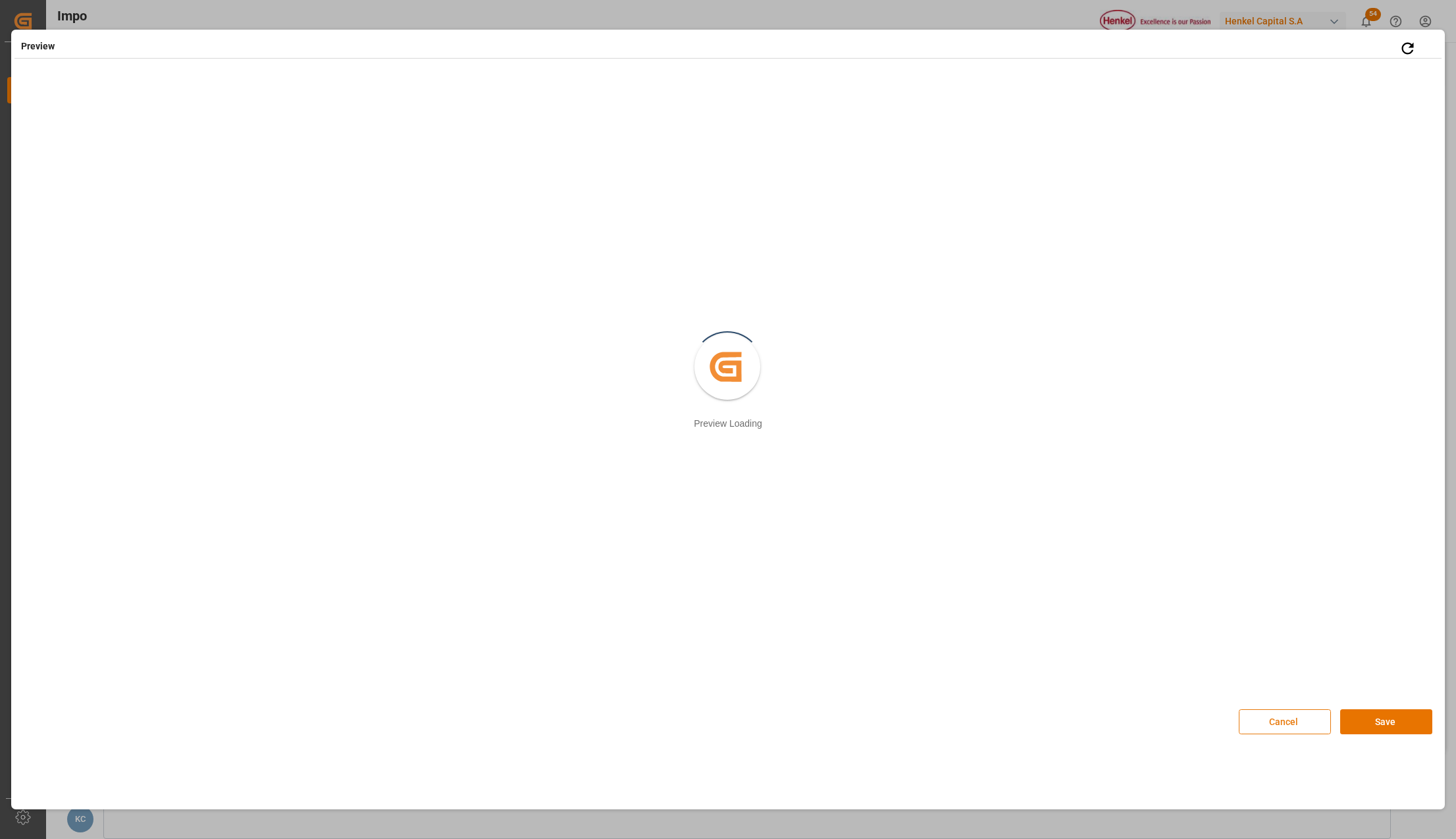
click at [1304, 719] on button "Cancel" at bounding box center [1285, 721] width 92 height 25
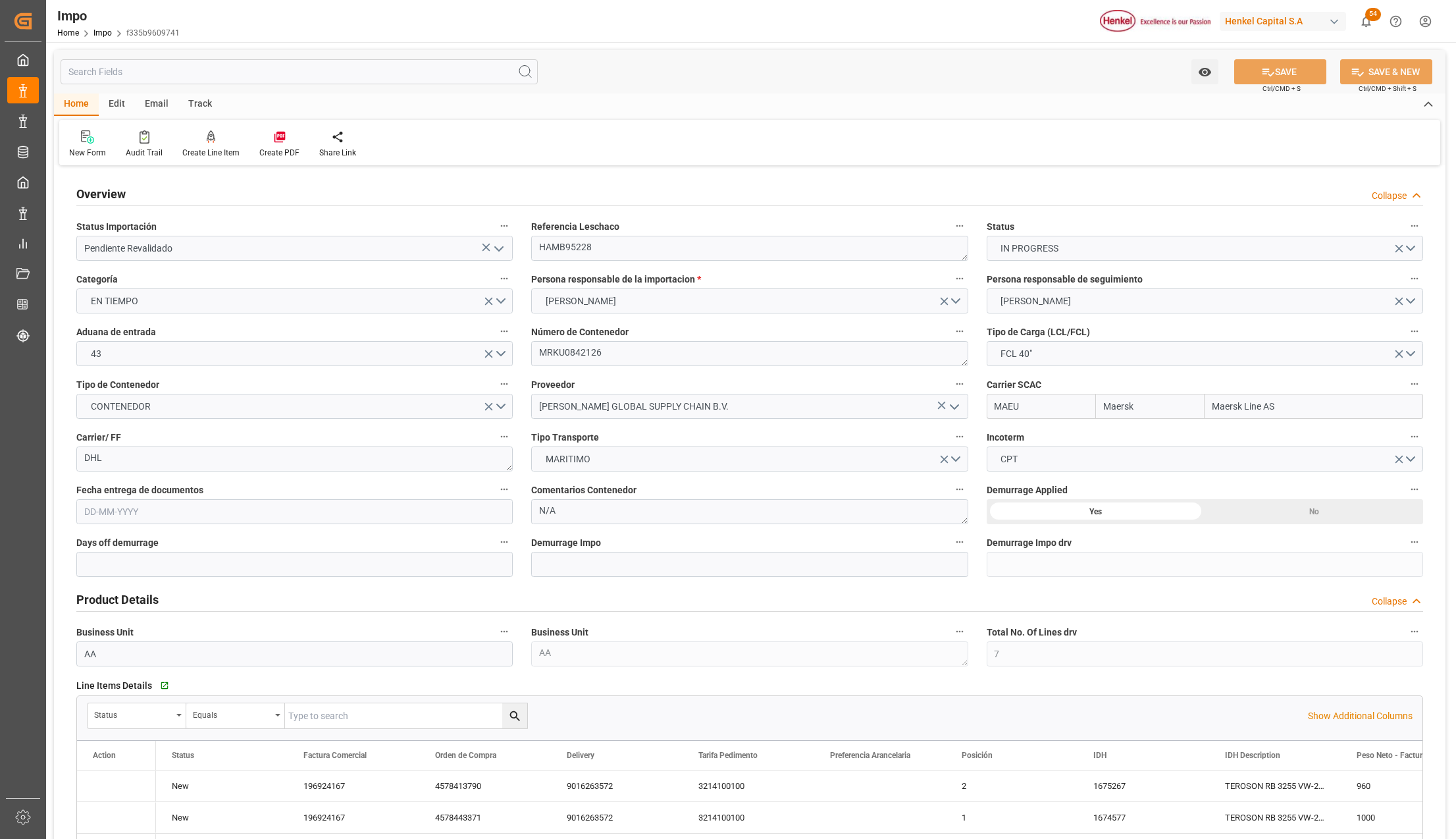
type input "Maersk"
type input "Maersk Line AS"
type input "7"
type input "50"
type input "22"
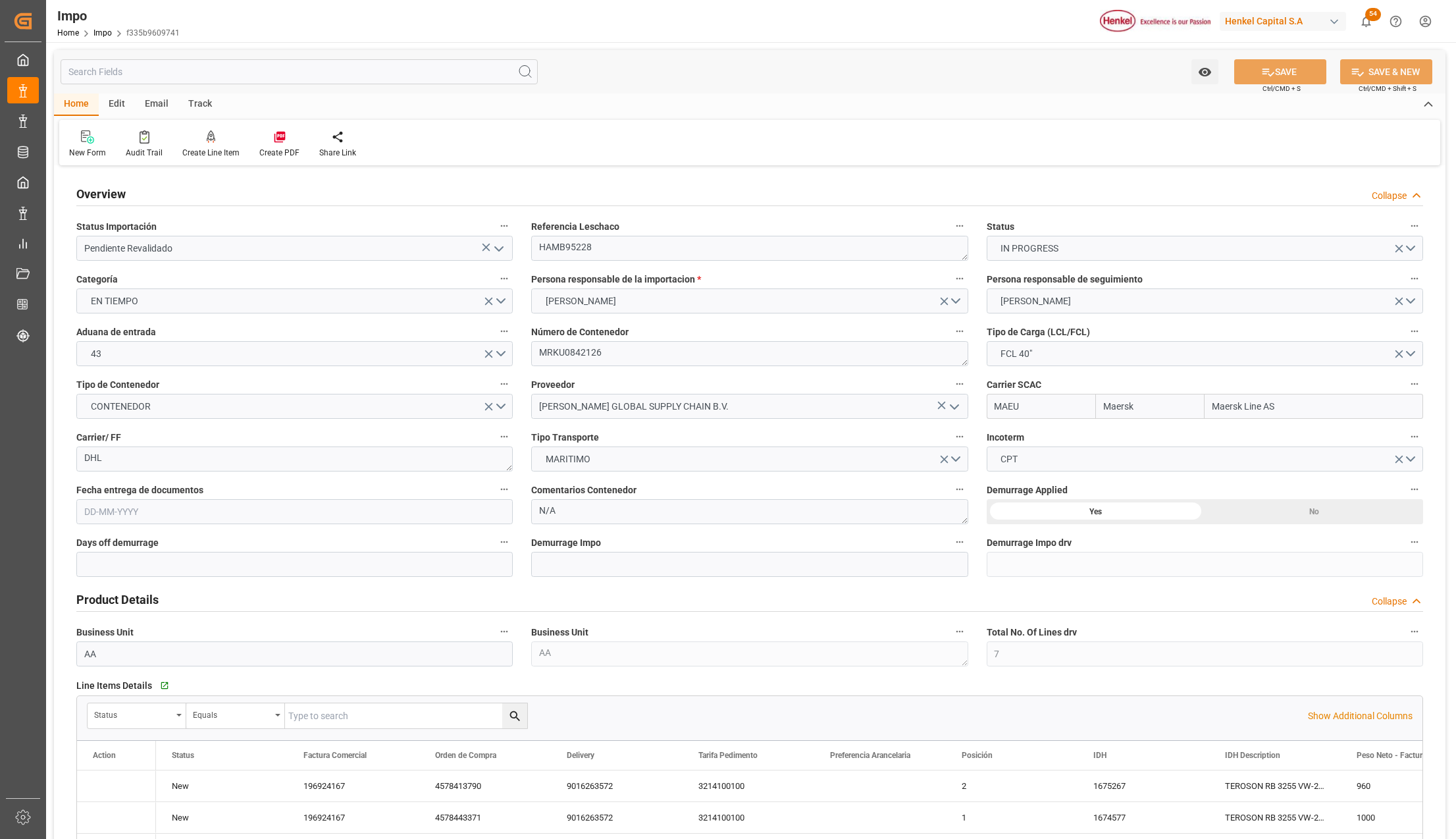
type input "[DATE]"
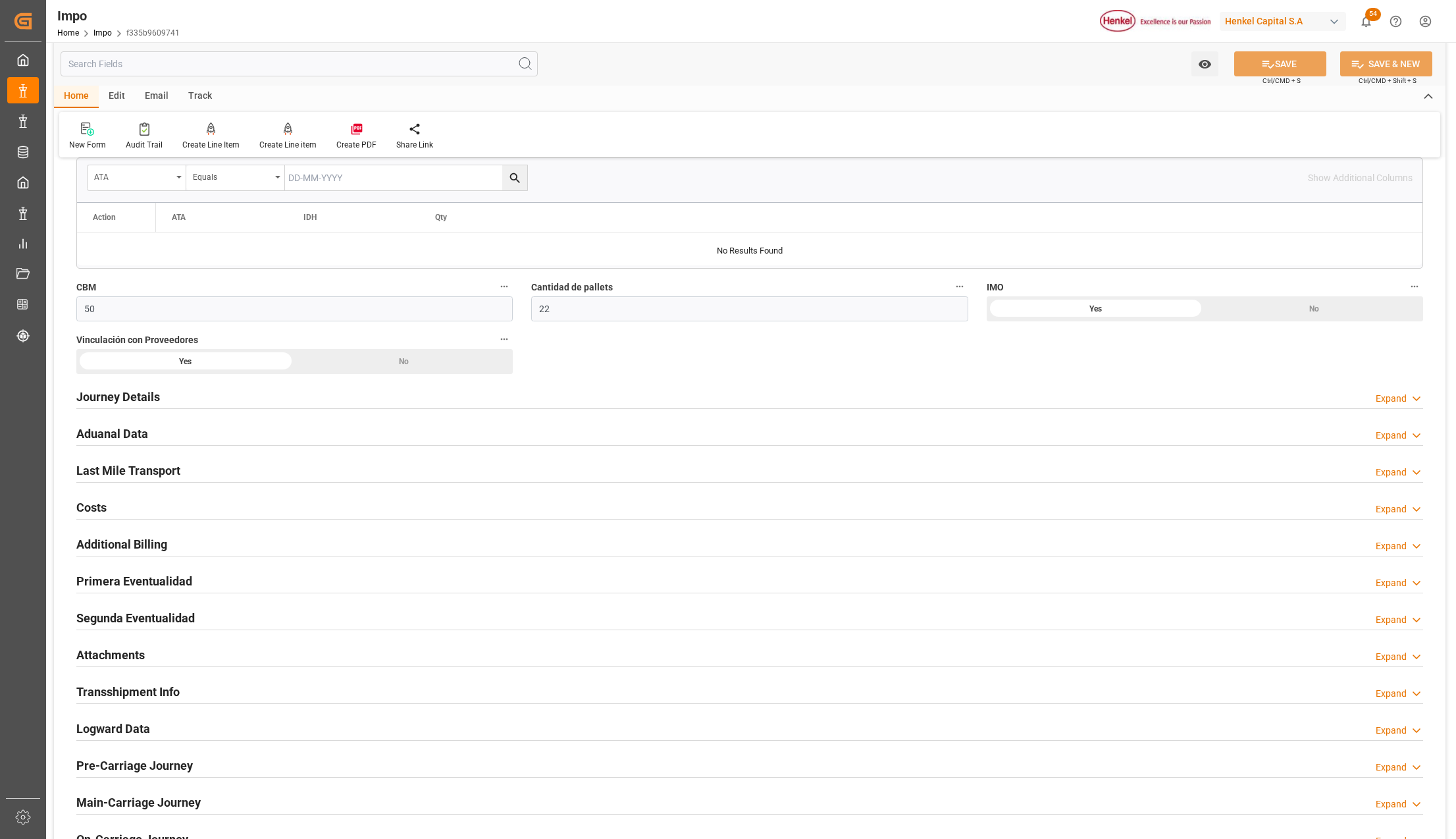
scroll to position [877, 0]
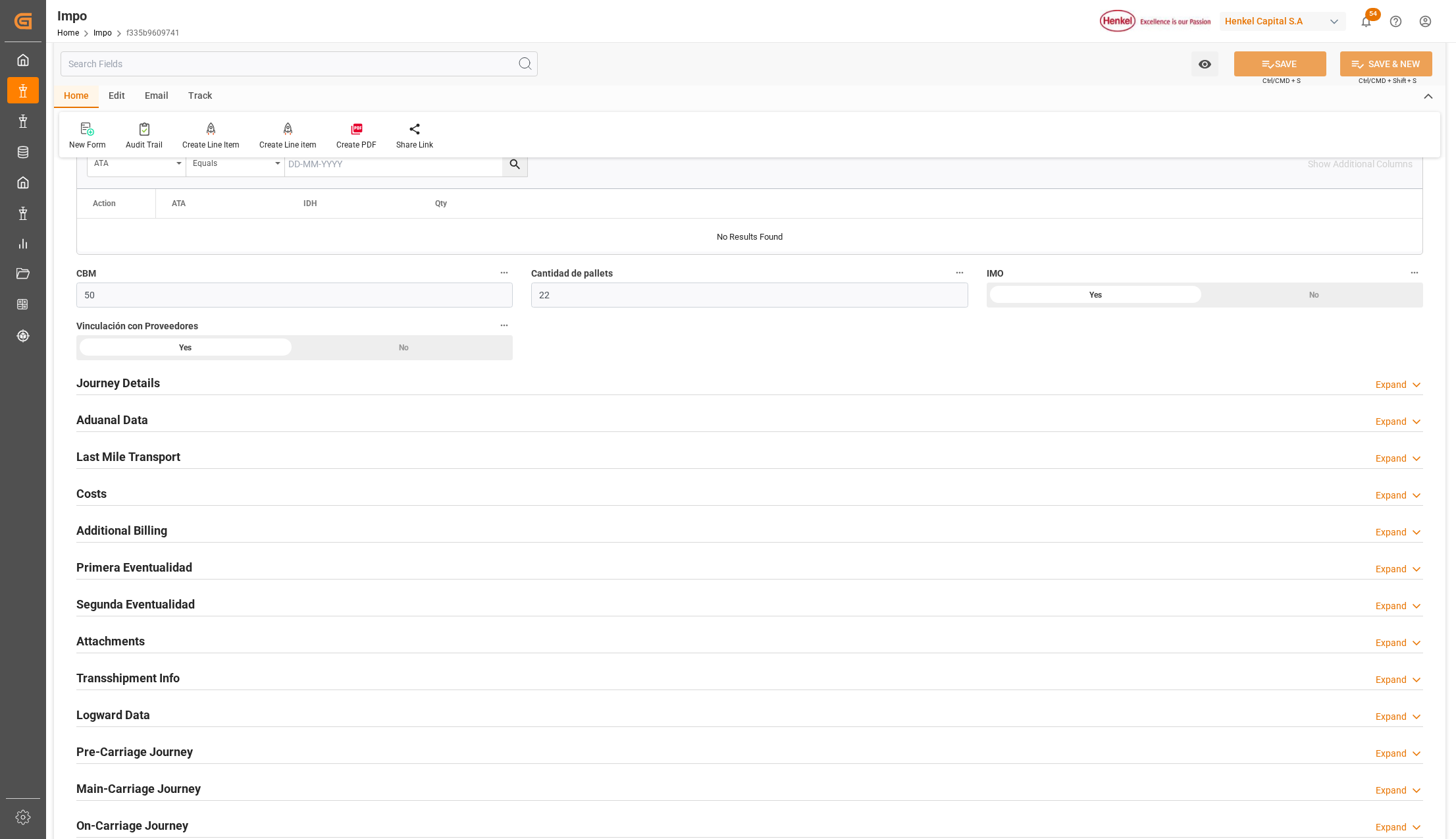
click at [125, 648] on h2 "Attachments" at bounding box center [111, 641] width 68 height 18
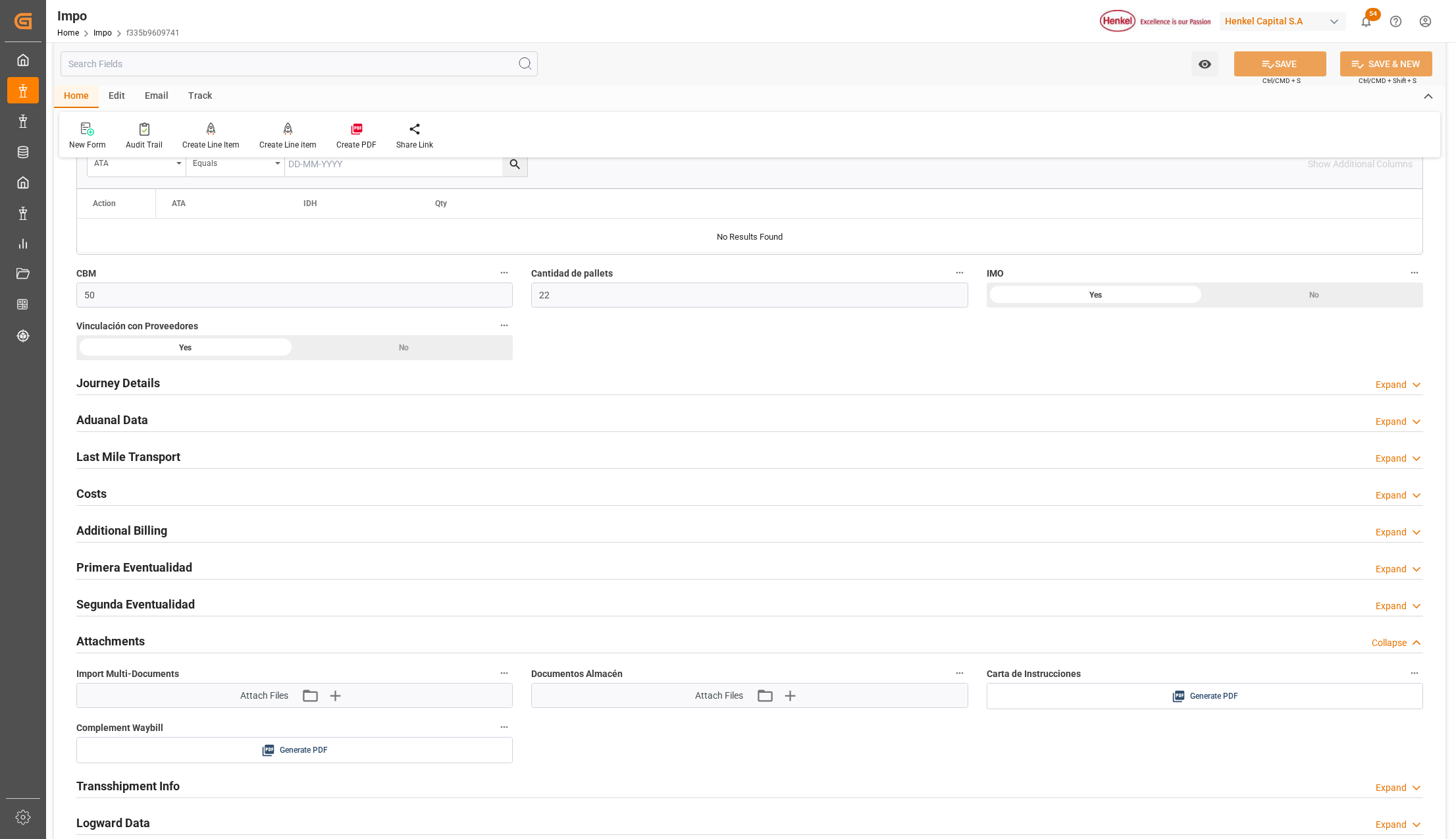
click at [1168, 714] on div "Carta de Instrucciones Generate PDF" at bounding box center [1205, 687] width 455 height 54
click at [1175, 703] on icon at bounding box center [1178, 696] width 14 height 14
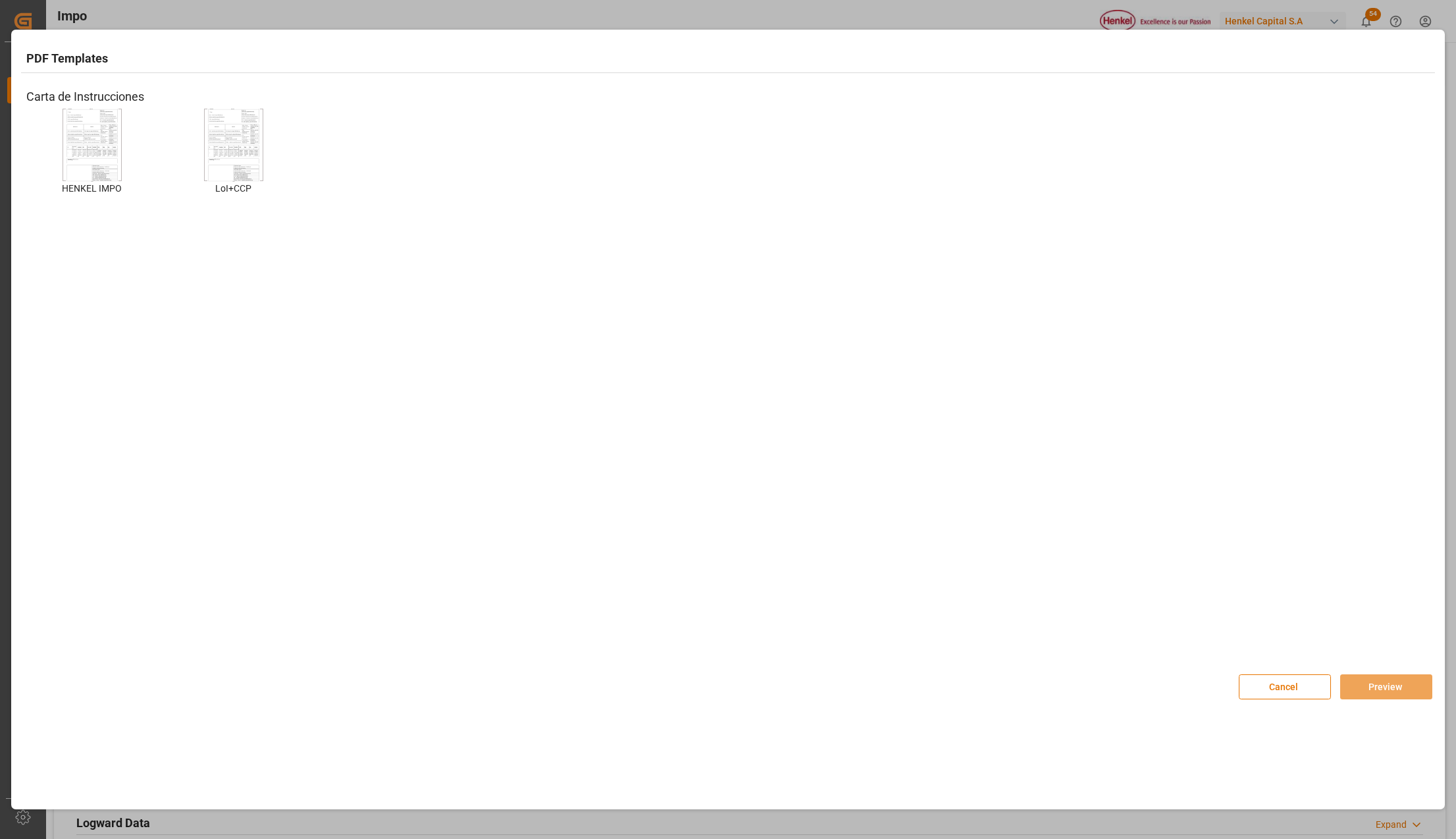
click at [90, 137] on img at bounding box center [93, 144] width 53 height 74
click at [1388, 680] on button "Preview" at bounding box center [1386, 687] width 92 height 25
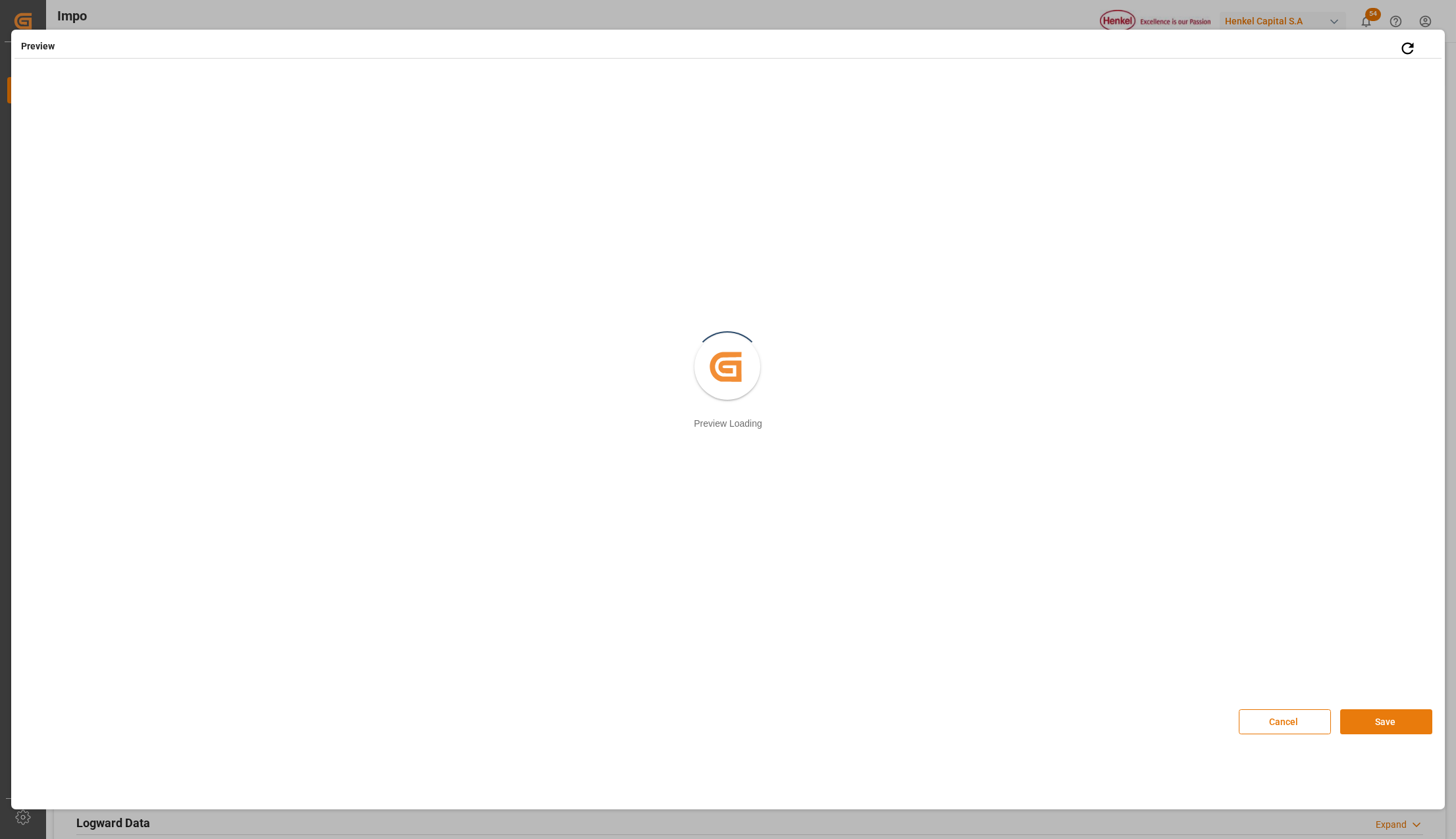
click at [1366, 726] on button "Save" at bounding box center [1386, 721] width 92 height 25
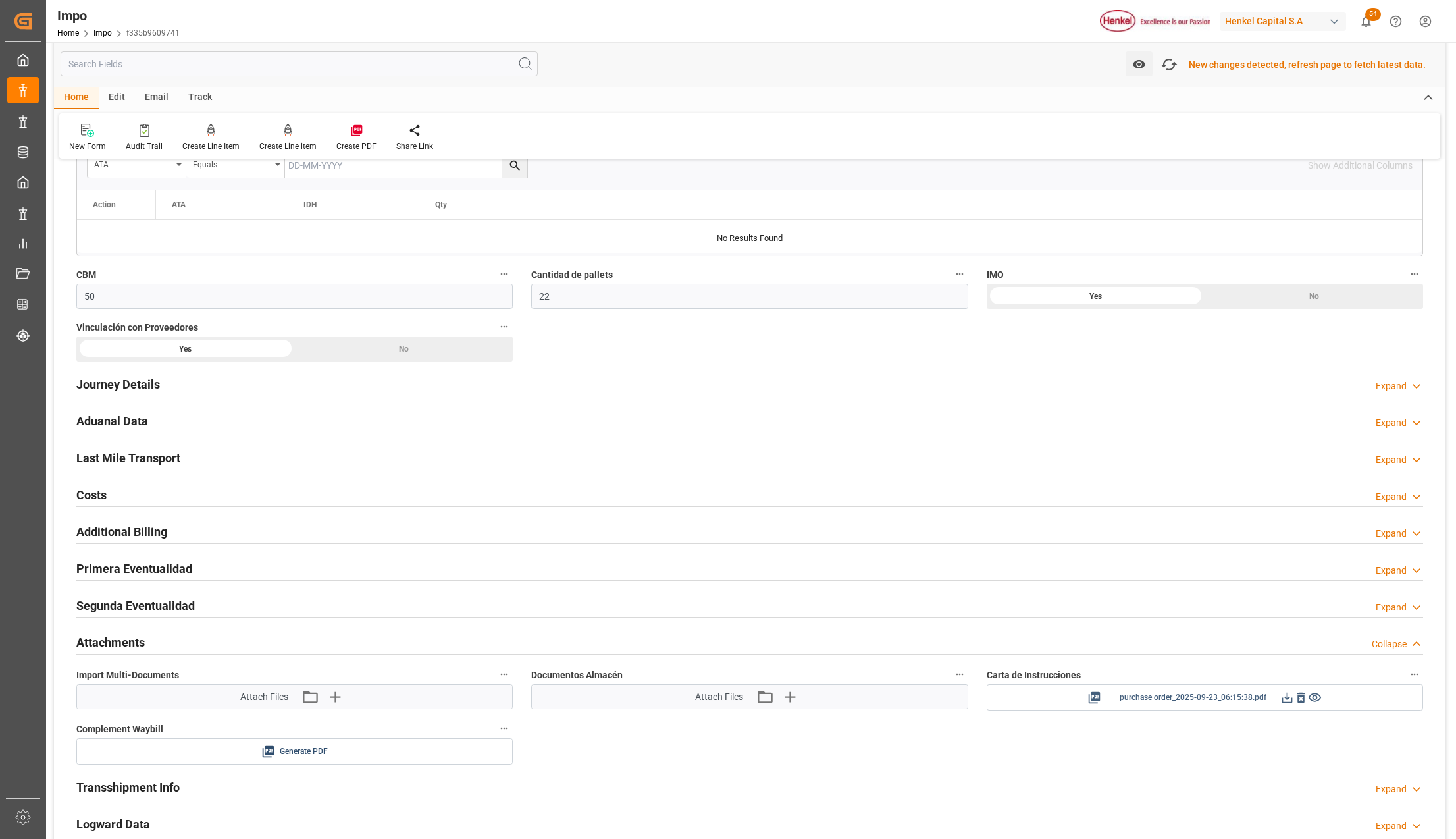
scroll to position [879, 0]
click at [1290, 698] on icon at bounding box center [1288, 696] width 14 height 14
click at [1174, 55] on icon "button" at bounding box center [1169, 65] width 21 height 21
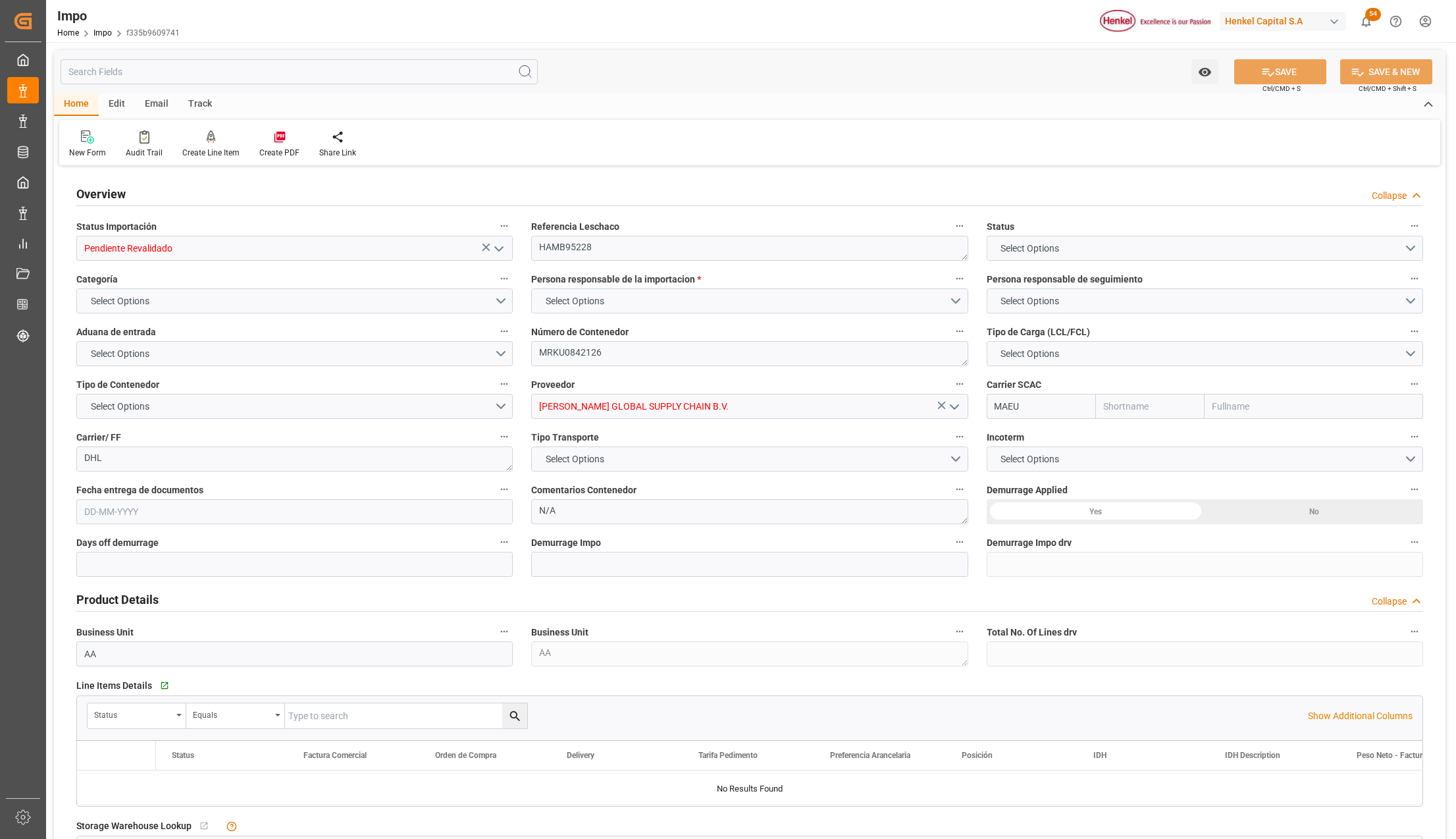
type input "Pendiente Revalidado"
type textarea "HAMB95228"
type textarea "MRKU0842126"
type input "[PERSON_NAME] GLOBAL SUPPLY CHAIN B.V."
type input "MAEU"
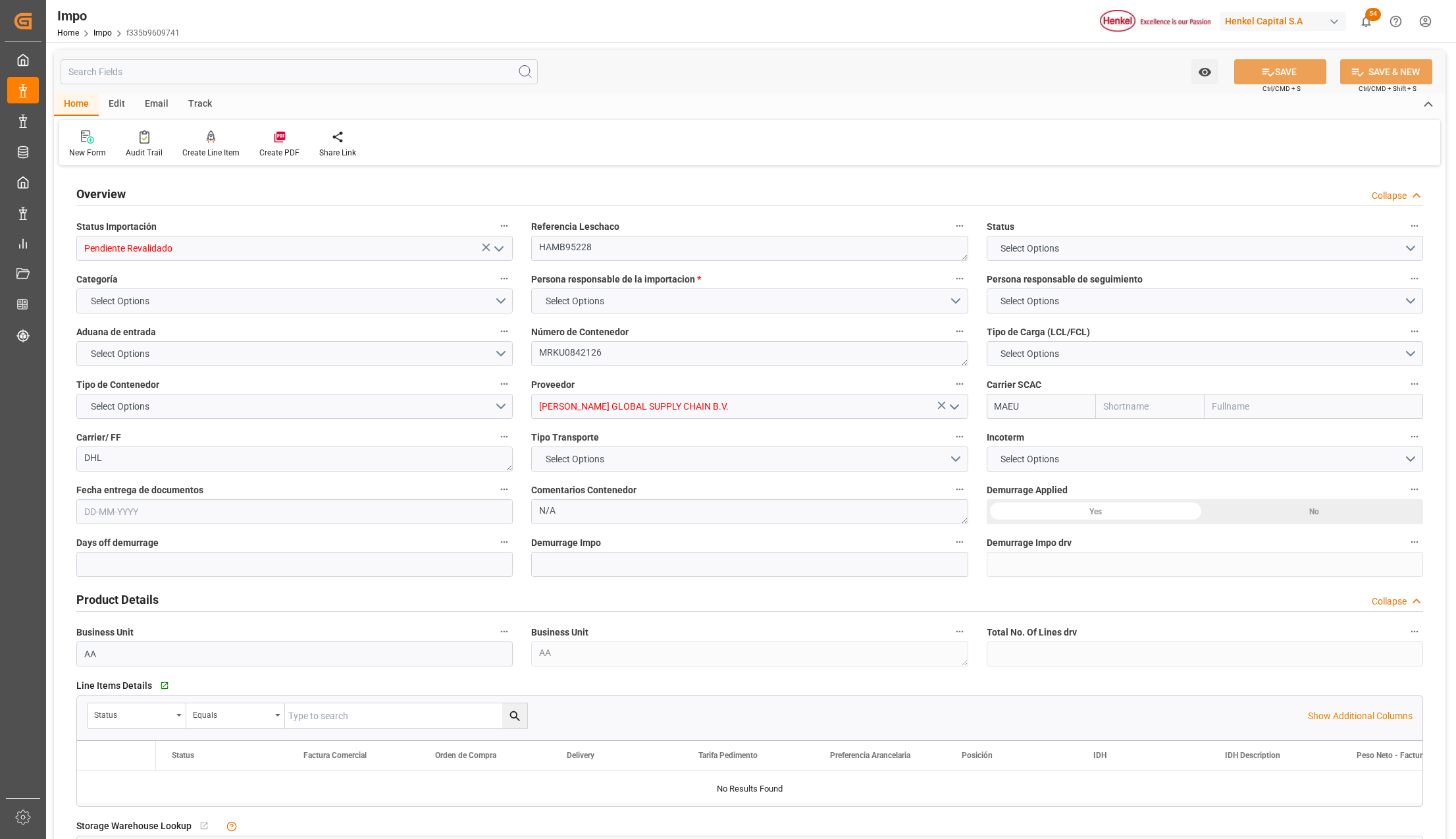
type textarea "DHL"
type textarea "N/A"
type input "AA"
type textarea "AA"
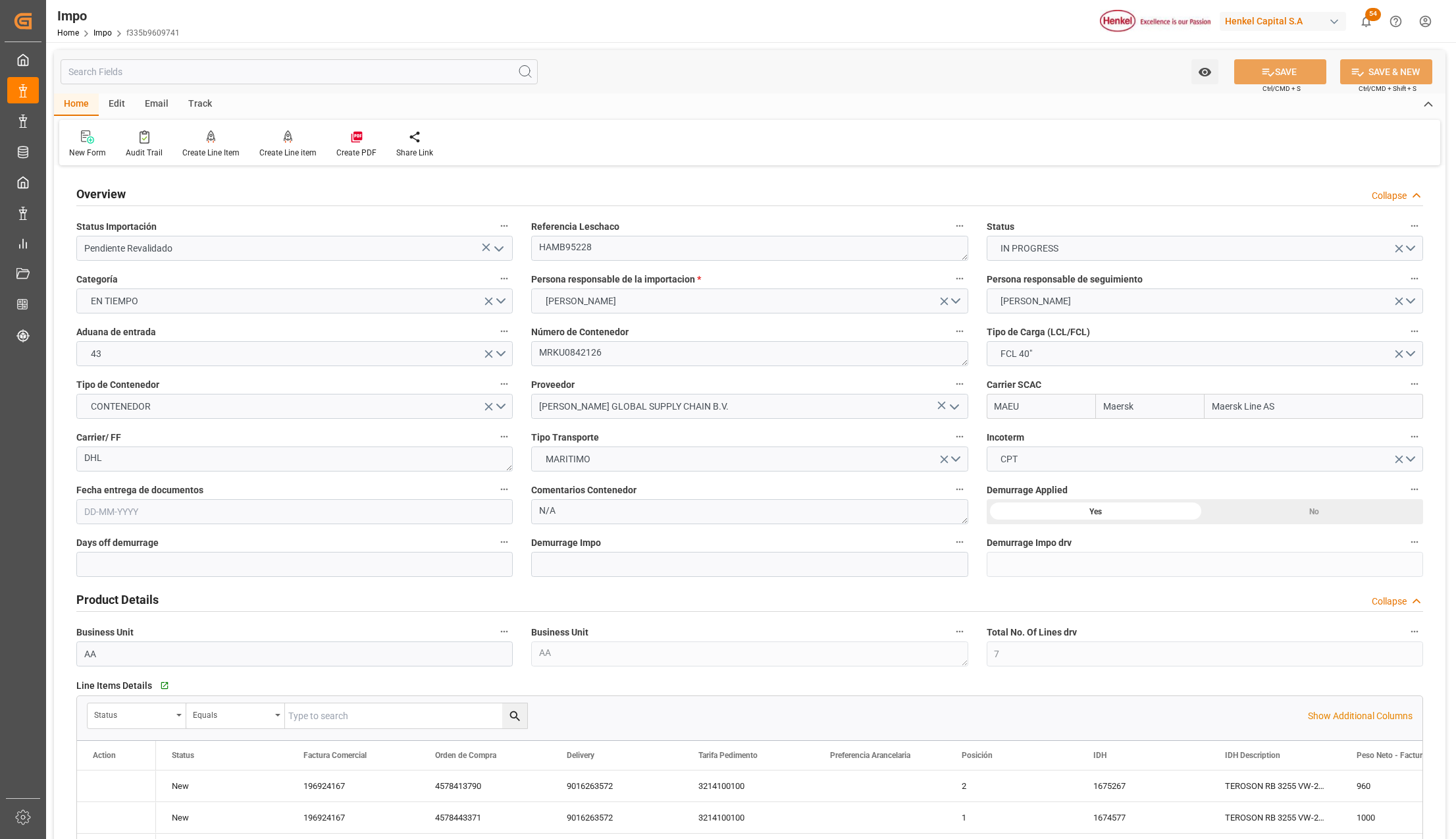
type input "Maersk"
type input "Maersk Line AS"
type input "7"
type input "50"
type input "22"
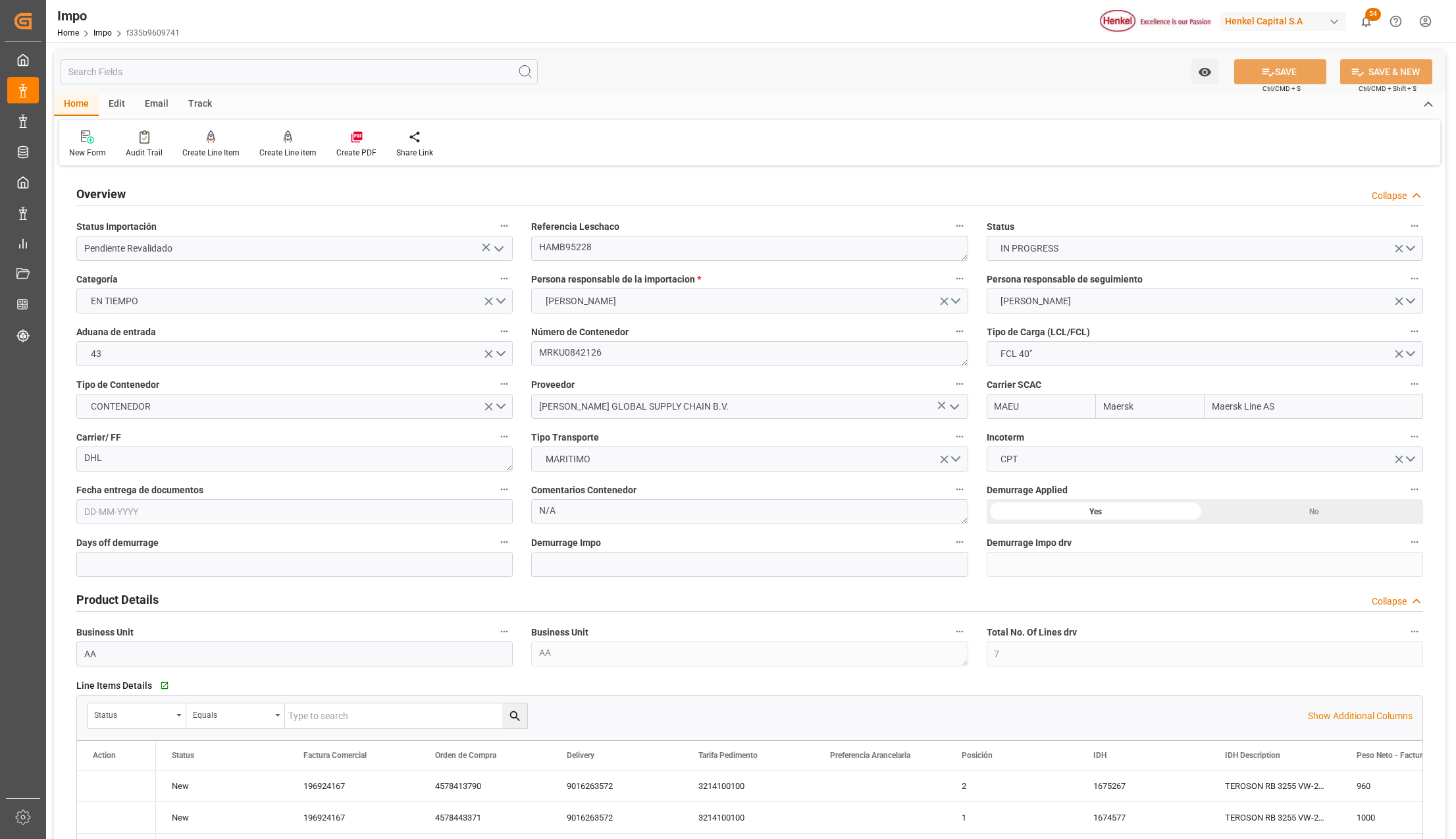
type input "19-09-2025"
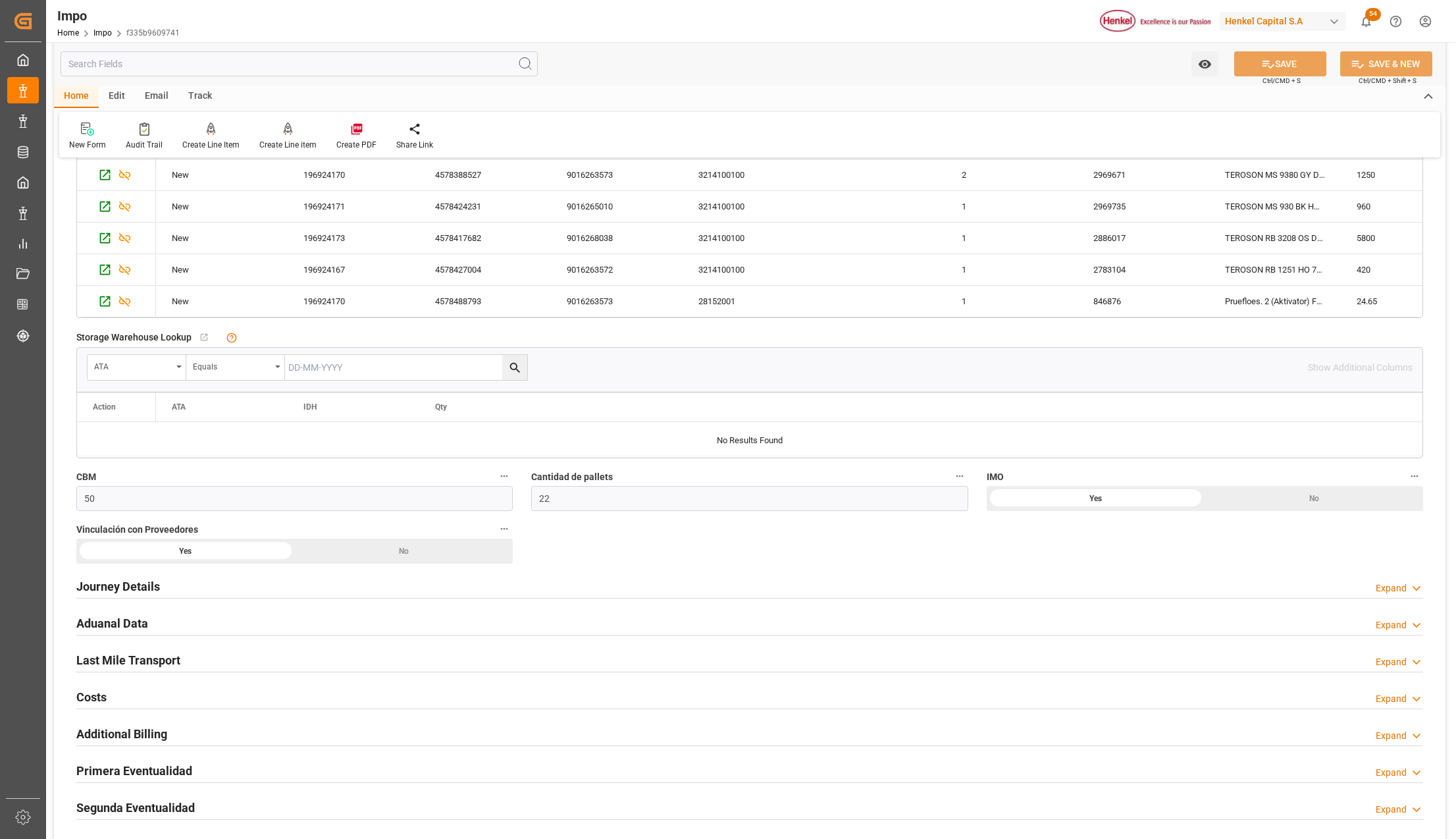
scroll to position [702, 0]
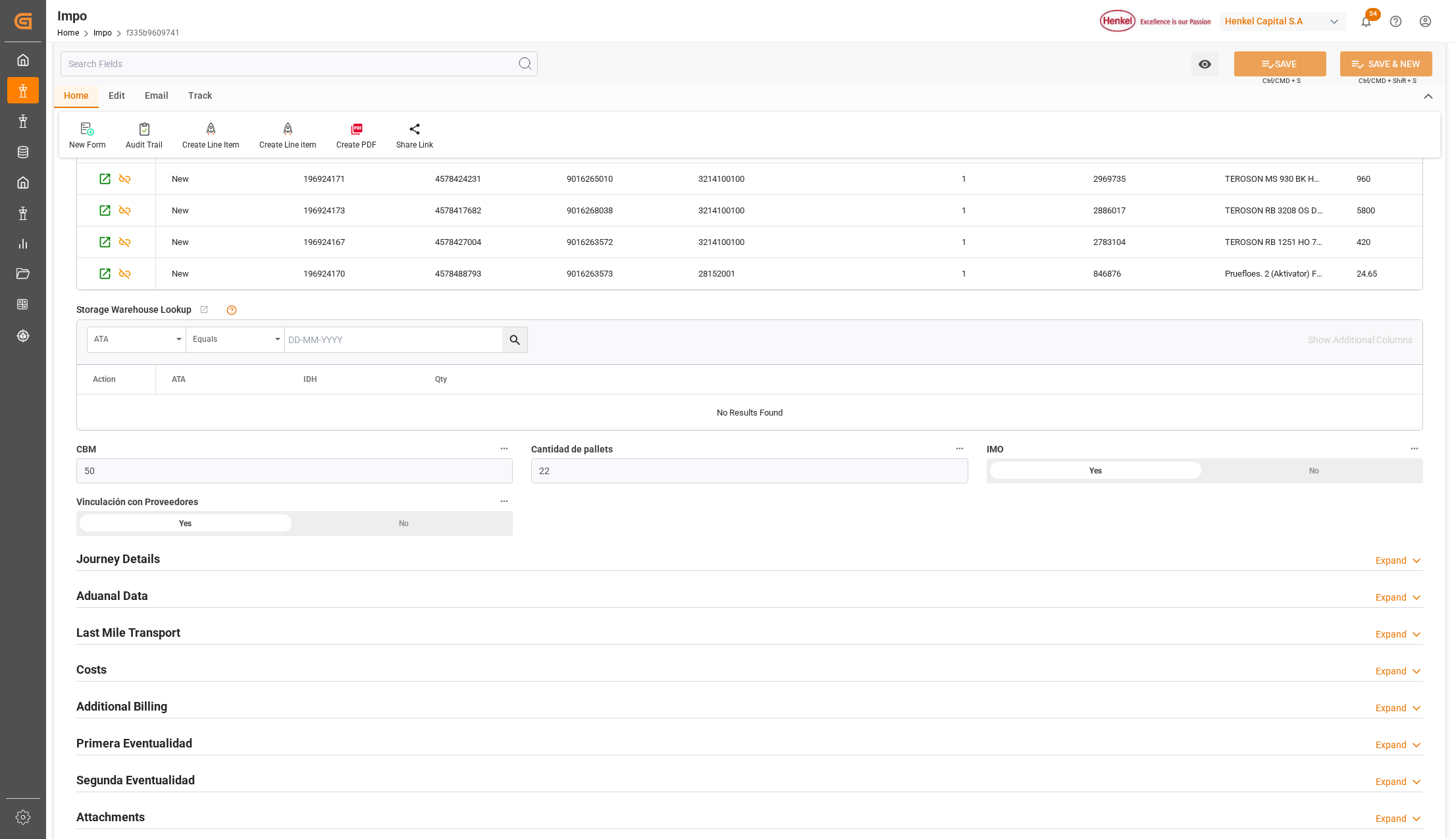
drag, startPoint x: 150, startPoint y: 569, endPoint x: 292, endPoint y: 599, distance: 145.1
click at [149, 568] on h2 "Journey Details" at bounding box center [118, 559] width 83 height 18
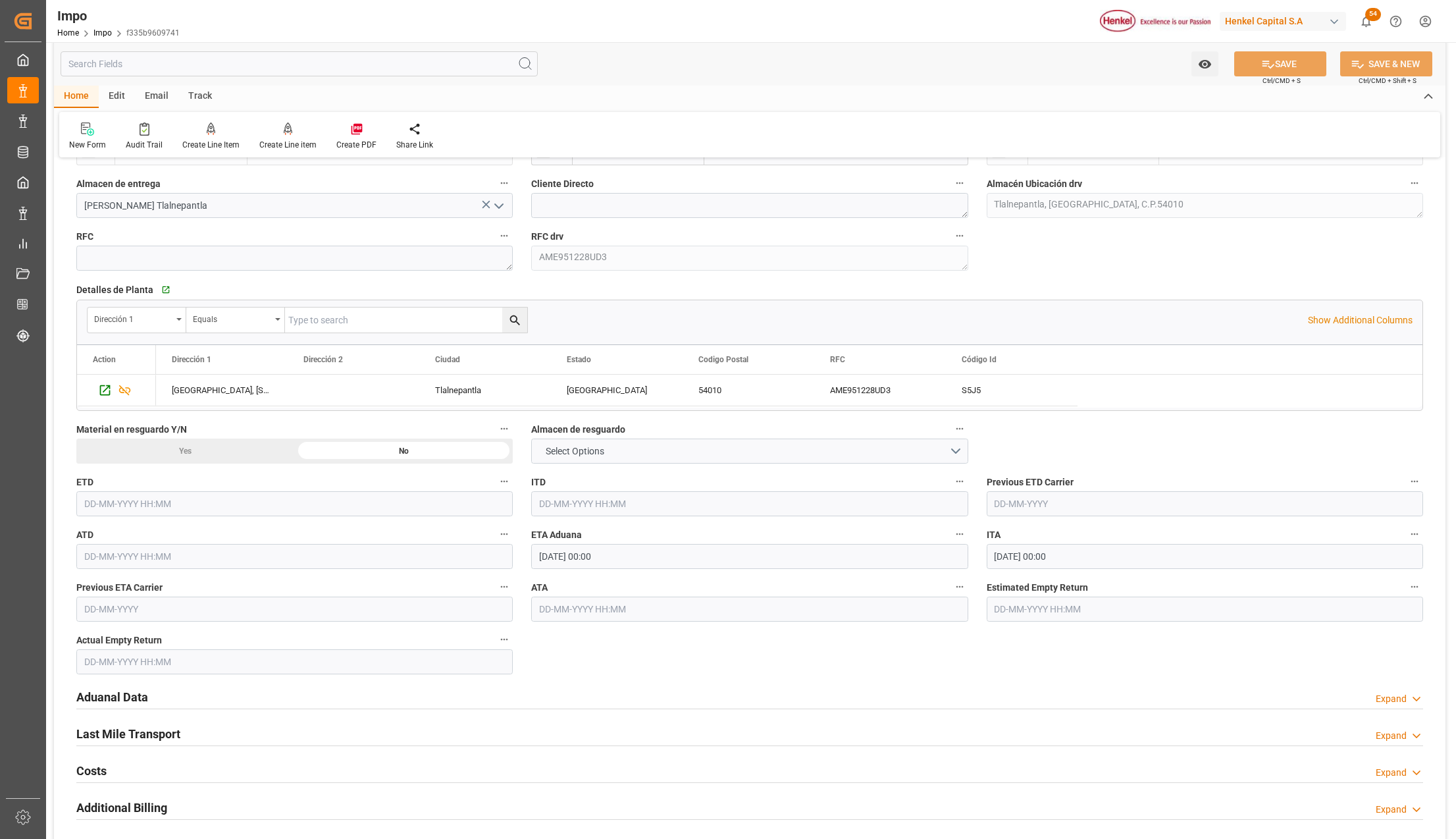
scroll to position [1317, 0]
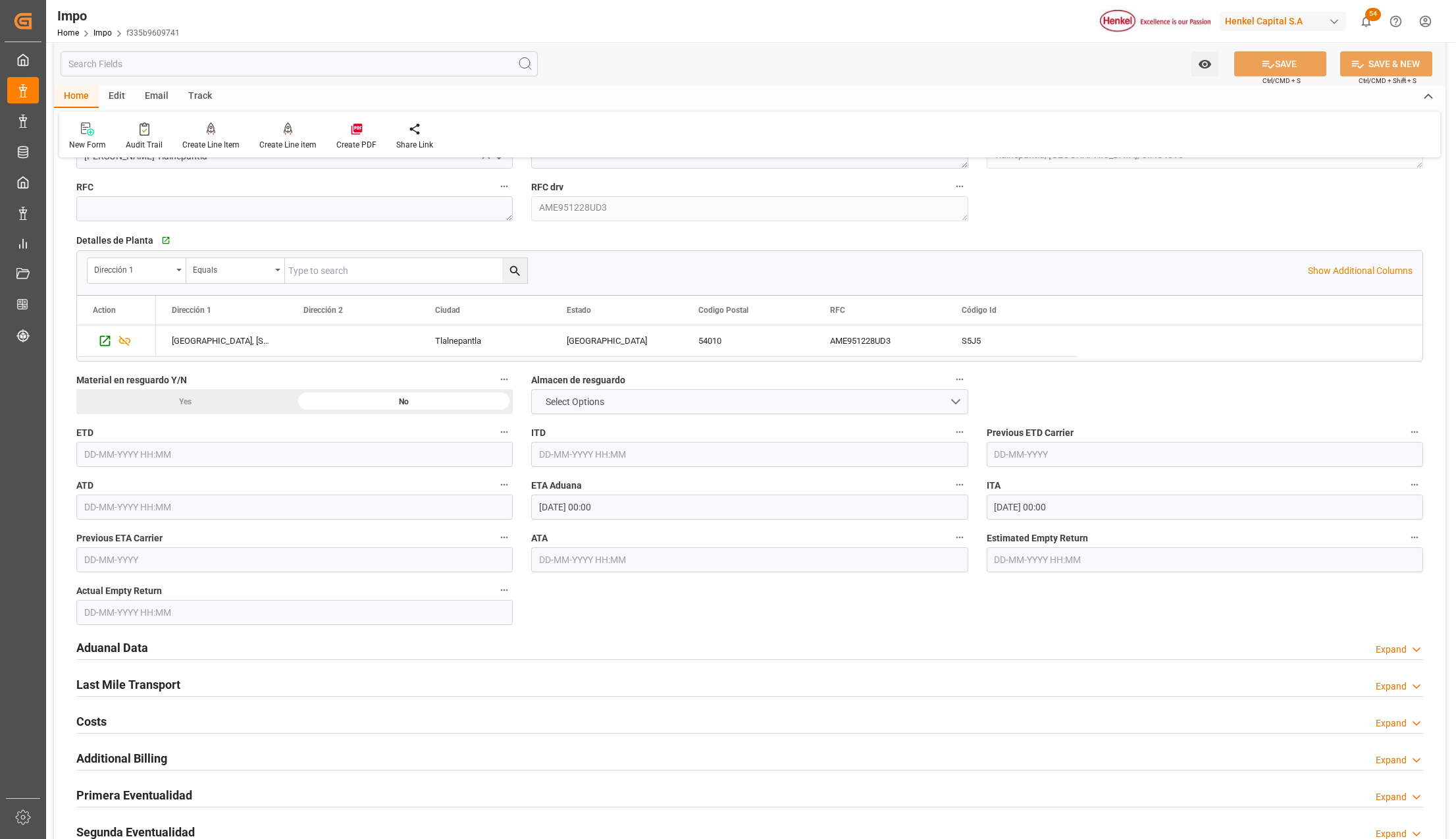
click at [138, 651] on h2 "Aduanal Data" at bounding box center [112, 648] width 72 height 18
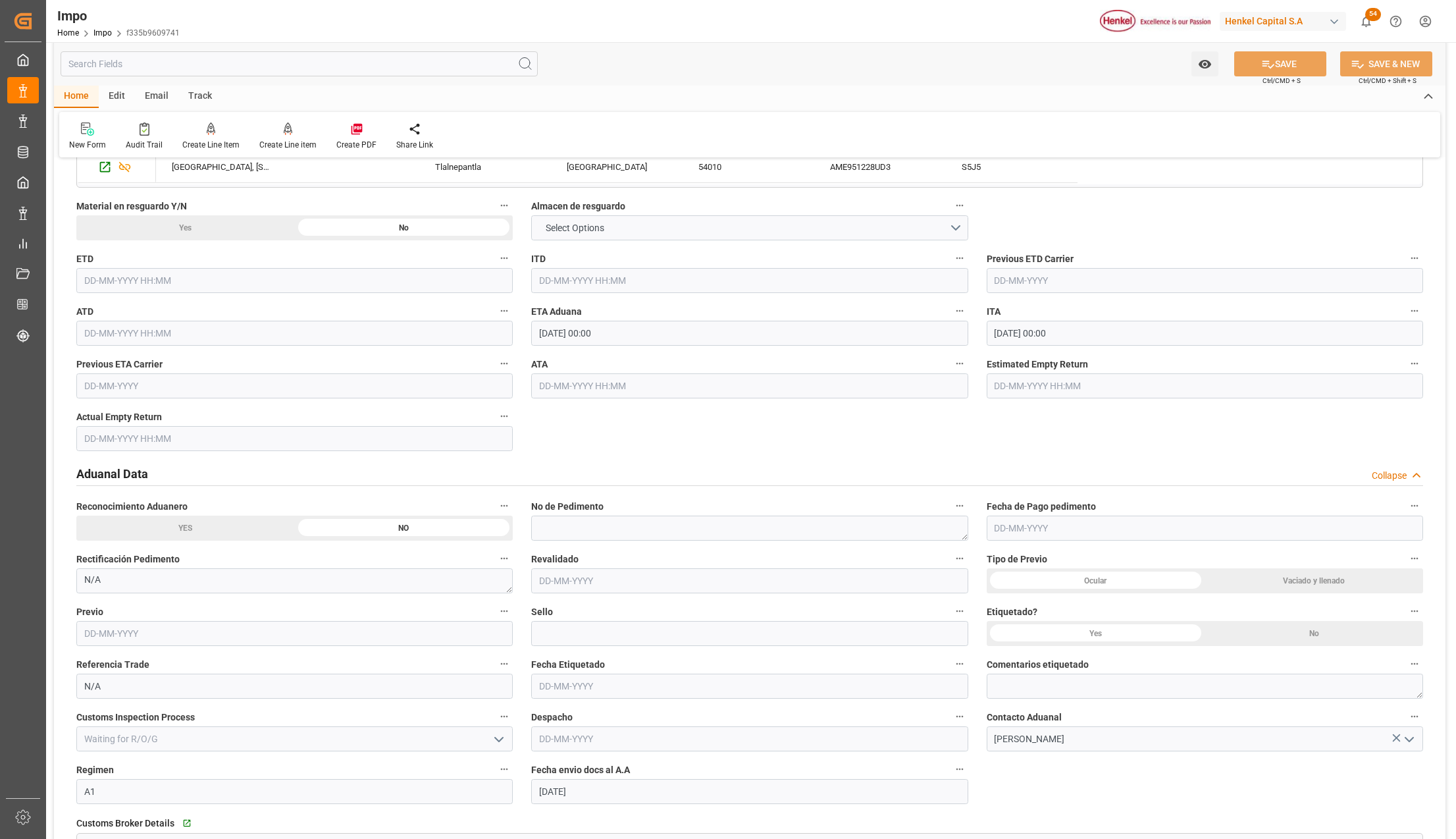
scroll to position [1492, 0]
click at [1257, 636] on div "No" at bounding box center [1314, 632] width 218 height 25
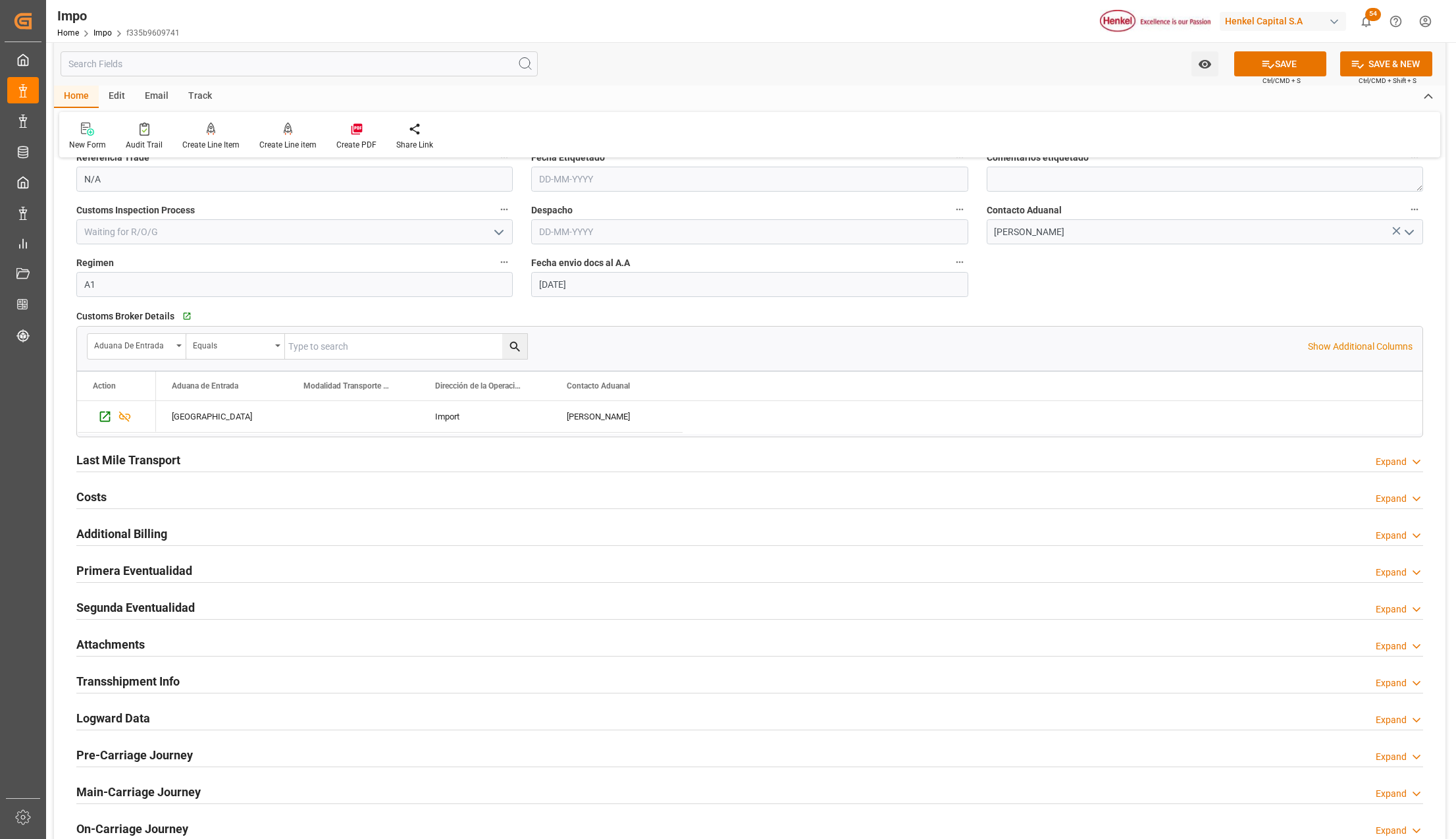
scroll to position [2107, 0]
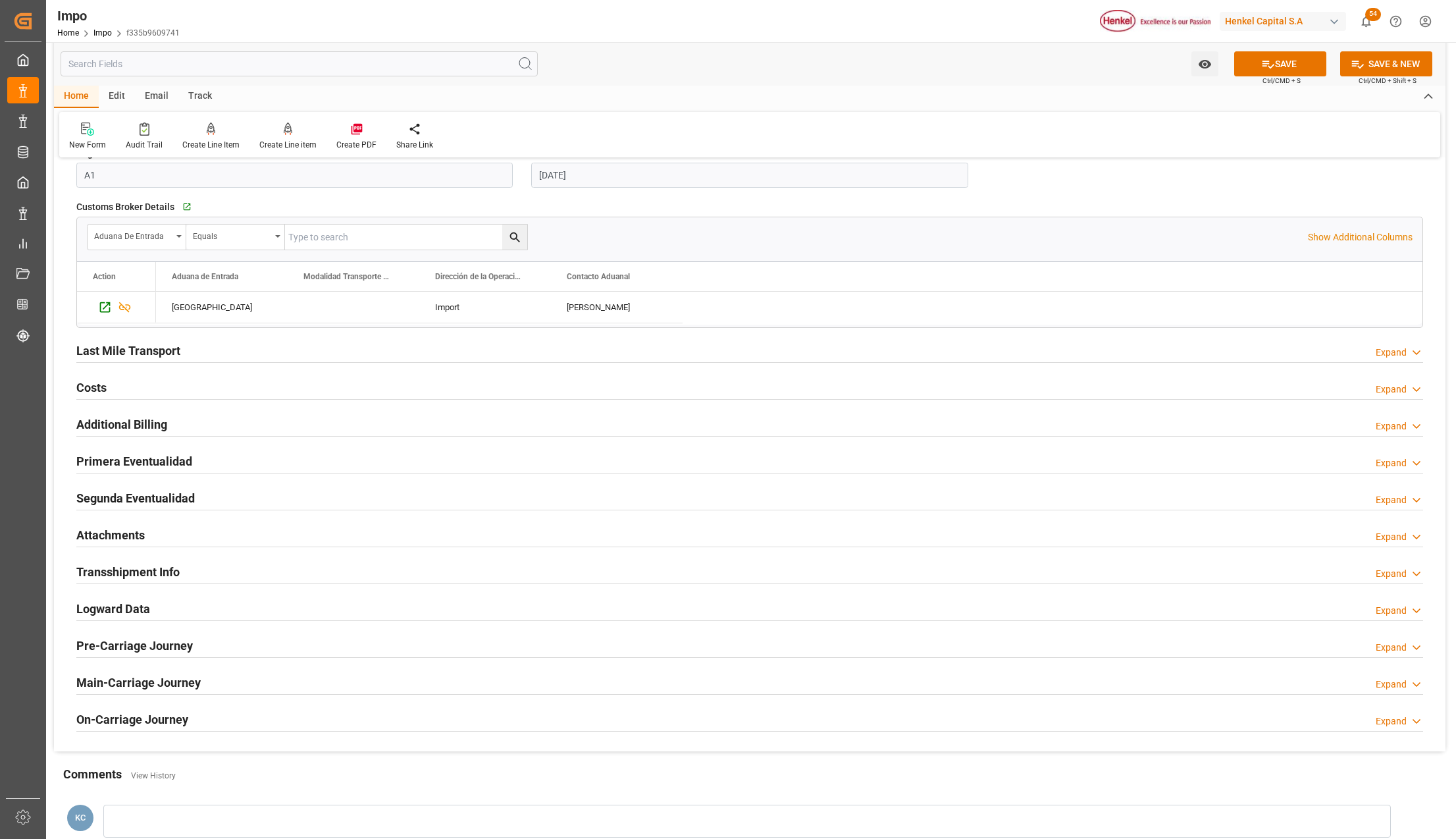
click at [95, 538] on h2 "Attachments" at bounding box center [111, 535] width 68 height 18
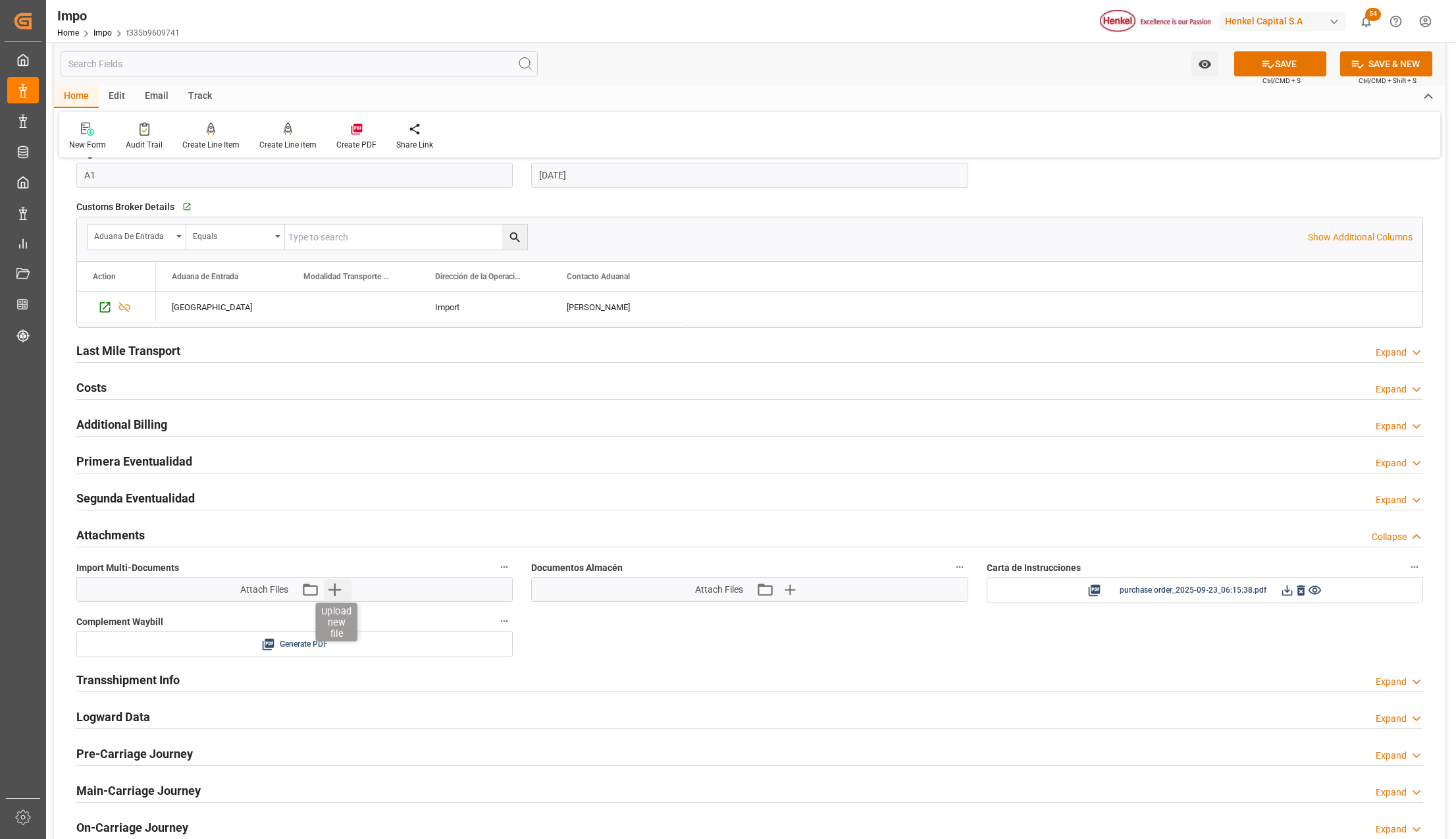
click at [335, 593] on icon "button" at bounding box center [335, 589] width 13 height 13
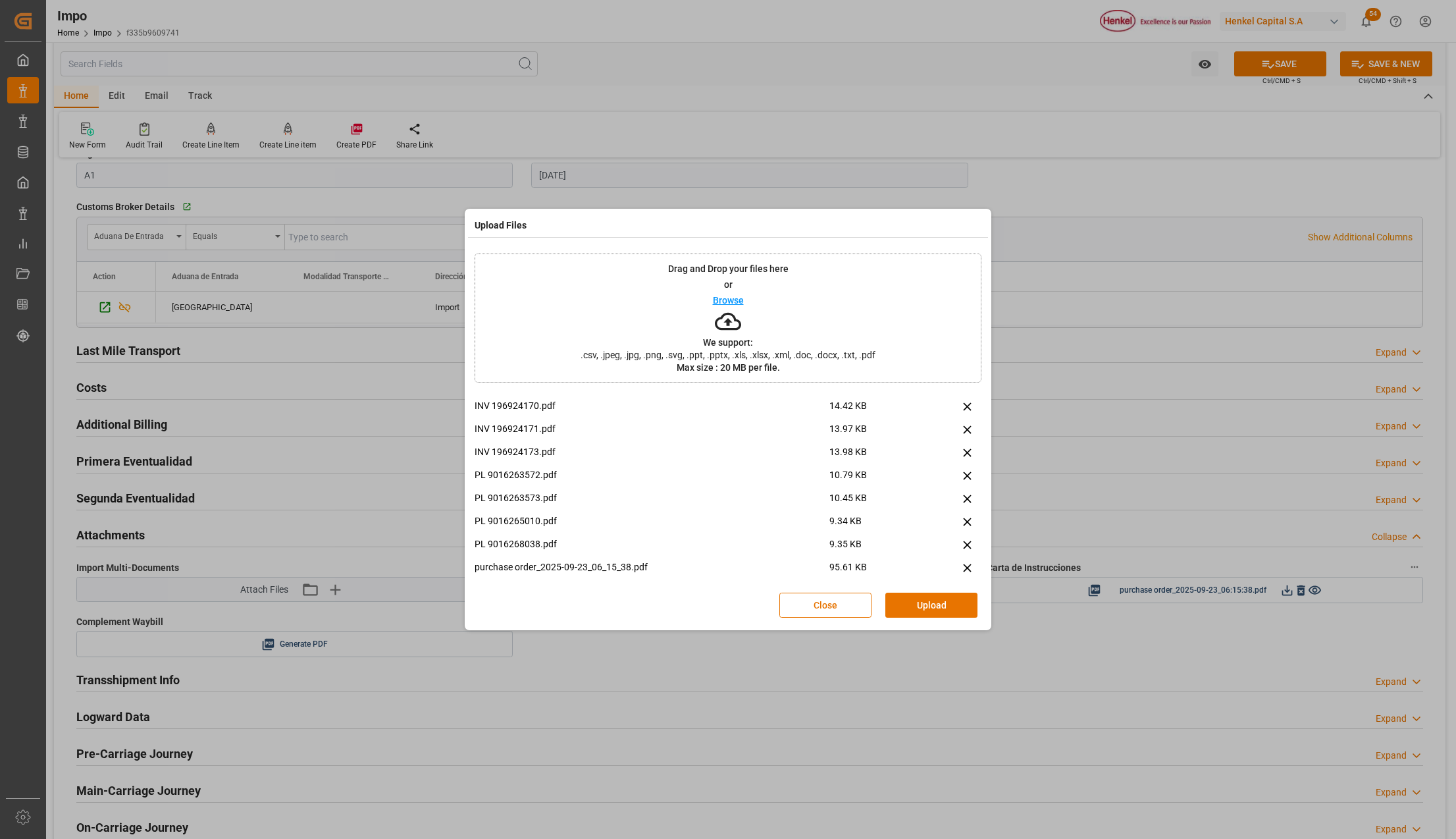
scroll to position [88, 0]
click at [963, 479] on icon at bounding box center [967, 479] width 8 height 8
click at [926, 614] on button "Upload" at bounding box center [931, 605] width 92 height 25
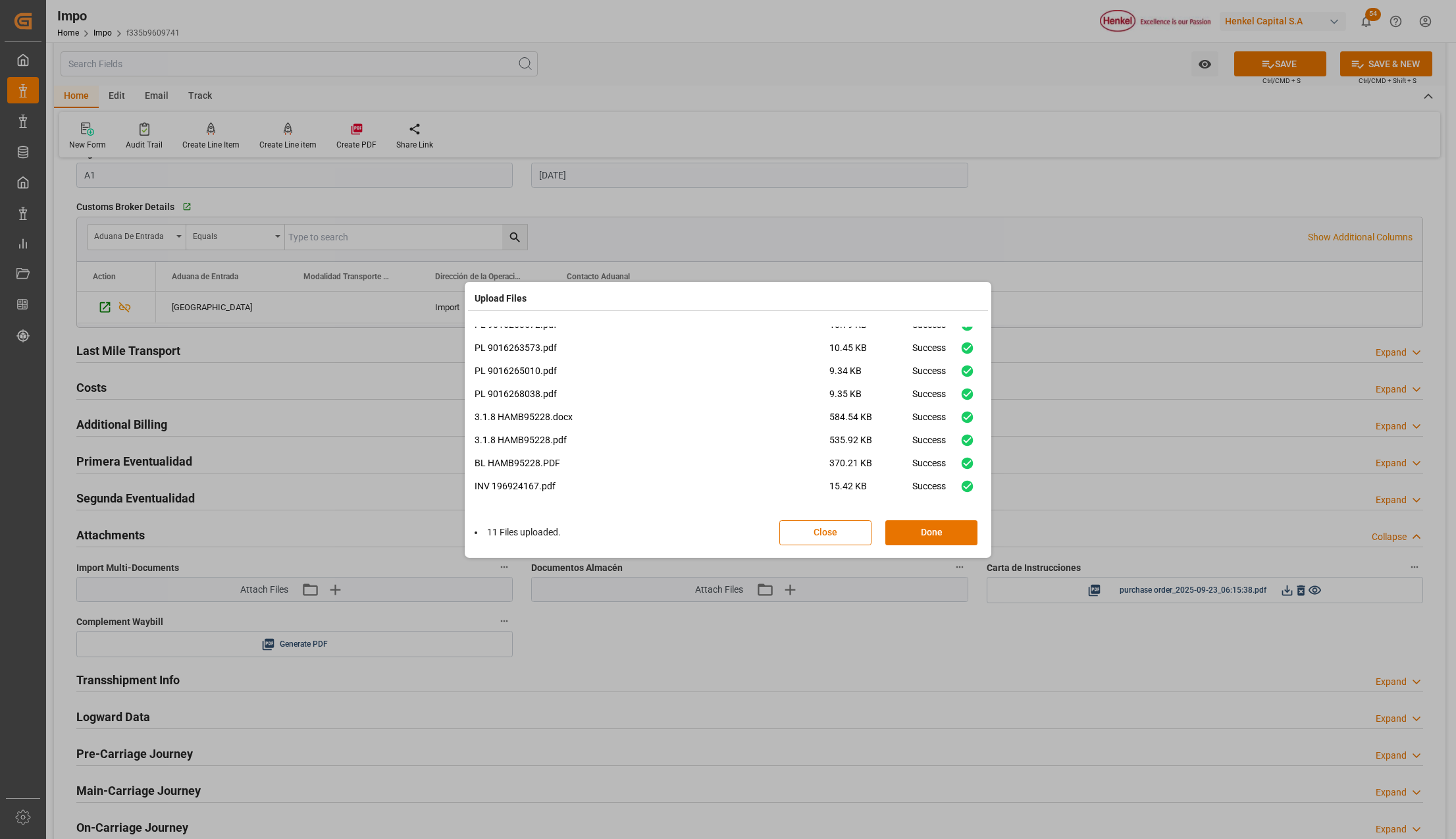
drag, startPoint x: 927, startPoint y: 528, endPoint x: 1189, endPoint y: 330, distance: 328.4
click at [927, 528] on button "Done" at bounding box center [931, 533] width 92 height 25
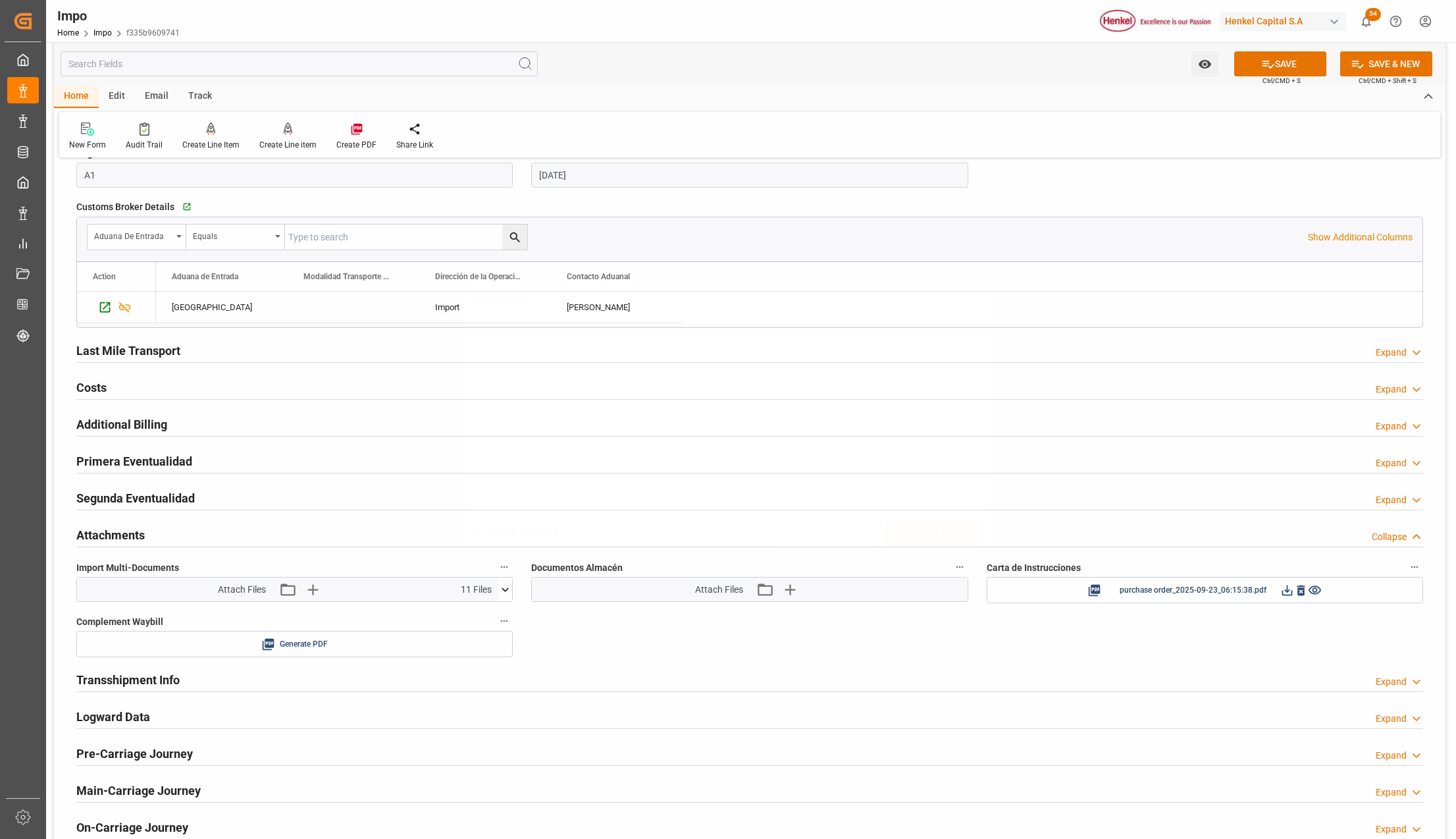
scroll to position [0, 0]
click at [1267, 72] on button "SAVE" at bounding box center [1280, 64] width 92 height 25
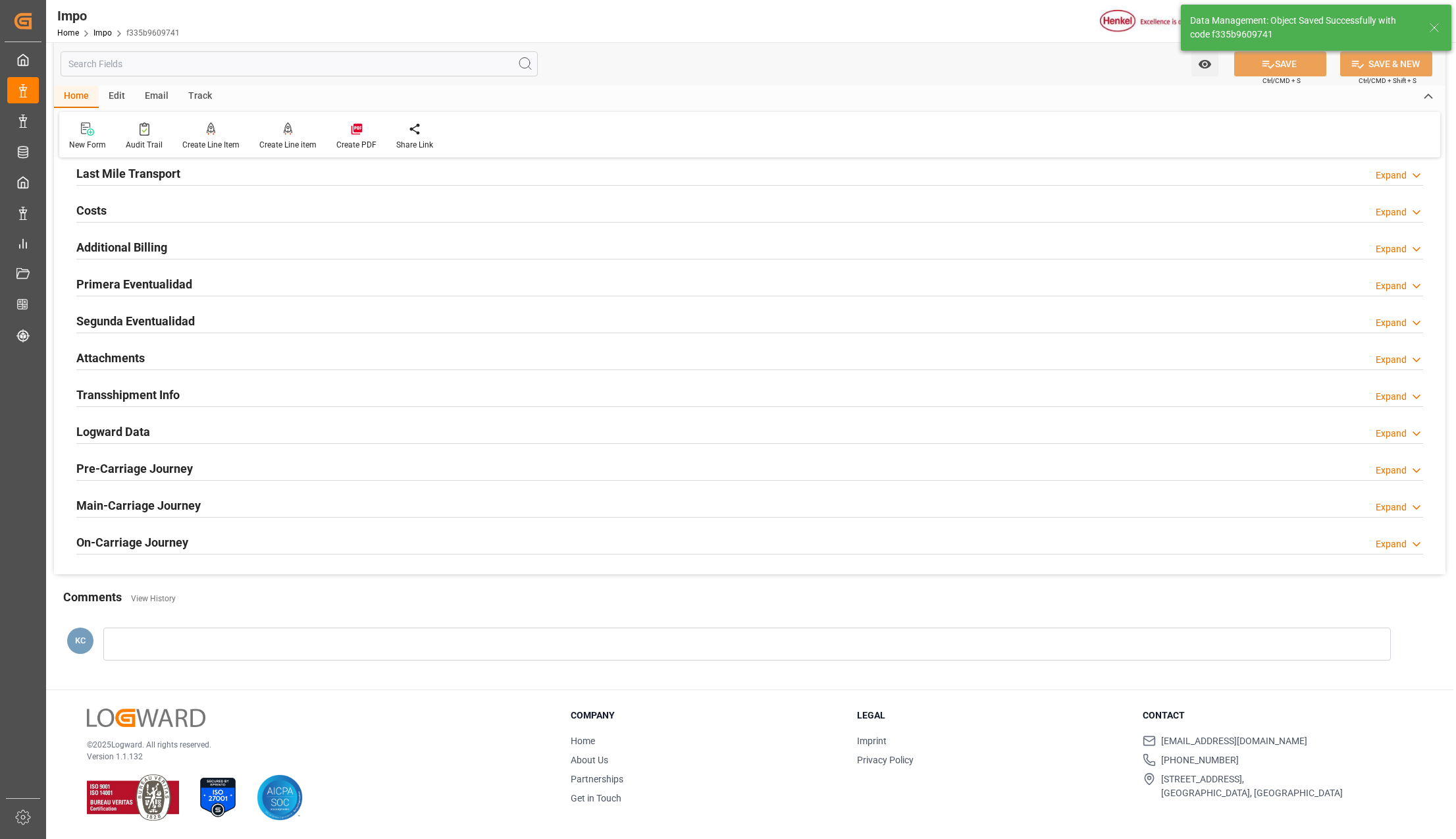
scroll to position [982, 0]
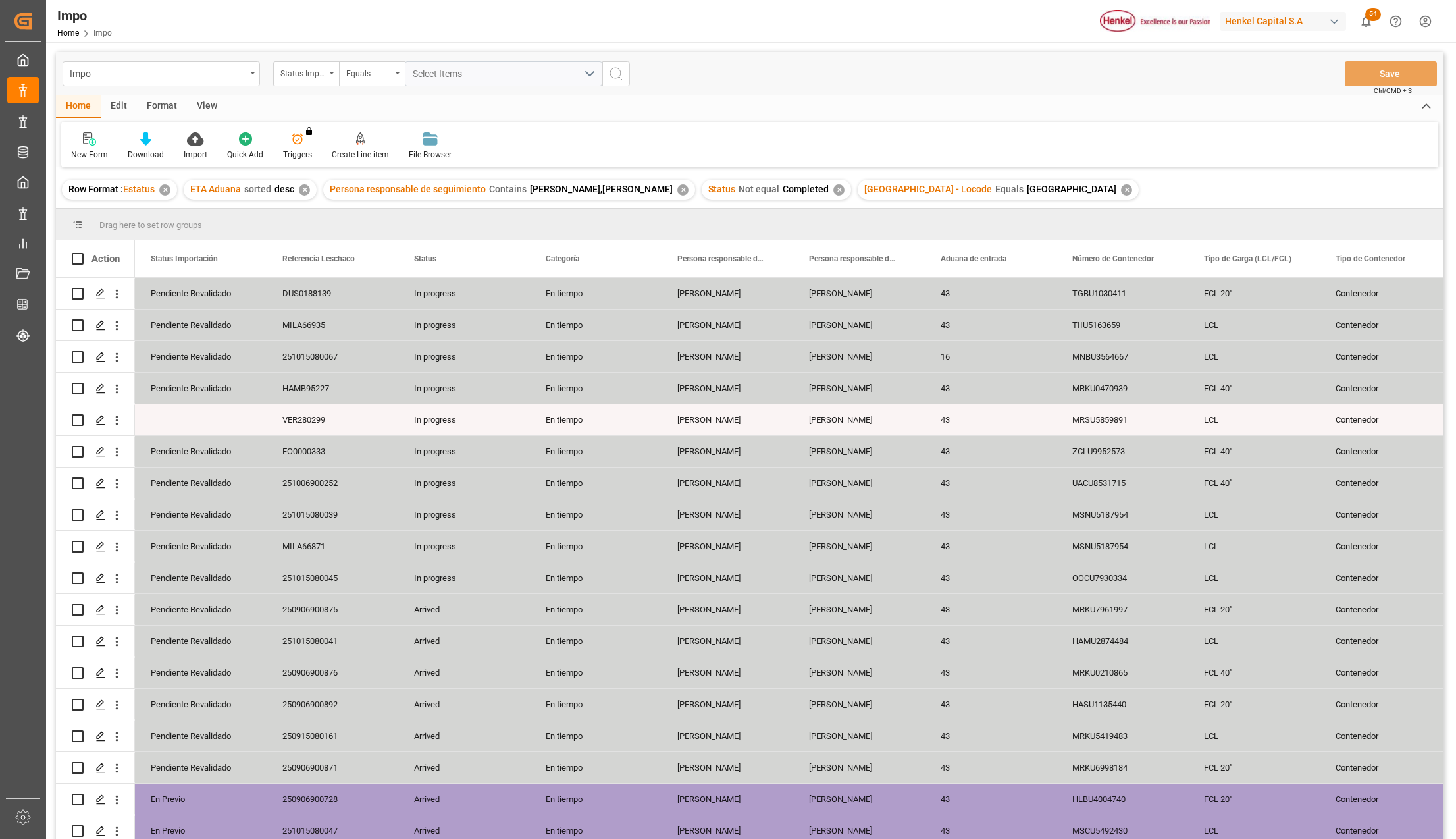
click at [200, 108] on div "View" at bounding box center [207, 106] width 40 height 22
click at [156, 153] on div "Standard Templates" at bounding box center [150, 154] width 66 height 12
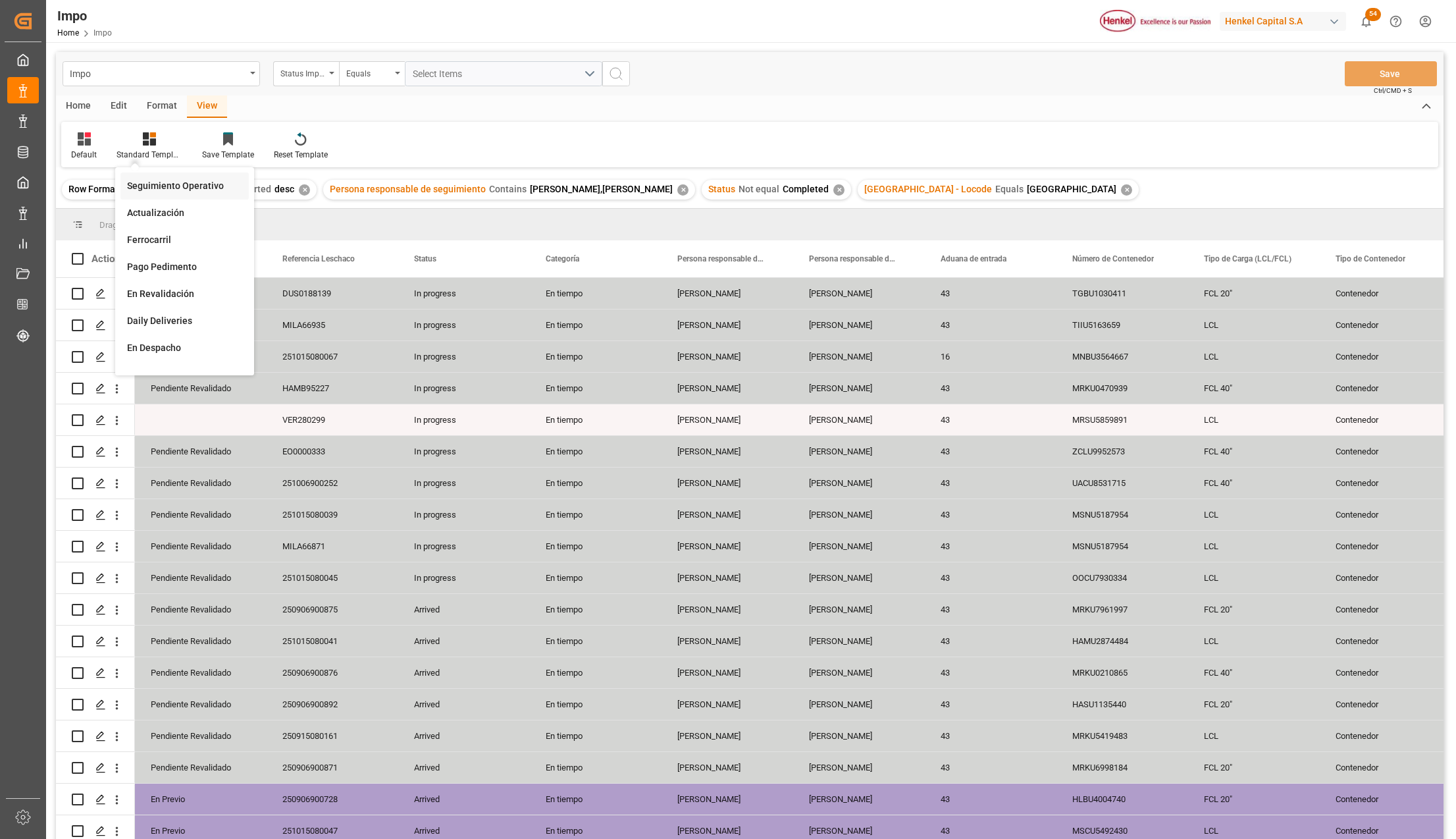
click at [157, 190] on div "Seguimiento Operativo" at bounding box center [185, 186] width 115 height 14
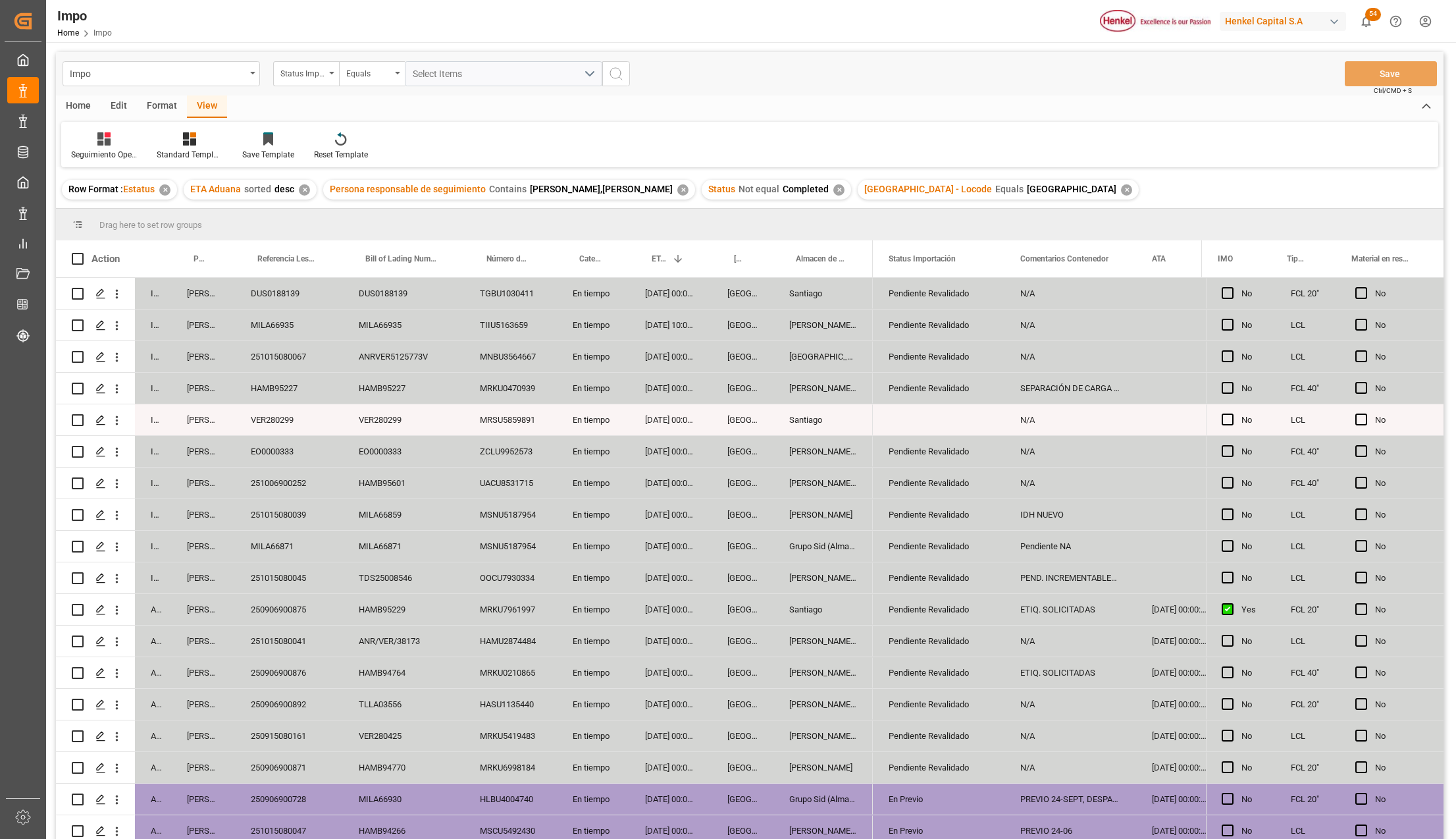
click at [668, 710] on div "[DATE] 00:00:00" at bounding box center [671, 704] width 82 height 31
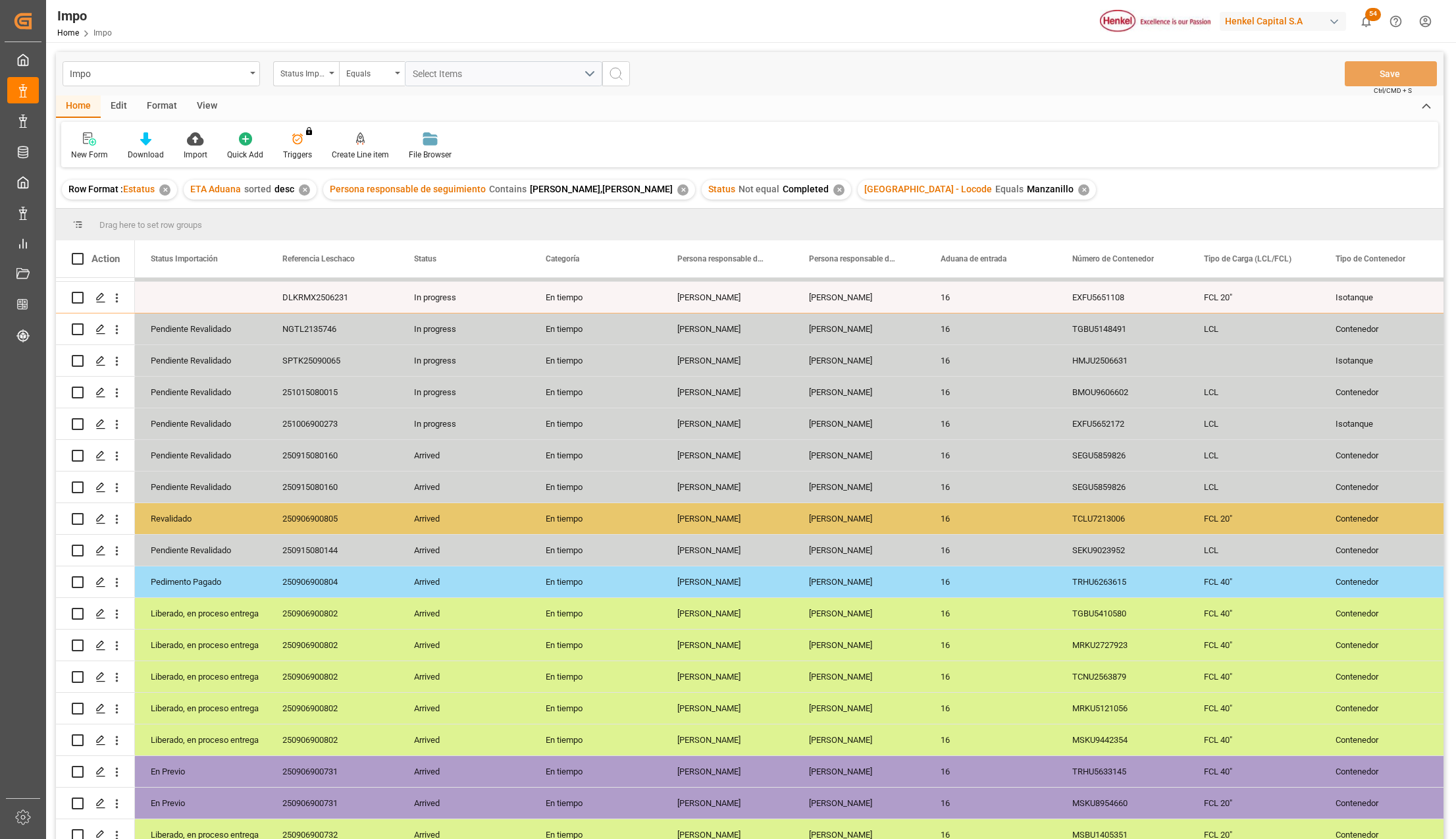
scroll to position [134, 0]
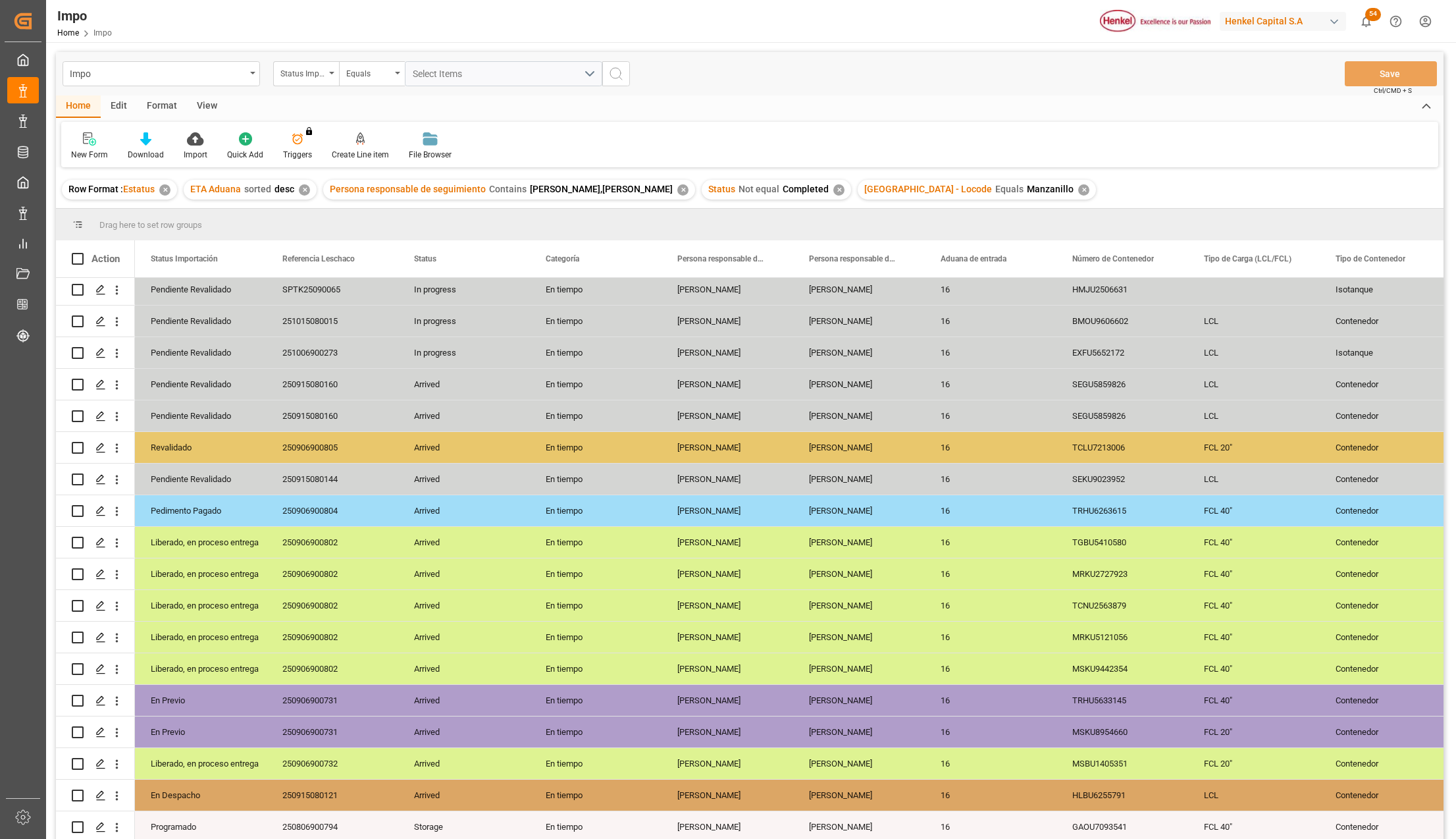
click at [202, 100] on div "View" at bounding box center [207, 106] width 40 height 22
click at [151, 141] on icon at bounding box center [149, 138] width 13 height 13
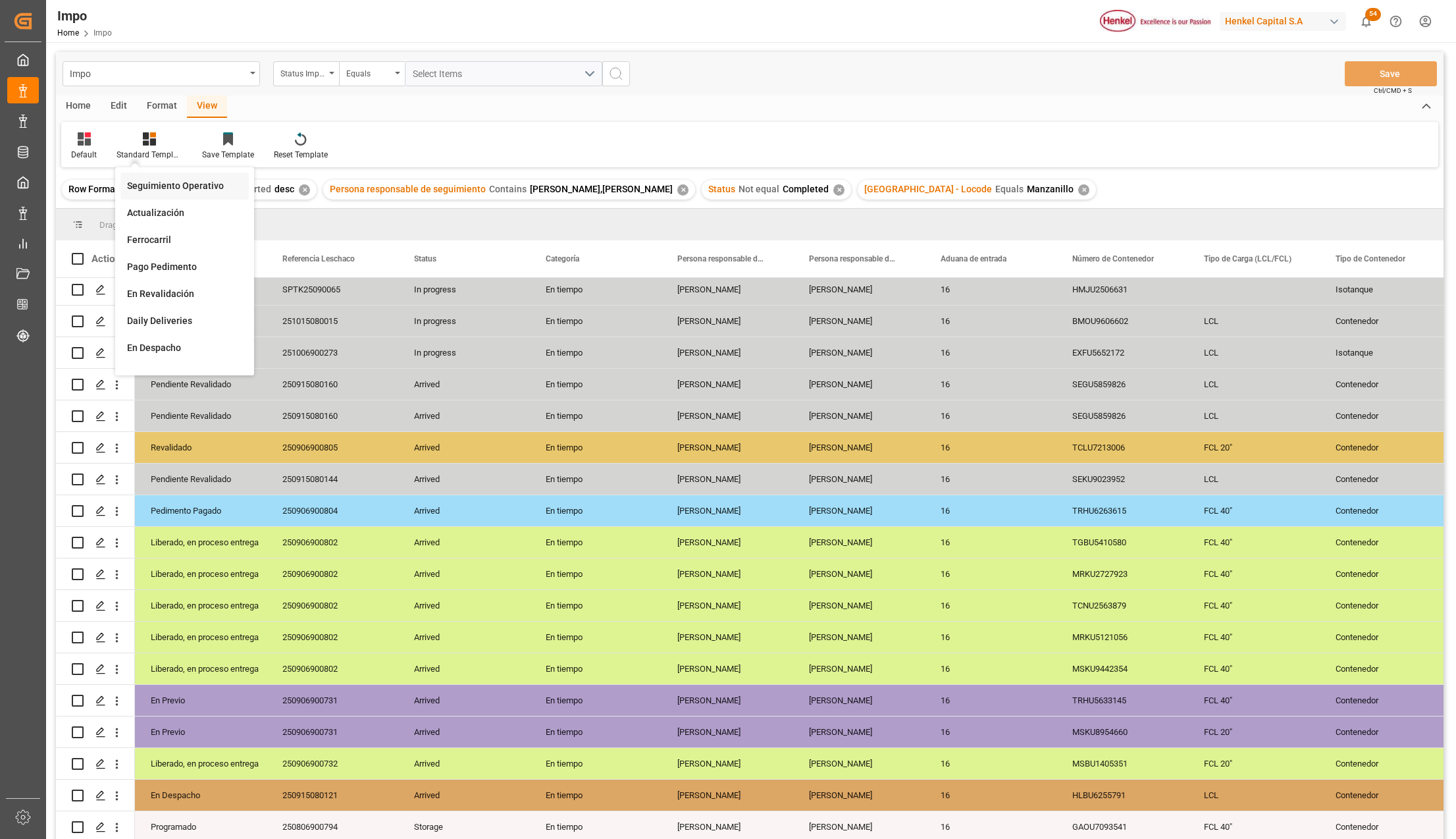
click at [161, 182] on div "Seguimiento Operativo" at bounding box center [185, 186] width 115 height 14
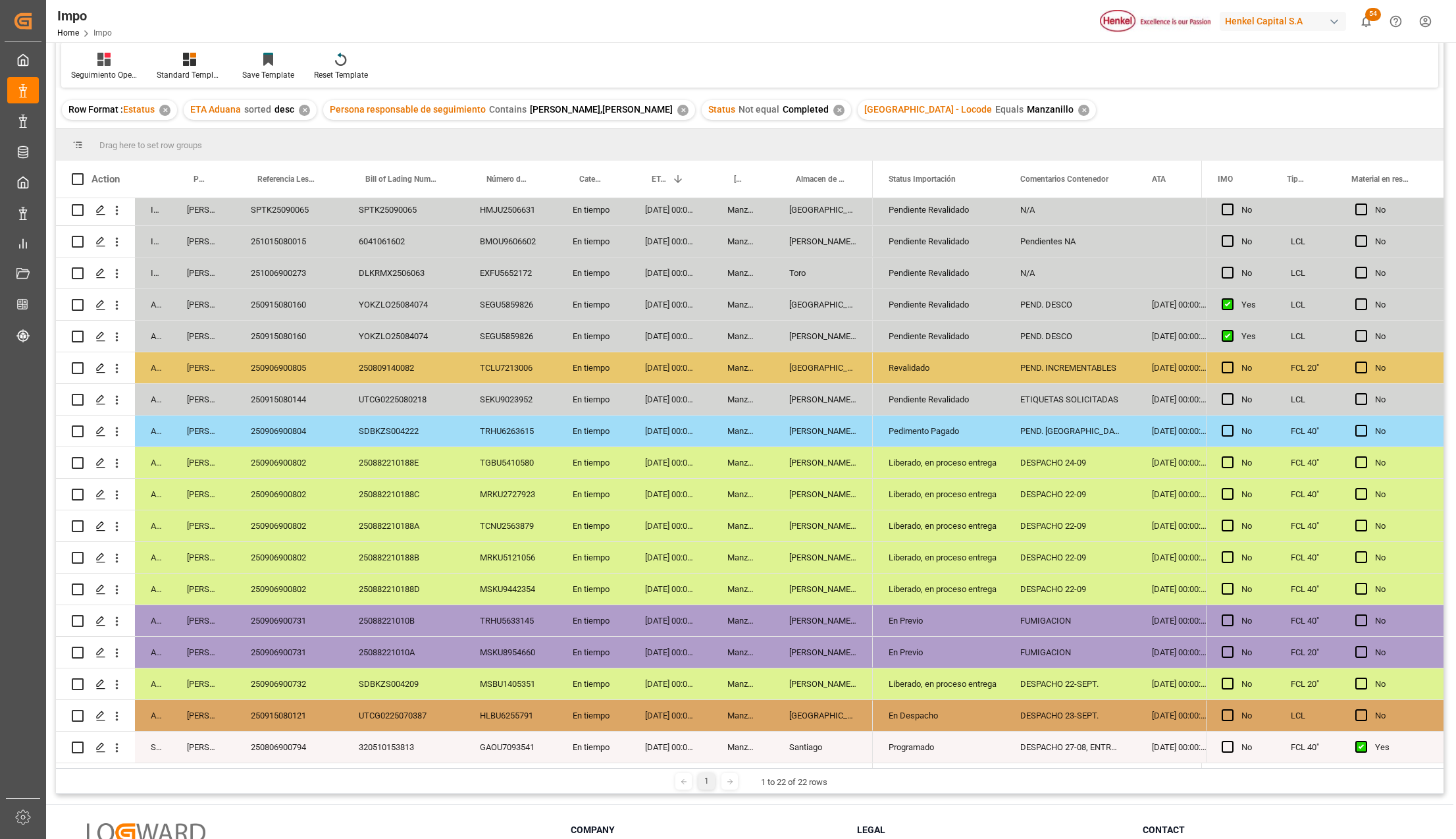
scroll to position [195, 0]
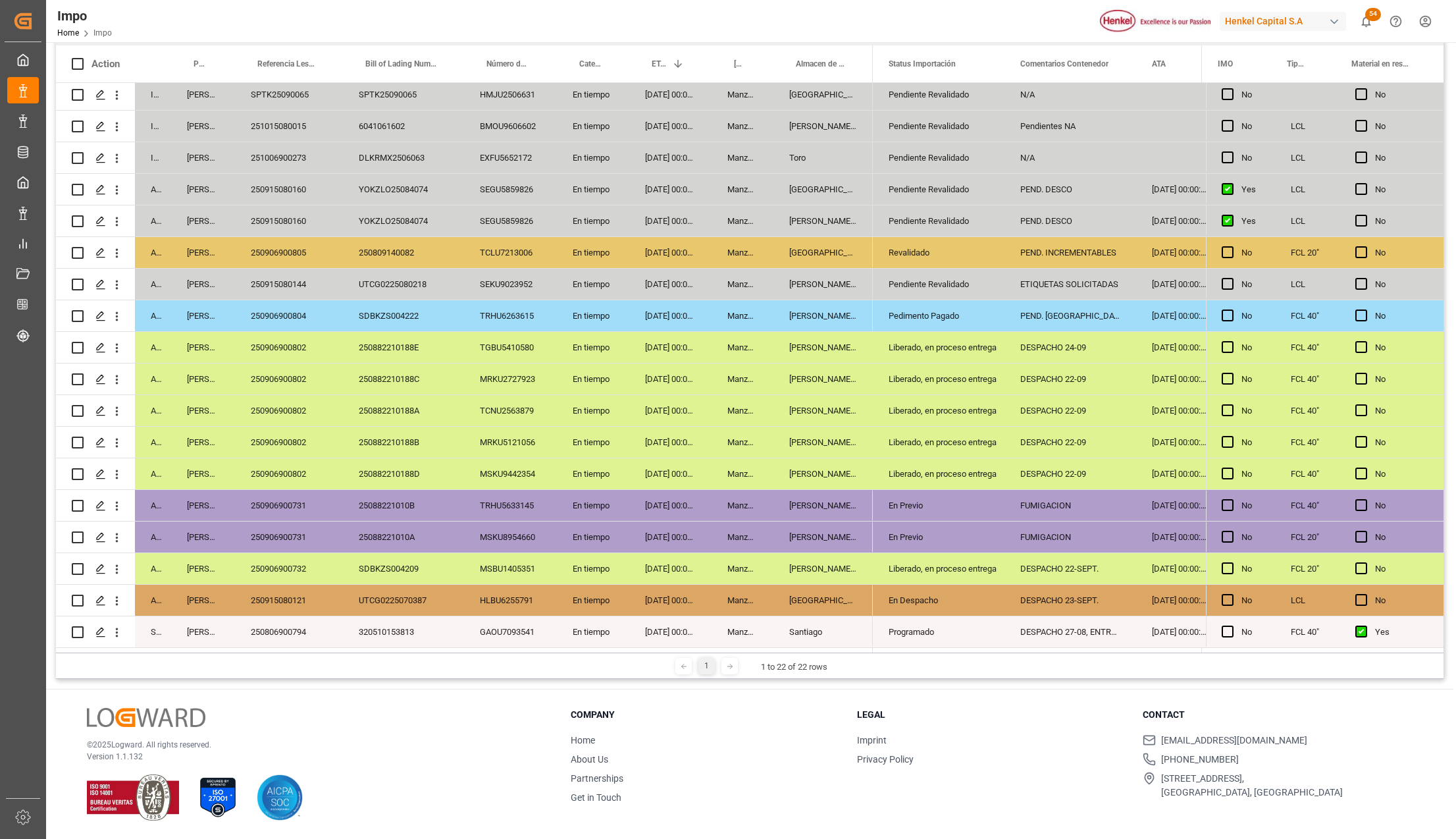
click at [440, 572] on div "SDBKZS004209" at bounding box center [403, 568] width 121 height 31
click at [278, 490] on div "250906900731" at bounding box center [289, 505] width 108 height 31
click at [295, 599] on div "250915080121" at bounding box center [289, 600] width 108 height 31
click at [904, 595] on div "En Despacho" at bounding box center [939, 600] width 100 height 31
click at [1052, 593] on div "DESPACHO 23-SEPT." at bounding box center [1070, 600] width 131 height 31
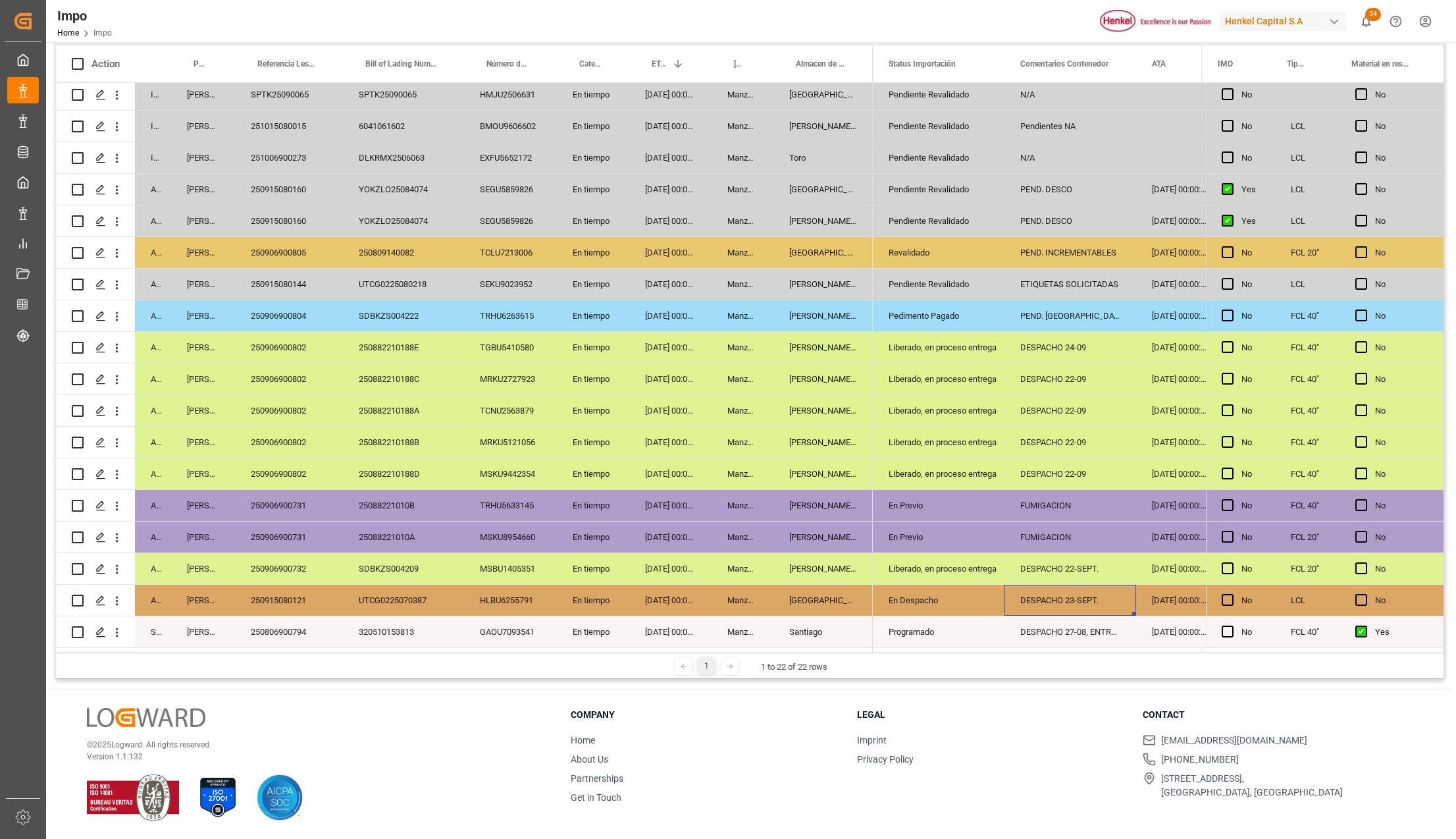
click at [303, 589] on div "250915080121" at bounding box center [289, 600] width 108 height 31
click at [1062, 591] on div "DESPACHO 23-SEPT." at bounding box center [1070, 600] width 131 height 31
click at [878, 428] on div "Liberado, en proceso entrega" at bounding box center [938, 442] width 131 height 31
click at [1011, 395] on div "DESPACHO 22-09" at bounding box center [1070, 410] width 131 height 31
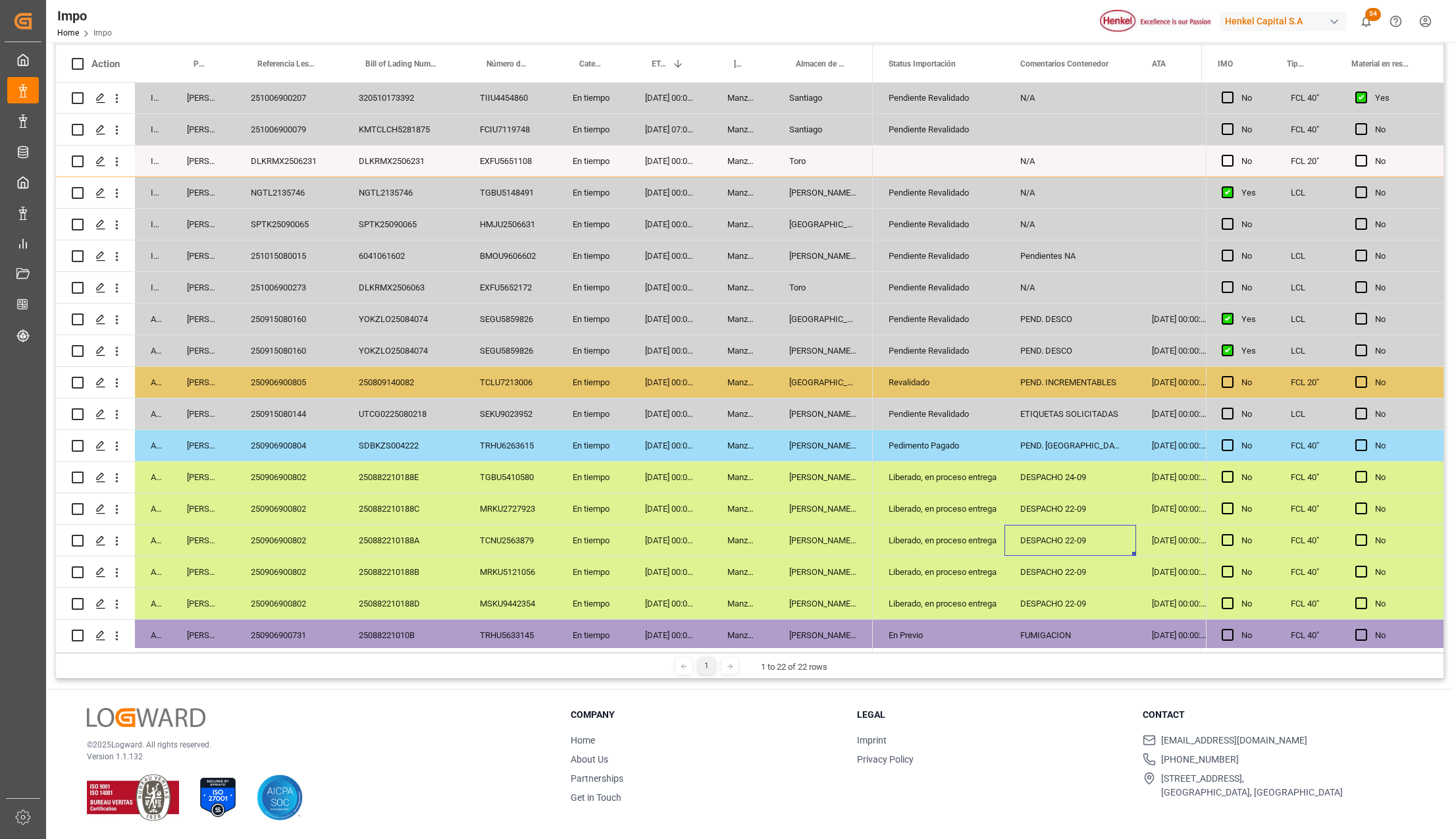
scroll to position [0, 0]
click at [911, 436] on div "Pedimento Pagado" at bounding box center [939, 447] width 100 height 31
click at [266, 438] on div "250906900804" at bounding box center [289, 446] width 108 height 31
click at [1037, 448] on div "PEND. [GEOGRAPHIC_DATA]" at bounding box center [1070, 446] width 131 height 31
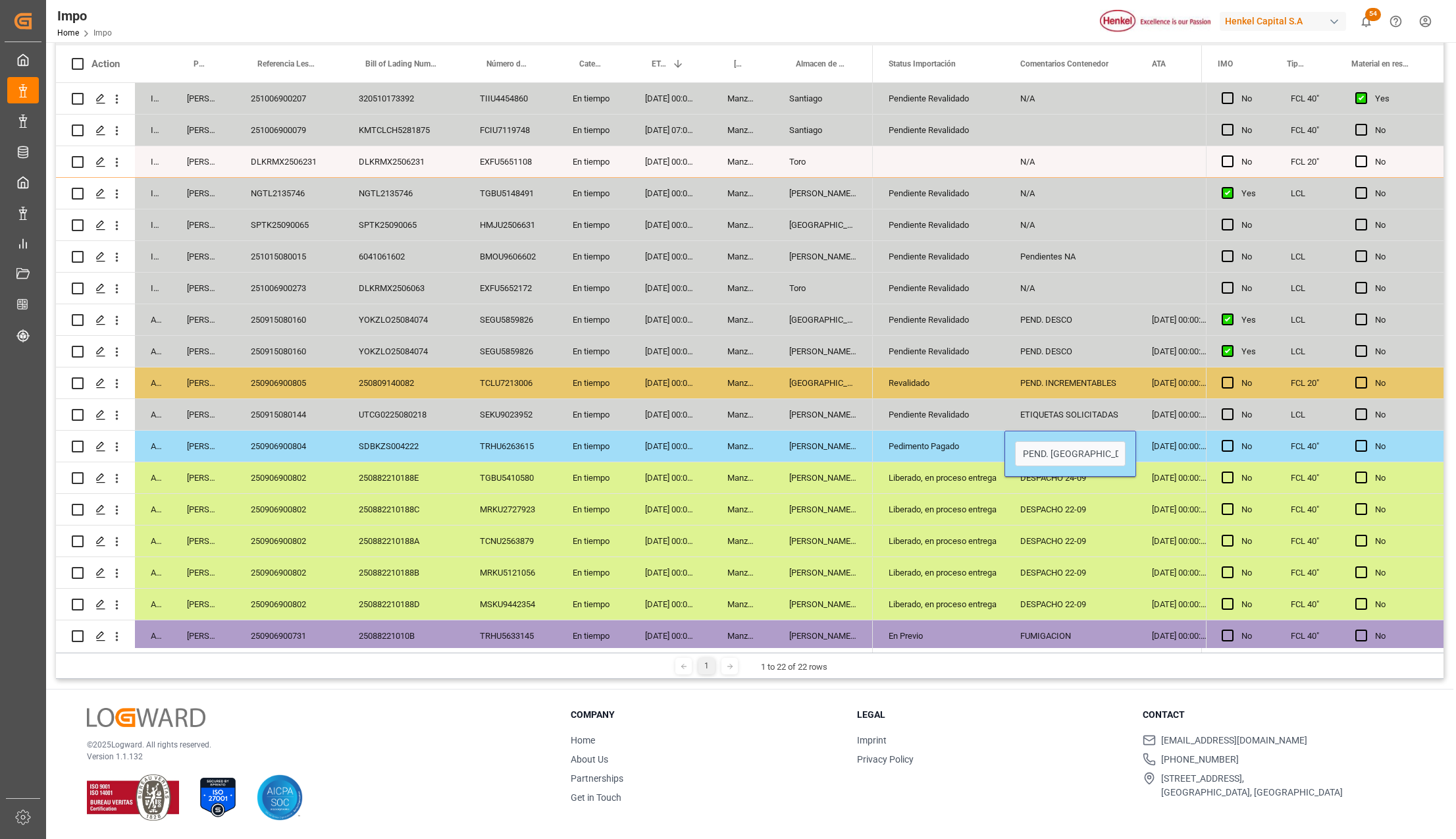
click at [1037, 448] on input "PEND. [GEOGRAPHIC_DATA]" at bounding box center [1070, 454] width 111 height 25
type input "DESPACHO TENTATIVO 25-SEPT."
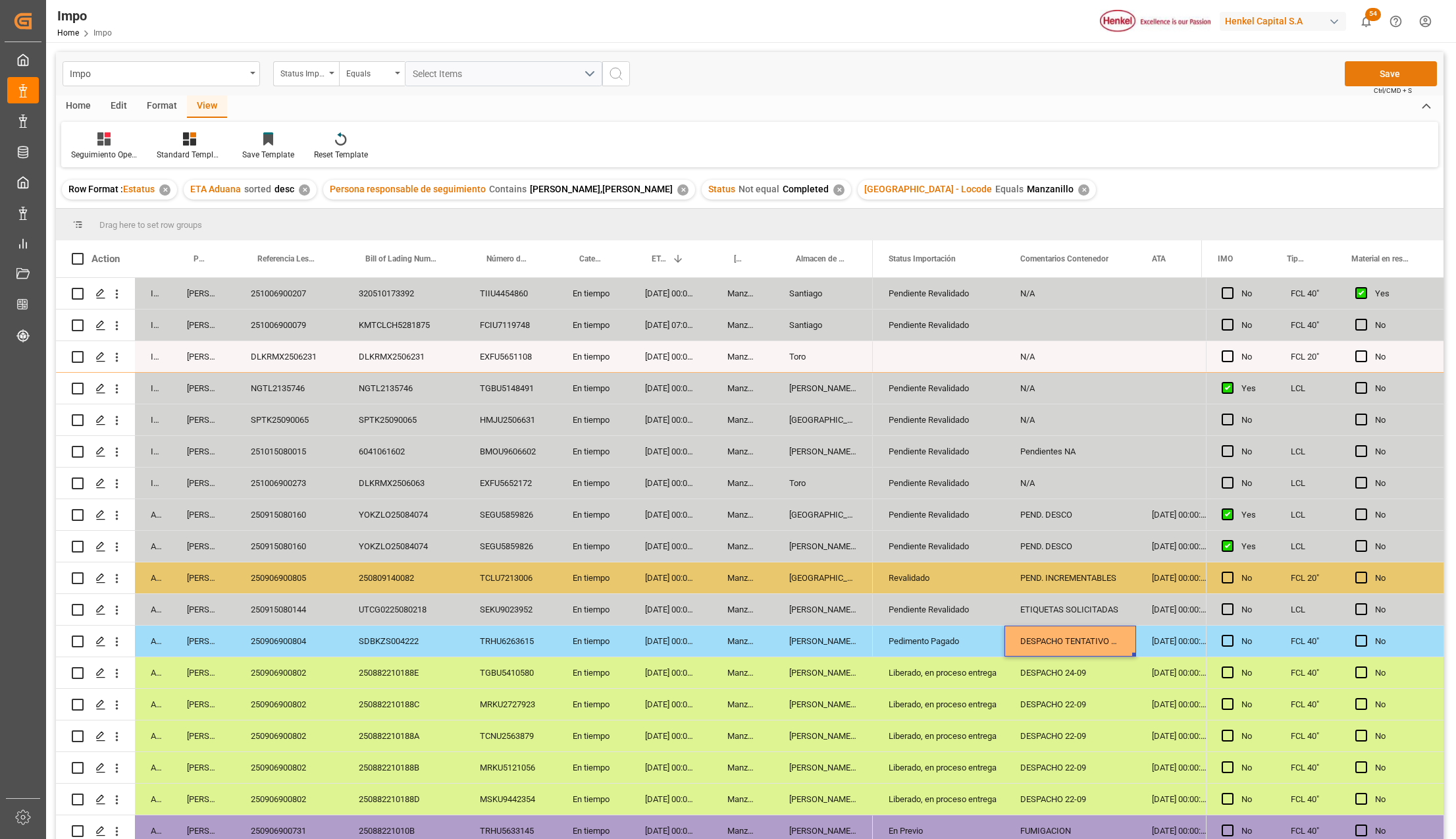
click at [1386, 66] on button "Save" at bounding box center [1391, 74] width 92 height 25
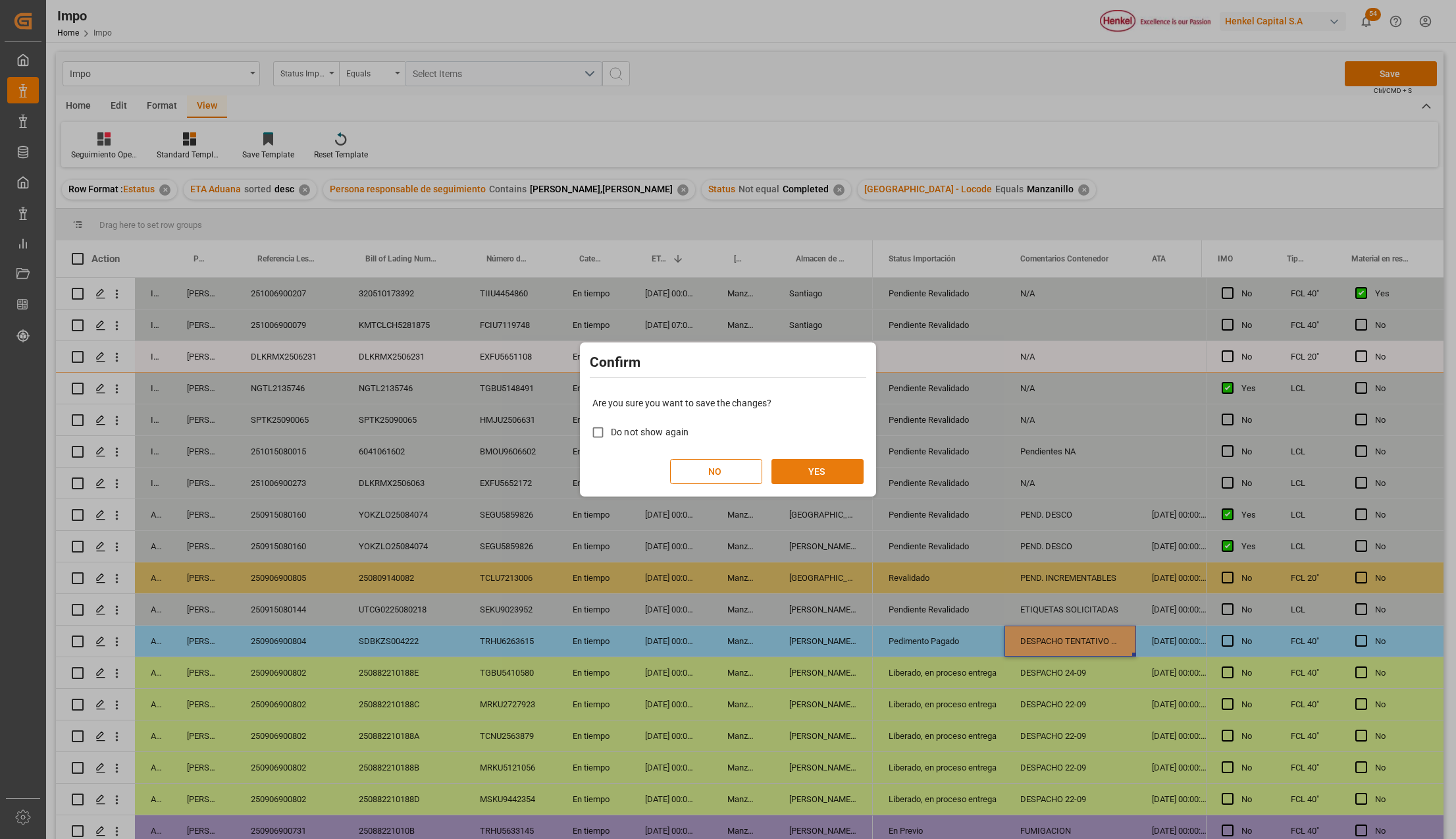
click at [825, 468] on button "YES" at bounding box center [817, 472] width 92 height 25
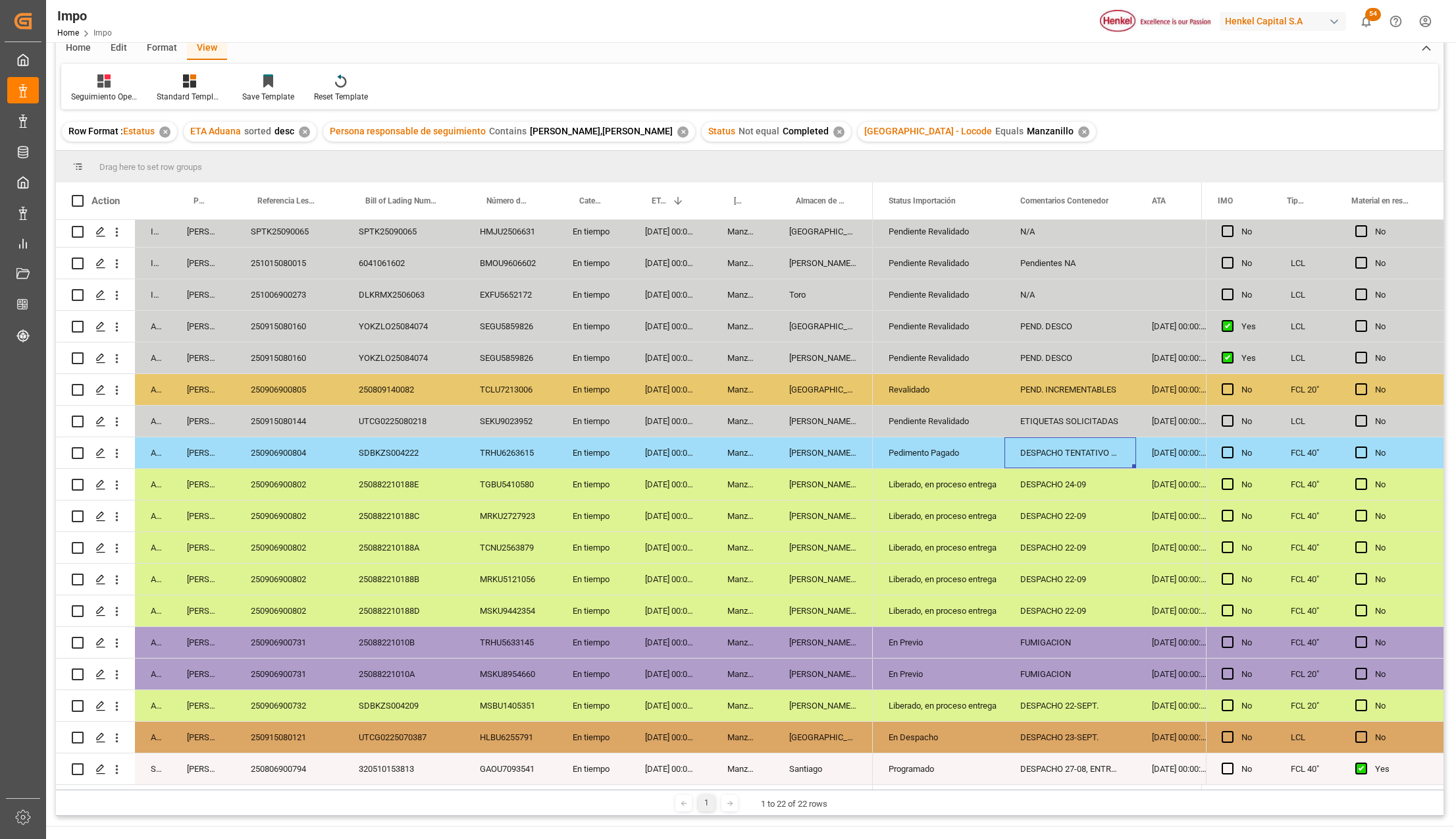
scroll to position [88, 0]
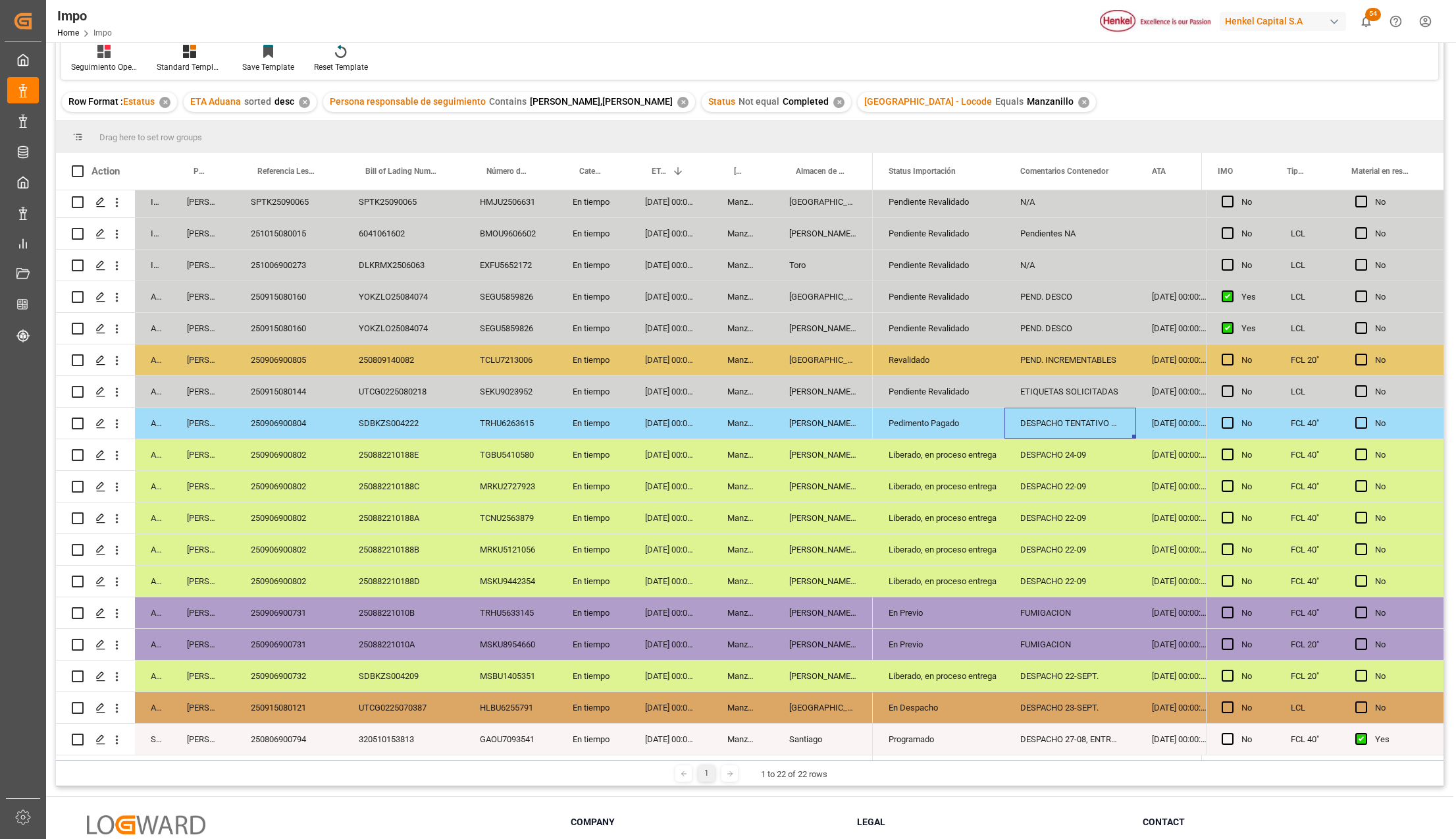
click at [914, 422] on div "Pedimento Pagado" at bounding box center [939, 424] width 100 height 31
click at [929, 387] on div "Pendiente Revalidado" at bounding box center [939, 392] width 100 height 31
click at [301, 376] on div "250915080144" at bounding box center [289, 391] width 108 height 31
click at [1091, 390] on div "ETIQUETAS SOLICITADAS" at bounding box center [1070, 391] width 131 height 31
click at [1035, 390] on div "ETIQUETAS SOLICITADAS" at bounding box center [1070, 391] width 131 height 31
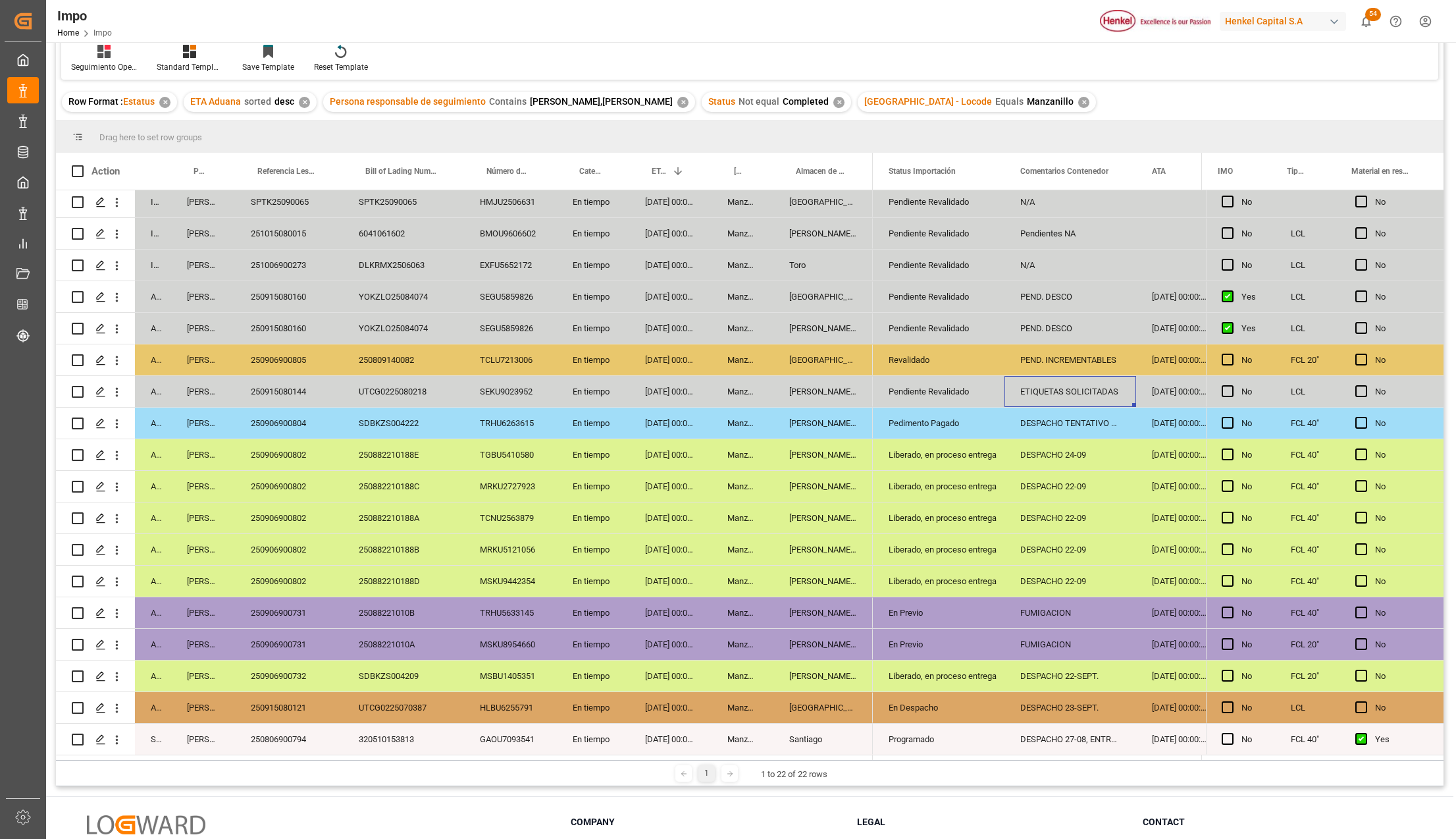
click at [1035, 390] on div "ETIQUETAS SOLICITADAS" at bounding box center [1070, 391] width 131 height 31
click at [1023, 392] on input "ETIQUETAS SOLICITADAS" at bounding box center [1070, 399] width 111 height 25
type input "DESCO 23-SEPT. ETIQUETAS SOLICITADAS"
click at [316, 385] on div "250915080144" at bounding box center [289, 391] width 108 height 31
click at [1030, 424] on div "DESPACHO TENTATIVO 25-SEPT." at bounding box center [1070, 423] width 131 height 31
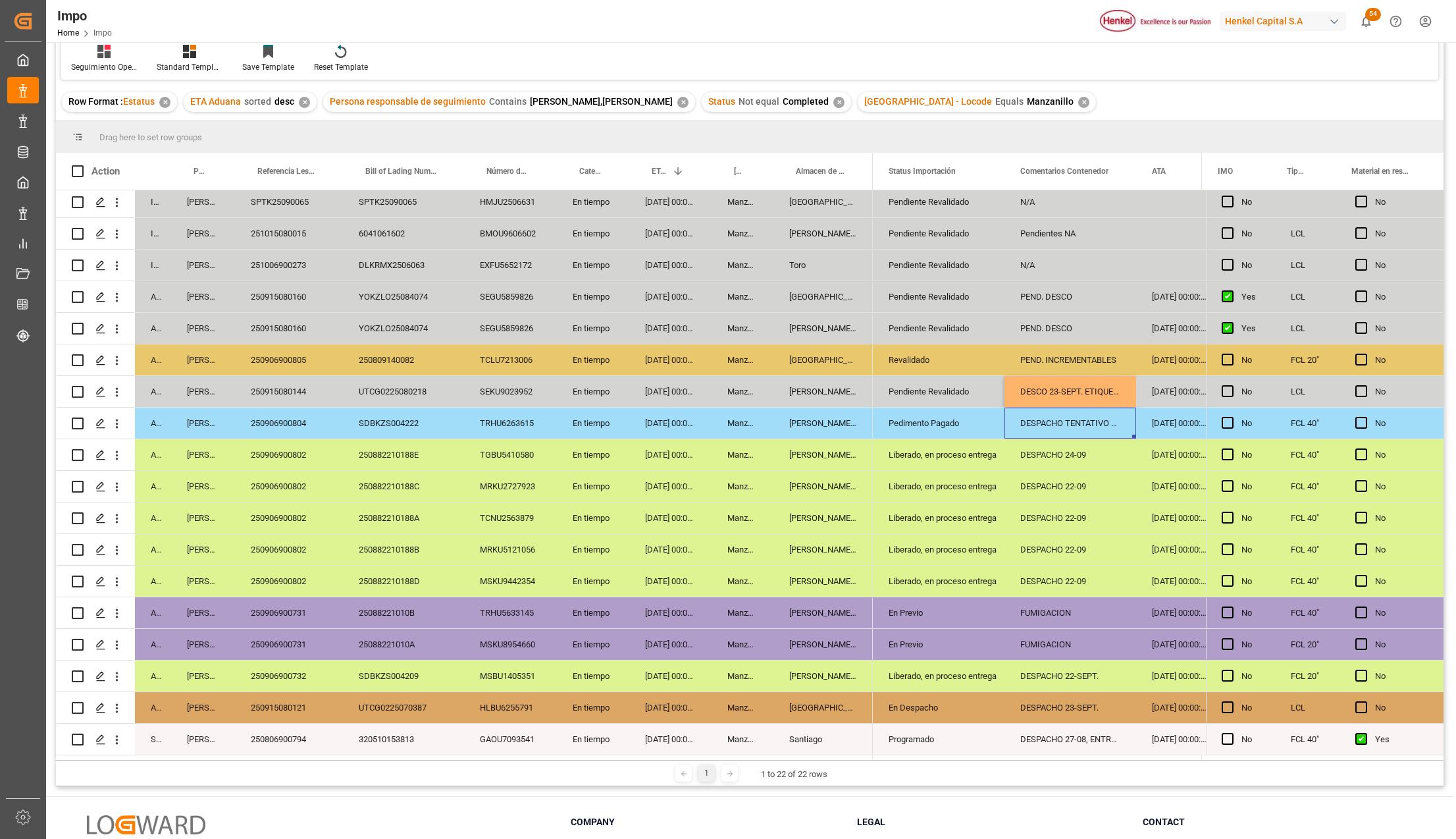
click at [1048, 388] on div "DESCO 23-SEPT. ETIQUETAS SOLICITADAS" at bounding box center [1070, 391] width 131 height 31
click at [1049, 392] on input "DESCO 23-SEPT. ETIQUETAS SOLICITADAS" at bounding box center [1070, 399] width 111 height 25
type input "DESCONSOLIDACIÓN 23-SEPT. ETIQUETAS SOLICITADAS"
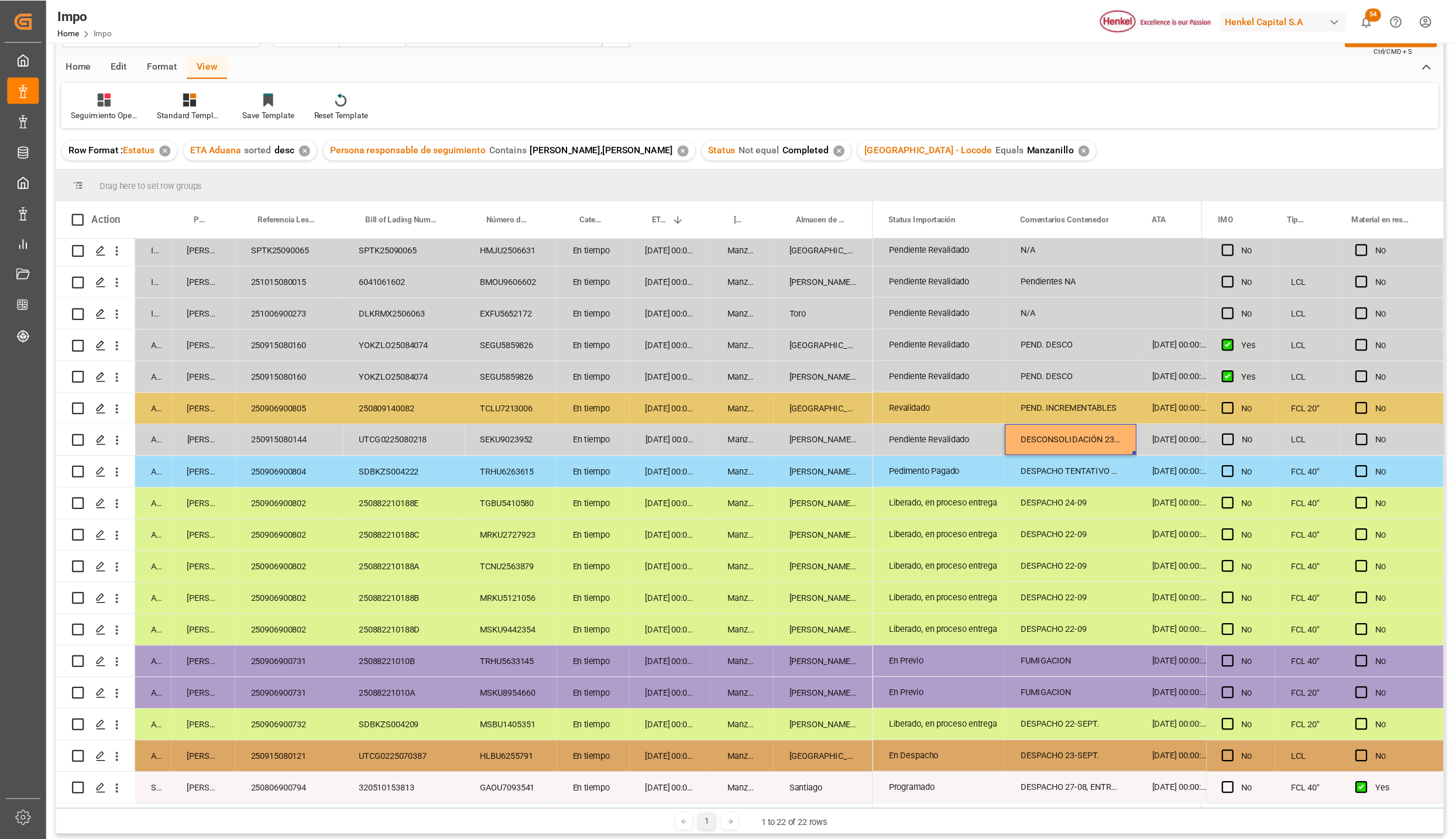
scroll to position [0, 0]
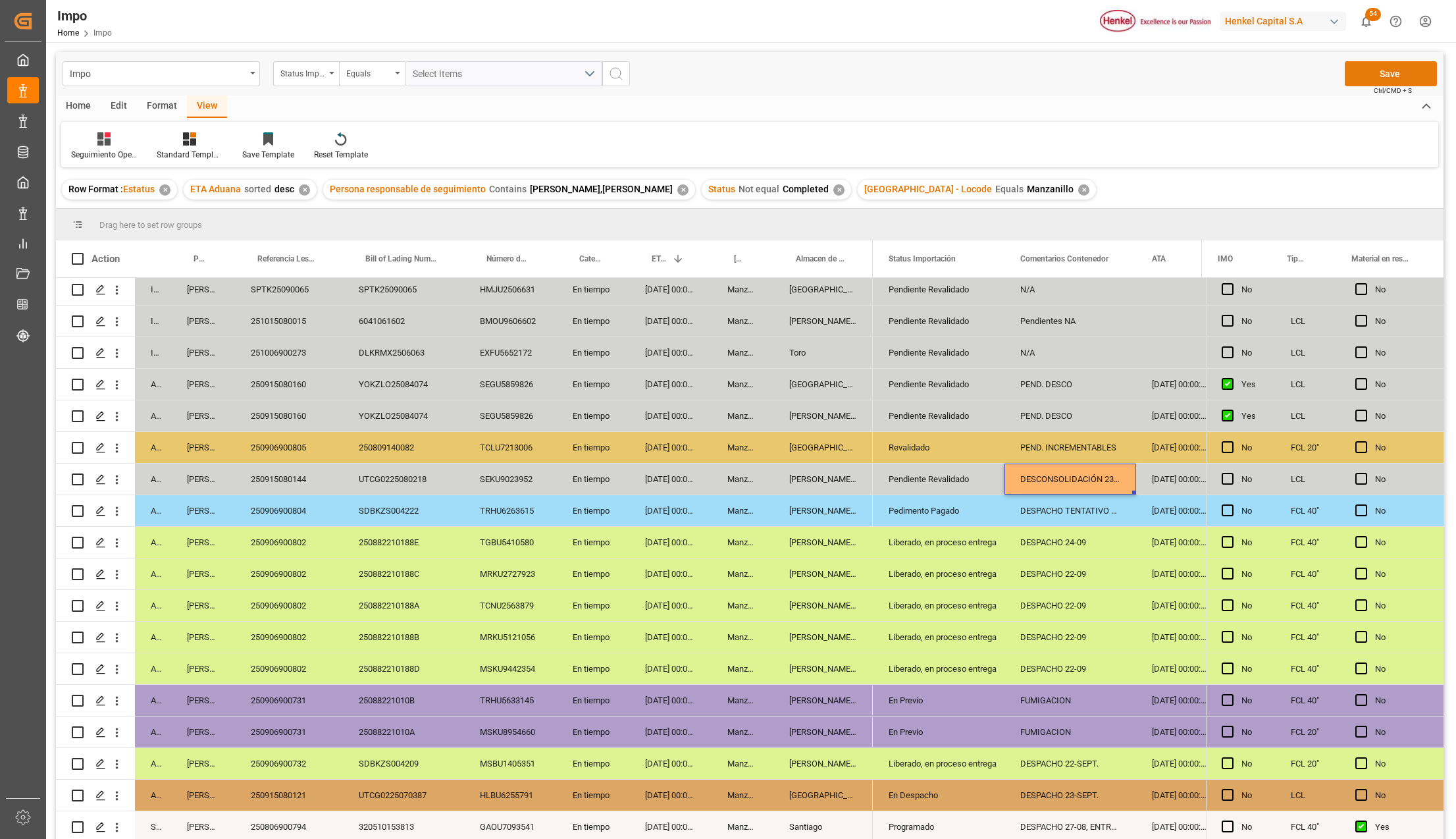
click at [1383, 74] on button "Save" at bounding box center [1391, 74] width 92 height 25
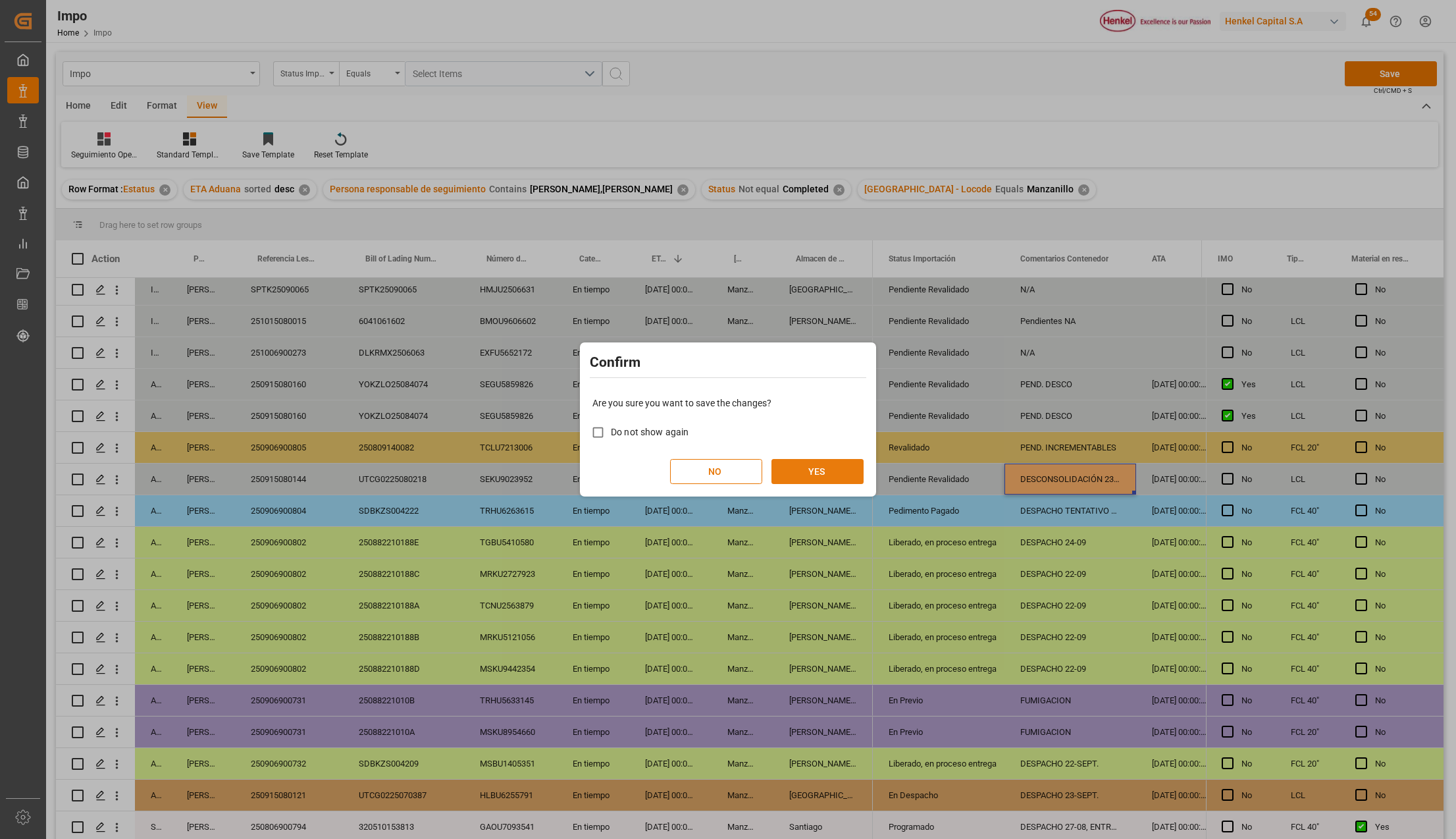
click at [794, 464] on button "YES" at bounding box center [817, 472] width 92 height 25
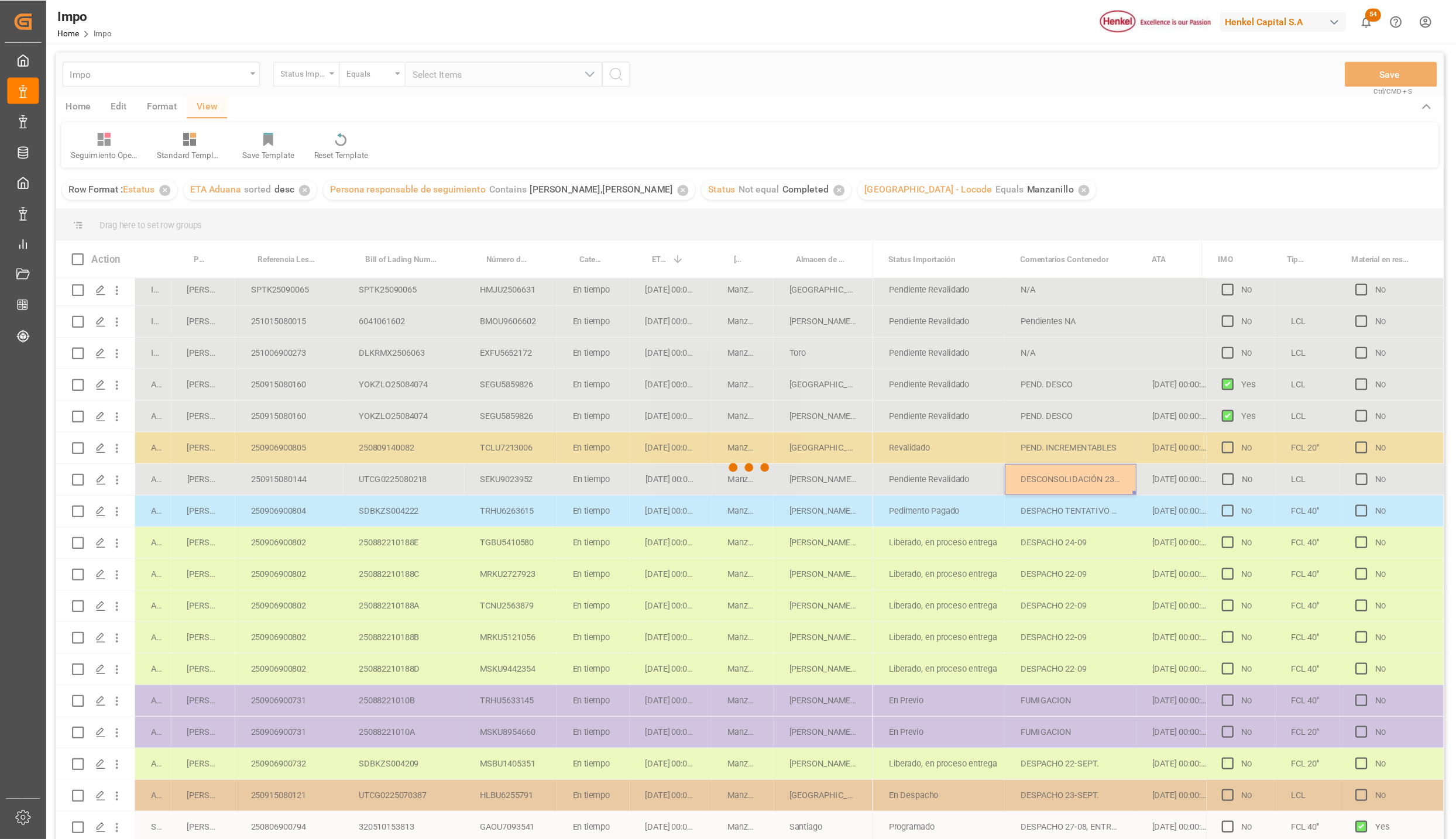
scroll to position [25, 0]
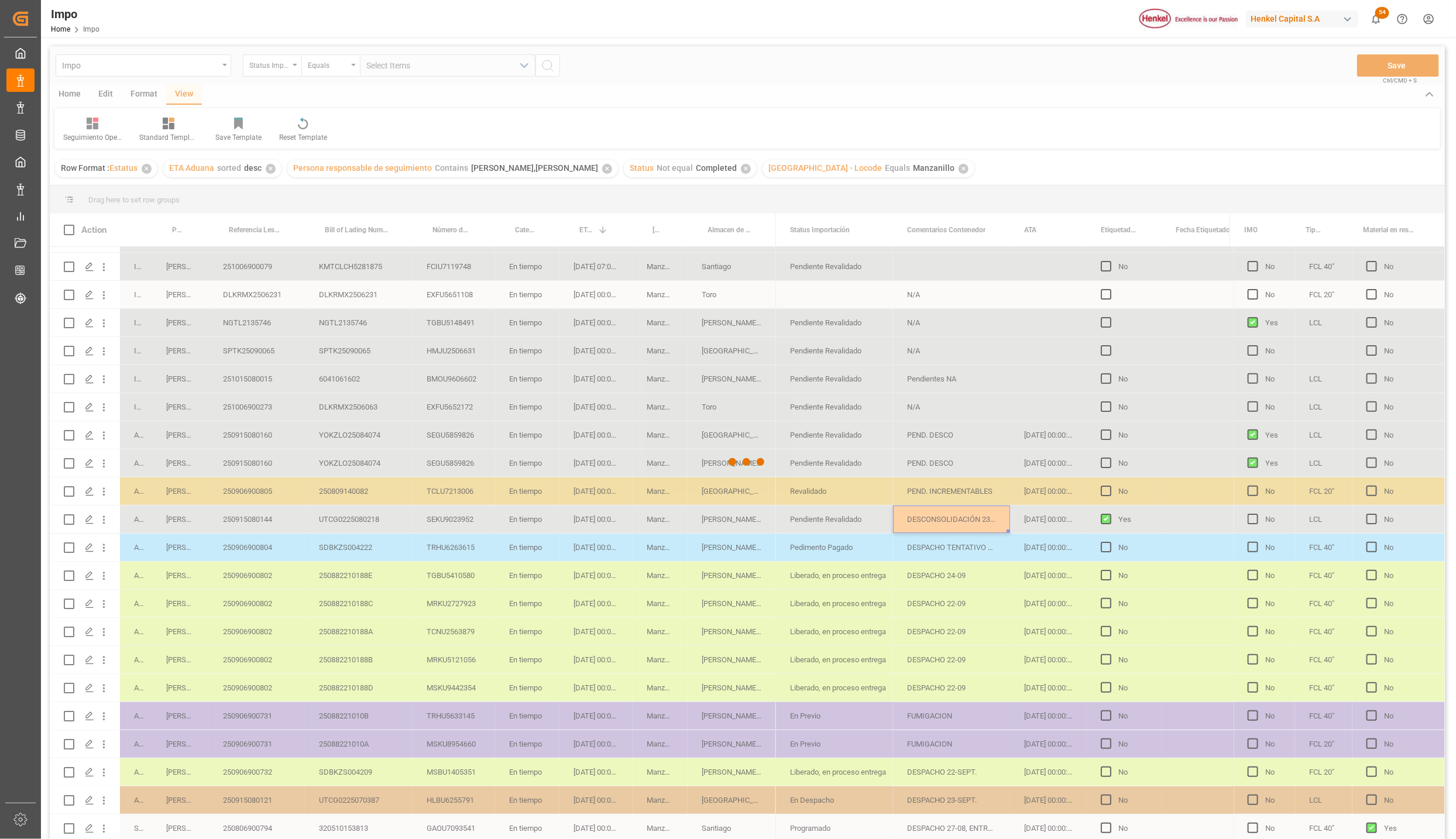
click at [1026, 402] on div at bounding box center [747, 462] width 1395 height 832
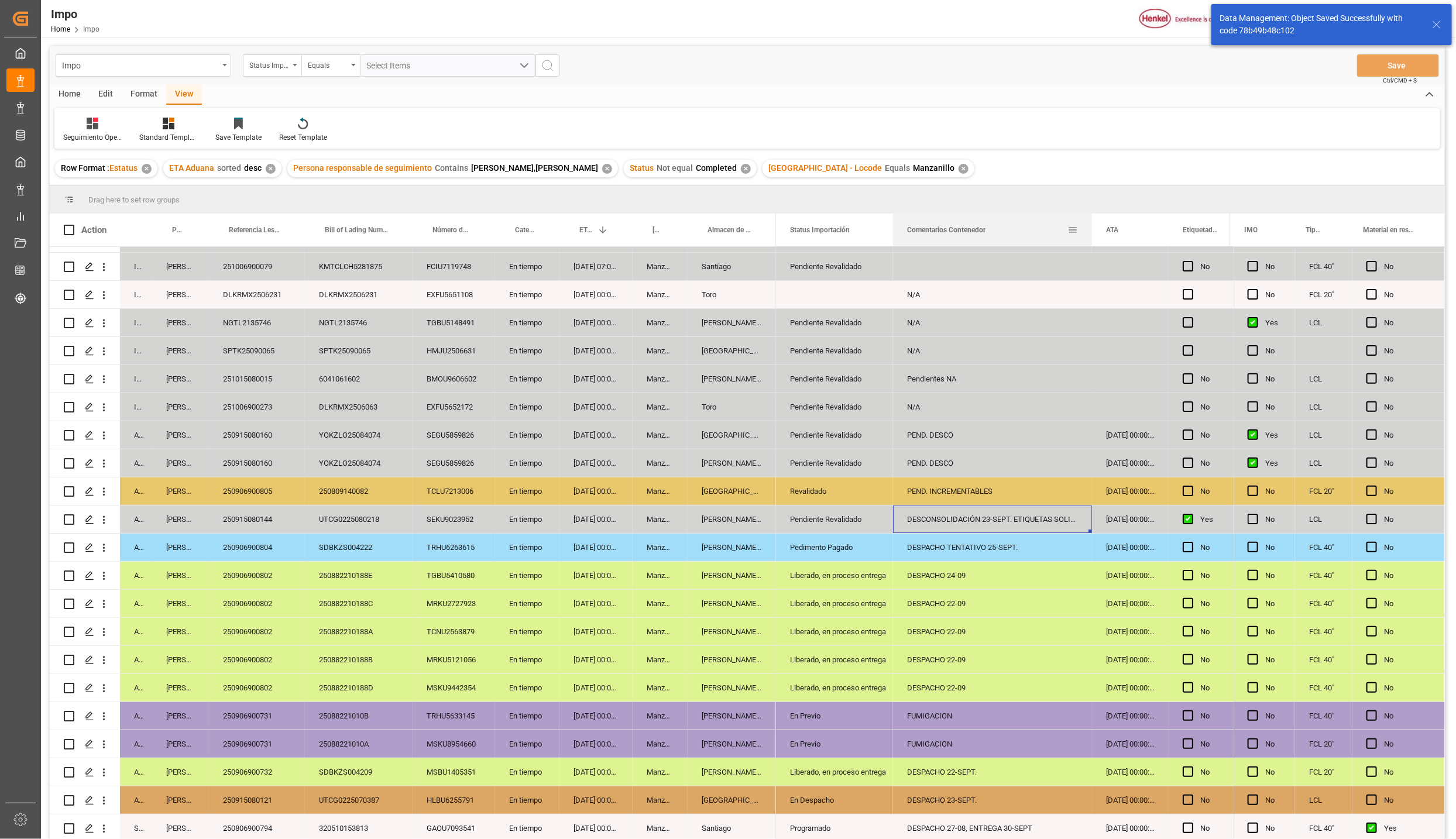
drag, startPoint x: 1008, startPoint y: 228, endPoint x: 1090, endPoint y: 229, distance: 82.0
click at [1090, 229] on div at bounding box center [1092, 229] width 5 height 33
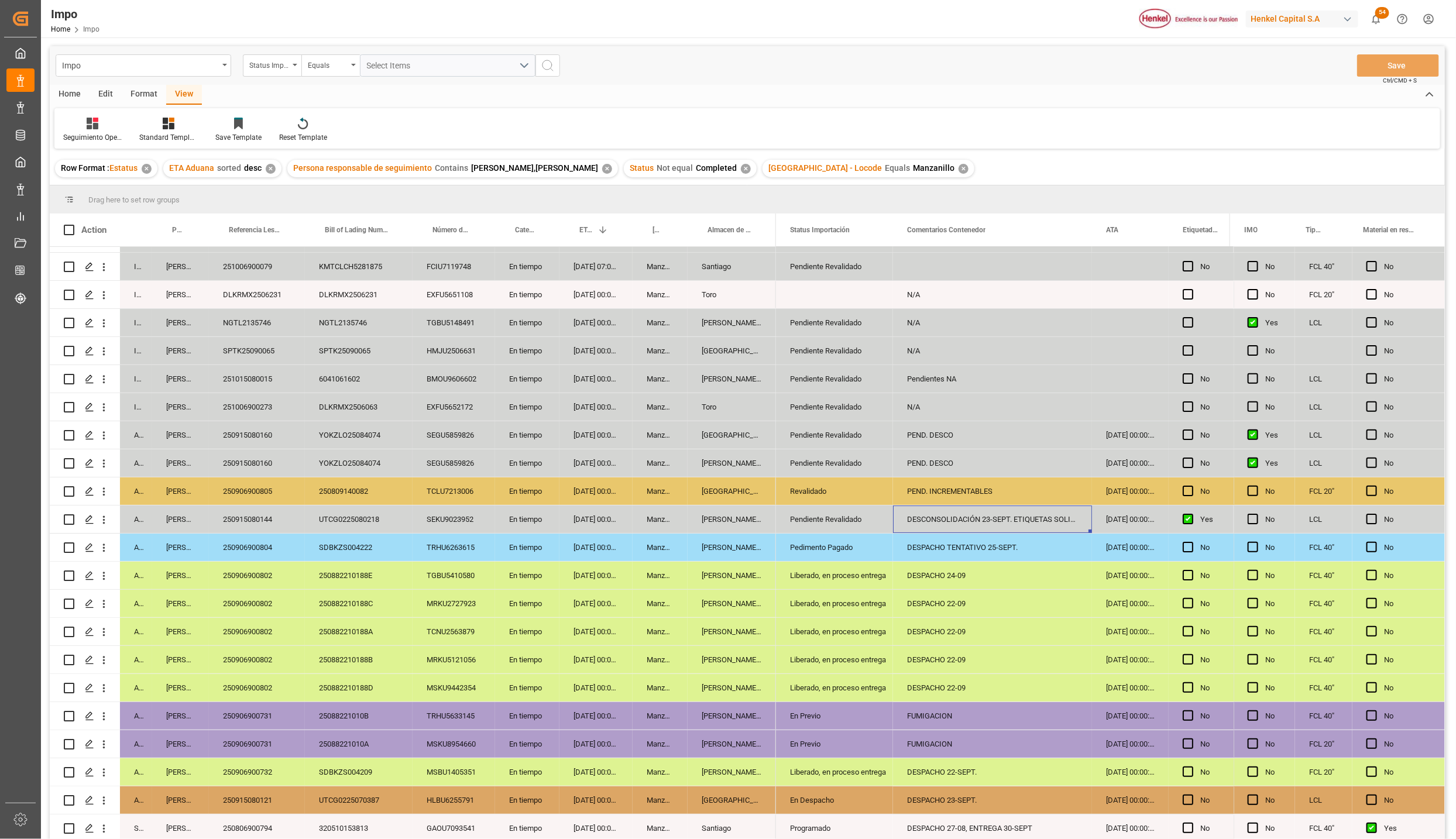
click at [242, 488] on div "250906900805" at bounding box center [257, 491] width 96 height 27
